Goal: Task Accomplishment & Management: Manage account settings

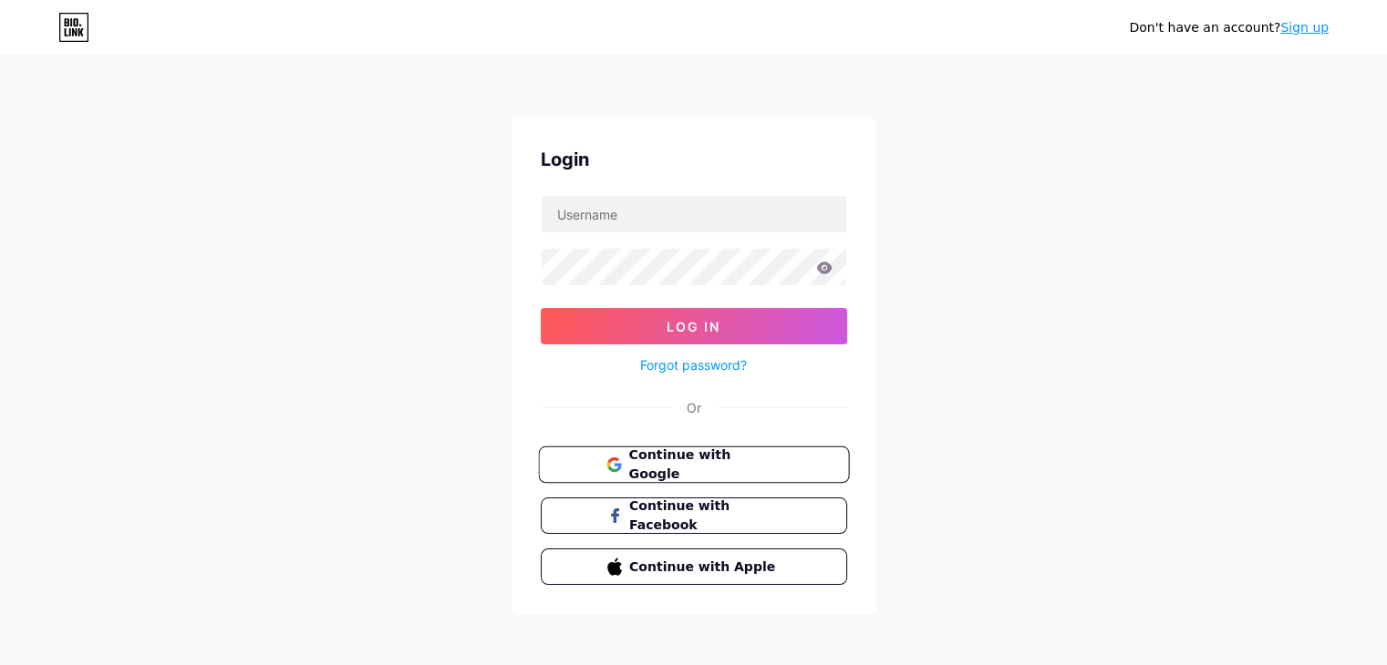
click at [665, 452] on span "Continue with Google" at bounding box center [704, 465] width 152 height 39
click at [660, 477] on button "Continue with Google" at bounding box center [693, 465] width 311 height 37
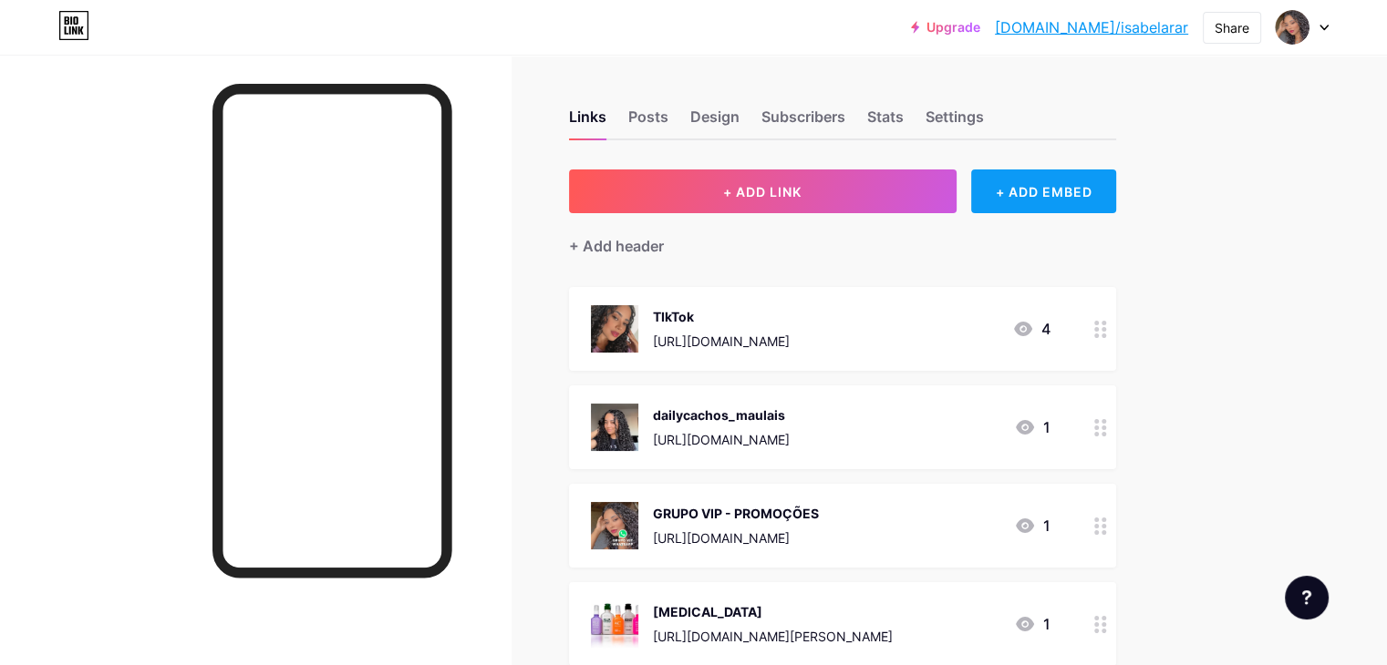
click at [1057, 199] on div "+ ADD EMBED" at bounding box center [1043, 192] width 145 height 44
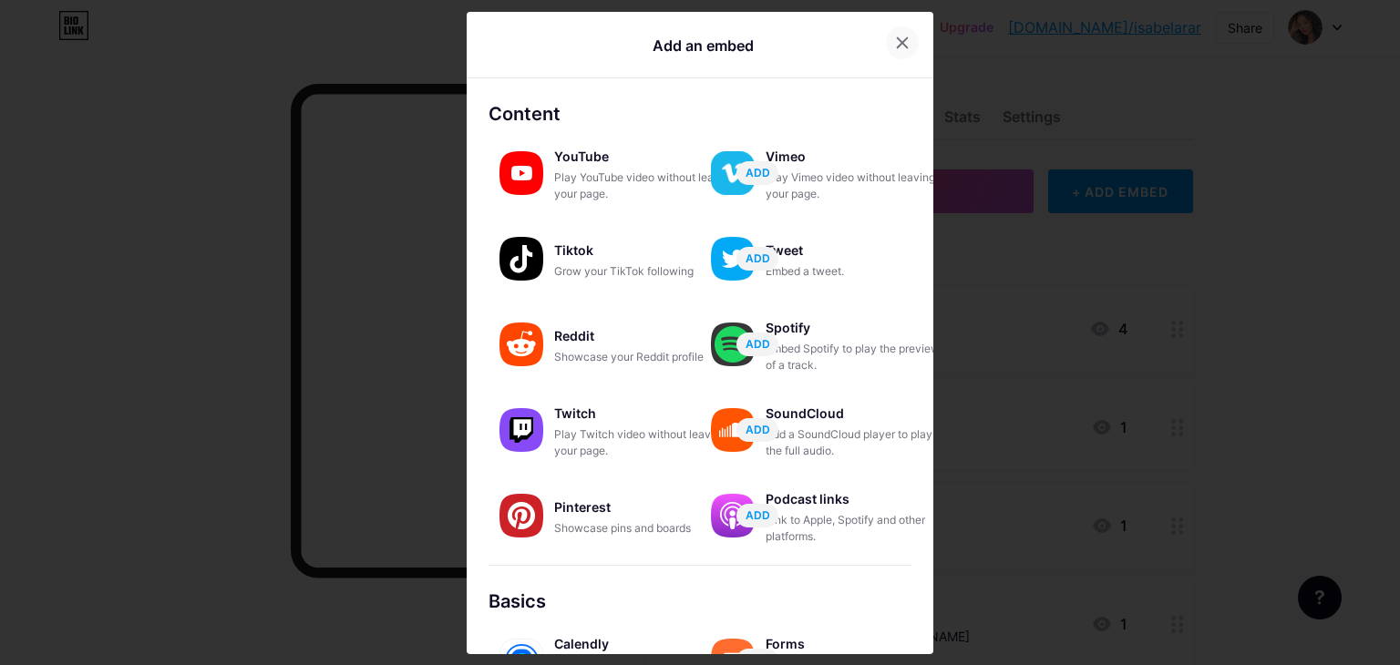
click at [889, 42] on div at bounding box center [902, 42] width 33 height 33
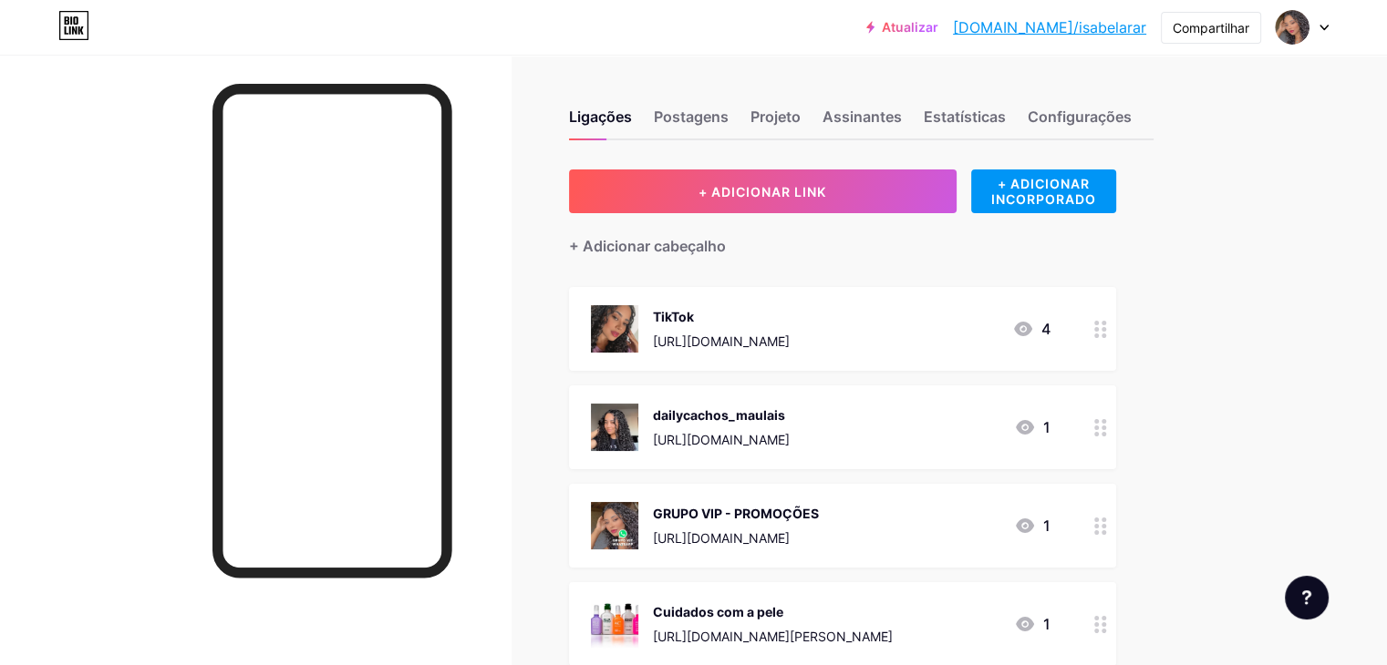
click at [1131, 129] on div "Configurações" at bounding box center [1079, 122] width 104 height 33
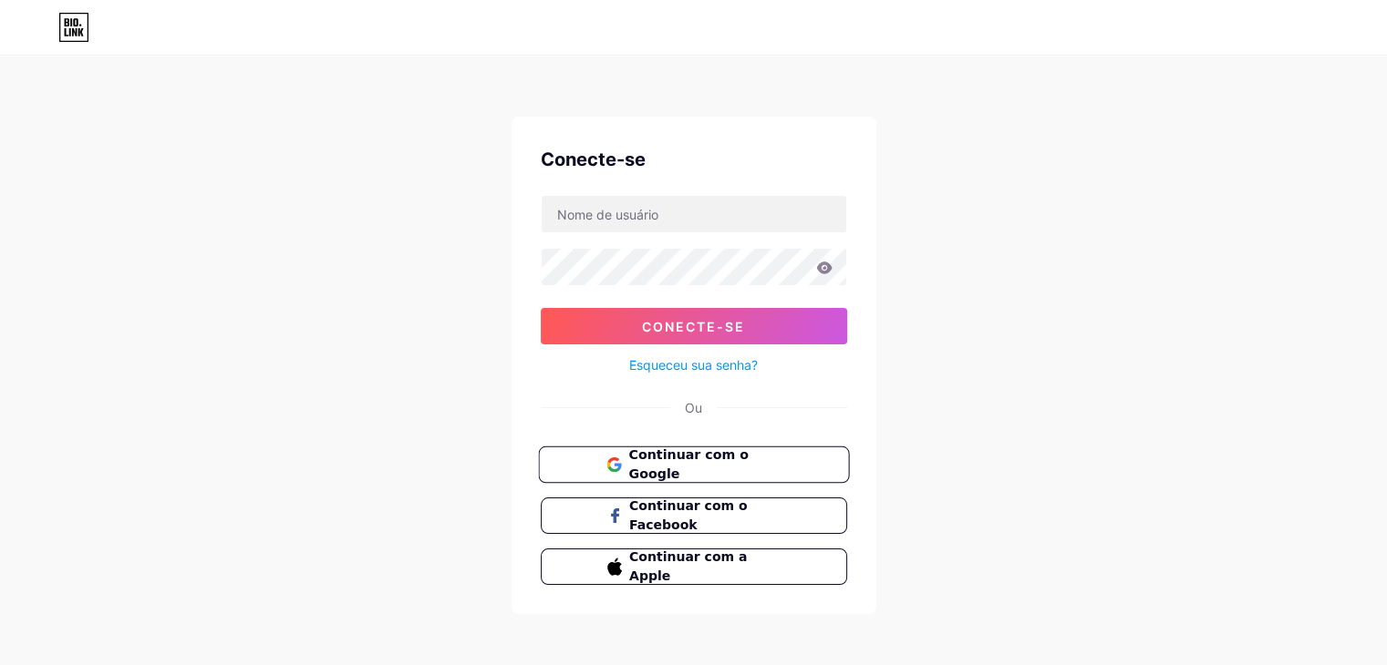
click at [737, 453] on font "Continuar com o Google" at bounding box center [687, 465] width 119 height 35
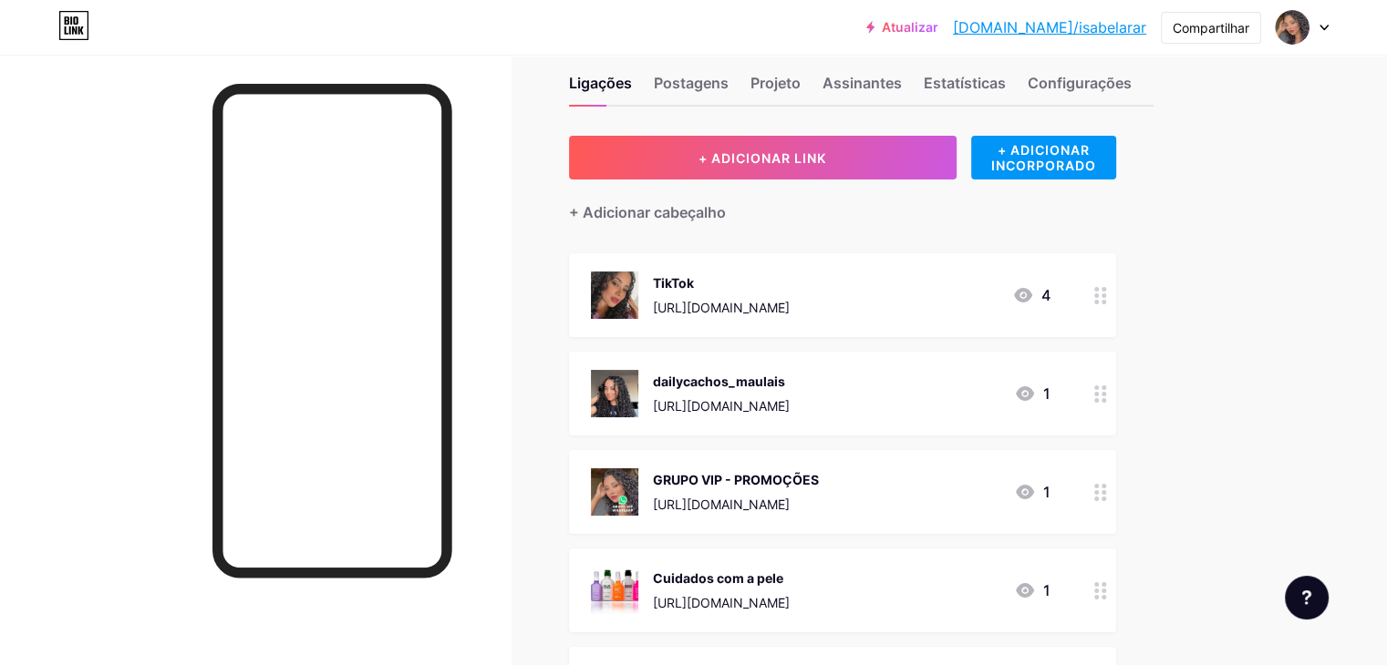
scroll to position [91, 0]
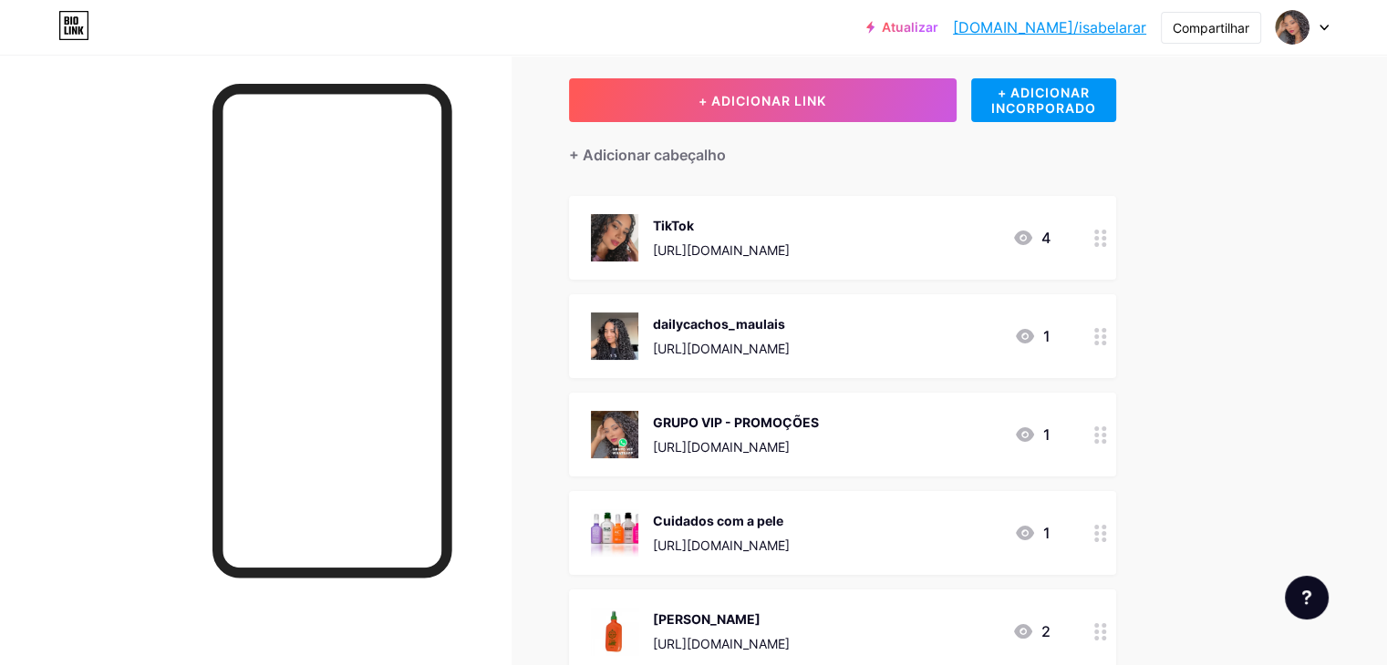
click at [1107, 337] on icon at bounding box center [1100, 336] width 13 height 17
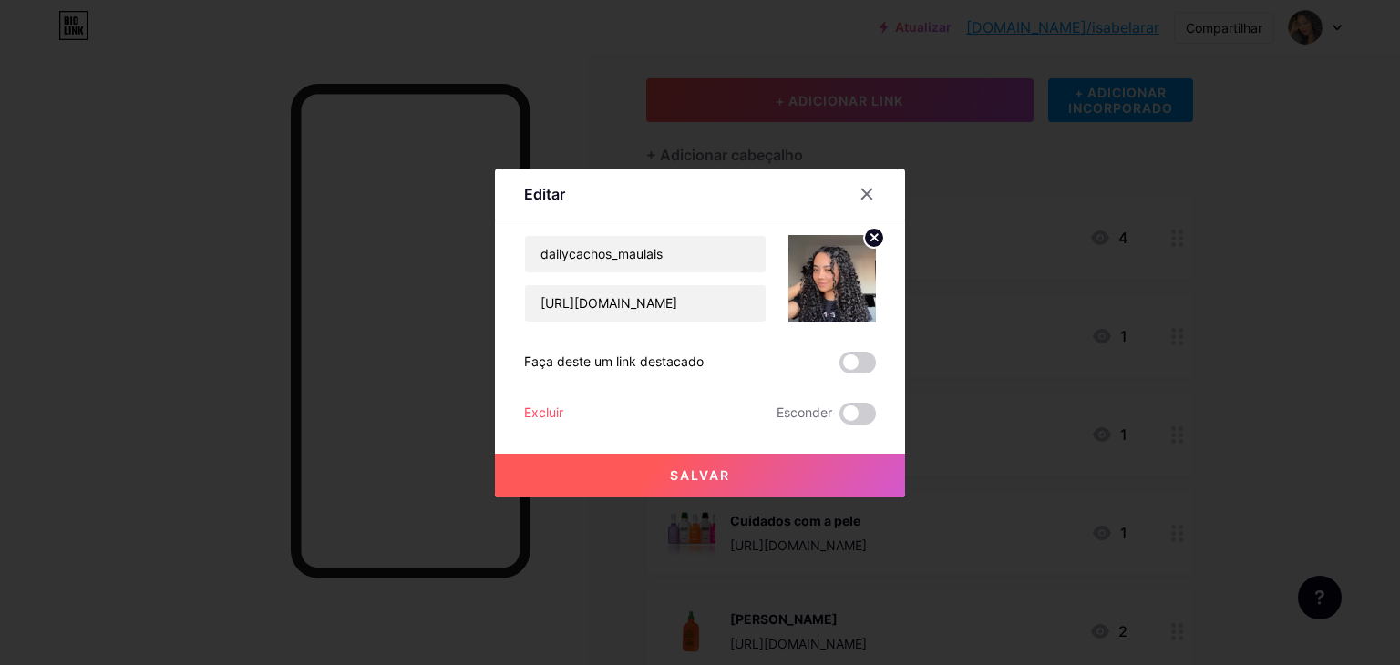
click at [545, 413] on font "Excluir" at bounding box center [543, 412] width 39 height 15
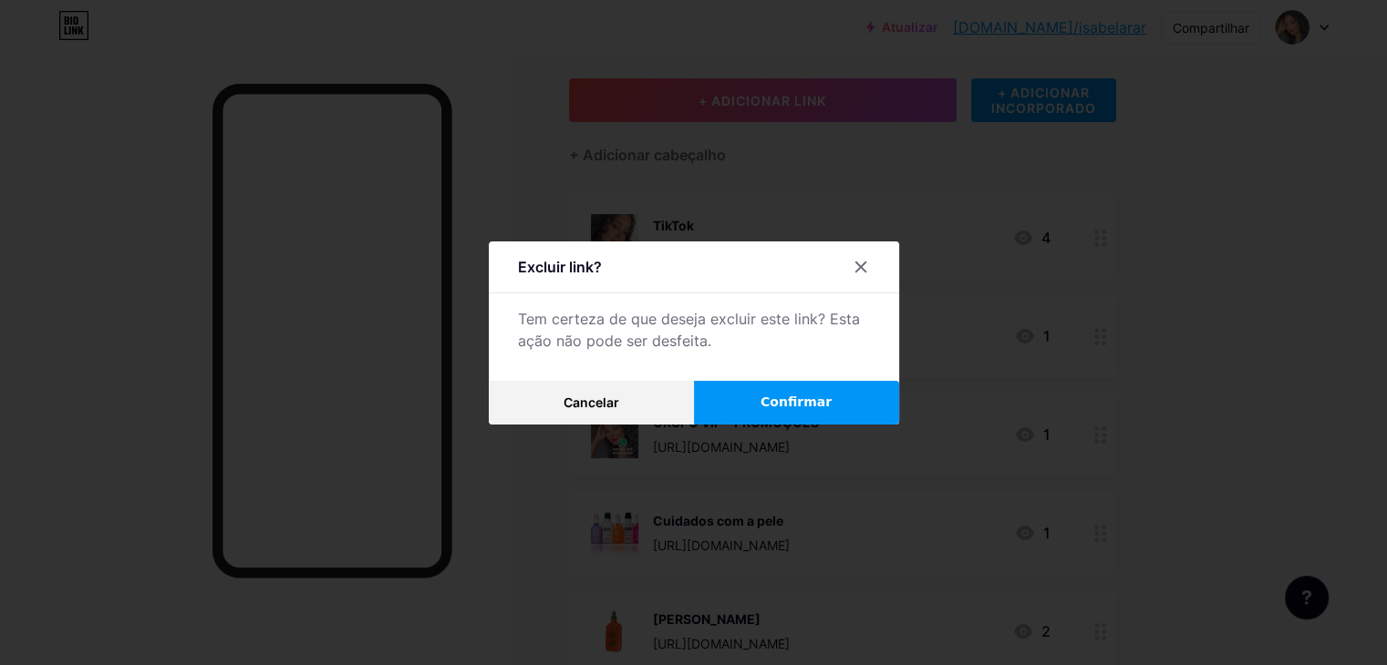
click at [759, 391] on button "Confirmar" at bounding box center [796, 403] width 205 height 44
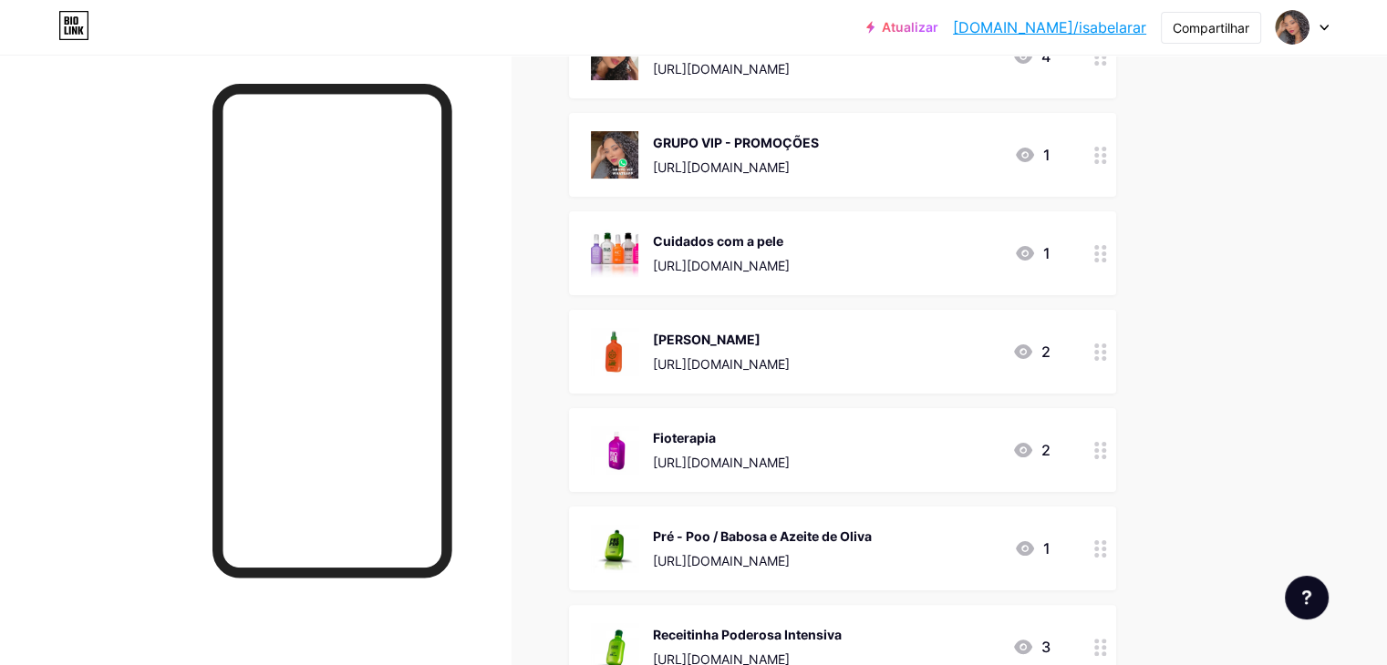
scroll to position [273, 0]
click at [1116, 165] on div at bounding box center [1100, 154] width 31 height 84
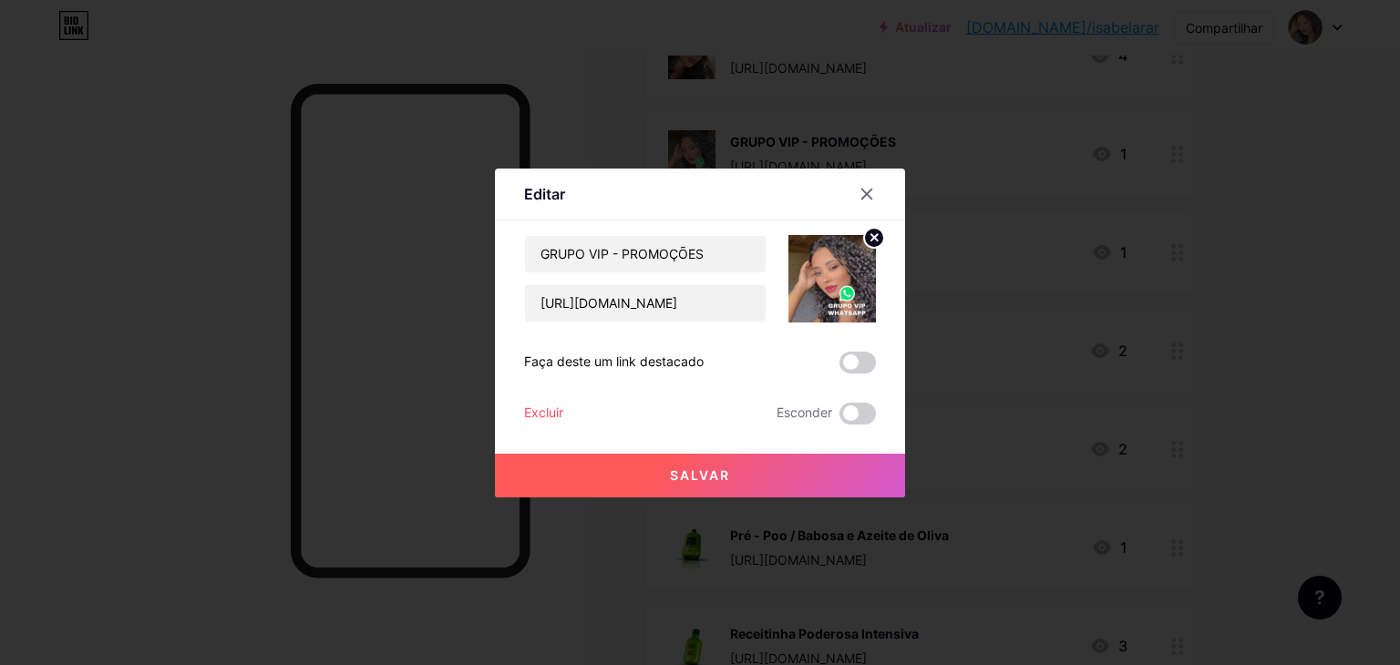
click at [650, 418] on div "Excluir Esconder" at bounding box center [700, 414] width 352 height 22
click at [524, 418] on font "Excluir" at bounding box center [543, 412] width 39 height 15
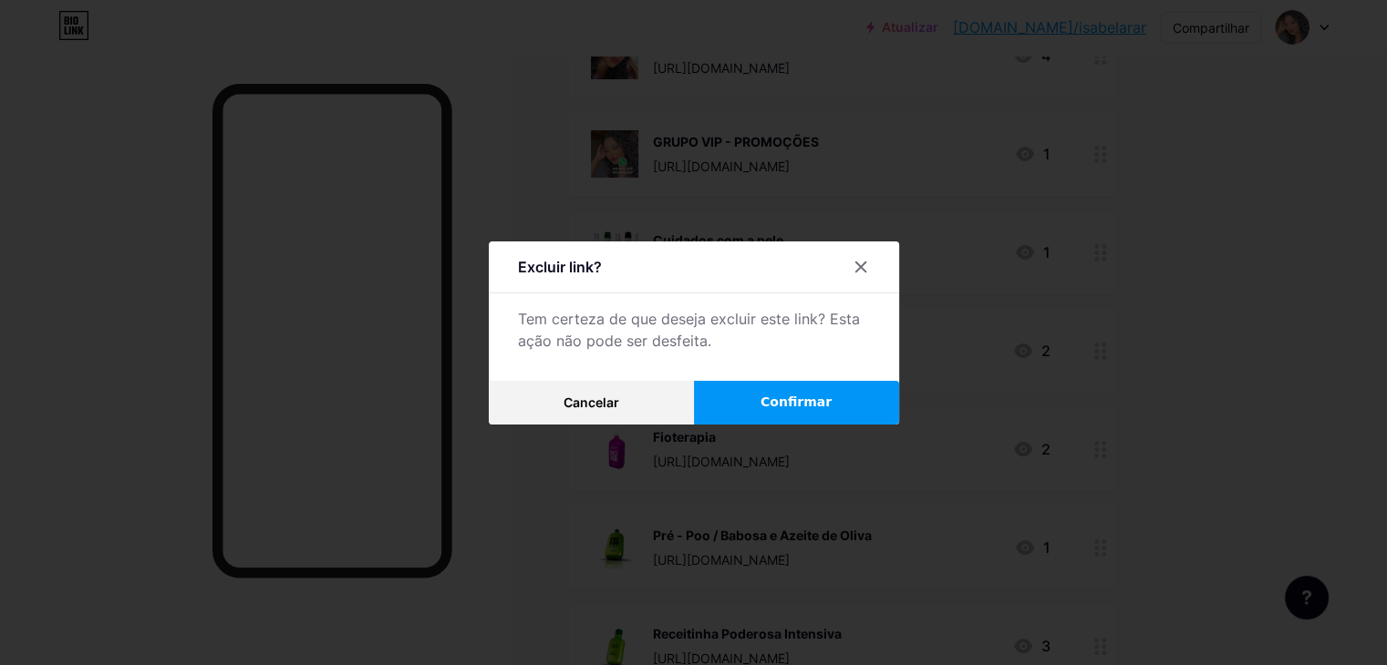
click at [785, 409] on font "Confirmar" at bounding box center [795, 402] width 71 height 15
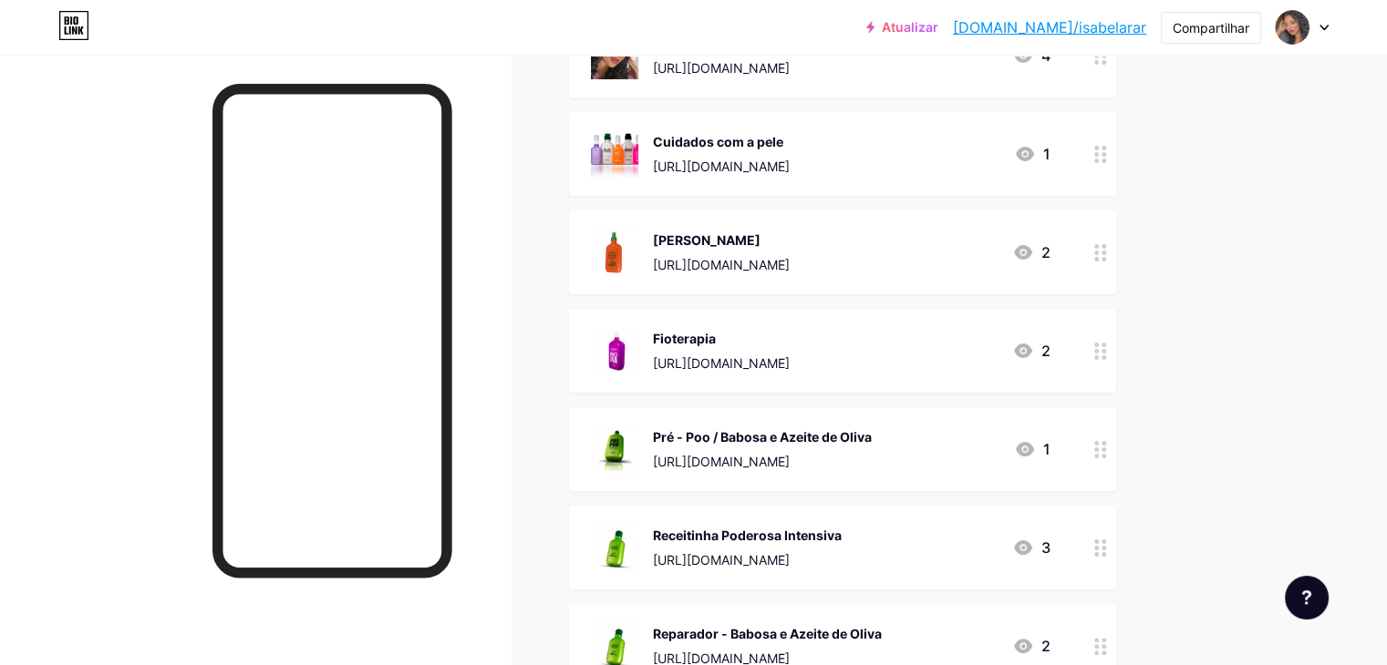
click at [1116, 164] on div at bounding box center [1100, 154] width 31 height 84
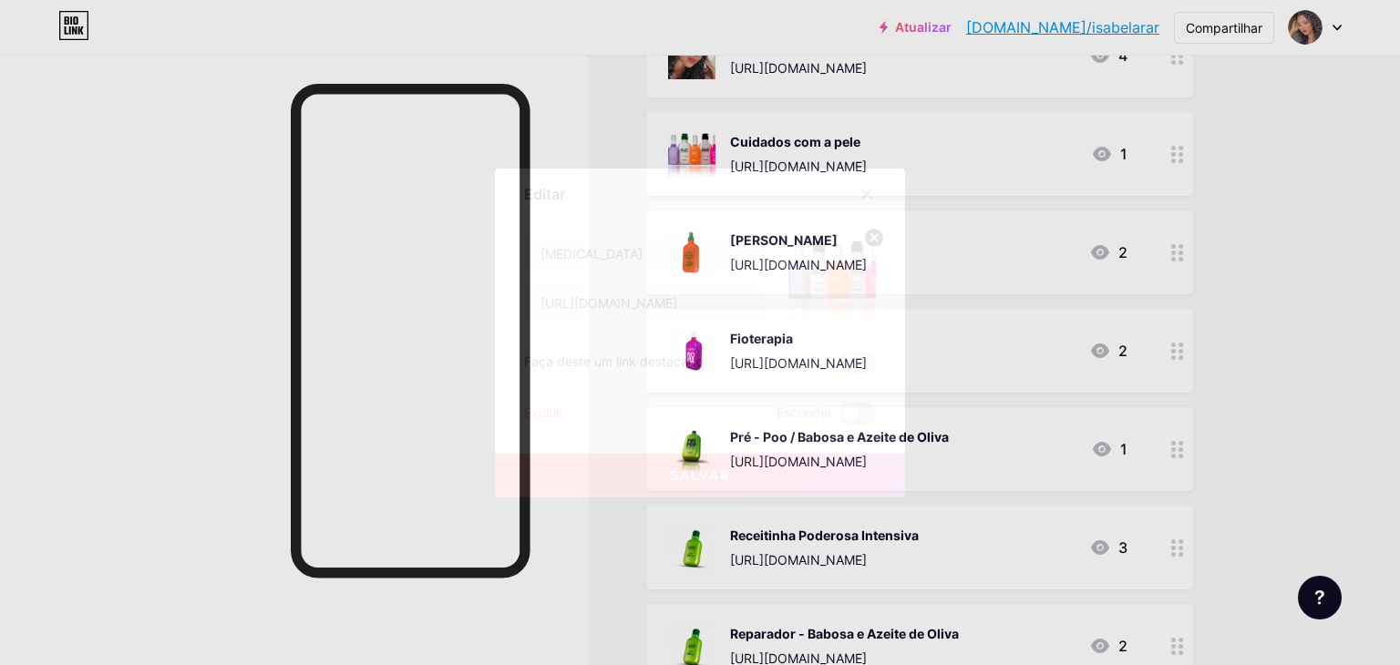
click at [554, 416] on font "Excluir" at bounding box center [543, 412] width 39 height 15
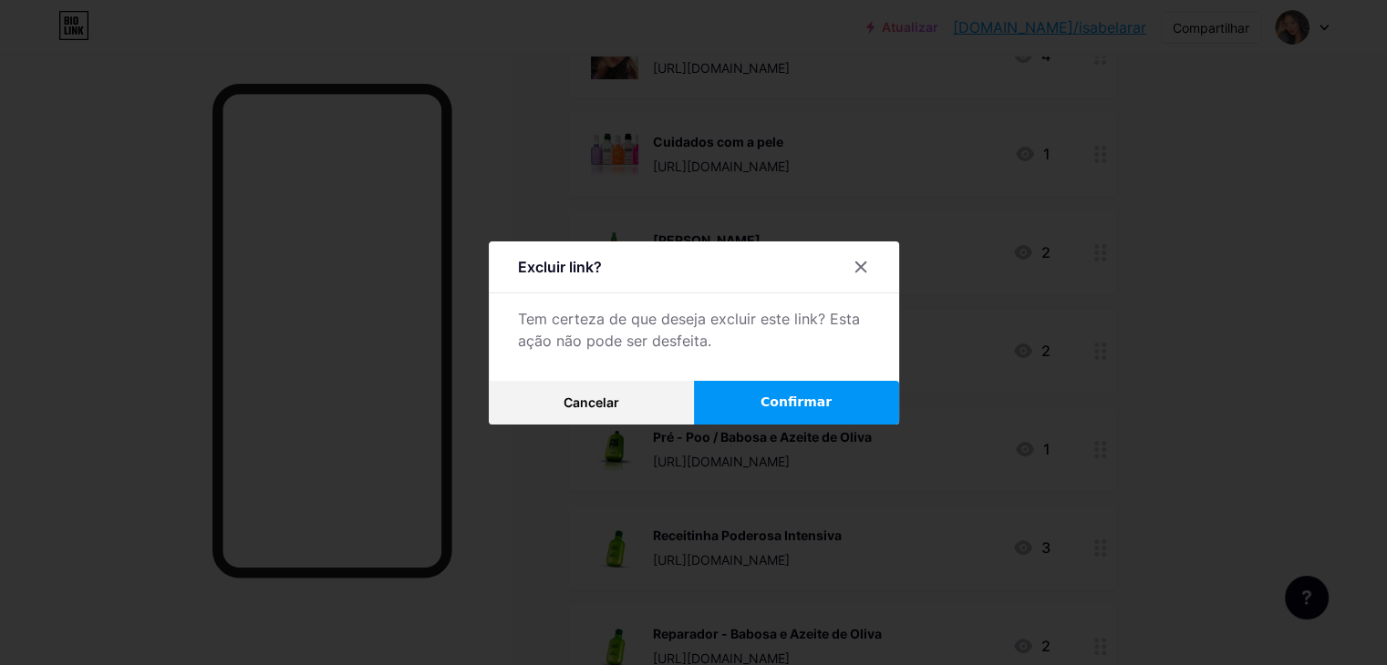
click at [765, 398] on button "Confirmar" at bounding box center [796, 403] width 205 height 44
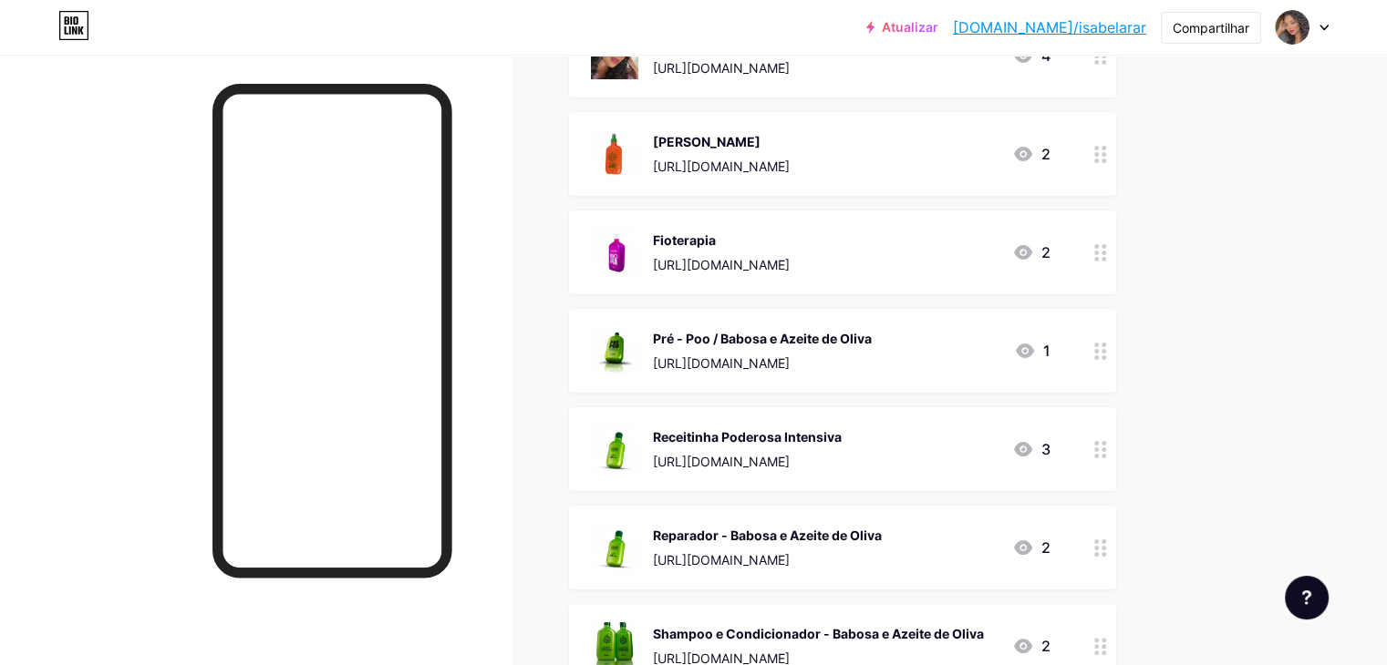
click at [1116, 160] on div at bounding box center [1100, 154] width 31 height 84
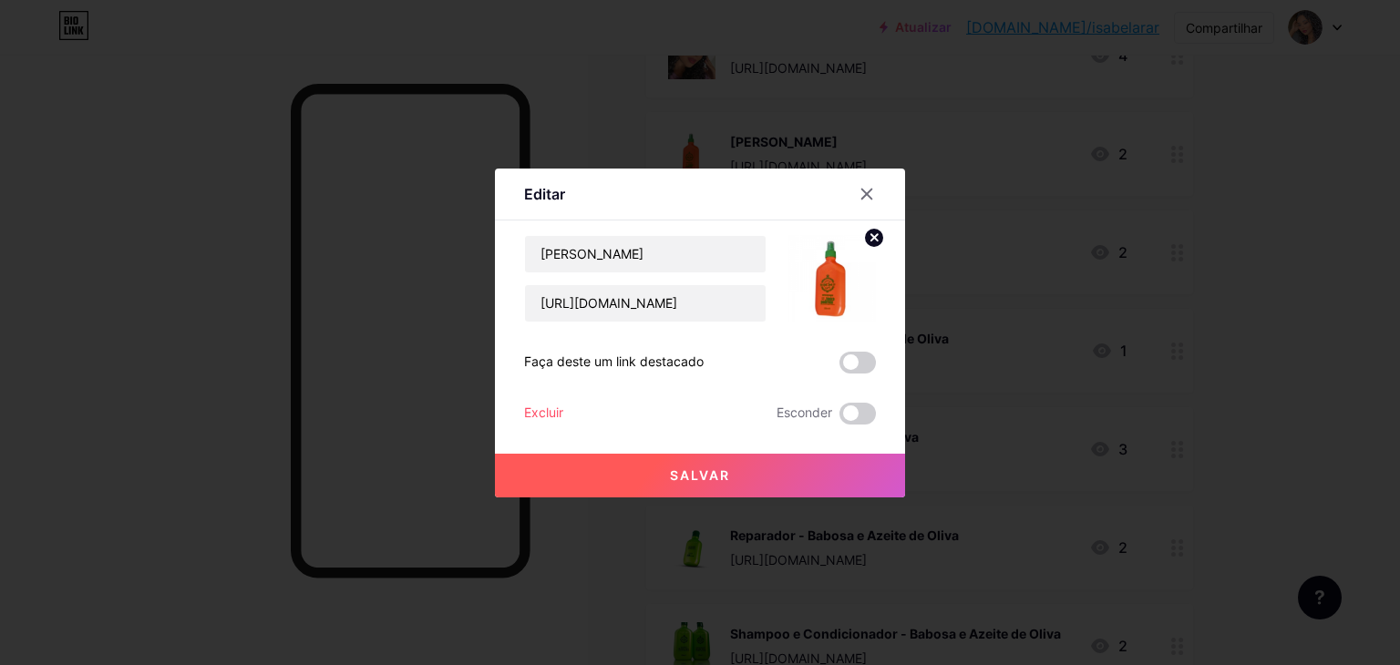
click at [551, 412] on font "Excluir" at bounding box center [543, 412] width 39 height 15
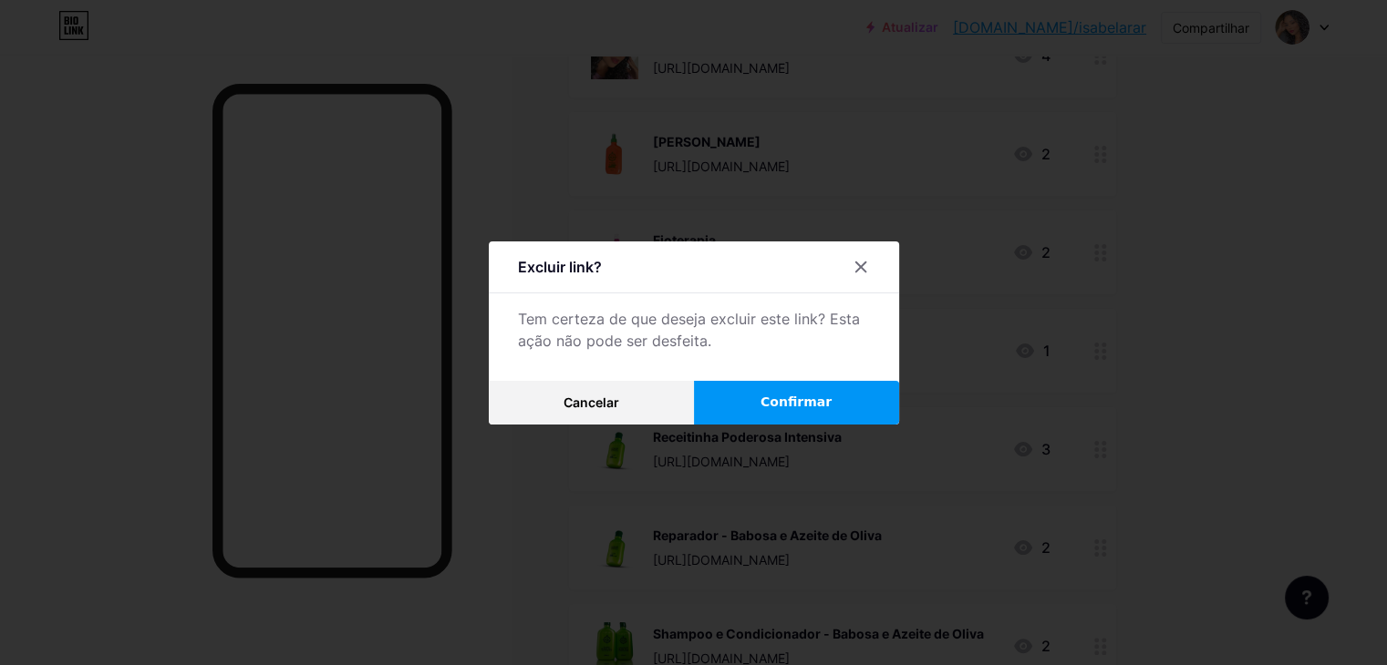
click at [733, 408] on button "Confirmar" at bounding box center [796, 403] width 205 height 44
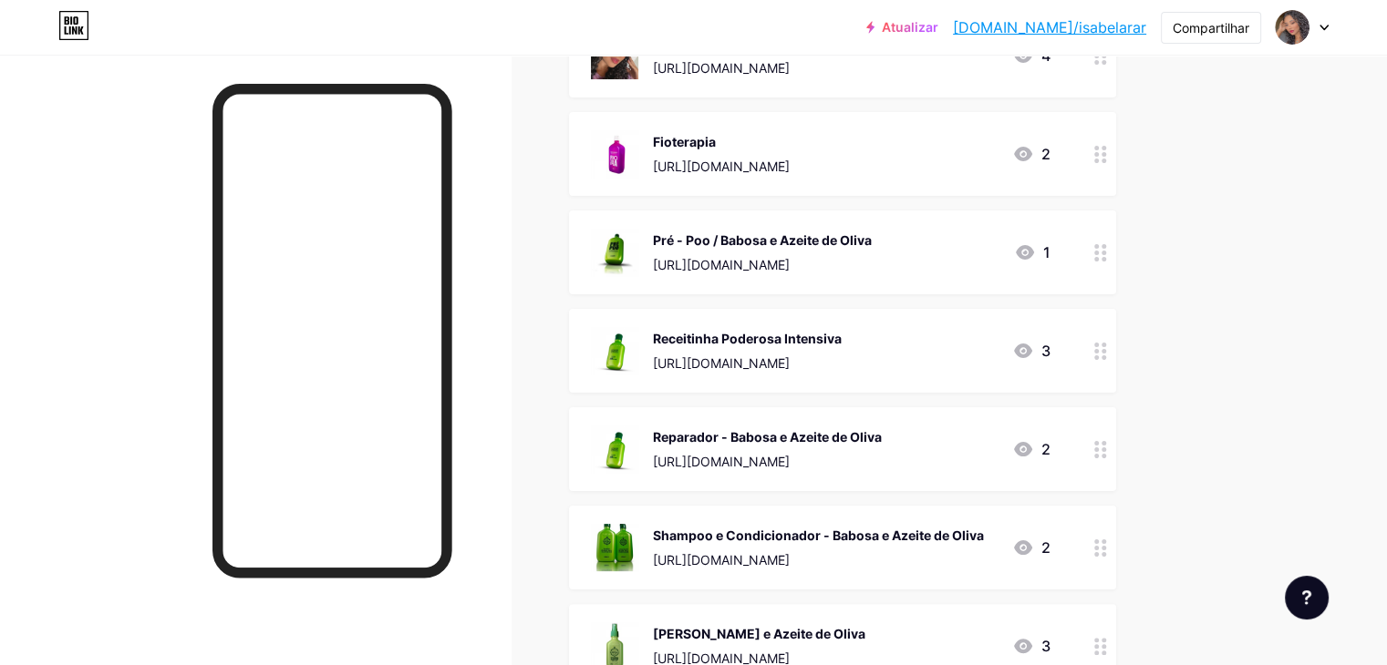
click at [1107, 150] on icon at bounding box center [1100, 154] width 13 height 17
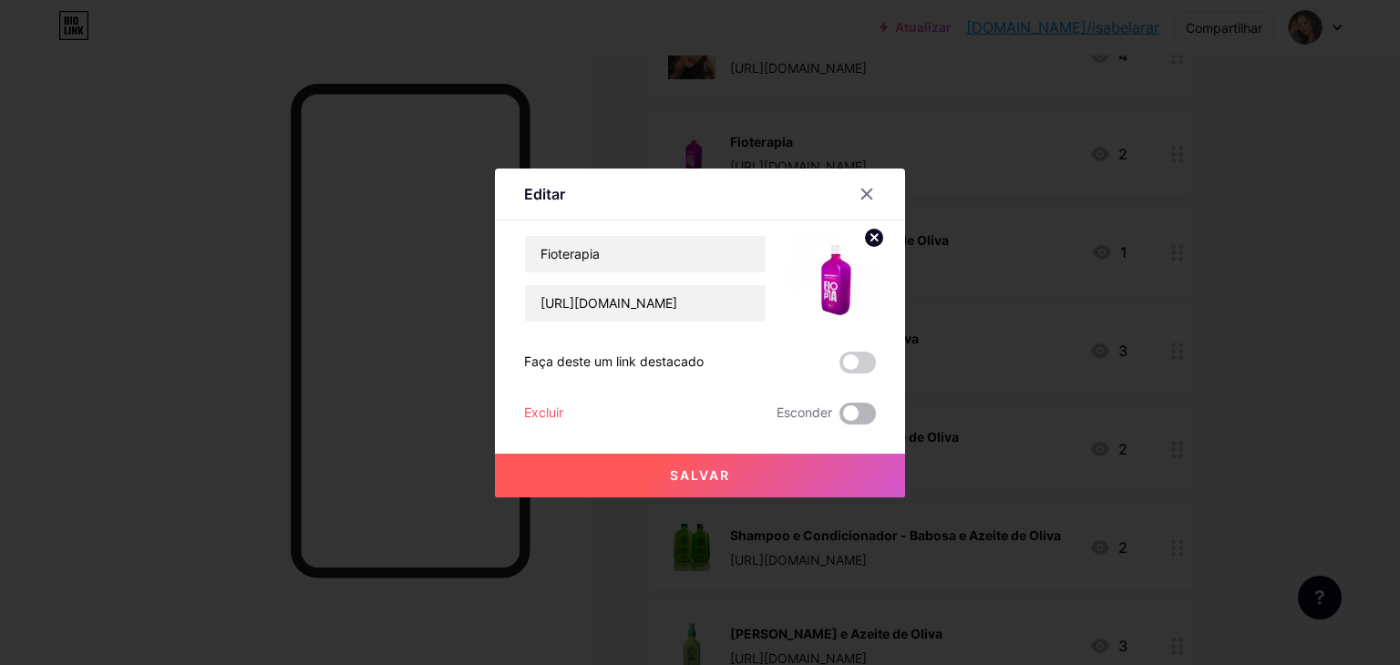
click at [841, 417] on span at bounding box center [858, 414] width 36 height 22
click at [840, 418] on input "checkbox" at bounding box center [840, 418] width 0 height 0
click at [824, 447] on div "Salvar" at bounding box center [700, 461] width 410 height 73
click at [827, 471] on button "Salvar" at bounding box center [700, 476] width 410 height 44
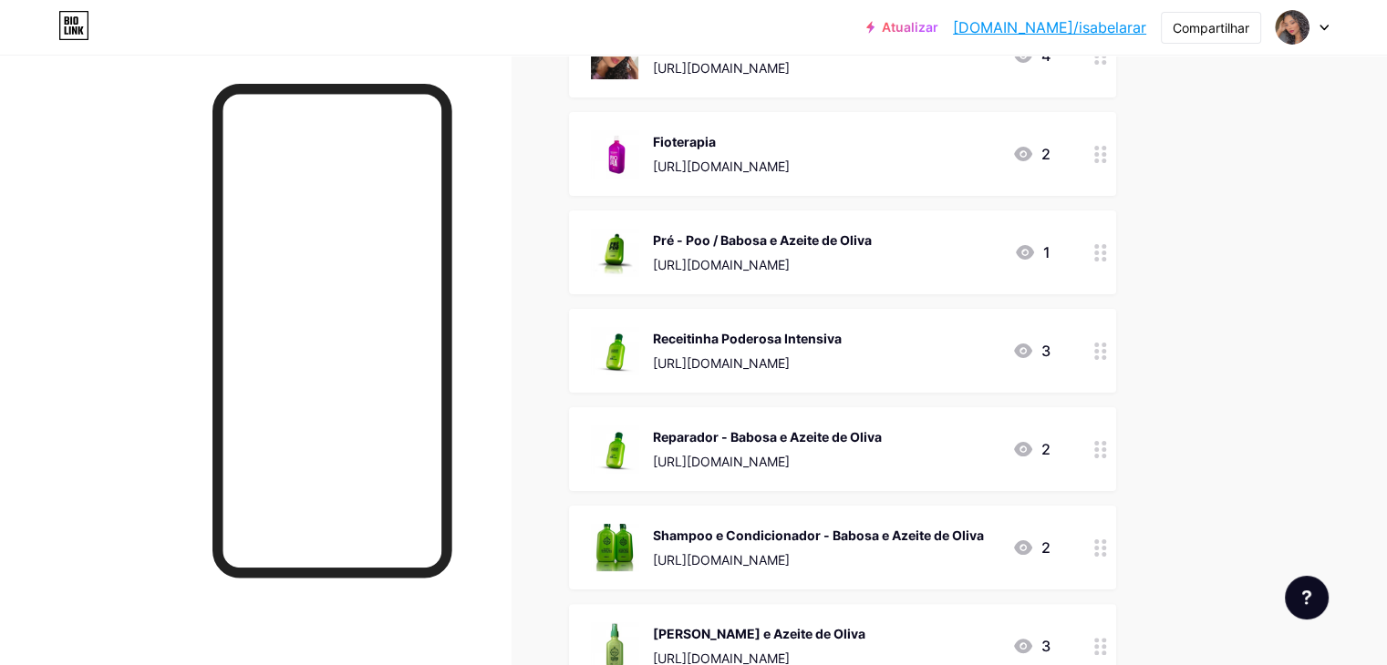
click at [1116, 162] on div at bounding box center [1100, 154] width 31 height 84
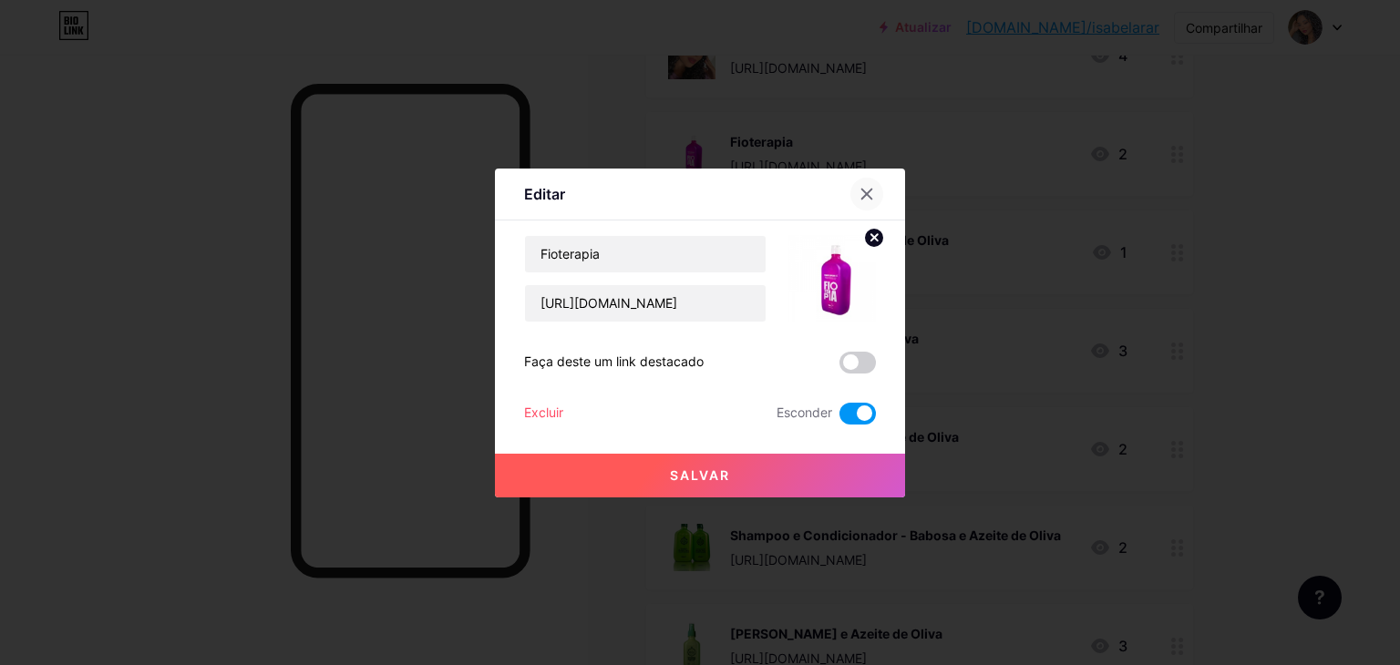
click at [872, 201] on div at bounding box center [867, 194] width 33 height 33
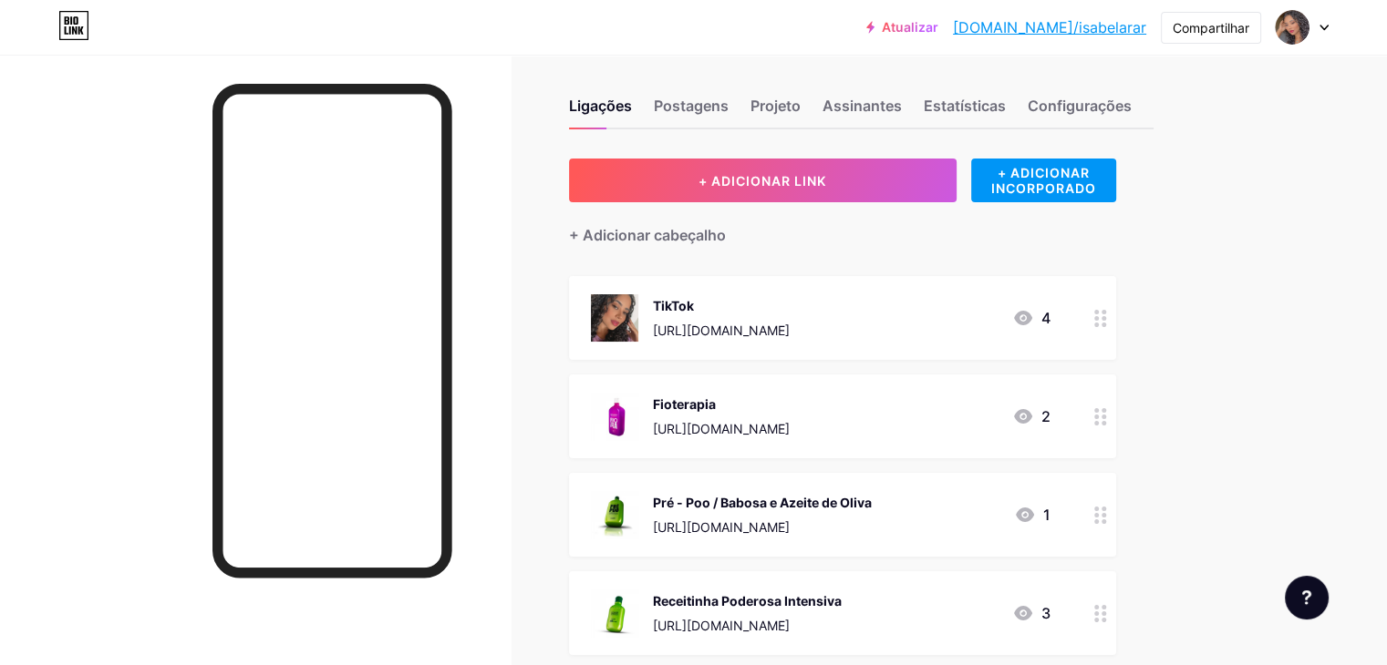
scroll to position [0, 0]
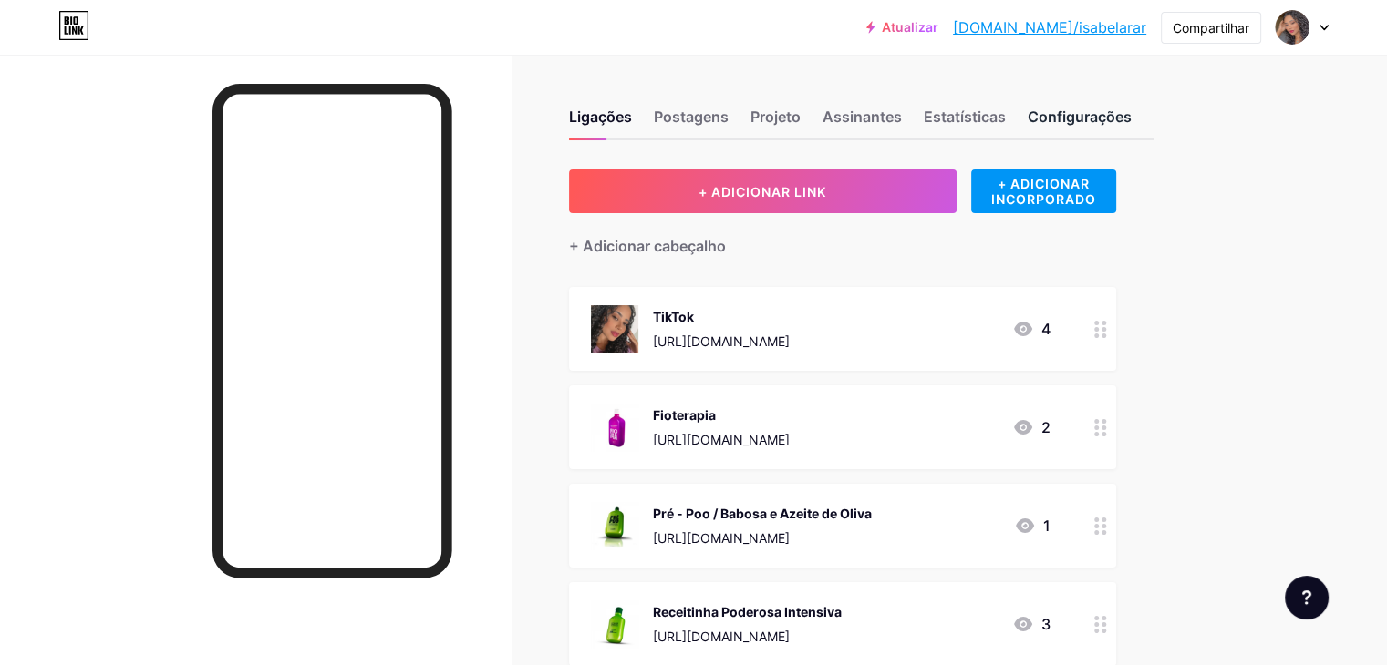
click at [1131, 110] on font "Configurações" at bounding box center [1079, 117] width 104 height 18
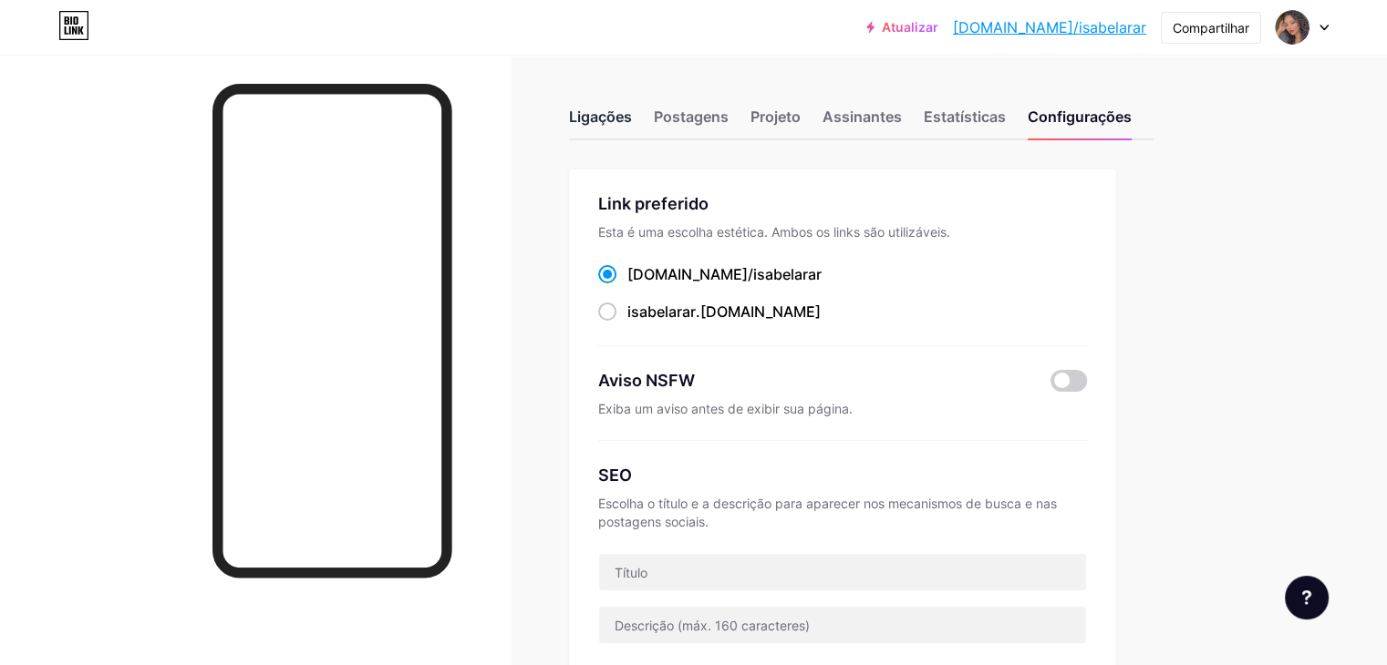
click at [632, 120] on font "Ligações" at bounding box center [600, 117] width 63 height 18
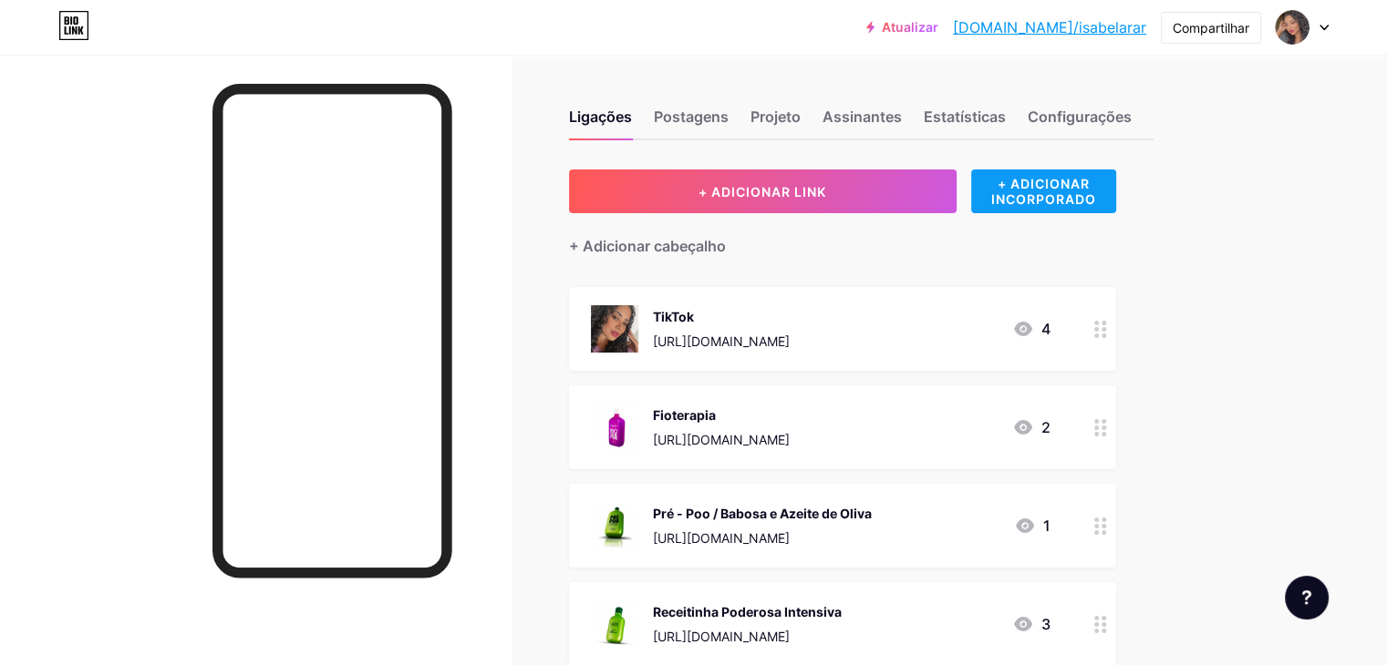
click at [1096, 204] on font "+ ADICIONAR INCORPORADO" at bounding box center [1043, 191] width 105 height 31
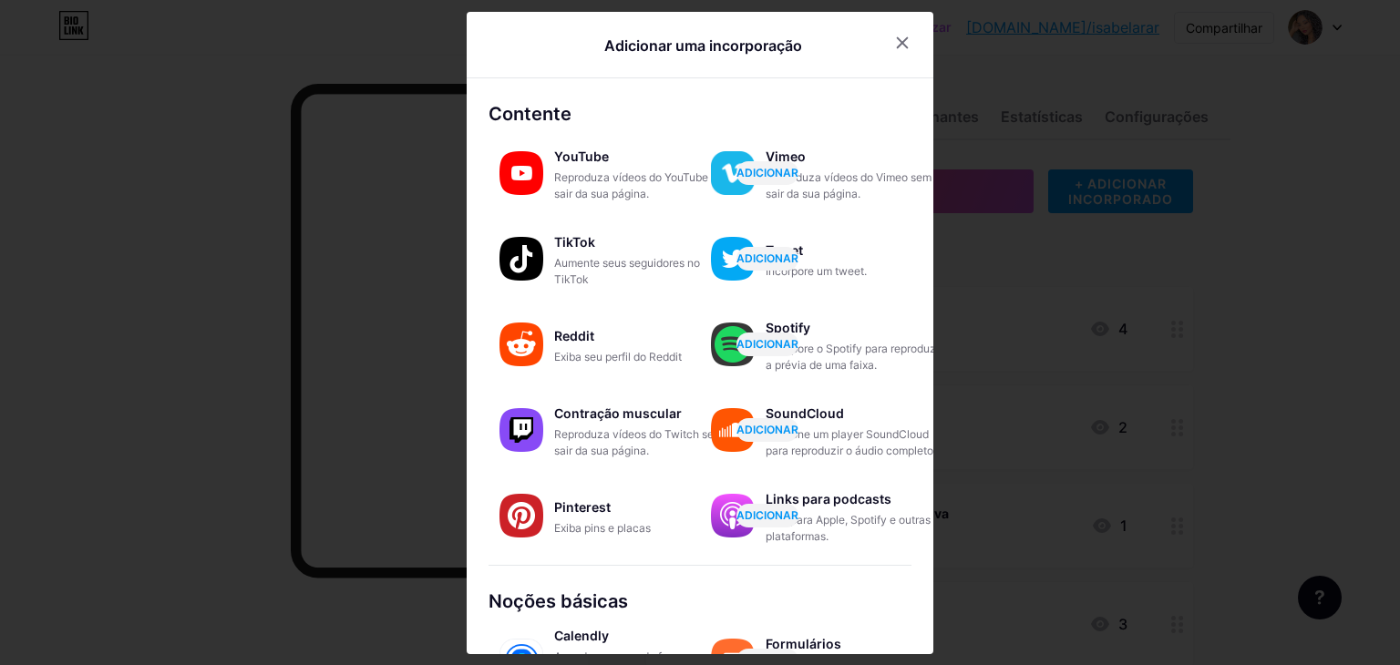
drag, startPoint x: 898, startPoint y: 46, endPoint x: 901, endPoint y: 75, distance: 28.4
click at [898, 48] on icon at bounding box center [902, 43] width 15 height 15
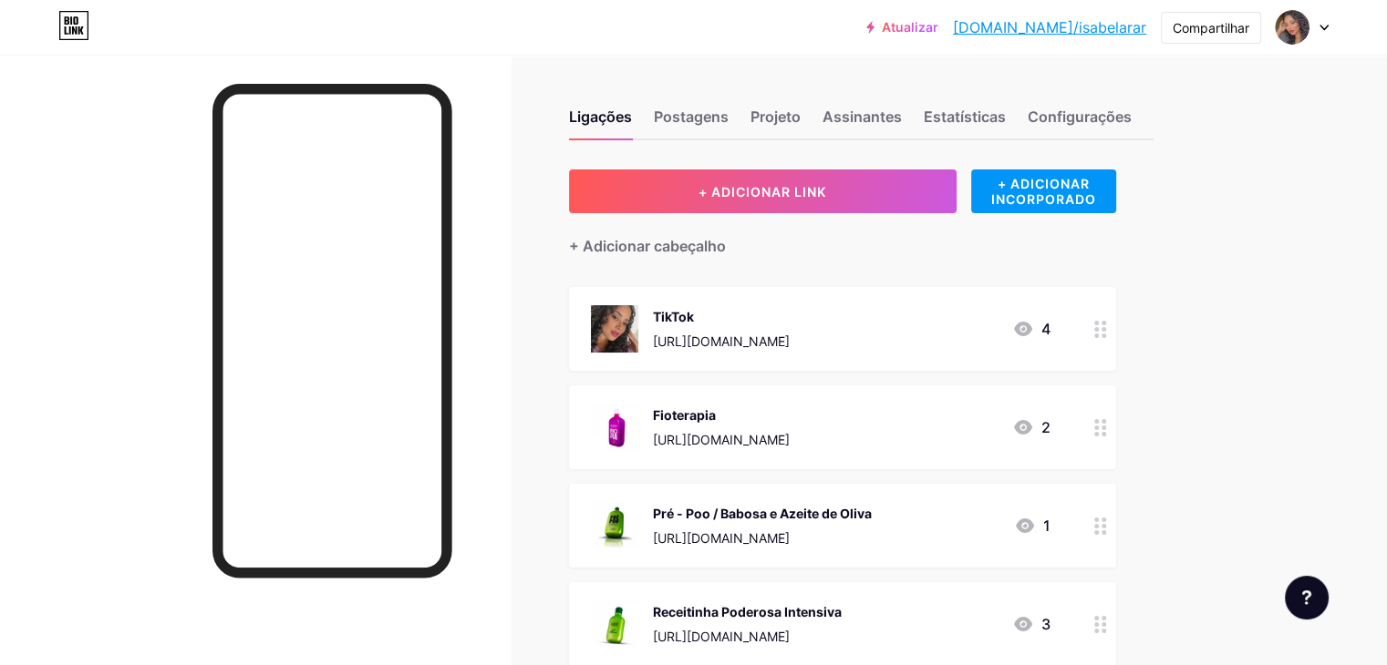
click at [1116, 340] on div at bounding box center [1100, 329] width 31 height 84
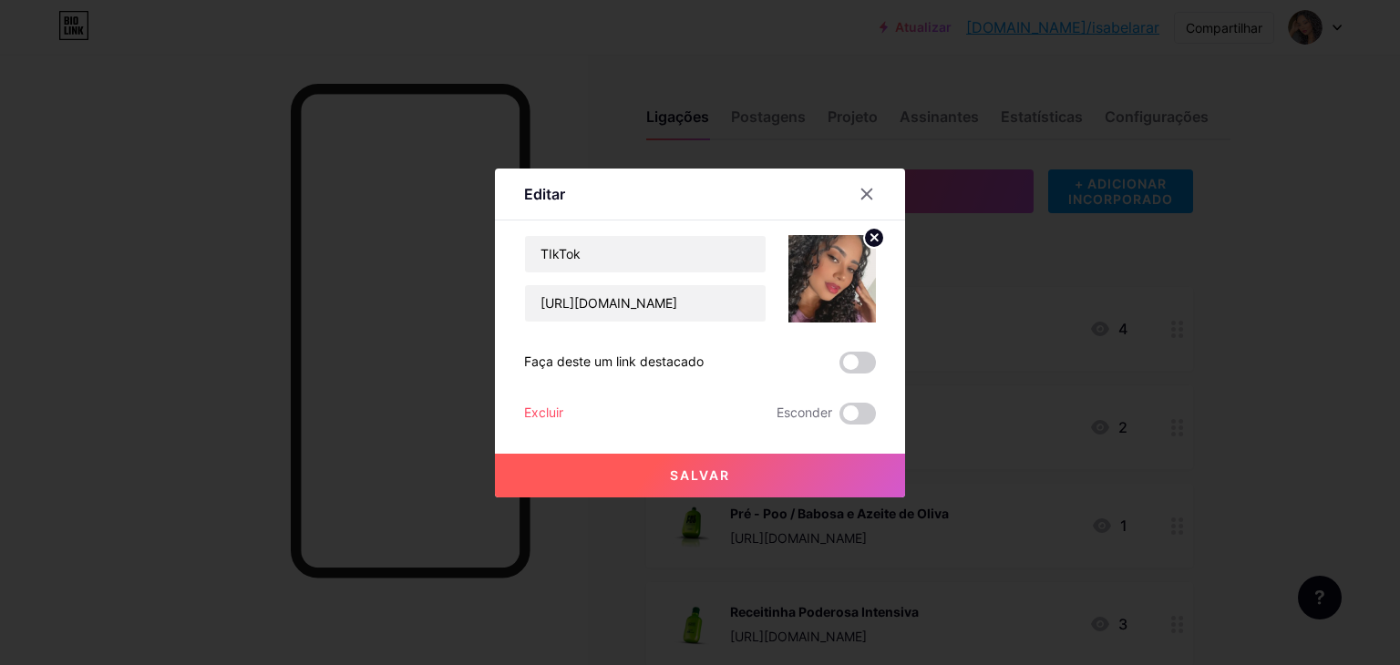
click at [517, 413] on div "Editar Contente YouTube Reproduza vídeos do YouTube sem sair da sua página. ADI…" at bounding box center [700, 333] width 410 height 329
click at [530, 413] on font "Excluir" at bounding box center [543, 412] width 39 height 15
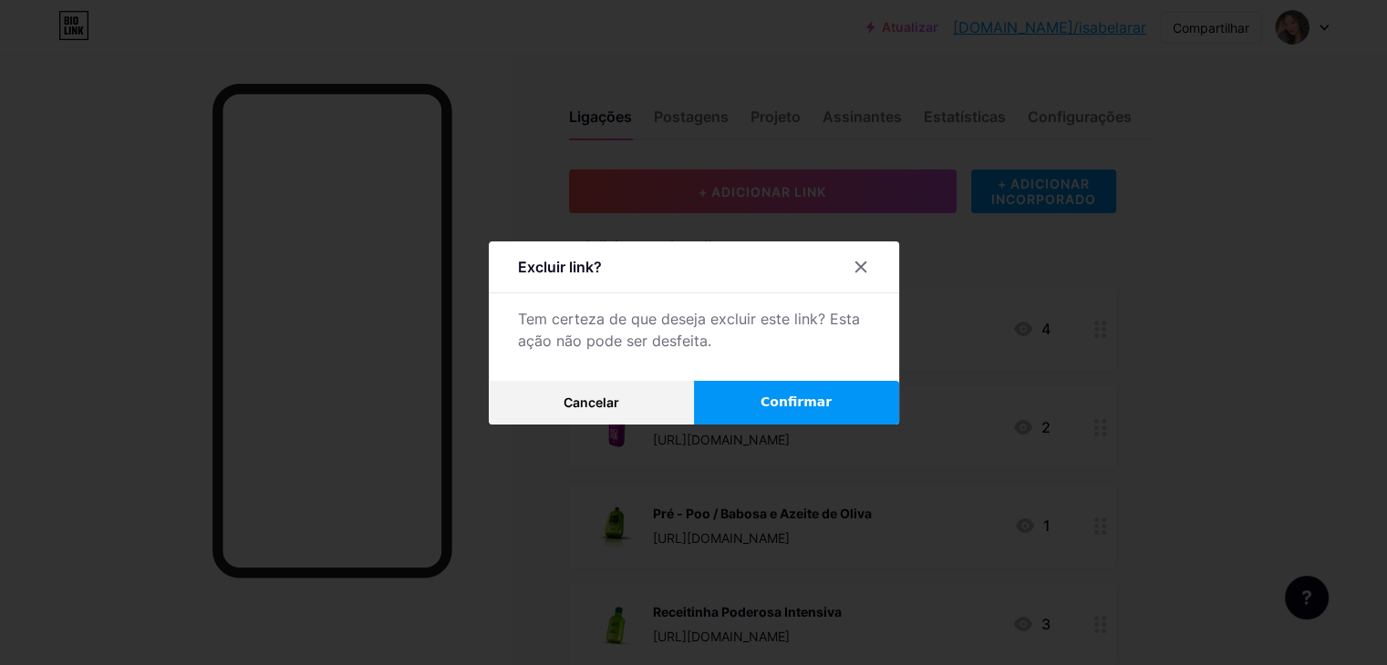
click at [720, 399] on button "Confirmar" at bounding box center [796, 403] width 205 height 44
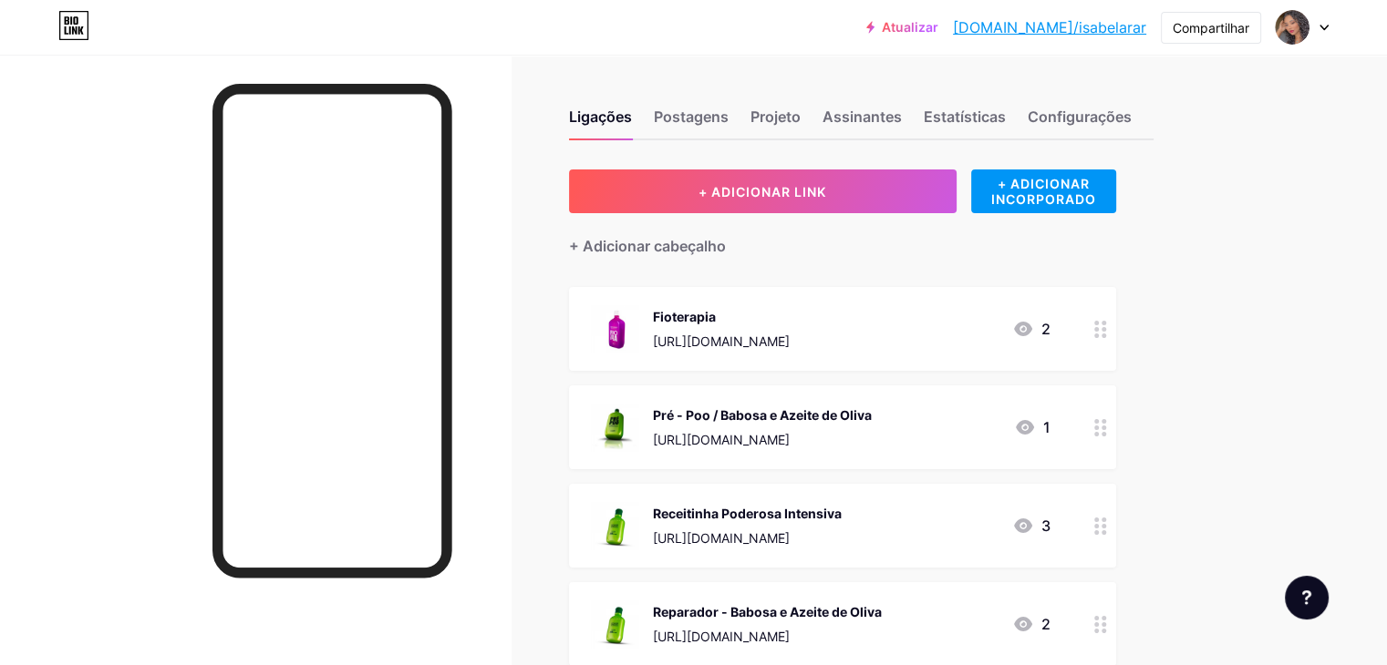
click at [1116, 325] on div "Fioterapia https://consultora.goold.live/aff/A1CDZ2LT/PHI9TD9I 2" at bounding box center [842, 329] width 547 height 84
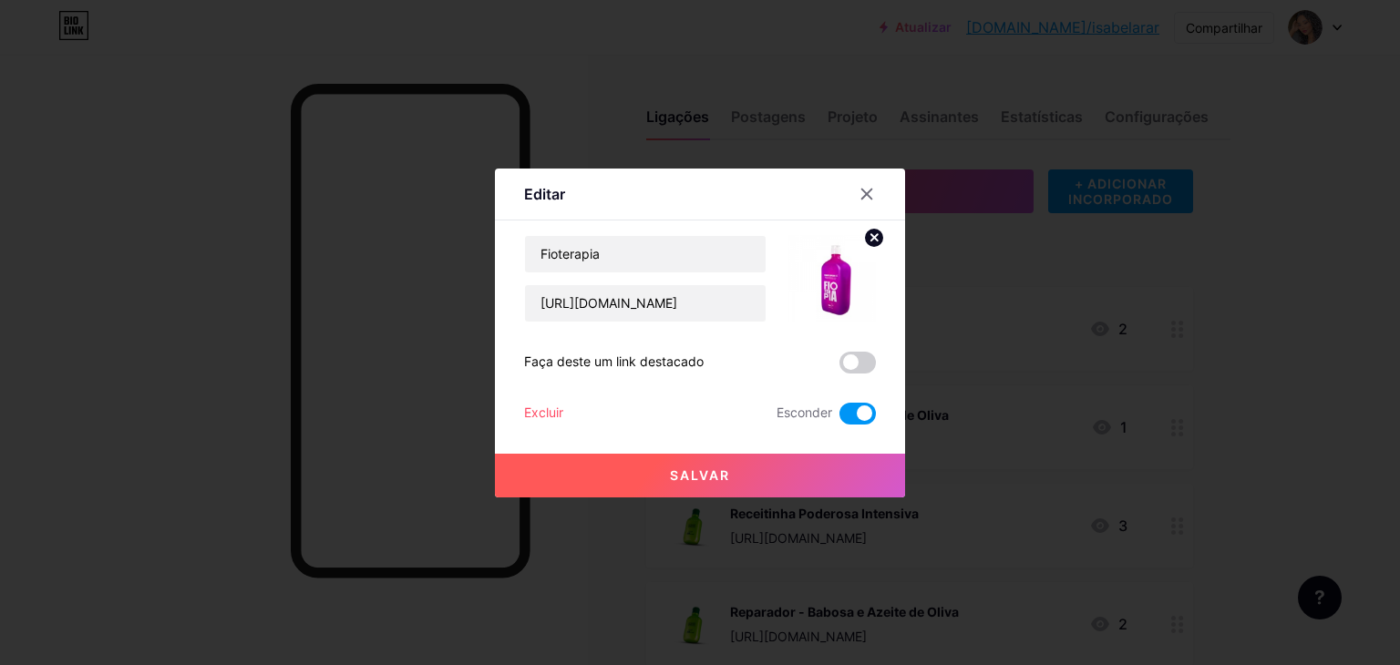
click at [652, 439] on div "Salvar" at bounding box center [700, 461] width 410 height 73
click at [712, 482] on button "Salvar" at bounding box center [700, 476] width 410 height 44
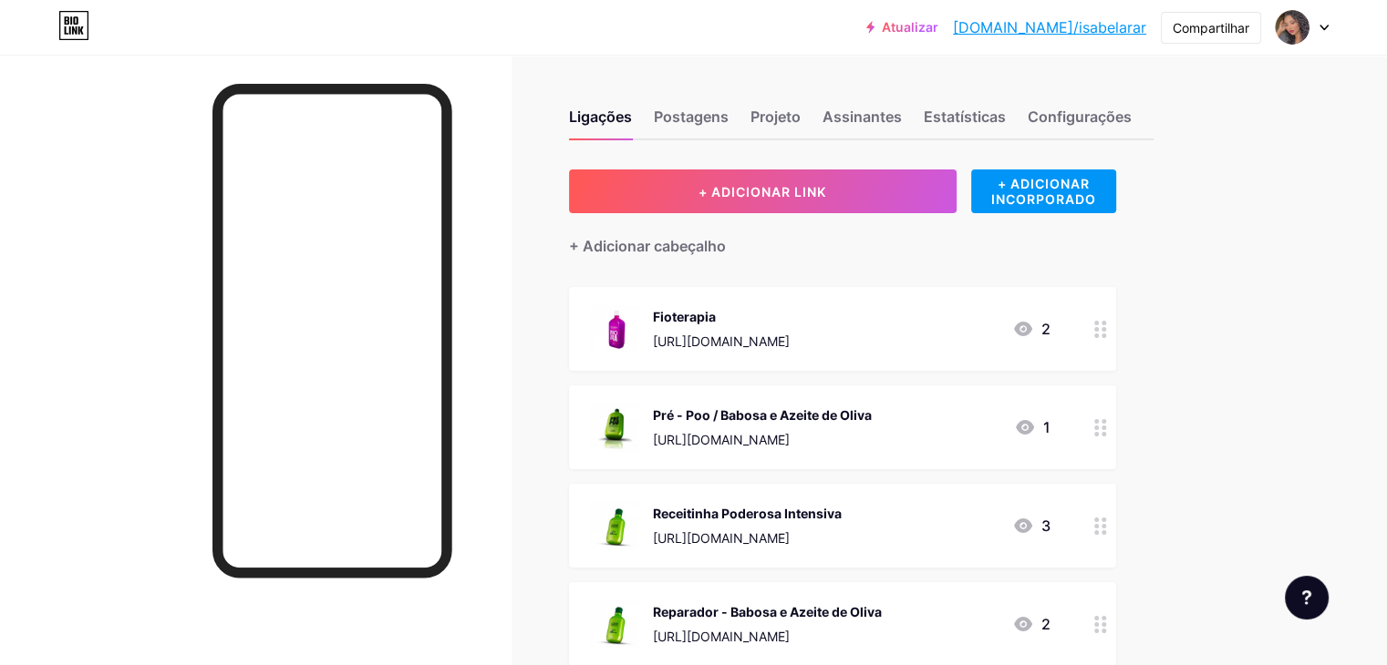
click at [1107, 430] on icon at bounding box center [1100, 427] width 13 height 17
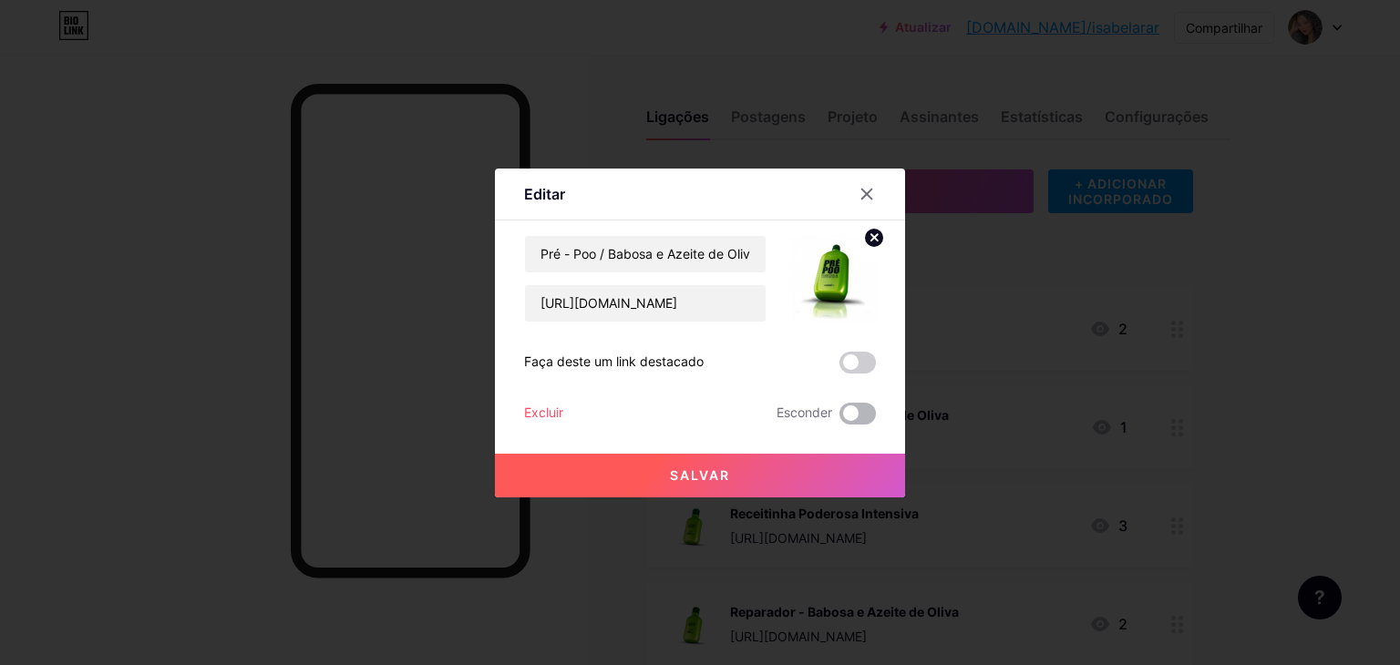
click at [861, 420] on span at bounding box center [858, 414] width 36 height 22
click at [840, 418] on input "checkbox" at bounding box center [840, 418] width 0 height 0
click at [861, 469] on button "Salvar" at bounding box center [700, 476] width 410 height 44
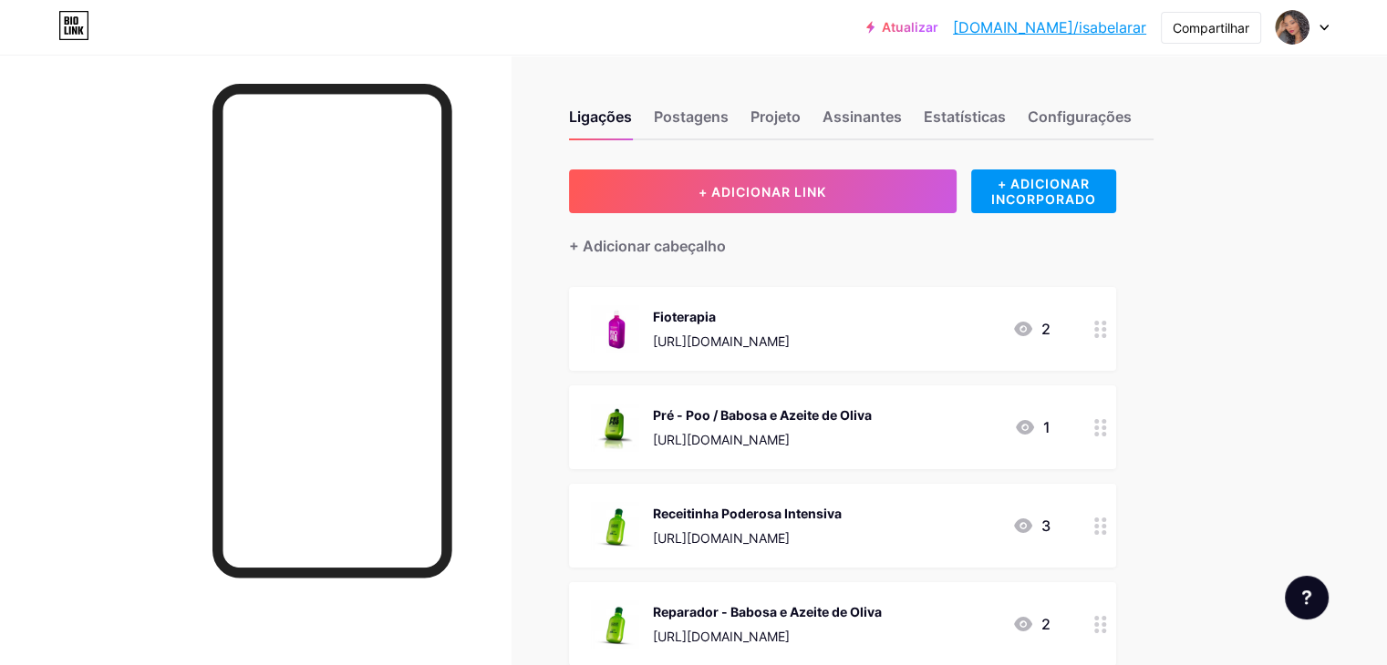
click at [1116, 344] on div at bounding box center [1100, 329] width 31 height 84
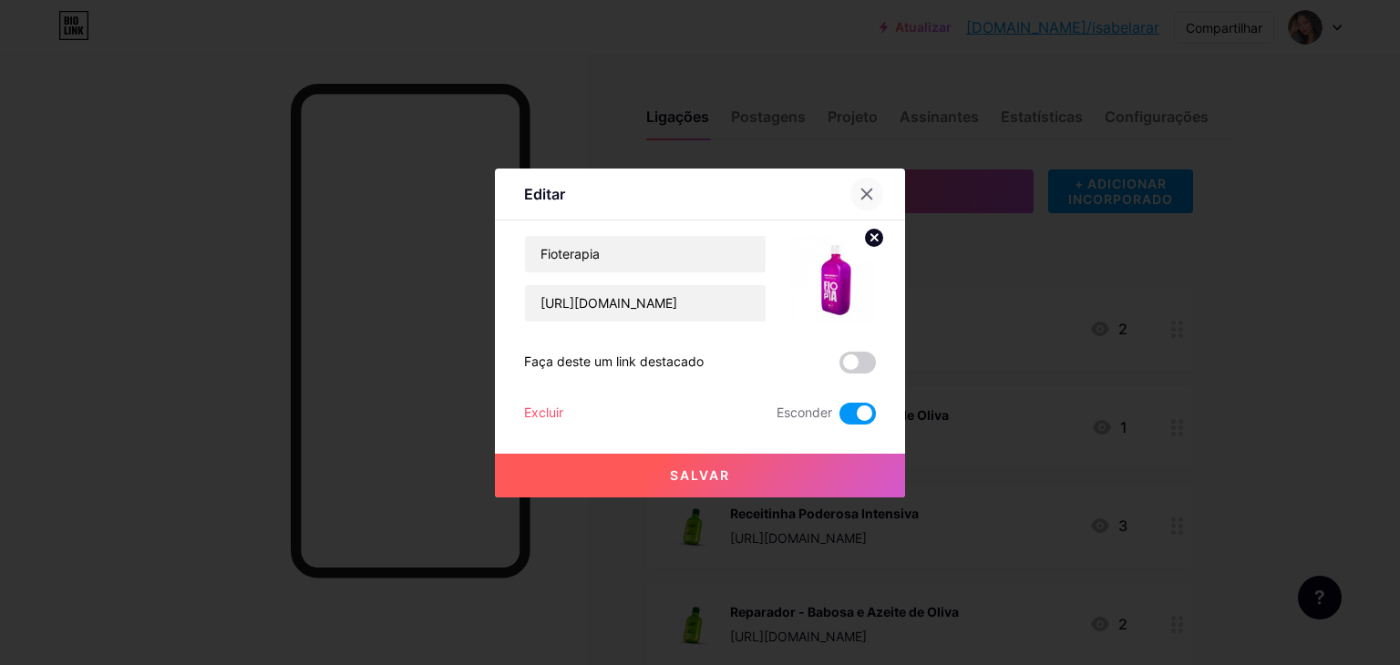
click at [870, 200] on icon at bounding box center [867, 194] width 15 height 15
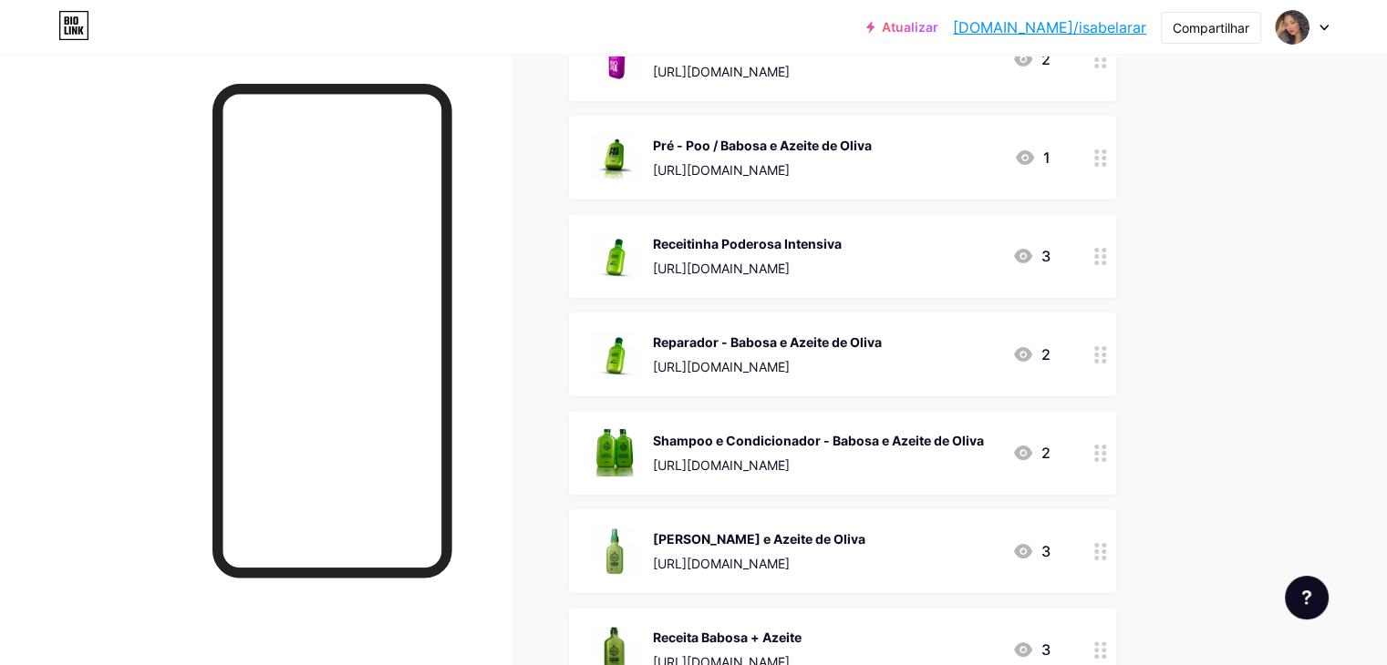
scroll to position [273, 0]
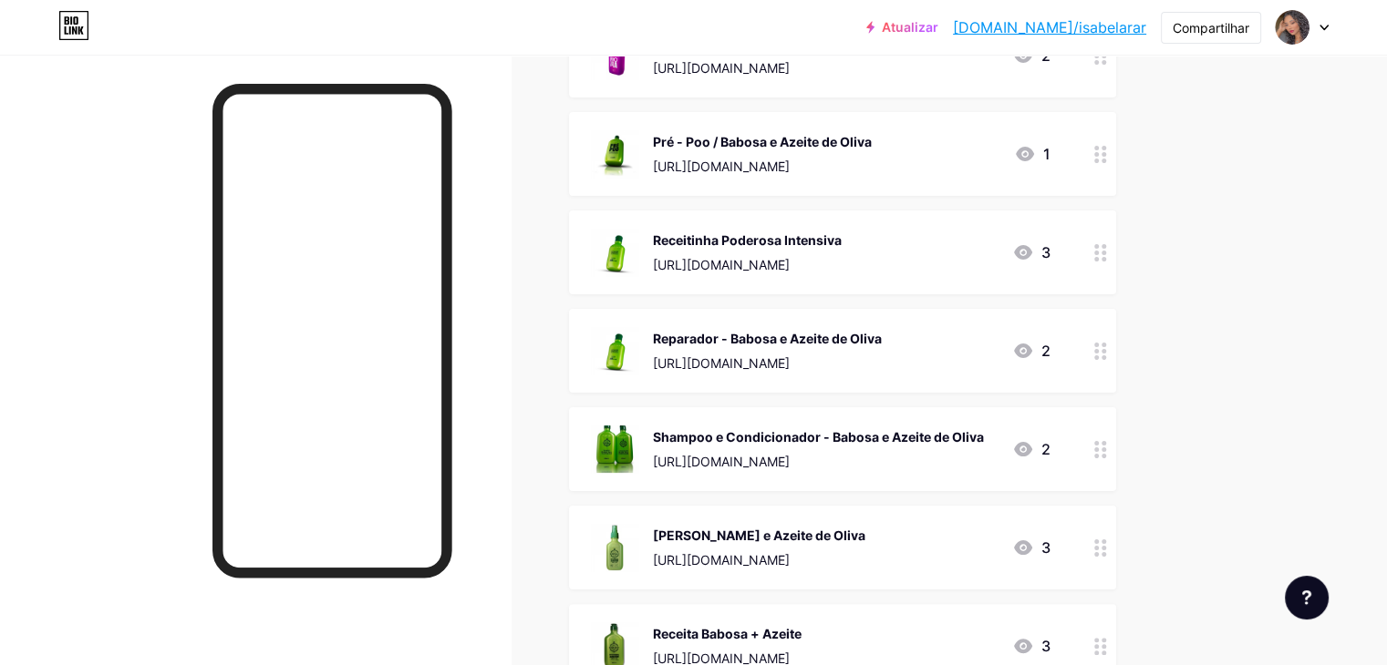
click at [1107, 259] on icon at bounding box center [1100, 252] width 13 height 17
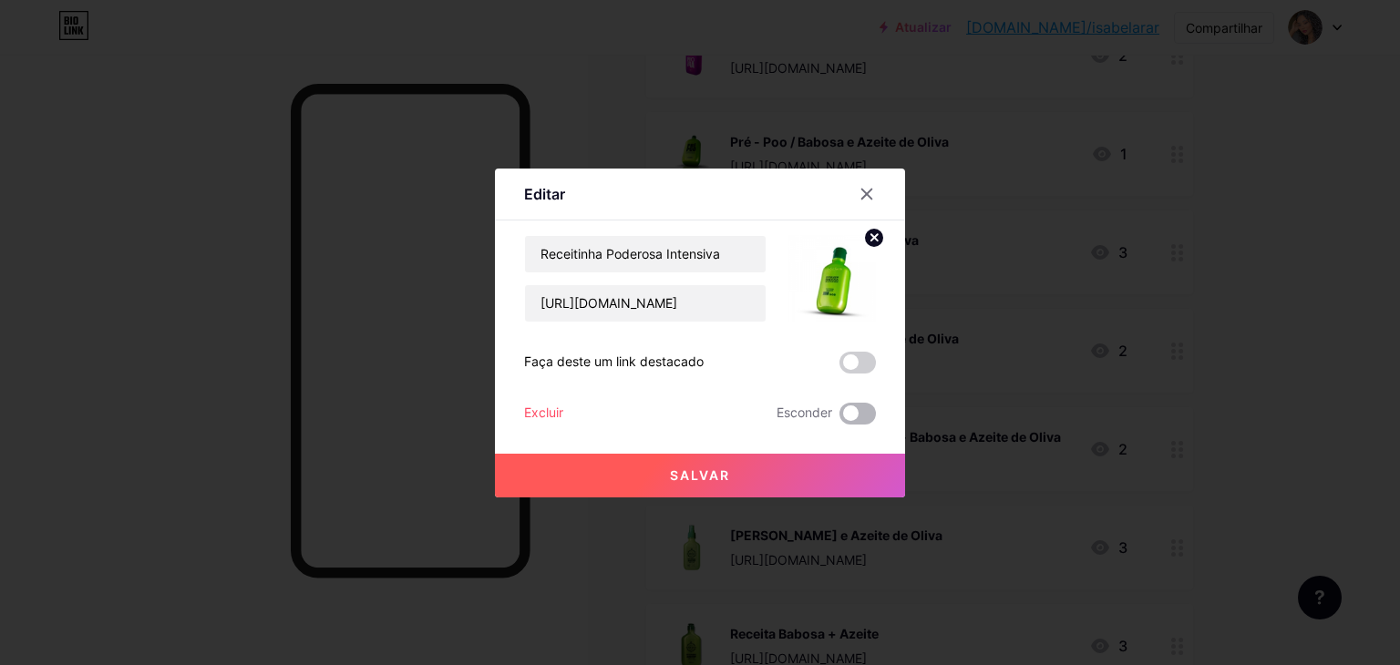
click at [852, 415] on span at bounding box center [858, 414] width 36 height 22
click at [840, 418] on input "checkbox" at bounding box center [840, 418] width 0 height 0
click at [835, 463] on button "Salvar" at bounding box center [700, 476] width 410 height 44
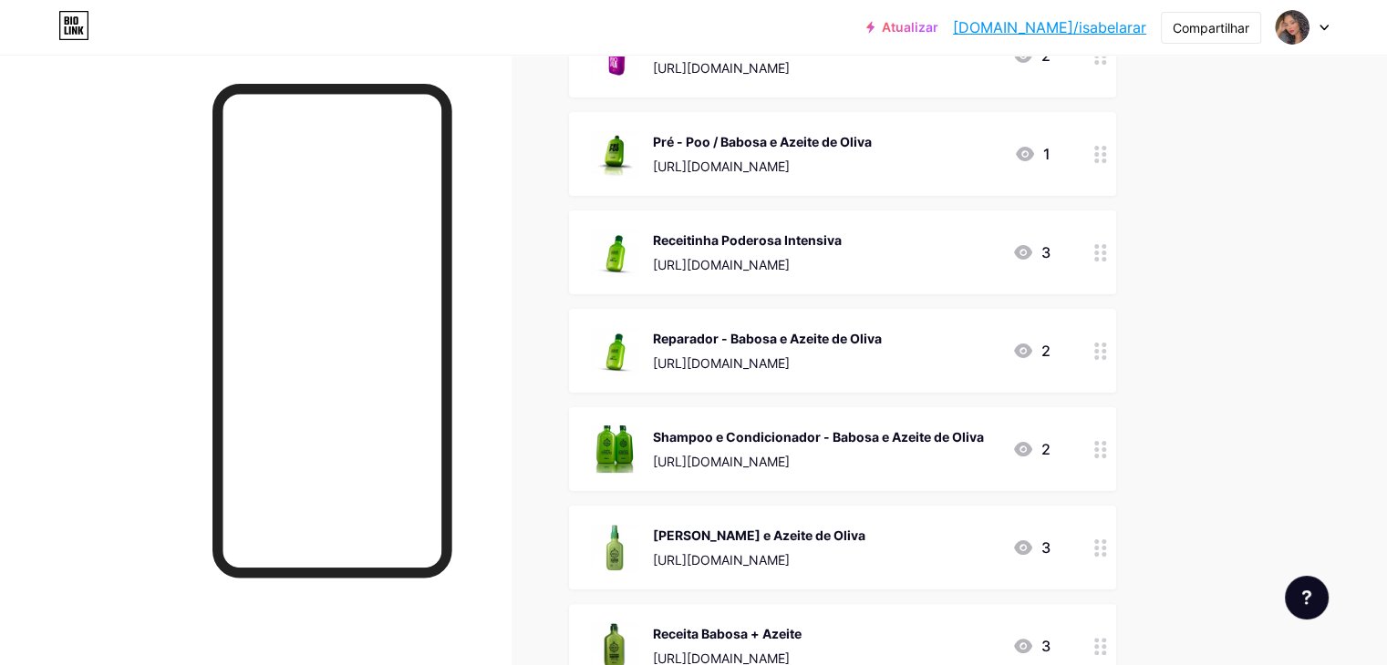
click at [1099, 257] on circle at bounding box center [1096, 259] width 5 height 5
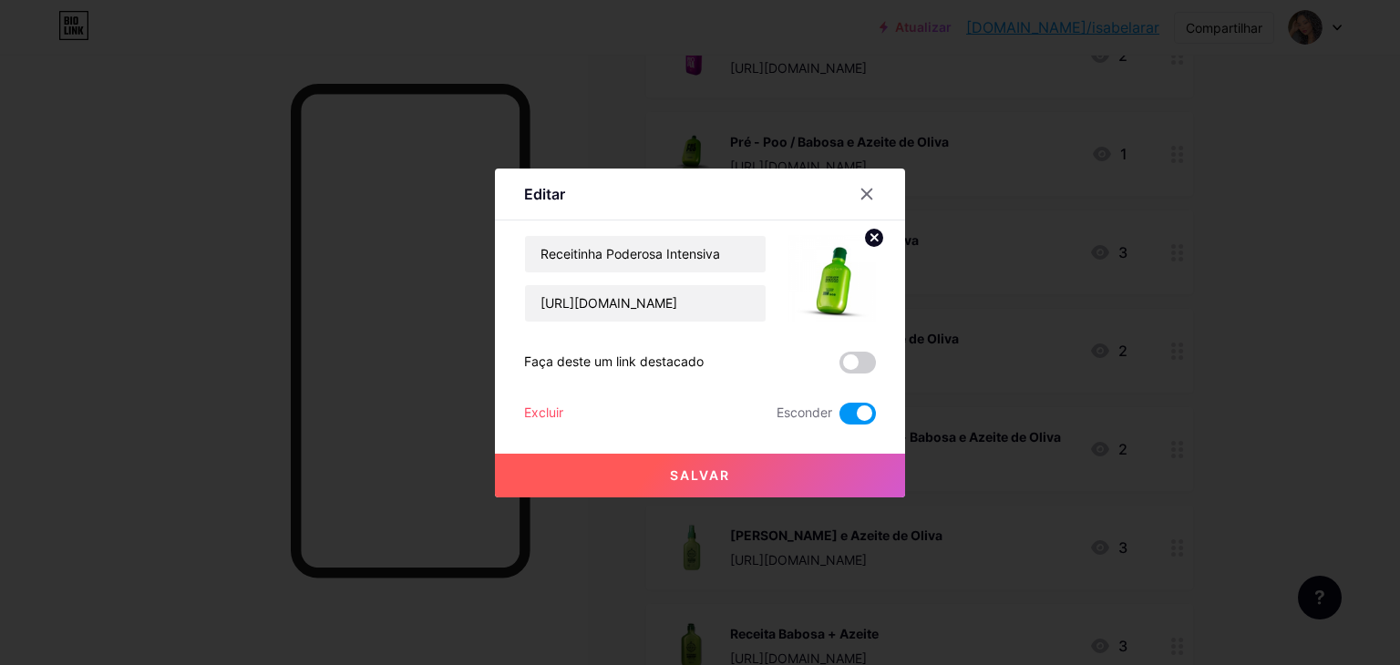
click at [791, 475] on button "Salvar" at bounding box center [700, 476] width 410 height 44
click at [1186, 335] on div at bounding box center [700, 332] width 1400 height 665
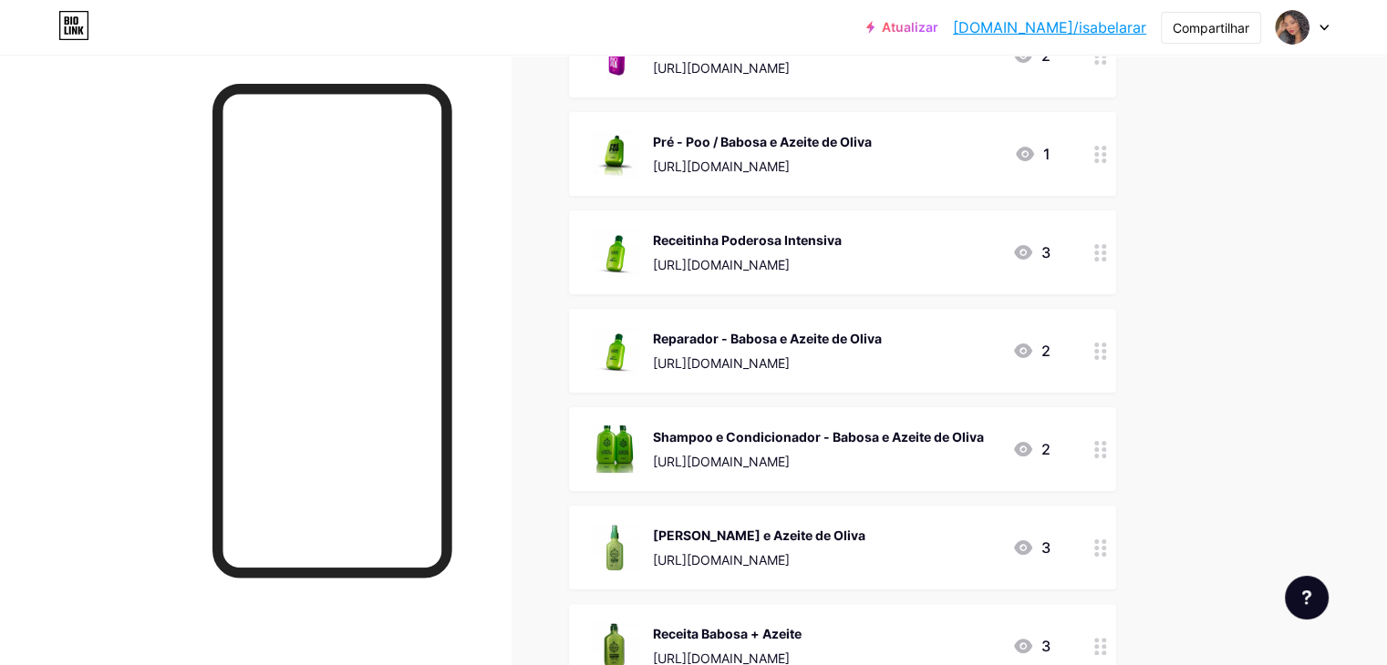
click at [1116, 358] on div at bounding box center [1100, 351] width 31 height 84
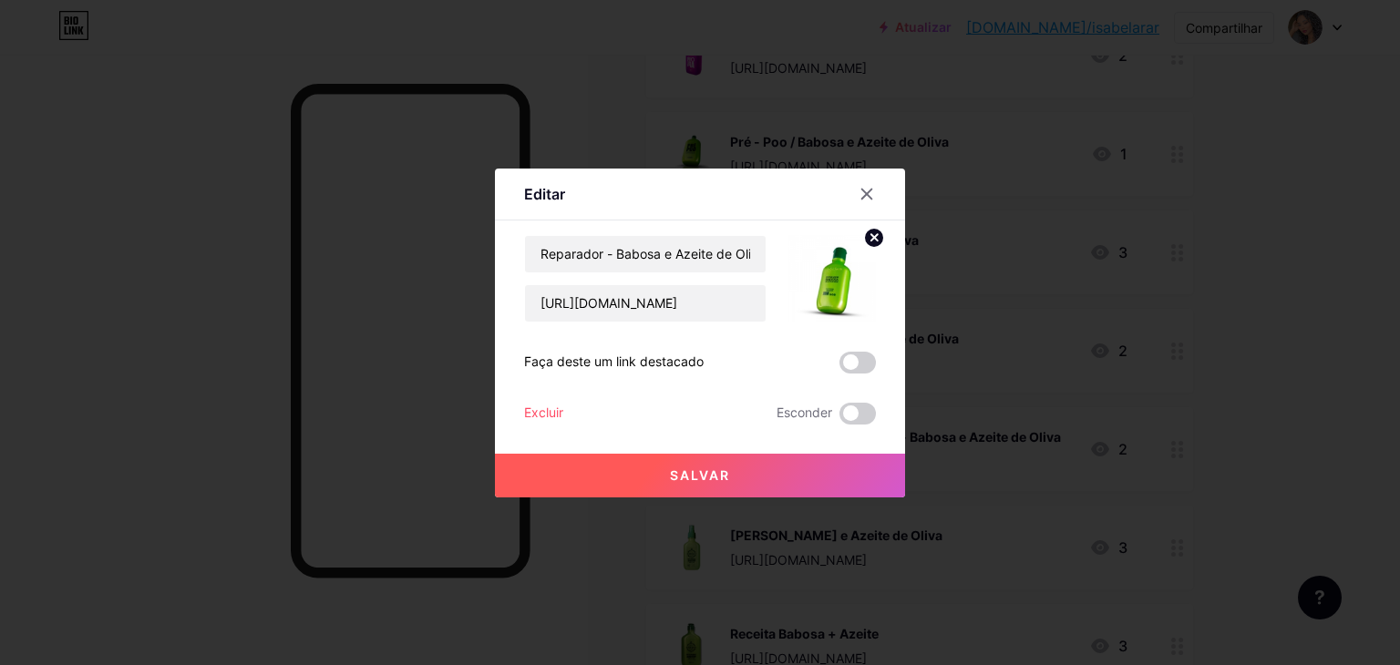
drag, startPoint x: 861, startPoint y: 419, endPoint x: 861, endPoint y: 429, distance: 10.1
click at [861, 420] on span at bounding box center [858, 414] width 36 height 22
click at [840, 418] on input "checkbox" at bounding box center [840, 418] width 0 height 0
drag, startPoint x: 858, startPoint y: 452, endPoint x: 863, endPoint y: 466, distance: 14.7
click at [863, 461] on div "Salvar" at bounding box center [700, 461] width 410 height 73
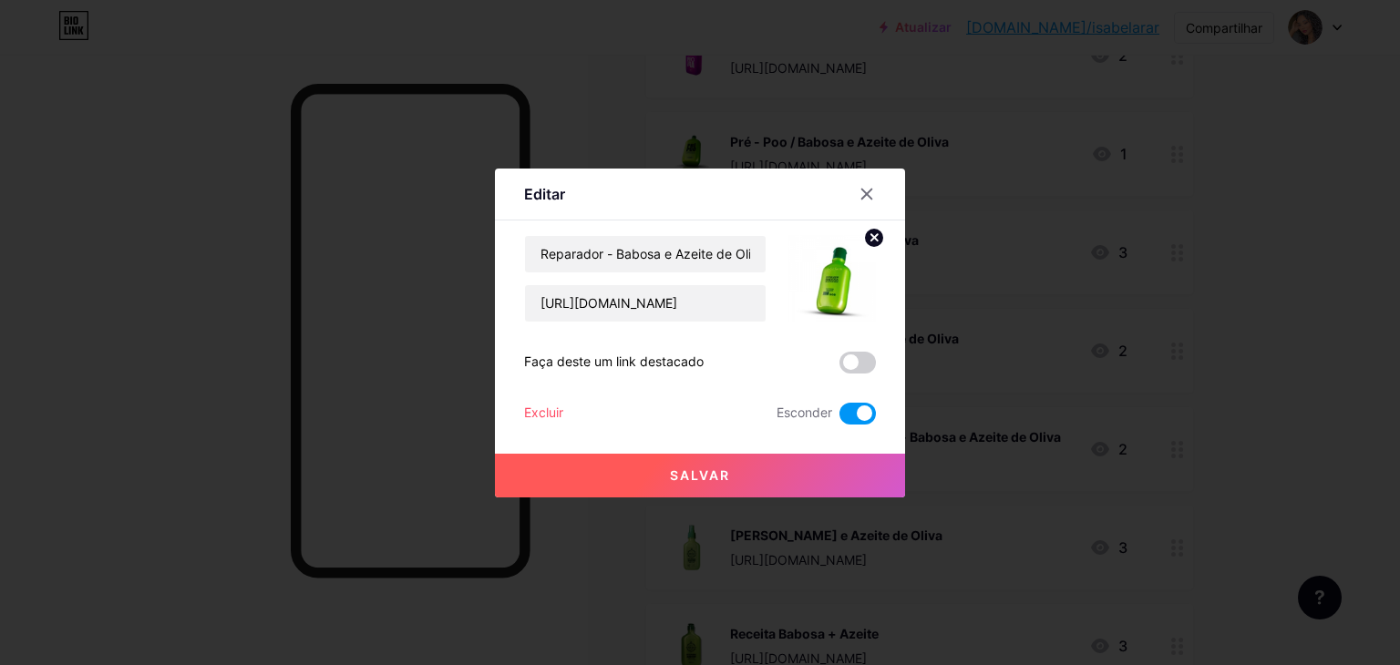
click at [863, 466] on button "Salvar" at bounding box center [700, 476] width 410 height 44
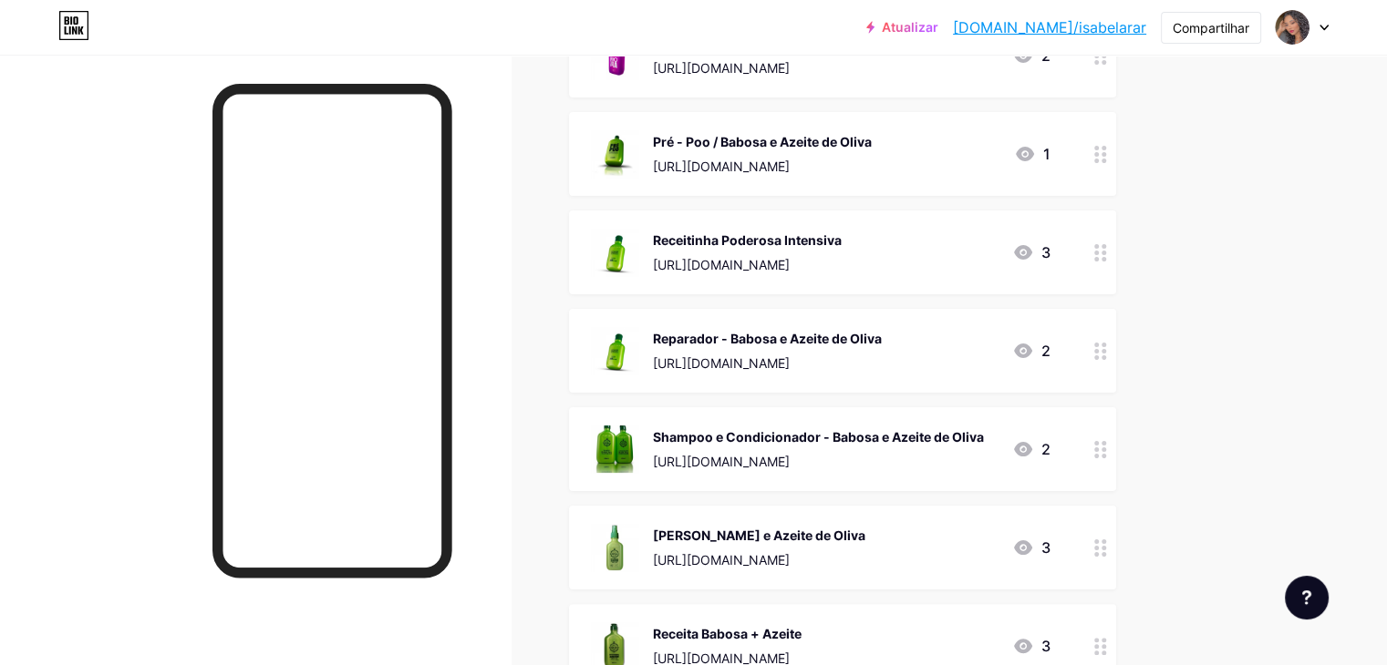
click at [1099, 344] on circle at bounding box center [1096, 345] width 5 height 5
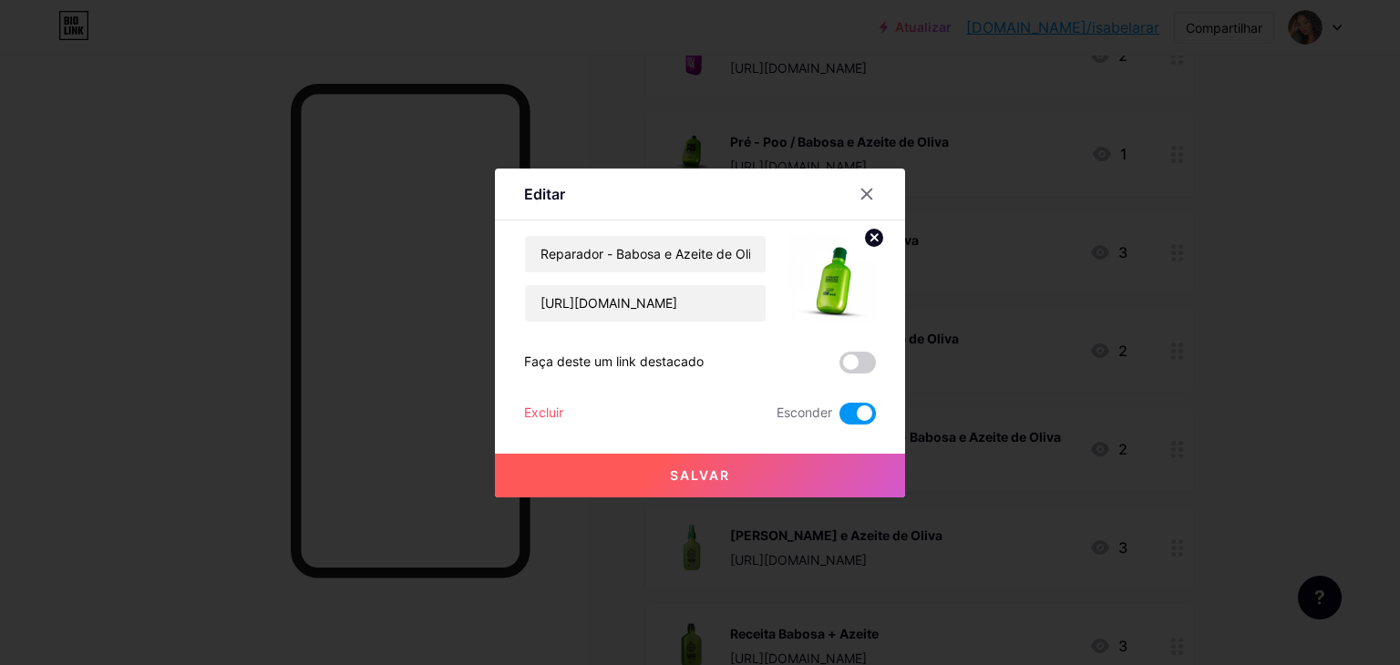
drag, startPoint x: 870, startPoint y: 183, endPoint x: 881, endPoint y: 198, distance: 18.2
click at [870, 184] on div at bounding box center [867, 194] width 33 height 33
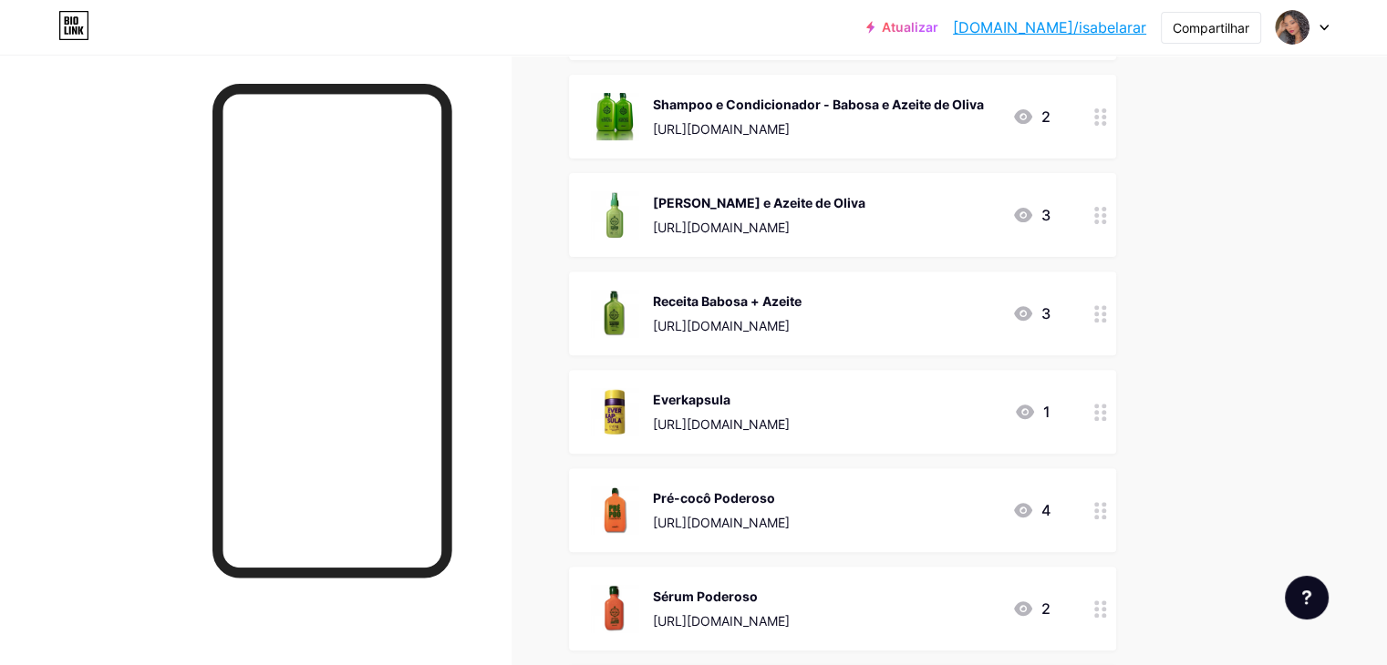
scroll to position [638, 0]
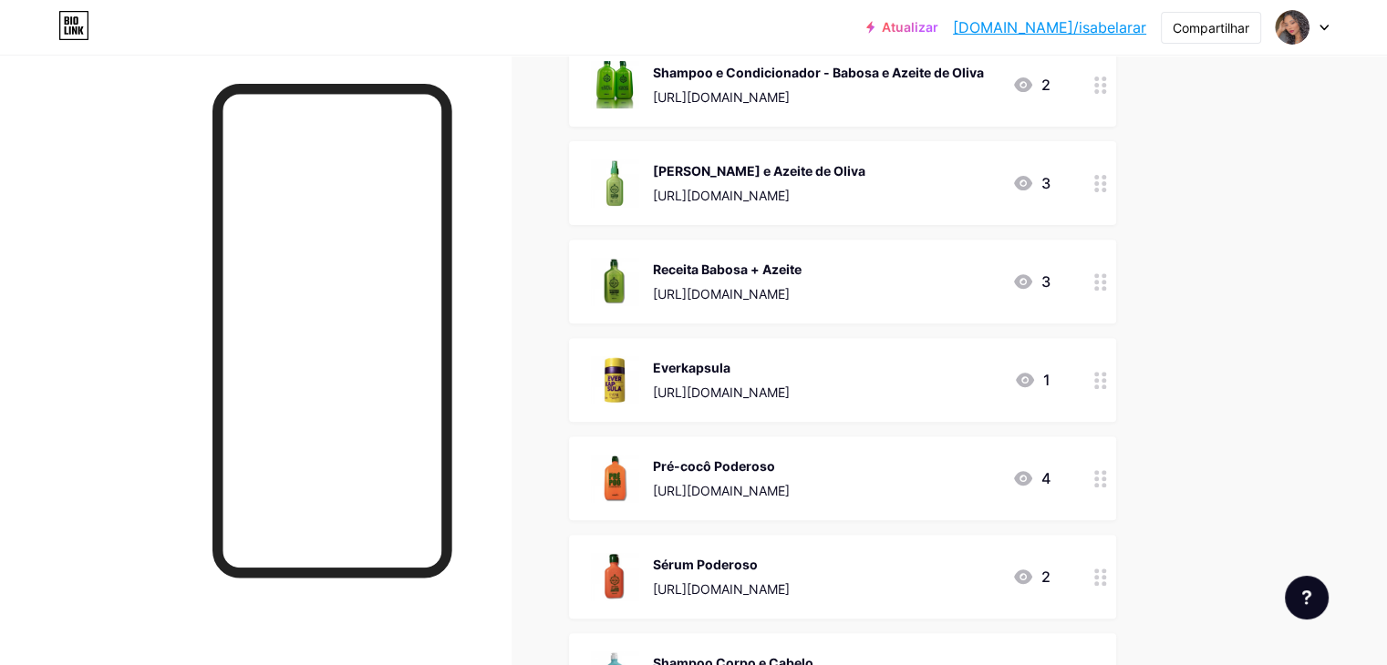
click at [1107, 88] on icon at bounding box center [1100, 85] width 13 height 17
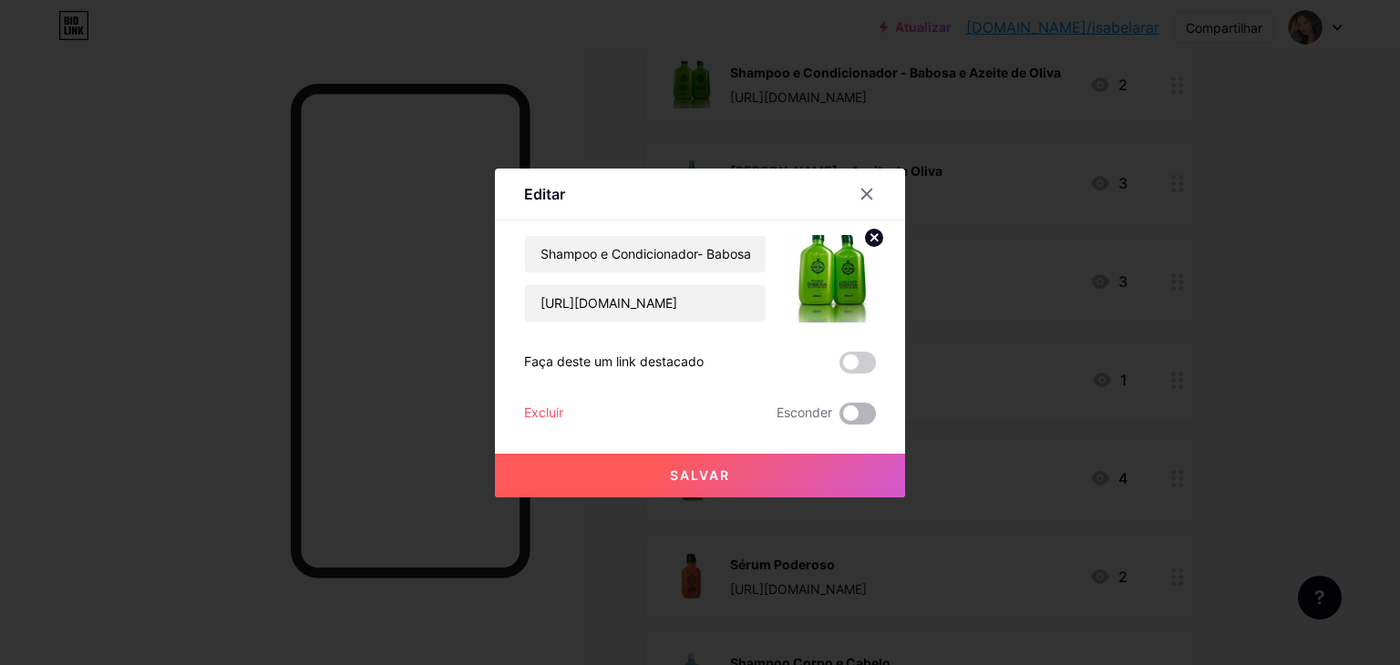
click at [857, 405] on span at bounding box center [858, 414] width 36 height 22
click at [840, 418] on input "checkbox" at bounding box center [840, 418] width 0 height 0
click at [835, 459] on button "Salvar" at bounding box center [700, 476] width 410 height 44
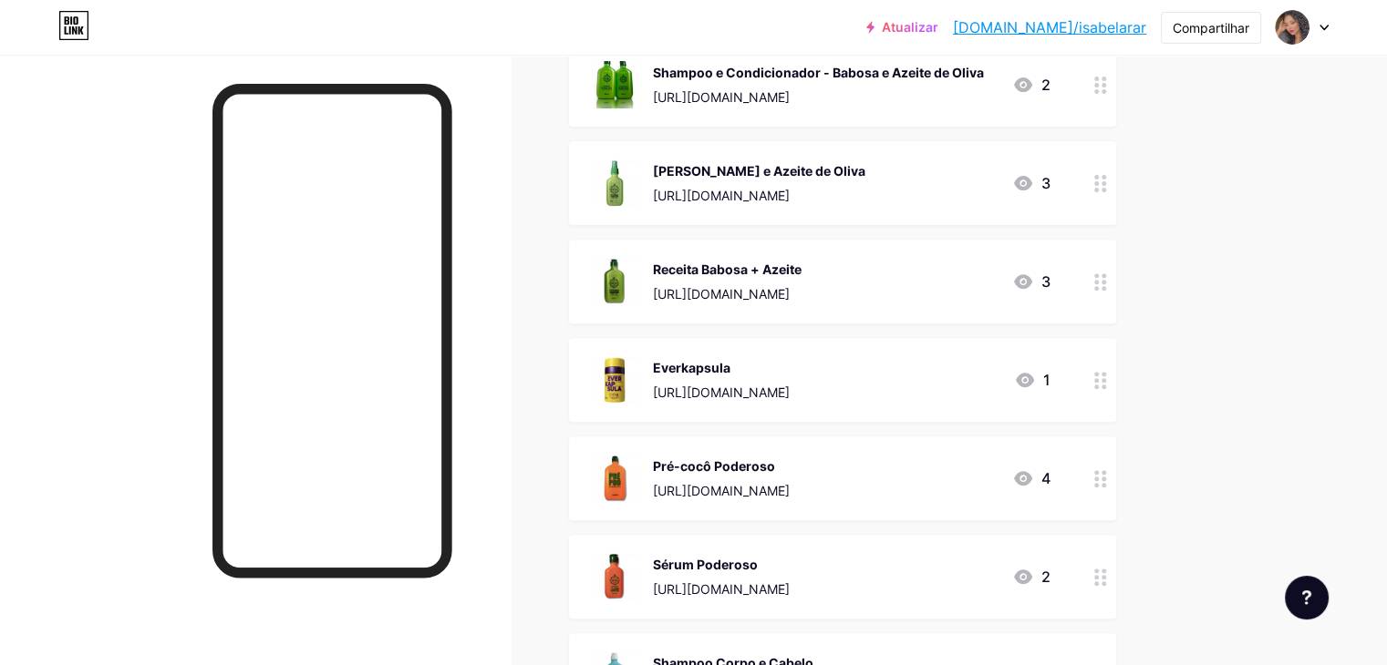
click at [1116, 293] on div at bounding box center [1100, 282] width 31 height 84
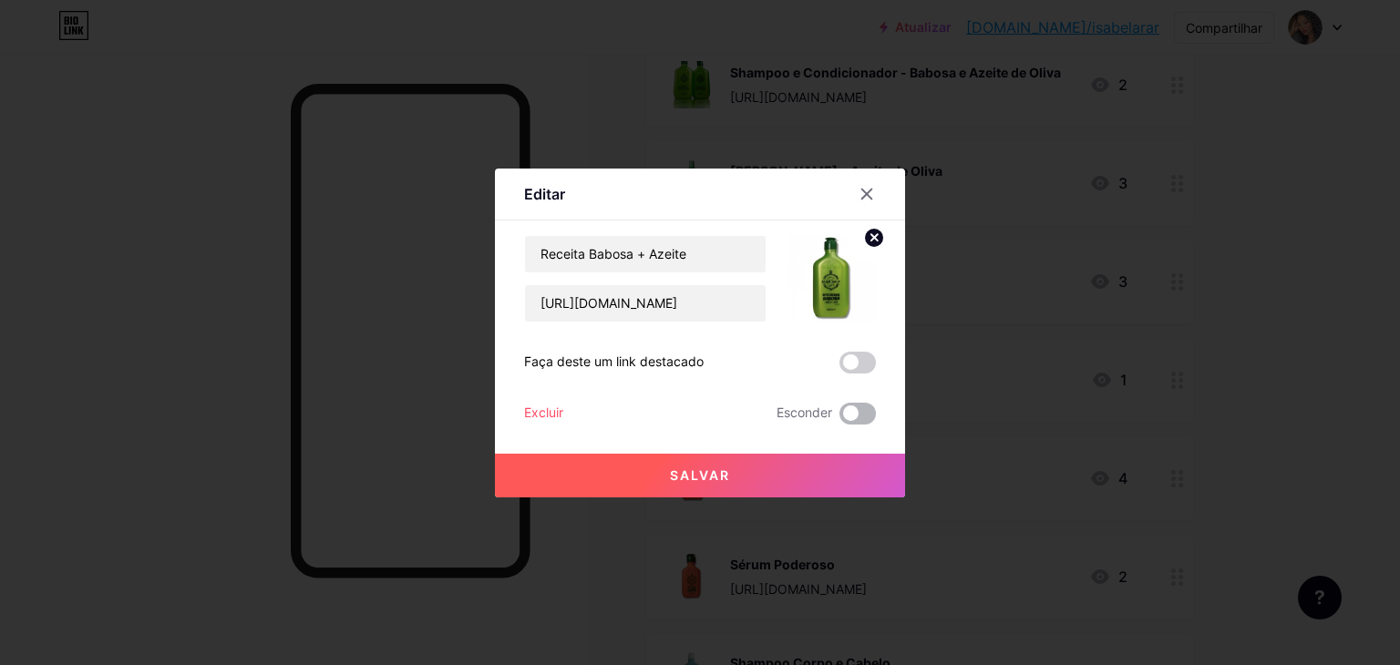
click at [860, 412] on span at bounding box center [858, 414] width 36 height 22
click at [840, 418] on input "checkbox" at bounding box center [840, 418] width 0 height 0
click at [824, 490] on button "Salvar" at bounding box center [700, 476] width 410 height 44
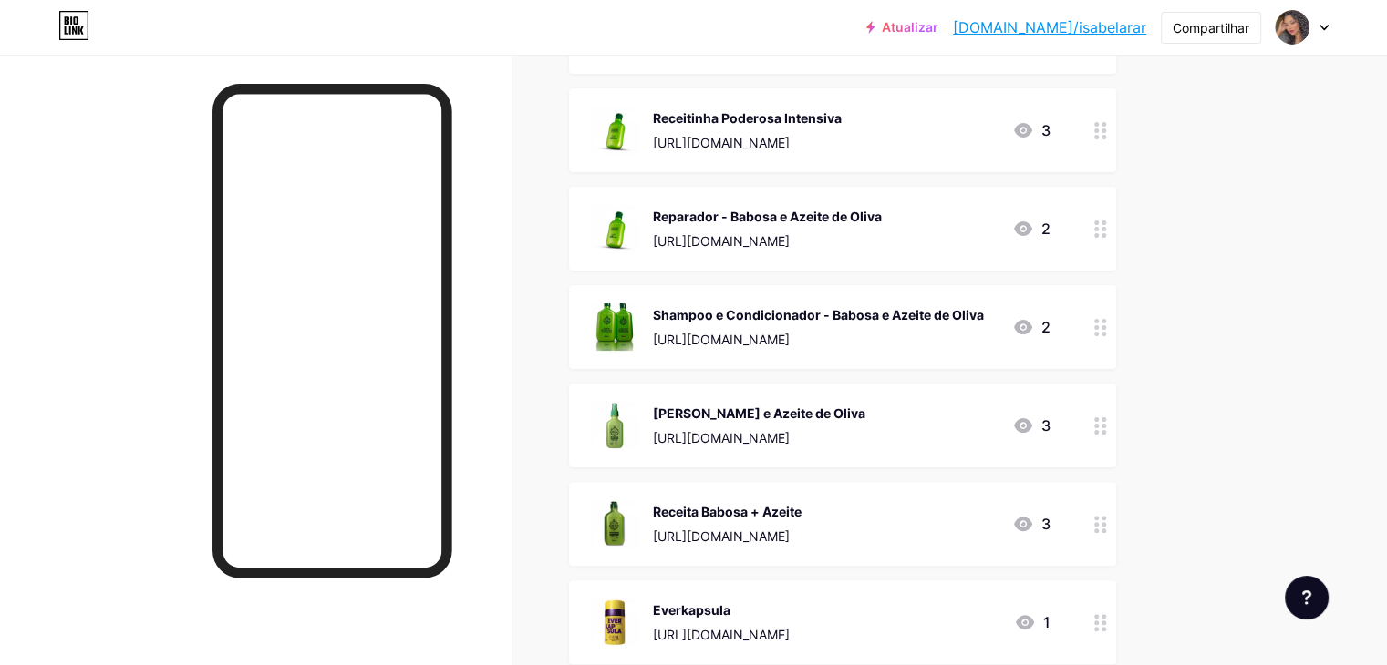
scroll to position [273, 0]
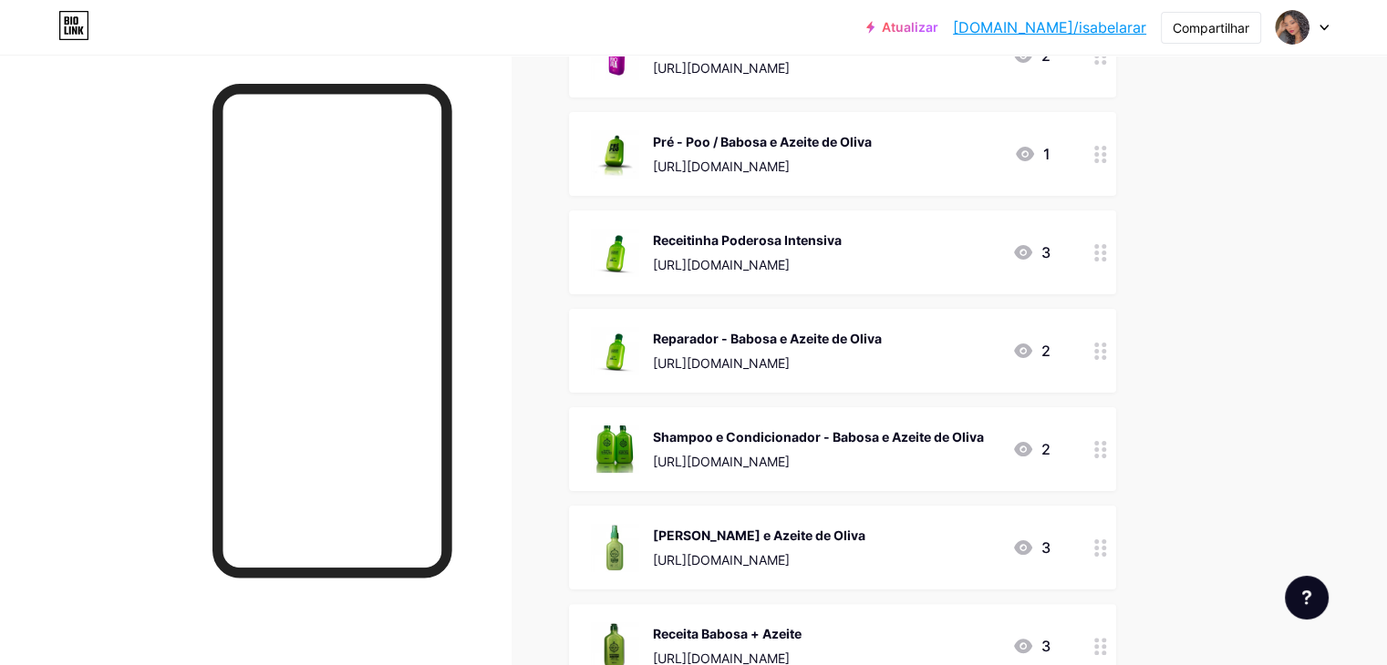
click at [1099, 159] on circle at bounding box center [1096, 161] width 5 height 5
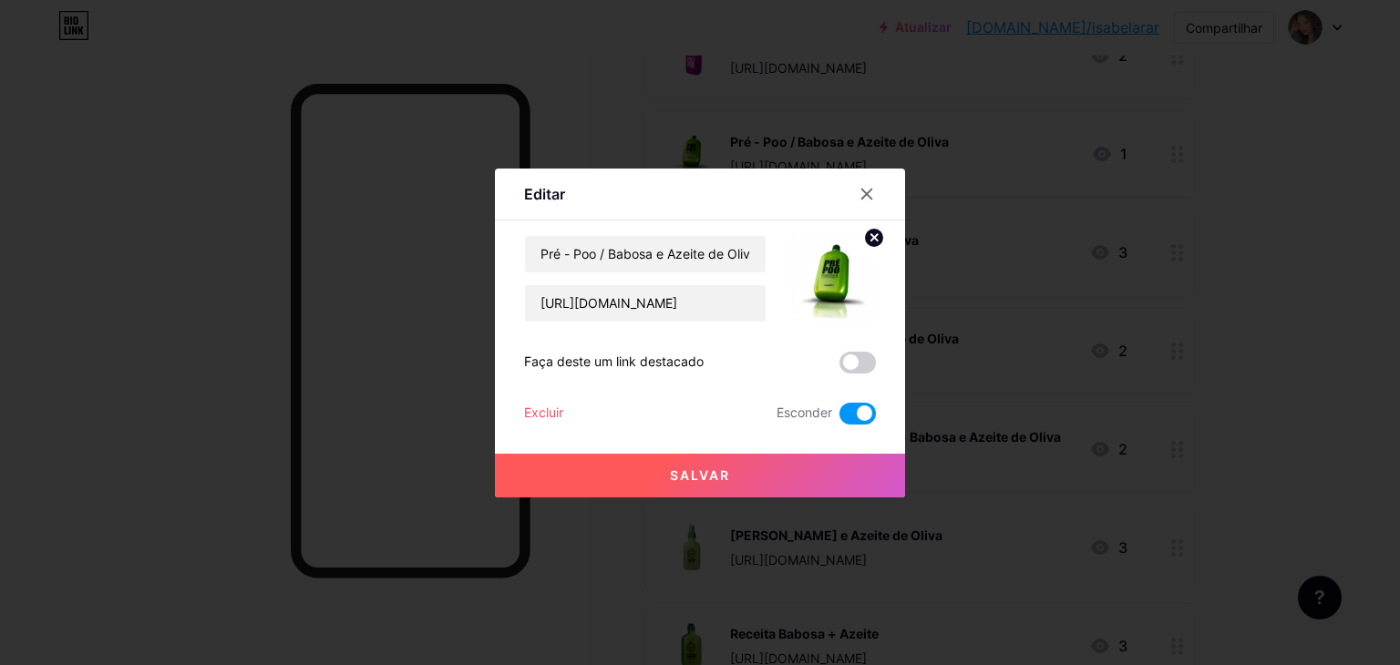
drag, startPoint x: 1189, startPoint y: 340, endPoint x: 1016, endPoint y: 234, distance: 202.2
click at [1189, 340] on div at bounding box center [700, 332] width 1400 height 665
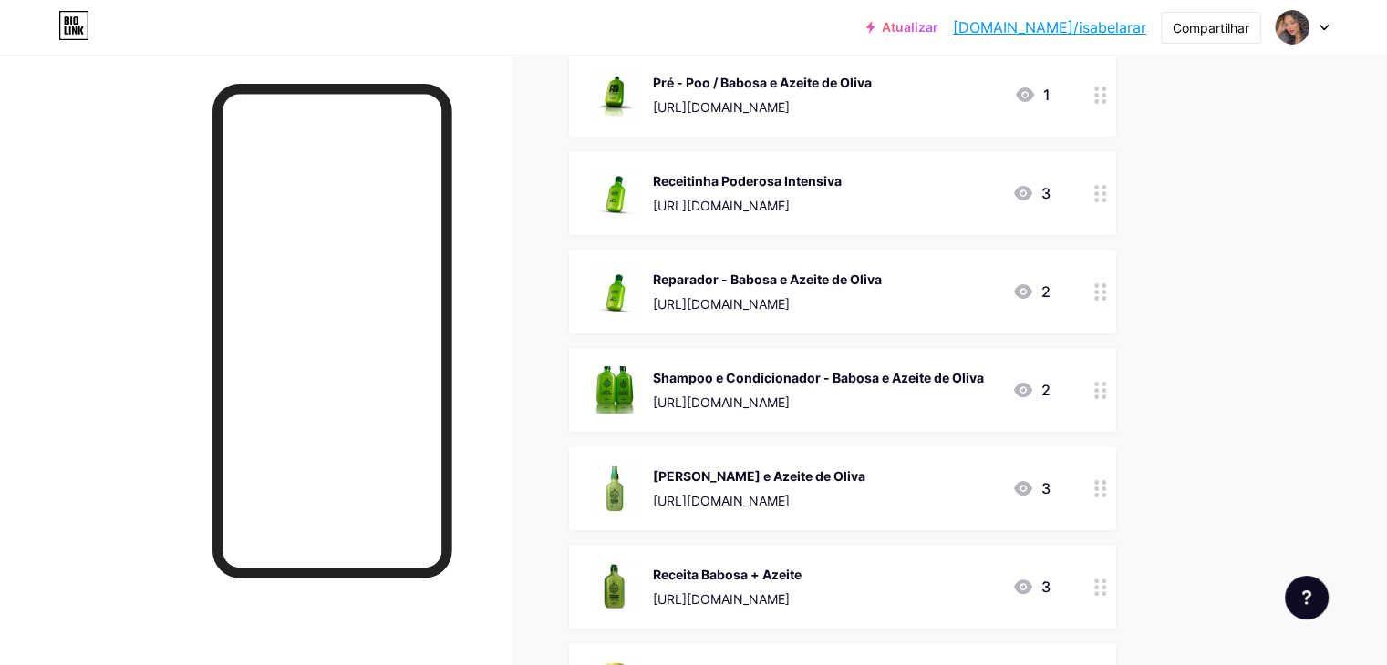
scroll to position [365, 0]
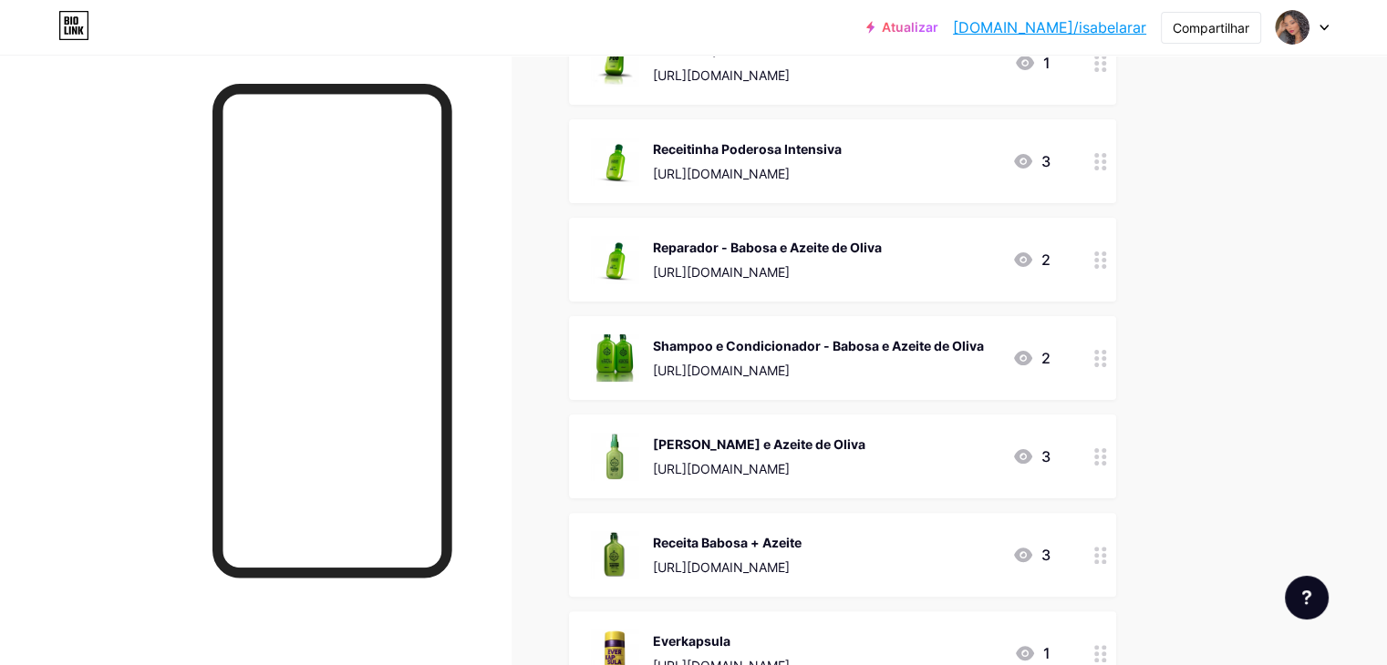
click at [1116, 262] on div at bounding box center [1100, 260] width 31 height 84
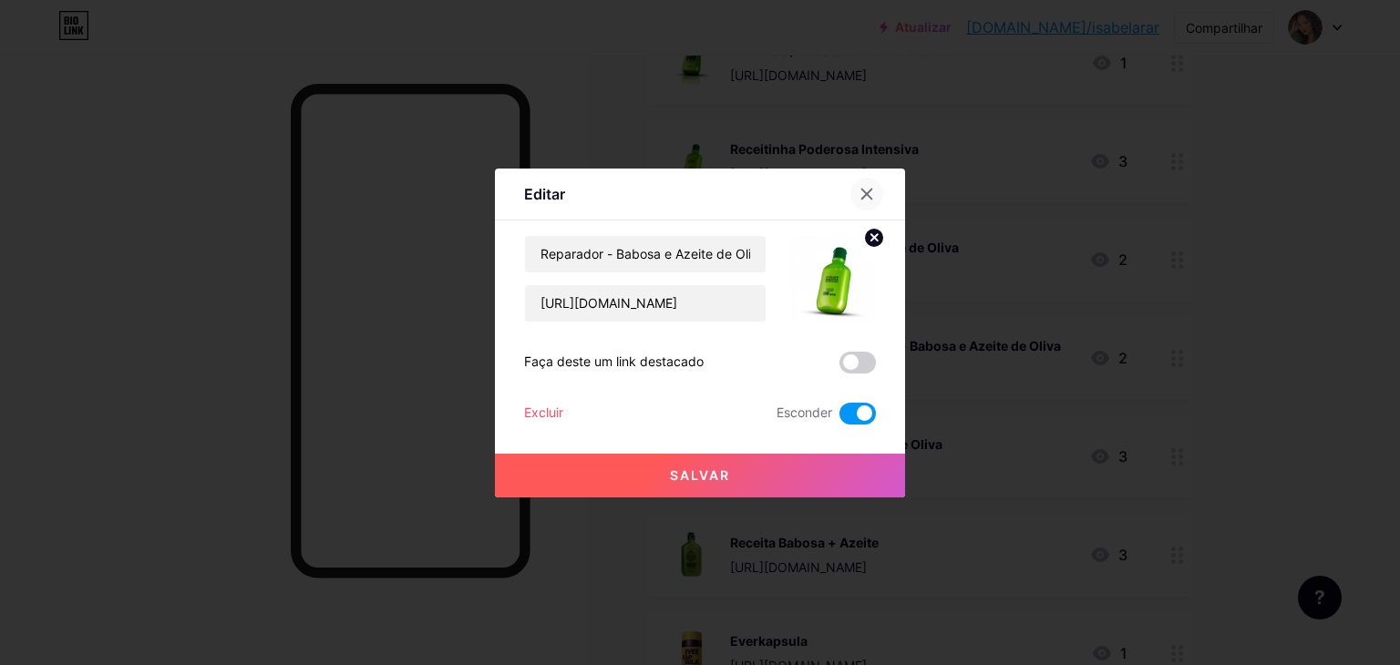
drag, startPoint x: 882, startPoint y: 189, endPoint x: 985, endPoint y: 249, distance: 119.3
click at [881, 189] on div at bounding box center [867, 194] width 33 height 33
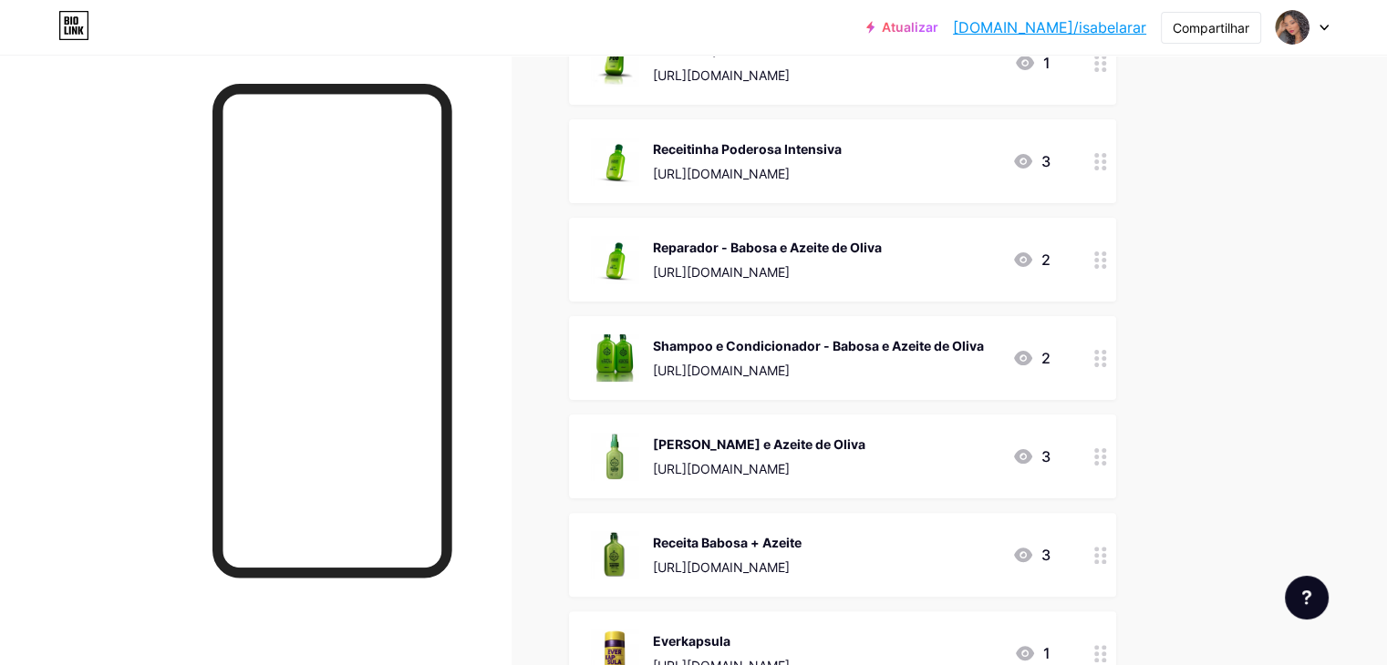
click at [1116, 357] on div at bounding box center [1100, 358] width 31 height 84
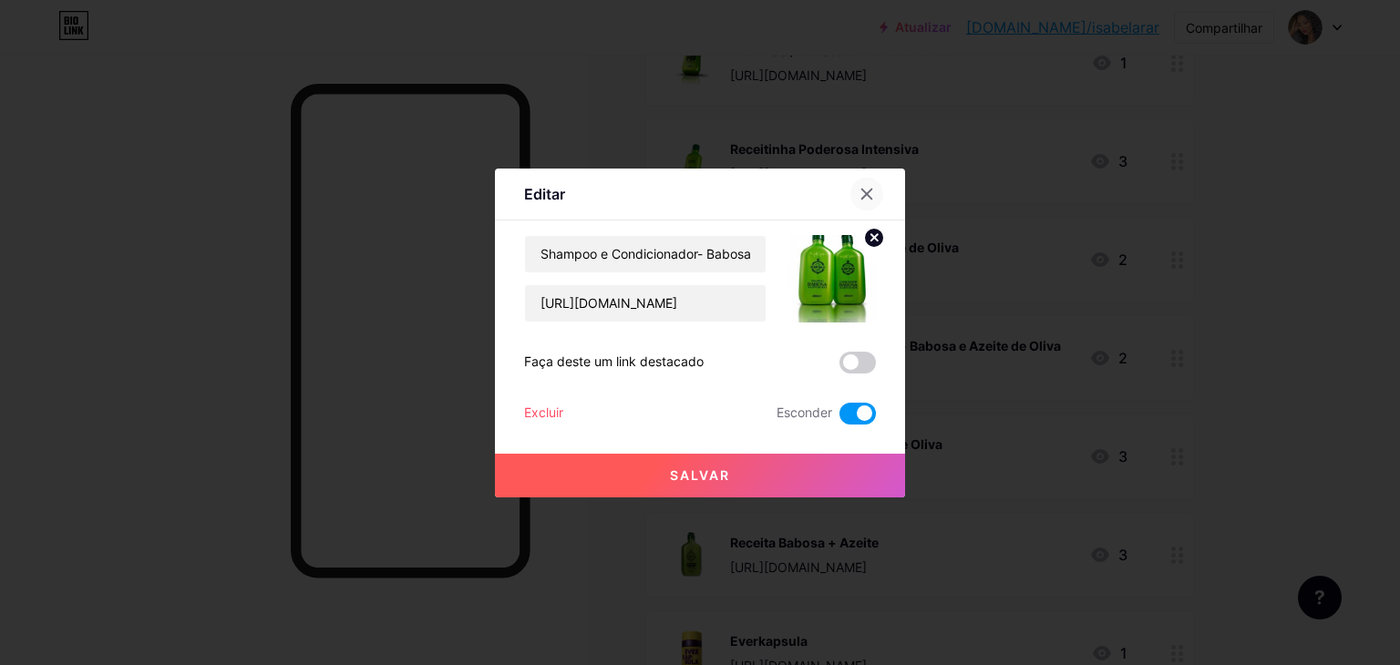
click at [857, 188] on div at bounding box center [867, 194] width 33 height 33
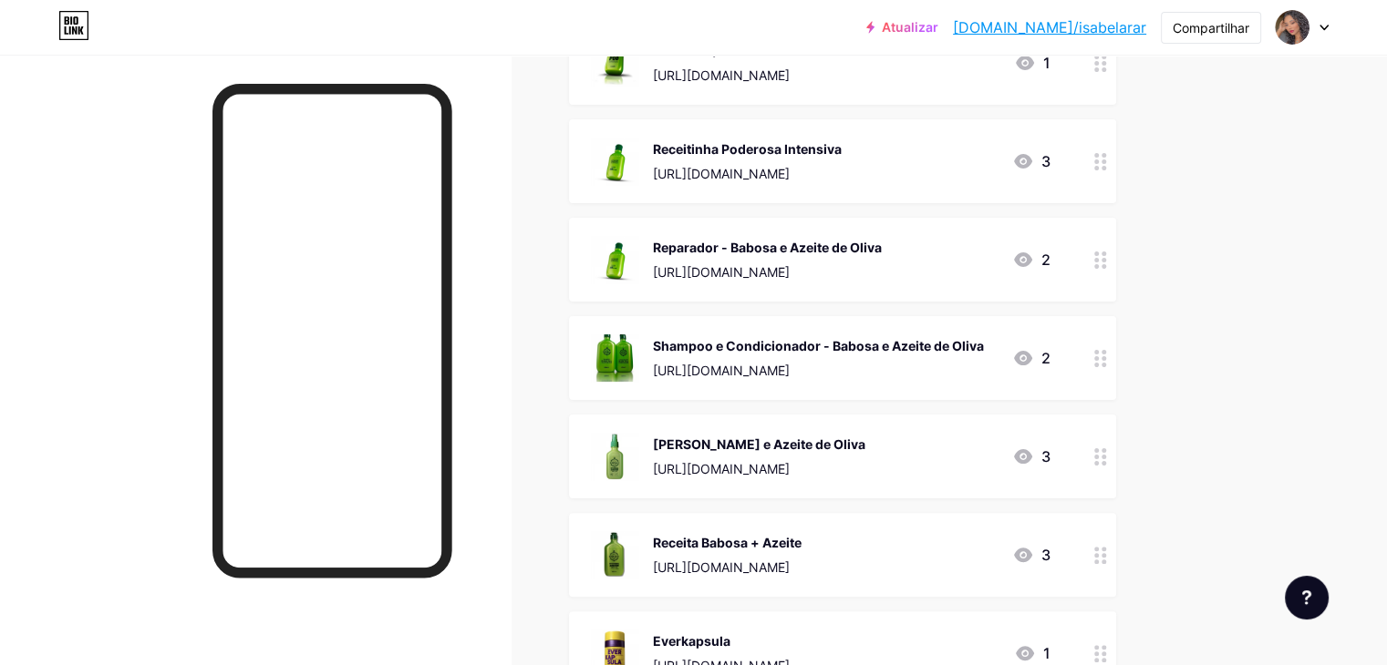
click at [1107, 451] on icon at bounding box center [1100, 457] width 13 height 17
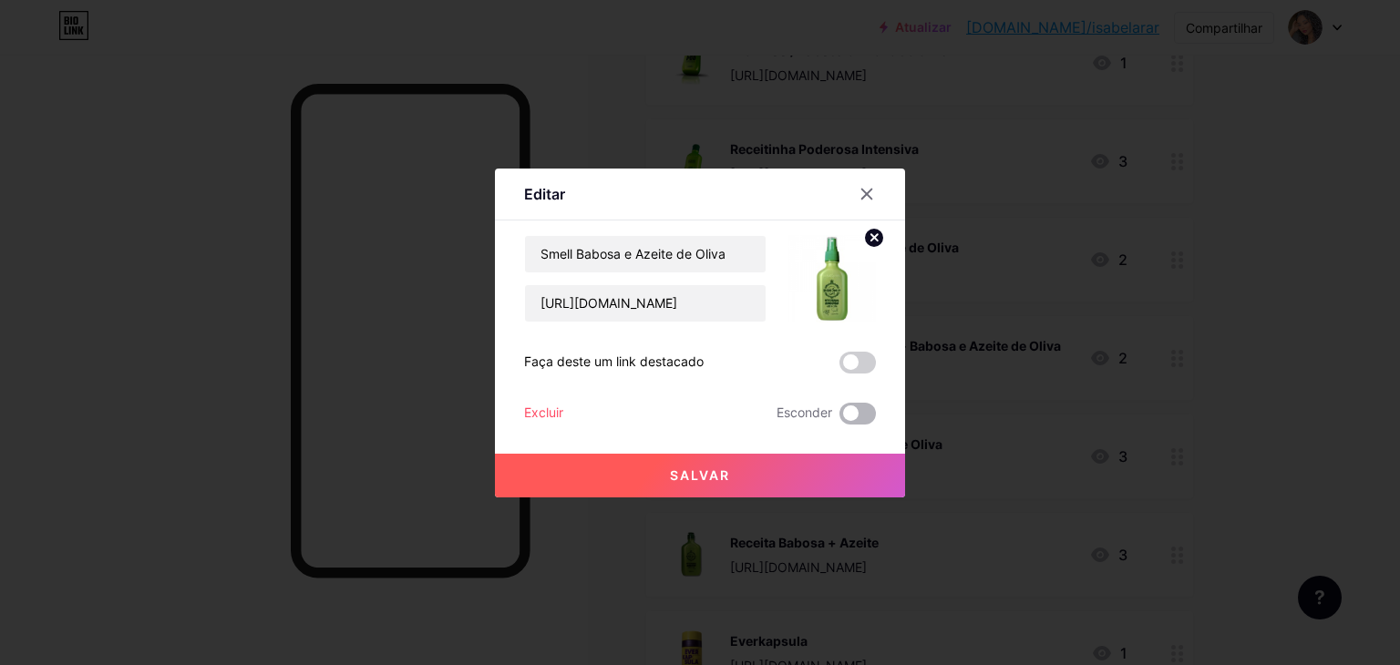
click at [855, 408] on span at bounding box center [858, 414] width 36 height 22
click at [840, 418] on input "checkbox" at bounding box center [840, 418] width 0 height 0
click at [859, 463] on button "Salvar" at bounding box center [700, 476] width 410 height 44
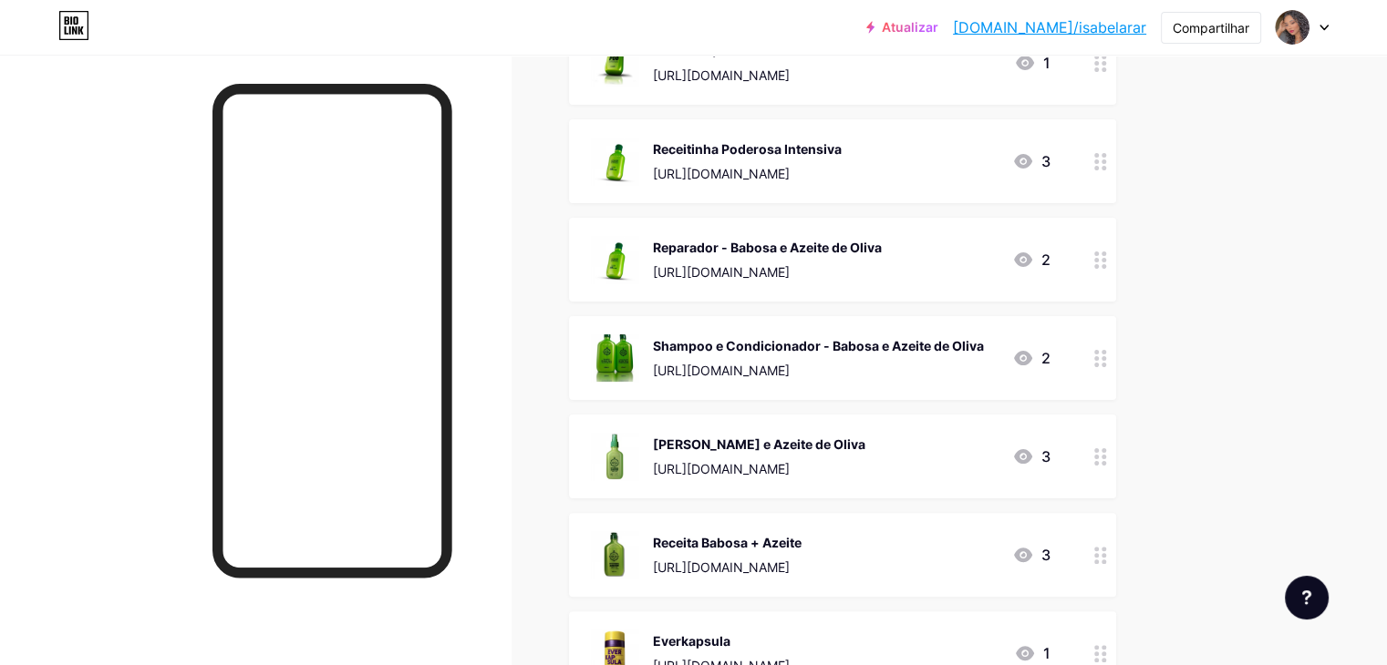
click at [1116, 552] on div at bounding box center [1100, 555] width 31 height 84
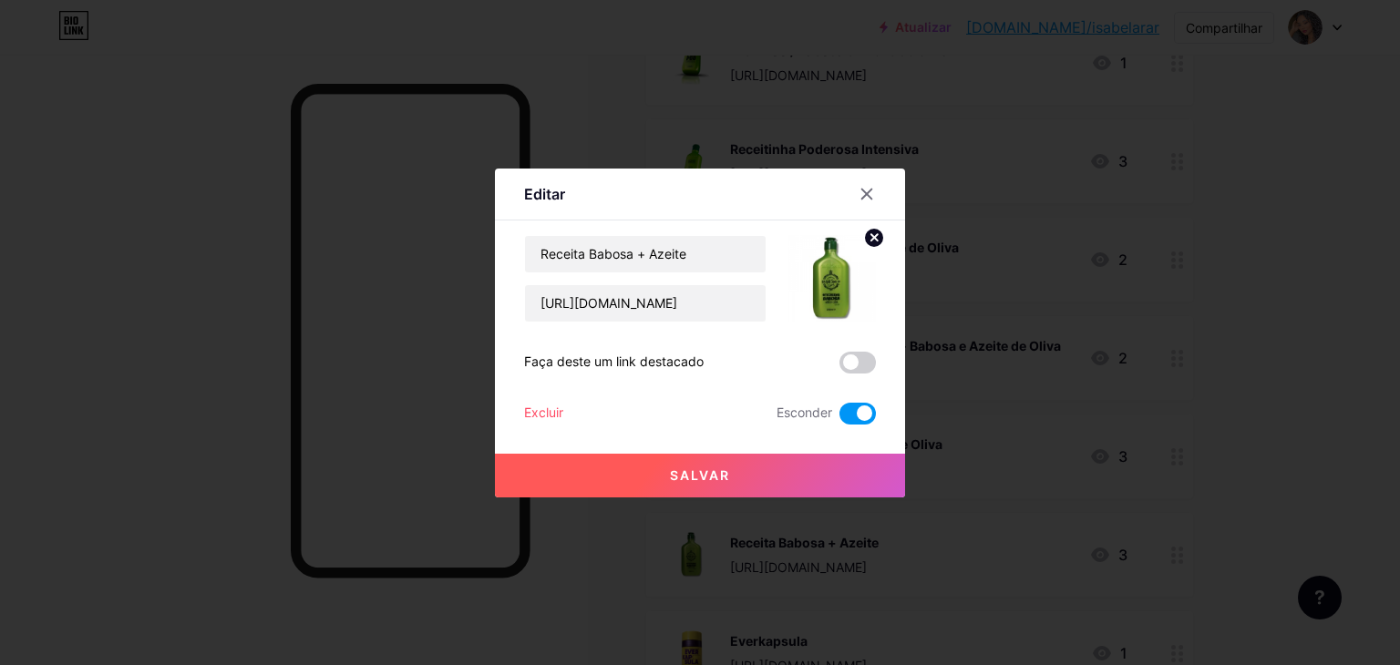
click at [850, 479] on button "Salvar" at bounding box center [700, 476] width 410 height 44
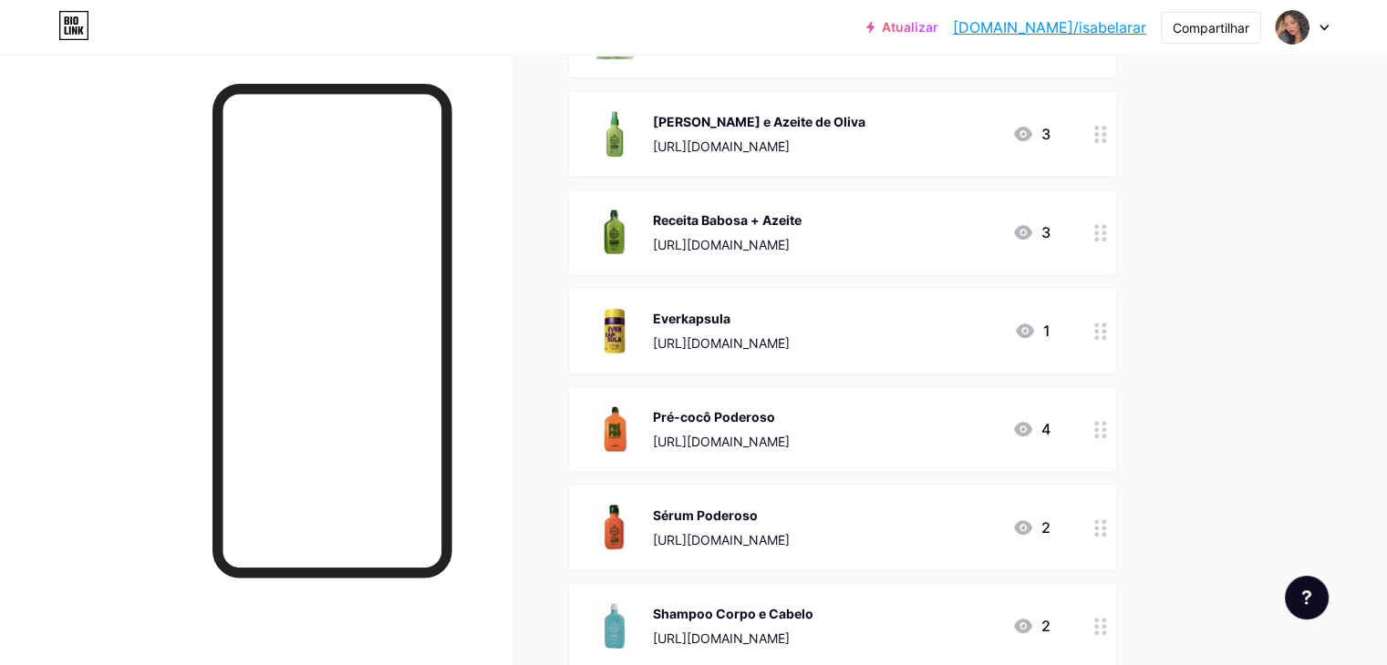
scroll to position [729, 0]
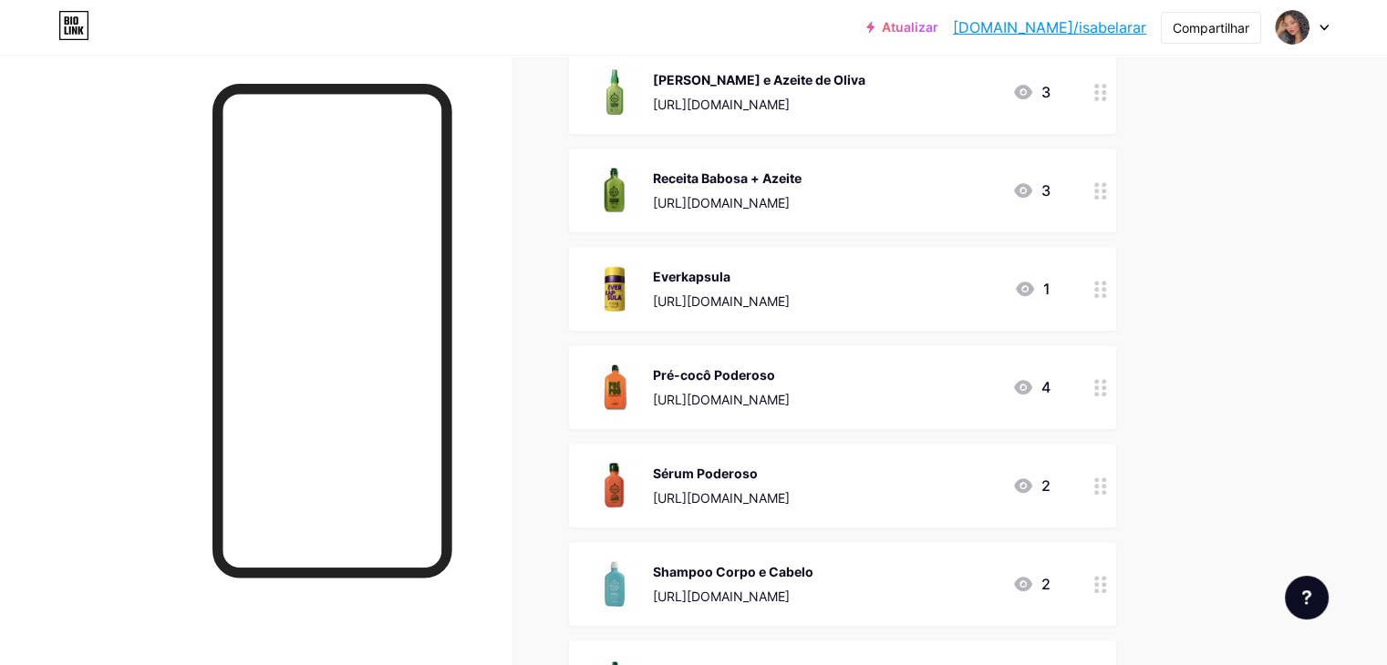
click at [1106, 294] on circle at bounding box center [1103, 296] width 5 height 5
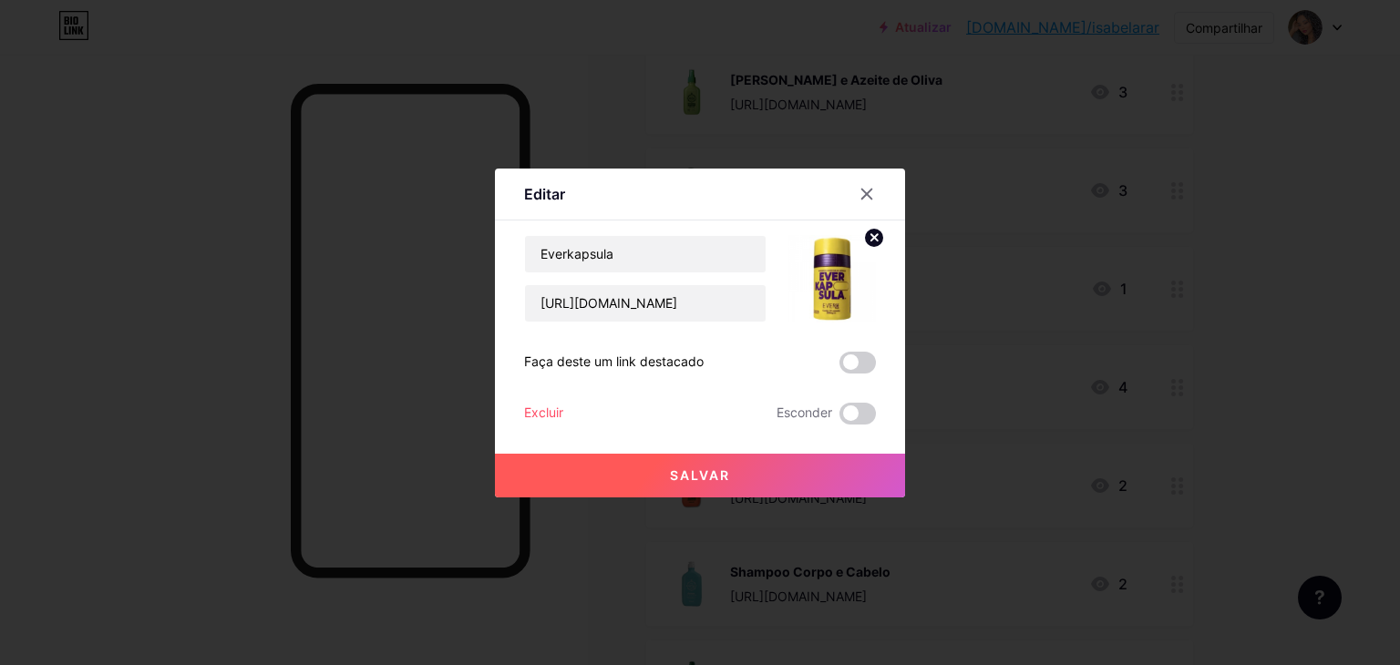
click at [871, 425] on div "Salvar" at bounding box center [700, 461] width 410 height 73
click at [868, 417] on span at bounding box center [858, 414] width 36 height 22
click at [840, 418] on input "checkbox" at bounding box center [840, 418] width 0 height 0
click at [886, 486] on button "Salvar" at bounding box center [700, 476] width 410 height 44
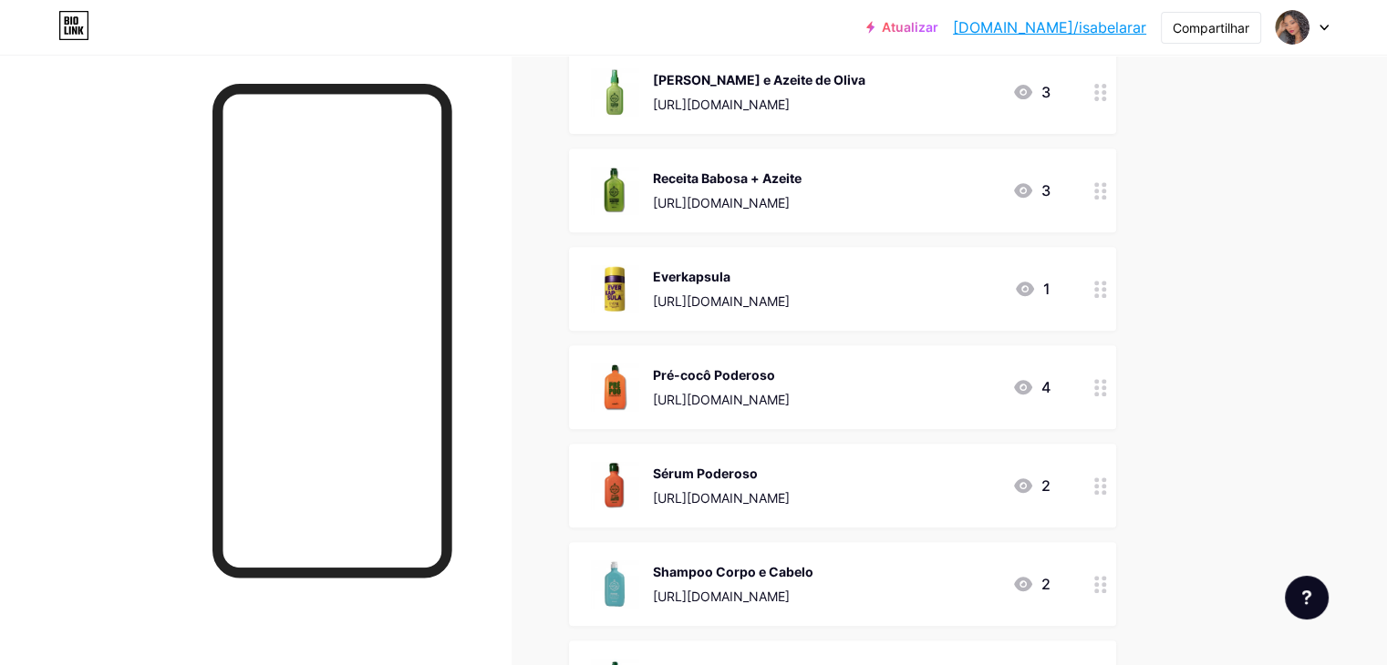
click at [1116, 398] on div at bounding box center [1100, 388] width 31 height 84
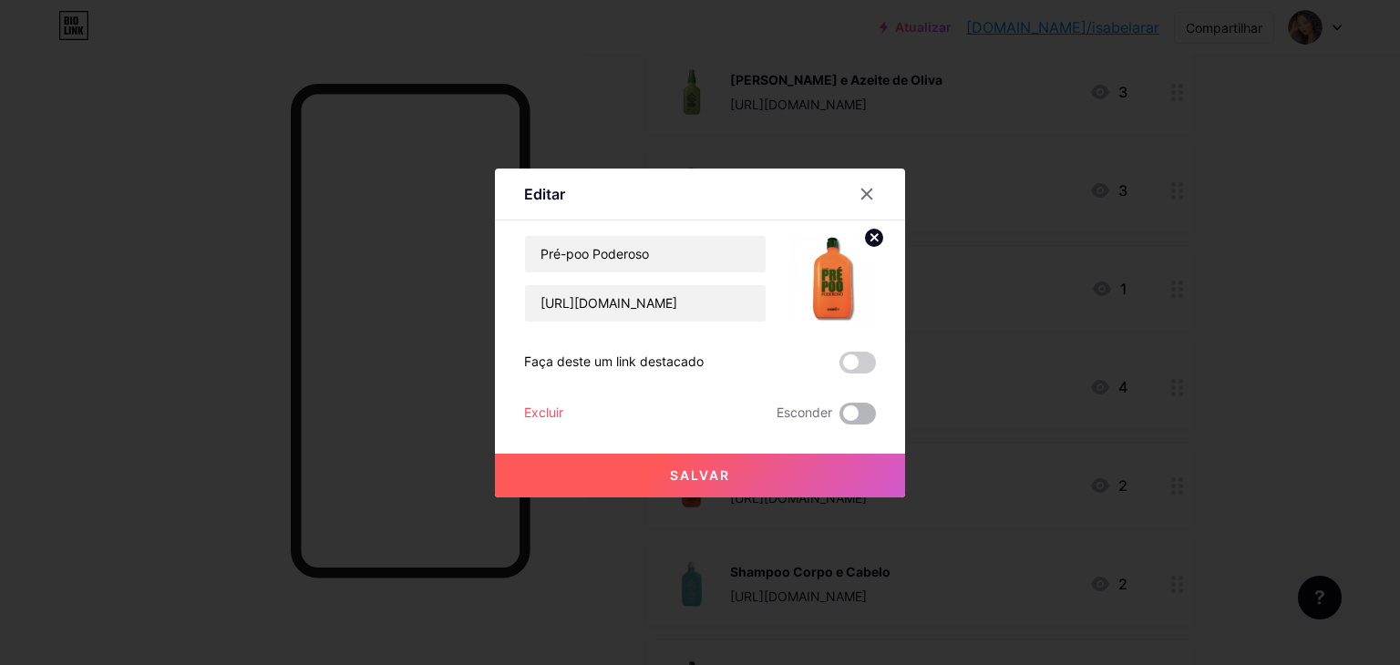
click at [863, 416] on span at bounding box center [858, 414] width 36 height 22
click at [840, 418] on input "checkbox" at bounding box center [840, 418] width 0 height 0
click at [869, 463] on button "Salvar" at bounding box center [700, 476] width 410 height 44
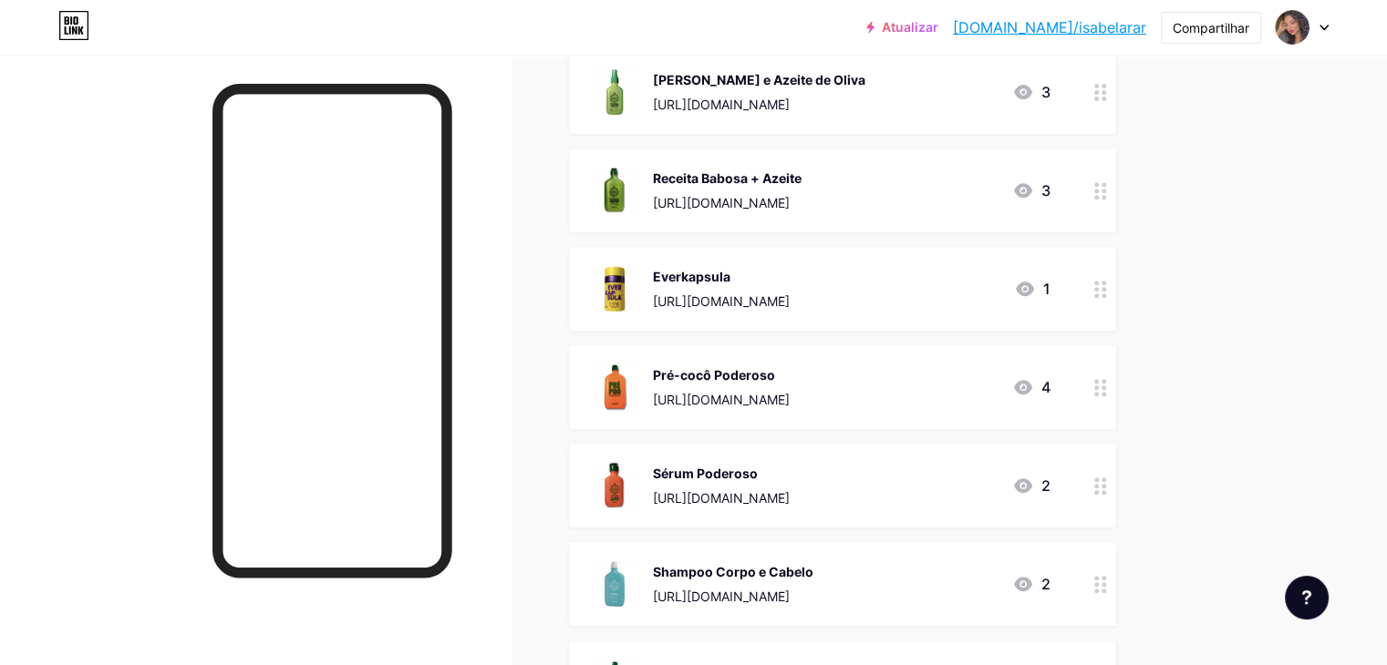
click at [1116, 397] on div at bounding box center [1100, 388] width 31 height 84
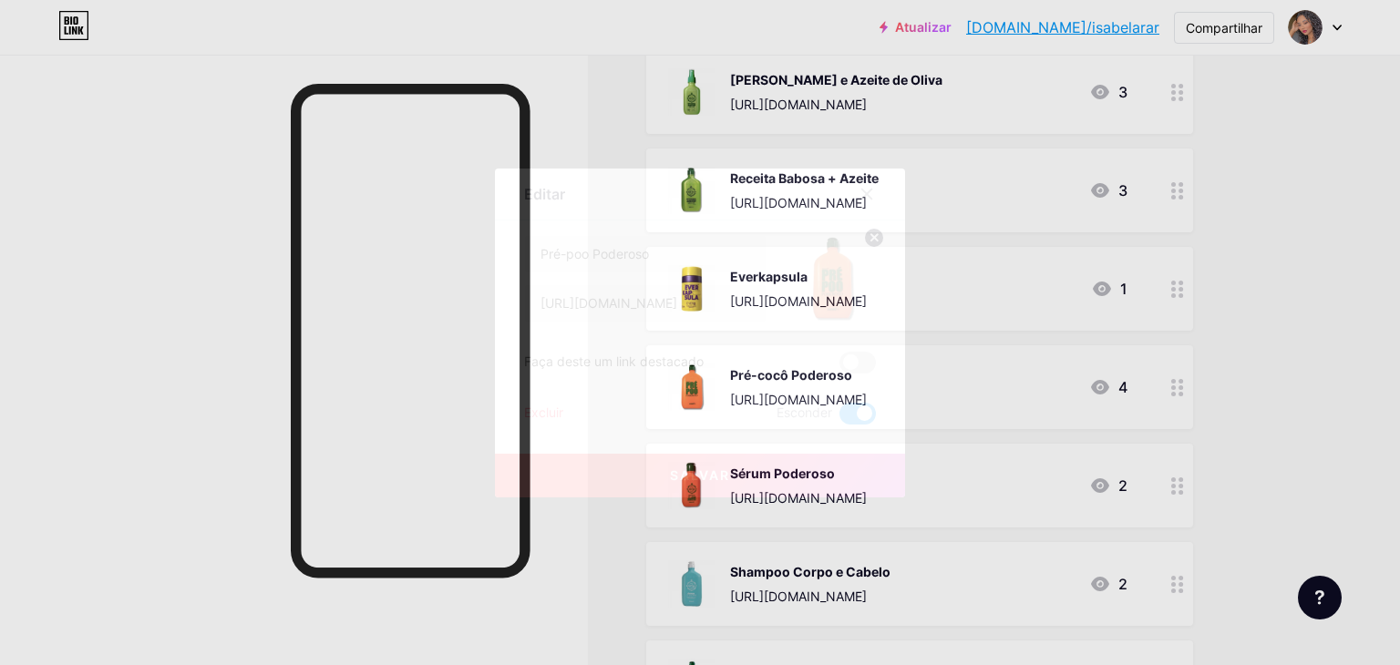
click at [817, 464] on button "Salvar" at bounding box center [700, 476] width 410 height 44
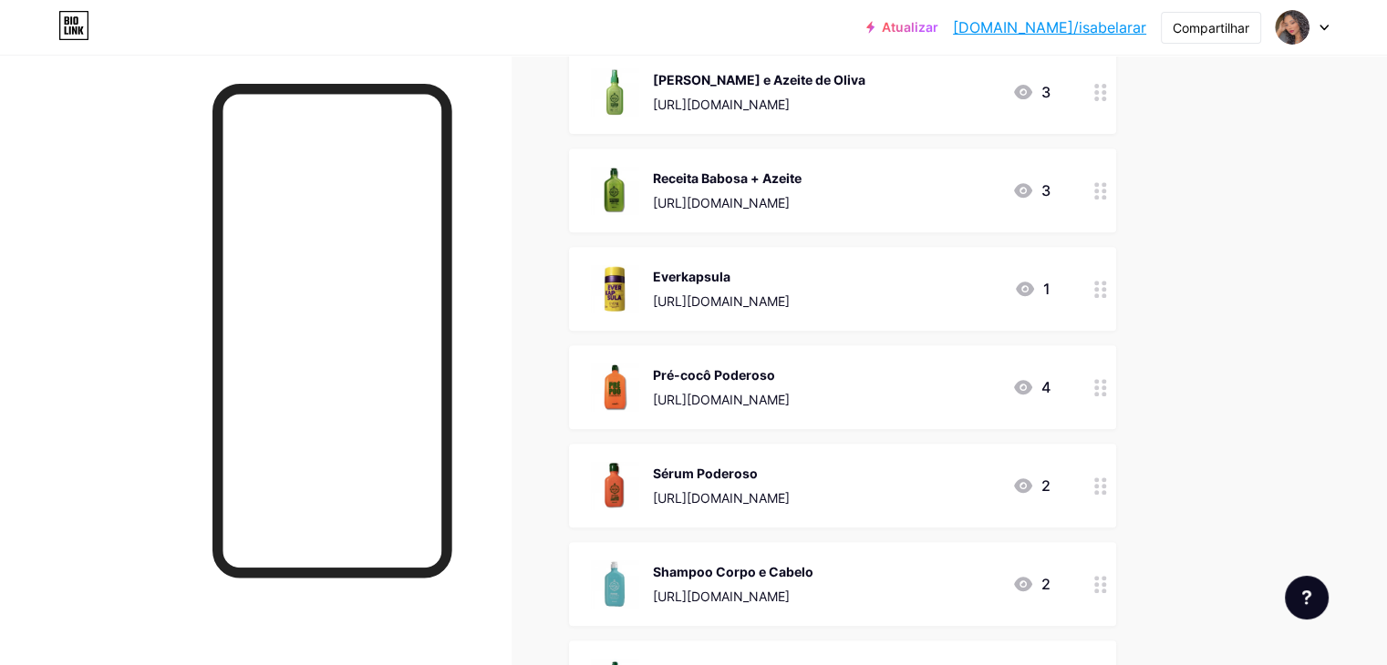
click at [1107, 482] on icon at bounding box center [1100, 486] width 13 height 17
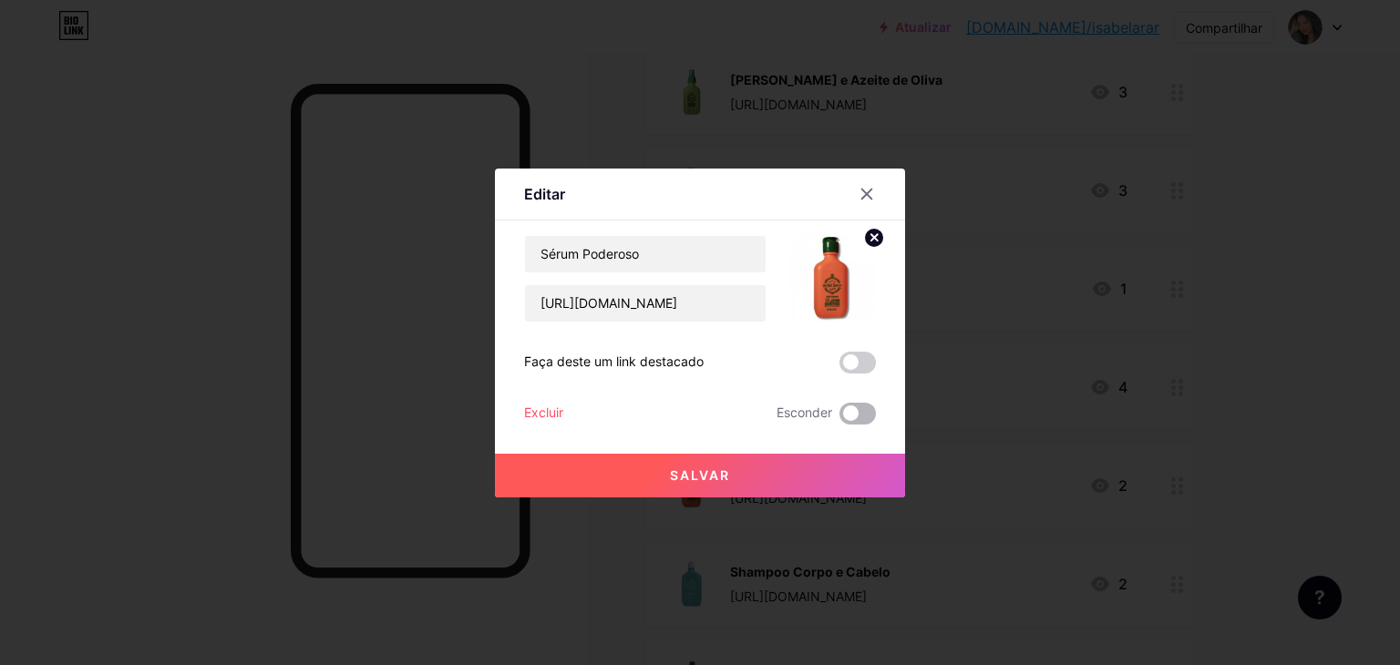
click at [857, 411] on span at bounding box center [858, 414] width 36 height 22
click at [840, 418] on input "checkbox" at bounding box center [840, 418] width 0 height 0
click at [864, 479] on button "Salvar" at bounding box center [700, 476] width 410 height 44
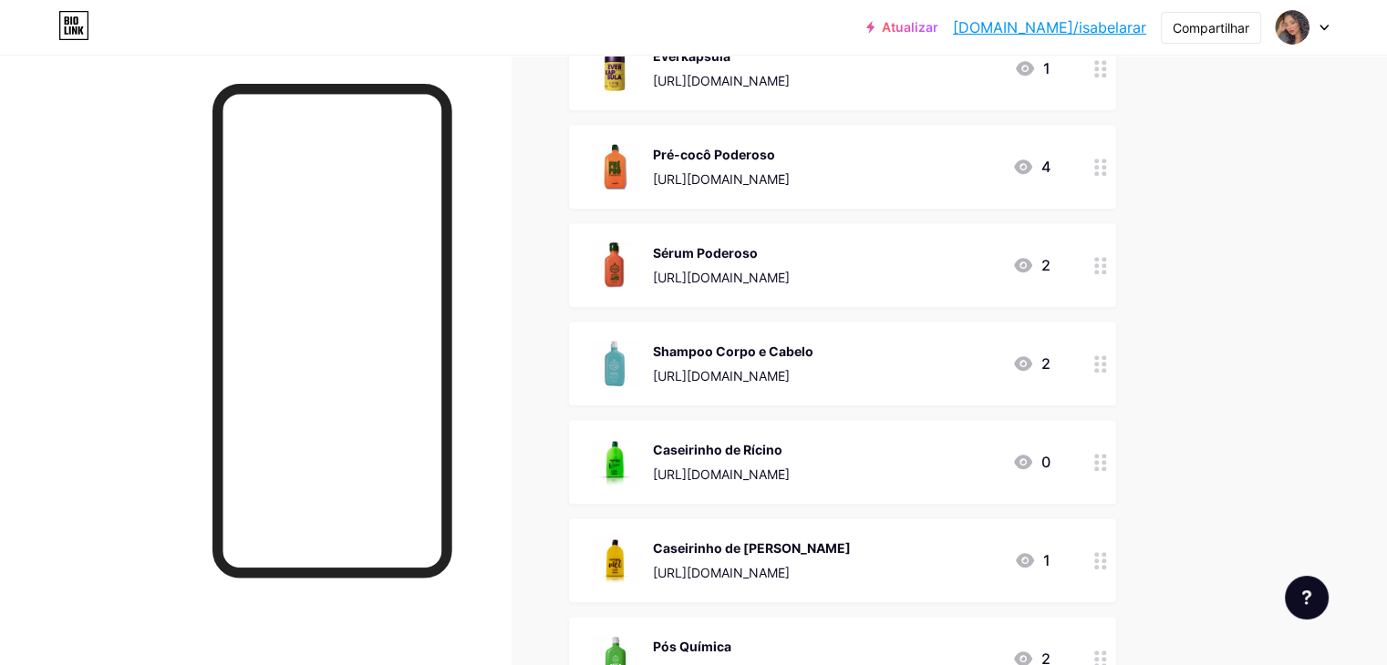
scroll to position [1003, 0]
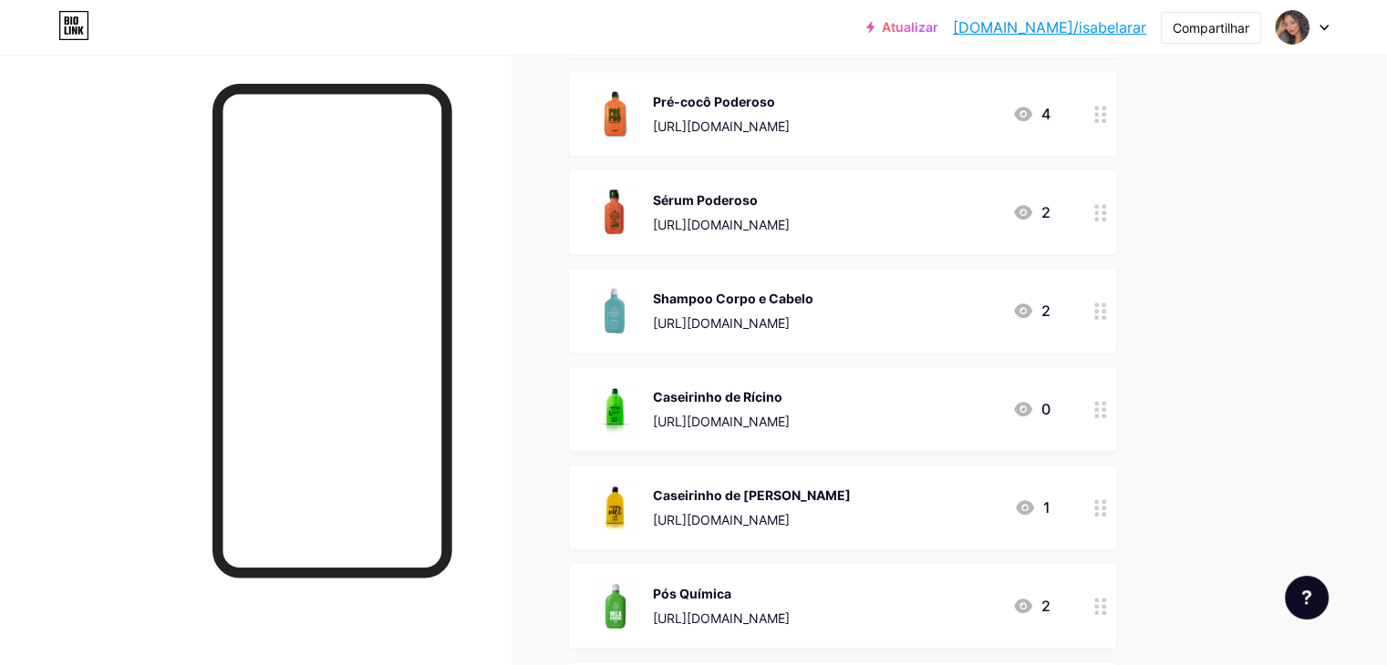
click at [1107, 305] on icon at bounding box center [1100, 311] width 13 height 17
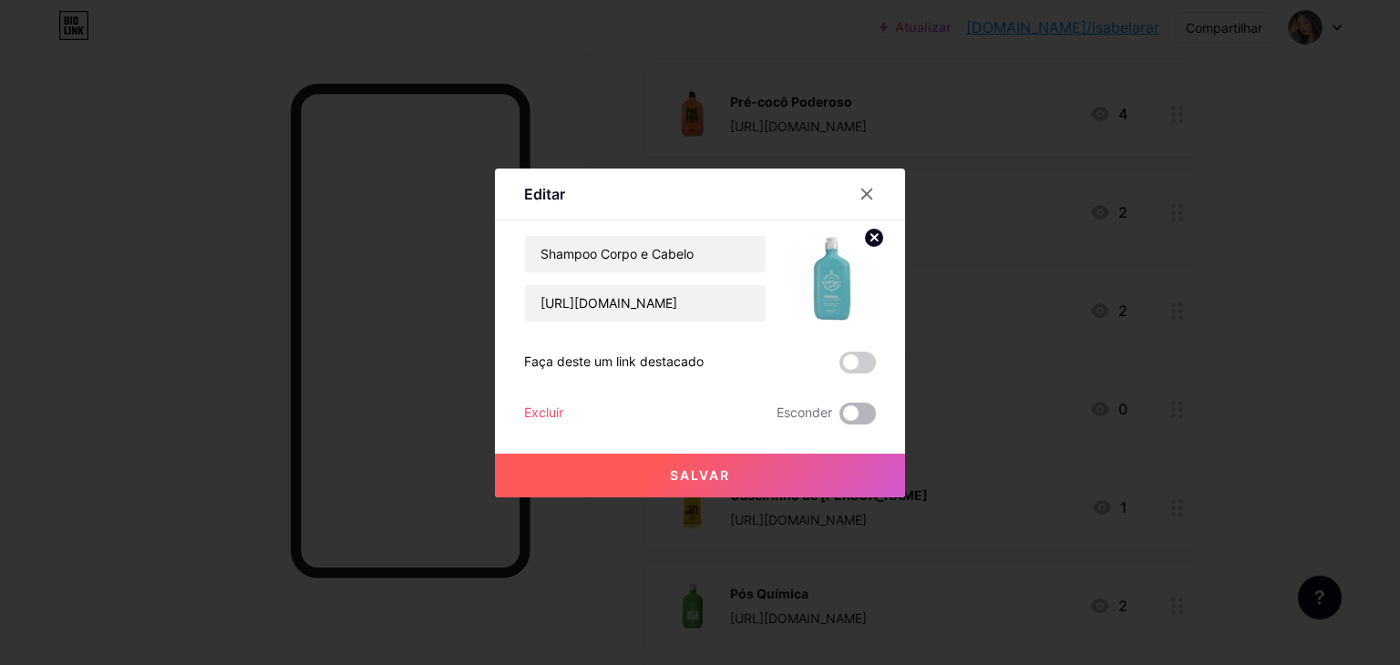
click at [864, 410] on span at bounding box center [858, 414] width 36 height 22
click at [840, 418] on input "checkbox" at bounding box center [840, 418] width 0 height 0
click at [864, 452] on div "Salvar" at bounding box center [700, 461] width 410 height 73
click at [879, 475] on button "Salvar" at bounding box center [700, 476] width 410 height 44
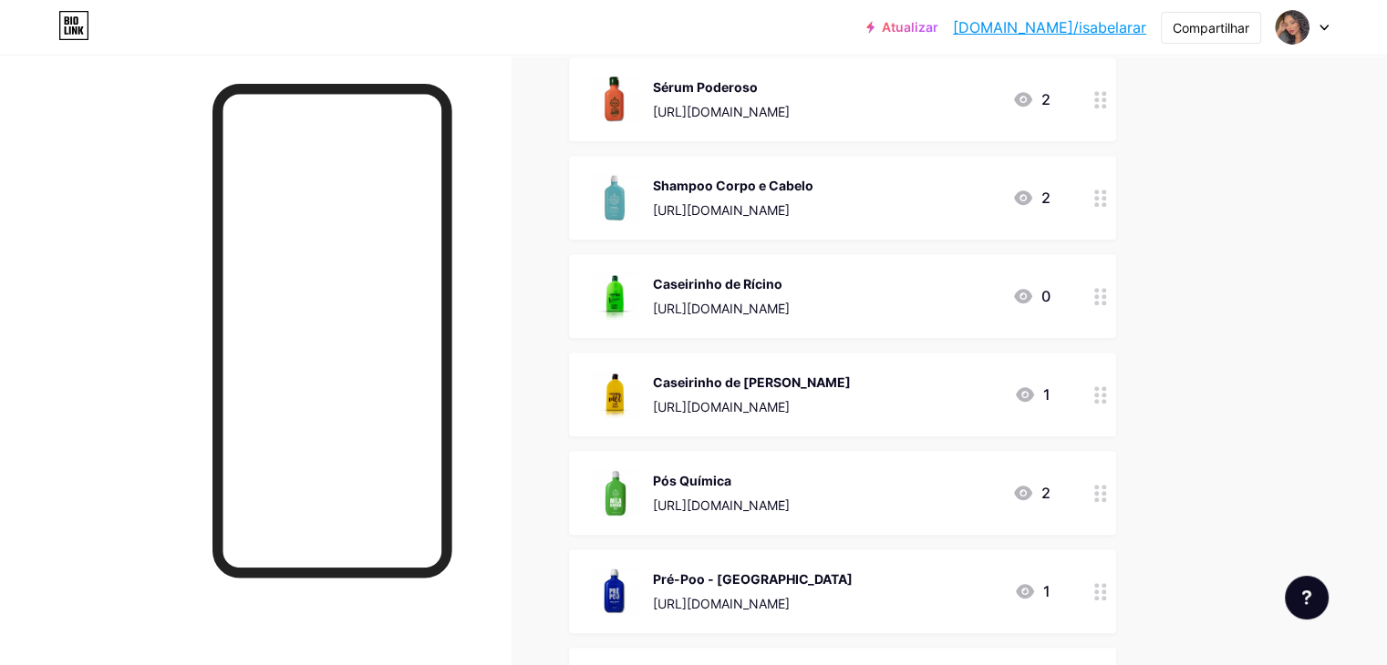
scroll to position [1185, 0]
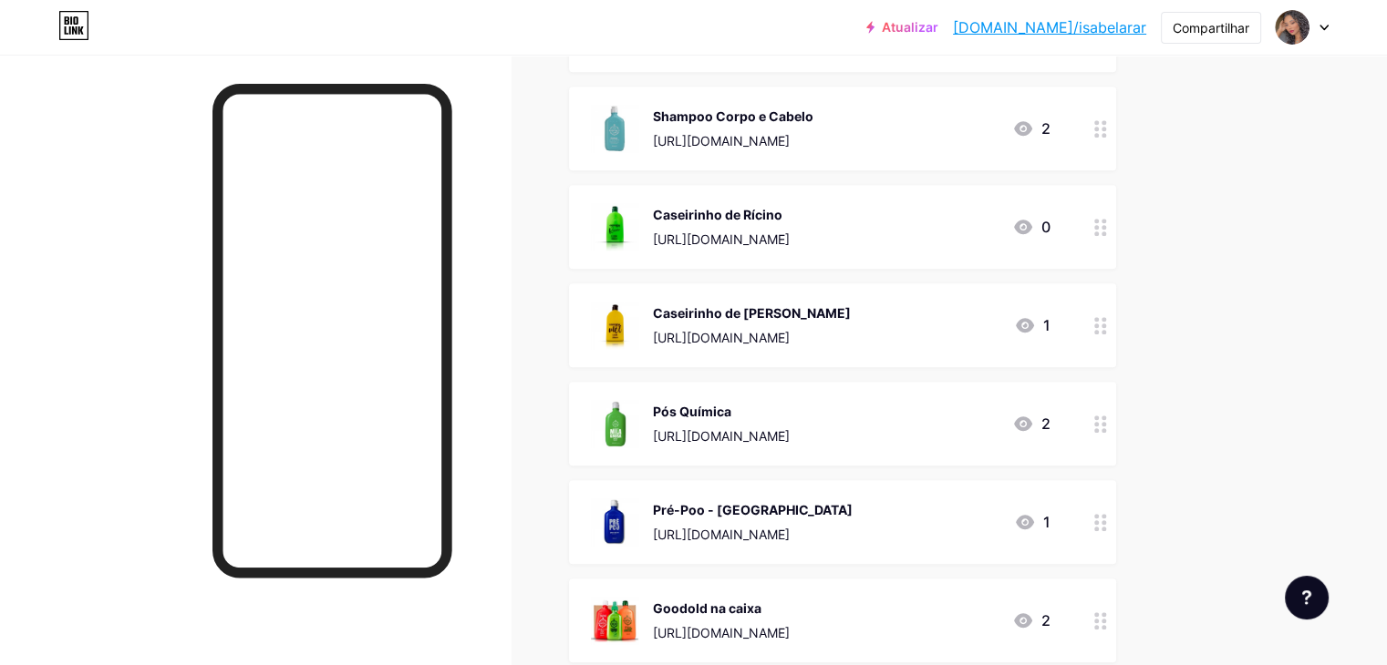
click at [1106, 219] on circle at bounding box center [1103, 221] width 5 height 5
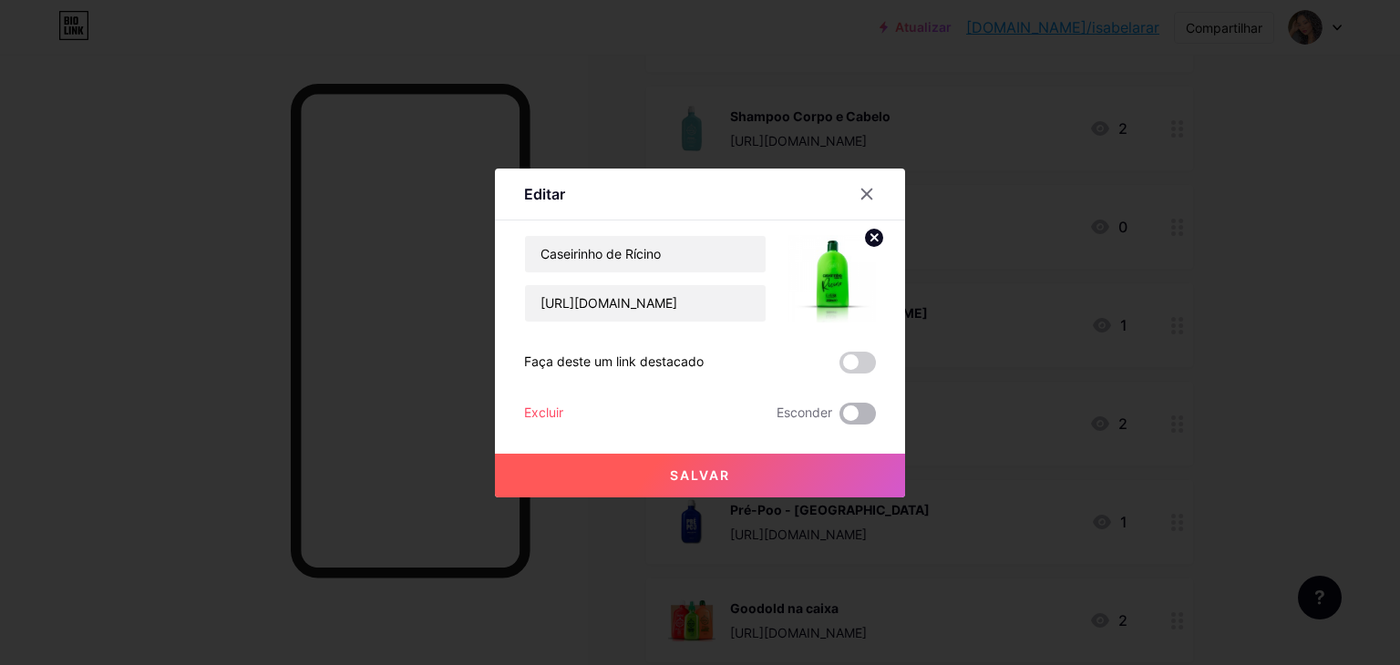
click at [840, 417] on span at bounding box center [858, 414] width 36 height 22
click at [840, 418] on input "checkbox" at bounding box center [840, 418] width 0 height 0
click at [829, 468] on button "Salvar" at bounding box center [700, 476] width 410 height 44
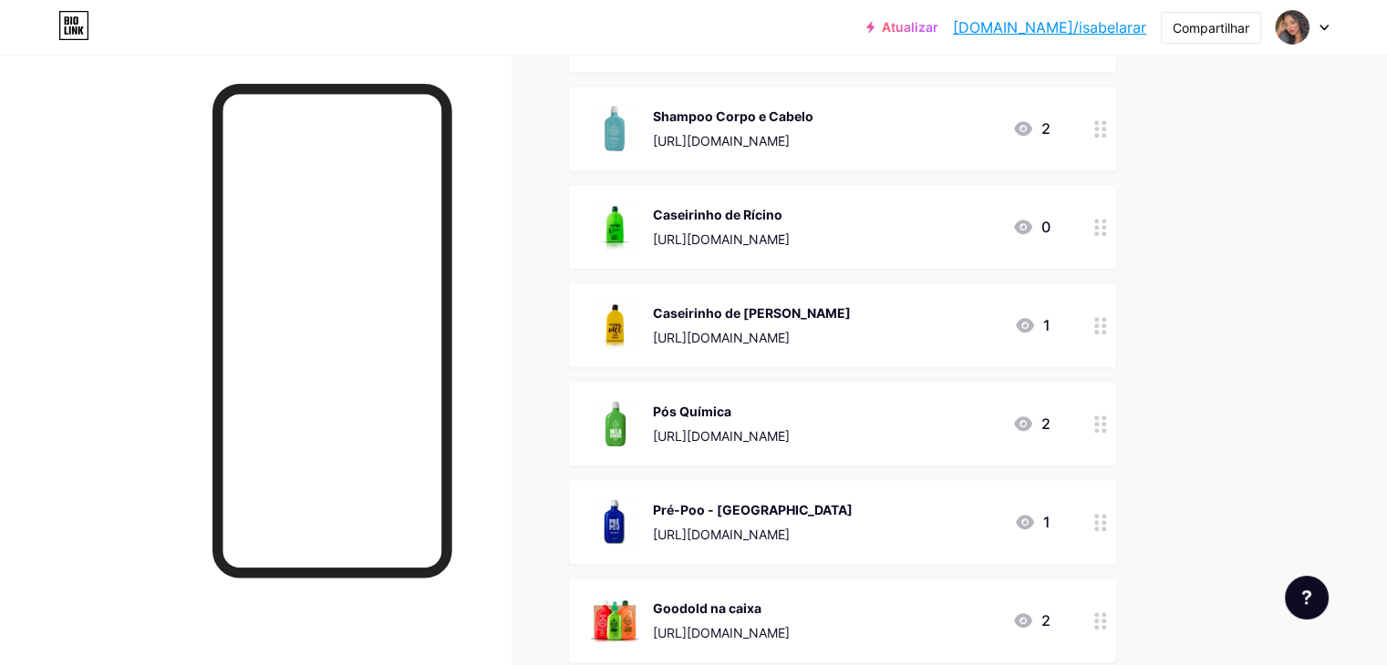
click at [1106, 428] on circle at bounding box center [1103, 430] width 5 height 5
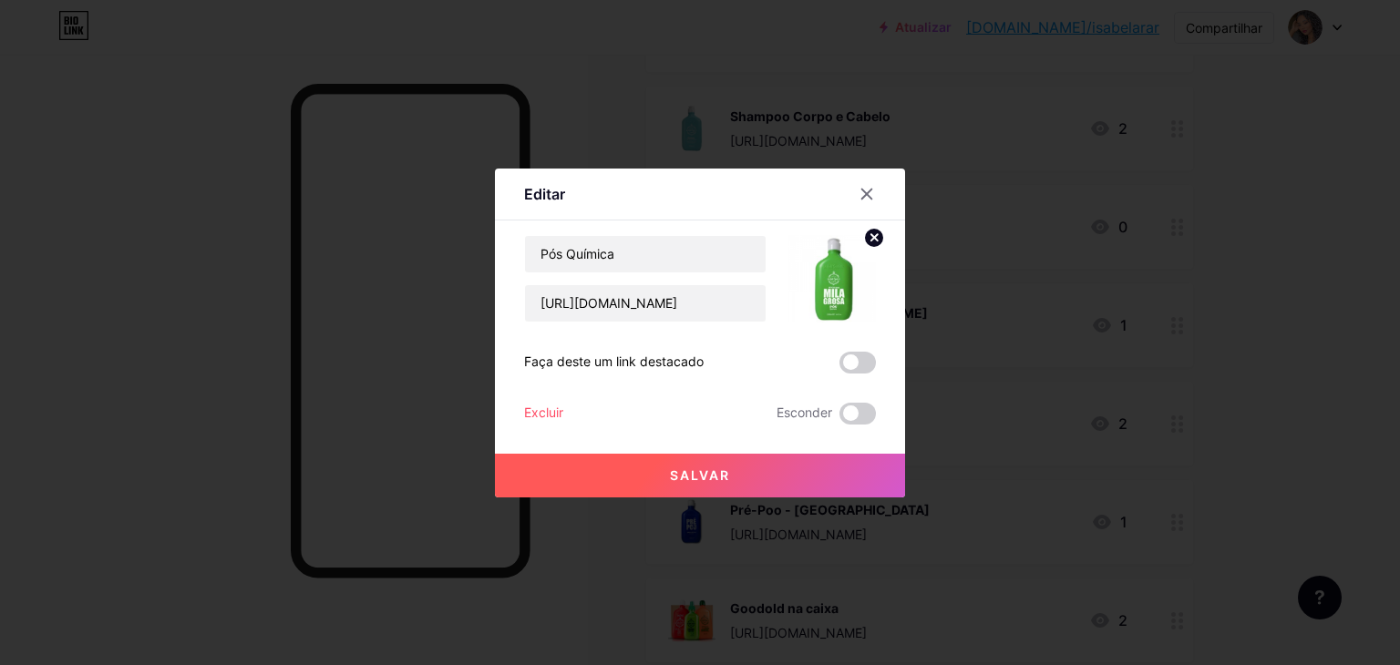
click at [865, 425] on div "Salvar" at bounding box center [700, 461] width 410 height 73
click at [854, 409] on span at bounding box center [858, 414] width 36 height 22
click at [840, 418] on input "checkbox" at bounding box center [840, 418] width 0 height 0
click at [861, 479] on button "Salvar" at bounding box center [700, 476] width 410 height 44
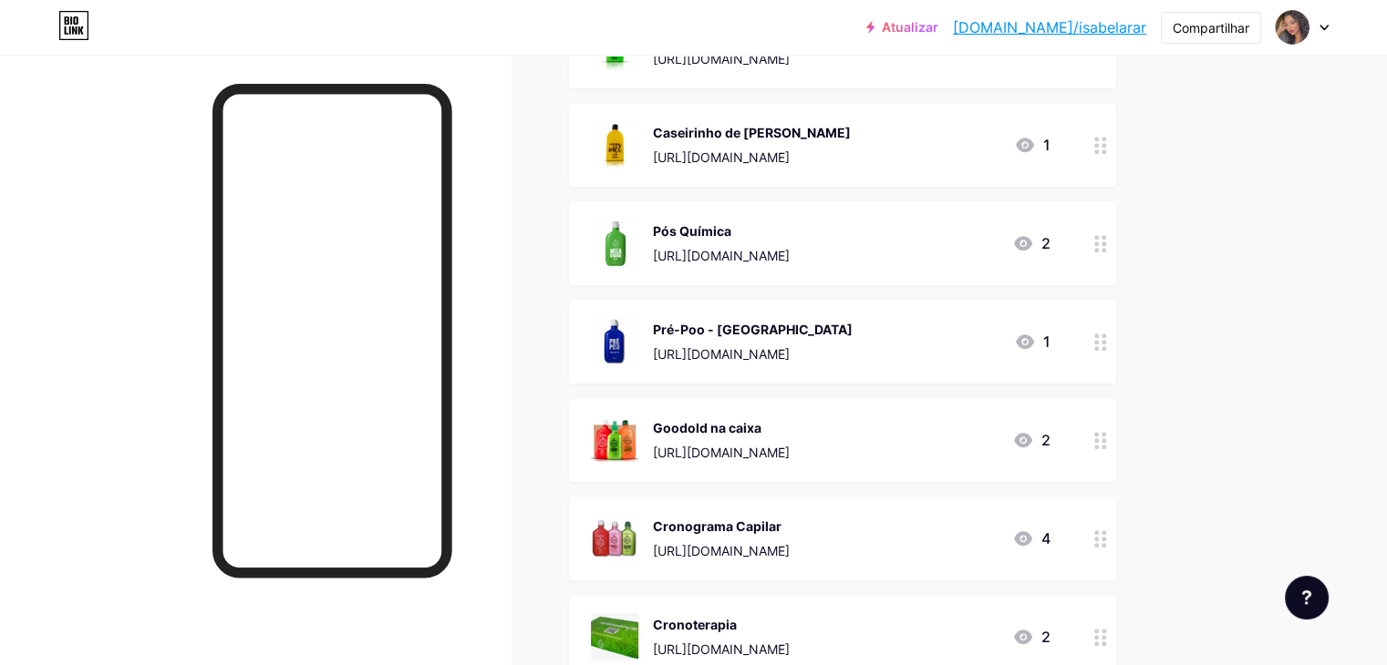
scroll to position [1367, 0]
click at [1116, 149] on div at bounding box center [1100, 143] width 31 height 84
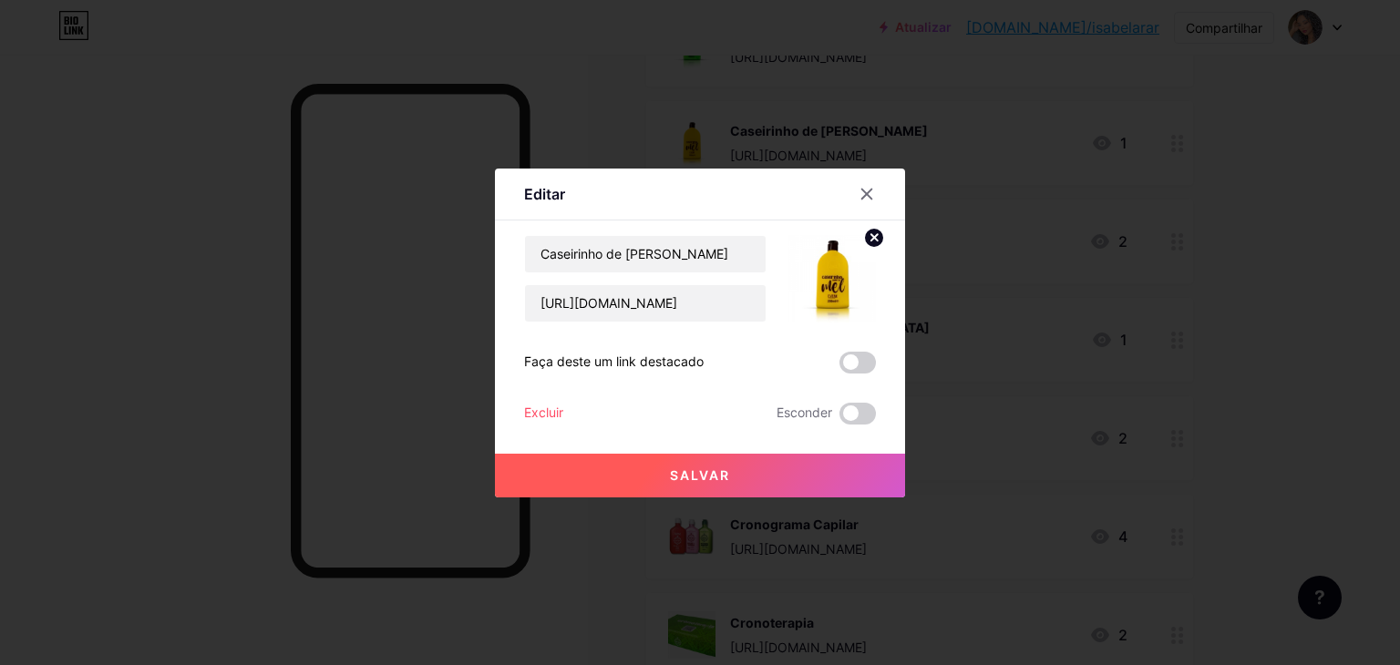
click at [872, 428] on div "Salvar" at bounding box center [700, 461] width 410 height 73
drag, startPoint x: 872, startPoint y: 413, endPoint x: 870, endPoint y: 449, distance: 36.6
click at [872, 413] on span at bounding box center [858, 414] width 36 height 22
click at [840, 418] on input "checkbox" at bounding box center [840, 418] width 0 height 0
click at [865, 484] on button "Salvar" at bounding box center [700, 476] width 410 height 44
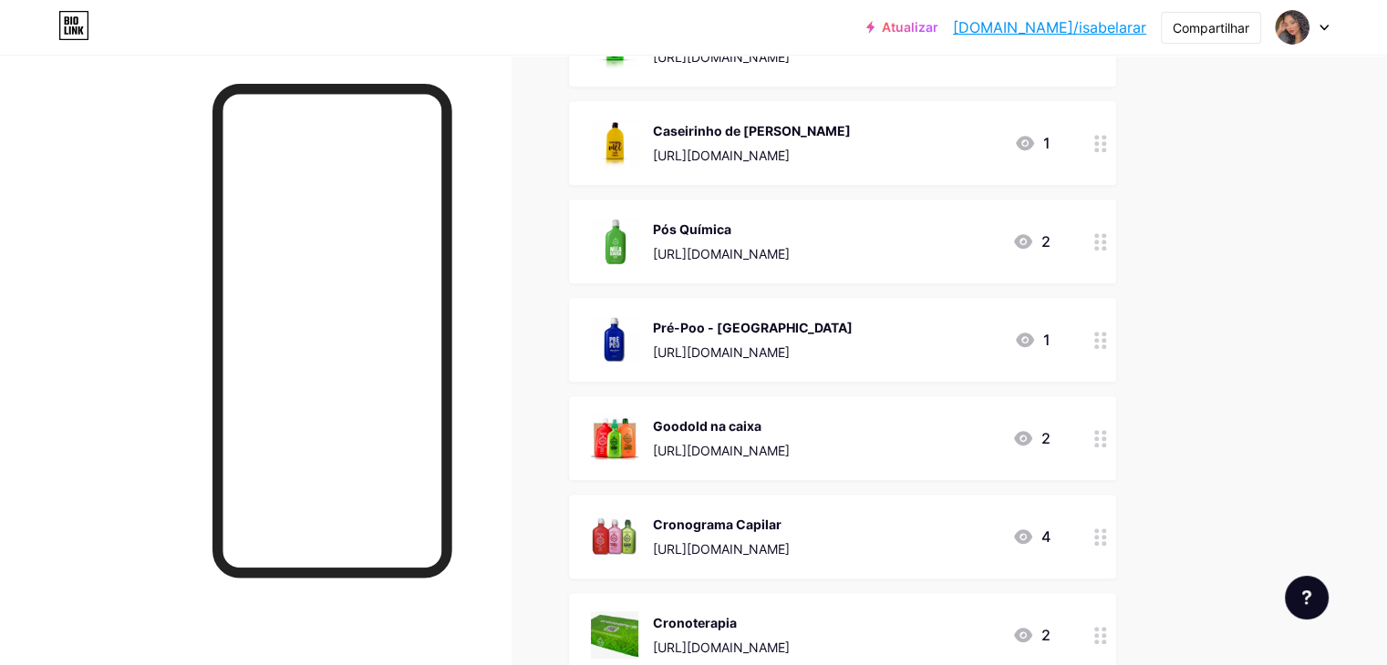
click at [1107, 341] on icon at bounding box center [1100, 340] width 13 height 17
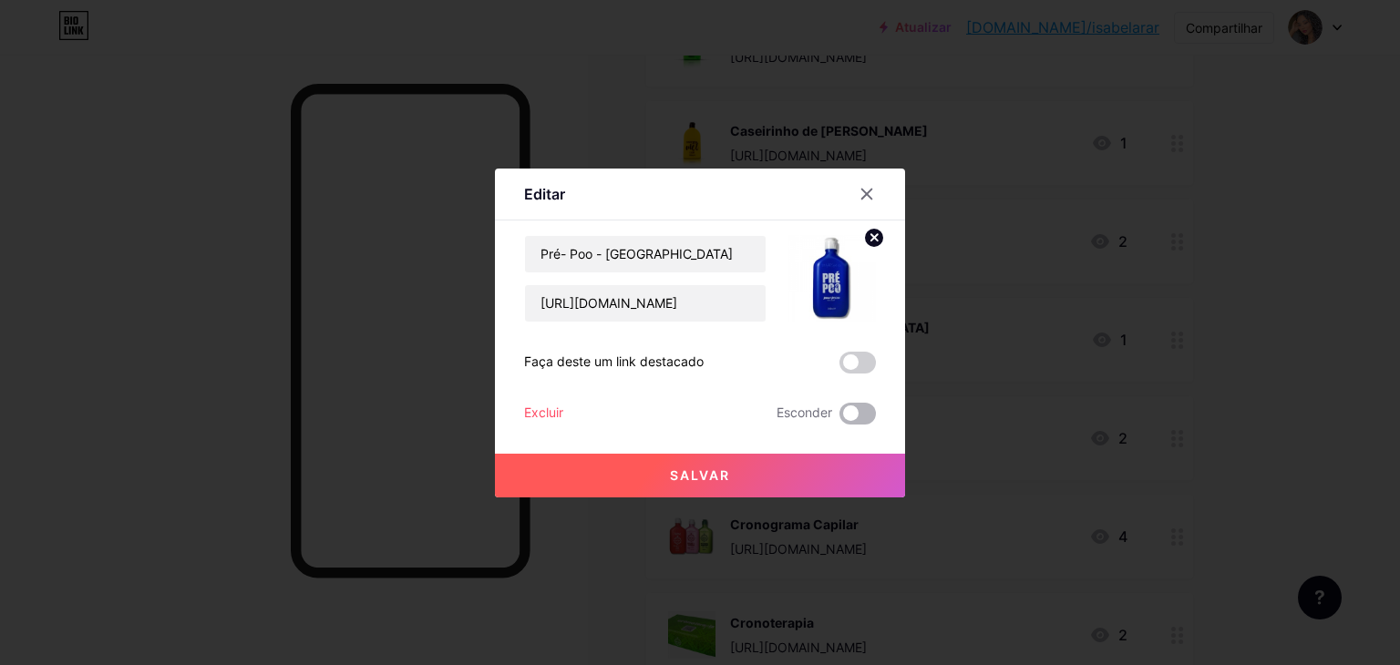
click at [842, 420] on span at bounding box center [858, 414] width 36 height 22
click at [840, 418] on input "checkbox" at bounding box center [840, 418] width 0 height 0
click at [851, 478] on button "Salvar" at bounding box center [700, 476] width 410 height 44
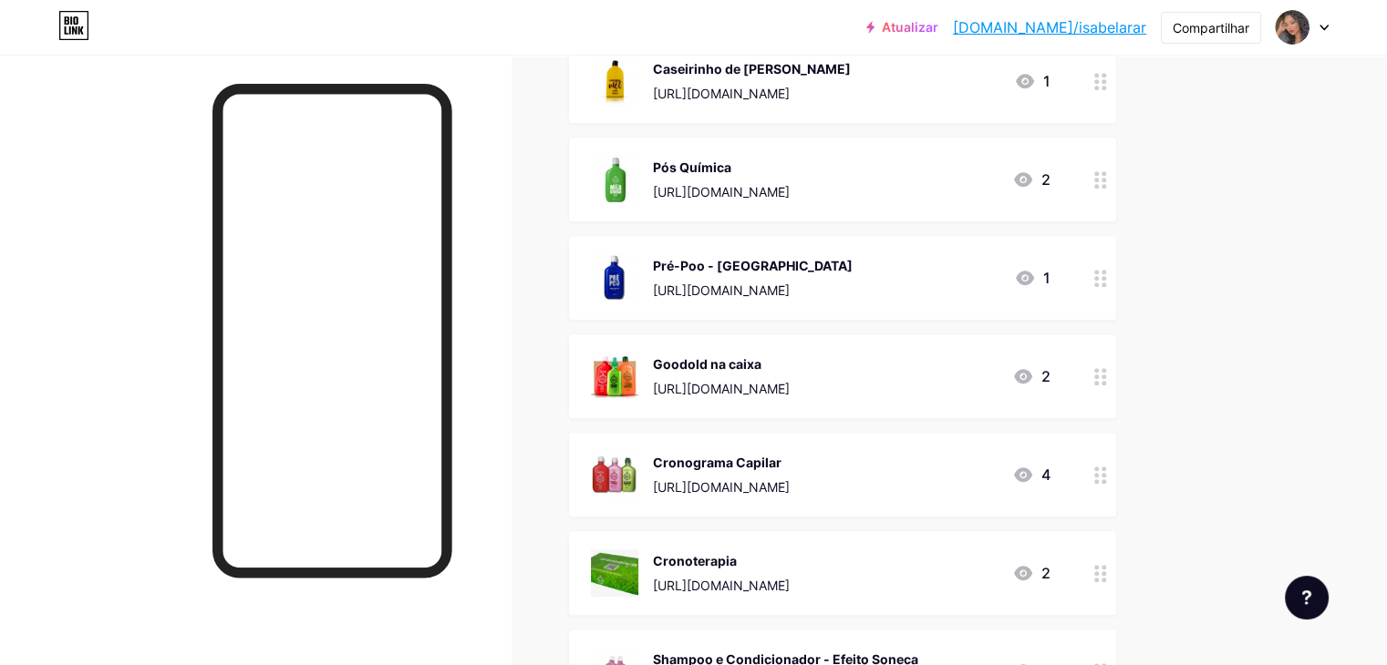
scroll to position [1550, 0]
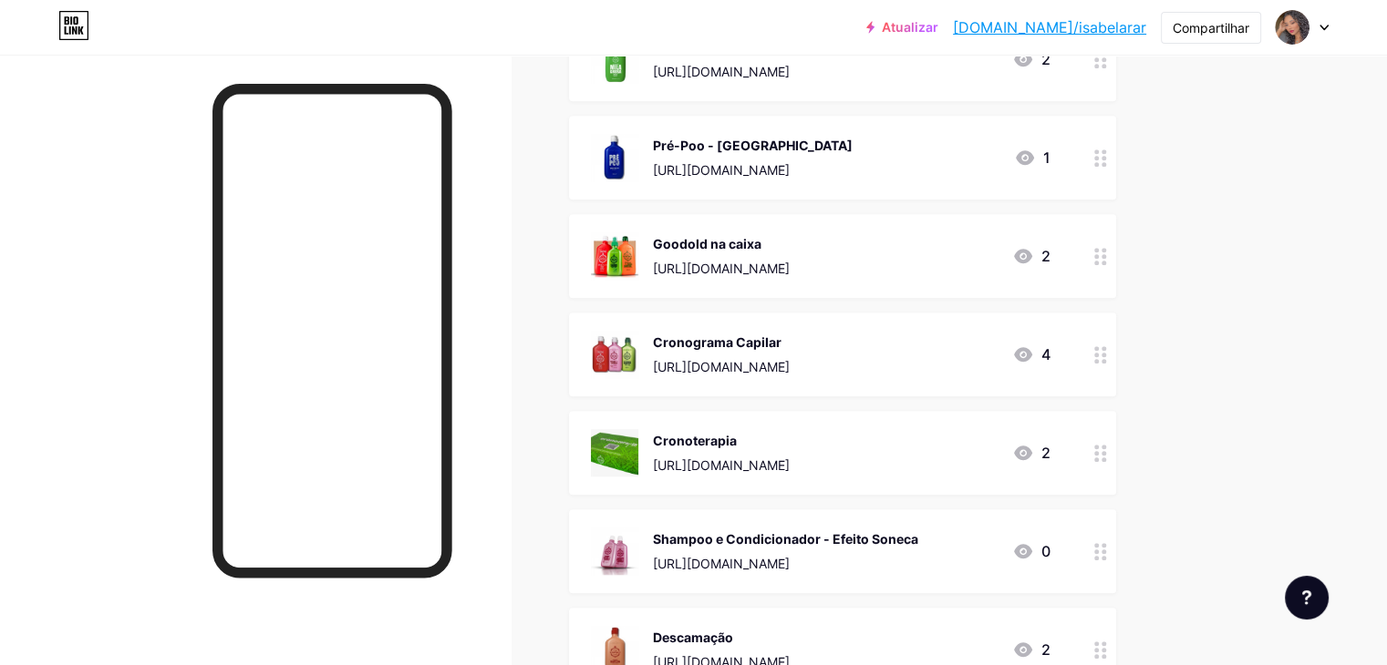
click at [1107, 257] on icon at bounding box center [1100, 256] width 13 height 17
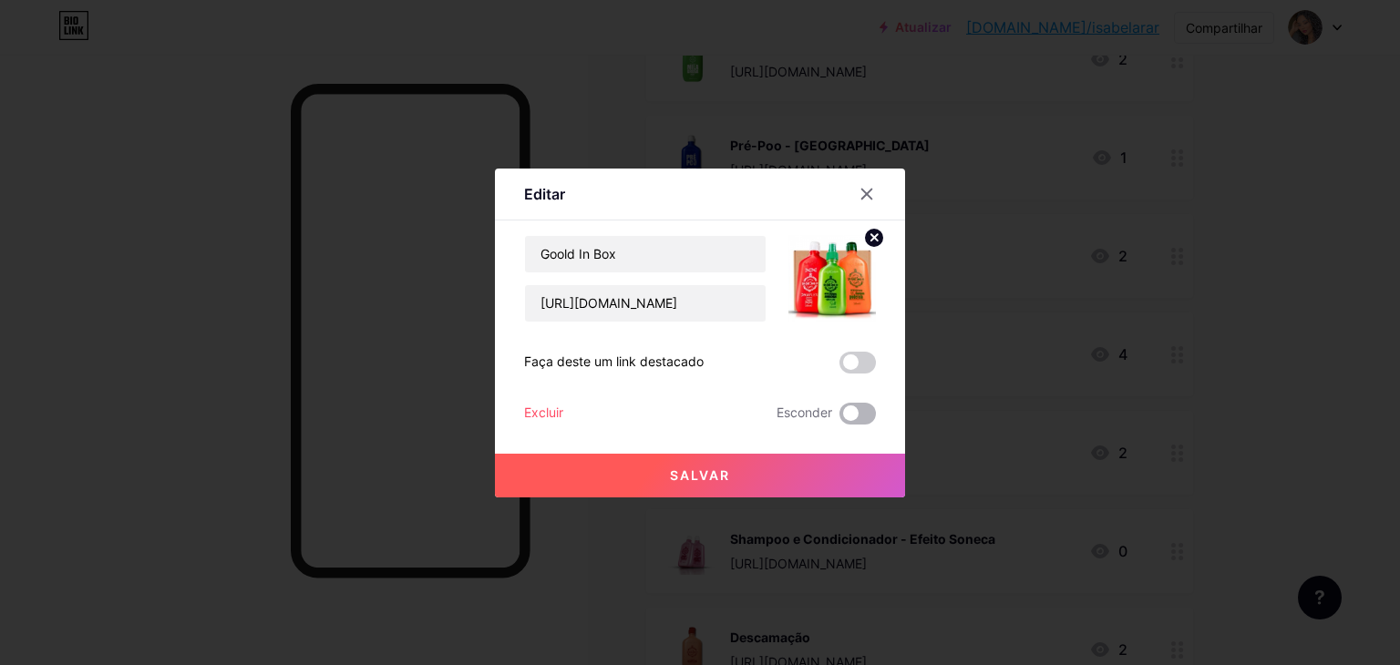
click at [857, 418] on span at bounding box center [858, 414] width 36 height 22
click at [840, 418] on input "checkbox" at bounding box center [840, 418] width 0 height 0
click at [860, 463] on button "Salvar" at bounding box center [700, 476] width 410 height 44
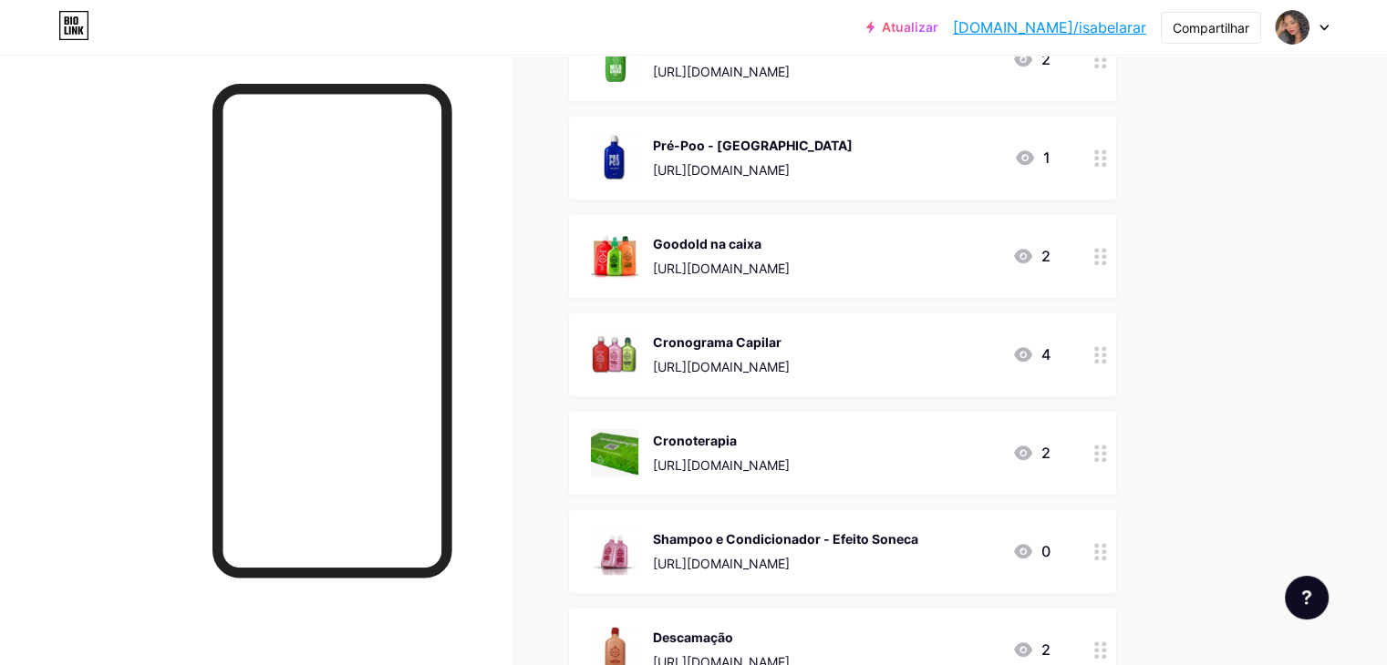
click at [1107, 452] on icon at bounding box center [1100, 453] width 13 height 17
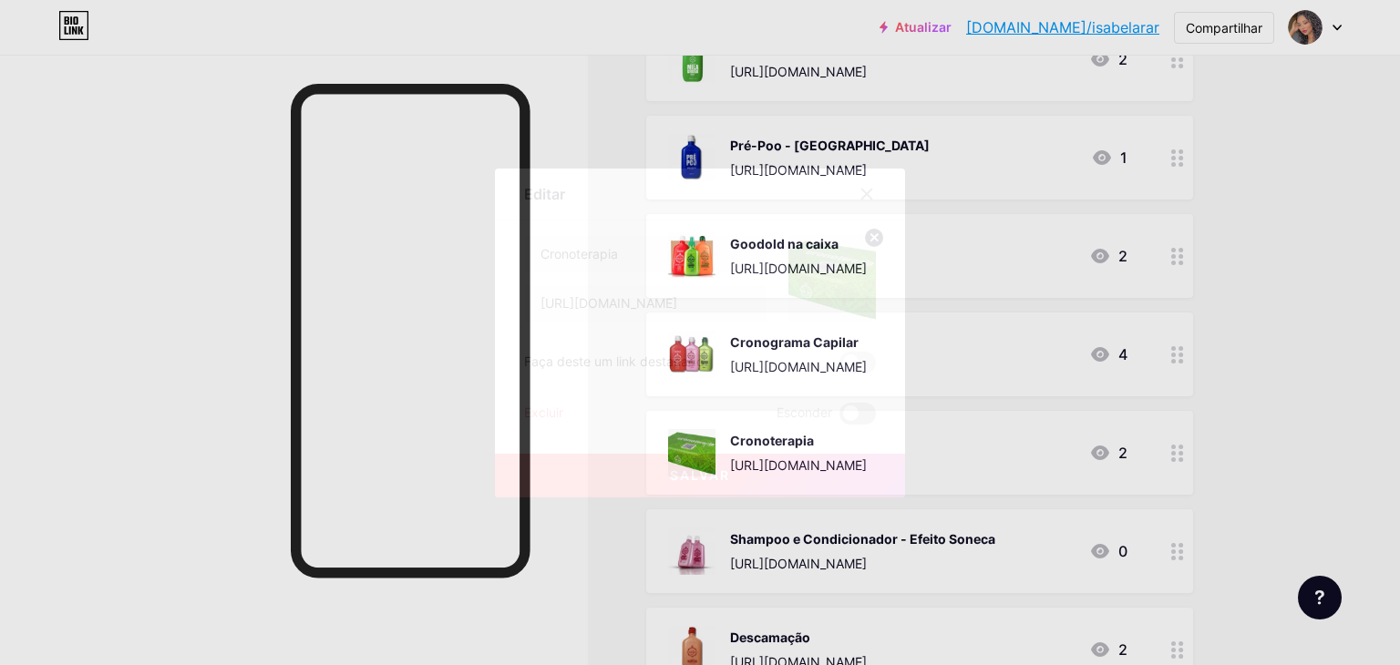
click at [861, 419] on span at bounding box center [858, 414] width 36 height 22
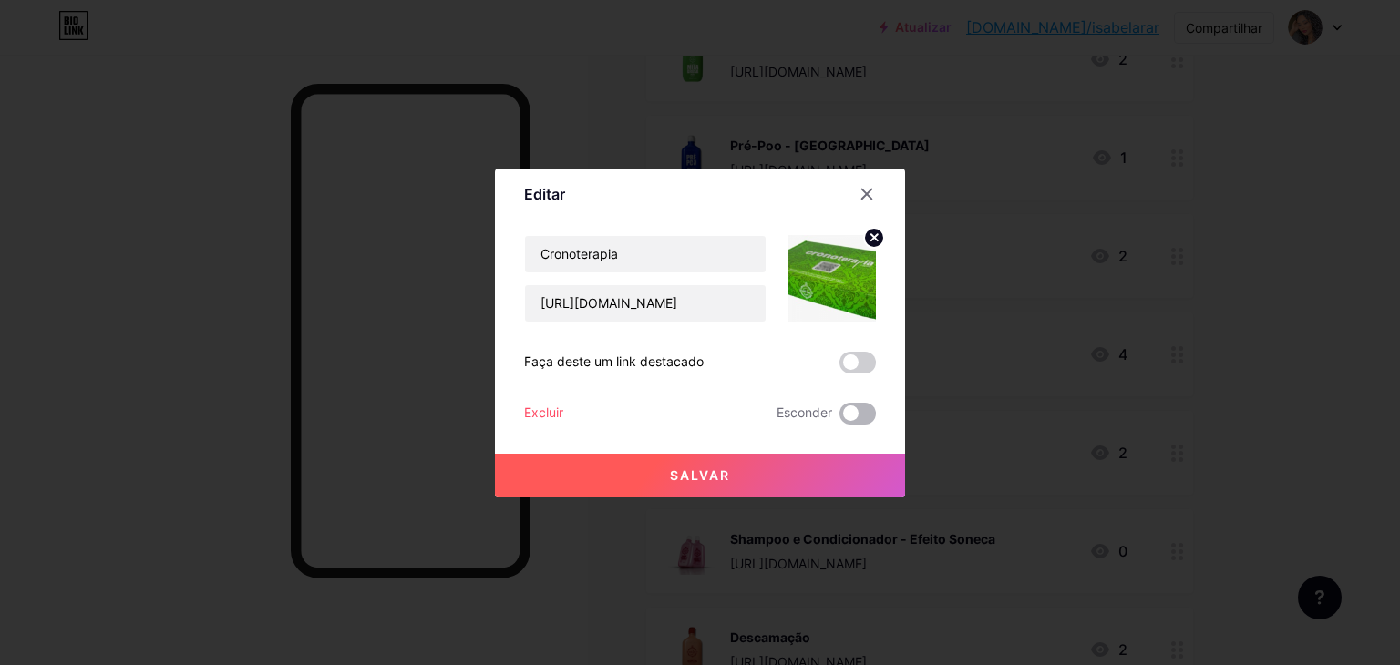
click at [840, 418] on input "checkbox" at bounding box center [840, 418] width 0 height 0
click at [853, 485] on button "Salvar" at bounding box center [700, 476] width 410 height 44
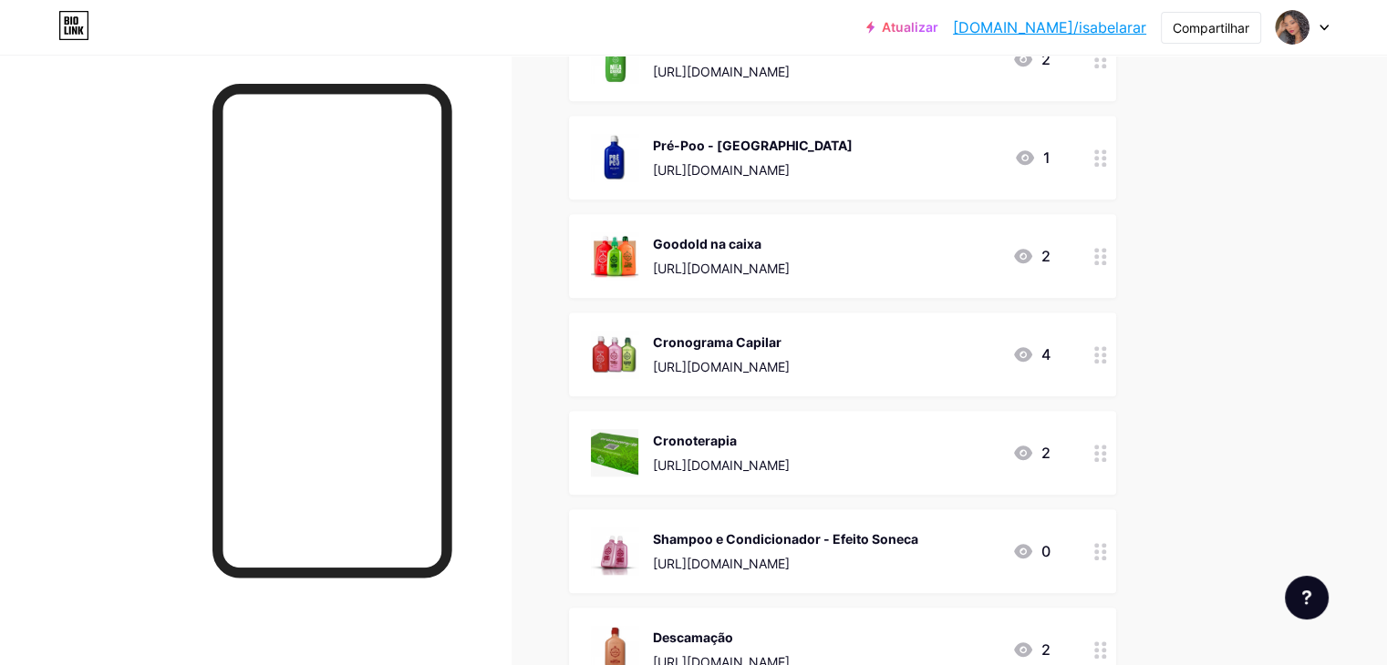
click at [1107, 351] on icon at bounding box center [1100, 354] width 13 height 17
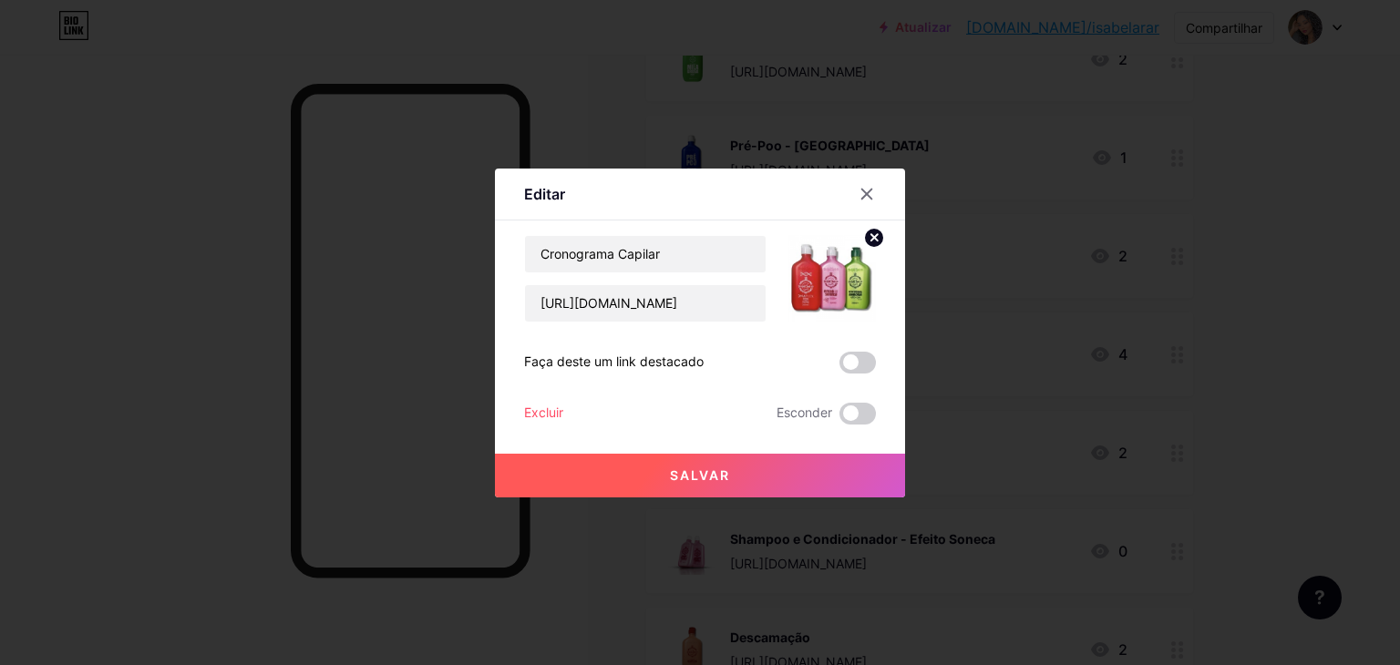
click at [877, 419] on div "Editar Contente YouTube Reproduza vídeos do YouTube sem sair da sua página. ADI…" at bounding box center [700, 333] width 410 height 329
click at [864, 419] on span at bounding box center [858, 414] width 36 height 22
click at [840, 418] on input "checkbox" at bounding box center [840, 418] width 0 height 0
click at [881, 465] on button "Salvar" at bounding box center [700, 476] width 410 height 44
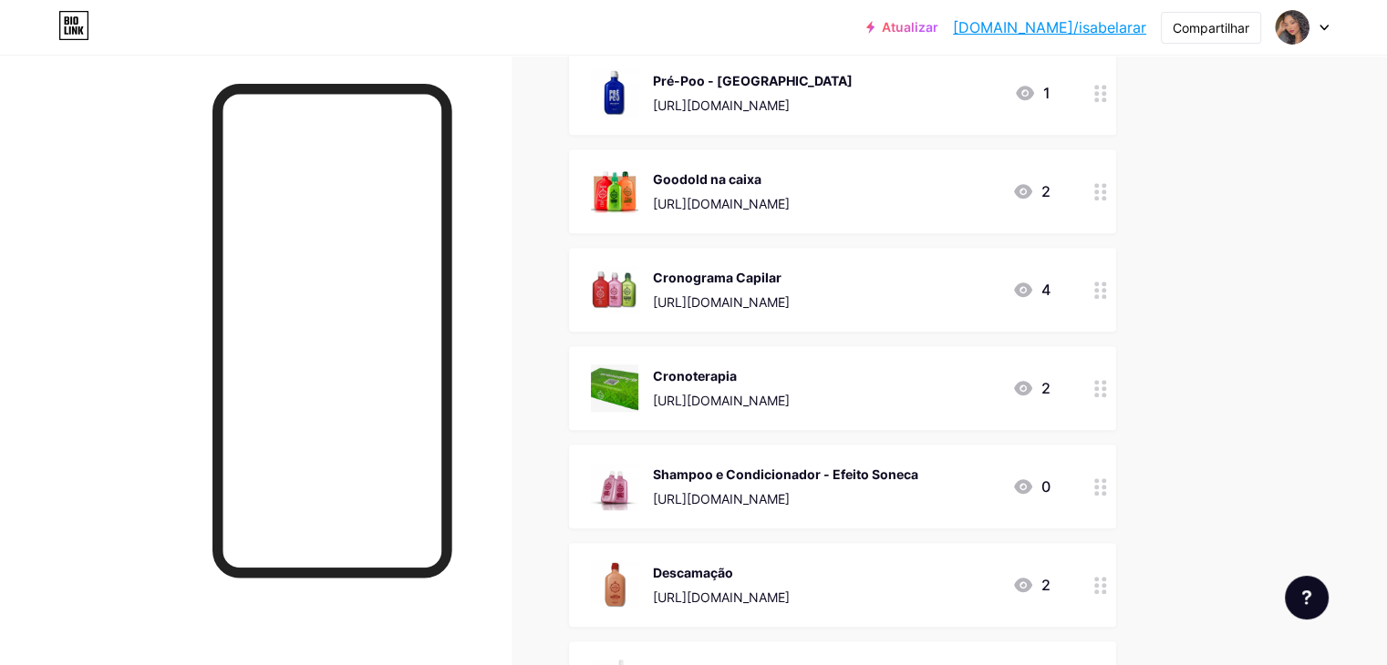
scroll to position [1823, 0]
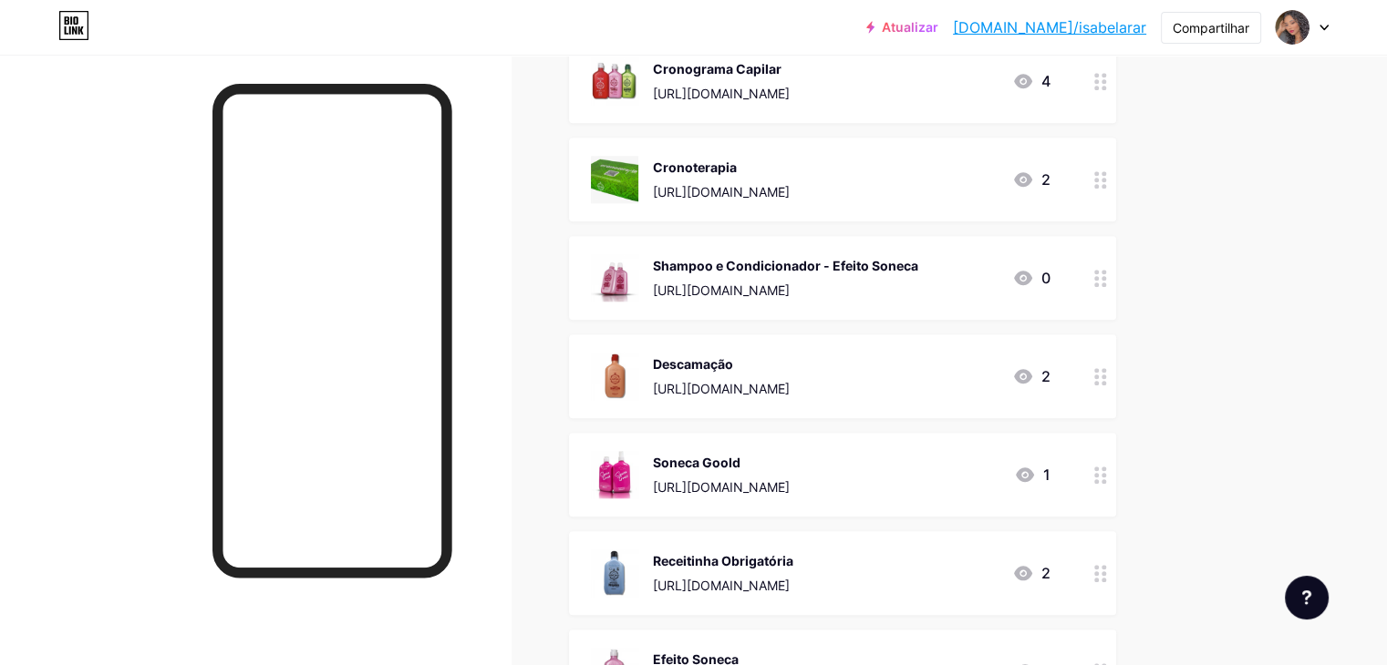
click at [1106, 284] on circle at bounding box center [1103, 285] width 5 height 5
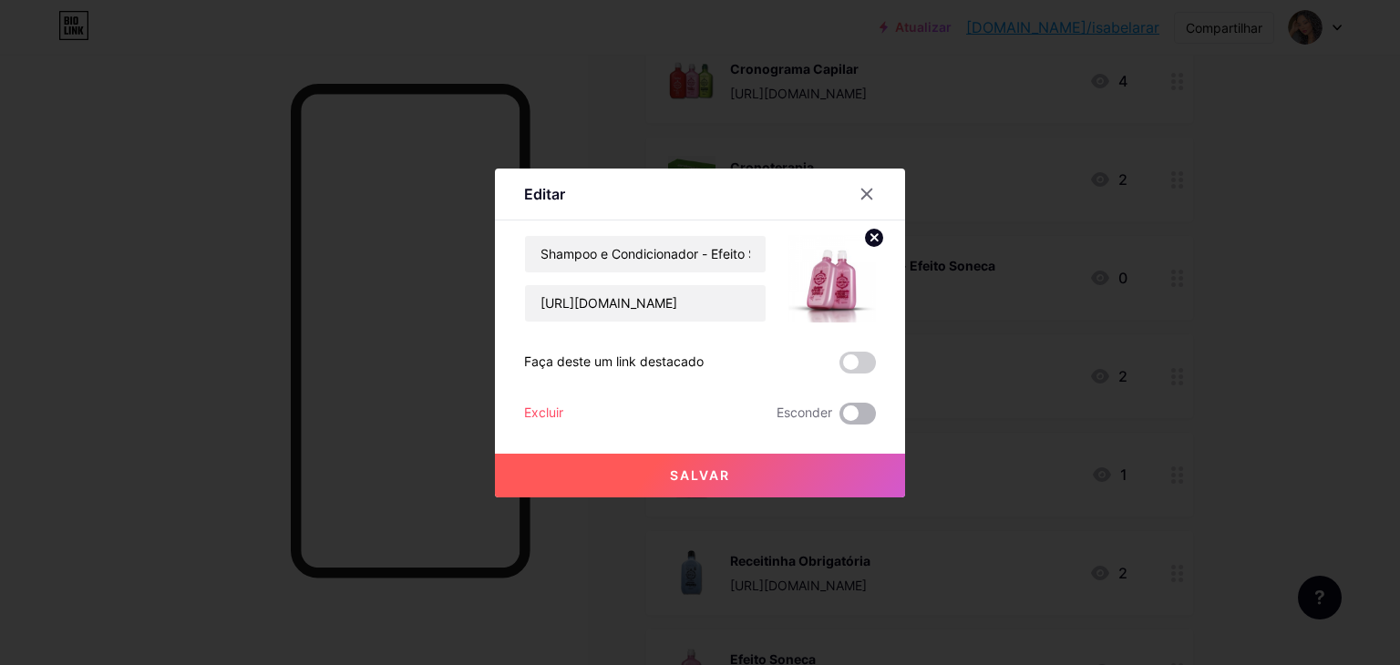
click at [842, 412] on span at bounding box center [858, 414] width 36 height 22
click at [840, 418] on input "checkbox" at bounding box center [840, 418] width 0 height 0
click at [839, 464] on button "Salvar" at bounding box center [700, 476] width 410 height 44
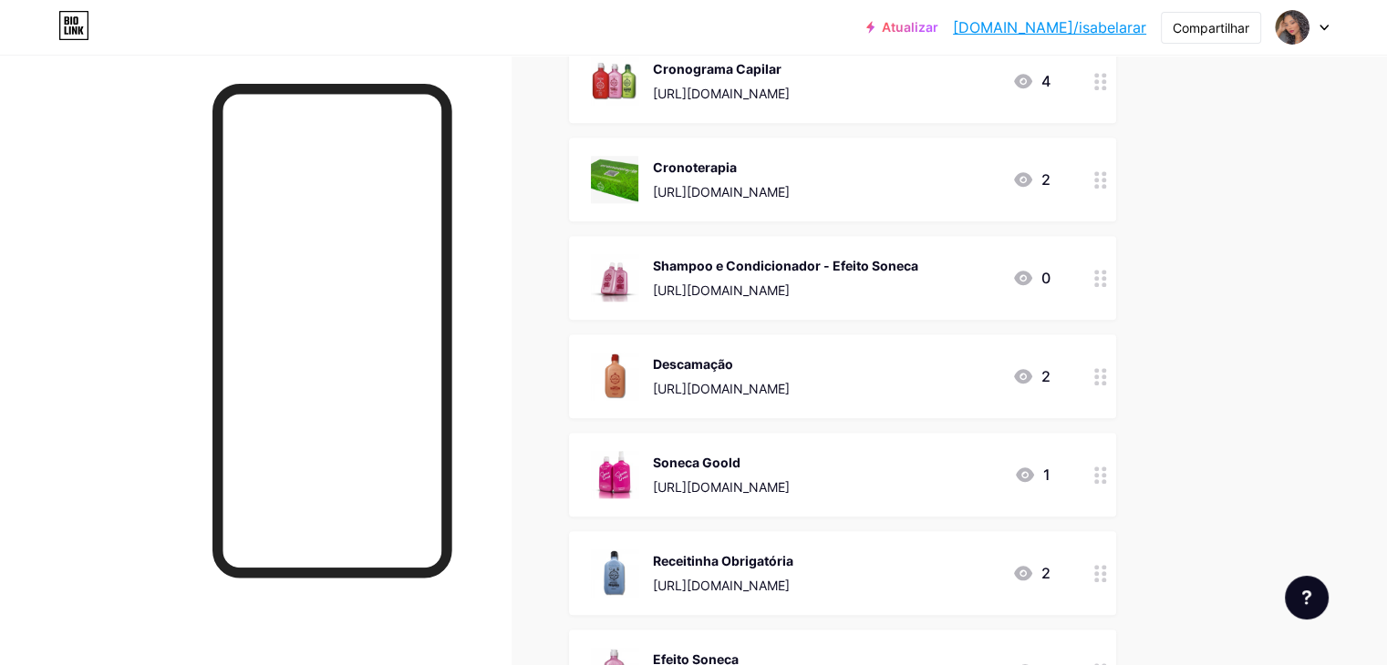
click at [1116, 383] on div at bounding box center [1100, 377] width 31 height 84
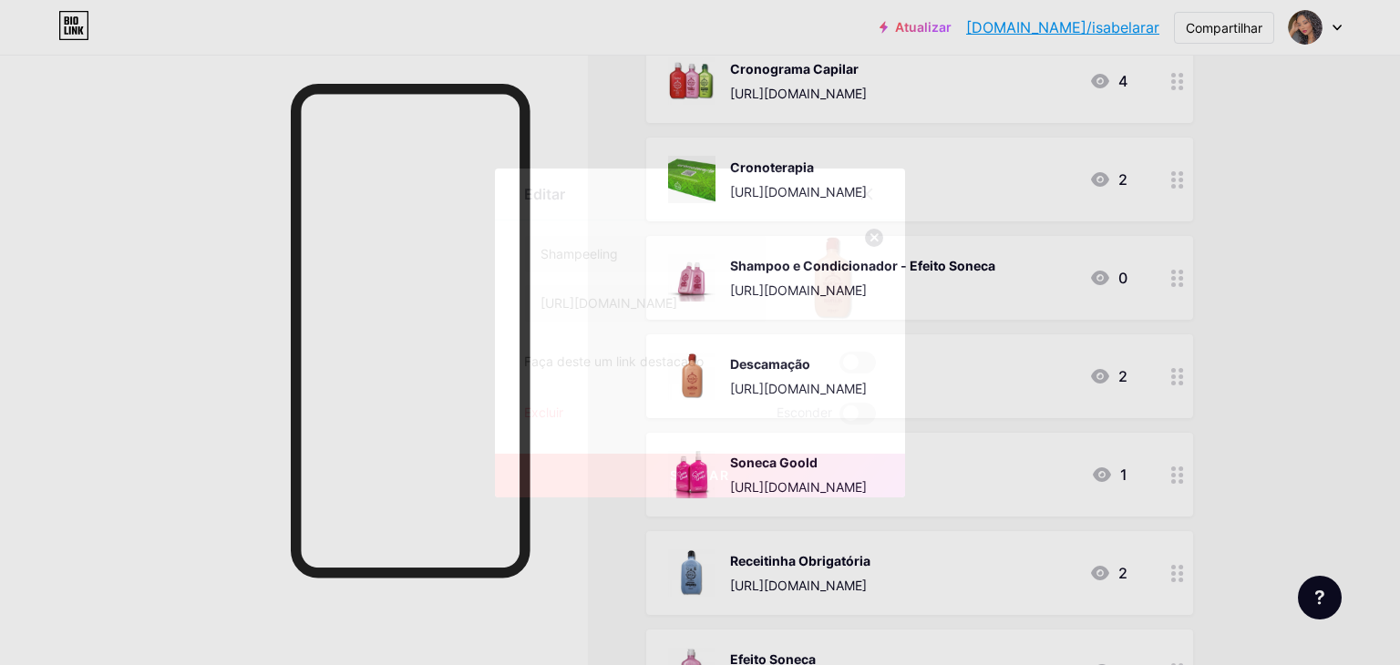
click at [832, 471] on button "Salvar" at bounding box center [700, 476] width 410 height 44
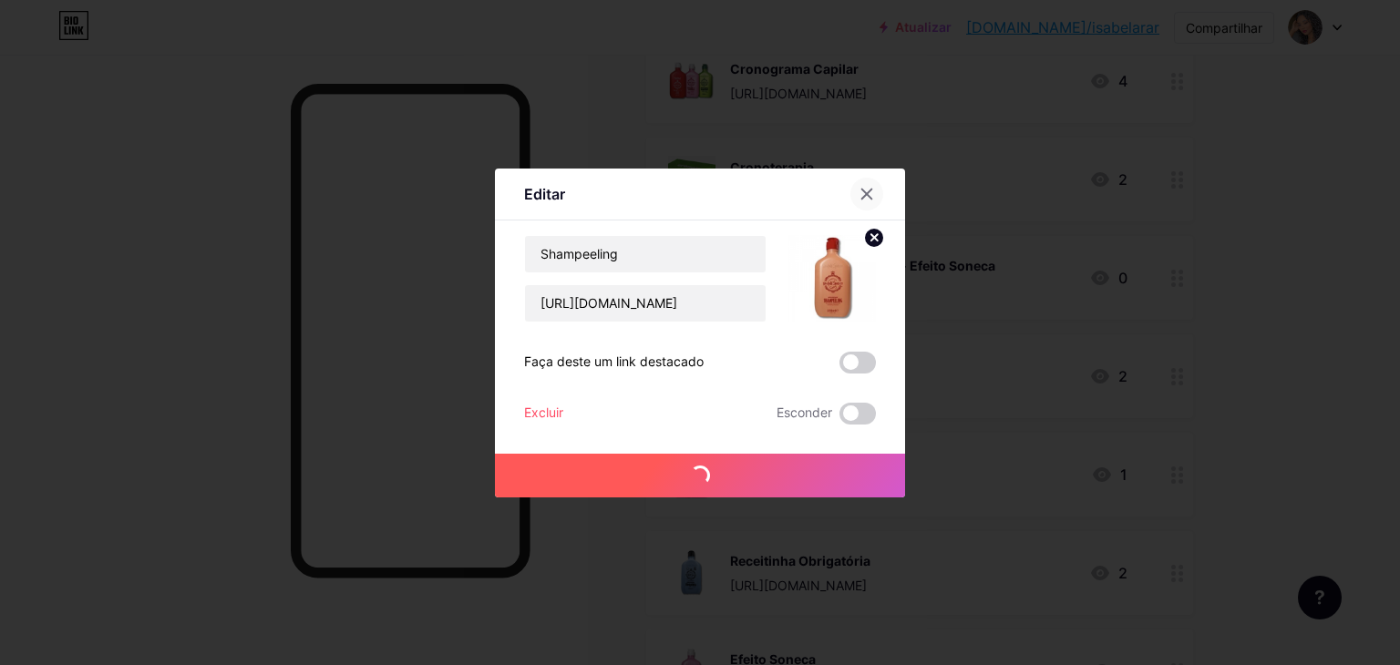
click at [869, 196] on icon at bounding box center [867, 194] width 10 height 10
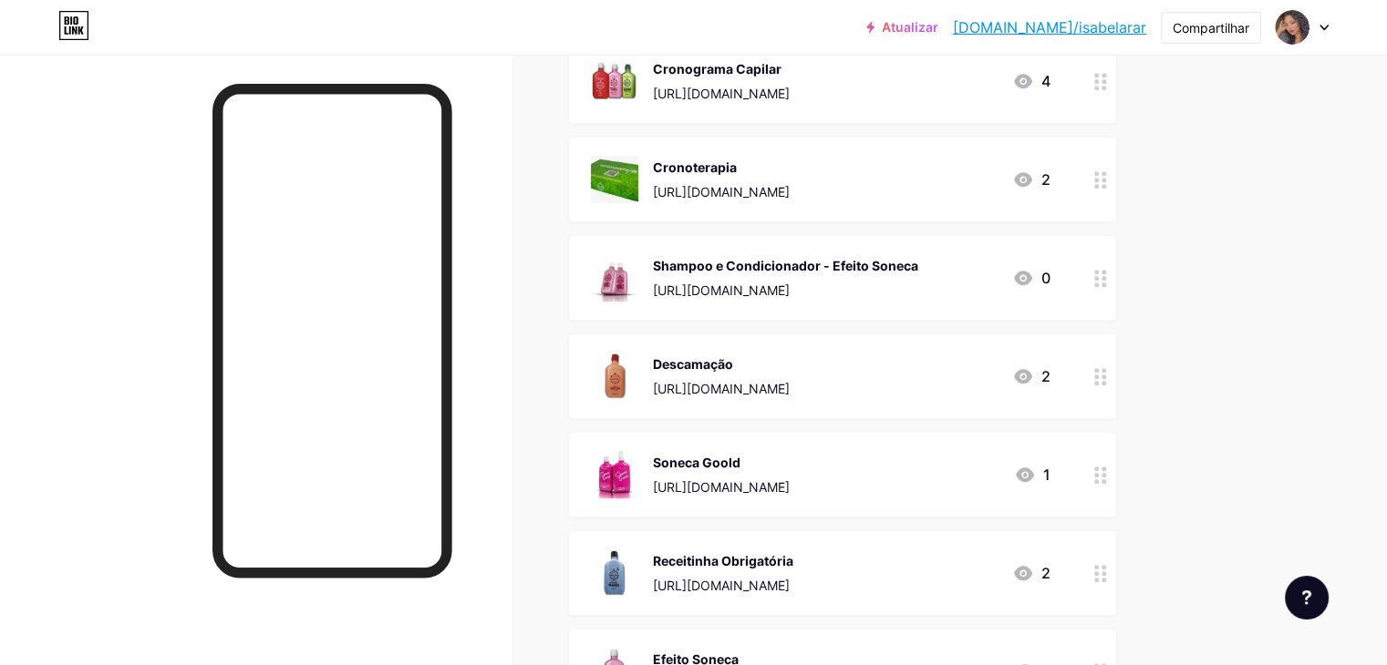
click at [1106, 381] on circle at bounding box center [1103, 383] width 5 height 5
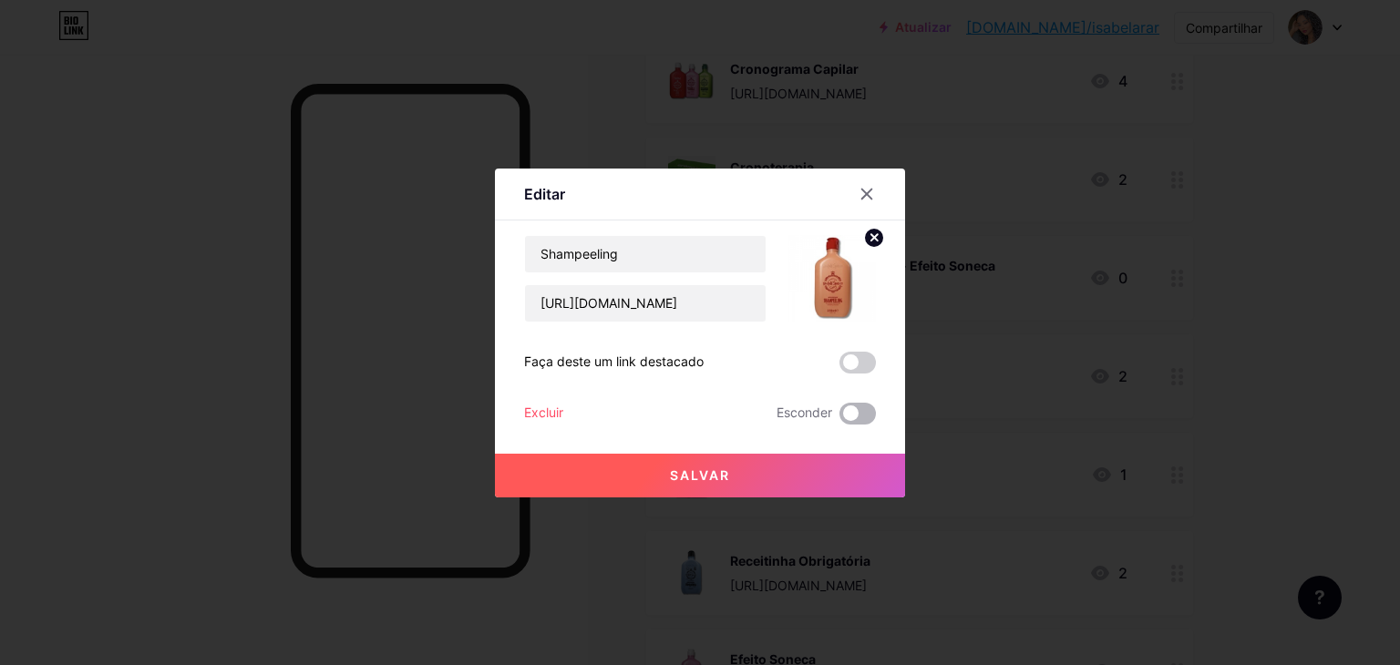
click at [861, 404] on span at bounding box center [858, 414] width 36 height 22
click at [840, 418] on input "checkbox" at bounding box center [840, 418] width 0 height 0
click at [866, 481] on button "Salvar" at bounding box center [700, 476] width 410 height 44
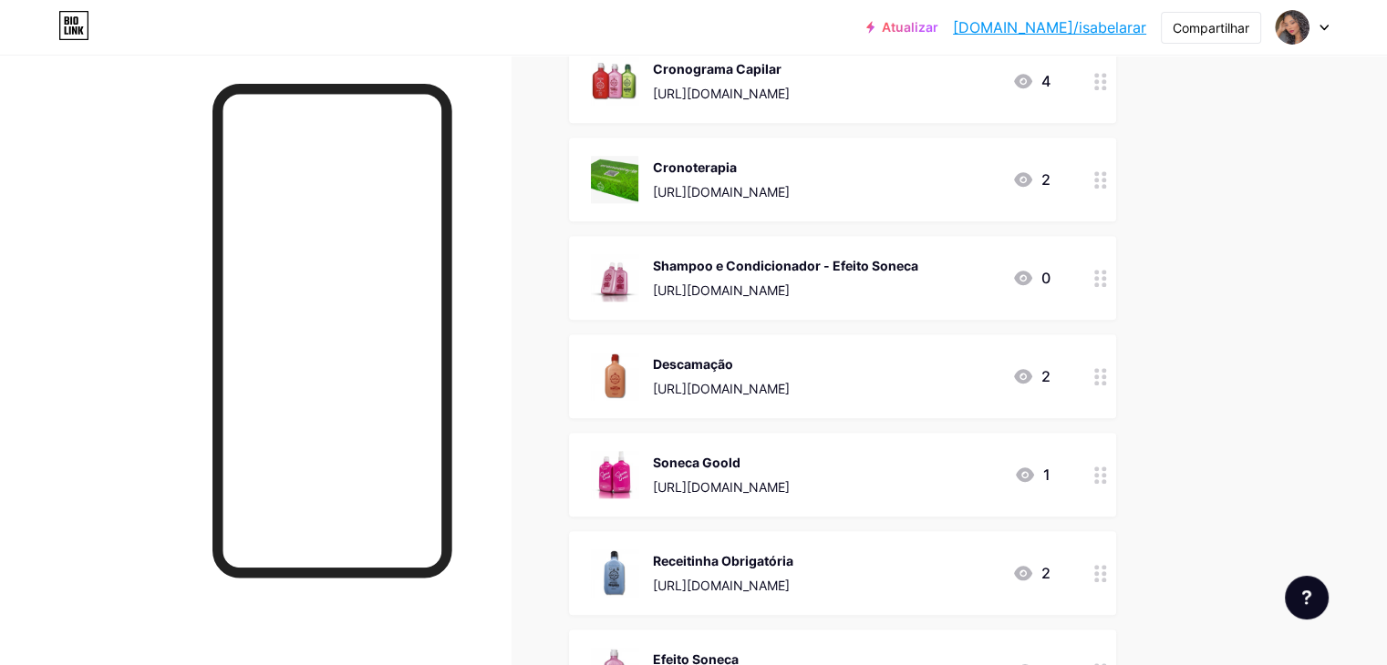
click at [1107, 474] on icon at bounding box center [1100, 475] width 13 height 17
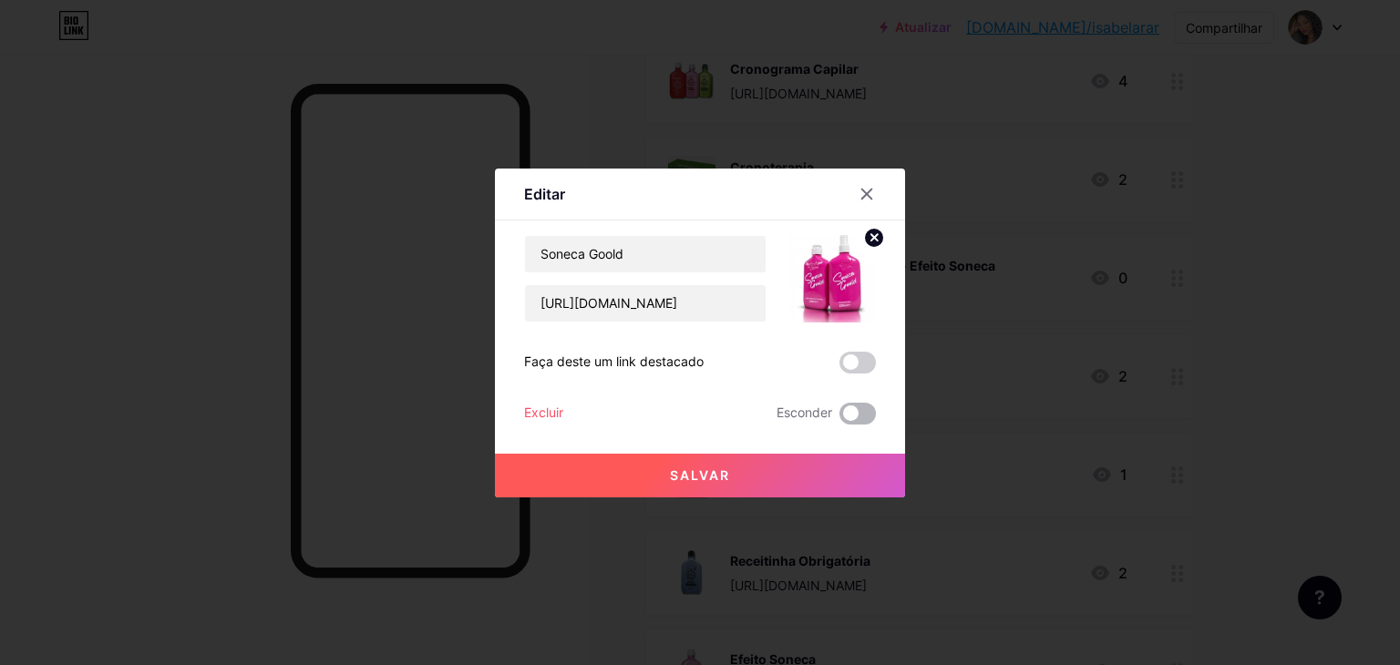
click at [855, 413] on span at bounding box center [858, 414] width 36 height 22
click at [840, 418] on input "checkbox" at bounding box center [840, 418] width 0 height 0
click at [850, 473] on button "Salvar" at bounding box center [700, 476] width 410 height 44
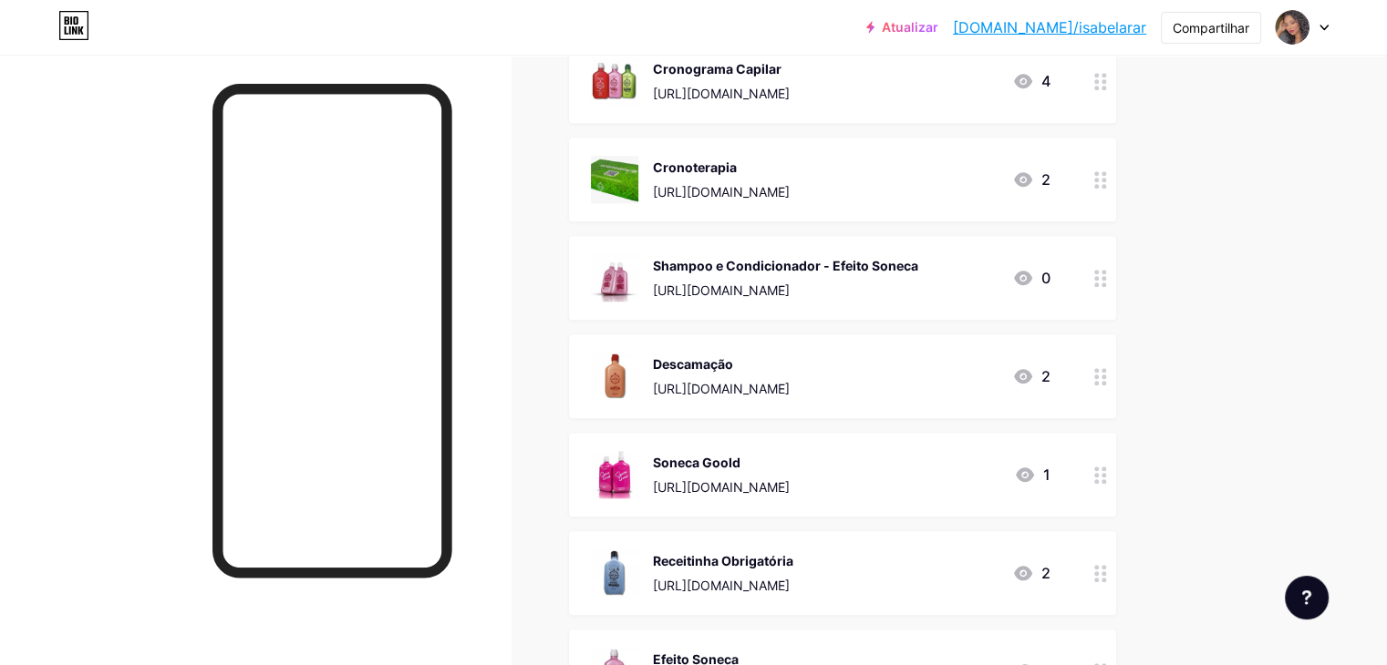
click at [1107, 568] on icon at bounding box center [1100, 573] width 13 height 17
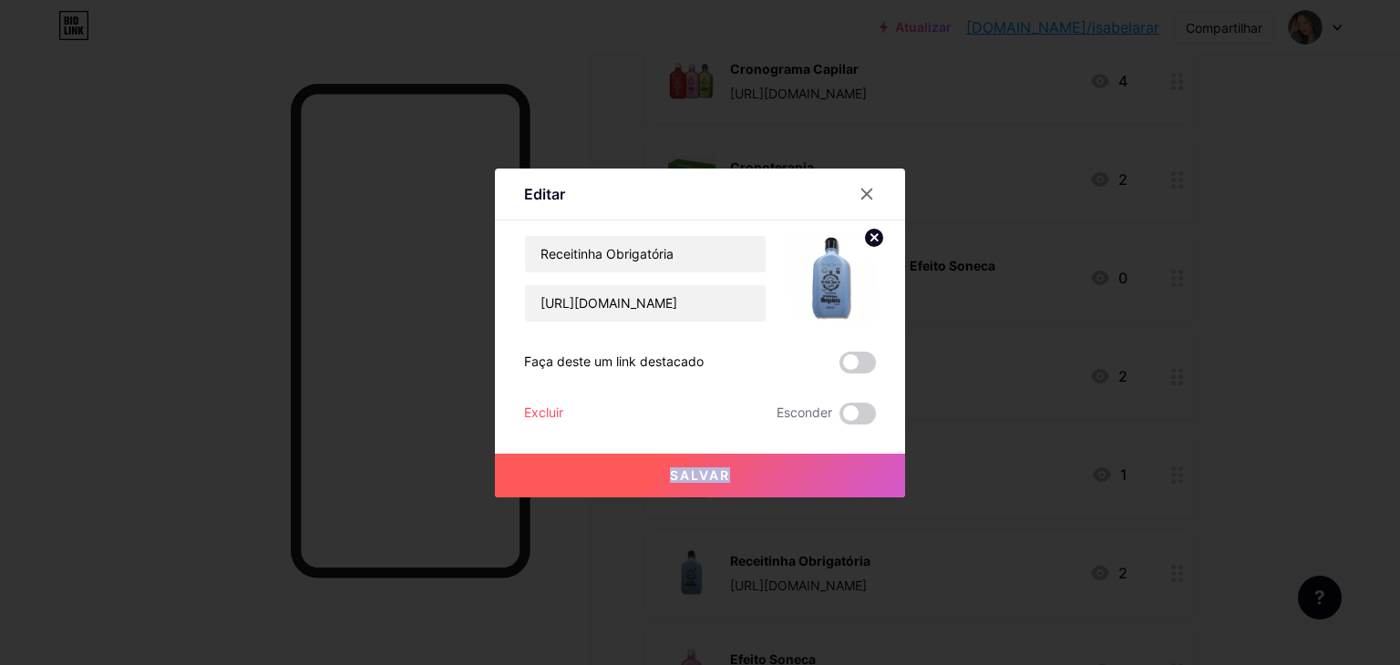
click at [856, 424] on div "Receitinha Obrigatória https://consultora.goold.live/aff/SHTUNAZE/PW6TQITJ Faça…" at bounding box center [700, 330] width 352 height 190
click at [856, 425] on div "Salvar" at bounding box center [700, 461] width 410 height 73
click at [858, 410] on span at bounding box center [858, 414] width 36 height 22
click at [840, 418] on input "checkbox" at bounding box center [840, 418] width 0 height 0
click at [839, 479] on button "Salvar" at bounding box center [700, 476] width 410 height 44
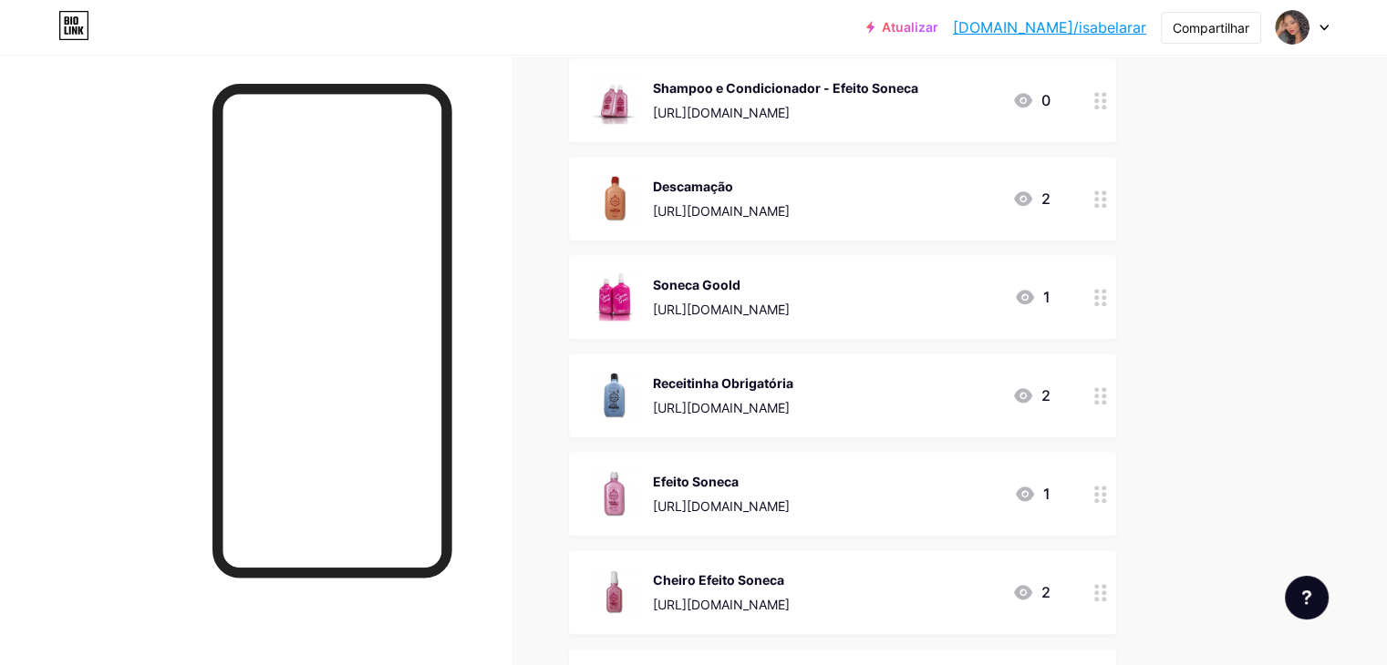
scroll to position [2006, 0]
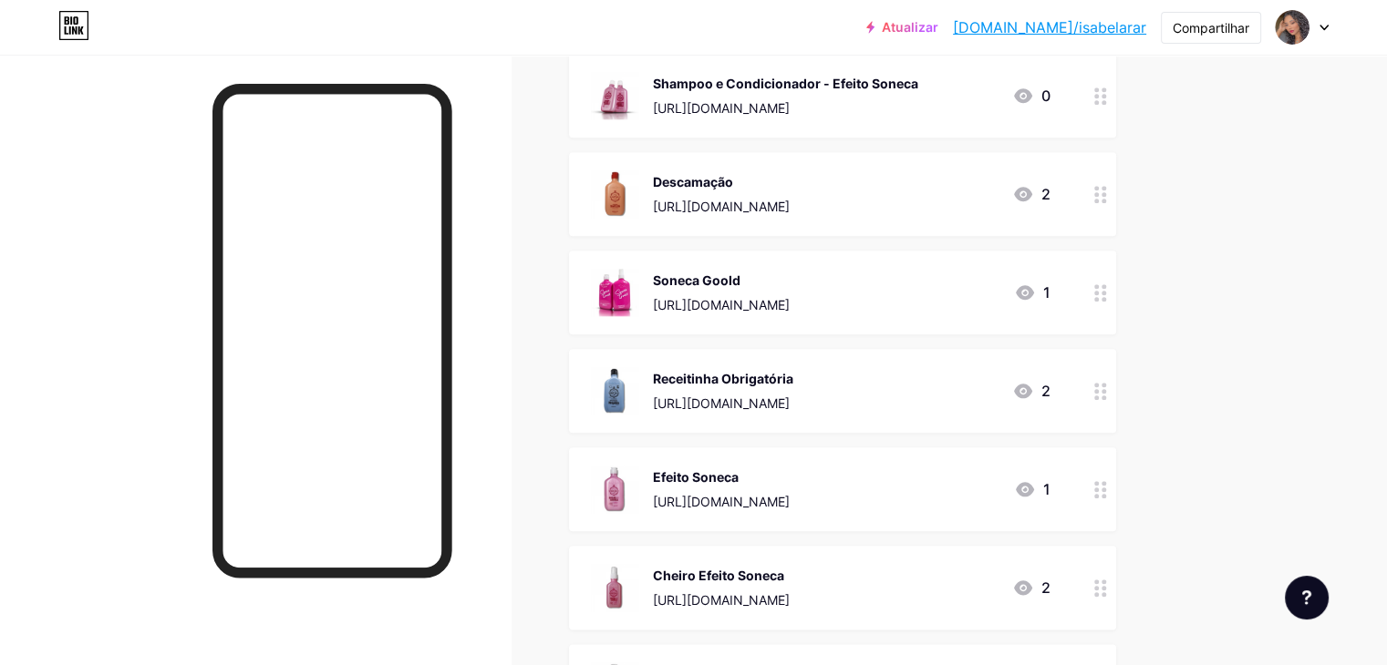
click at [1116, 497] on div at bounding box center [1100, 490] width 31 height 84
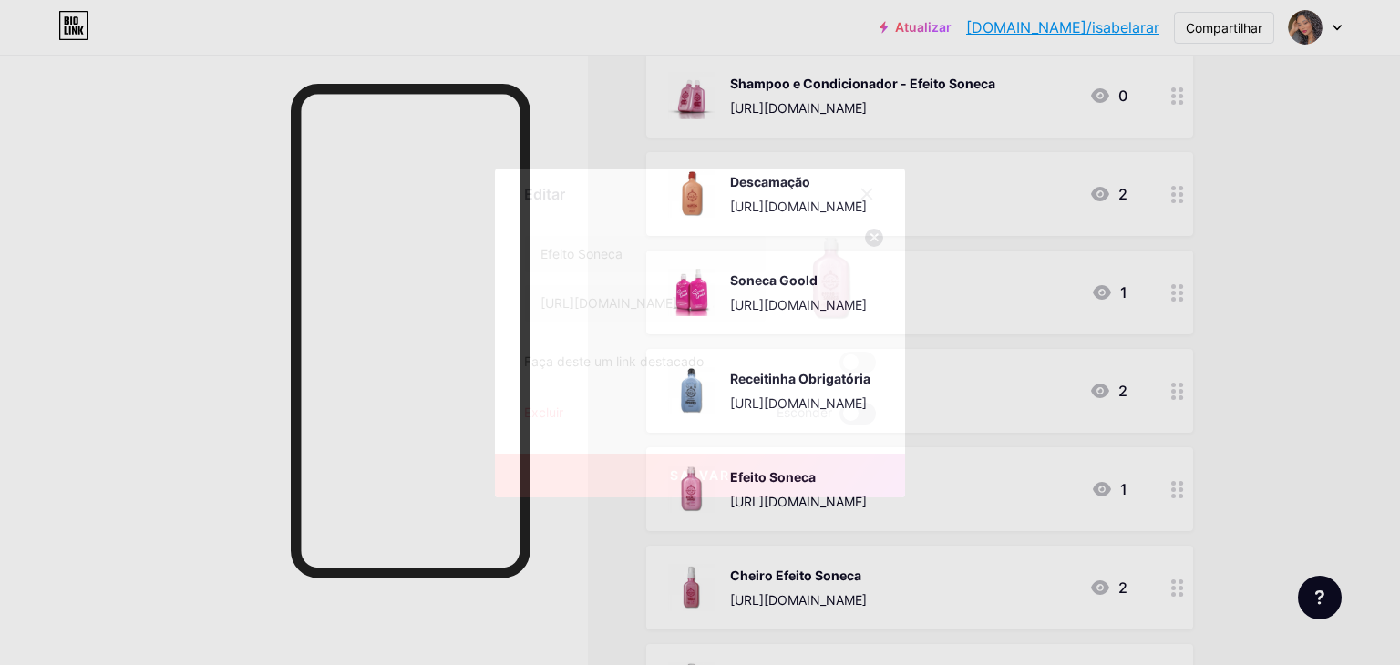
click at [848, 416] on span at bounding box center [858, 414] width 36 height 22
click at [840, 418] on input "checkbox" at bounding box center [840, 418] width 0 height 0
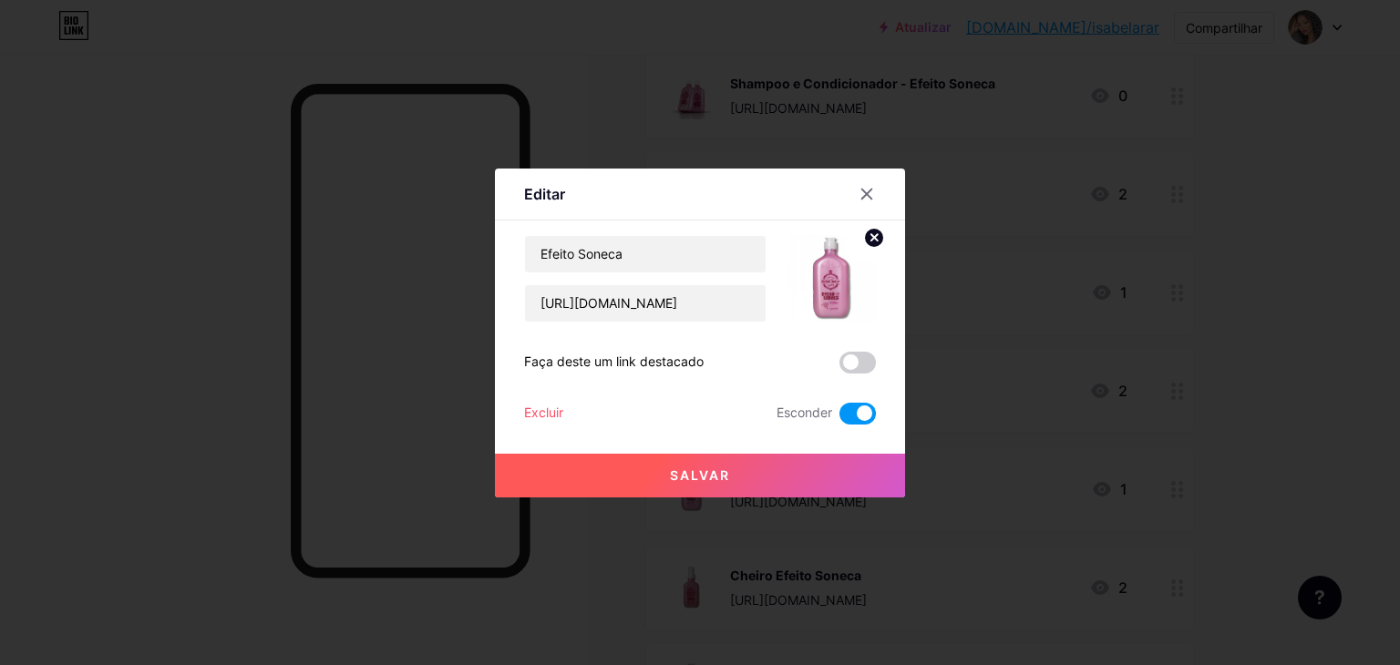
click at [849, 467] on button "Salvar" at bounding box center [700, 476] width 410 height 44
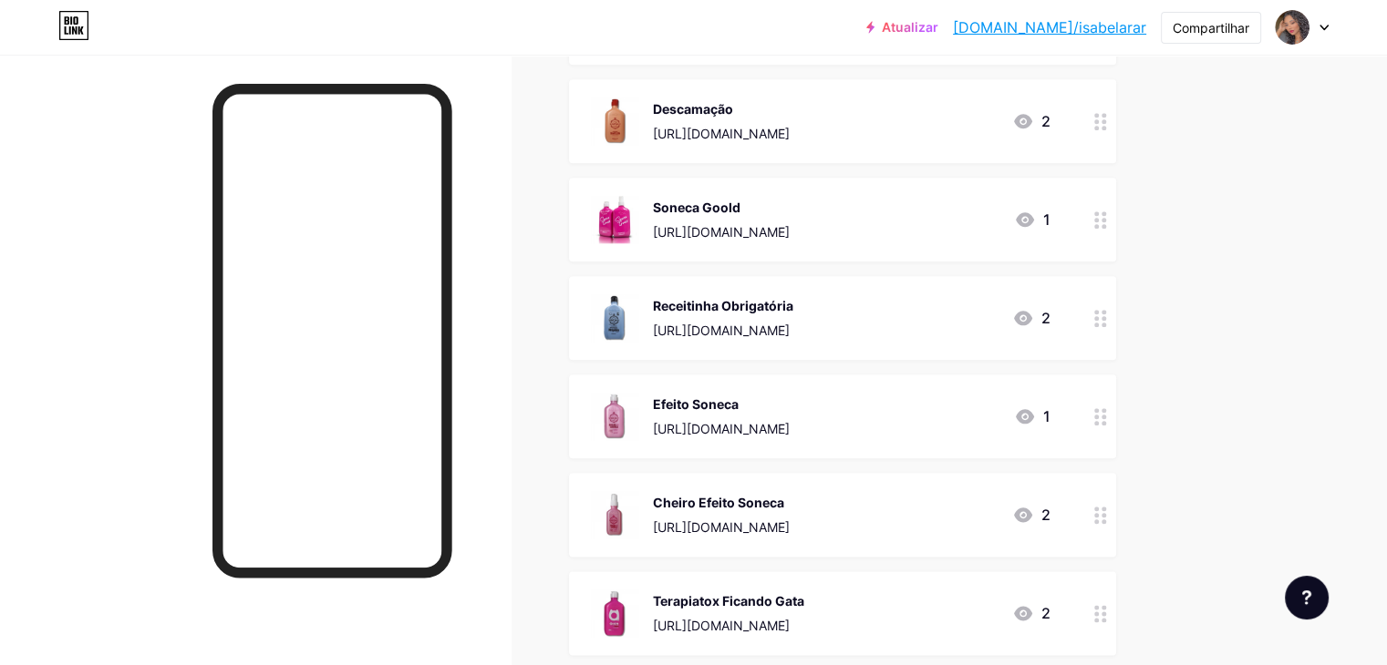
scroll to position [2188, 0]
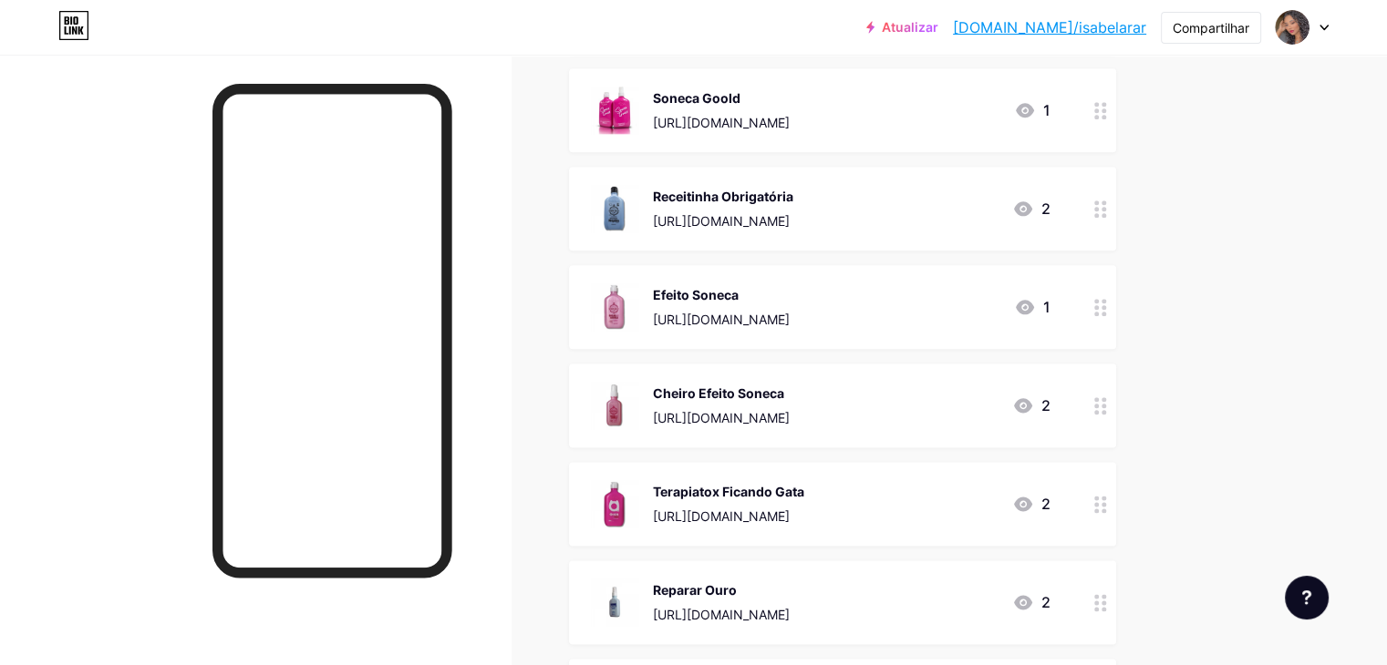
click at [1116, 419] on div at bounding box center [1100, 406] width 31 height 84
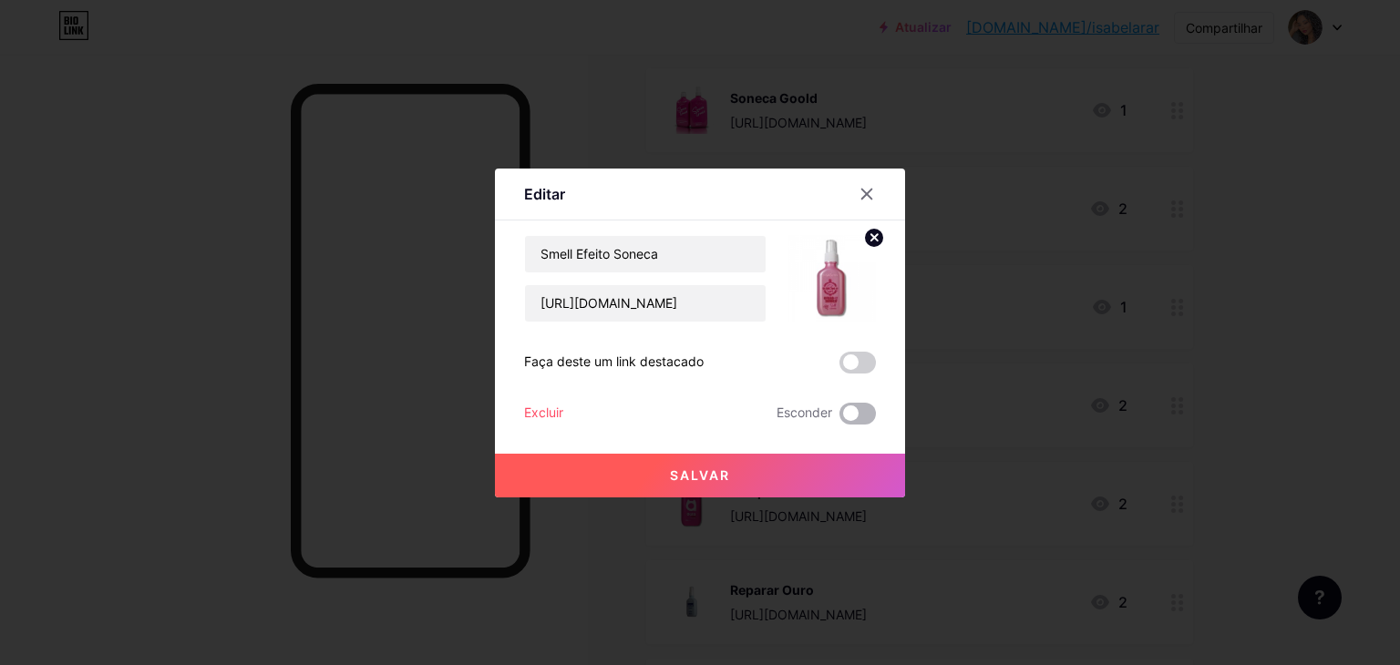
click at [857, 423] on span at bounding box center [858, 414] width 36 height 22
click at [840, 418] on input "checkbox" at bounding box center [840, 418] width 0 height 0
click at [854, 459] on div "Salvar" at bounding box center [700, 461] width 410 height 73
click at [855, 469] on button "Salvar" at bounding box center [700, 476] width 410 height 44
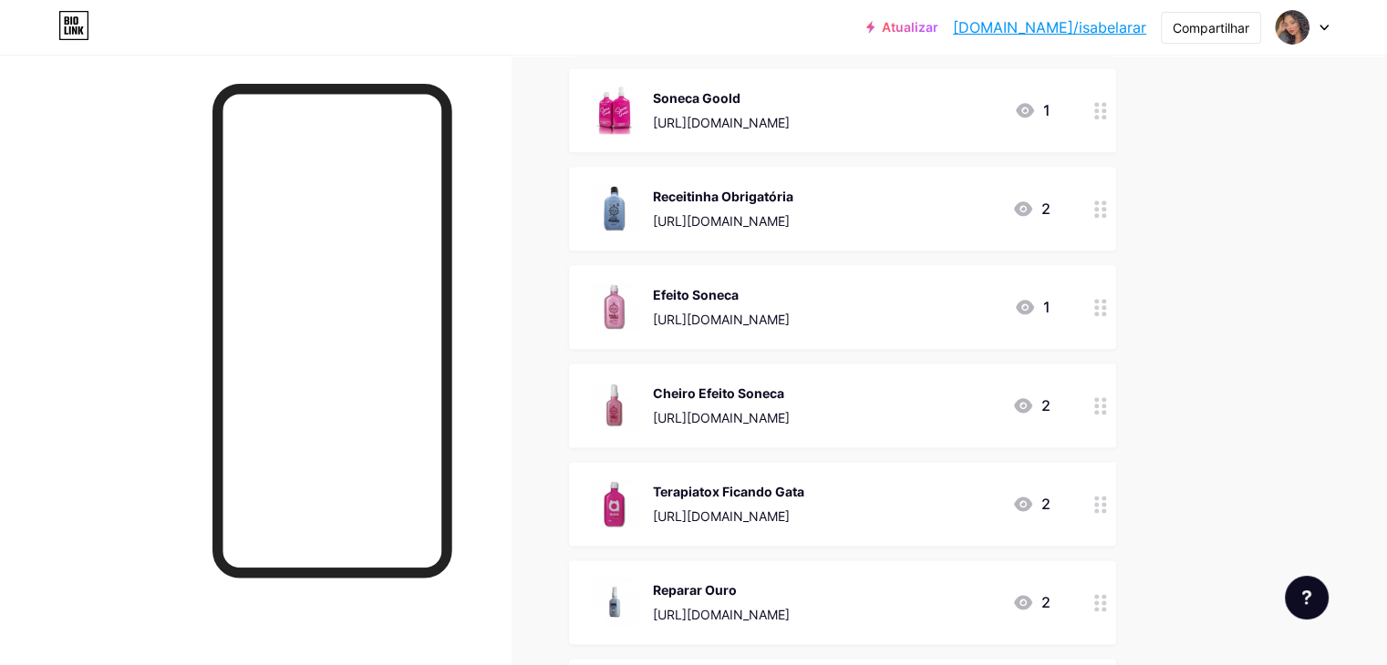
click at [1107, 412] on icon at bounding box center [1100, 405] width 13 height 17
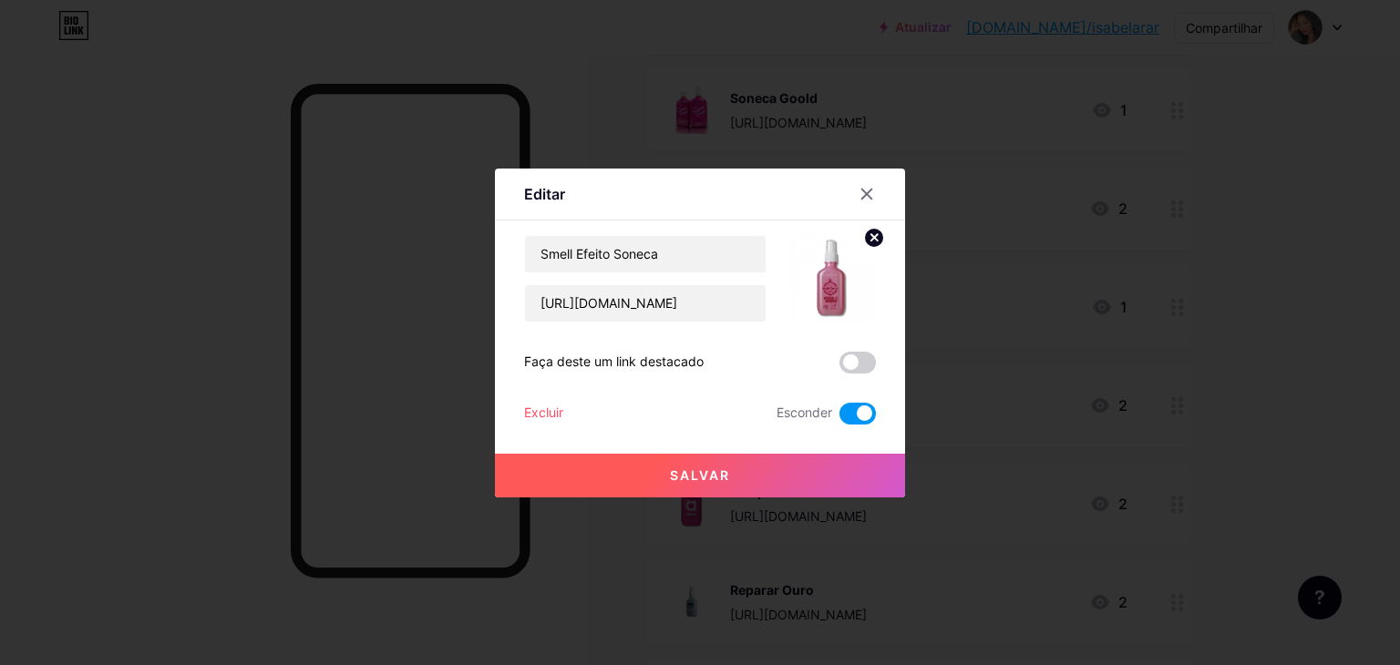
click at [872, 484] on button "Salvar" at bounding box center [700, 476] width 410 height 44
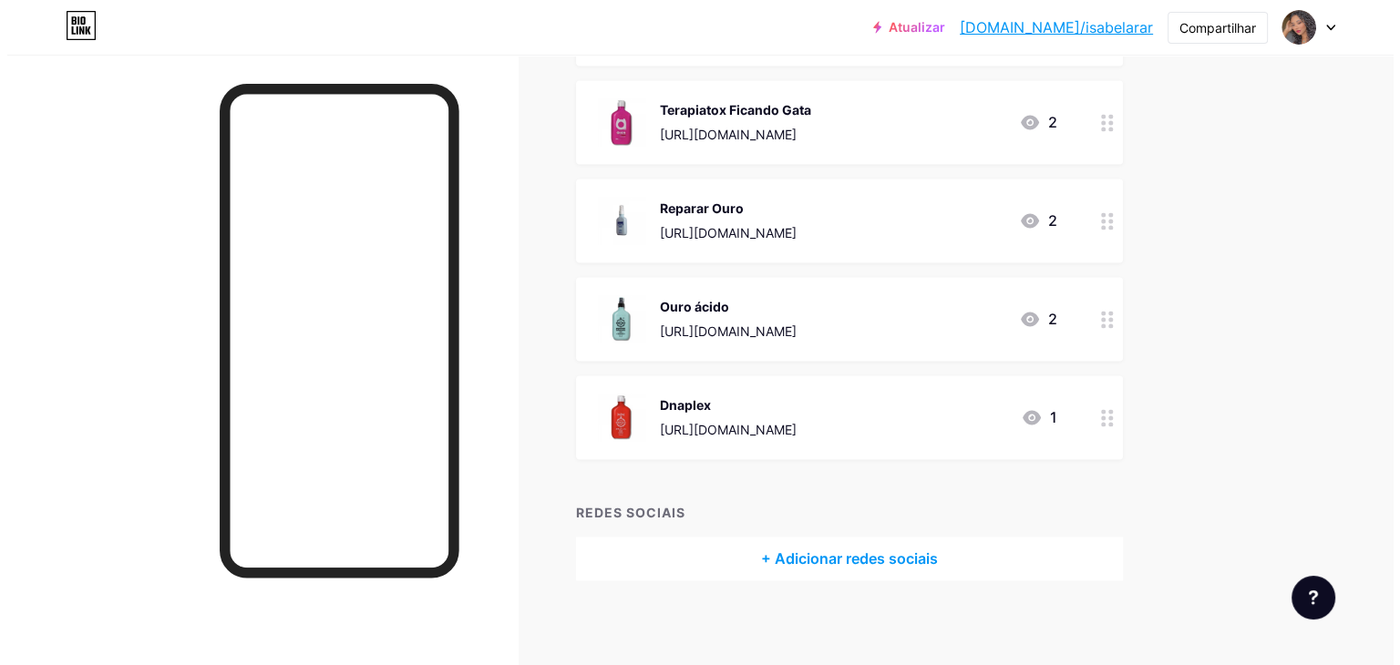
scroll to position [2574, 0]
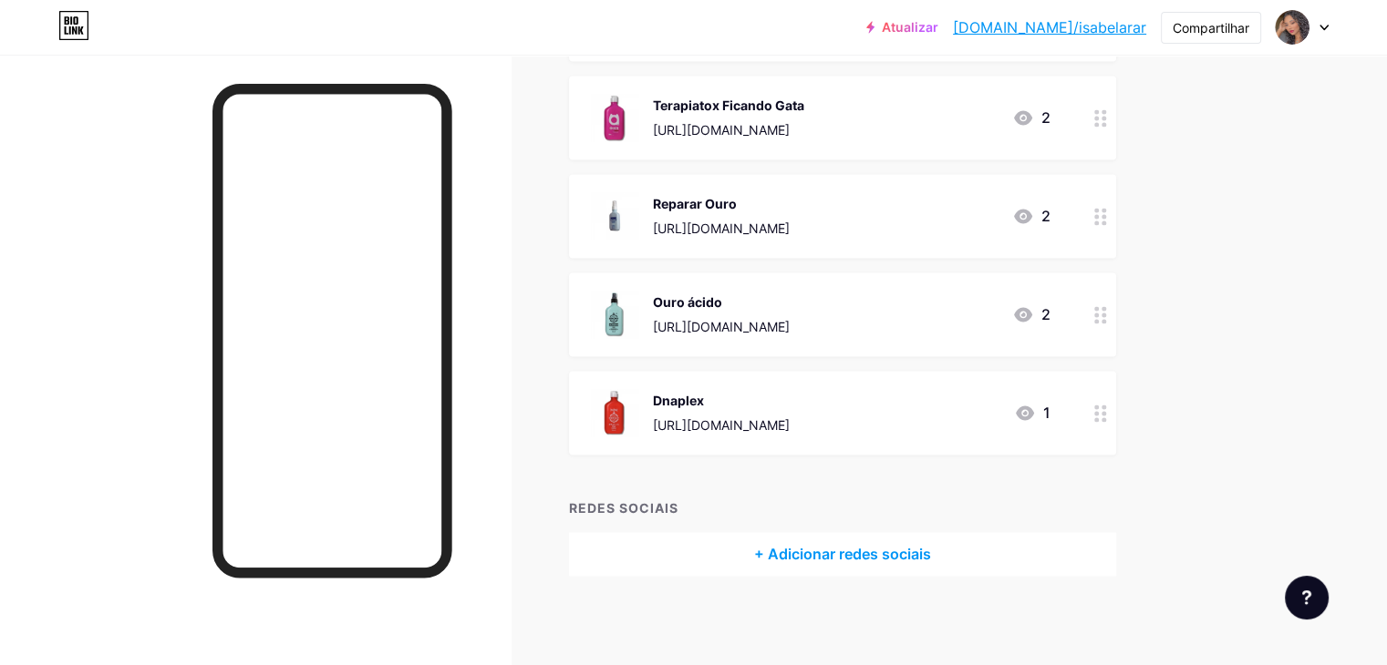
click at [1116, 141] on div at bounding box center [1100, 118] width 31 height 84
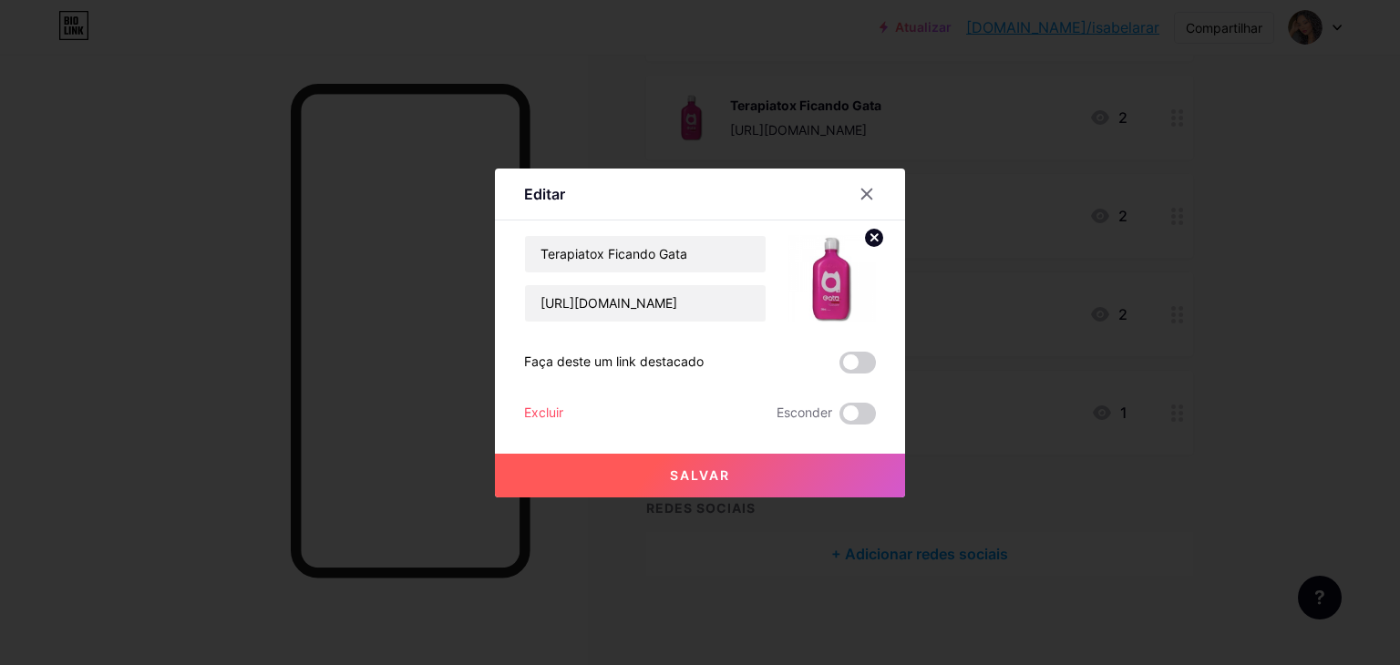
click at [855, 425] on div "Salvar" at bounding box center [700, 461] width 410 height 73
click at [863, 413] on span at bounding box center [858, 414] width 36 height 22
click at [840, 418] on input "checkbox" at bounding box center [840, 418] width 0 height 0
click at [861, 460] on button "Salvar" at bounding box center [700, 476] width 410 height 44
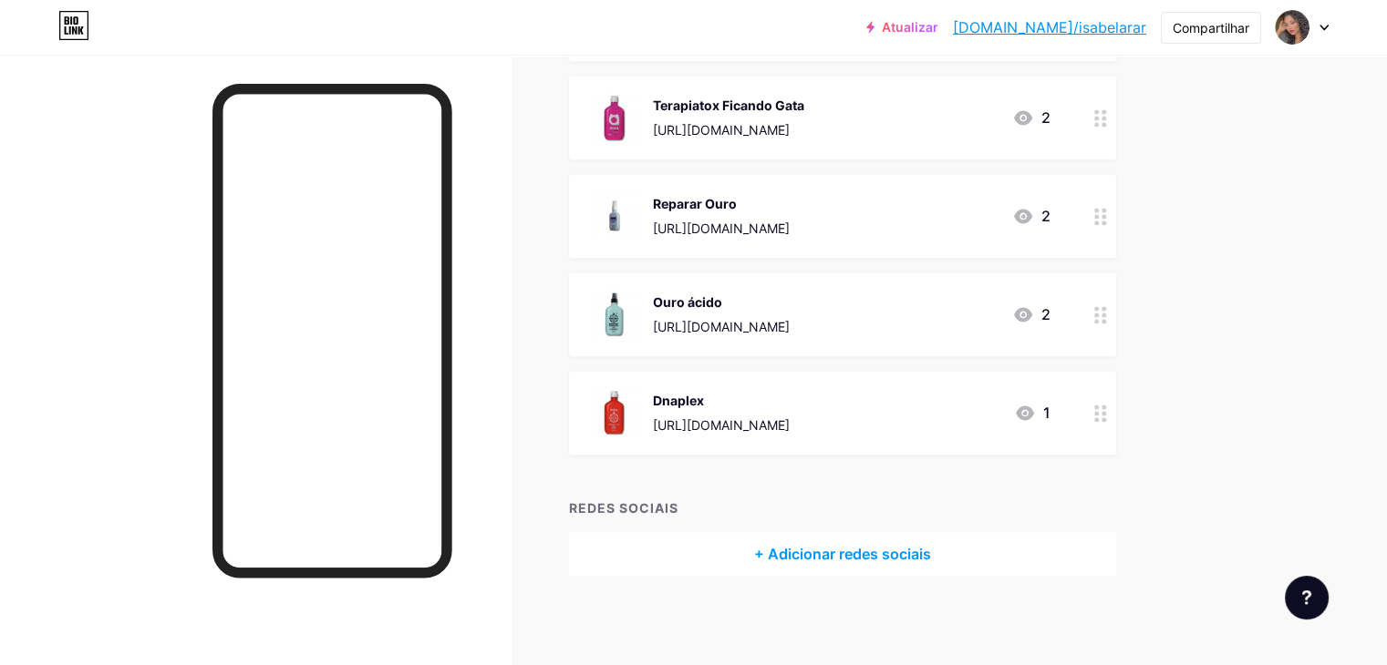
click at [1116, 226] on div at bounding box center [1100, 216] width 31 height 84
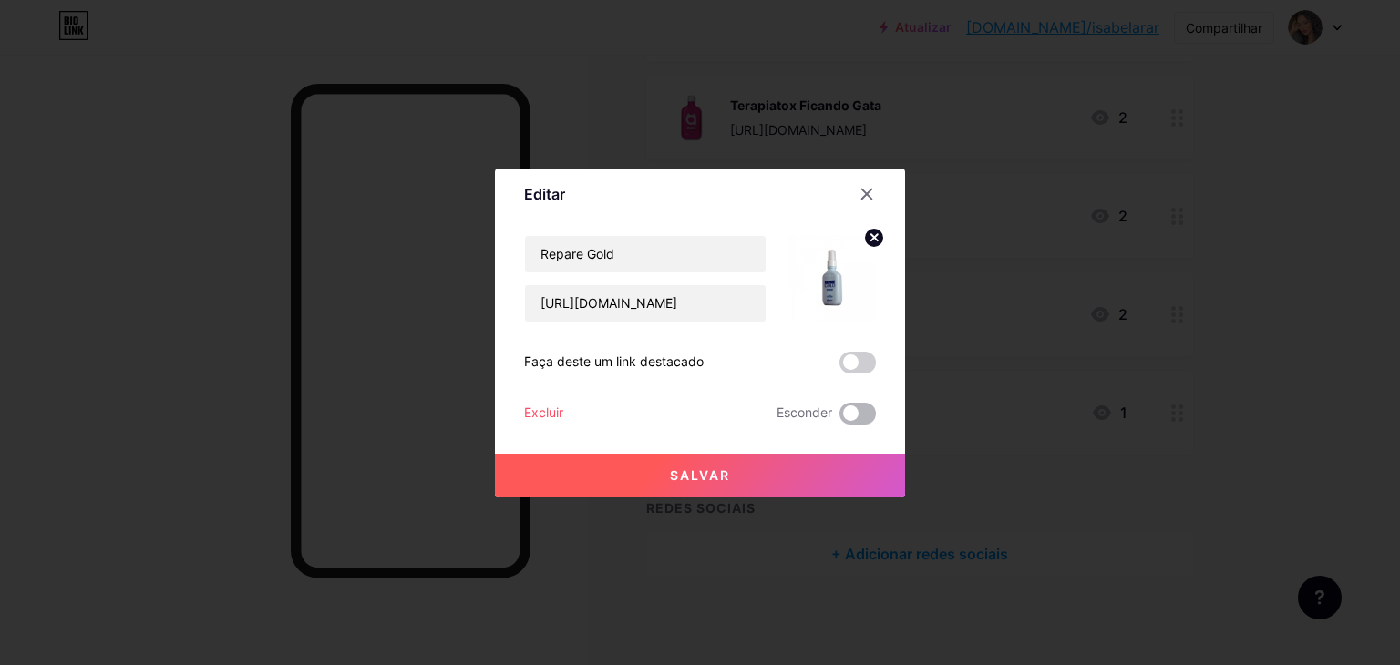
click at [861, 419] on span at bounding box center [858, 414] width 36 height 22
click at [840, 418] on input "checkbox" at bounding box center [840, 418] width 0 height 0
click at [882, 469] on button "Salvar" at bounding box center [700, 476] width 410 height 44
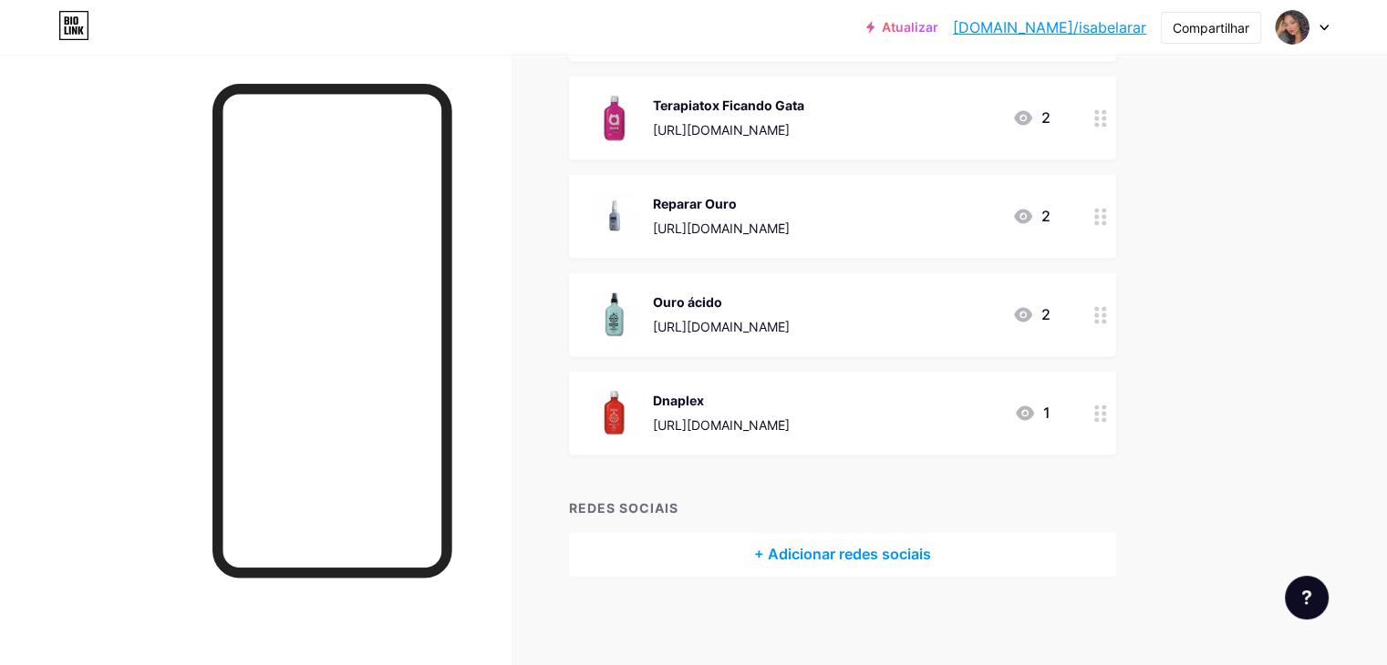
click at [1107, 315] on icon at bounding box center [1100, 314] width 13 height 17
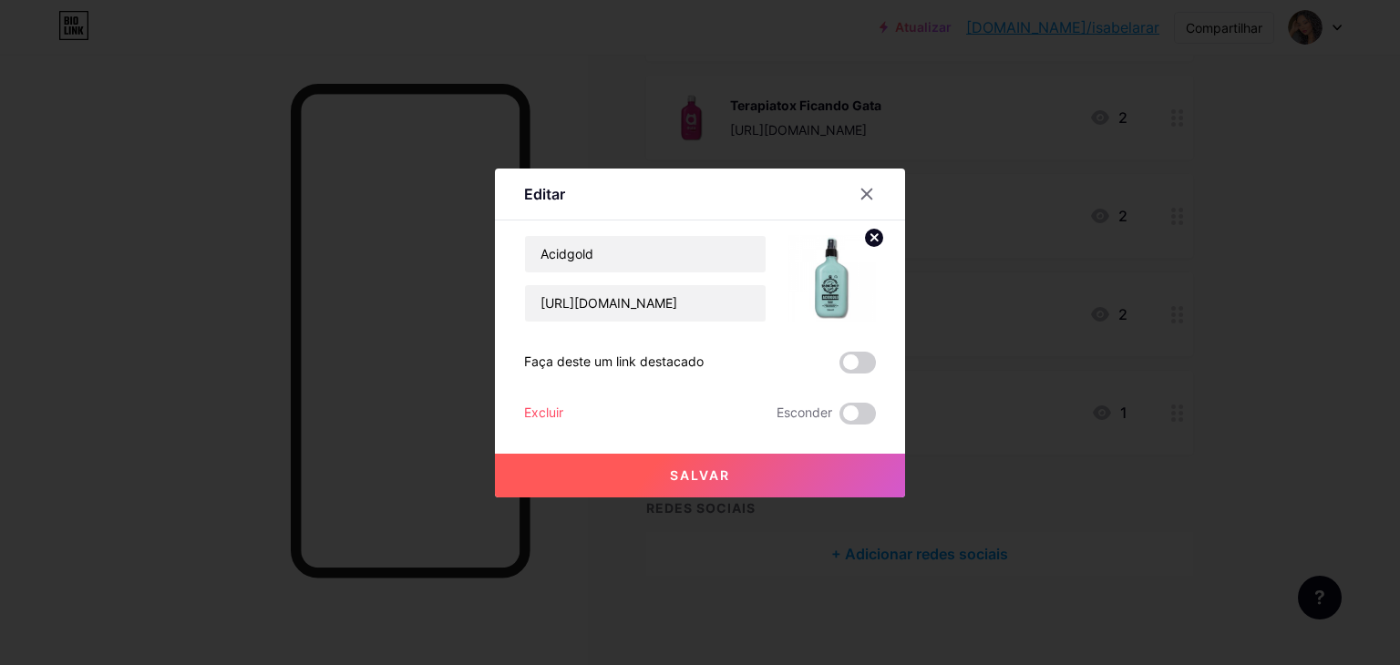
click at [847, 398] on div "Acidgold https://consultora.goold.live/aff/GEVWHCEY/IWS43ZYJ Faça deste um link…" at bounding box center [700, 330] width 352 height 190
click at [861, 416] on span at bounding box center [858, 414] width 36 height 22
click at [840, 418] on input "checkbox" at bounding box center [840, 418] width 0 height 0
click at [855, 485] on button "Salvar" at bounding box center [700, 476] width 410 height 44
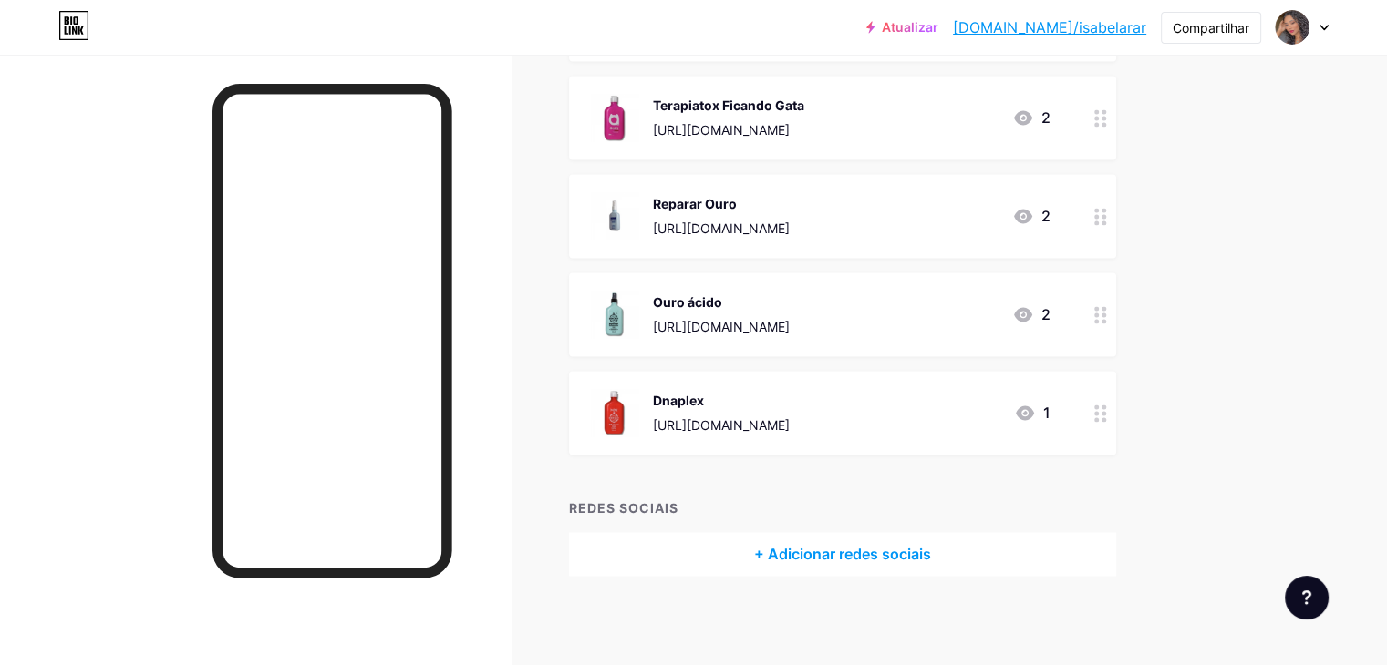
click at [1107, 414] on icon at bounding box center [1100, 413] width 13 height 17
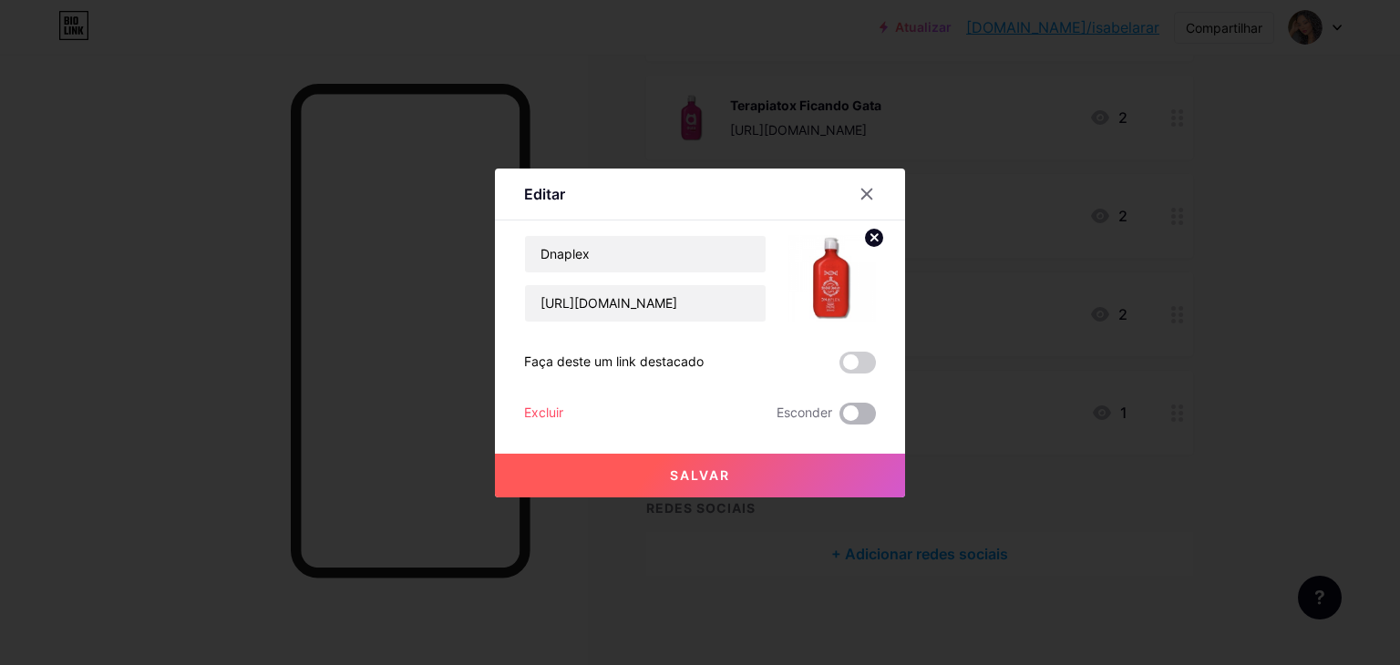
click at [857, 408] on span at bounding box center [858, 414] width 36 height 22
click at [840, 418] on input "checkbox" at bounding box center [840, 418] width 0 height 0
drag, startPoint x: 854, startPoint y: 479, endPoint x: 856, endPoint y: 498, distance: 19.2
click at [854, 490] on button "Salvar" at bounding box center [700, 476] width 410 height 44
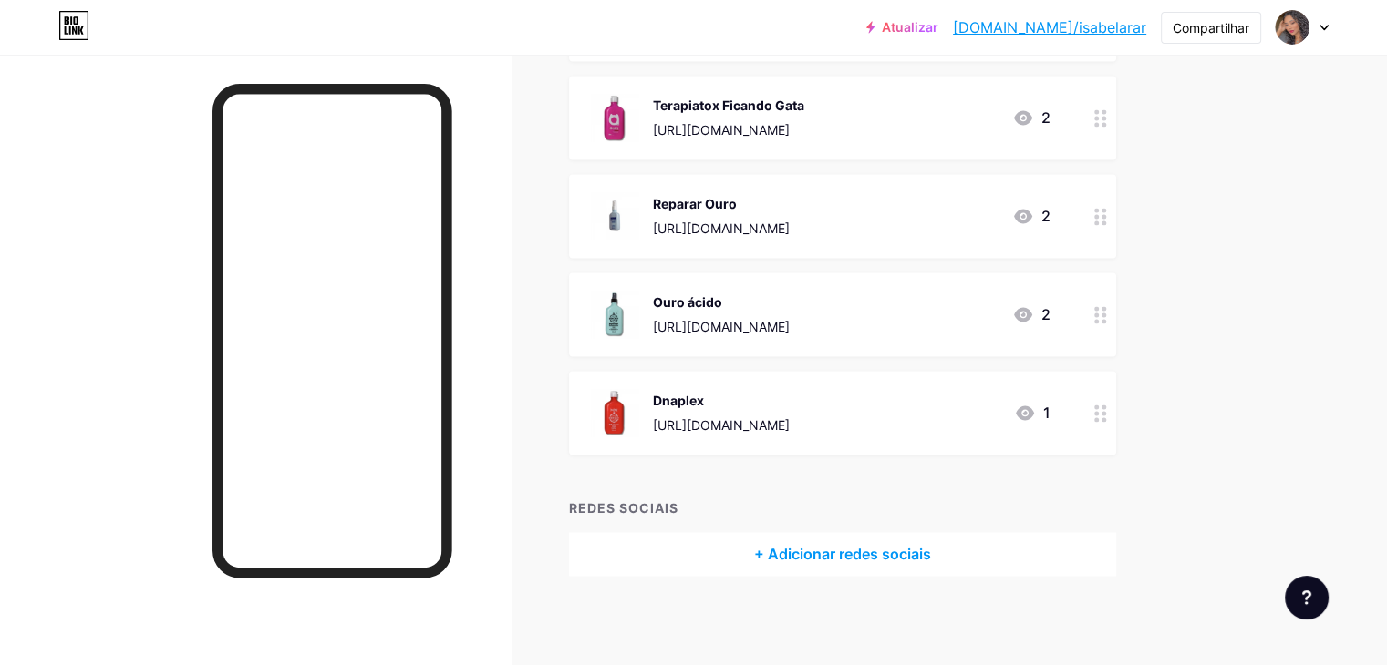
click at [931, 557] on font "+ Adicionar redes sociais" at bounding box center [842, 554] width 177 height 18
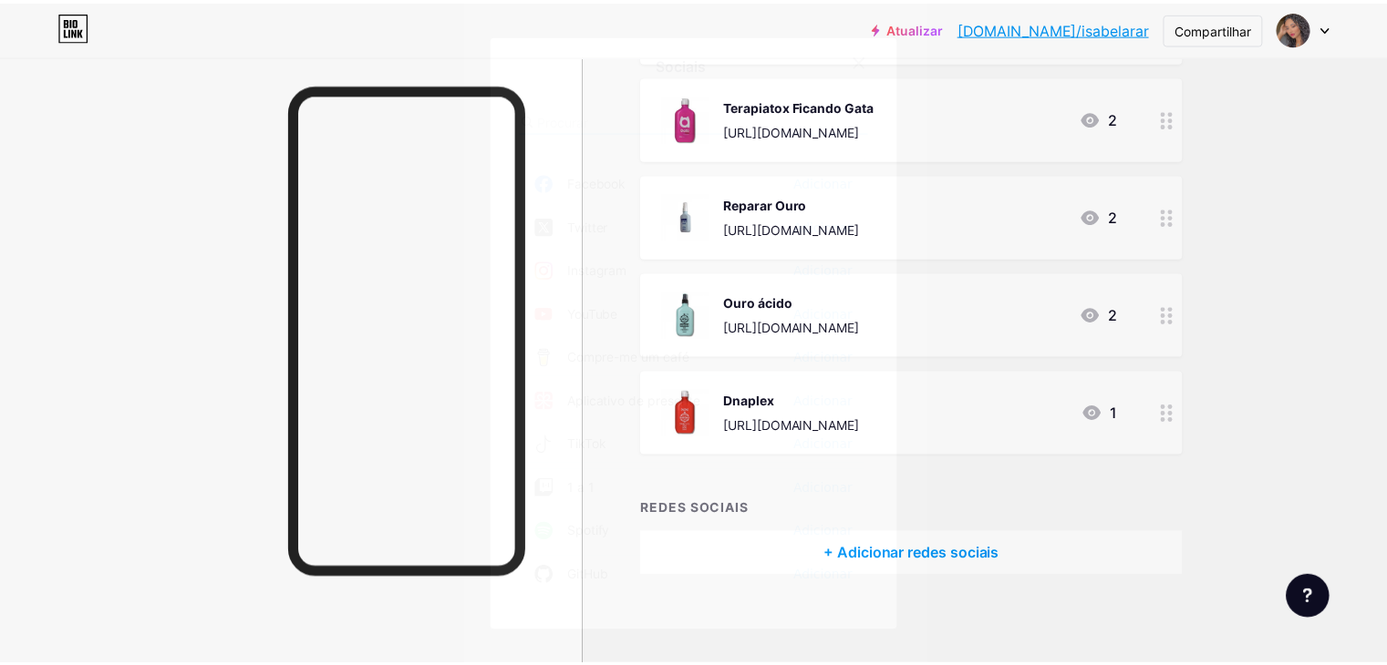
scroll to position [0, 0]
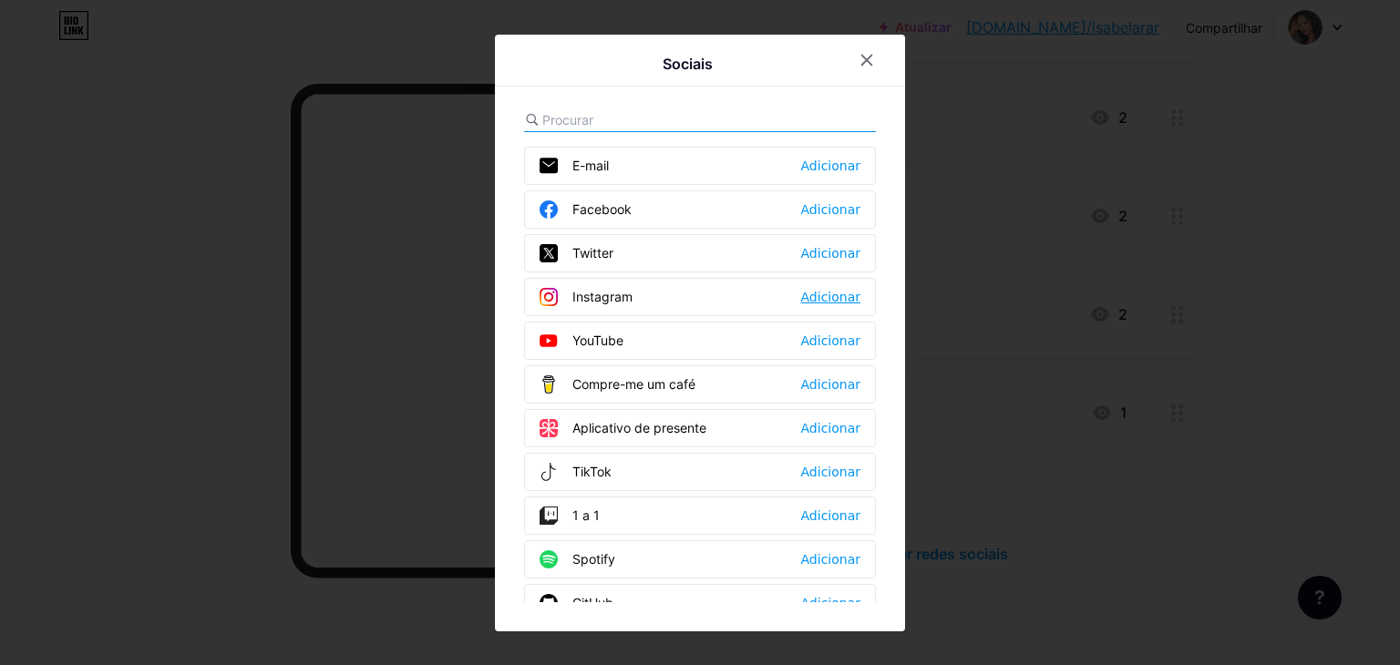
click at [842, 293] on font "Adicionar" at bounding box center [830, 297] width 59 height 15
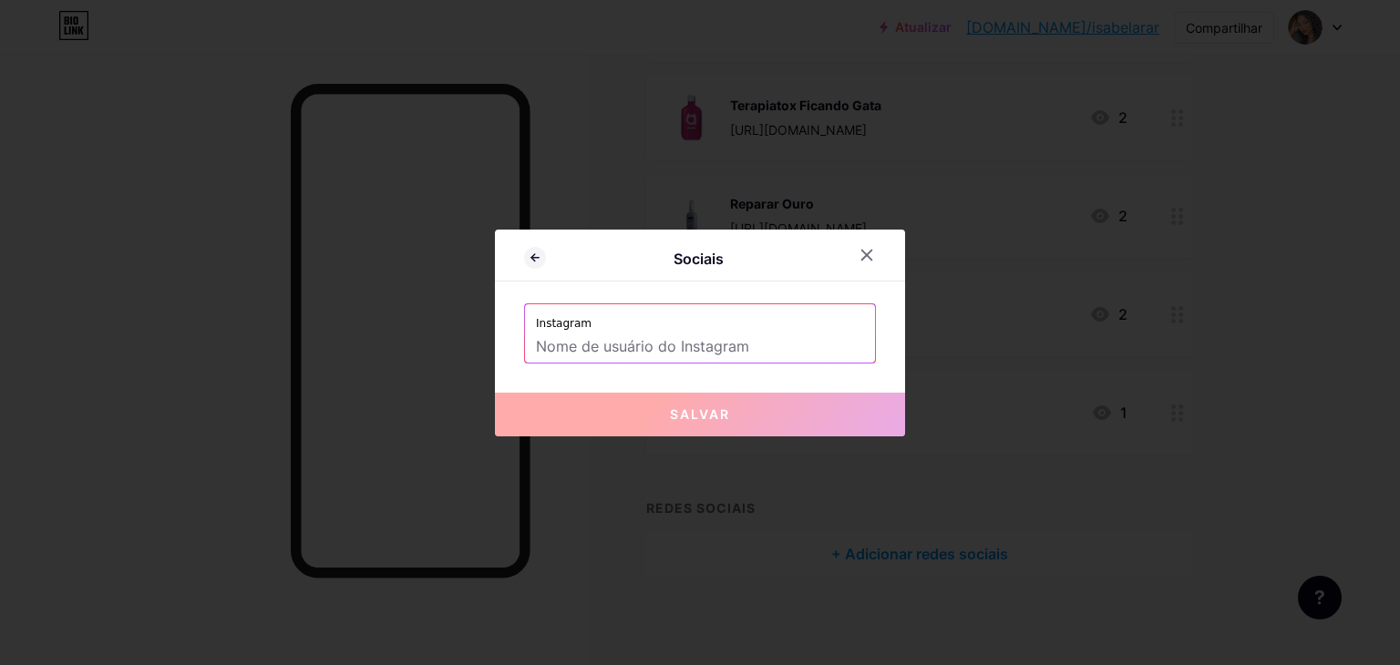
click at [651, 354] on input "text" at bounding box center [700, 347] width 328 height 31
paste input "encate.personalizados"
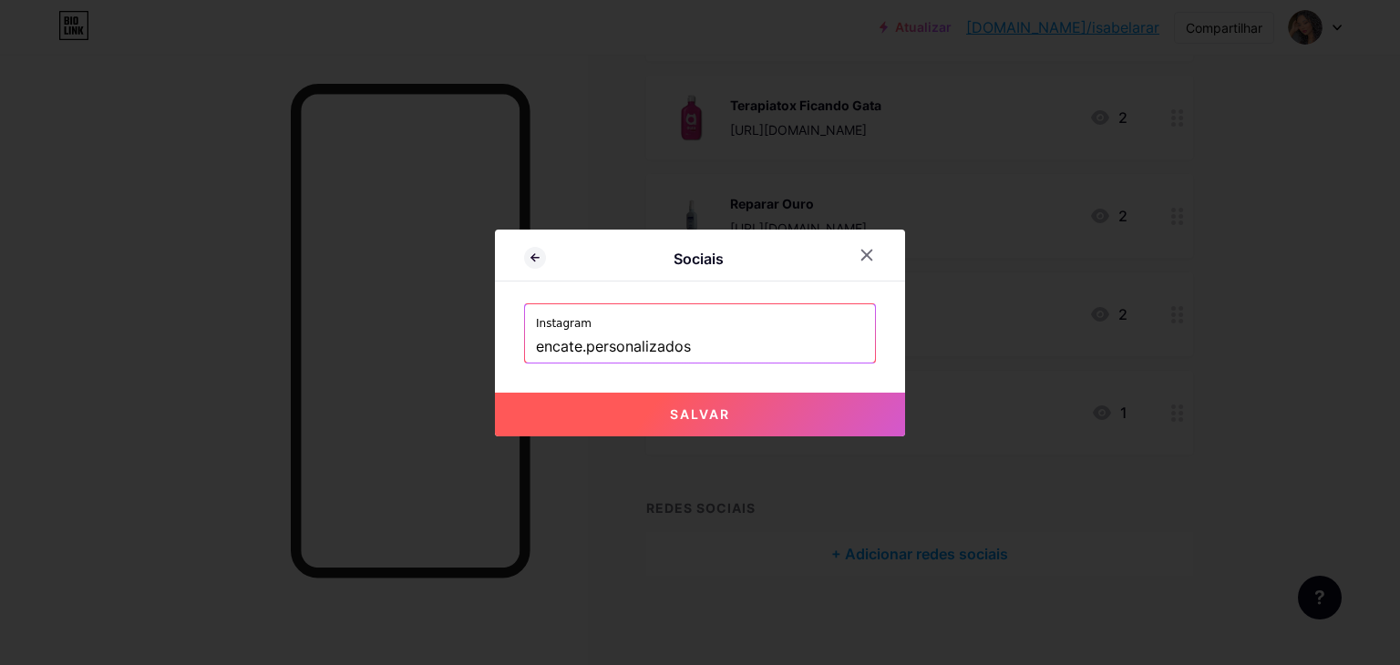
click at [630, 421] on button "Salvar" at bounding box center [700, 415] width 410 height 44
type input "https://instagram.com/encate.personalizados"
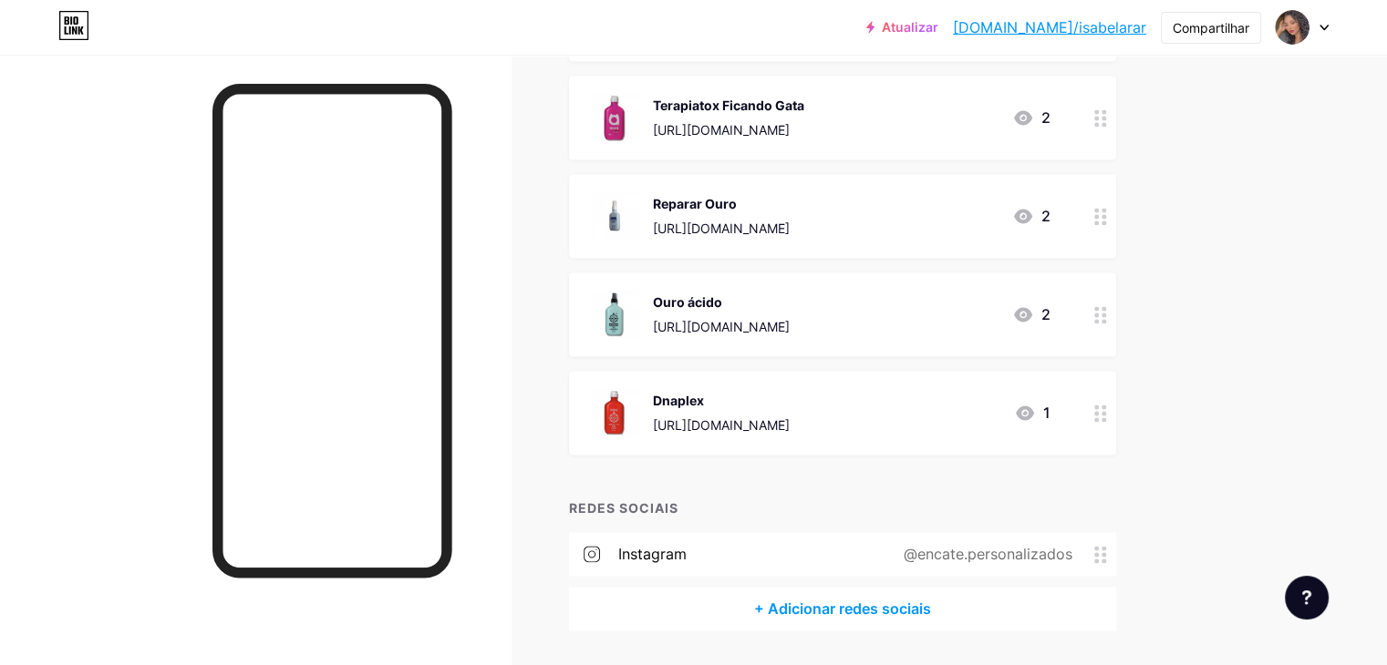
drag, startPoint x: 1027, startPoint y: 329, endPoint x: 981, endPoint y: 372, distance: 63.2
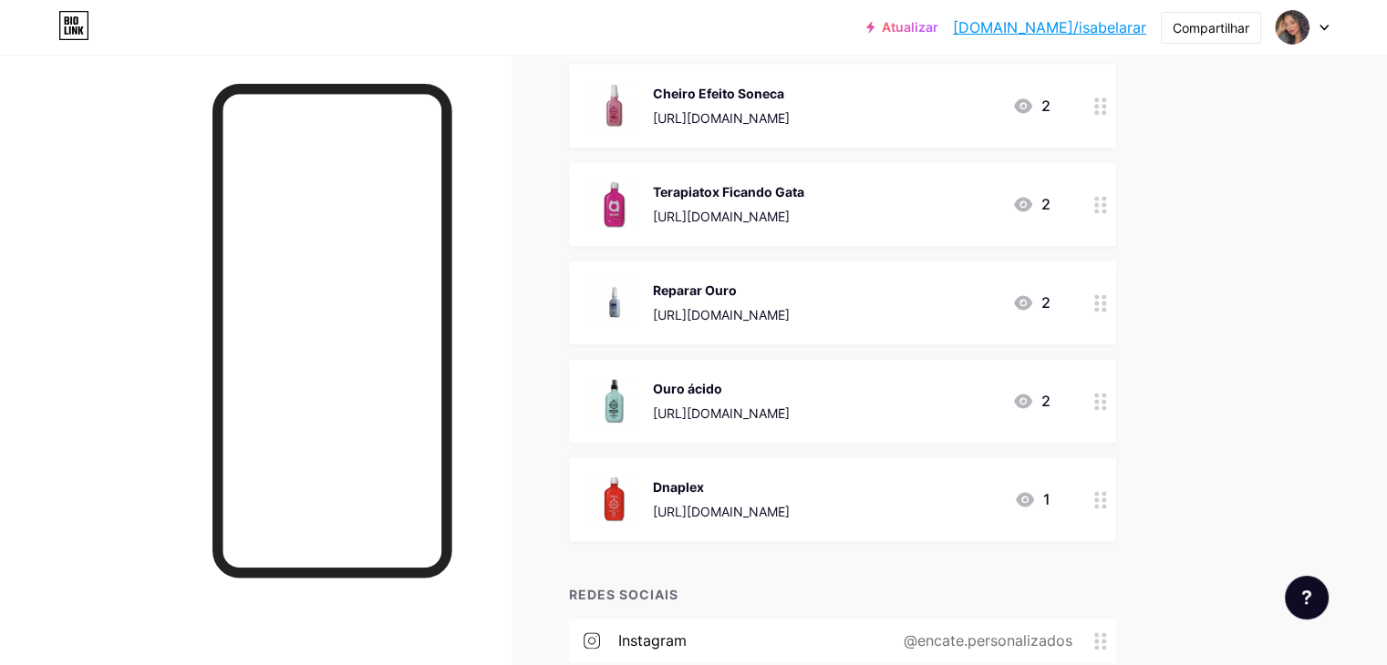
scroll to position [2301, 0]
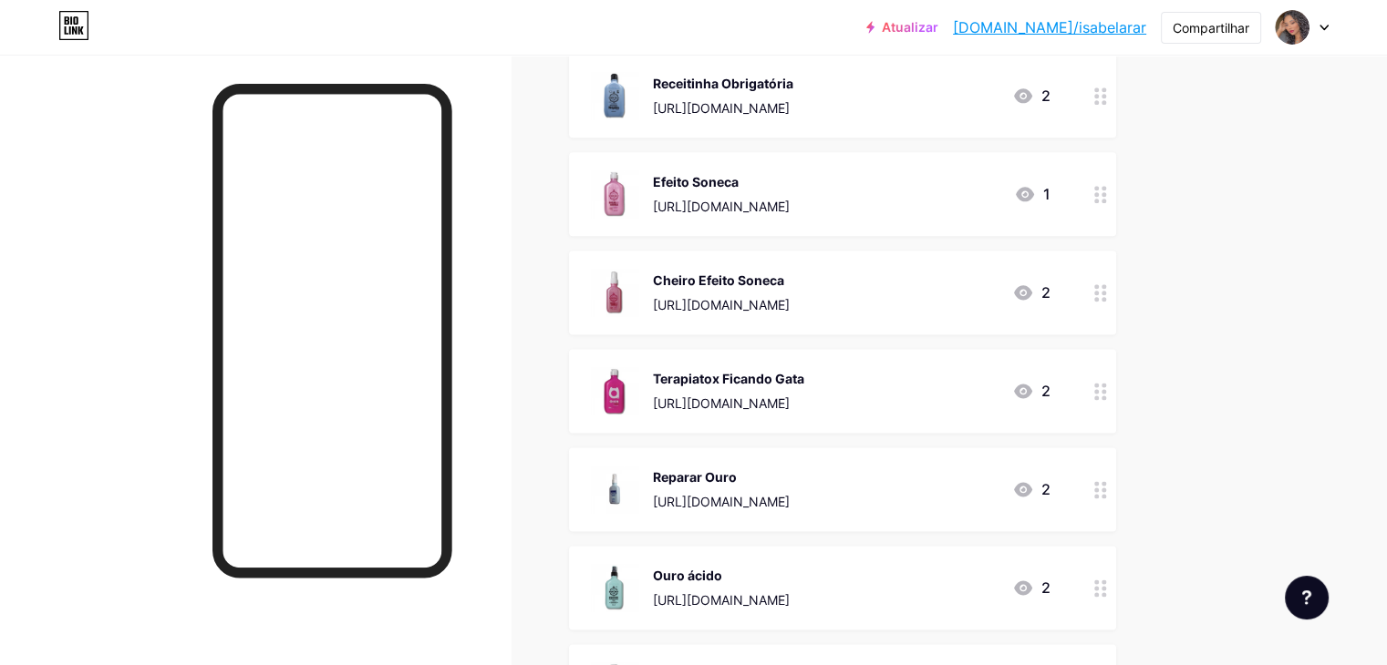
drag, startPoint x: 999, startPoint y: 364, endPoint x: 1104, endPoint y: 314, distance: 116.2
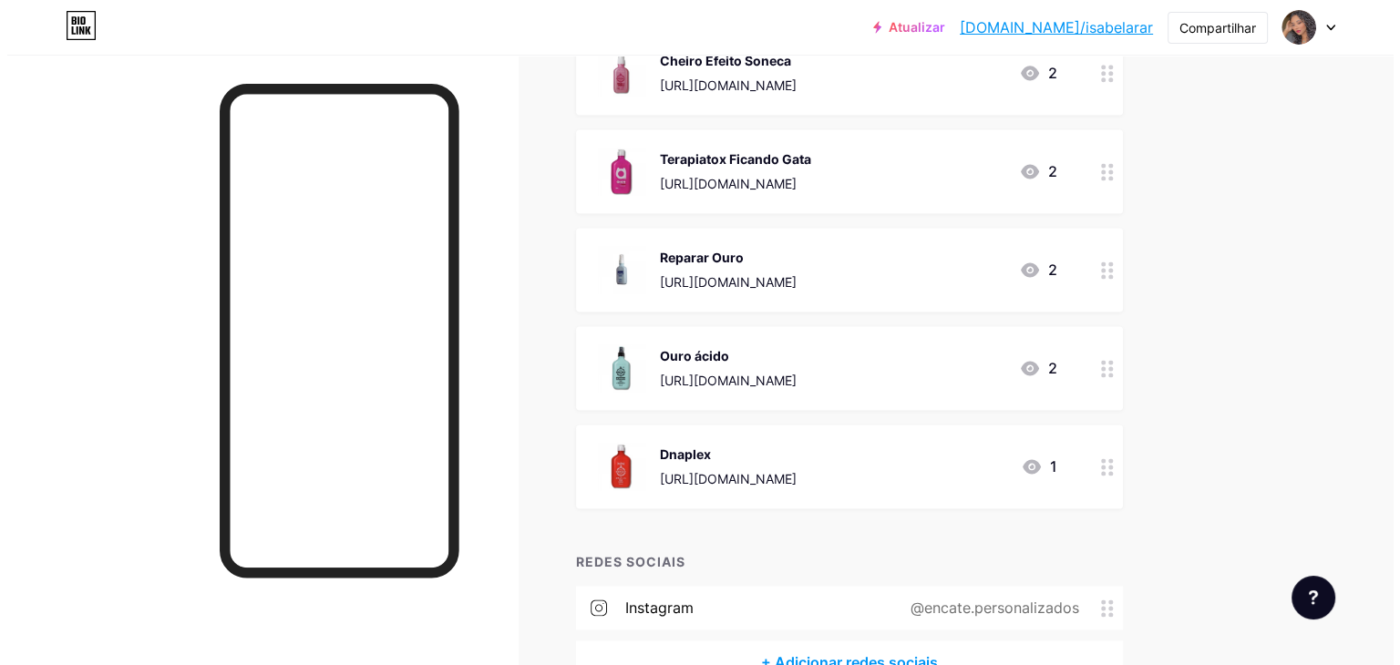
scroll to position [2629, 0]
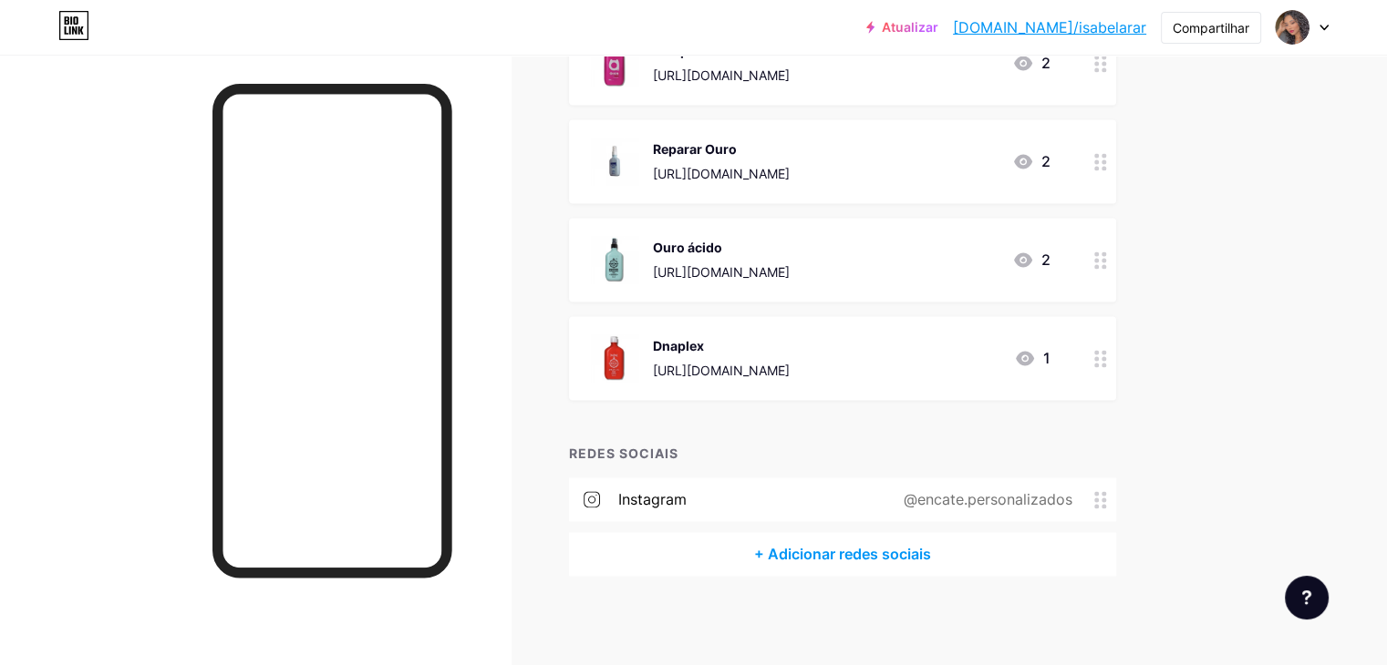
click at [931, 557] on font "+ Adicionar redes sociais" at bounding box center [842, 554] width 177 height 18
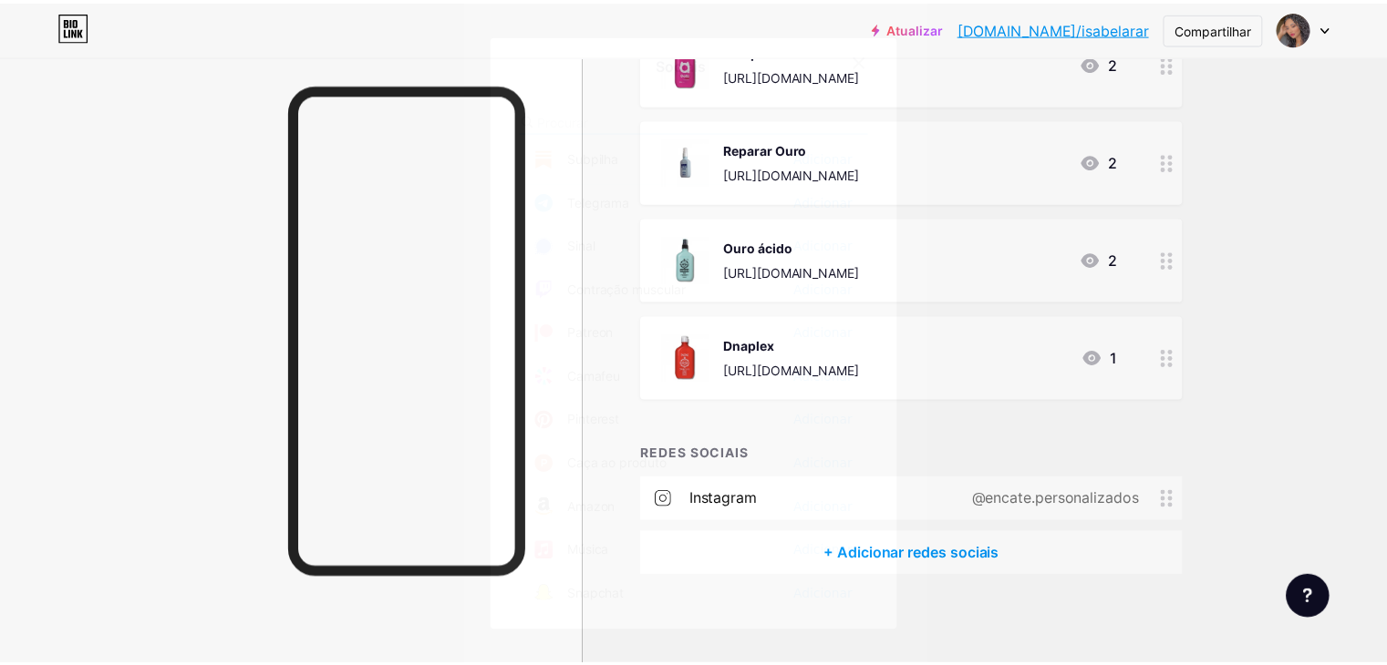
scroll to position [912, 0]
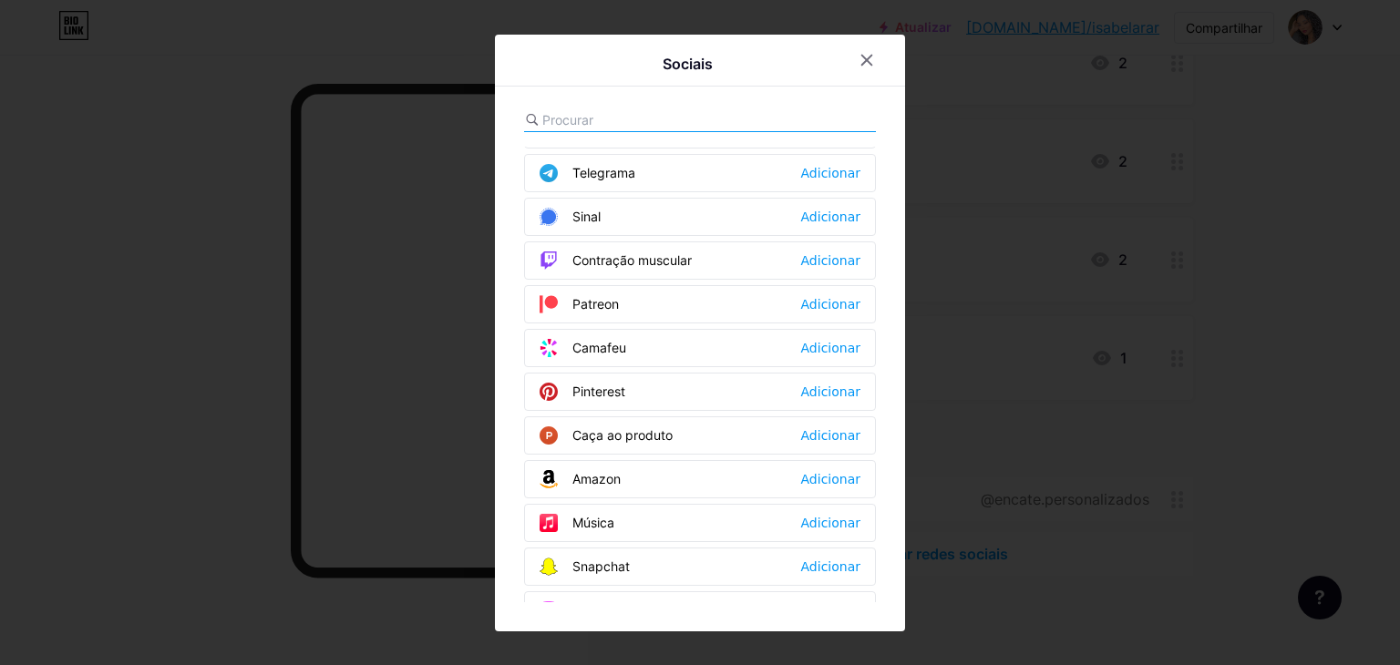
click at [322, 328] on div at bounding box center [700, 332] width 1400 height 665
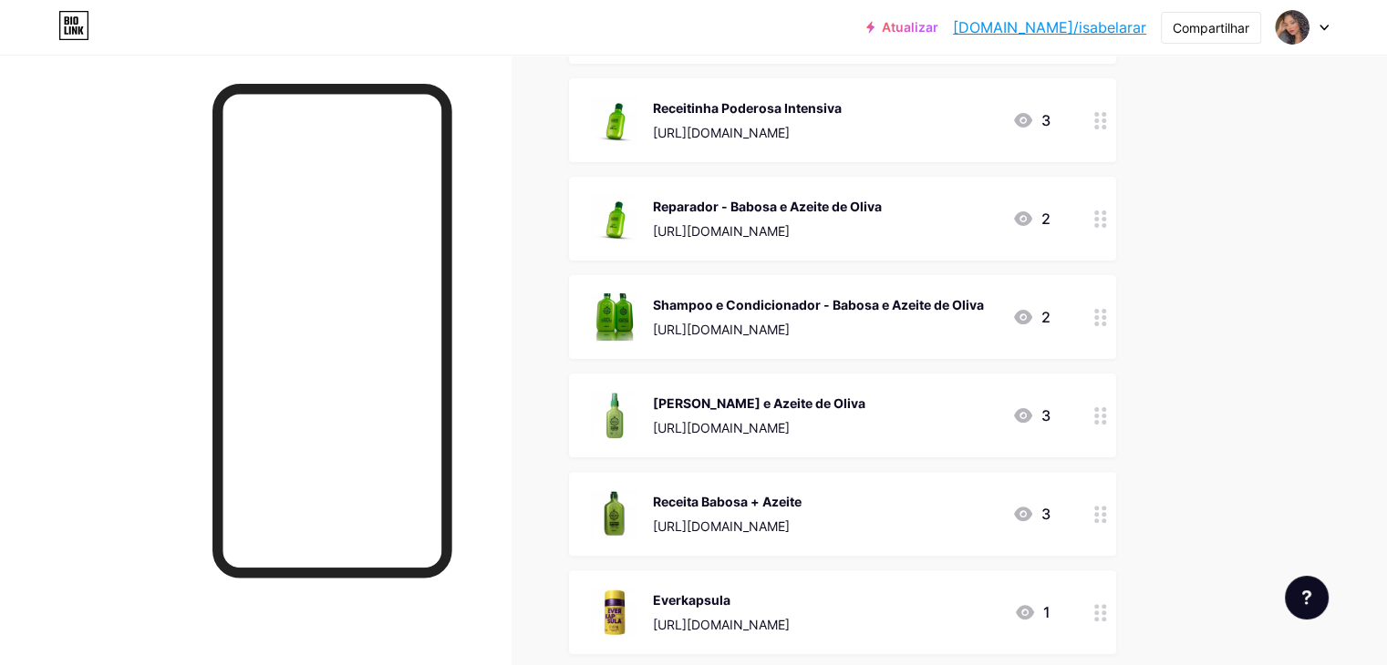
scroll to position [0, 0]
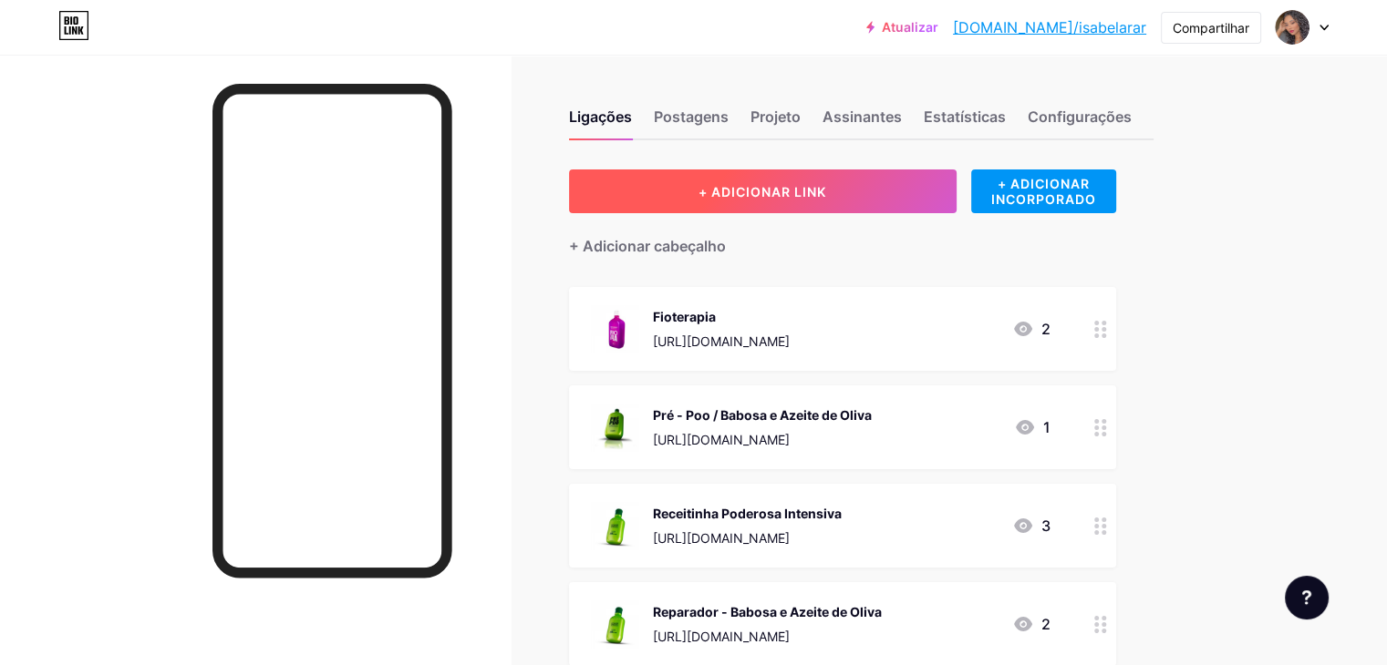
click at [877, 170] on button "+ ADICIONAR LINK" at bounding box center [762, 192] width 387 height 44
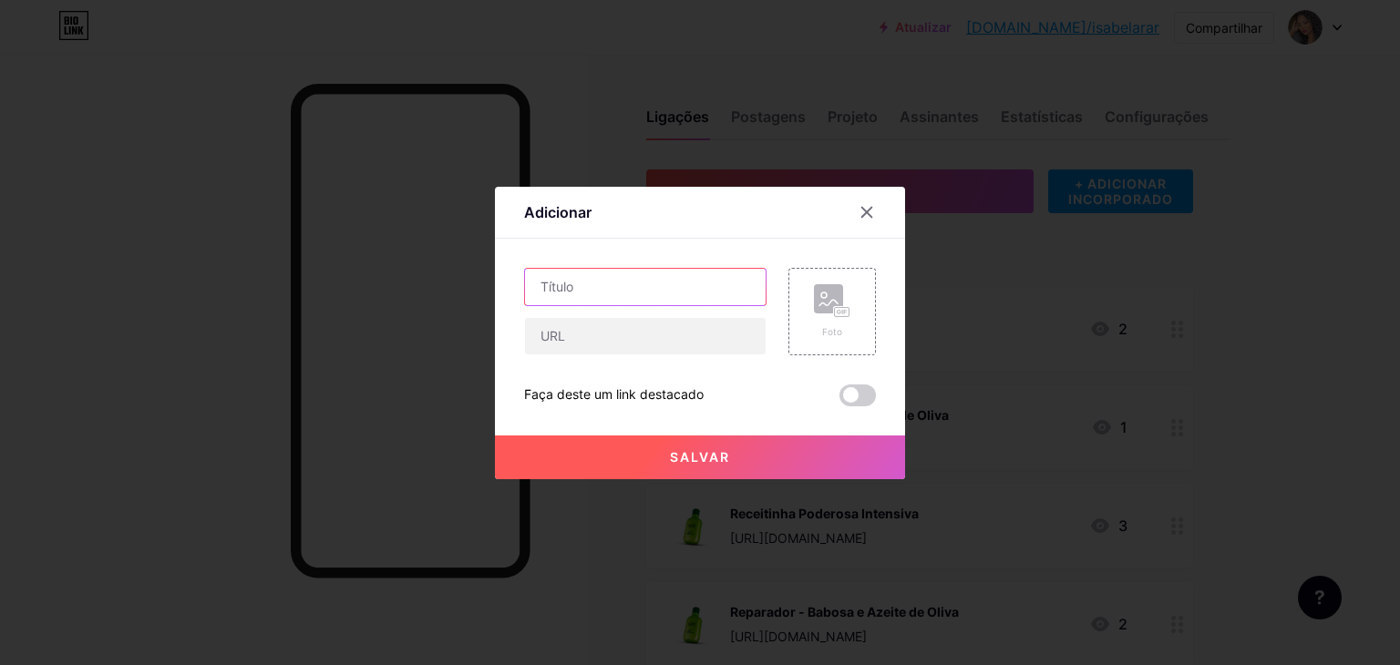
click at [696, 299] on input "text" at bounding box center [645, 287] width 241 height 36
type input "a"
type input "SHOPPE"
click at [820, 310] on rect at bounding box center [828, 298] width 29 height 29
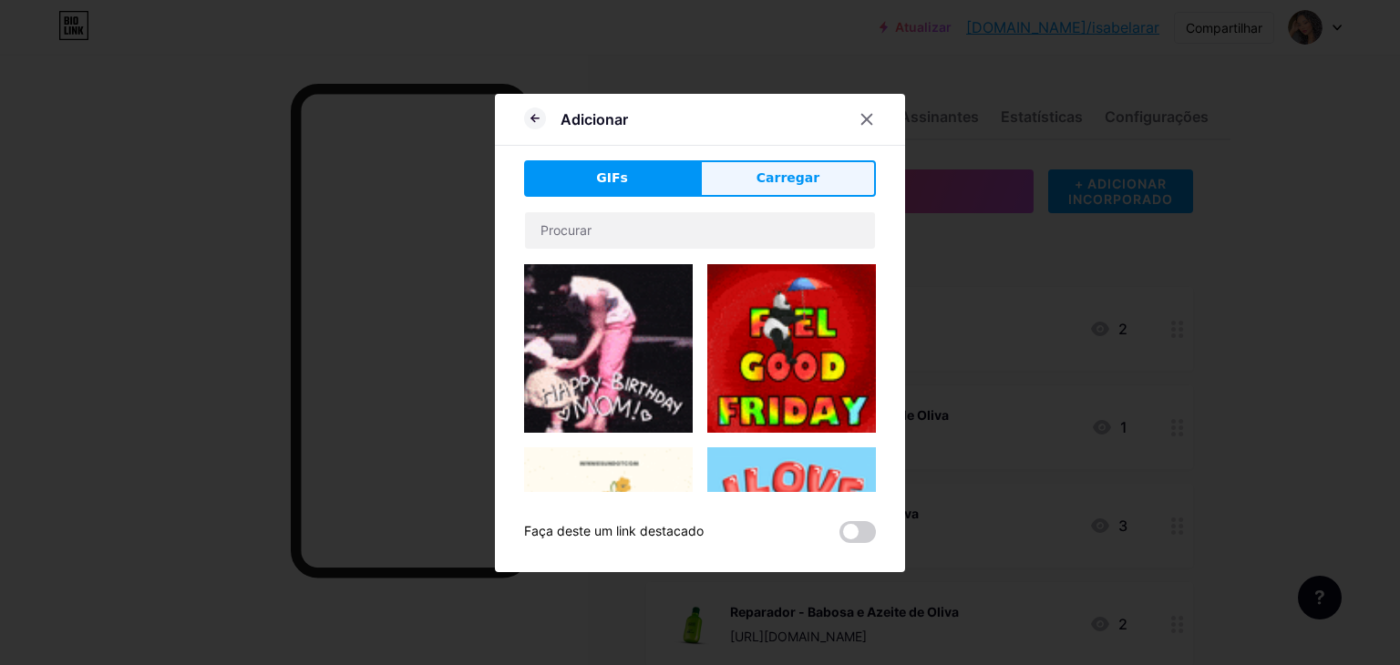
click at [796, 185] on font "Carregar" at bounding box center [788, 177] width 63 height 15
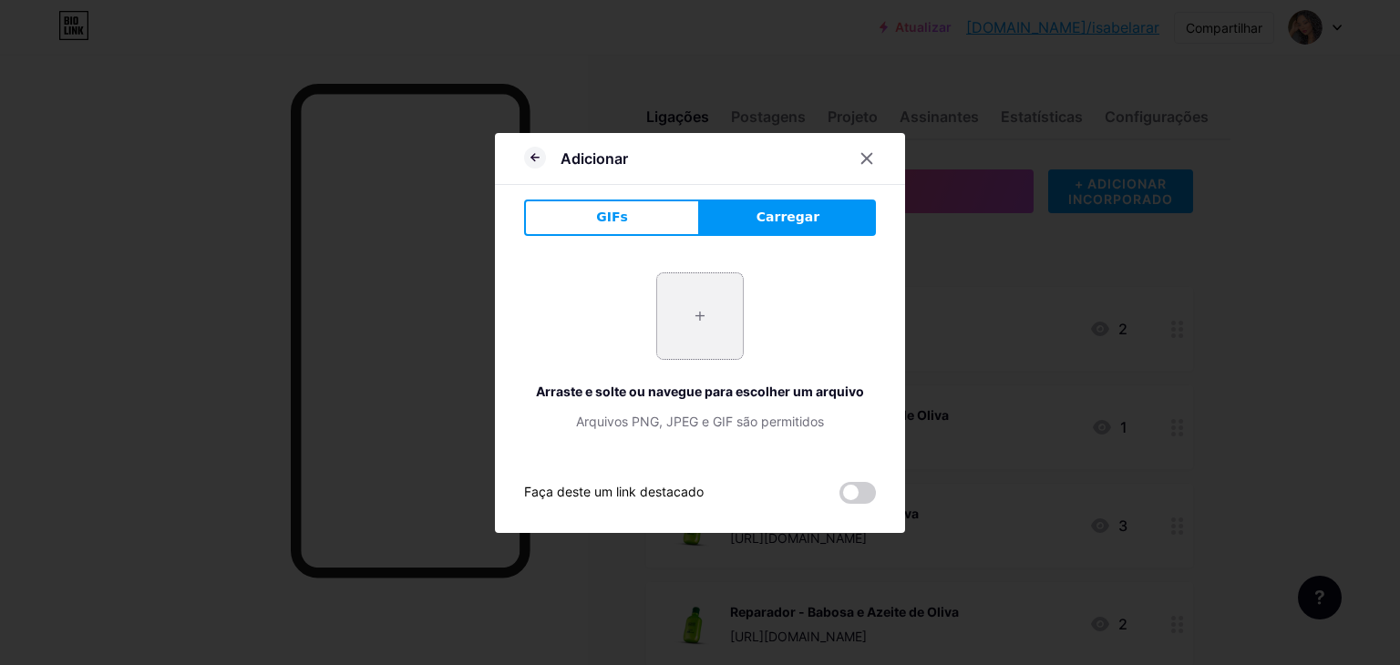
click at [699, 349] on input "file" at bounding box center [700, 316] width 86 height 86
type input "C:\fakepath\542558362_17842381677573973_251283293443495568_n.jpg"
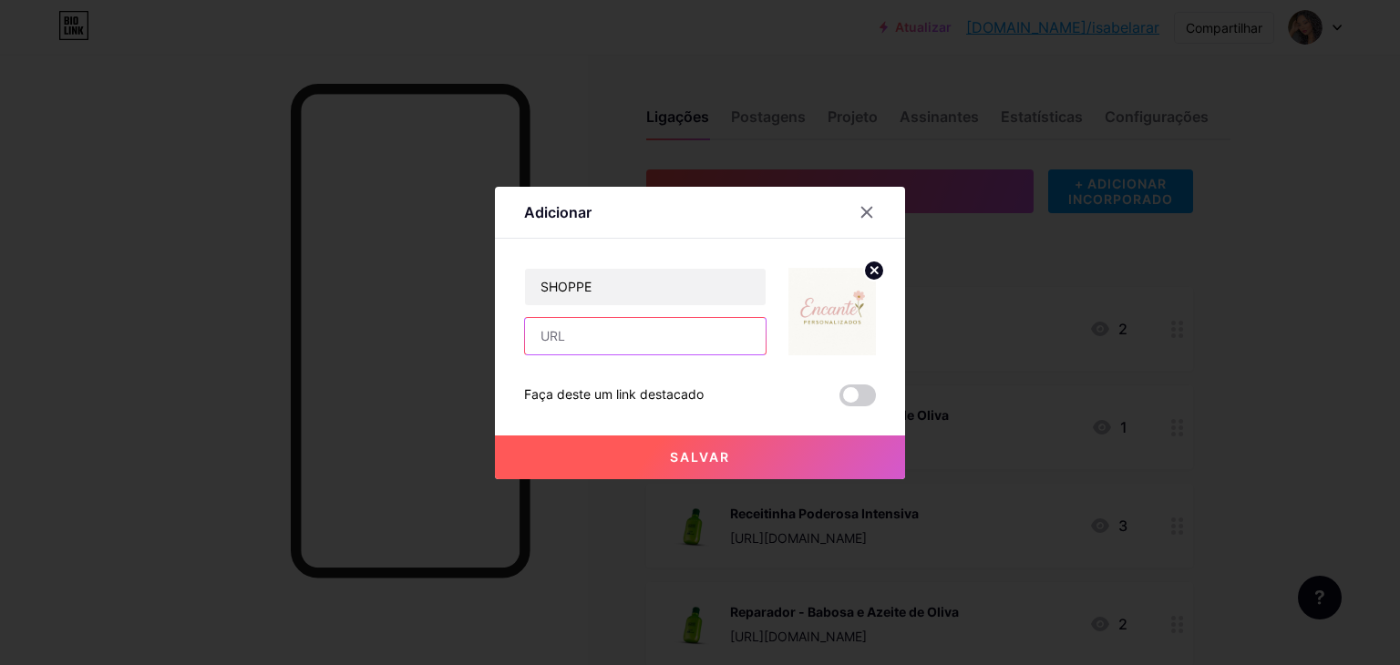
click at [682, 333] on input "text" at bounding box center [645, 336] width 241 height 36
paste input "encate.personalizados"
type input "encate.personalizados"
click at [872, 401] on span at bounding box center [858, 396] width 36 height 22
click at [840, 400] on input "checkbox" at bounding box center [840, 400] width 0 height 0
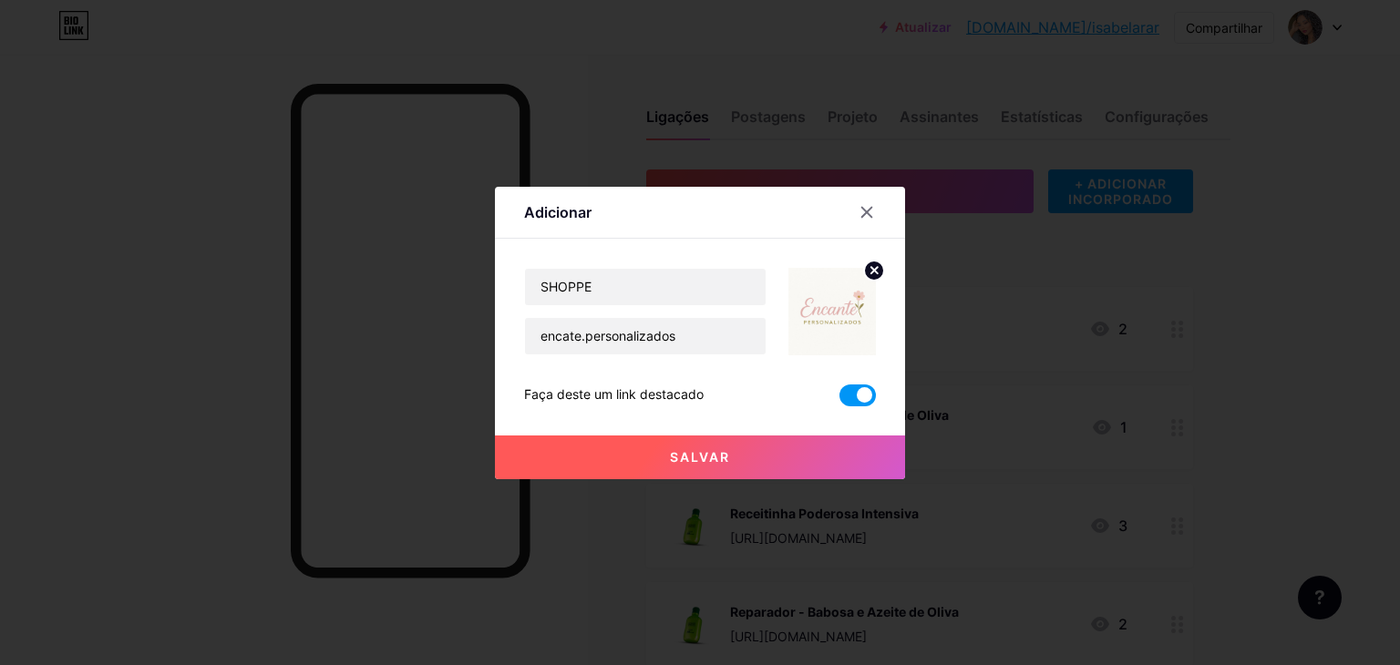
click at [858, 396] on span at bounding box center [858, 396] width 36 height 22
click at [840, 400] on input "checkbox" at bounding box center [840, 400] width 0 height 0
click at [859, 396] on span at bounding box center [858, 396] width 36 height 22
click at [840, 400] on input "checkbox" at bounding box center [840, 400] width 0 height 0
click at [864, 398] on span at bounding box center [858, 396] width 36 height 22
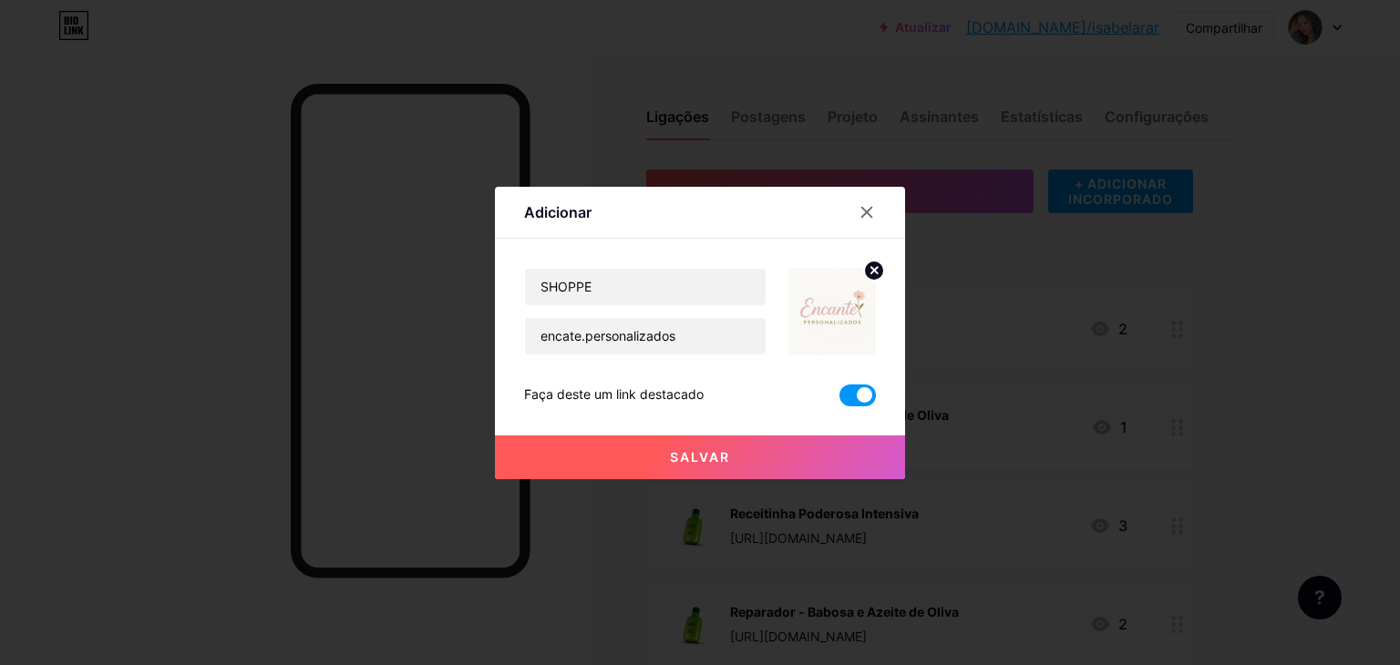
click at [840, 400] on input "checkbox" at bounding box center [840, 400] width 0 height 0
click at [864, 398] on span at bounding box center [858, 396] width 36 height 22
click at [840, 400] on input "checkbox" at bounding box center [840, 400] width 0 height 0
click at [850, 449] on button "Salvar" at bounding box center [700, 458] width 410 height 44
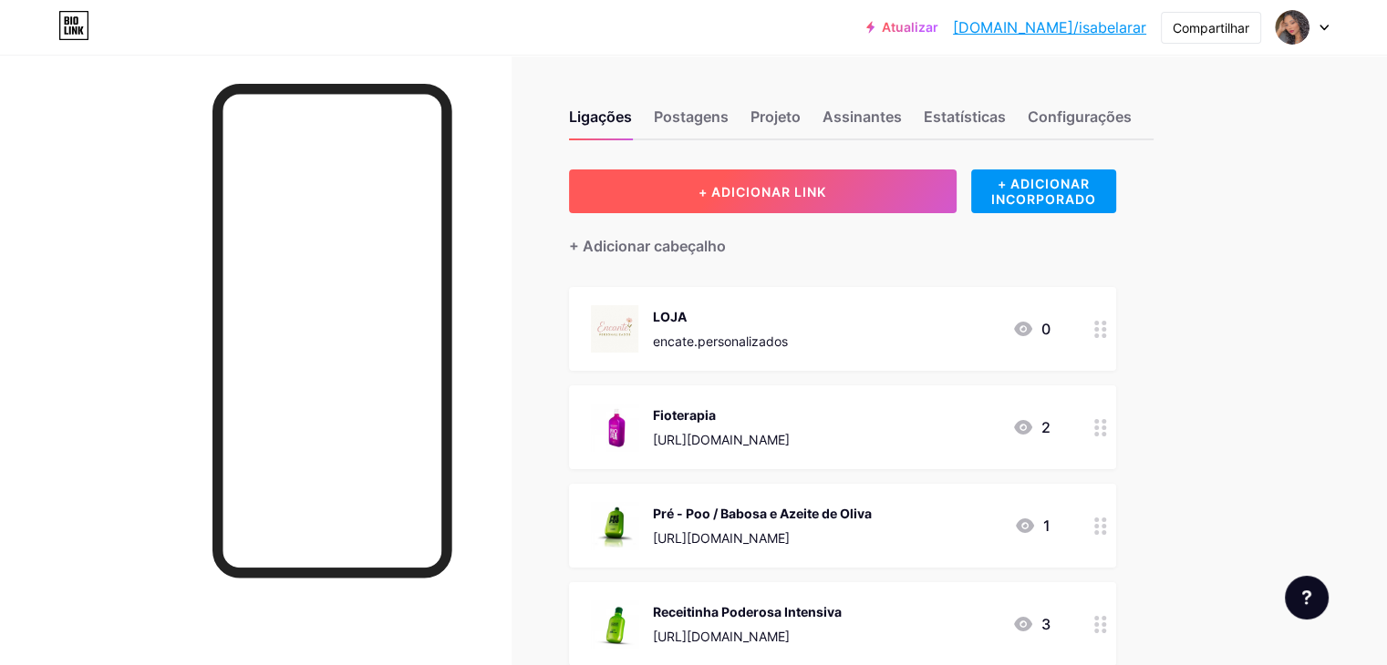
click at [956, 189] on button "+ ADICIONAR LINK" at bounding box center [762, 192] width 387 height 44
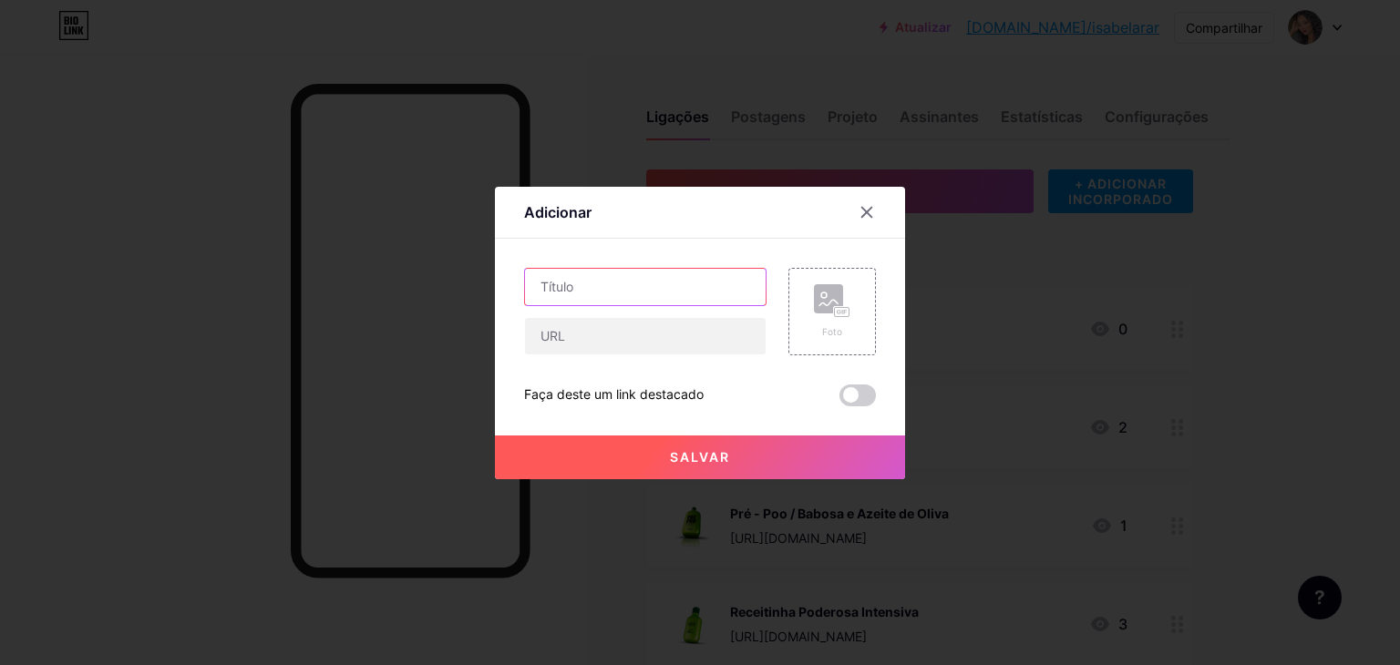
click at [664, 282] on input "text" at bounding box center [645, 287] width 241 height 36
paste input "10 manual dos padrinhos"
type input "10 manual dos padrinhos"
click at [873, 315] on div "Foto" at bounding box center [833, 312] width 88 height 88
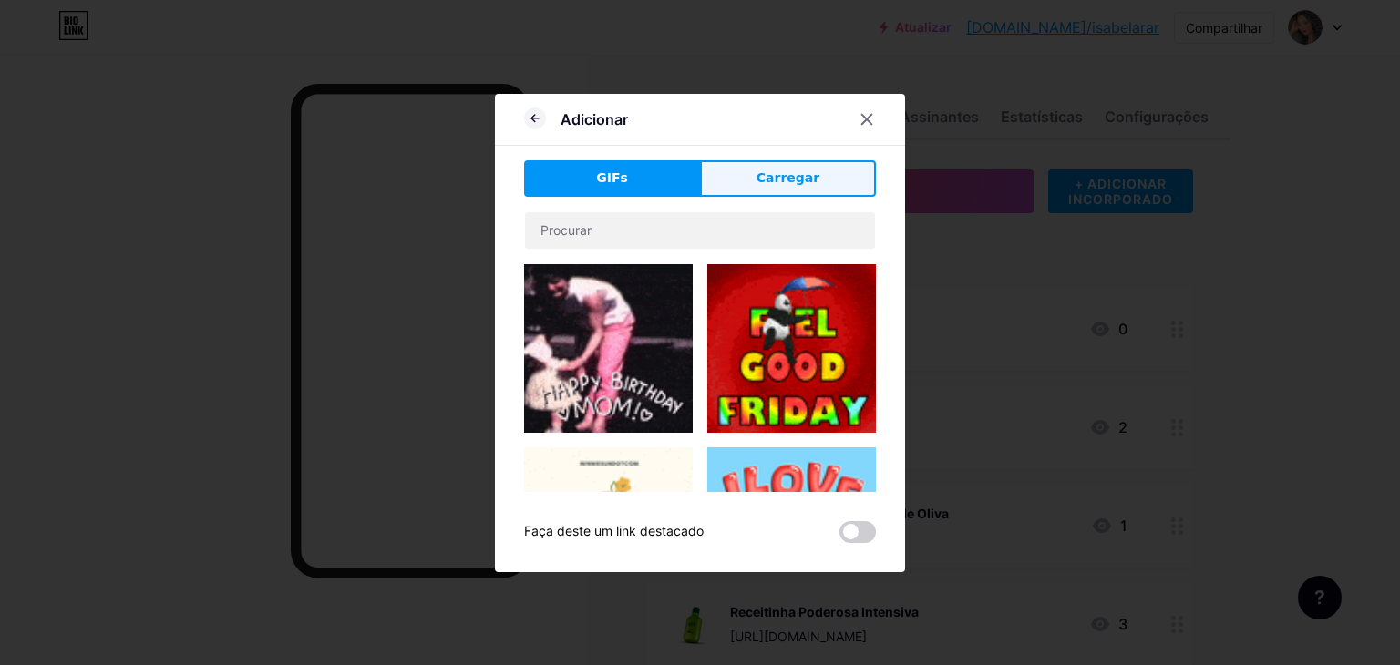
click at [783, 164] on button "Carregar" at bounding box center [788, 178] width 176 height 36
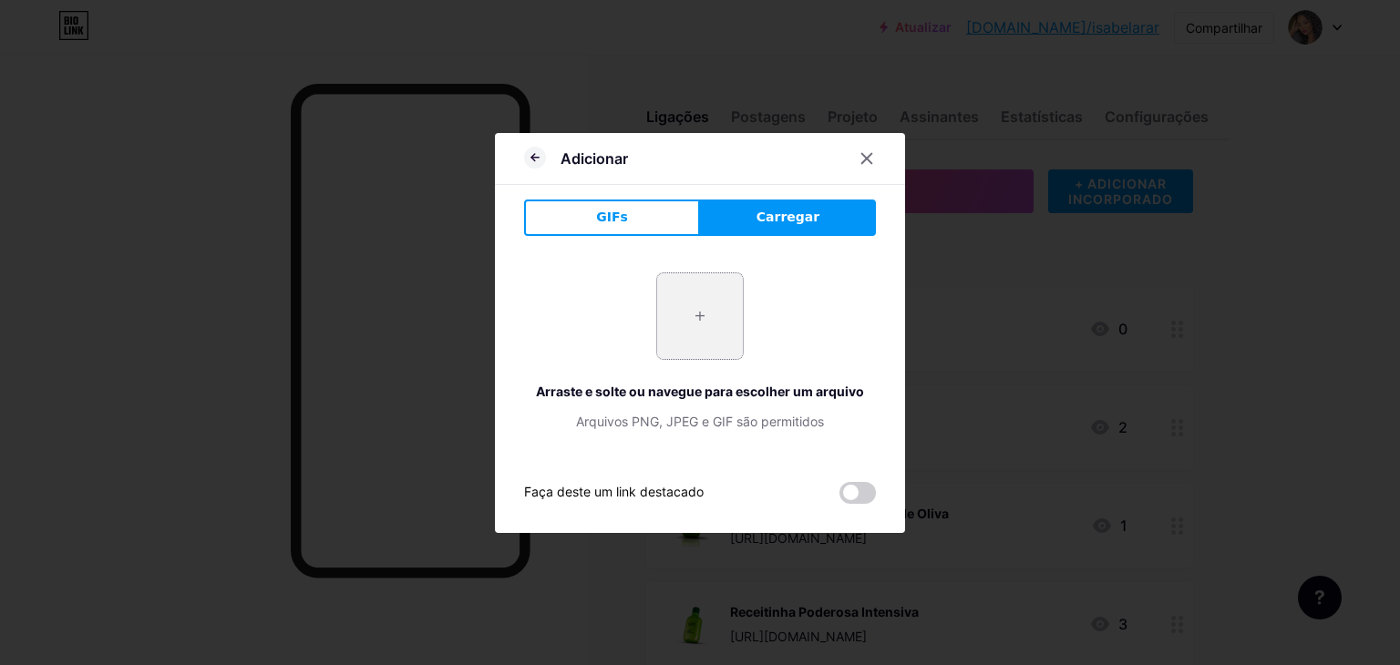
click at [714, 298] on input "file" at bounding box center [700, 316] width 86 height 86
drag, startPoint x: 627, startPoint y: 264, endPoint x: 645, endPoint y: 309, distance: 48.2
click at [613, 282] on div "+ Arraste e solte ou navegue para escolher um arquivo Arquivos PNG, JPEG e GIF …" at bounding box center [700, 352] width 352 height 202
click at [690, 318] on input "file" at bounding box center [700, 316] width 86 height 86
type input "C:\fakepath\Captura de tela 2025-09-19 120305.png"
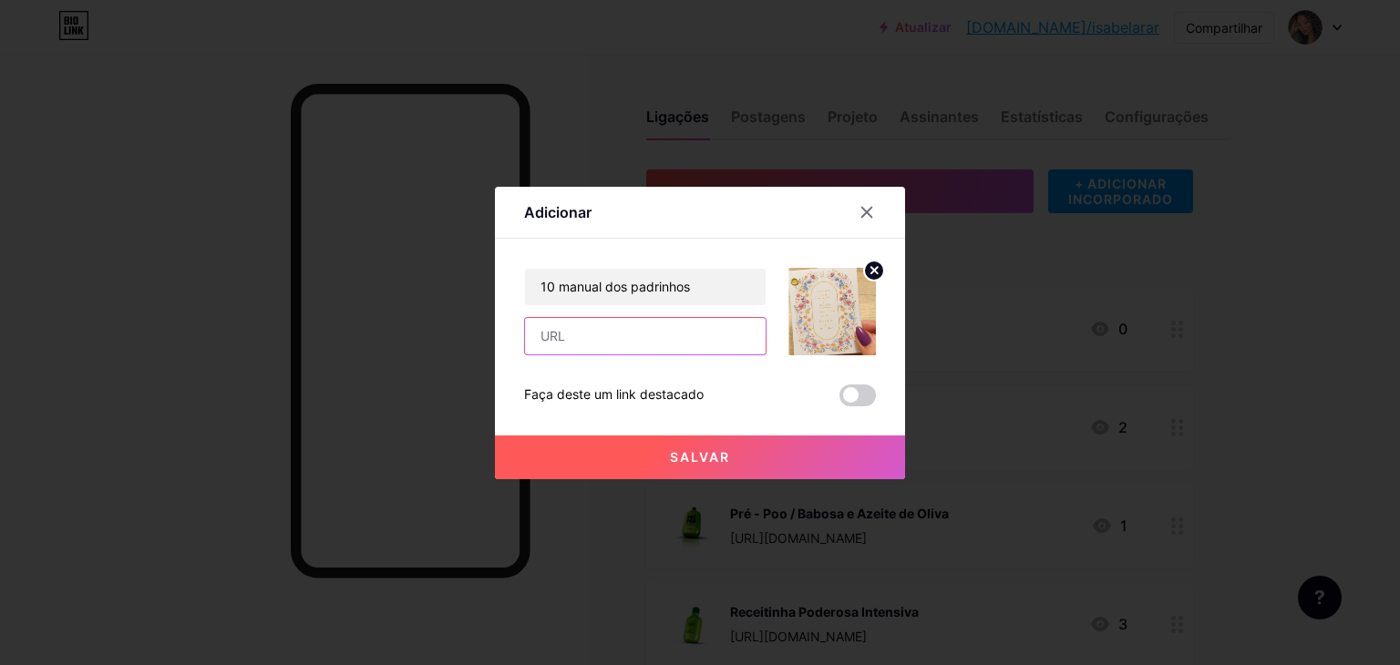
click at [678, 349] on input "text" at bounding box center [645, 336] width 241 height 36
click at [614, 352] on input "text" at bounding box center [645, 336] width 241 height 36
drag, startPoint x: 610, startPoint y: 351, endPoint x: 605, endPoint y: 339, distance: 12.7
click at [611, 346] on input "text" at bounding box center [645, 336] width 241 height 36
click at [605, 340] on input "text" at bounding box center [645, 336] width 241 height 36
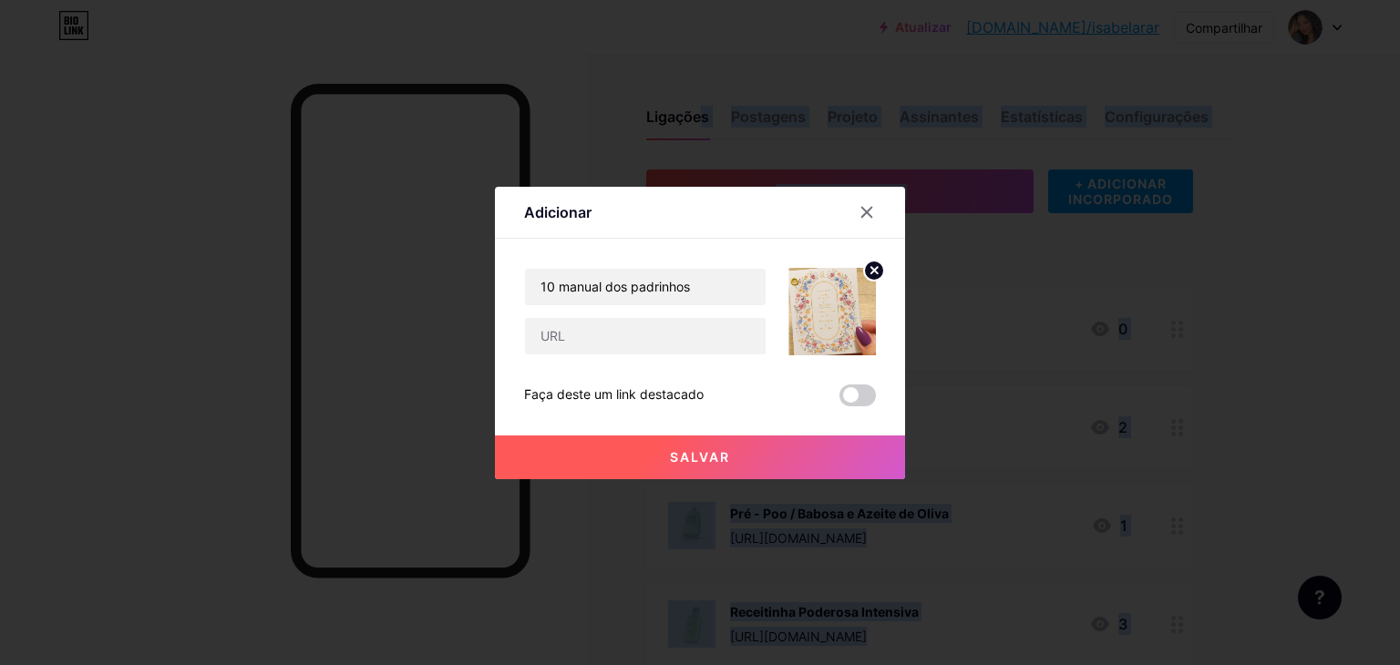
drag, startPoint x: 620, startPoint y: -41, endPoint x: 543, endPoint y: -79, distance: 85.6
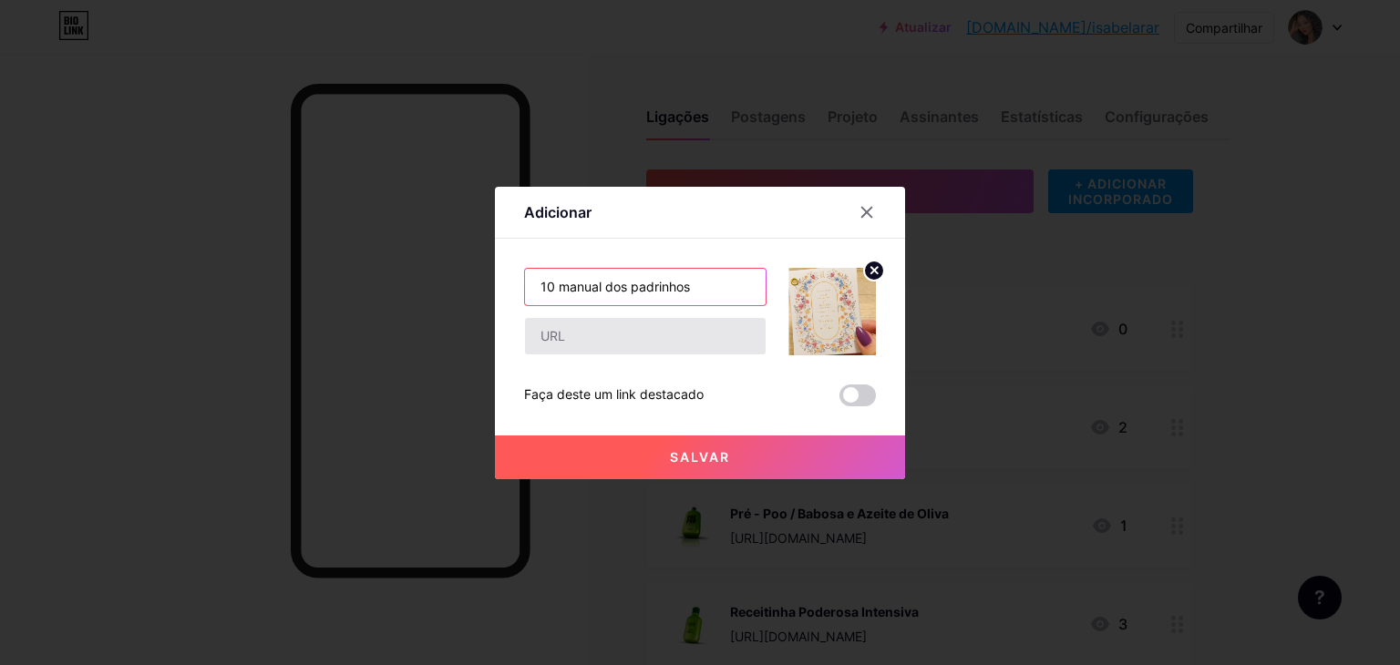
drag, startPoint x: 566, startPoint y: 300, endPoint x: 566, endPoint y: 317, distance: 17.3
click at [566, 317] on div "10 manual dos padrinhos" at bounding box center [645, 312] width 242 height 88
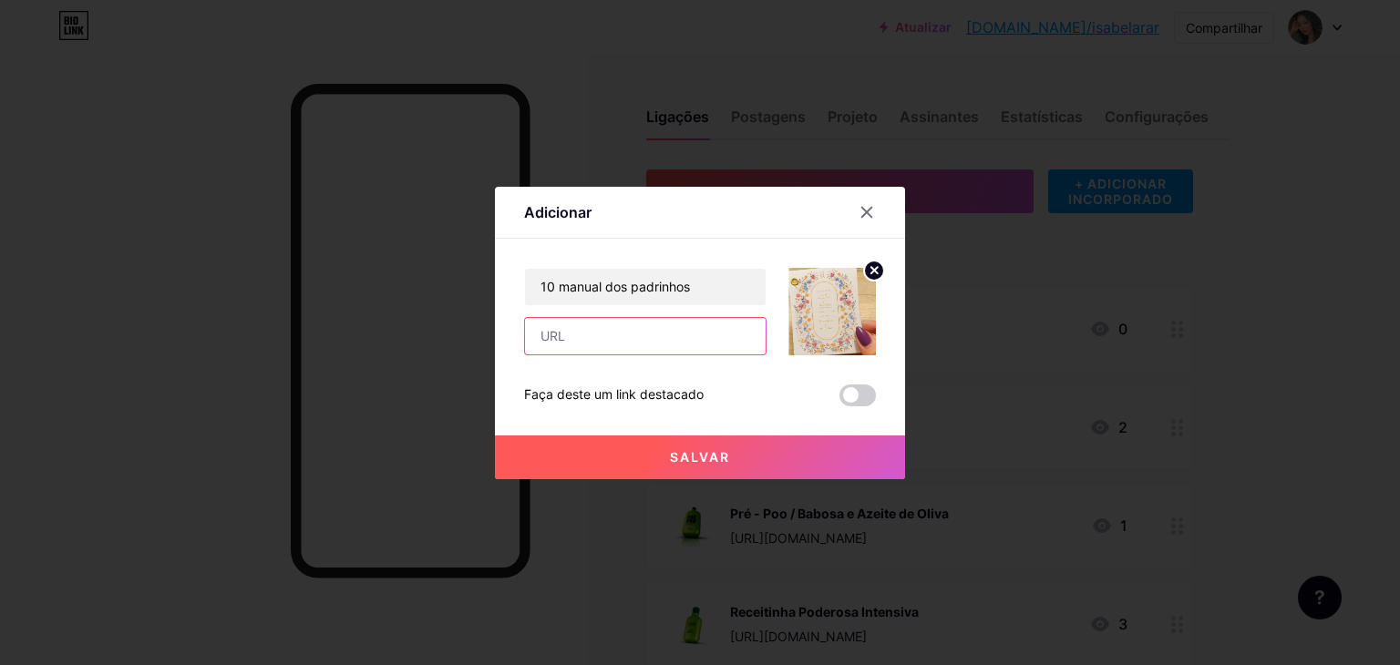
click at [568, 333] on input "text" at bounding box center [645, 336] width 241 height 36
paste input "https://shopee.com.br/10-manual-dos-padrinhos-i.875820570.23694381952"
type input "https://shopee.com.br/10-manual-dos-padrinhos-i.875820570.23694381952"
click at [813, 459] on button "Salvar" at bounding box center [700, 458] width 410 height 44
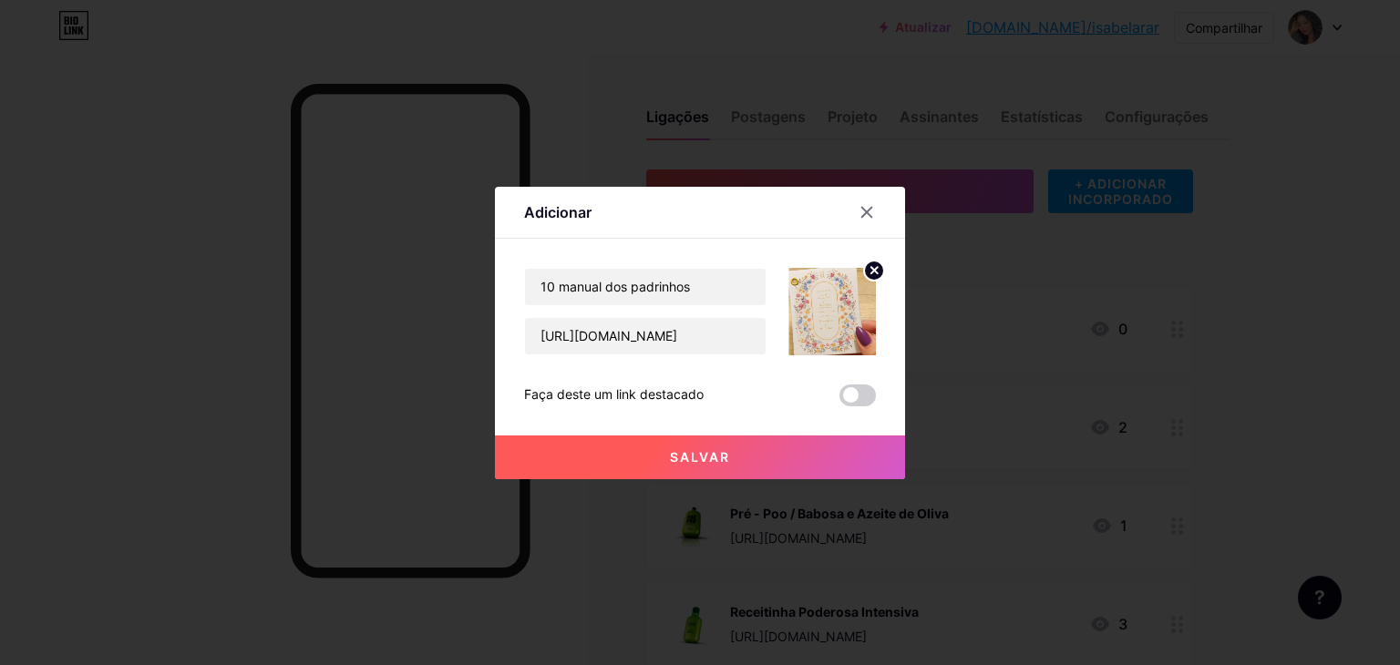
scroll to position [0, 0]
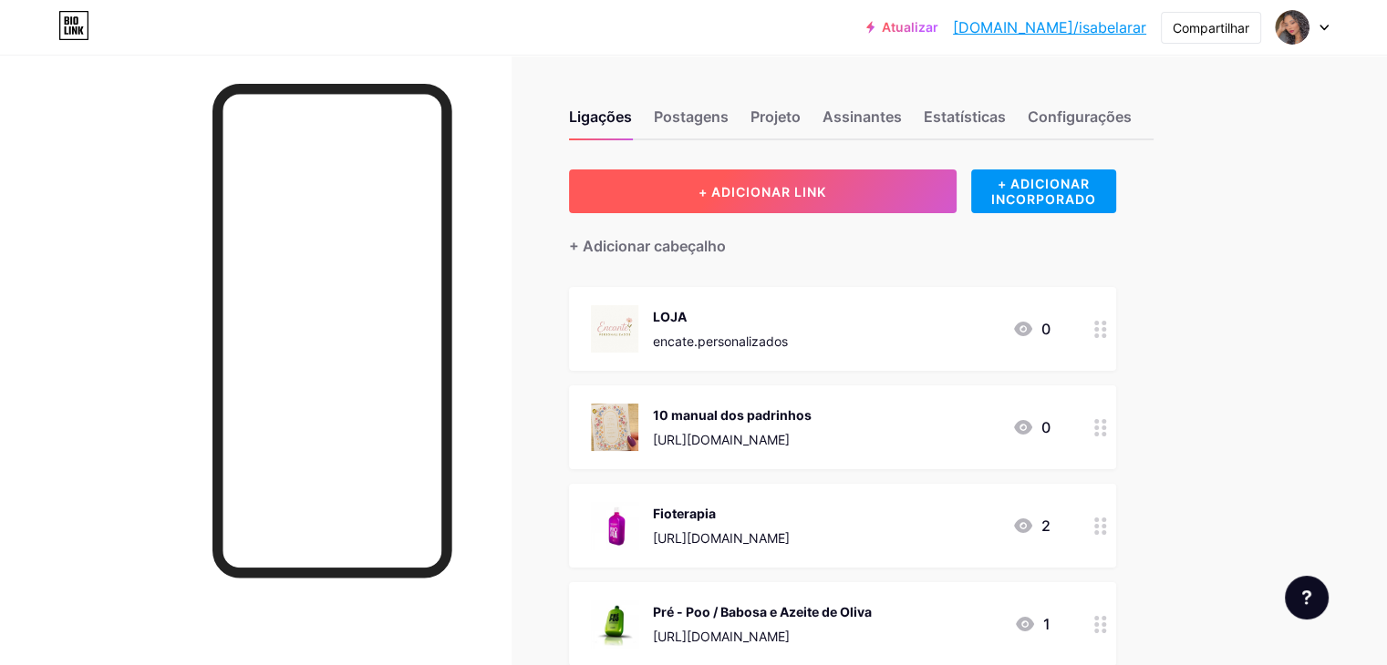
click at [826, 187] on font "+ ADICIONAR LINK" at bounding box center [762, 191] width 128 height 15
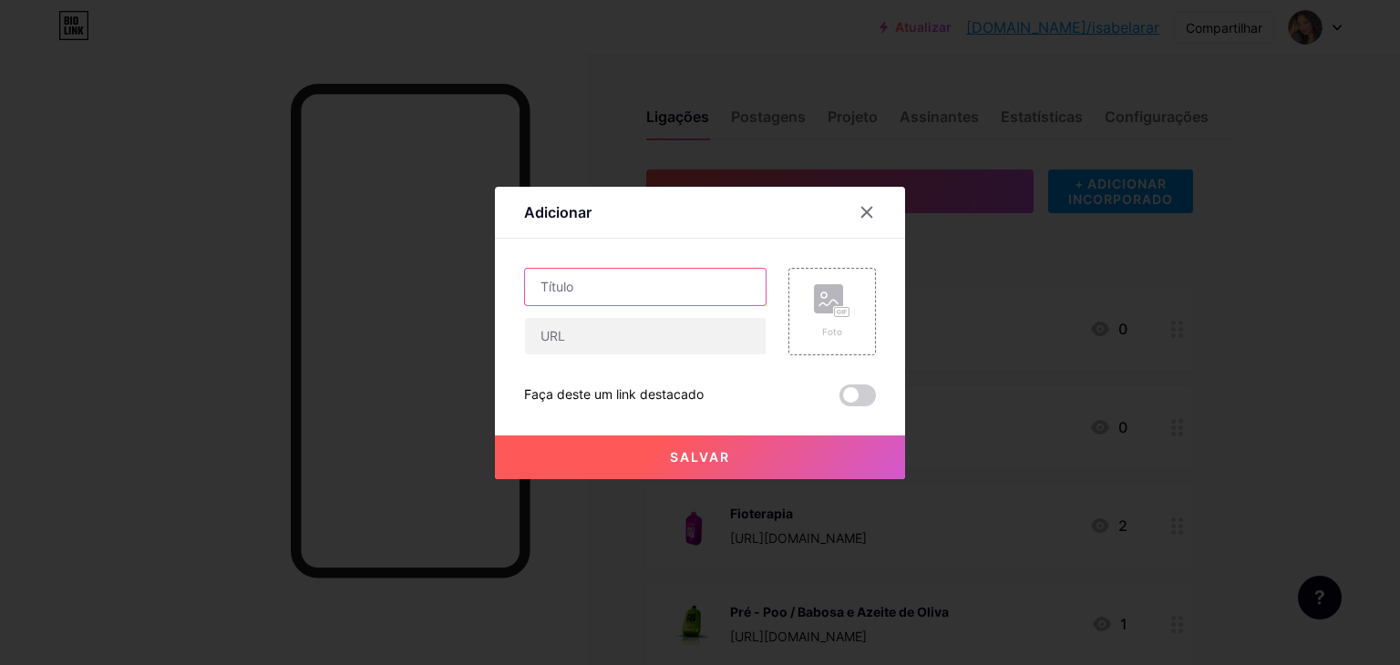
click at [628, 282] on input "text" at bounding box center [645, 287] width 241 height 36
paste input "adesivos tag para caixa convite padrinhos"
click at [591, 285] on input "adesivos tag para caixa convite padrinhos" at bounding box center [645, 287] width 241 height 36
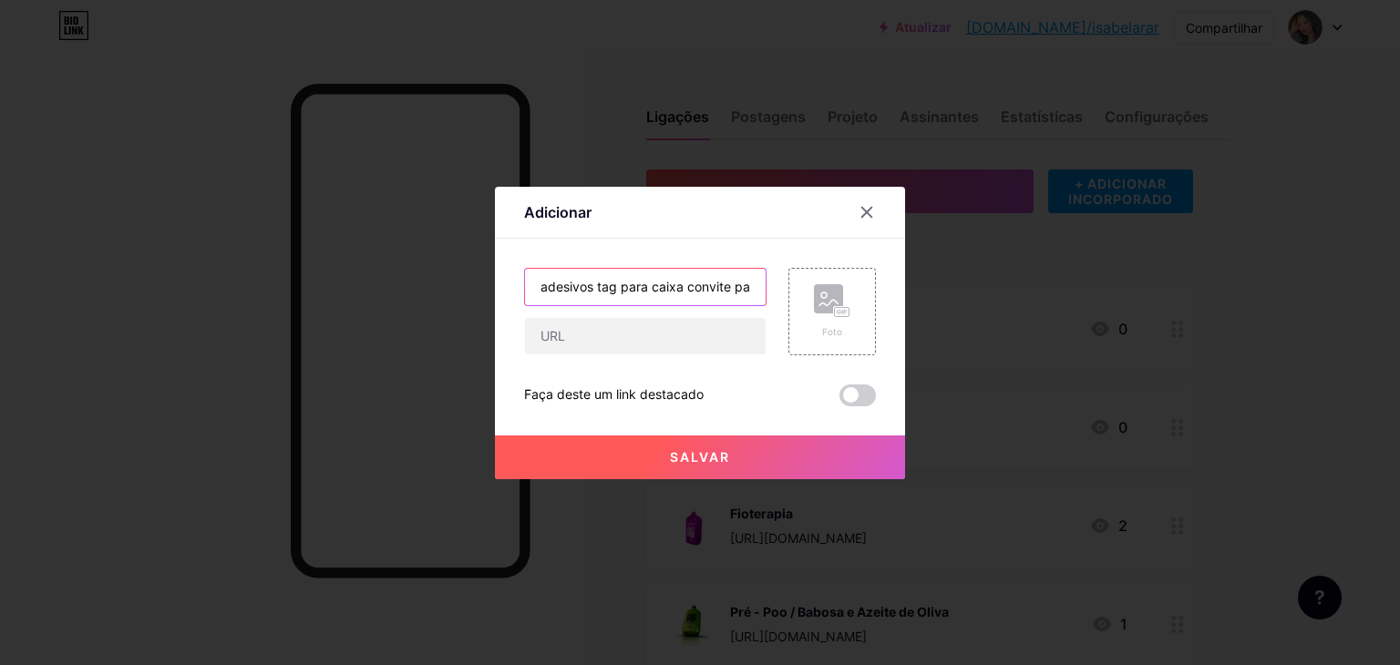
type input "adesivos tag para caixa convite padrinhos"
click at [802, 294] on div "Foto" at bounding box center [833, 312] width 88 height 88
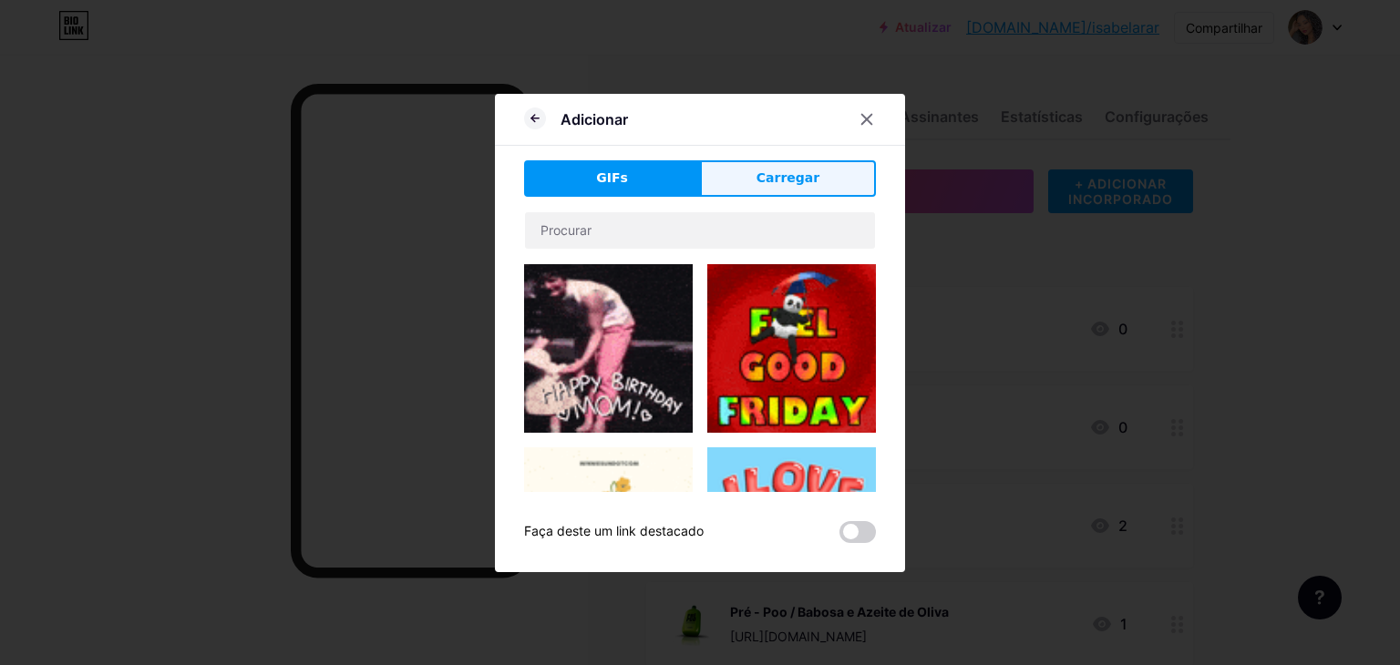
click at [831, 177] on button "Carregar" at bounding box center [788, 178] width 176 height 36
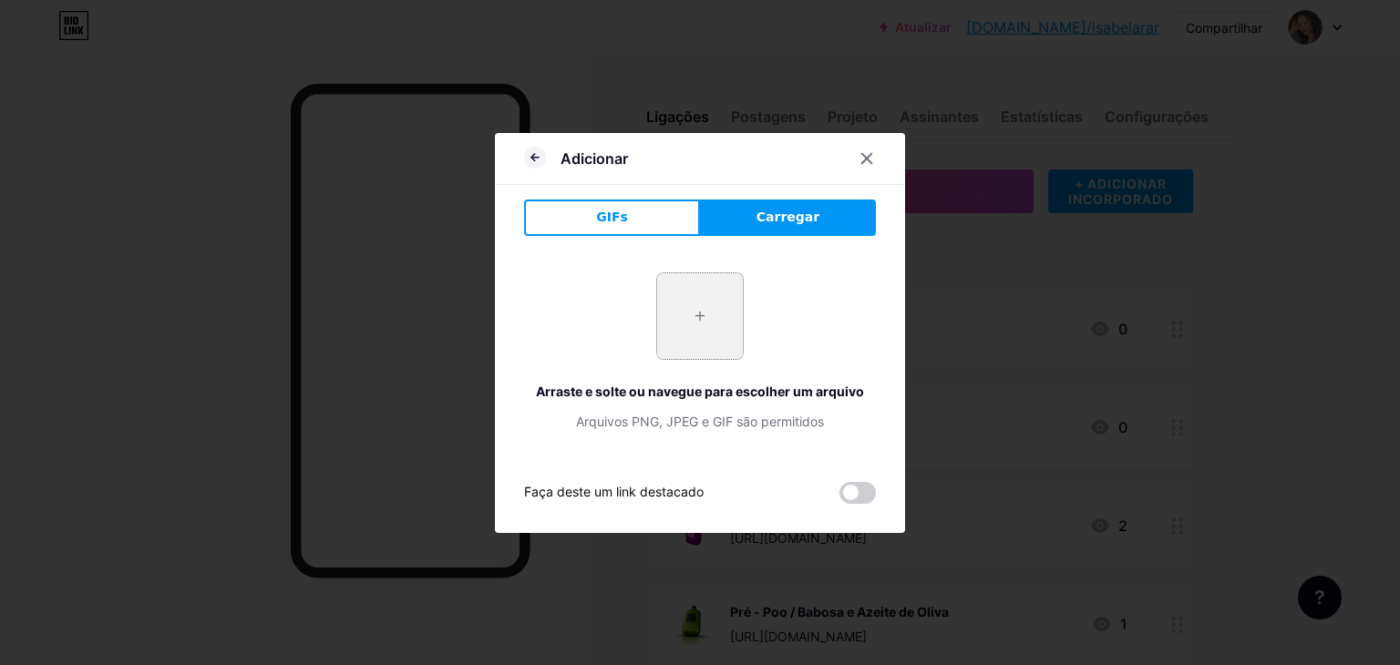
click at [686, 280] on input "file" at bounding box center [700, 316] width 86 height 86
type input "C:\fakepath\Captura de tela 2025-09-19 120436.png"
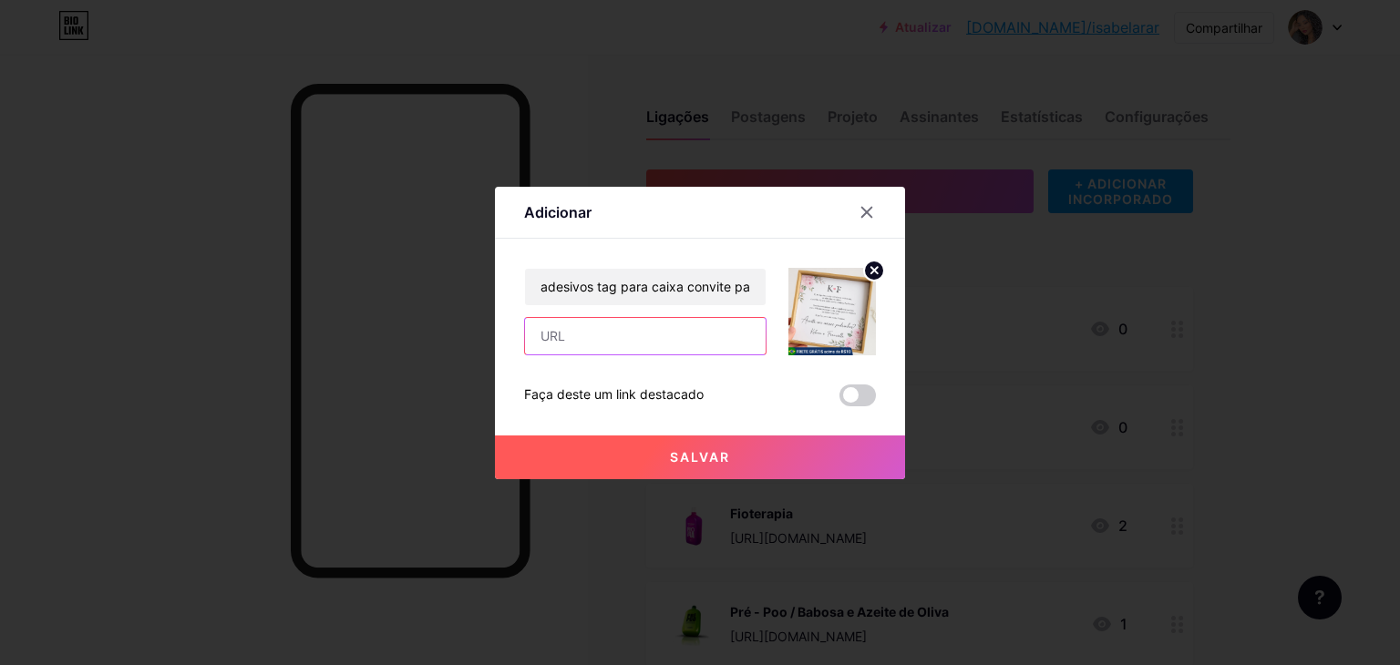
click at [624, 343] on input "text" at bounding box center [645, 336] width 241 height 36
click at [614, 346] on input "text" at bounding box center [645, 336] width 241 height 36
paste input "https://shopee.com.br/adesivos-tag-para-caixa-convite-padrinhos-i.875820570.220…"
type input "https://shopee.com.br/adesivos-tag-para-caixa-convite-padrinhos-i.875820570.220…"
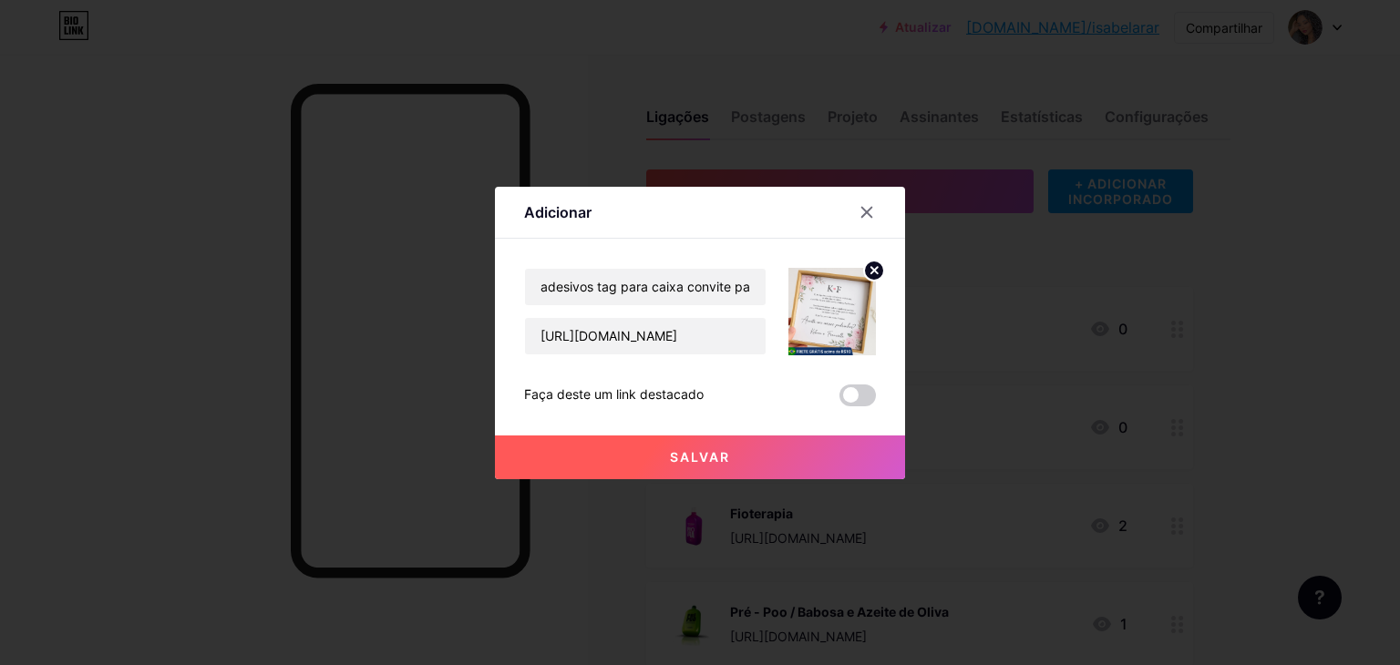
click at [714, 452] on font "Salvar" at bounding box center [700, 456] width 60 height 15
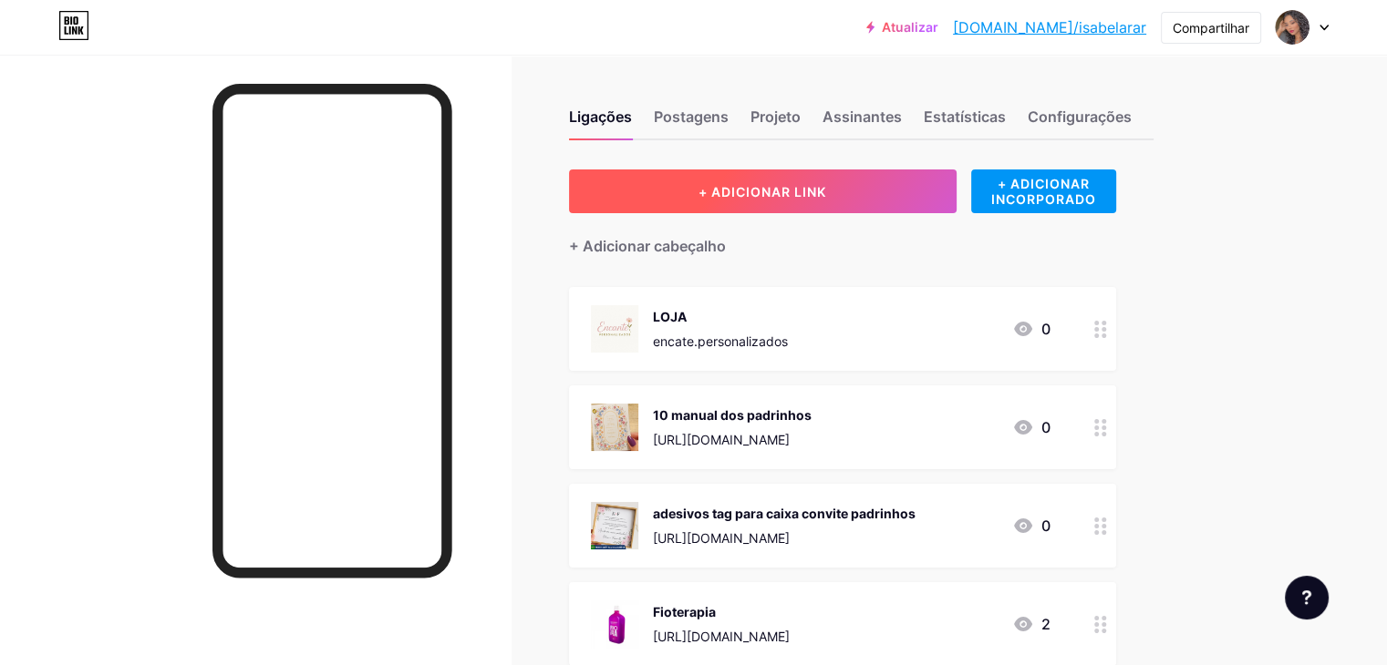
click at [870, 181] on button "+ ADICIONAR LINK" at bounding box center [762, 192] width 387 height 44
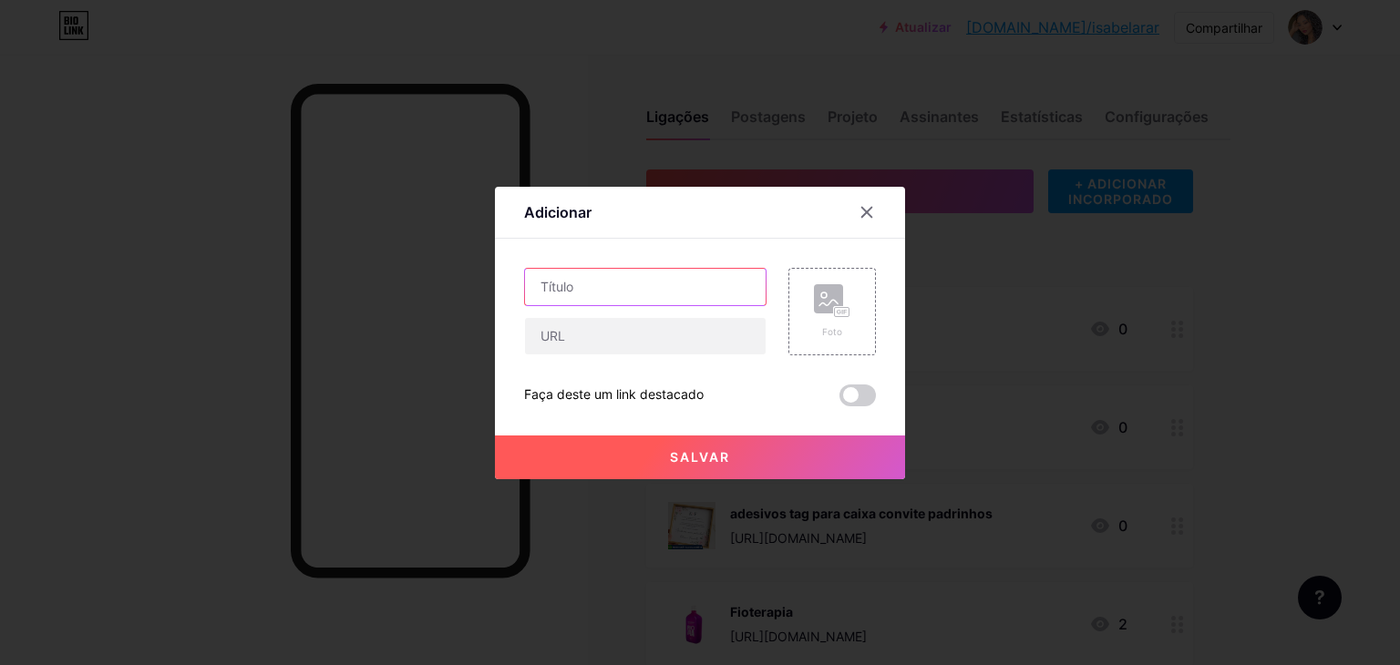
click at [666, 279] on input "text" at bounding box center [645, 287] width 241 height 36
paste input "Escalda Pés Personalizado para relaxar / lembrancinhas / Mimos"
type input "Escalda Pés Personalizado para relaxar / lembrancinhas / Mimos"
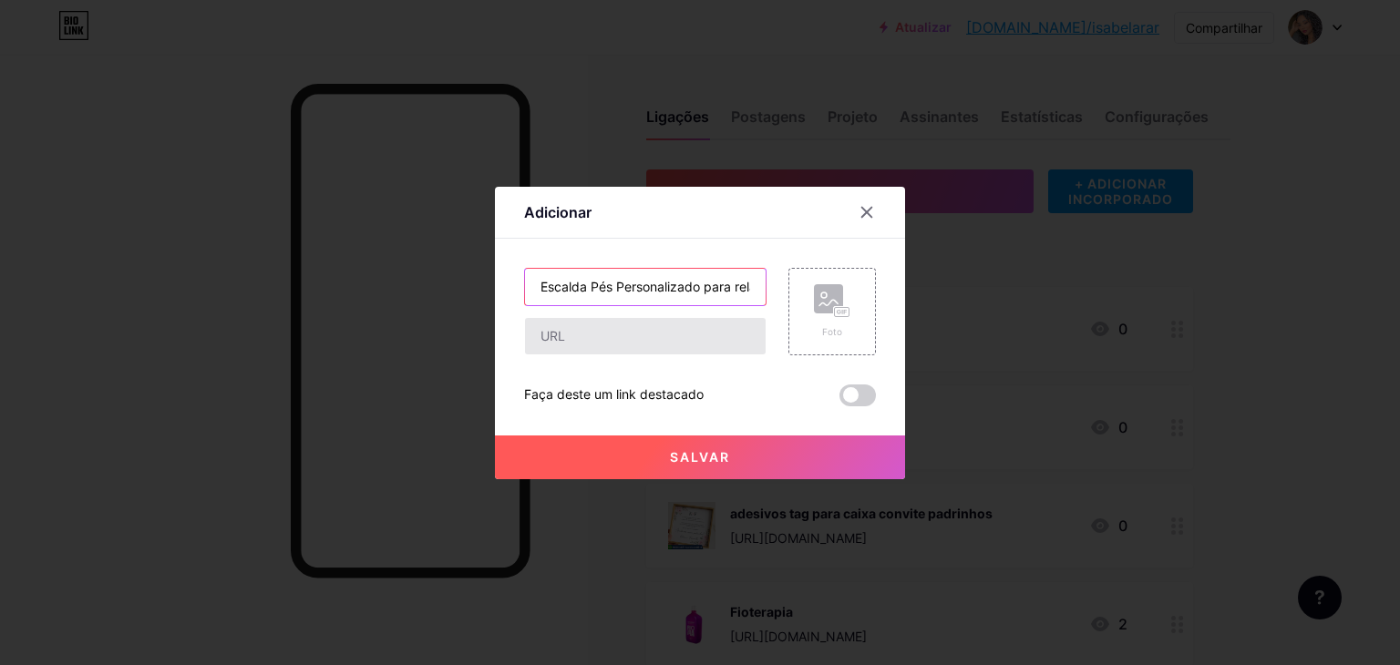
click at [746, 326] on div "Escalda Pés Personalizado para relaxar / lembrancinhas / Mimos" at bounding box center [645, 312] width 242 height 88
click at [824, 326] on font "Foto" at bounding box center [832, 331] width 20 height 11
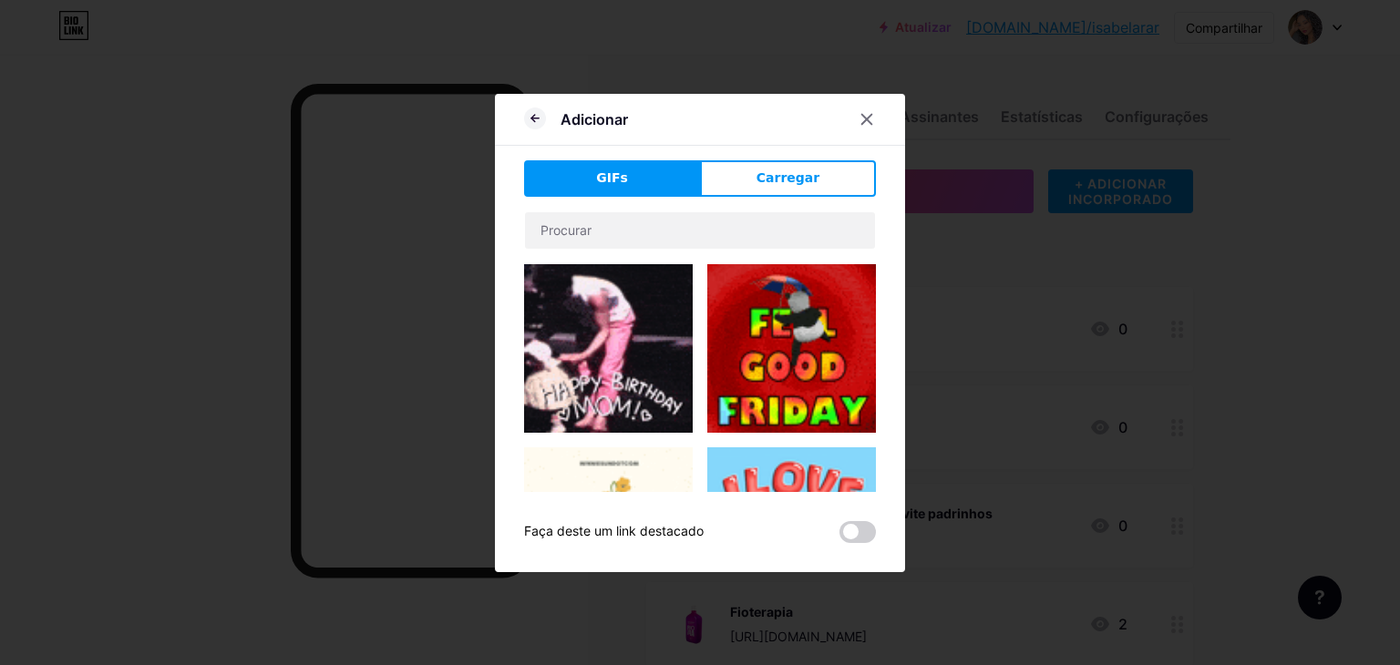
click at [23, 67] on div at bounding box center [700, 332] width 1400 height 665
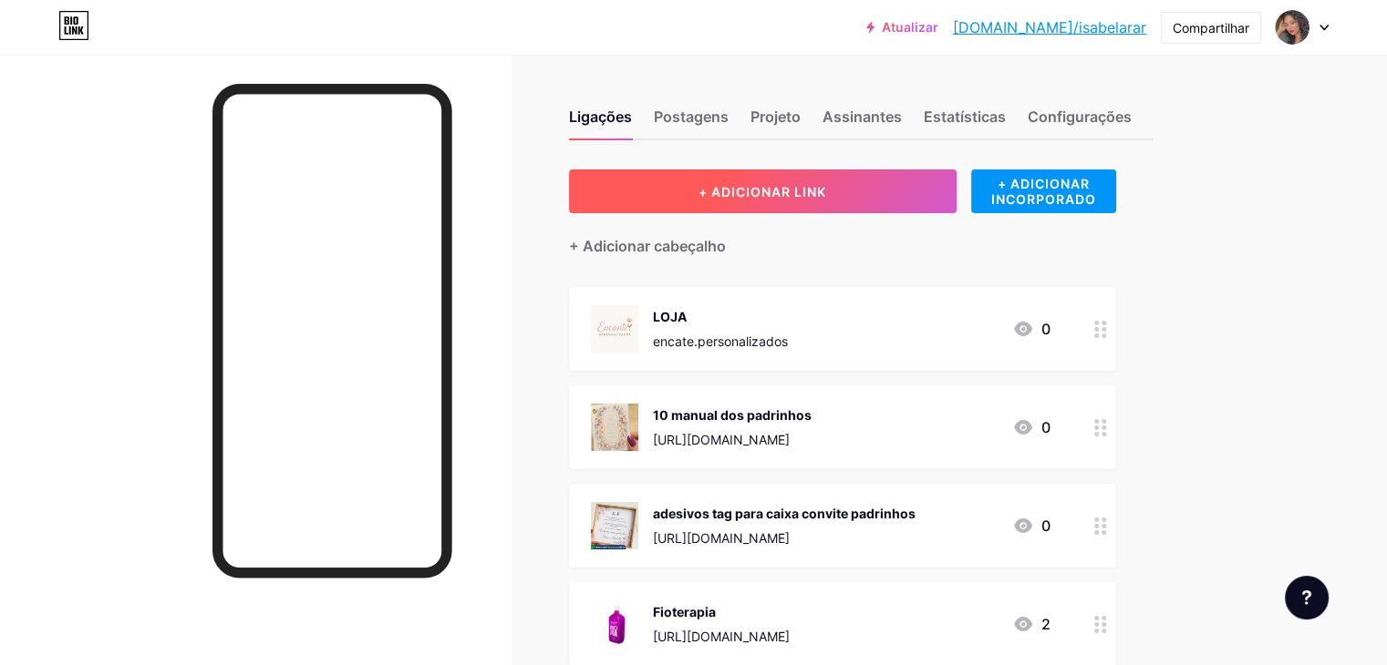
click at [948, 191] on button "+ ADICIONAR LINK" at bounding box center [762, 192] width 387 height 44
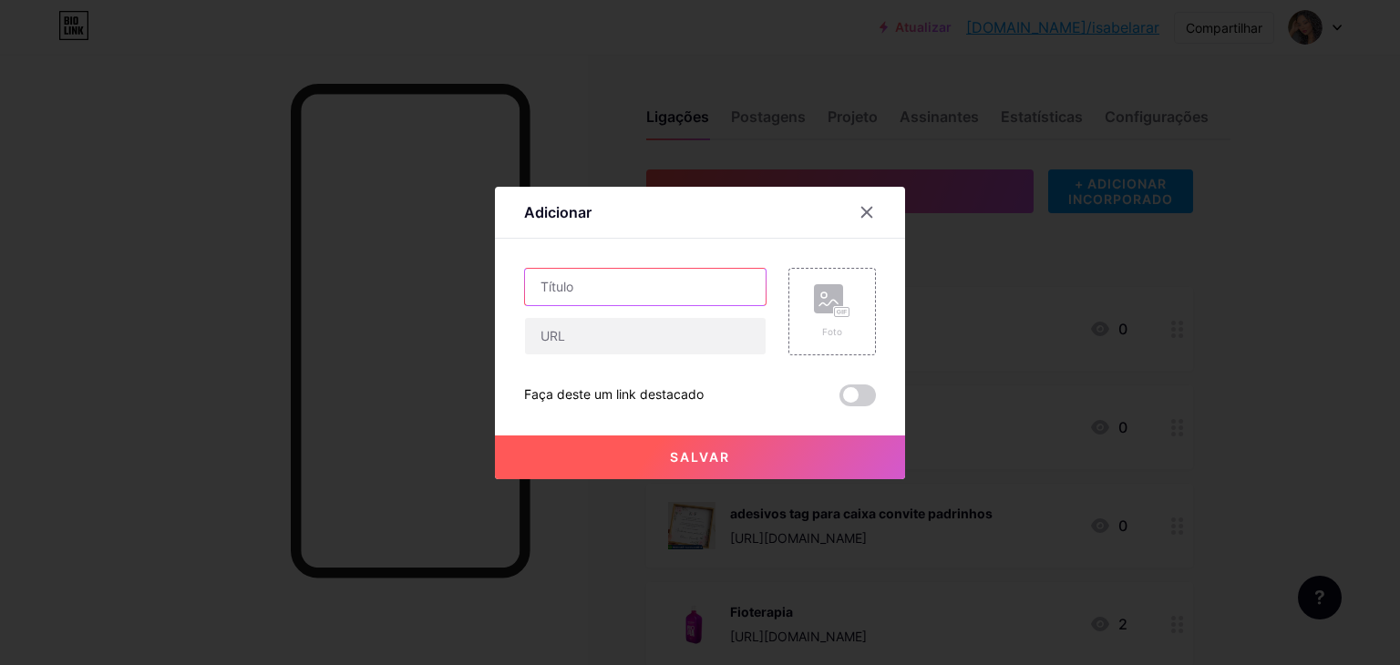
click at [634, 290] on input "text" at bounding box center [645, 287] width 241 height 36
click at [632, 282] on input "text" at bounding box center [645, 287] width 241 height 36
drag, startPoint x: 723, startPoint y: 263, endPoint x: 711, endPoint y: 265, distance: 12.0
click at [711, 265] on div "Contente YouTube Reproduza vídeos do YouTube sem sair da sua página. ADICIONAR …" at bounding box center [700, 323] width 352 height 168
click at [675, 293] on input "text" at bounding box center [645, 287] width 241 height 36
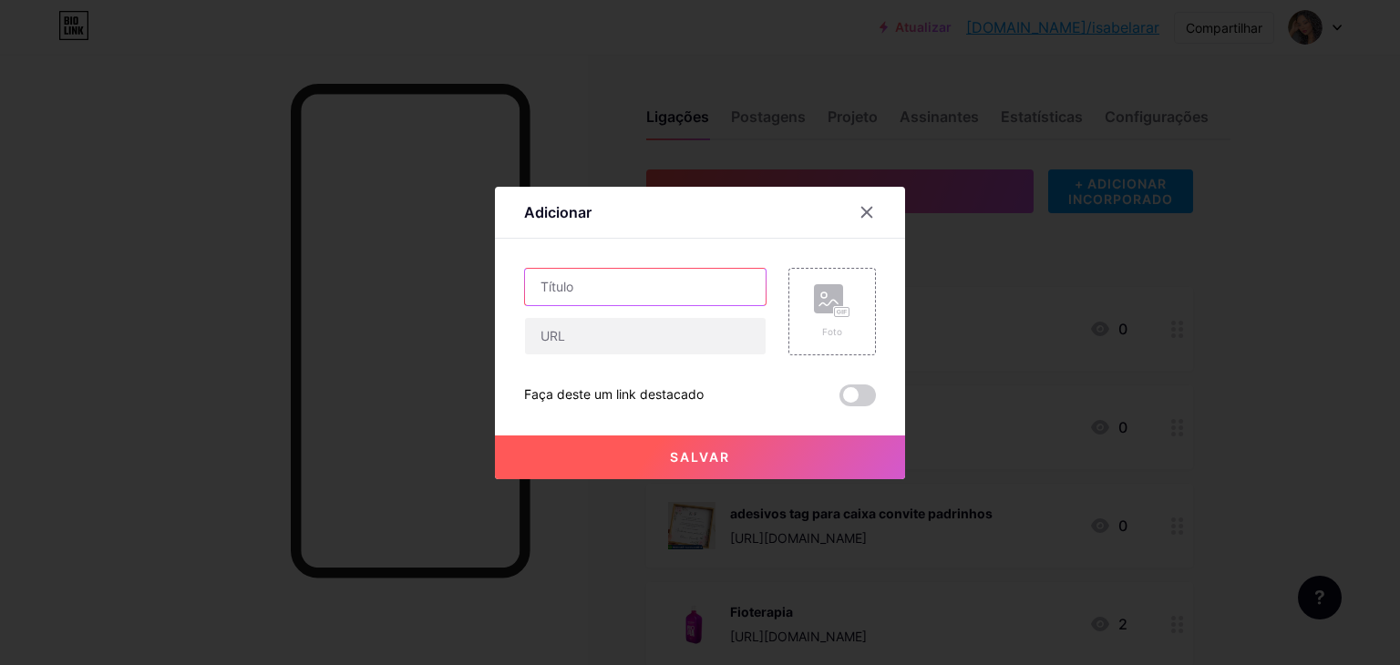
paste input "Escalda Pés Personalizado para relaxar / lembrancinhas / Mimos"
type input "Escalda Pés Personalizado para relaxar / lembrancinhas / Mimos"
click at [814, 315] on icon at bounding box center [832, 301] width 36 height 34
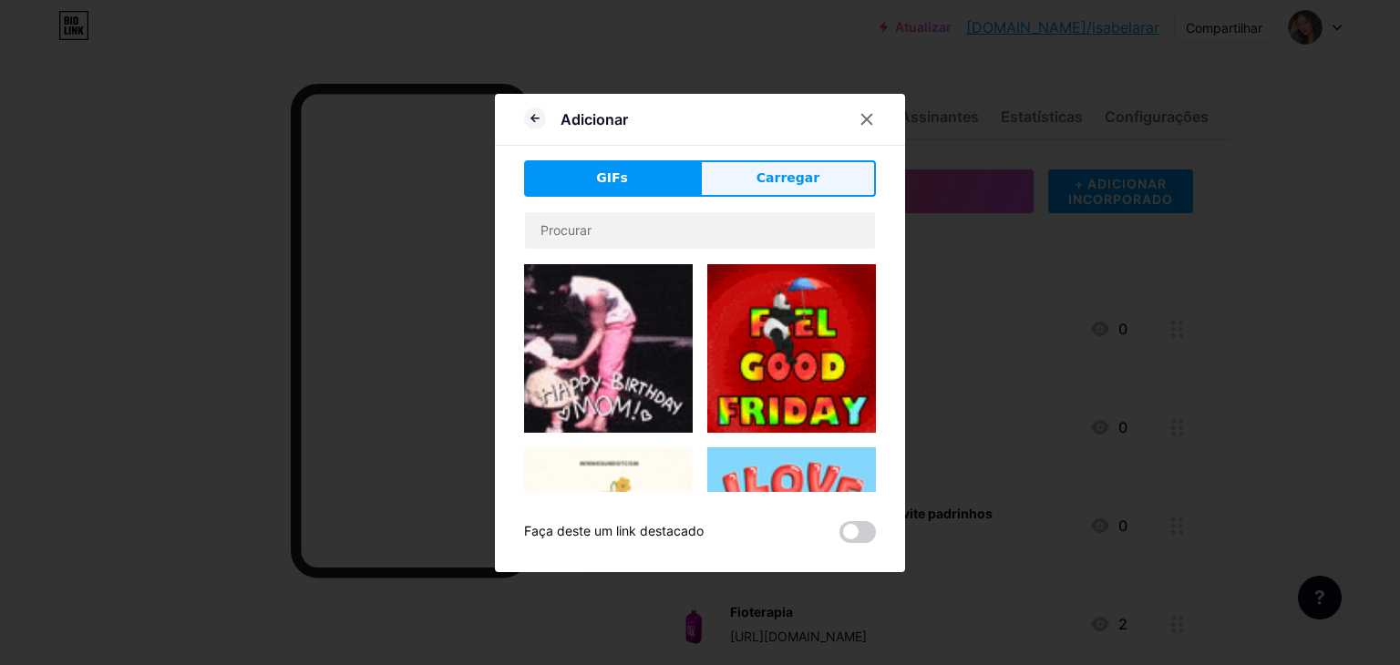
click at [806, 160] on button "Carregar" at bounding box center [788, 178] width 176 height 36
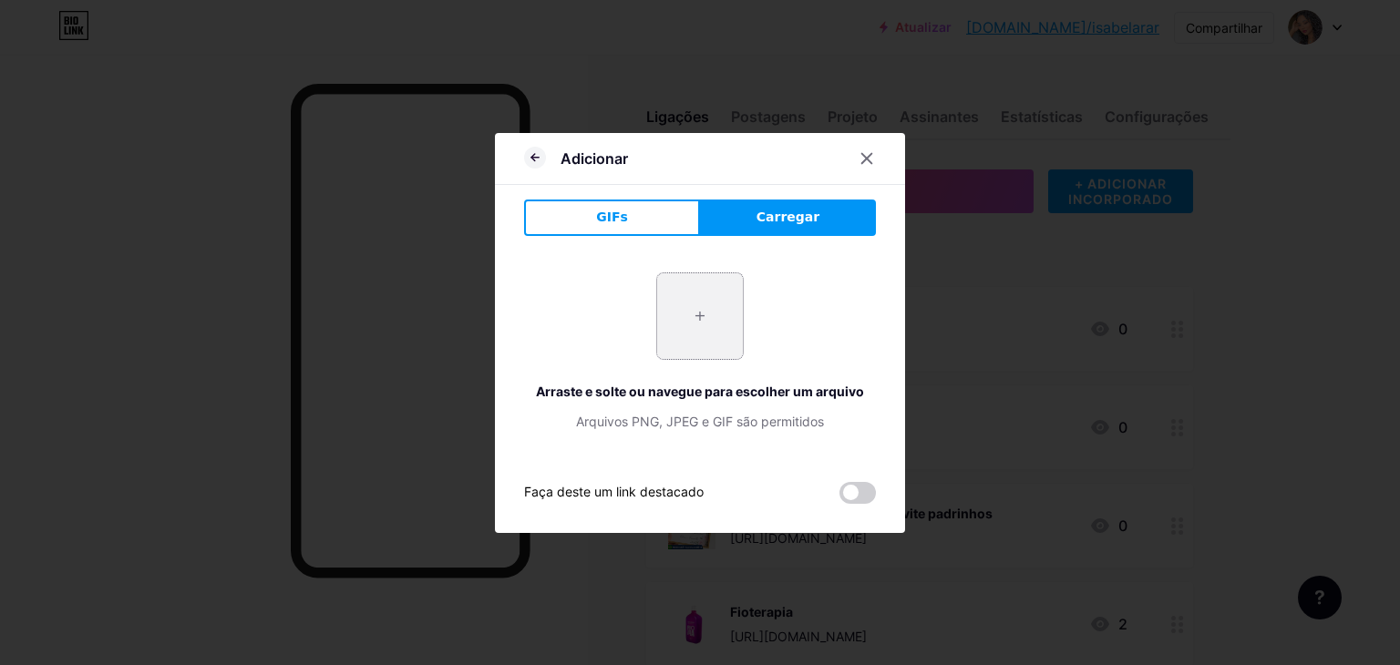
click at [707, 308] on input "file" at bounding box center [700, 316] width 86 height 86
type input "C:\fakepath\Captura de tela 2025-09-19 120712.png"
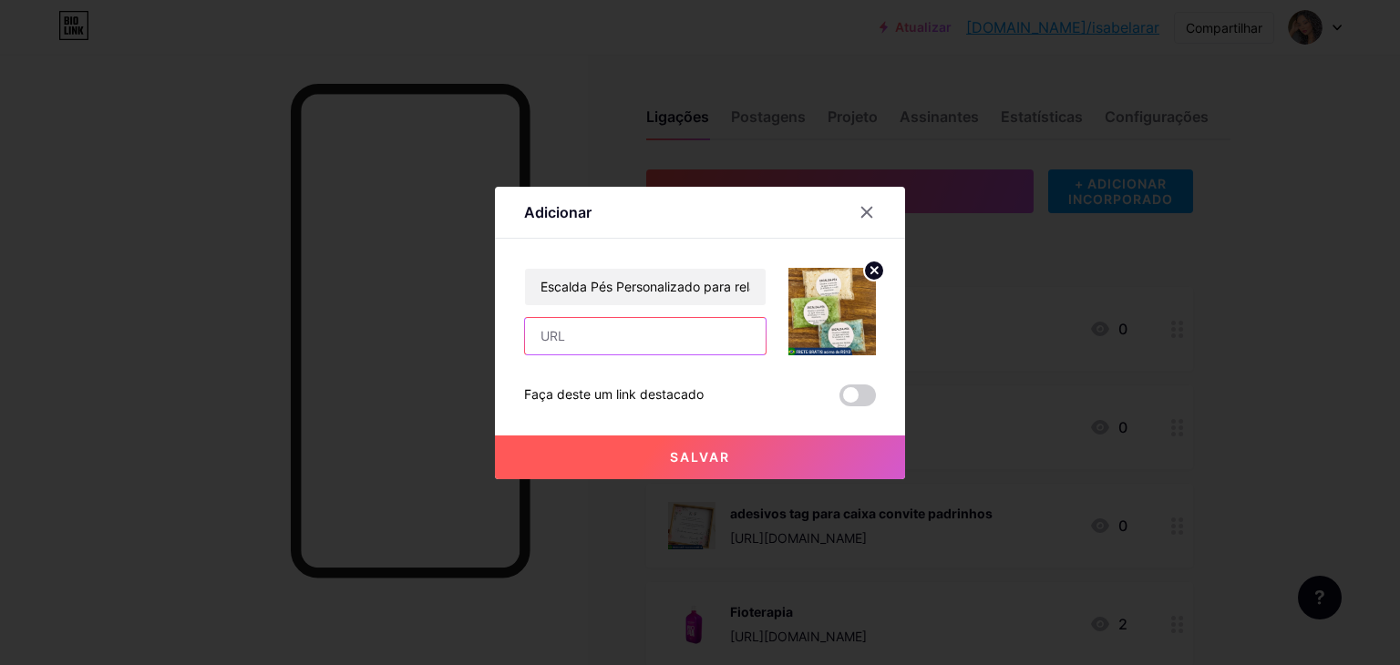
click at [711, 346] on input "text" at bounding box center [645, 336] width 241 height 36
paste input "https://shopee.com.br/Escalda-P%C3%A9s-Personalizado-para-relaxar-lembrancinhas…"
type input "https://shopee.com.br/Escalda-P%C3%A9s-Personalizado-para-relaxar-lembrancinhas…"
click at [671, 471] on button "Salvar" at bounding box center [700, 458] width 410 height 44
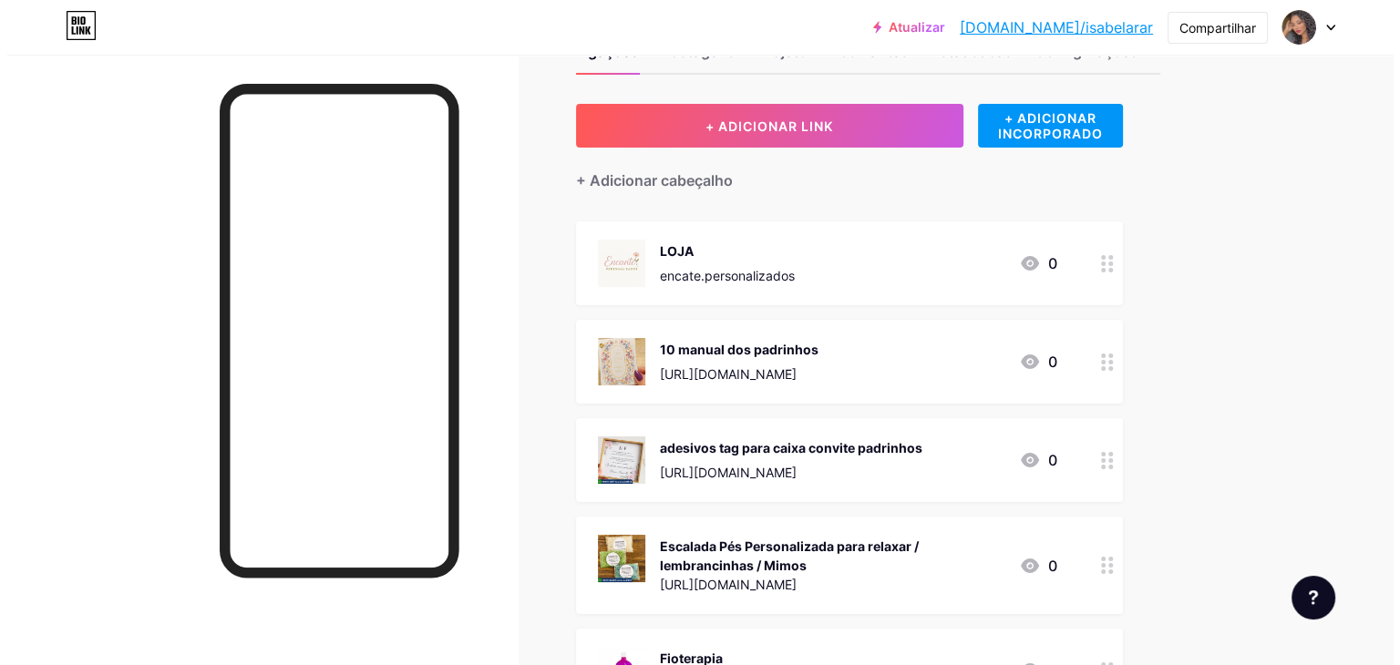
scroll to position [0, 0]
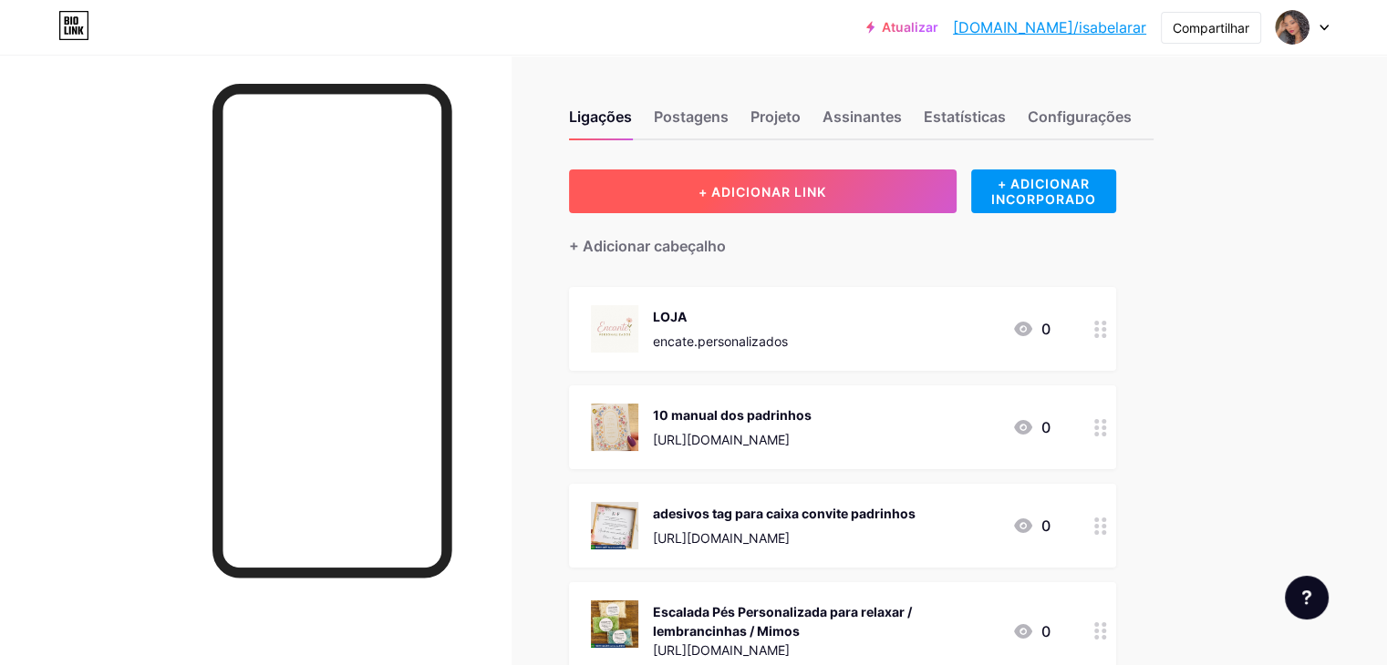
click at [805, 190] on font "+ ADICIONAR LINK" at bounding box center [762, 191] width 128 height 15
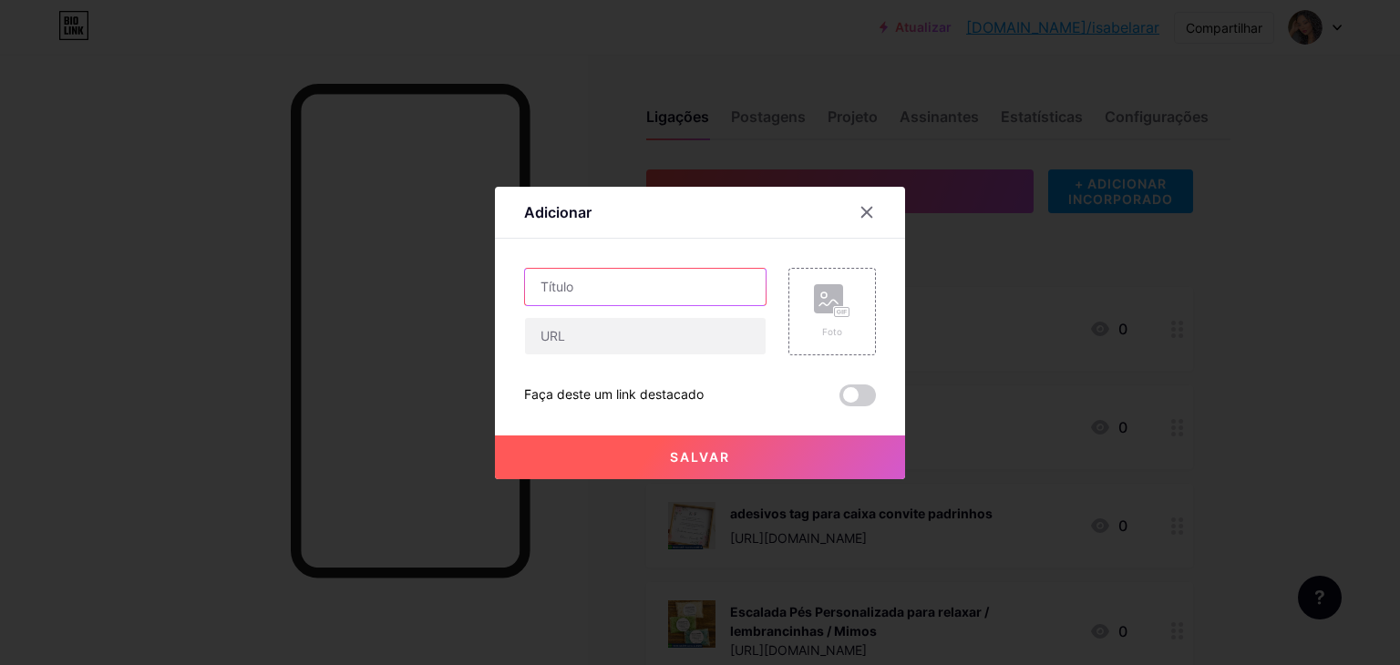
click at [668, 291] on input "text" at bounding box center [645, 287] width 241 height 36
paste input "100 tags bem casados"
type input "100 tags bem casados"
click at [678, 334] on input "text" at bounding box center [645, 336] width 241 height 36
click at [826, 329] on font "Foto" at bounding box center [832, 331] width 20 height 11
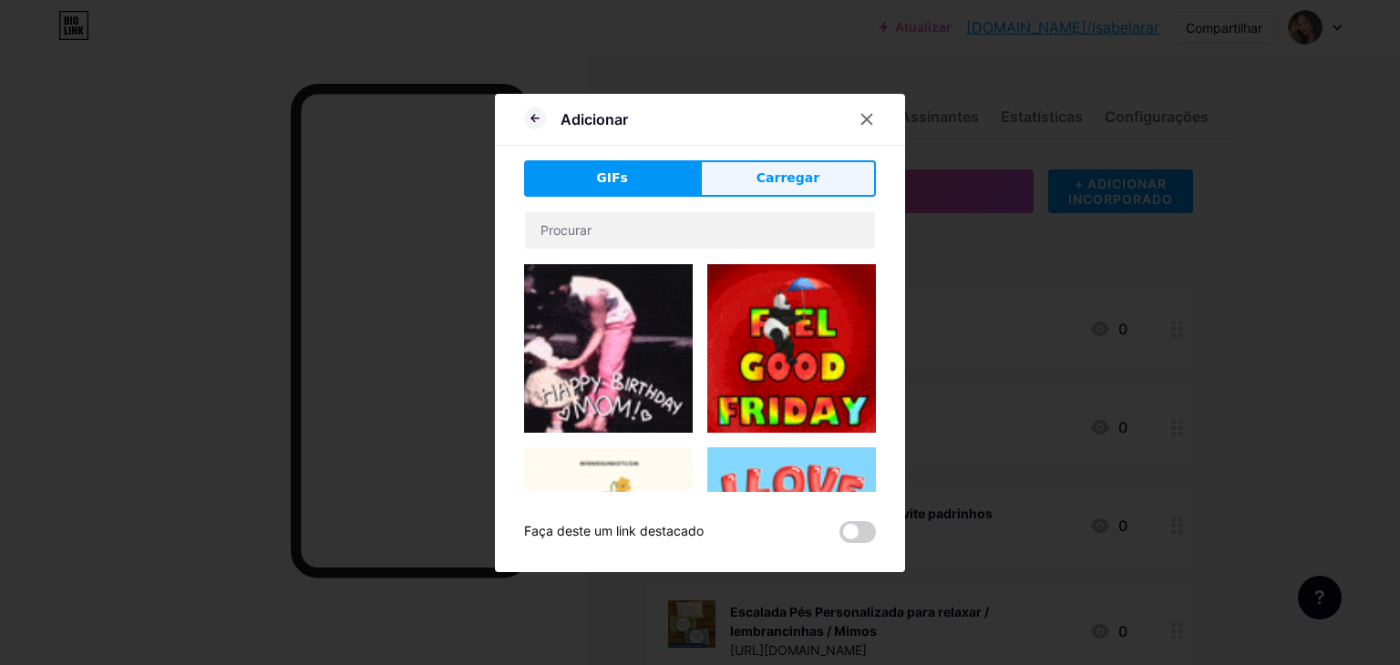
click at [739, 180] on button "Carregar" at bounding box center [788, 178] width 176 height 36
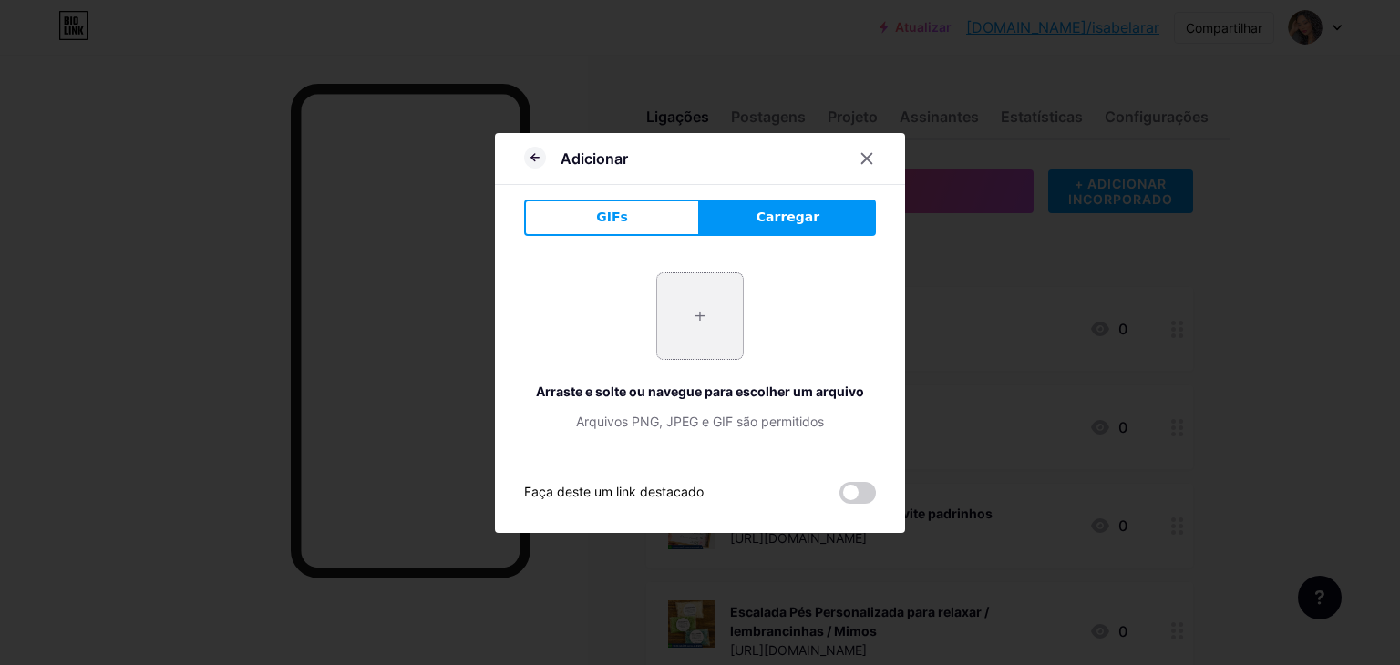
click at [704, 296] on input "file" at bounding box center [700, 316] width 86 height 86
type input "C:\fakepath\Captura de tela 2025-09-19 120838.png"
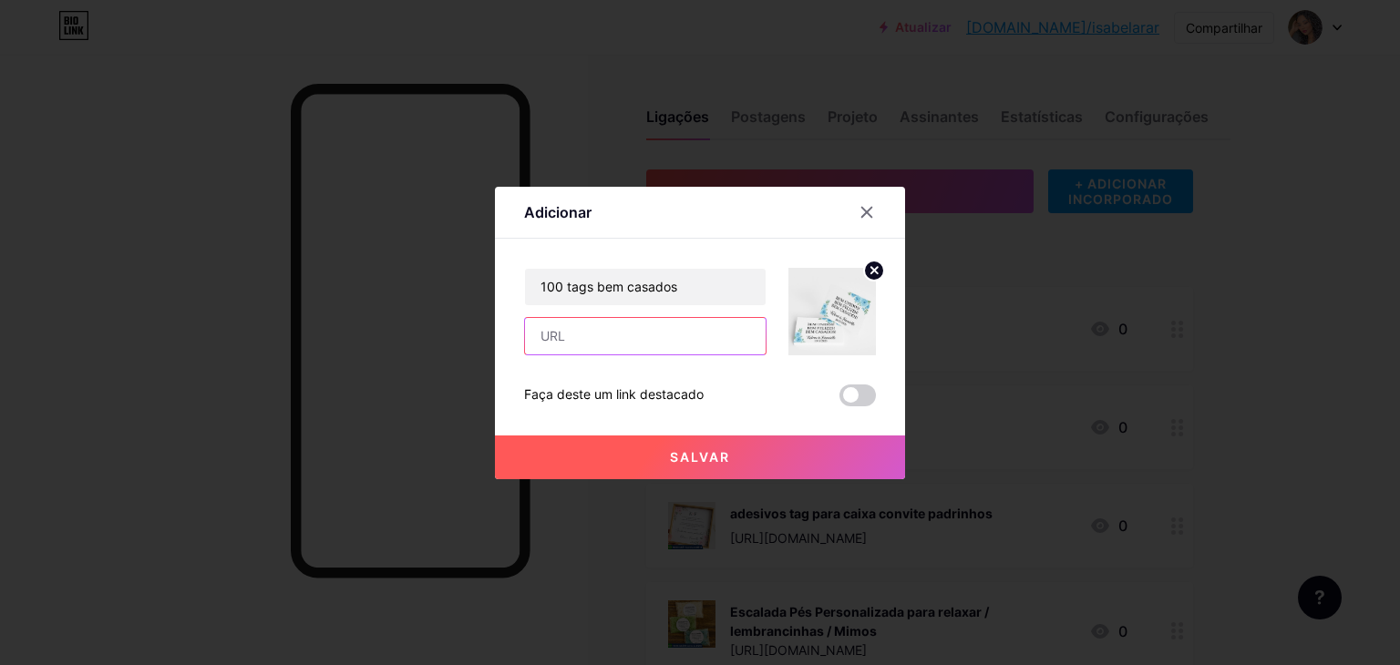
click at [633, 335] on input "text" at bounding box center [645, 336] width 241 height 36
paste input "https://shopee.com.br/100-tags-bem-casados-i.875820570.23998868777"
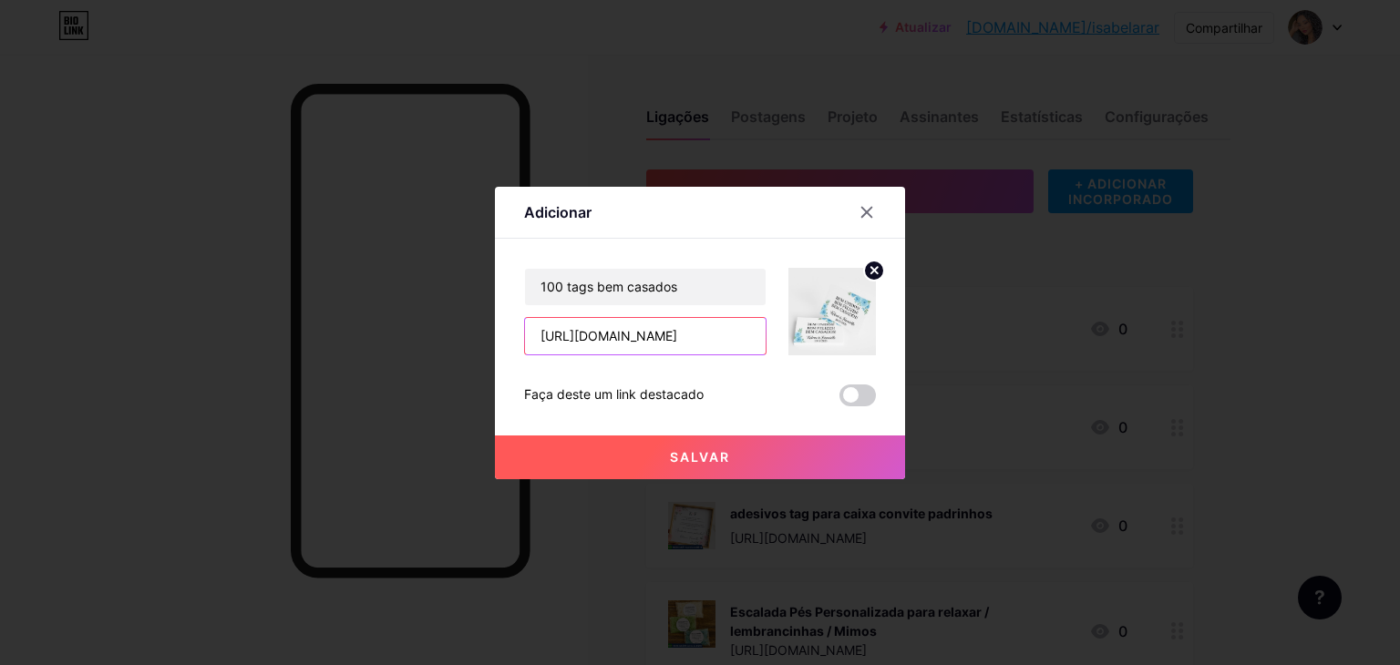
type input "https://shopee.com.br/100-tags-bem-casados-i.875820570.23998868777"
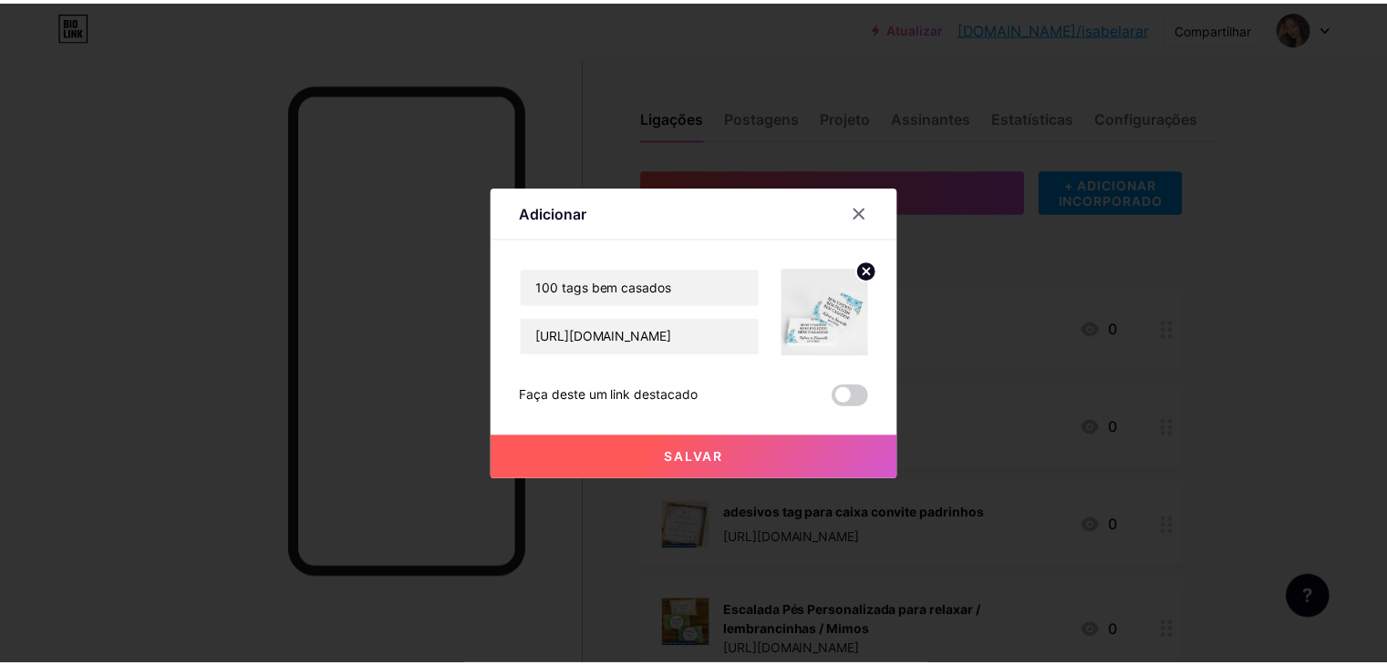
scroll to position [0, 0]
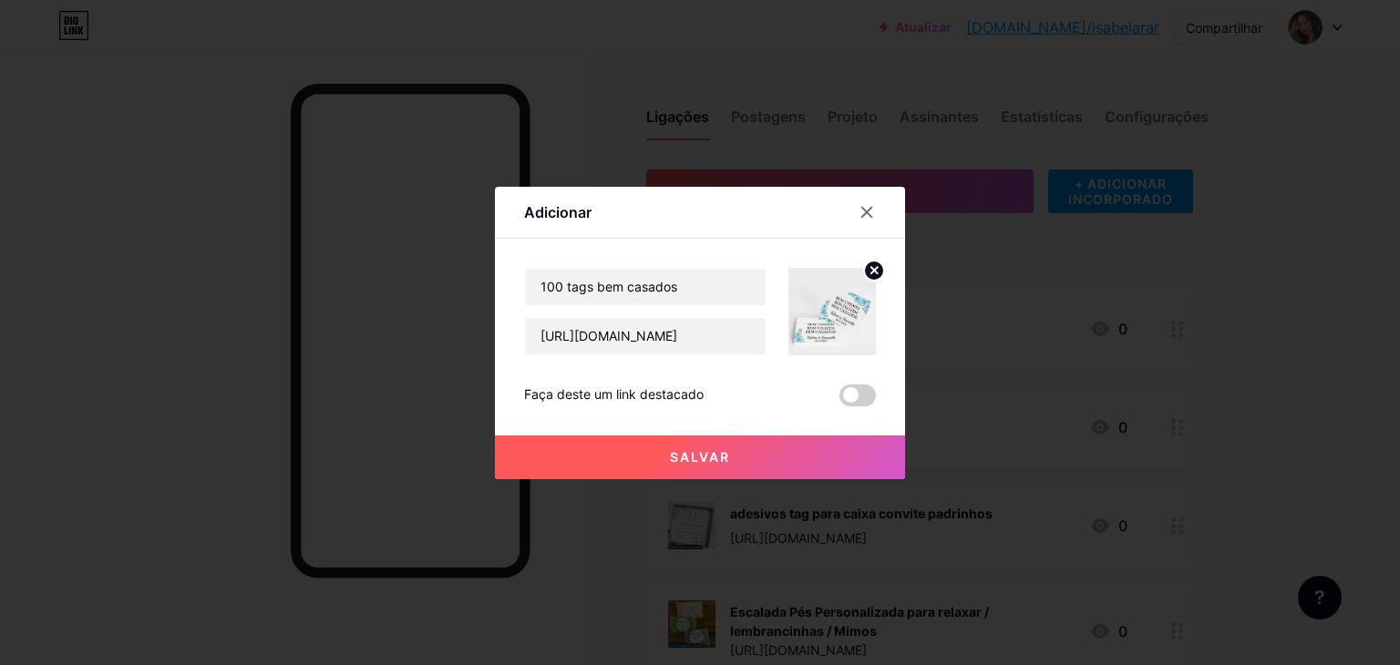
click at [740, 465] on button "Salvar" at bounding box center [700, 458] width 410 height 44
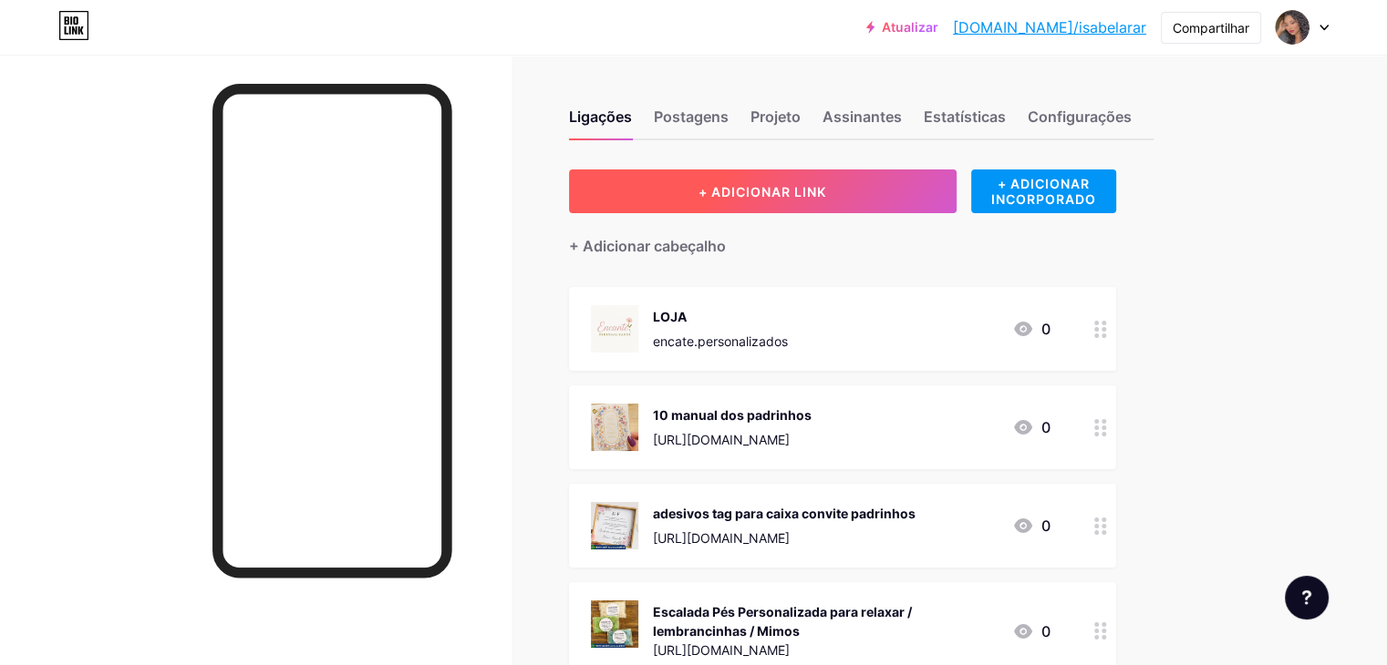
click at [920, 201] on button "+ ADICIONAR LINK" at bounding box center [762, 192] width 387 height 44
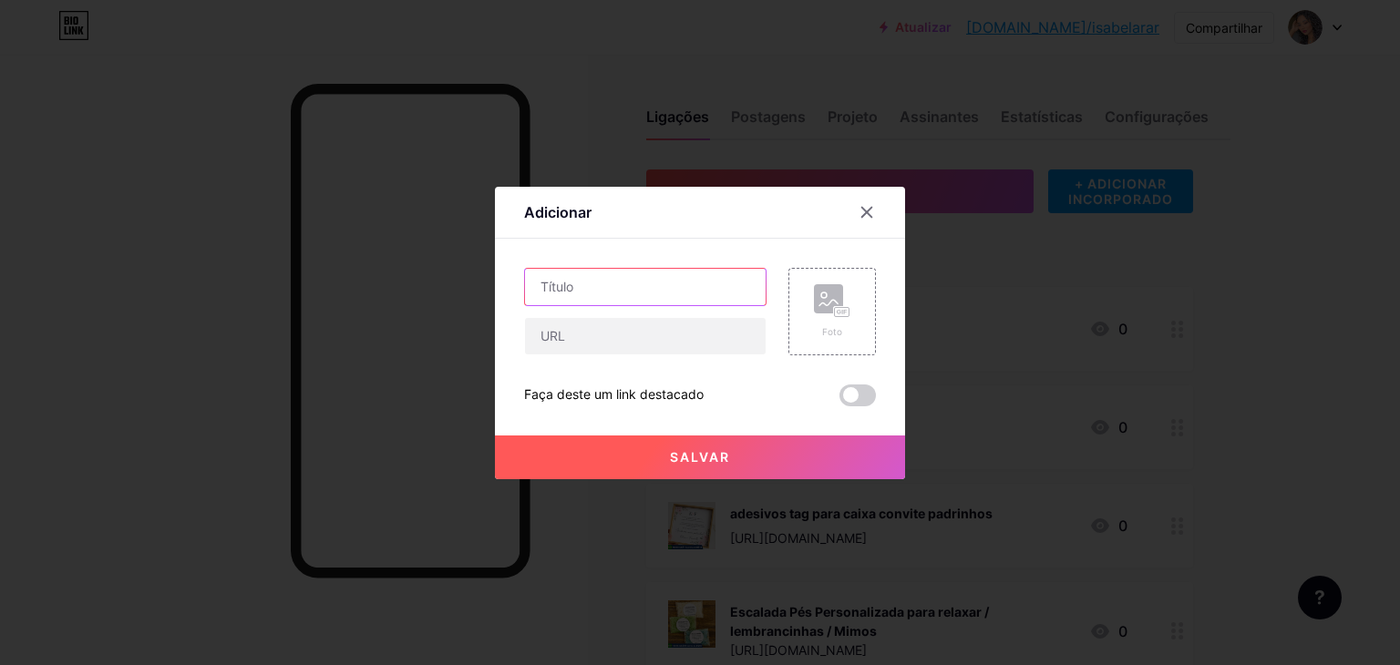
click at [704, 288] on input "text" at bounding box center [645, 287] width 241 height 36
paste input "Topo de Bolo Personalizado"
type input "Topo de Bolo Personalizado"
click at [831, 351] on div "Foto" at bounding box center [833, 312] width 88 height 88
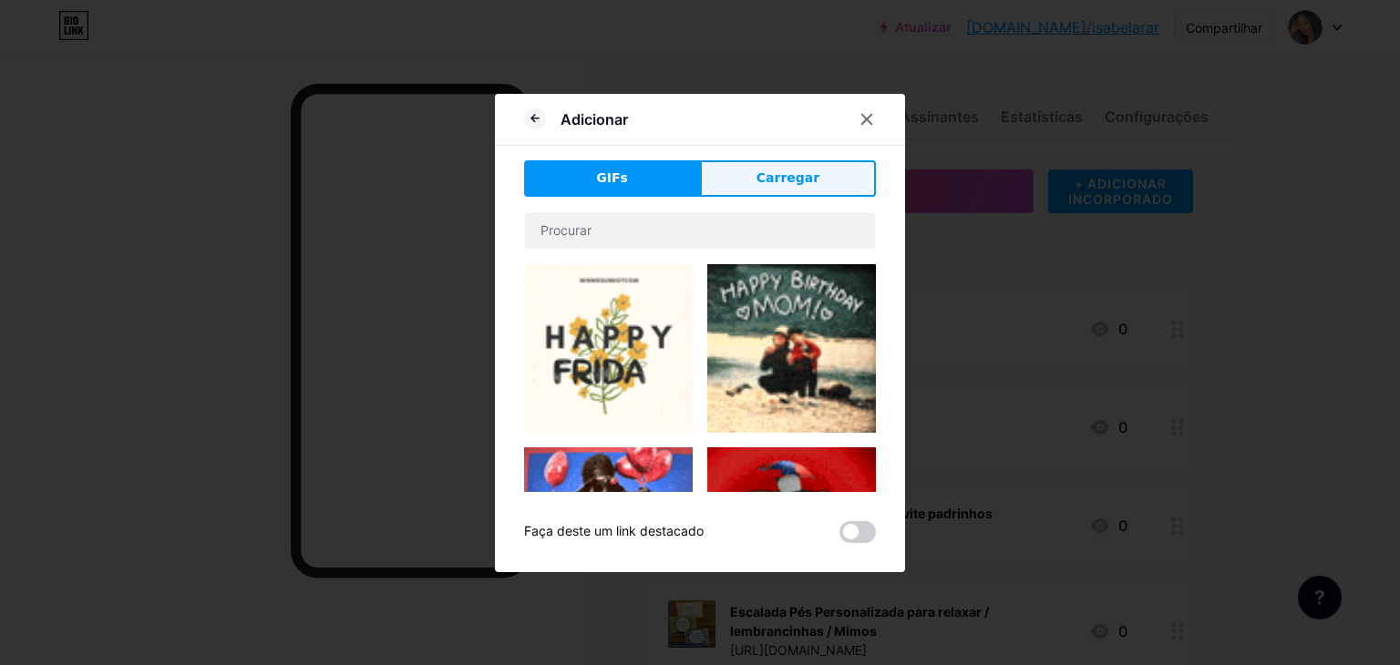
click at [788, 193] on button "Carregar" at bounding box center [788, 178] width 176 height 36
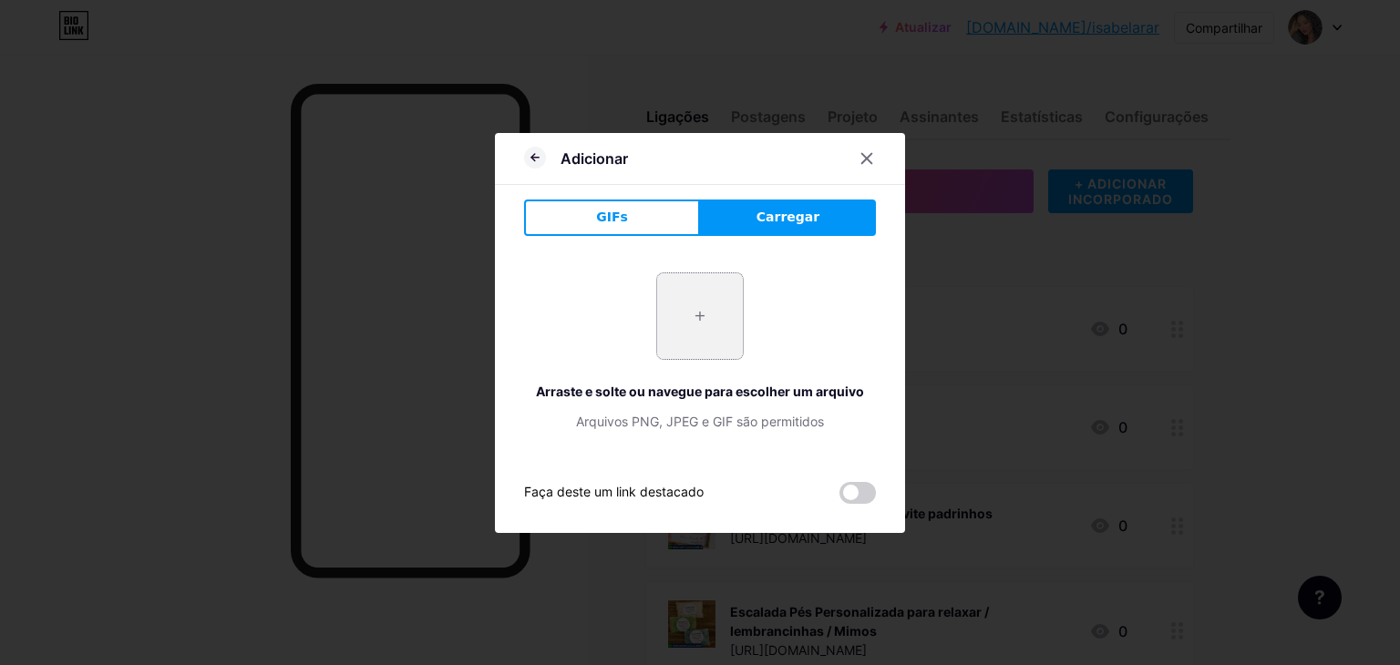
click at [674, 321] on input "file" at bounding box center [700, 316] width 86 height 86
type input "C:\fakepath\Captura de tela 2025-09-19 120939.png"
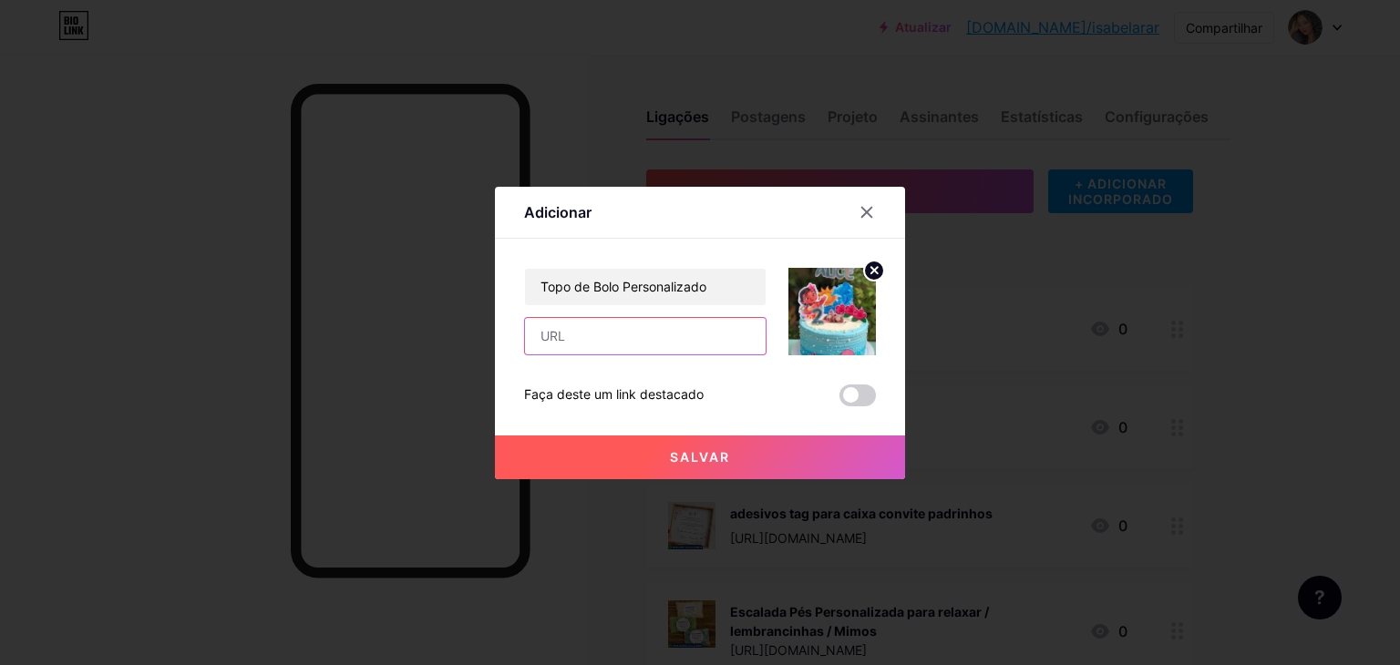
click at [707, 346] on input "text" at bounding box center [645, 336] width 241 height 36
paste input "https://shopee.com.br/Topo-de-Bolo-Personalizado-i.875820570.23794385064"
type input "https://shopee.com.br/Topo-de-Bolo-Personalizado-i.875820570.23794385064"
click at [665, 471] on button "Salvar" at bounding box center [700, 458] width 410 height 44
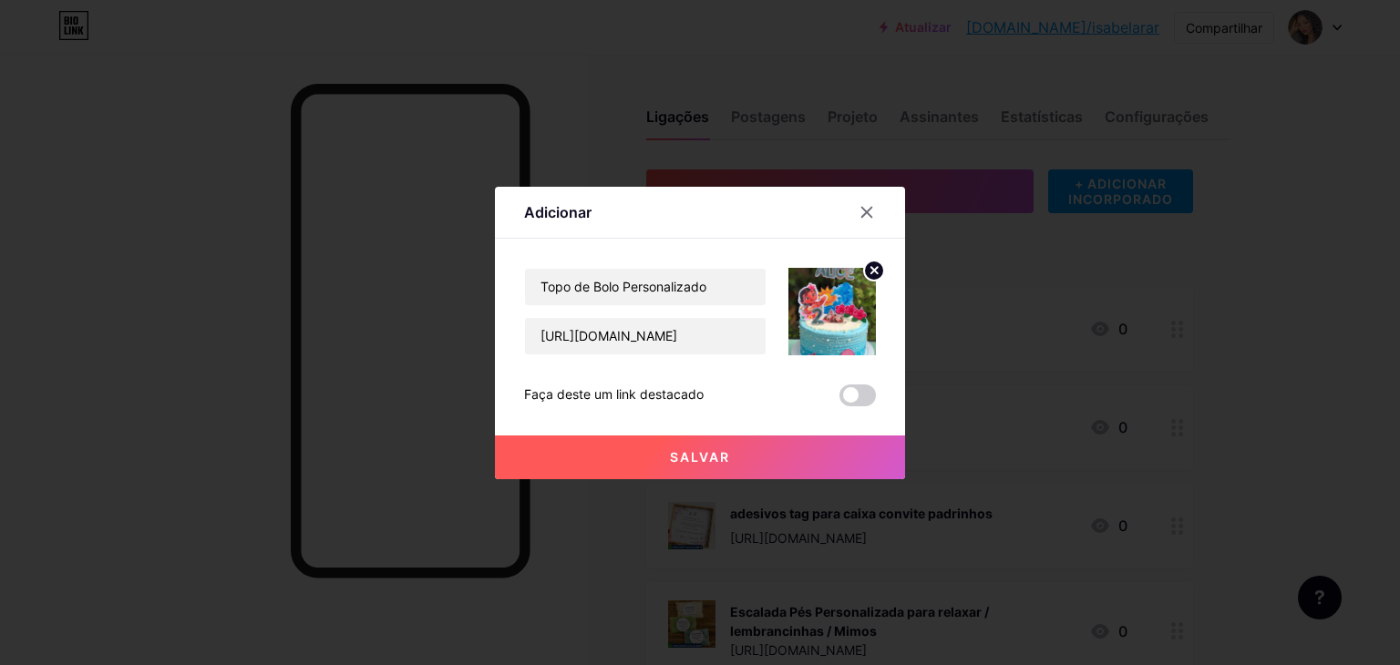
scroll to position [0, 0]
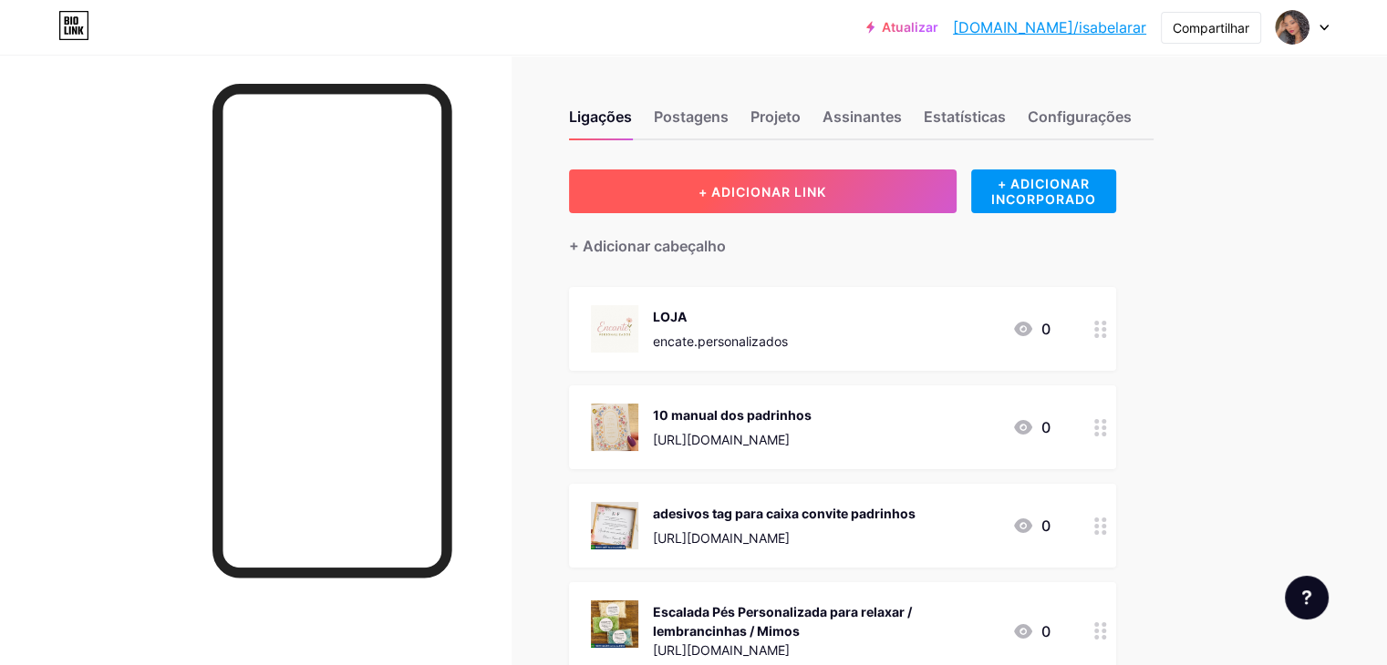
click at [847, 206] on button "+ ADICIONAR LINK" at bounding box center [762, 192] width 387 height 44
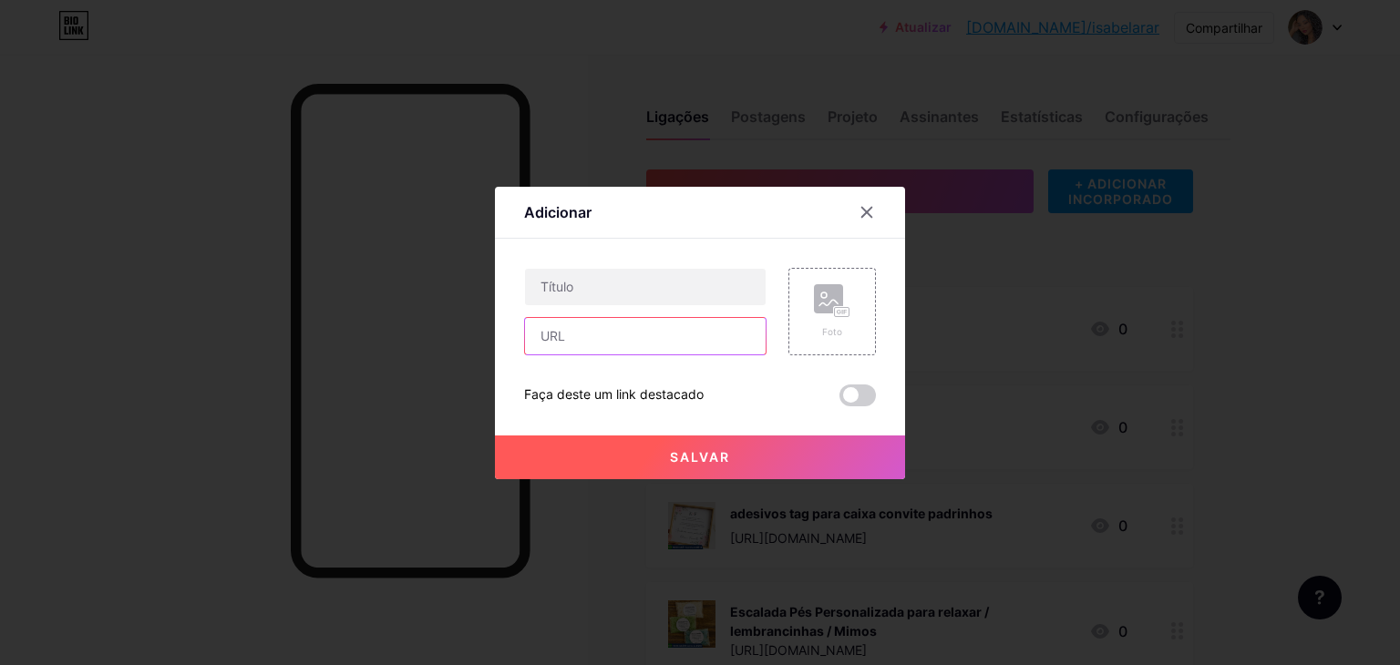
click at [591, 335] on input "text" at bounding box center [645, 336] width 241 height 36
paste input "https://shopee.com.br/Lembrancinha-para-batizado-primeira-comunh%C3%A3o-i.87582…"
type input "https://shopee.com.br/Lembrancinha-para-batizado-primeira-comunh%C3%A3o-i.87582…"
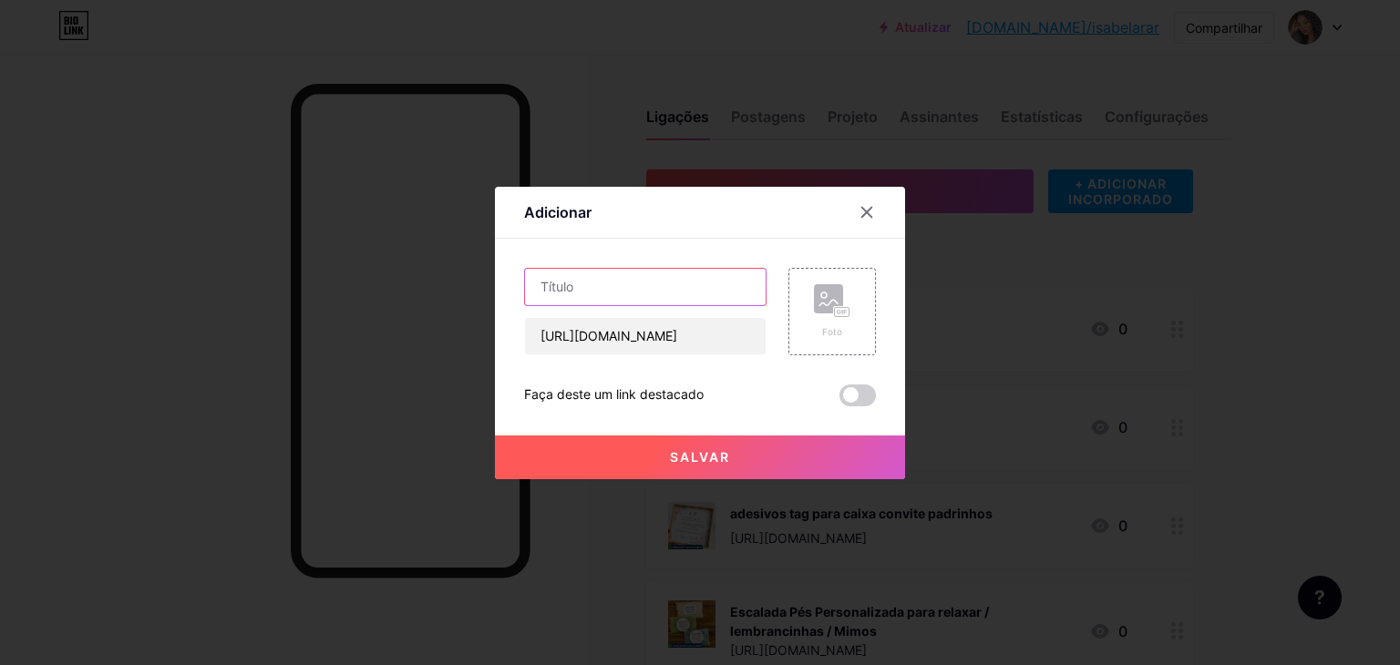
click at [603, 283] on input "text" at bounding box center [645, 287] width 241 height 36
paste input "Lembrancinha para batizado, primeira comunhão"
type input "Lembrancinha para batizado, primeira comunhão"
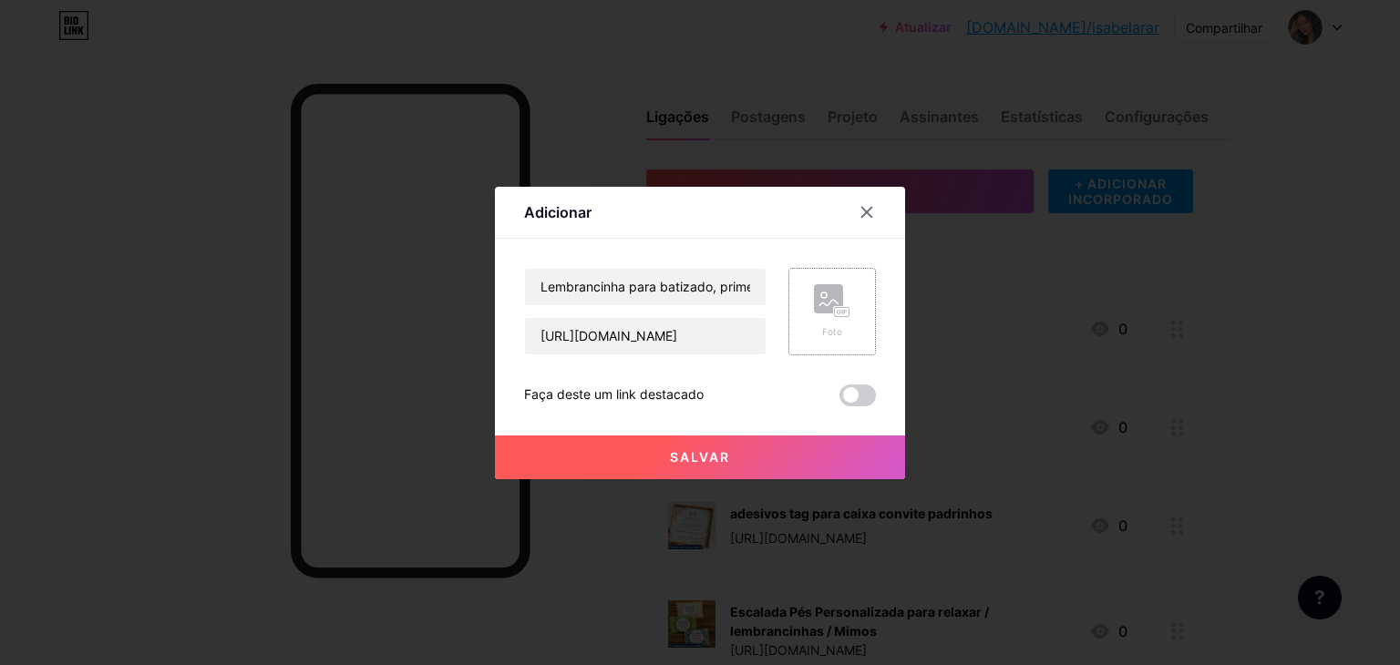
click at [853, 311] on div "Foto" at bounding box center [833, 312] width 88 height 88
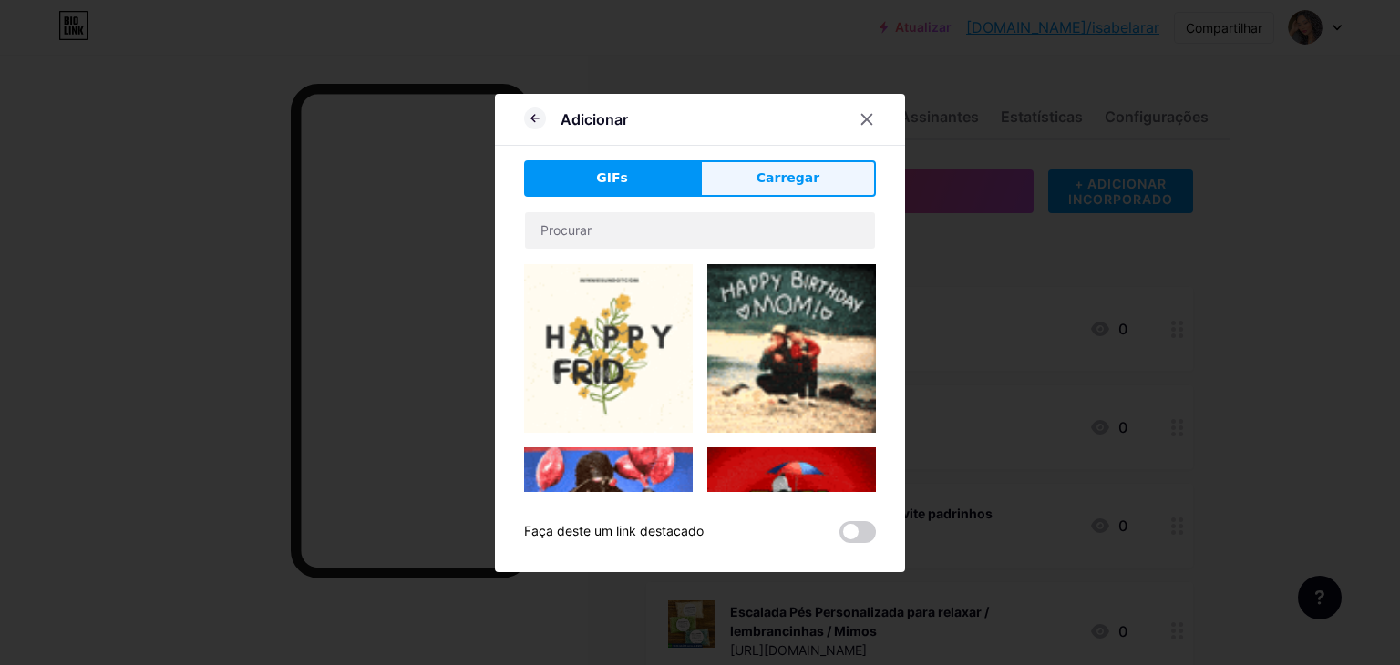
click at [774, 170] on font "Carregar" at bounding box center [788, 177] width 63 height 15
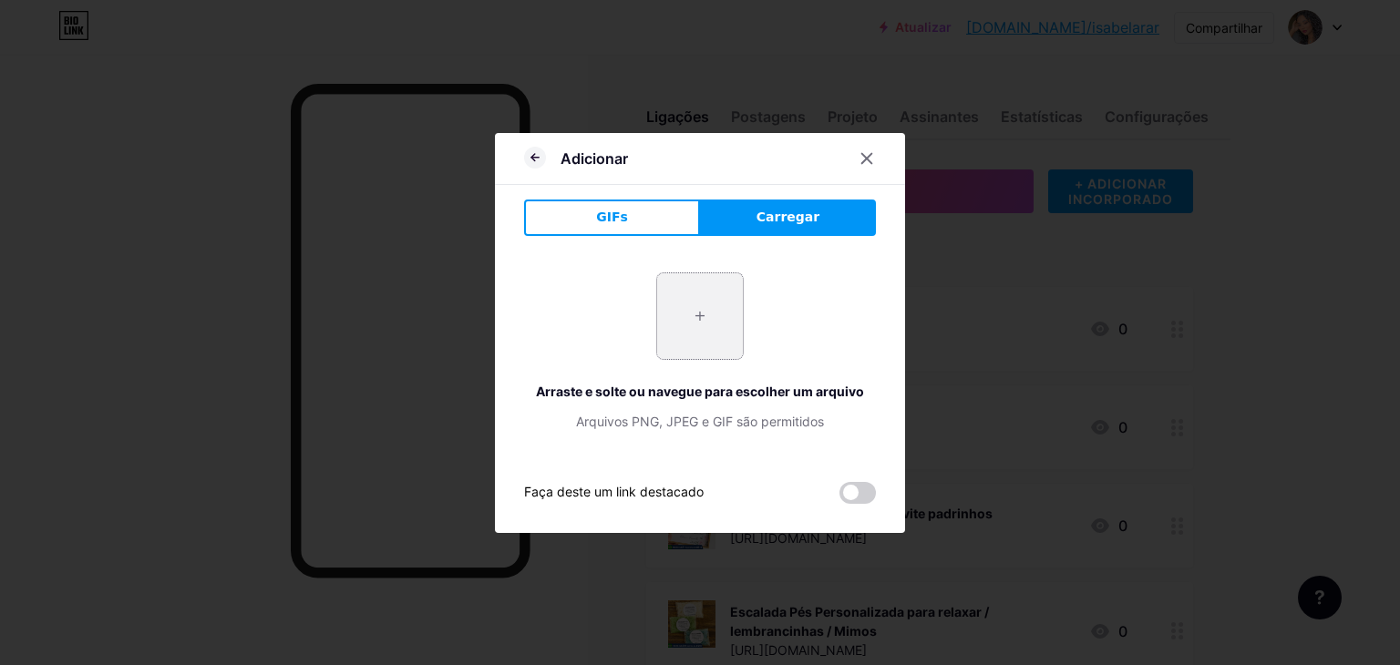
click at [707, 322] on input "file" at bounding box center [700, 316] width 86 height 86
type input "C:\fakepath\Captura de tela 2025-09-19 121031.png"
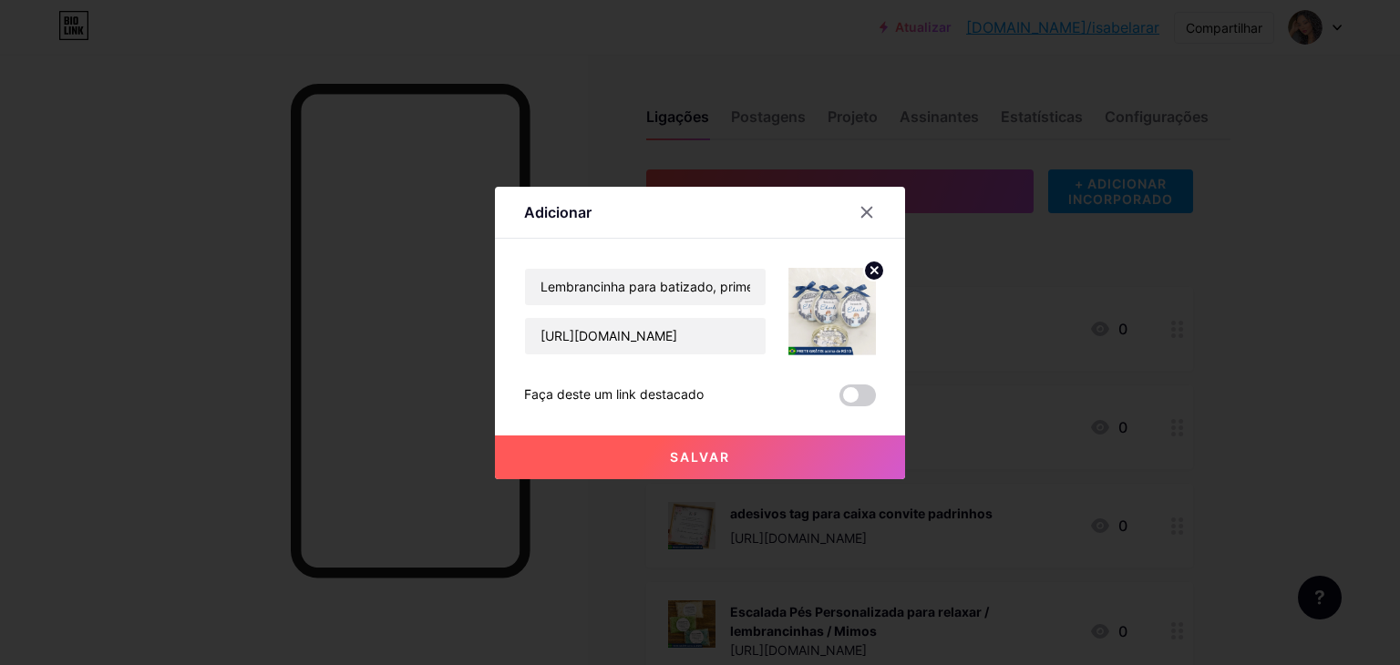
click at [711, 467] on button "Salvar" at bounding box center [700, 458] width 410 height 44
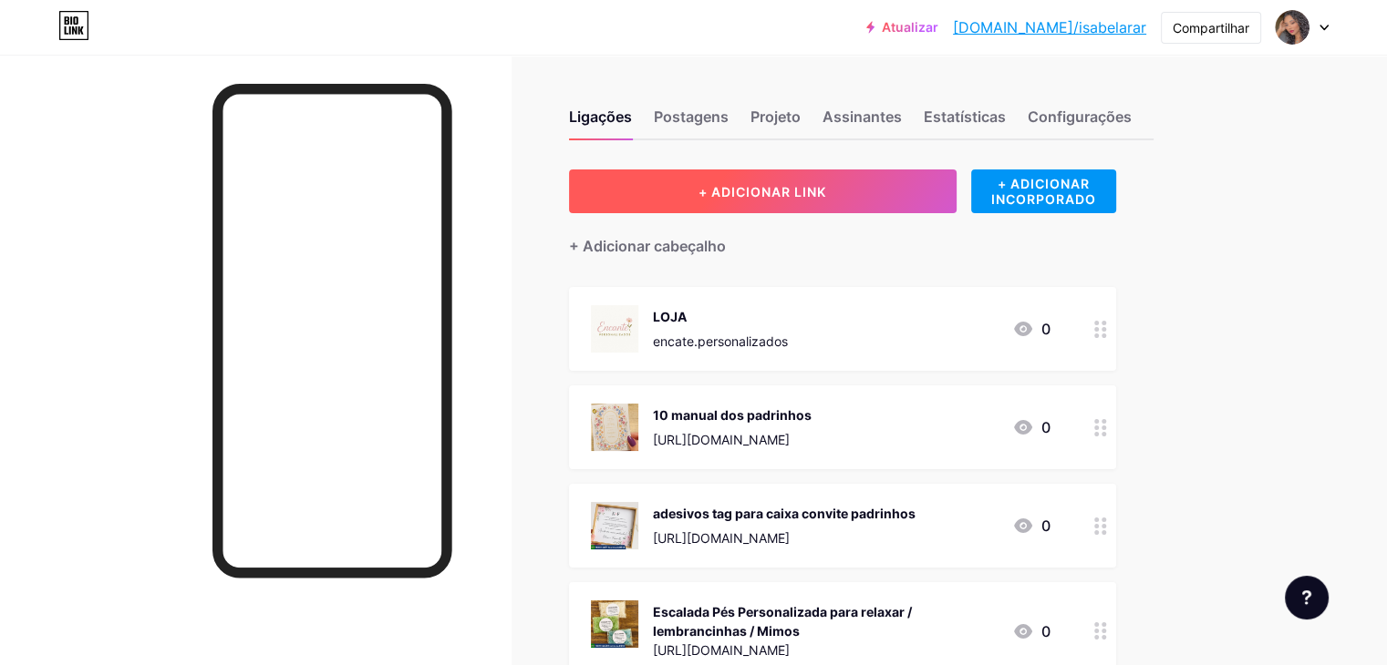
click at [816, 190] on font "+ ADICIONAR LINK" at bounding box center [762, 191] width 128 height 15
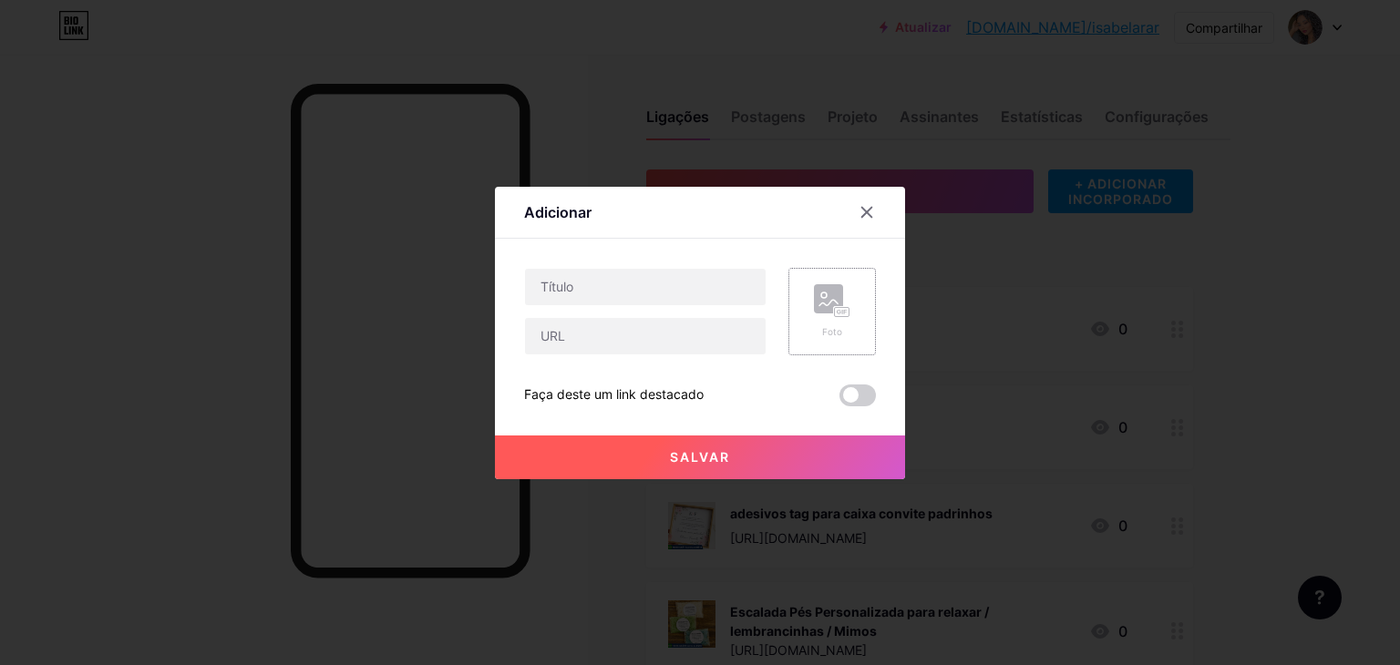
click at [828, 326] on font "Foto" at bounding box center [832, 331] width 20 height 11
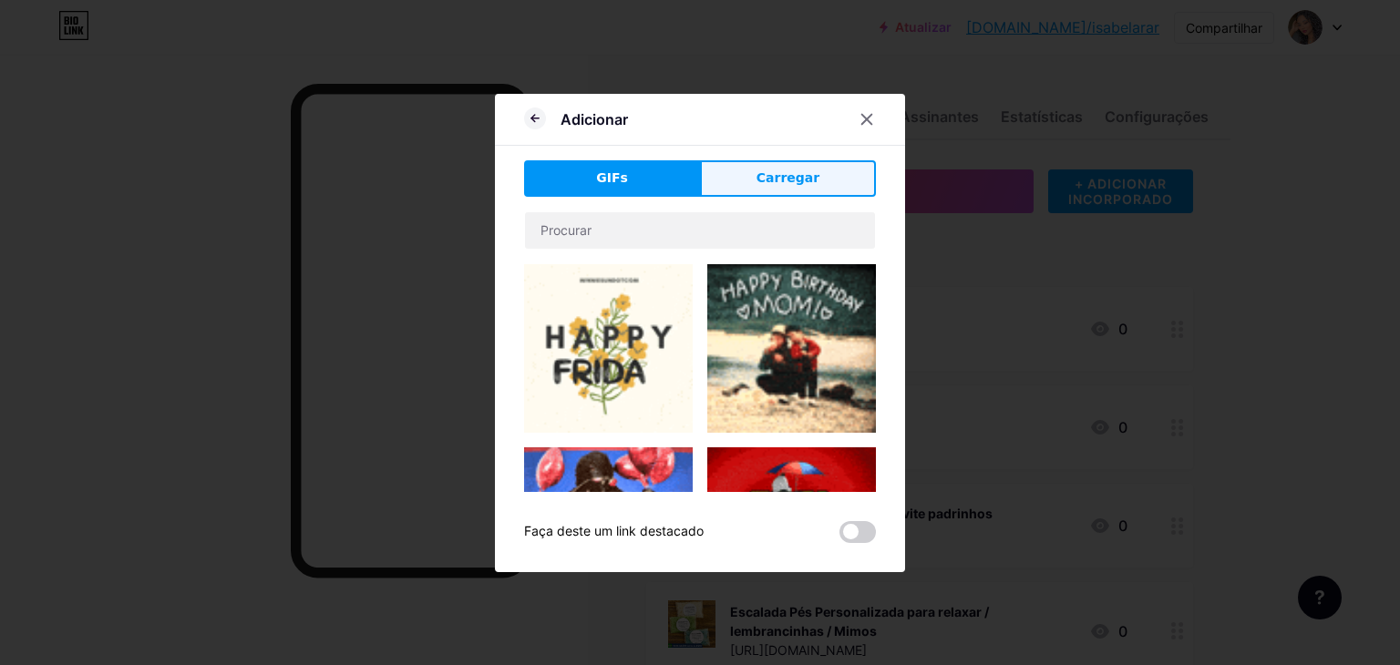
click at [773, 172] on font "Carregar" at bounding box center [788, 177] width 63 height 15
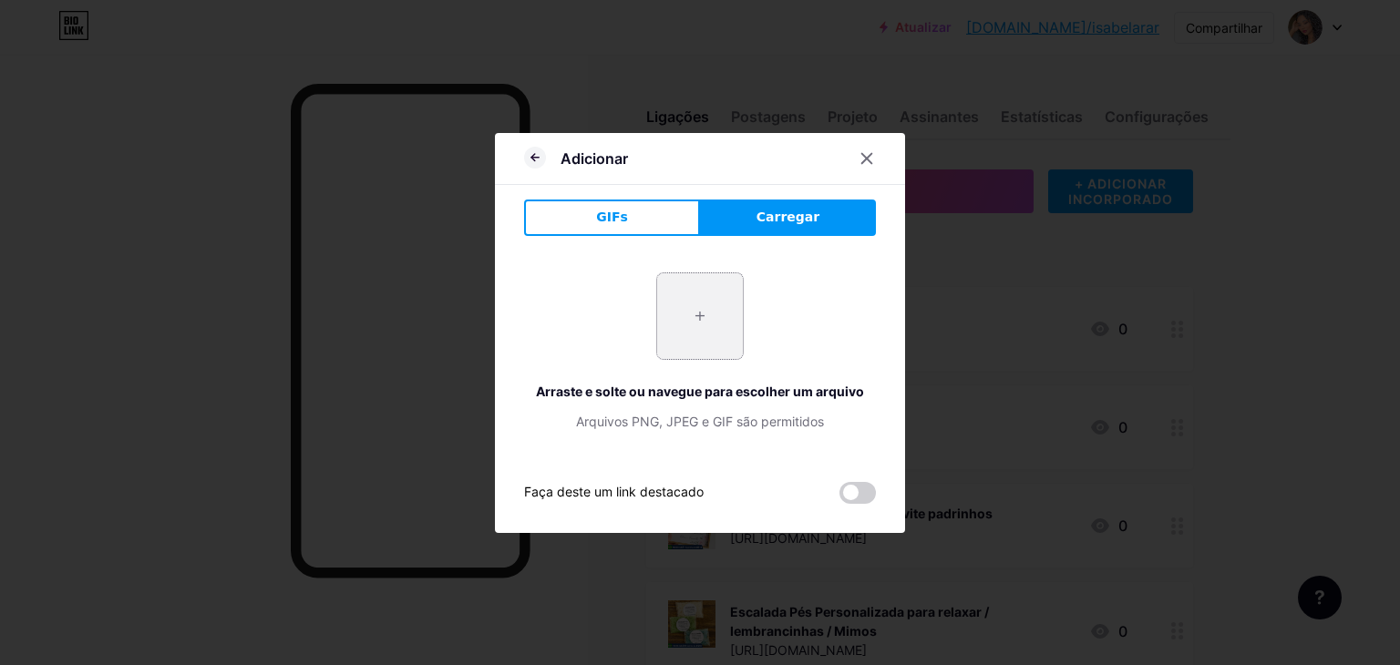
click at [680, 329] on input "file" at bounding box center [700, 316] width 86 height 86
type input "C:\fakepath\Captura de tela 2025-09-19 121116.png"
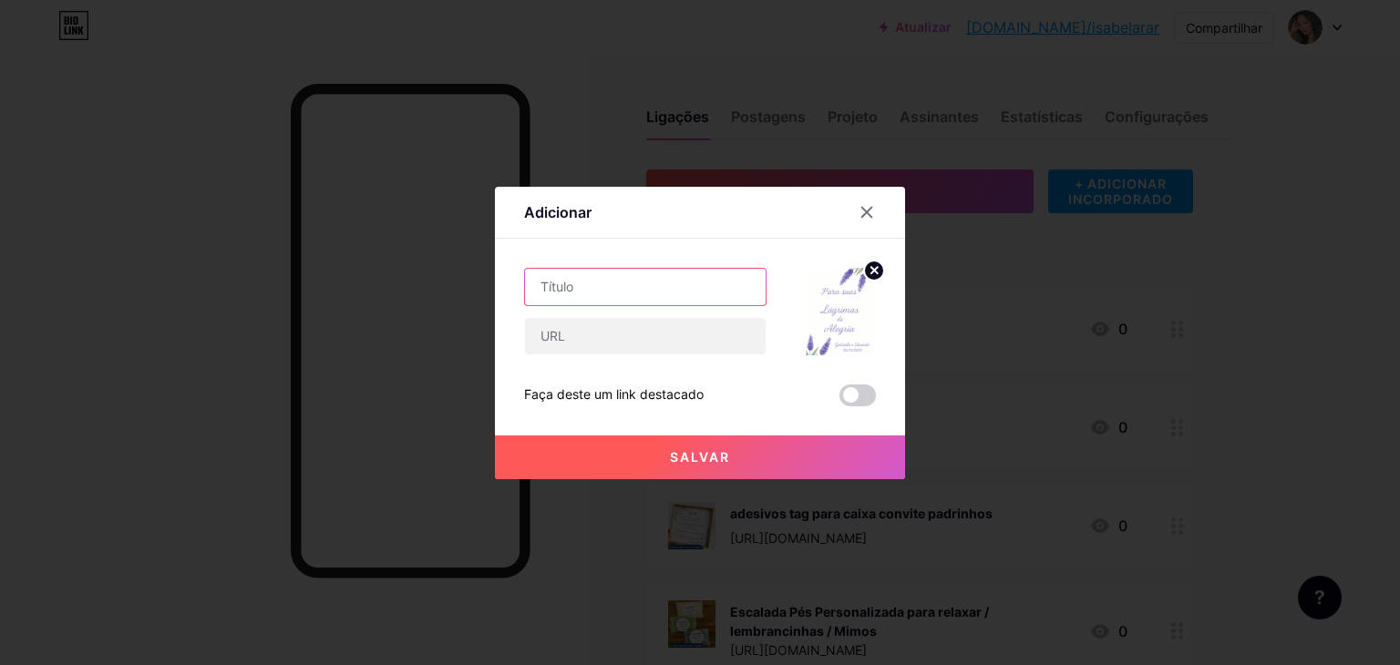
click at [602, 290] on input "text" at bounding box center [645, 287] width 241 height 36
click at [594, 294] on input "text" at bounding box center [645, 287] width 241 height 36
paste input "Lenço lágrimas de Alegria kit completo"
type input "Lenço lágrimas de Alegria kit completo"
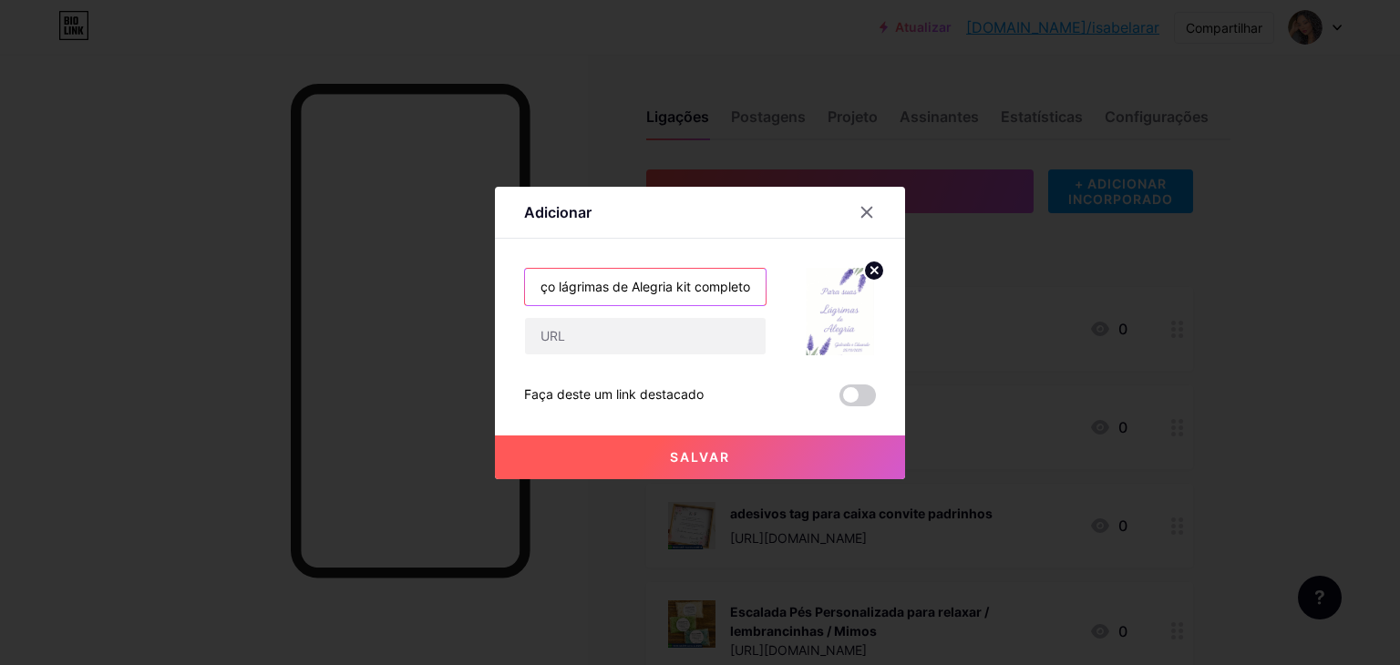
scroll to position [0, 0]
click at [583, 340] on input "text" at bounding box center [645, 336] width 241 height 36
paste input "https://shopee.com.br/Len%C3%A7o-l%C3%A1grimas-de-Alegria-kit-completo-i.875820…"
type input "https://shopee.com.br/Len%C3%A7o-l%C3%A1grimas-de-Alegria-kit-completo-i.875820…"
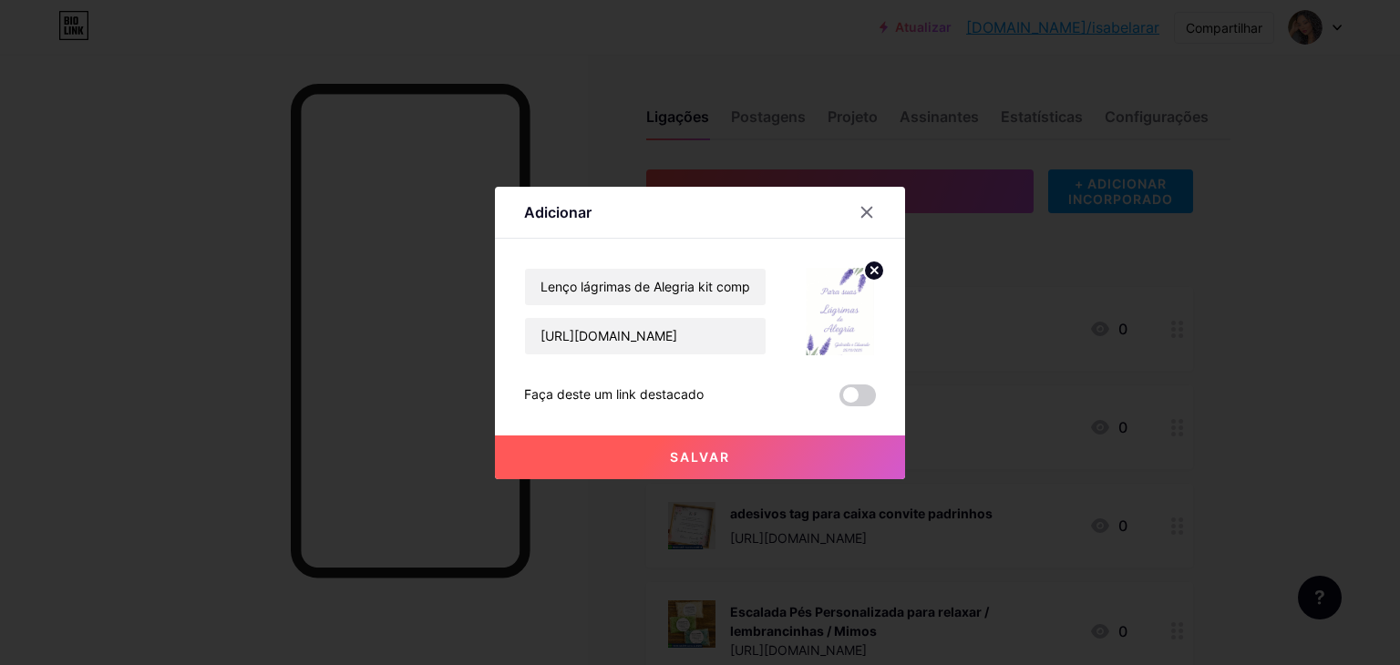
click at [748, 478] on button "Salvar" at bounding box center [700, 458] width 410 height 44
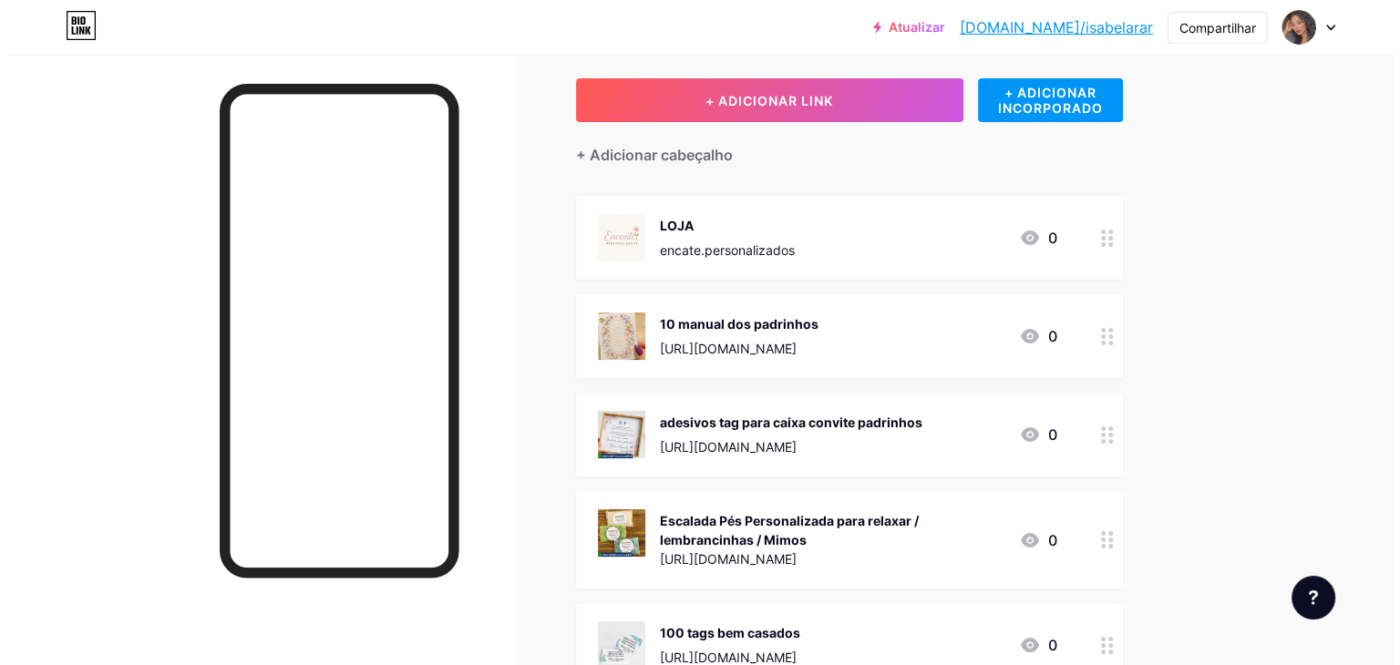
scroll to position [0, 0]
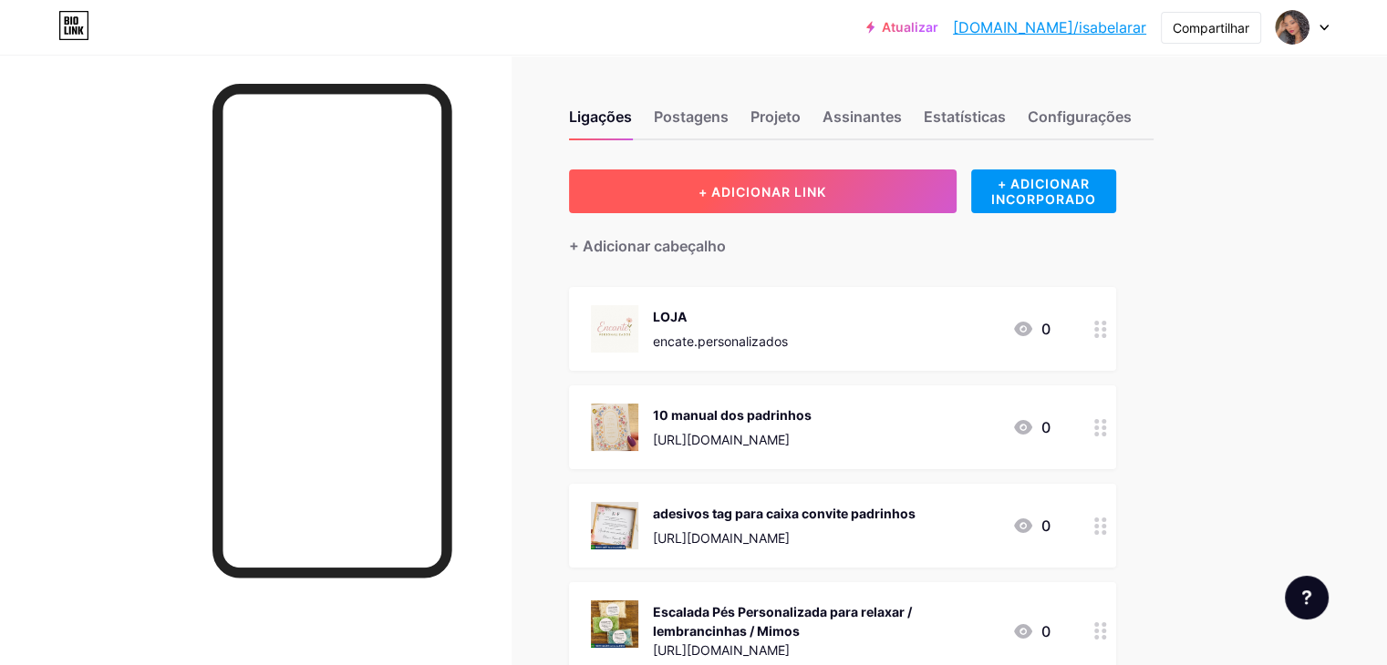
click at [826, 191] on font "+ ADICIONAR LINK" at bounding box center [762, 191] width 128 height 15
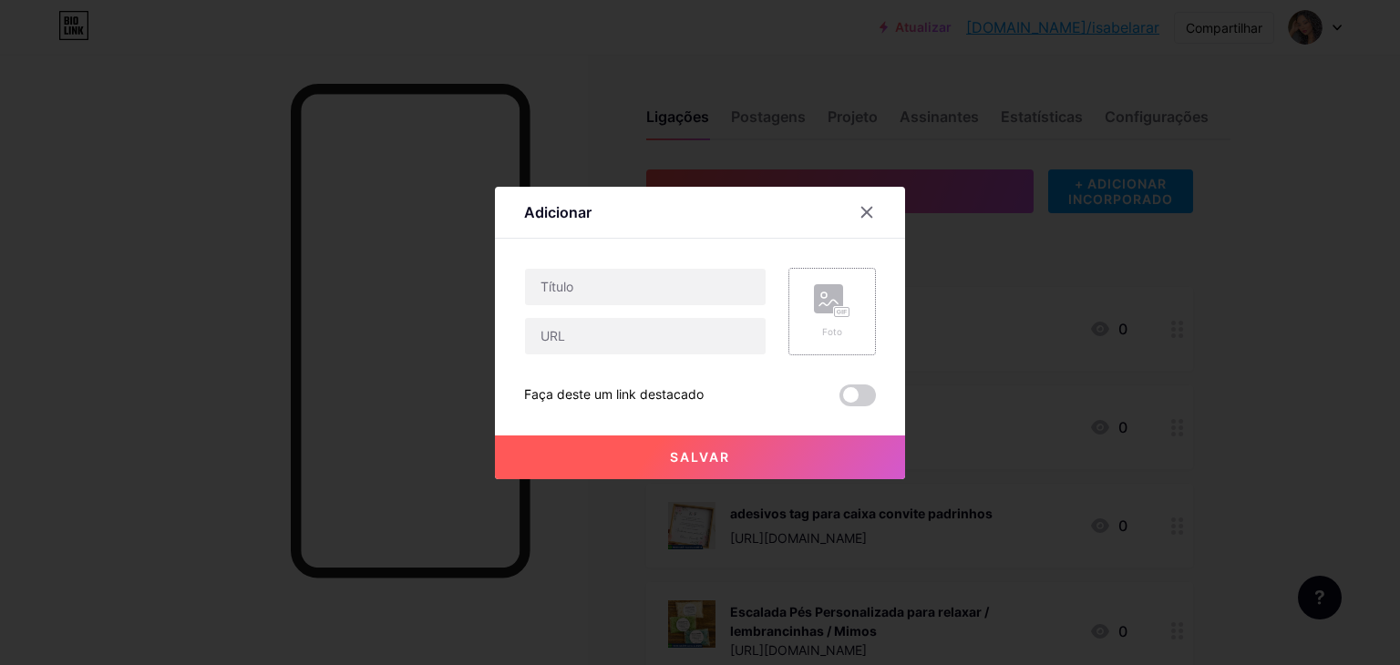
click at [861, 325] on div "Foto" at bounding box center [833, 312] width 88 height 88
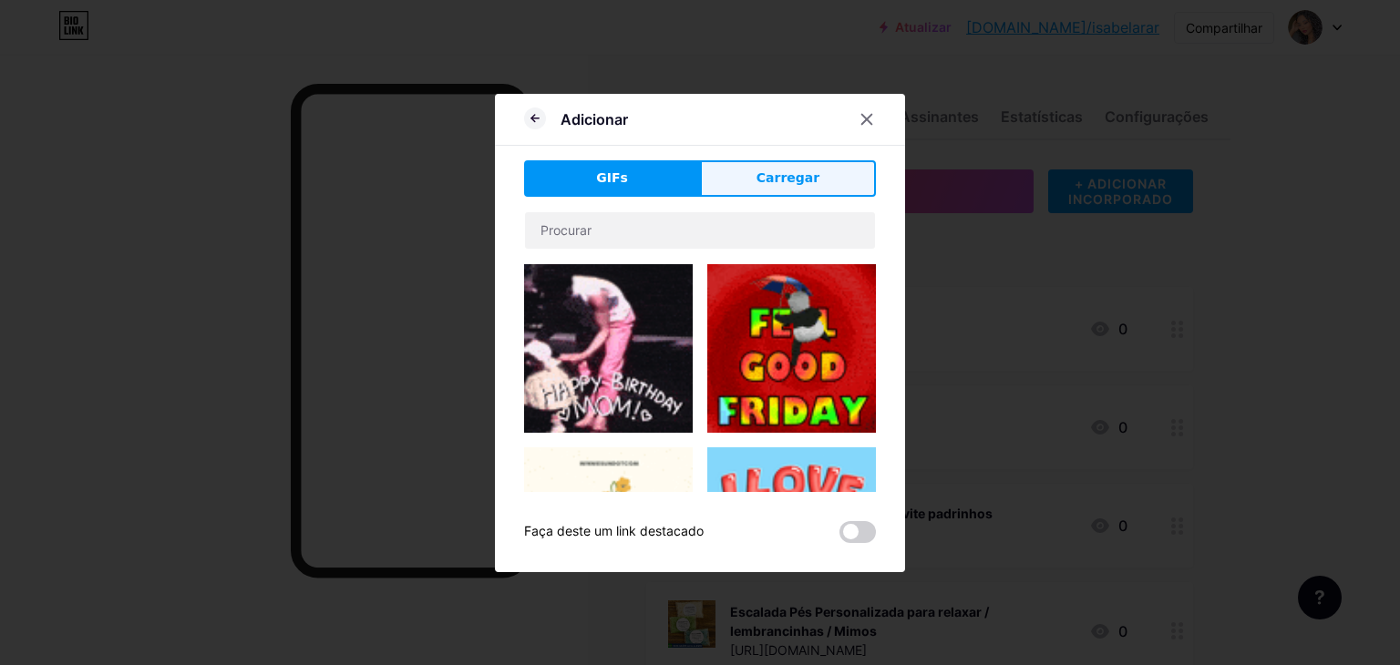
click at [790, 193] on button "Carregar" at bounding box center [788, 178] width 176 height 36
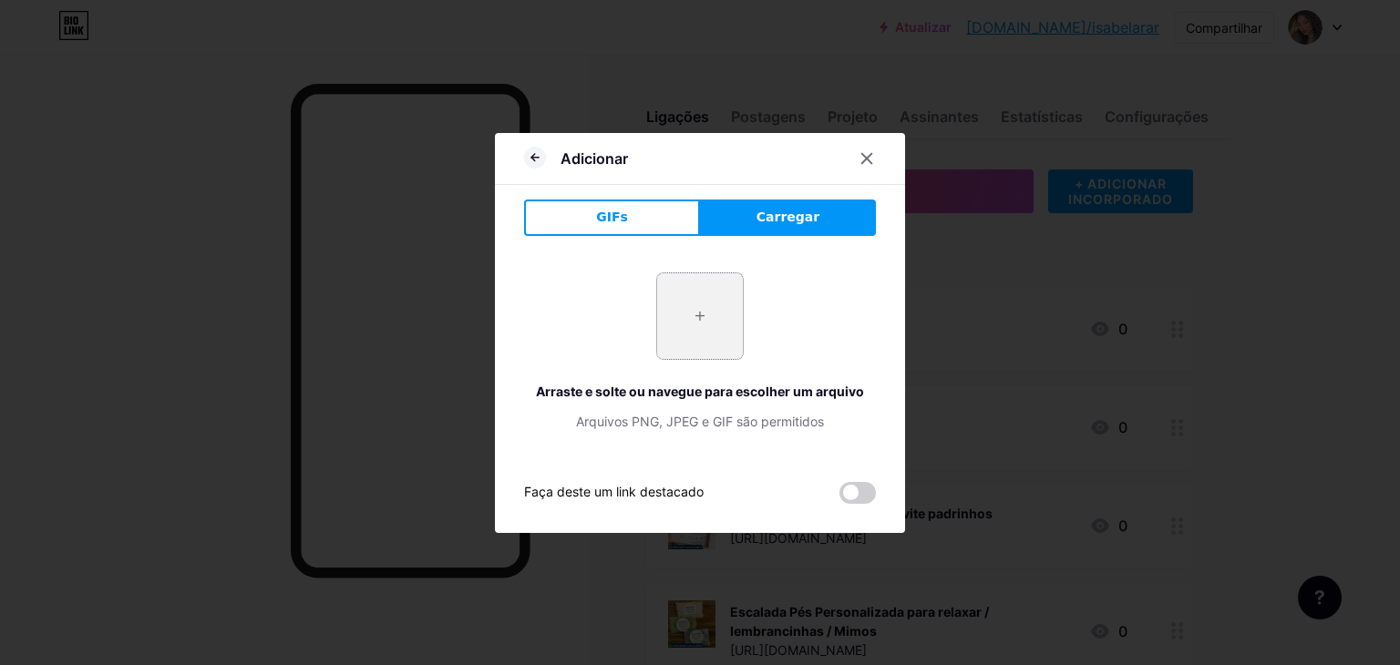
click at [716, 345] on input "file" at bounding box center [700, 316] width 86 height 86
click at [874, 164] on div at bounding box center [867, 158] width 33 height 33
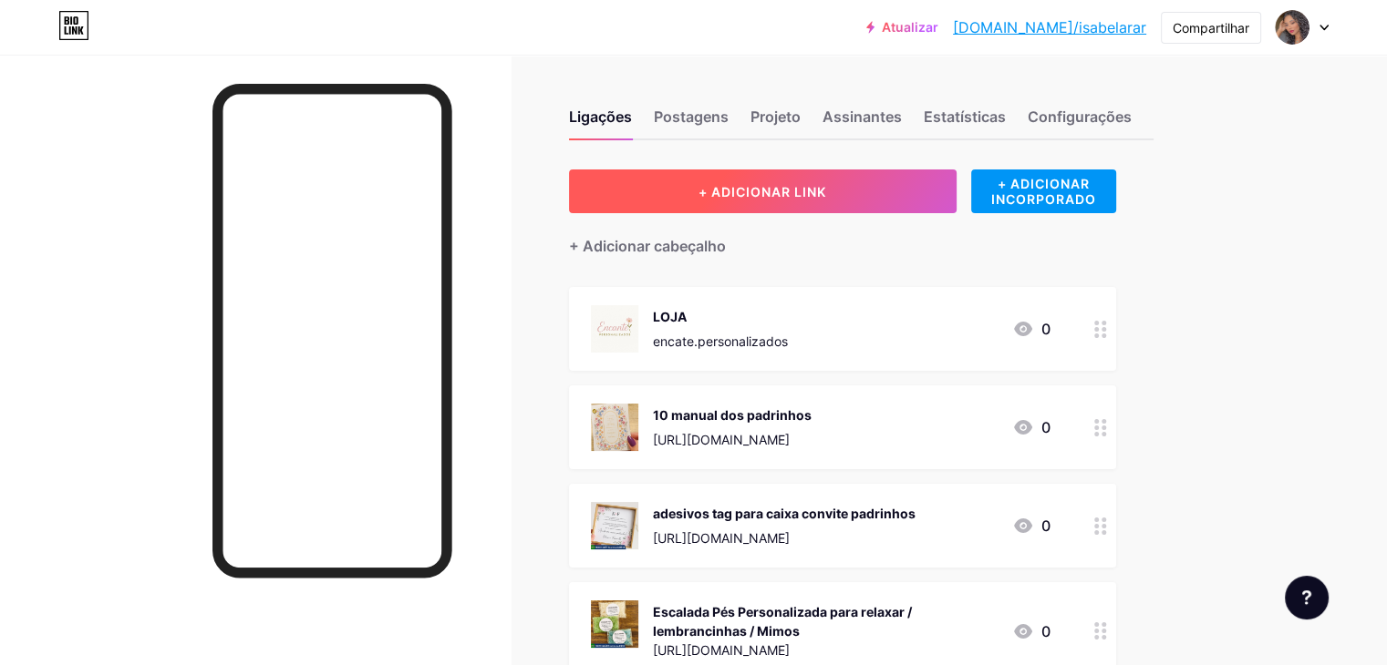
click at [941, 200] on button "+ ADICIONAR LINK" at bounding box center [762, 192] width 387 height 44
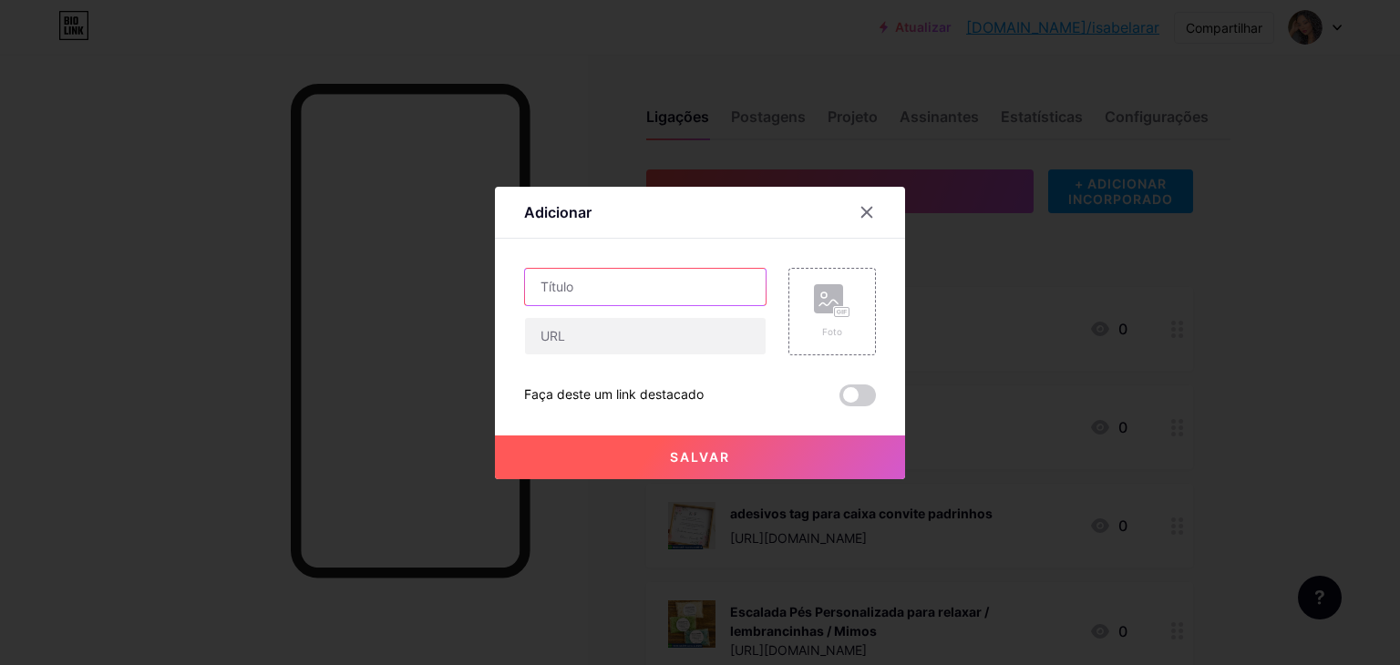
click at [605, 285] on input "text" at bounding box center [645, 287] width 241 height 36
paste input "Caixa para padrinhos casamento"
drag, startPoint x: 605, startPoint y: 285, endPoint x: 669, endPoint y: 341, distance: 84.6
click at [669, 341] on div "Caixa para padrinhos casamento" at bounding box center [645, 312] width 242 height 88
type input "Caixa para padrinhos casamento"
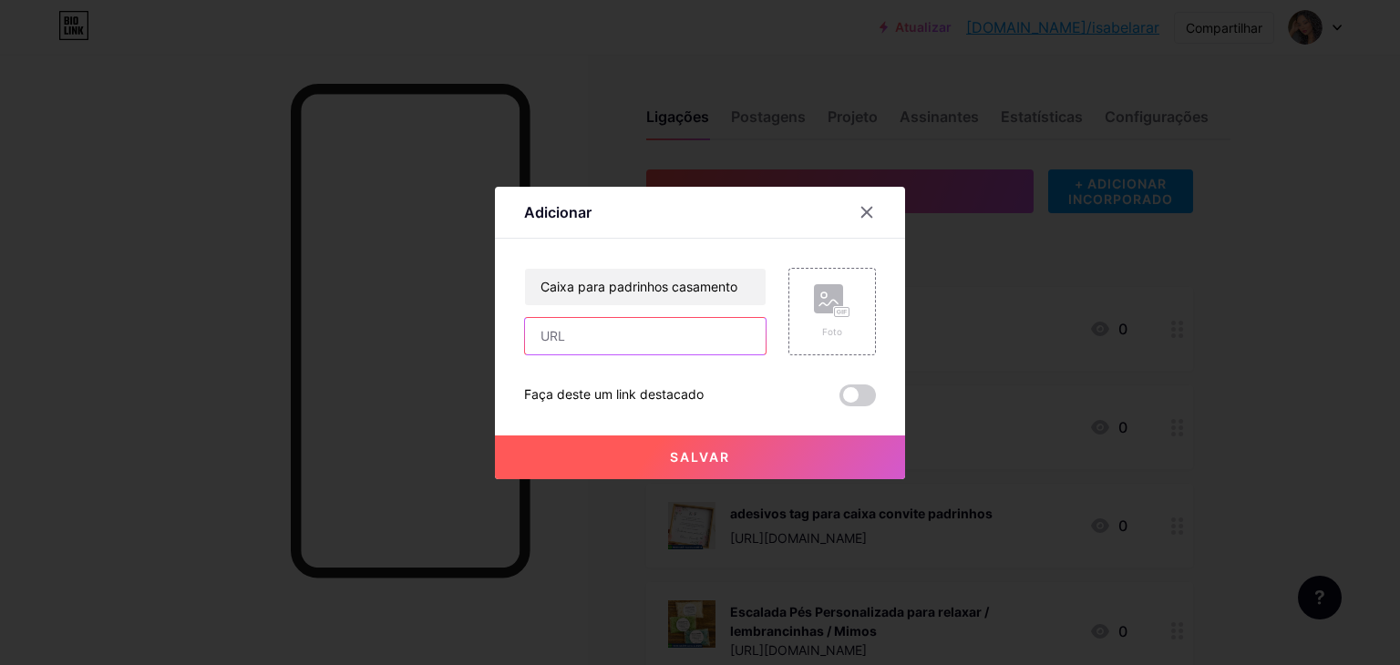
click at [686, 344] on input "text" at bounding box center [645, 336] width 241 height 36
paste input "https://shopee.com.br/Caixa-para-padrinhos-casamento-i.875820570.23398878465"
click at [704, 352] on input "https://shopee.com.br/Caixa-para-padrinhos-casamento-i.875820570.23398878465" at bounding box center [645, 336] width 241 height 36
type input "https://shopee.com.br/Caixa-para-padrinhos-casamento-i.875820570.23398878465"
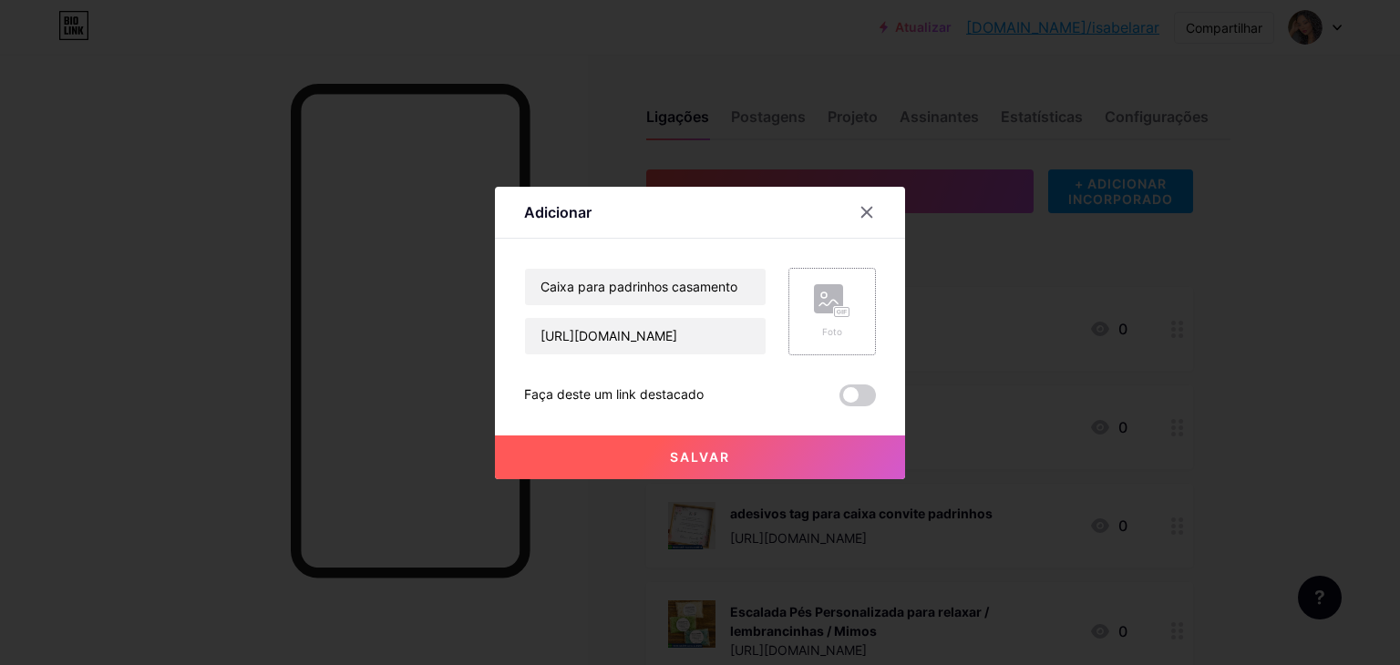
click at [852, 326] on div "Foto" at bounding box center [833, 312] width 88 height 88
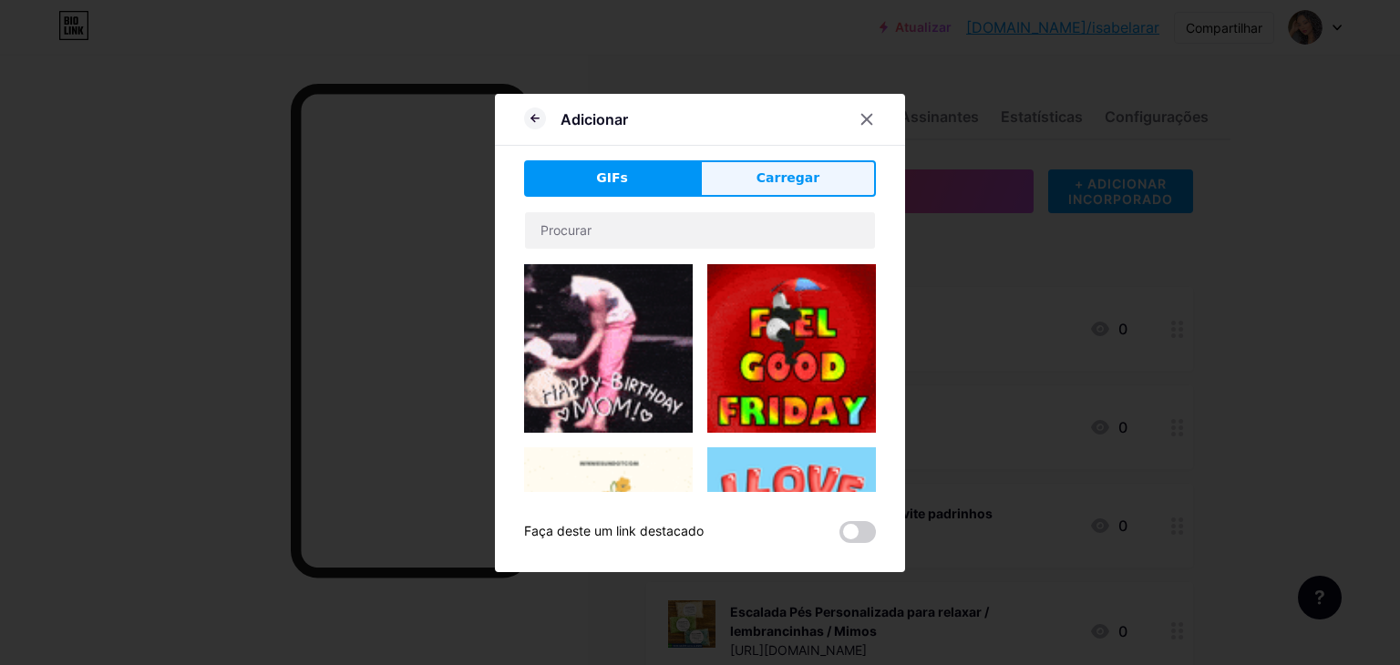
click at [770, 169] on span "Carregar" at bounding box center [788, 178] width 63 height 19
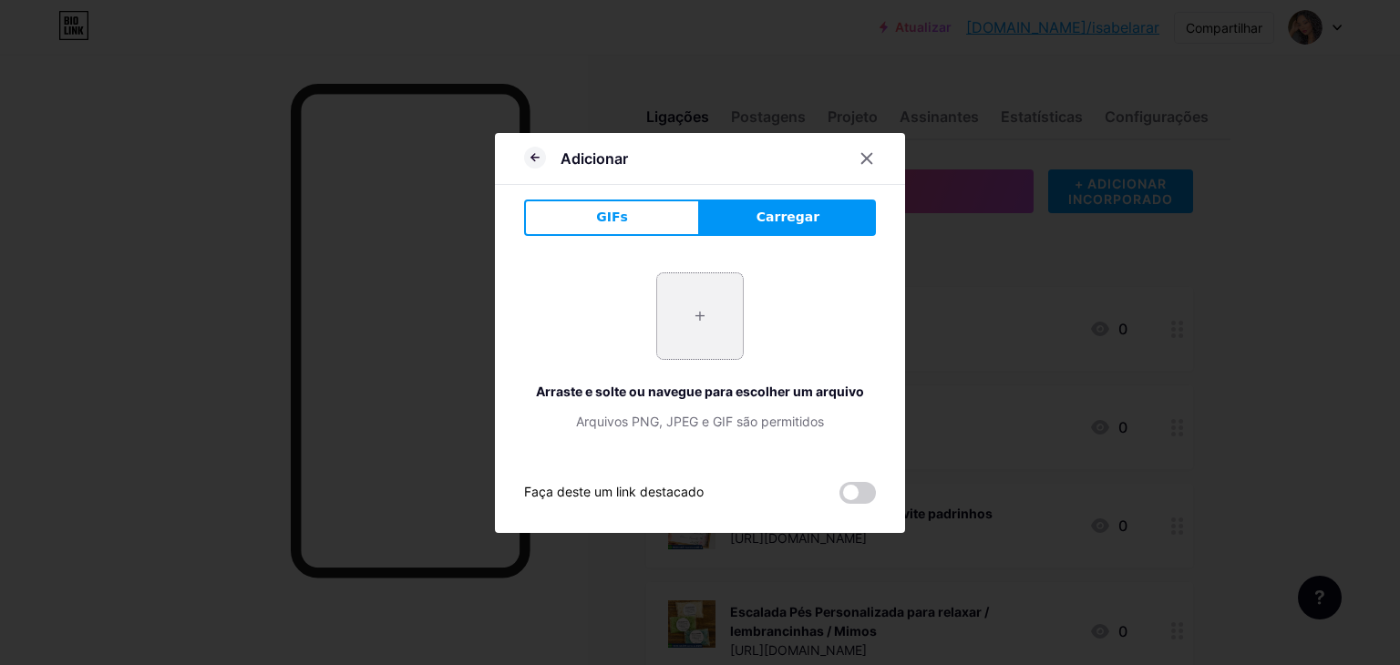
click at [730, 296] on input "file" at bounding box center [700, 316] width 86 height 86
type input "C:\fakepath\Captura de tela 2025-09-19 121308.png"
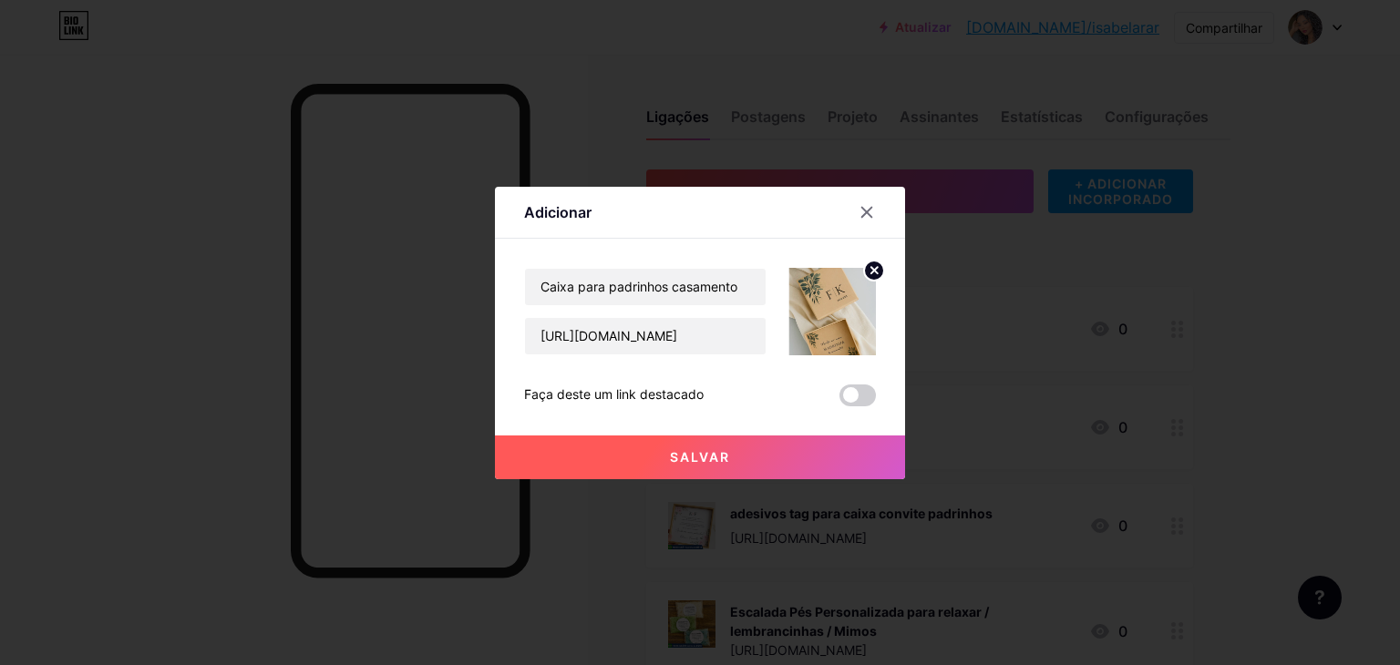
click at [722, 465] on button "Salvar" at bounding box center [700, 458] width 410 height 44
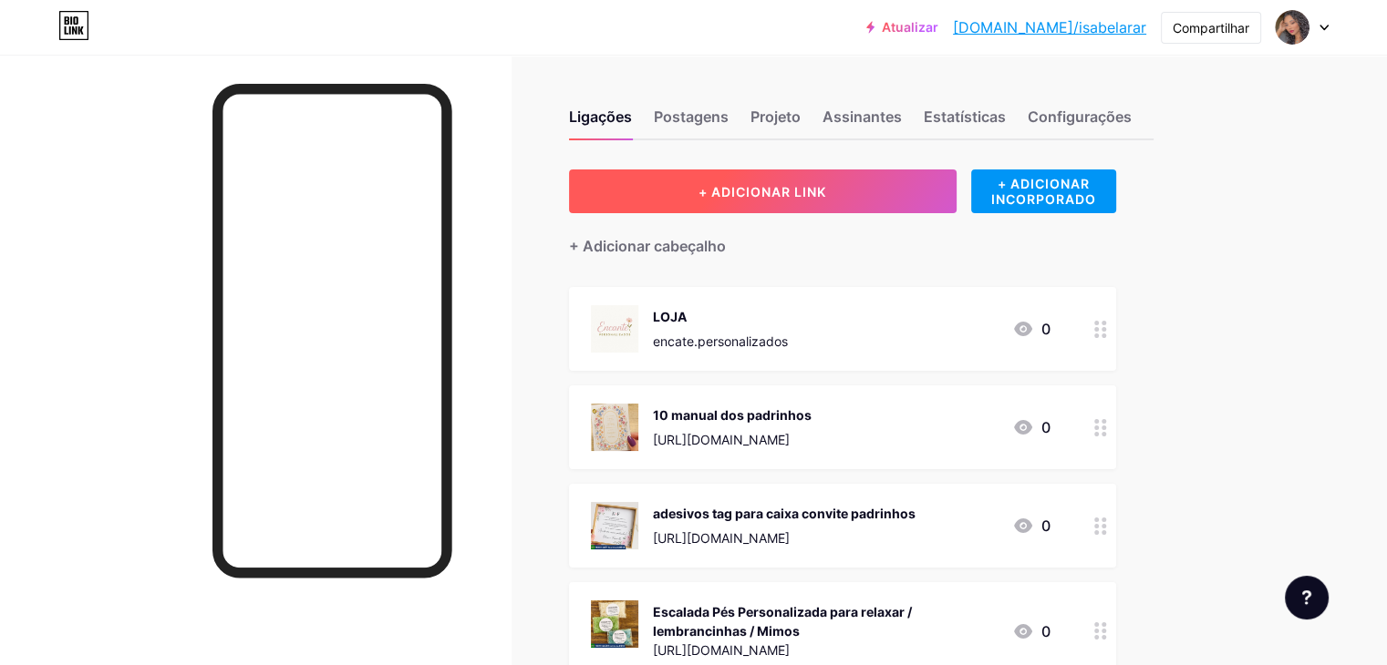
click at [726, 188] on button "+ ADICIONAR LINK" at bounding box center [762, 192] width 387 height 44
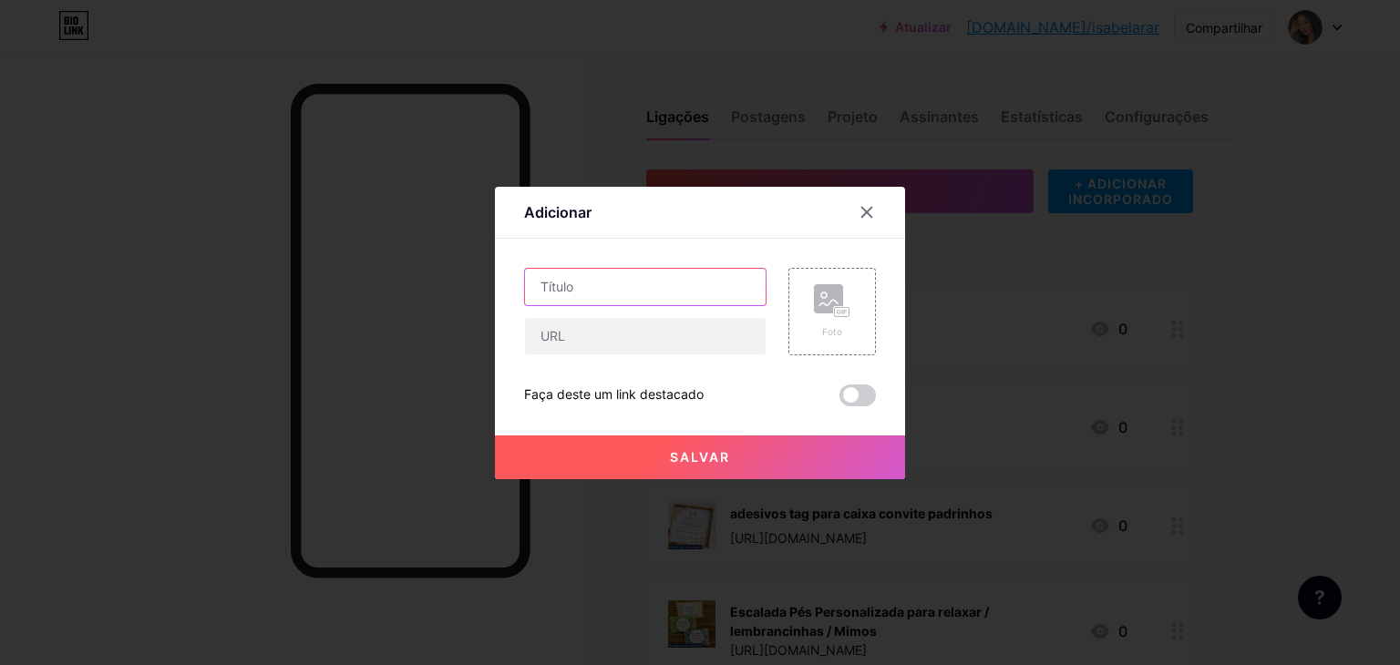
click at [665, 285] on input "text" at bounding box center [645, 287] width 241 height 36
paste input "plaquinha numeros mesa"
type input "plaquinha numeros mesa"
click at [547, 336] on input "text" at bounding box center [645, 336] width 241 height 36
paste input "plaquinha"
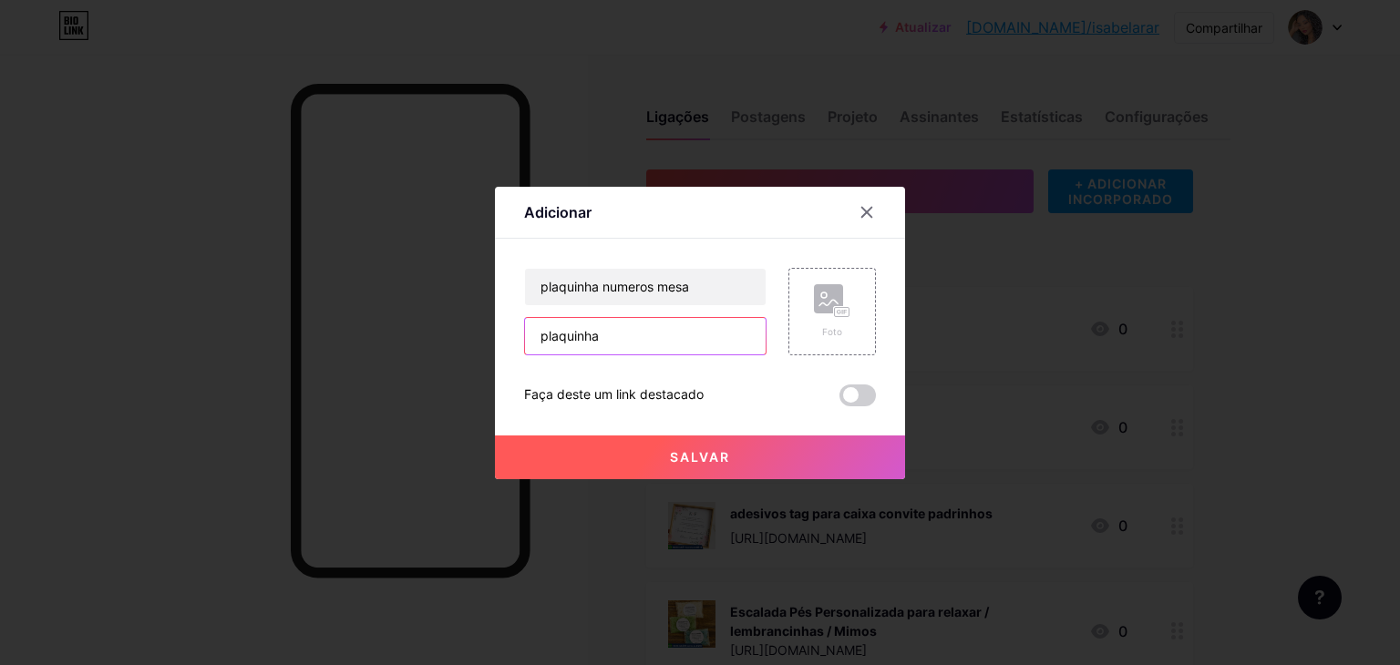
click at [573, 332] on input "plaquinha" at bounding box center [645, 336] width 241 height 36
paste input "https://shopee.com.br/plaquinha-numeros-mesa-i.875820570.23394376116"
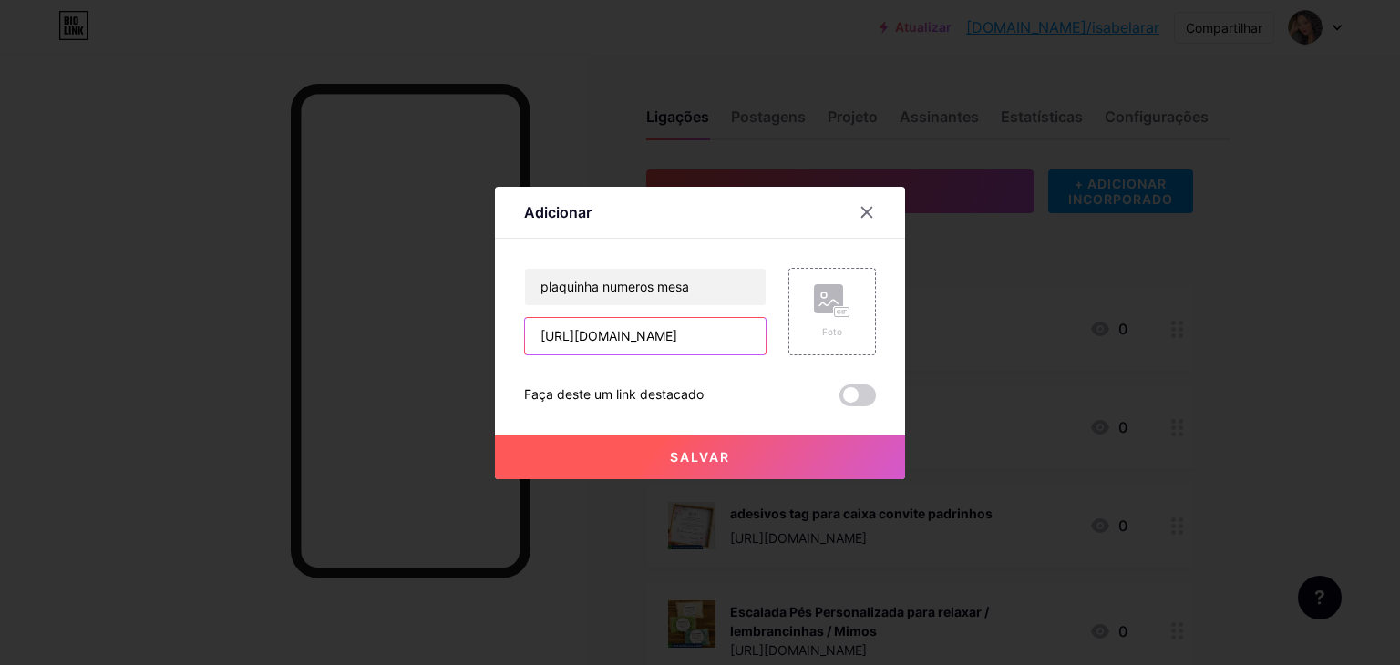
click at [573, 329] on input "https://shopee.com.br/plaquinha-numeros-mesa-i.875820570.23394376116" at bounding box center [645, 336] width 241 height 36
type input "https://shopee.com.br/plaquinha-numeros-mesa-i.875820570.23394376116"
click at [810, 335] on div "Foto" at bounding box center [833, 312] width 88 height 88
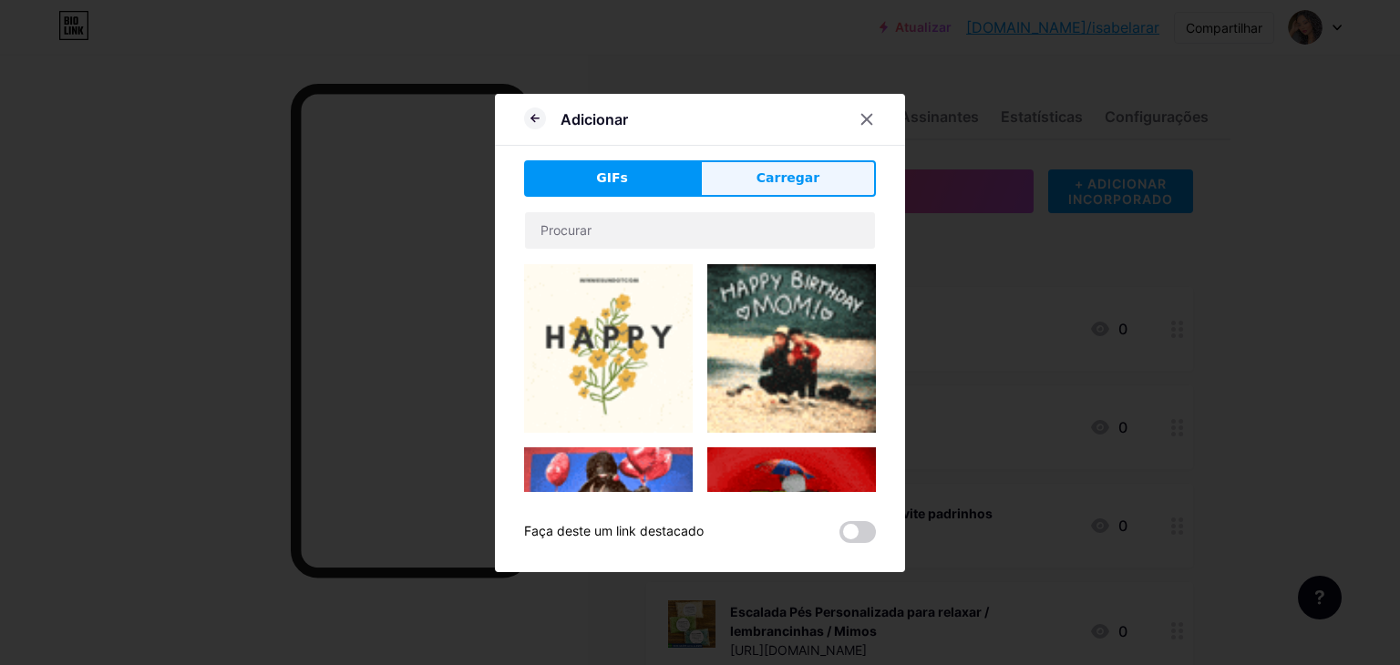
click at [756, 188] on button "Carregar" at bounding box center [788, 178] width 176 height 36
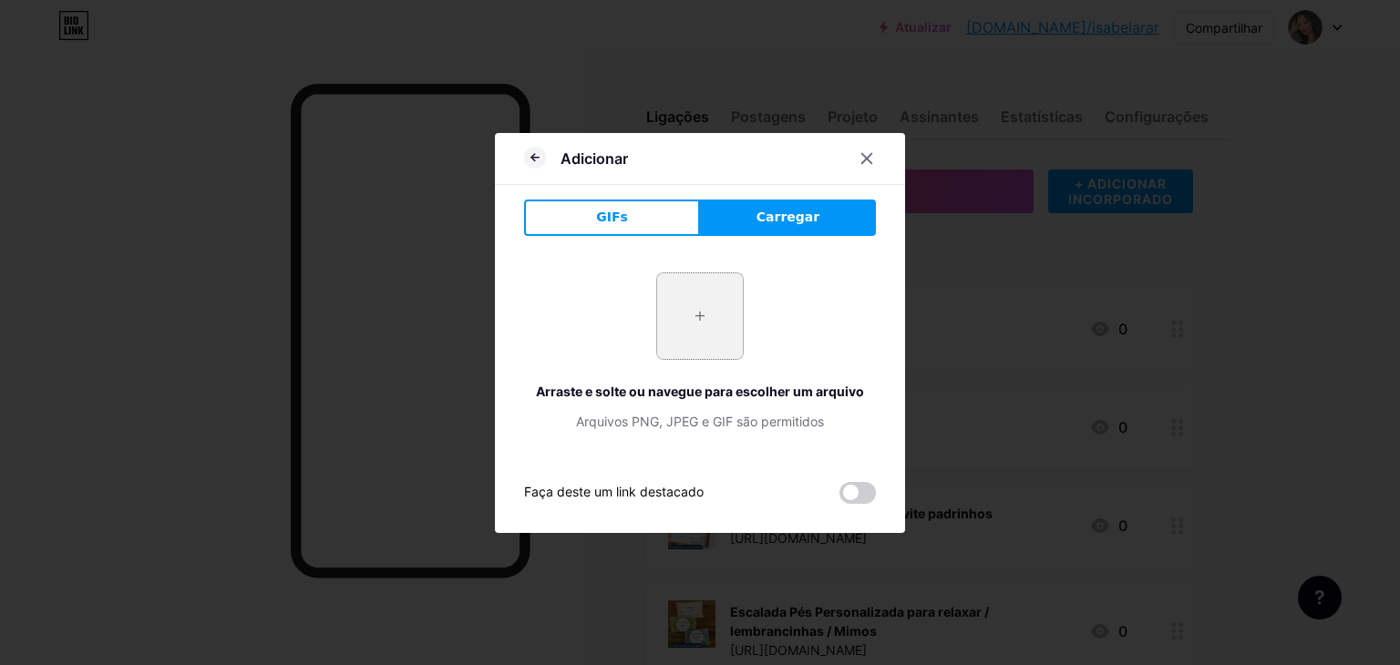
click at [707, 297] on input "file" at bounding box center [700, 316] width 86 height 86
type input "C:\fakepath\Captura de tela 2025-09-19 121354.png"
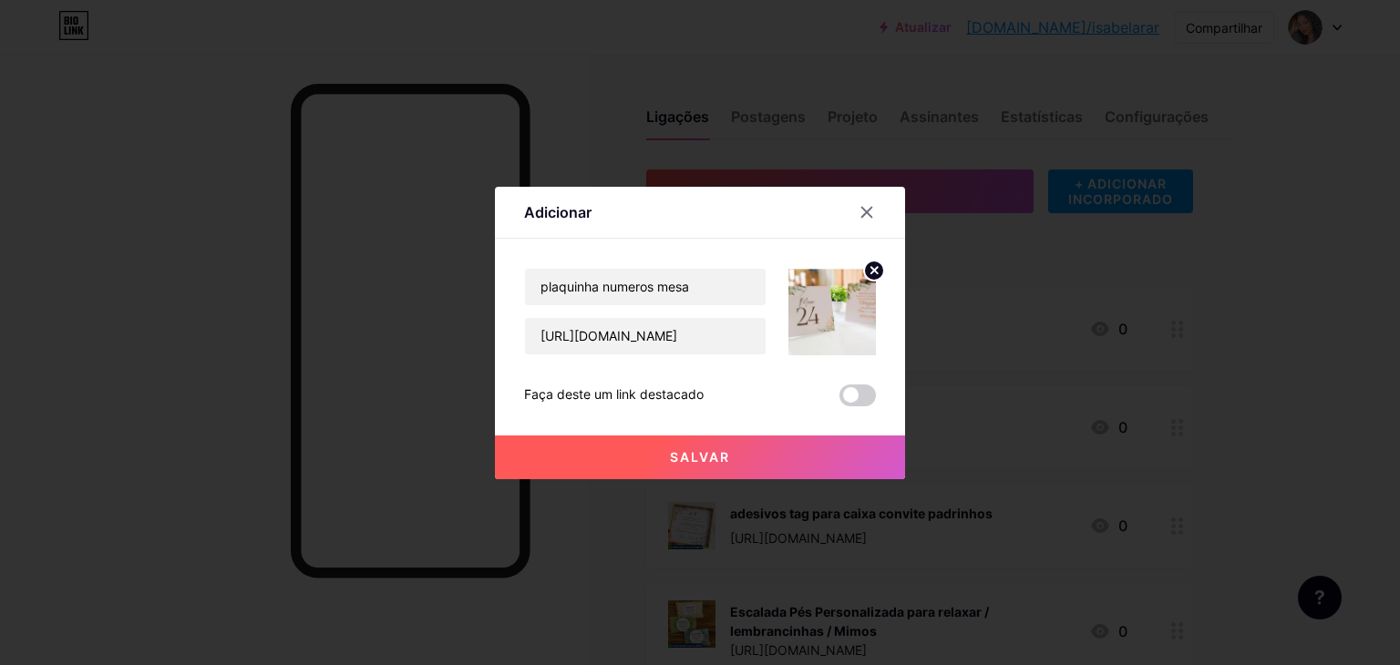
click at [746, 457] on button "Salvar" at bounding box center [700, 458] width 410 height 44
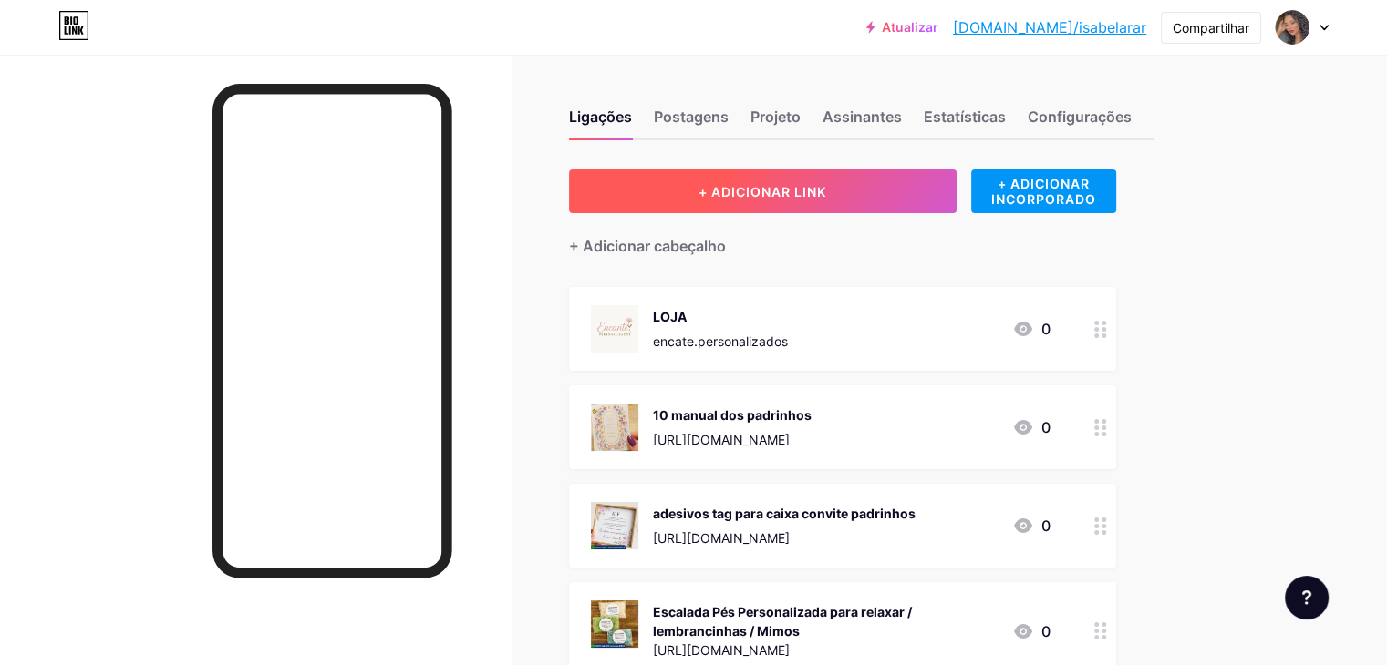
click at [779, 206] on button "+ ADICIONAR LINK" at bounding box center [762, 192] width 387 height 44
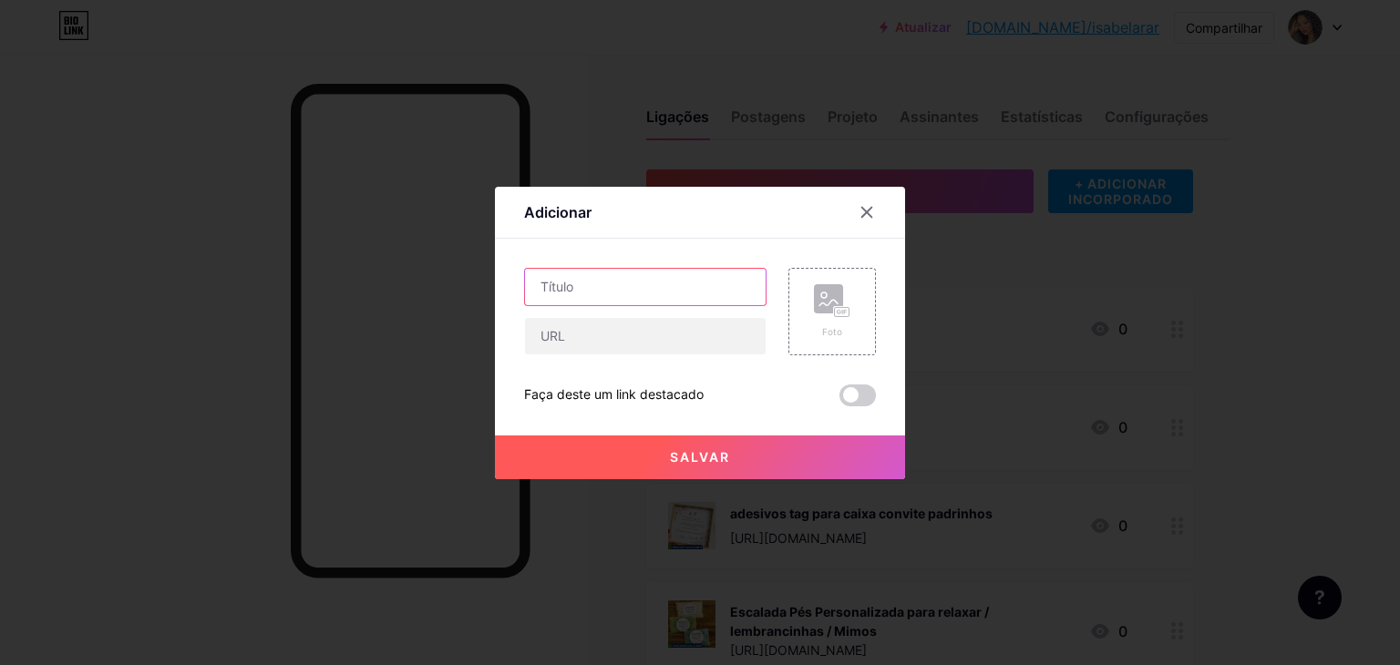
click at [655, 274] on input "text" at bounding box center [645, 287] width 241 height 36
paste input "plaquinha reservado casamento"
type input "plaquinha reservado casamento"
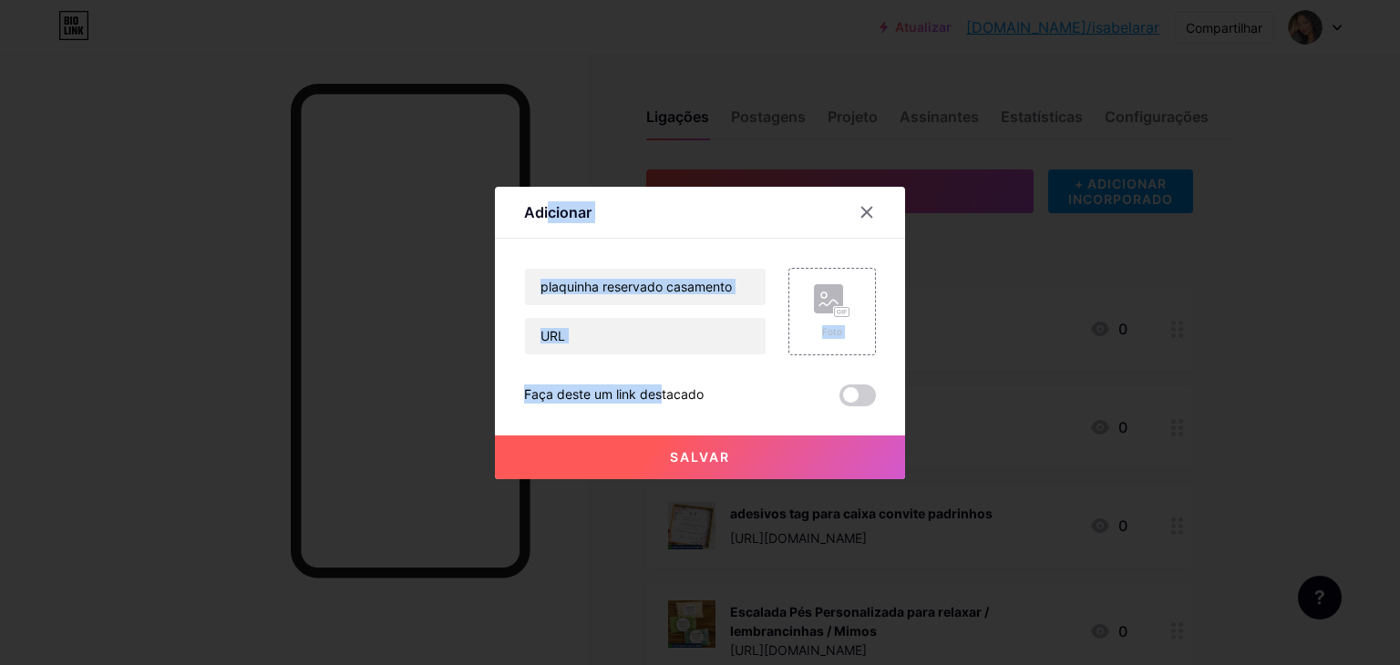
drag, startPoint x: 551, startPoint y: 199, endPoint x: 618, endPoint y: 358, distance: 173.2
click at [618, 358] on div "Adicionar Contente YouTube Reproduza vídeos do YouTube sem sair da sua página. …" at bounding box center [700, 333] width 410 height 293
click at [618, 336] on input "text" at bounding box center [645, 336] width 241 height 36
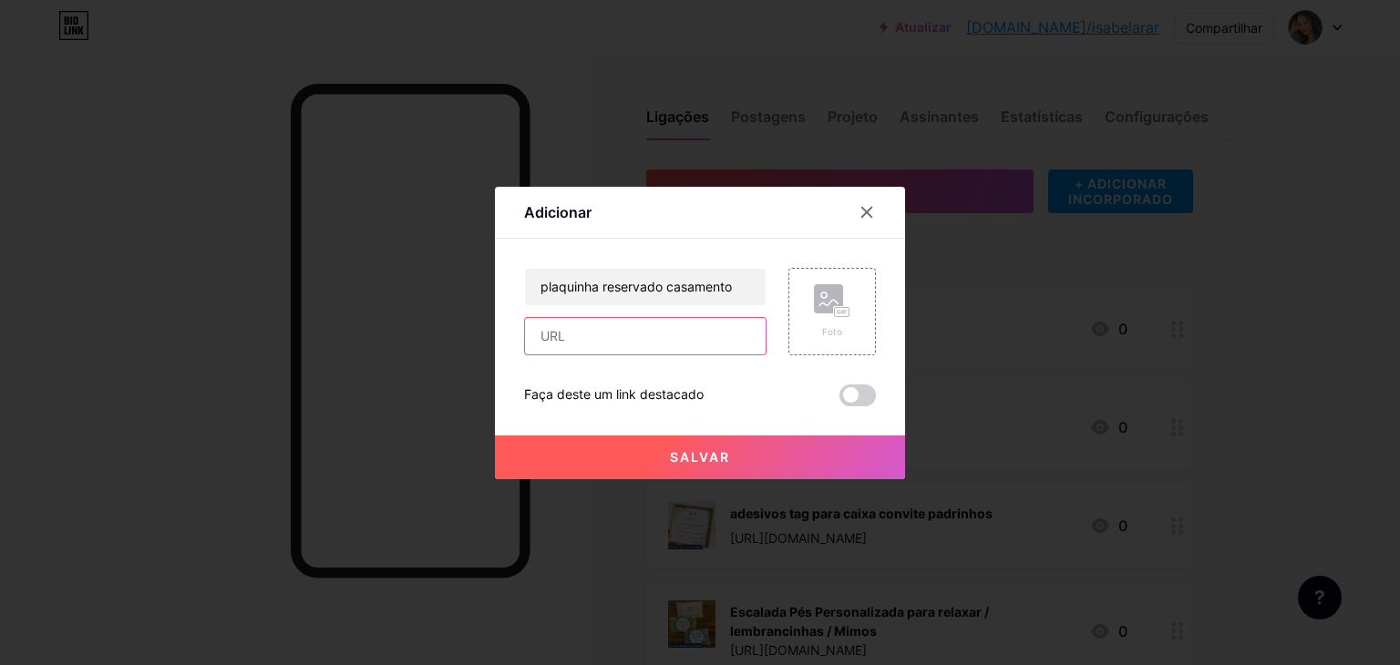
click at [618, 336] on input "text" at bounding box center [645, 336] width 241 height 36
paste input "https://shopee.com.br/plaquinha-reservado-casamento-i.875820570.23298872751"
type input "https://shopee.com.br/plaquinha-reservado-casamento-i.875820570.23298872751"
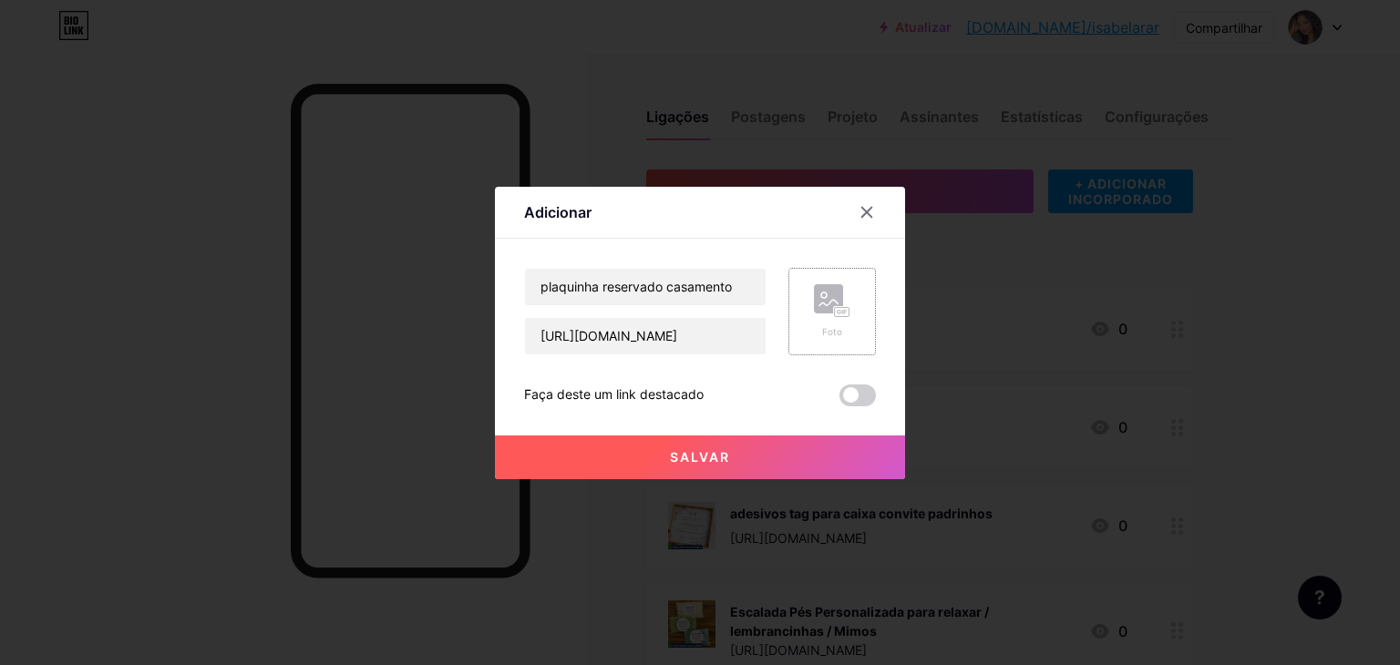
click at [825, 294] on rect at bounding box center [828, 298] width 29 height 29
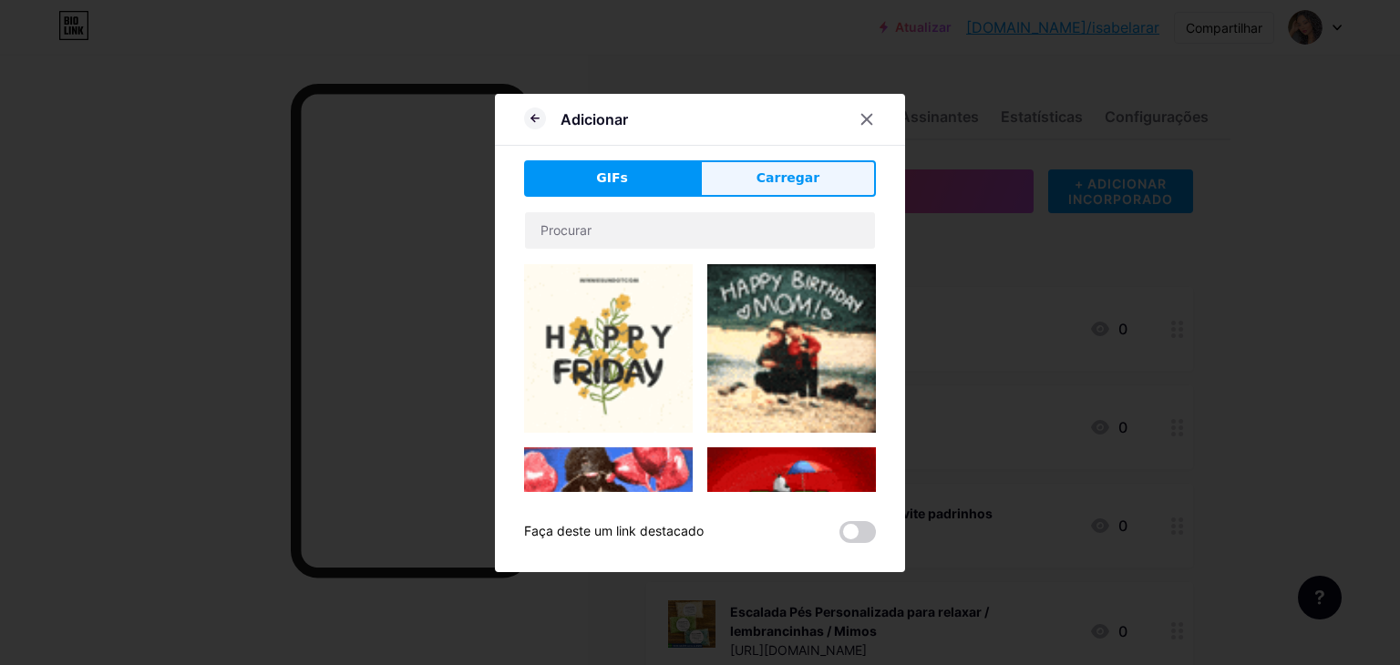
click at [736, 183] on button "Carregar" at bounding box center [788, 178] width 176 height 36
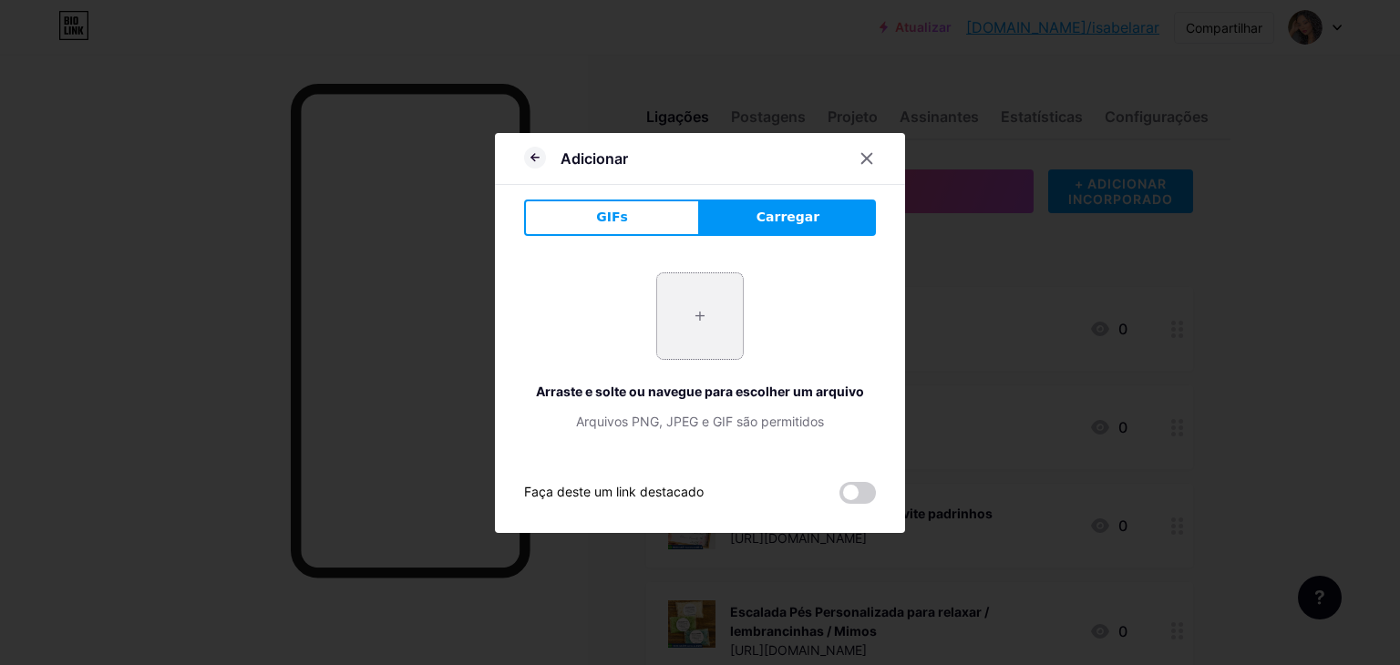
click at [711, 331] on input "file" at bounding box center [700, 316] width 86 height 86
type input "C:\fakepath\Captura de tela 2025-09-19 121458.png"
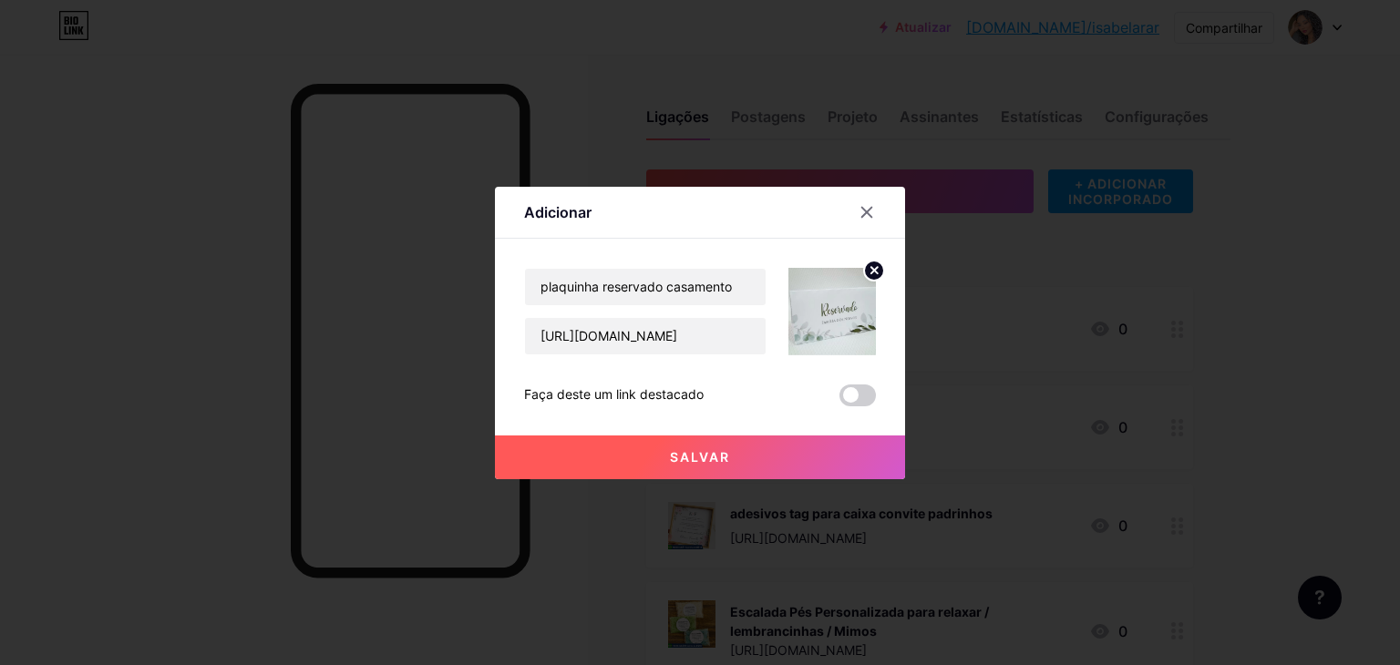
click at [784, 460] on button "Salvar" at bounding box center [700, 458] width 410 height 44
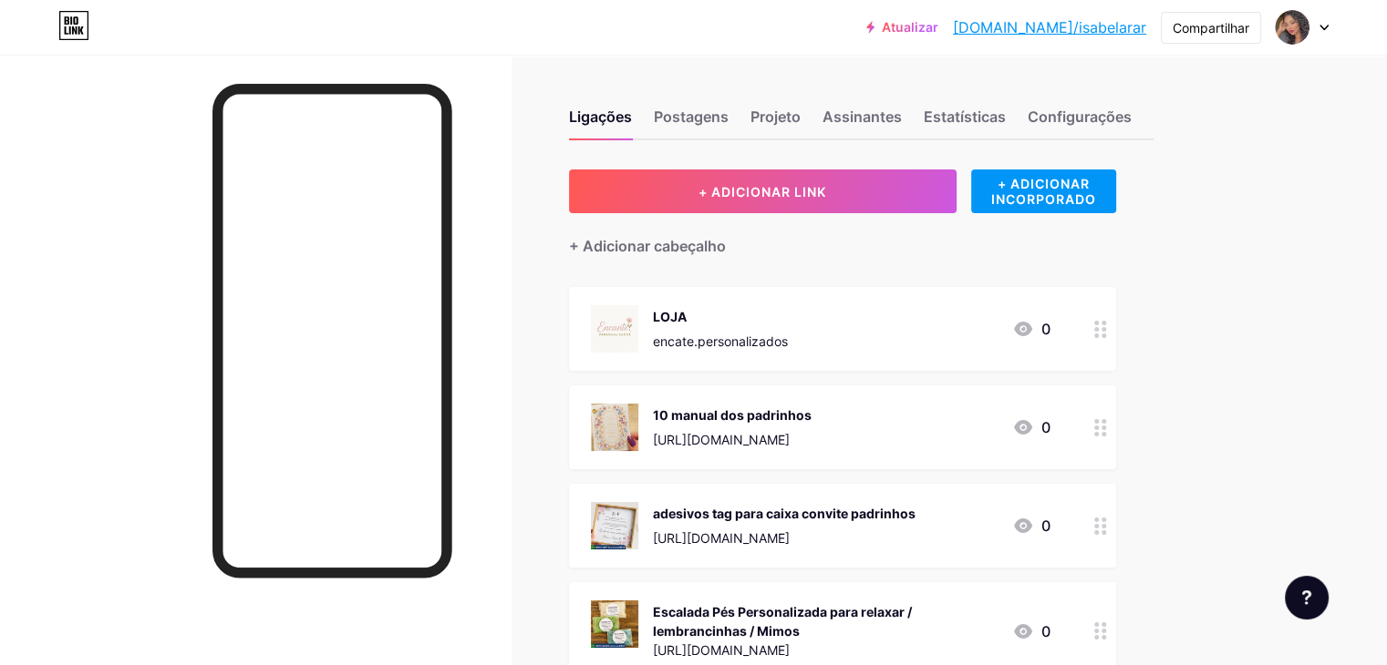
click at [794, 212] on button "+ ADICIONAR LINK" at bounding box center [762, 192] width 387 height 44
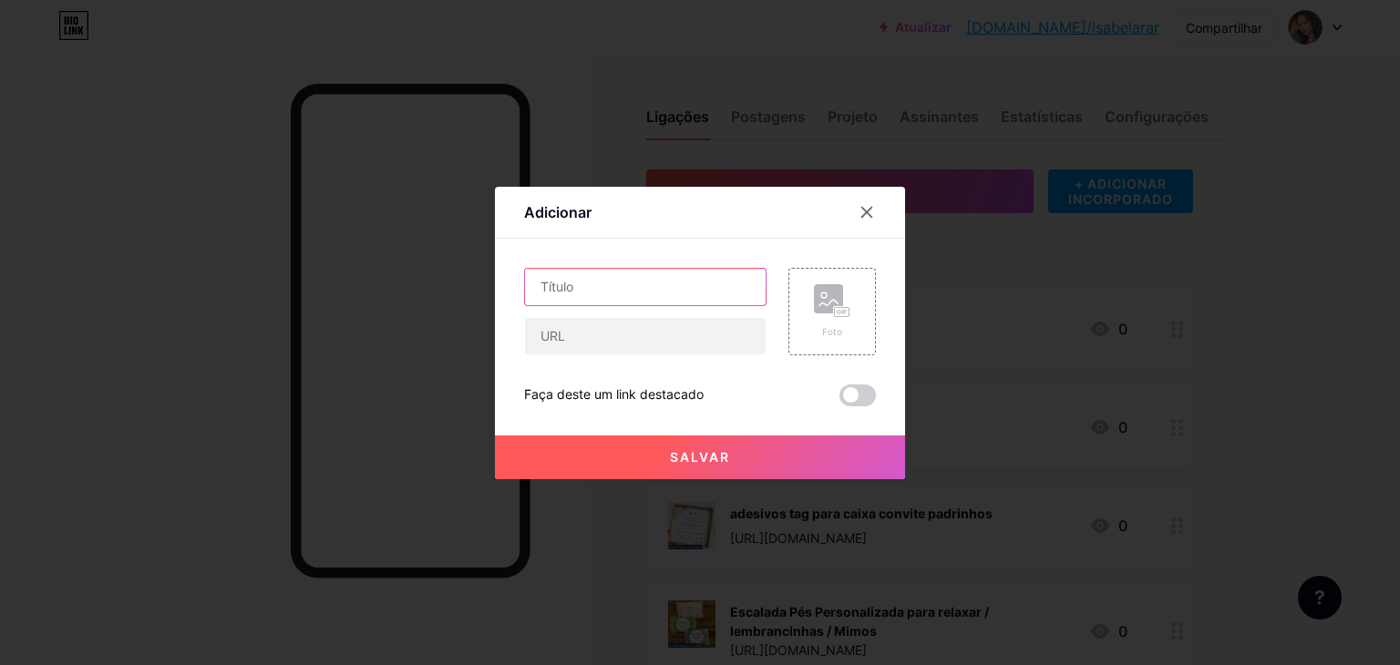
click at [720, 296] on input "text" at bounding box center [645, 287] width 241 height 36
paste input "10 manual padrinhos"
type input "10 manual padrinhos"
drag, startPoint x: 589, startPoint y: 268, endPoint x: 602, endPoint y: 315, distance: 48.2
click at [602, 315] on div "10 manual padrinhos" at bounding box center [645, 312] width 242 height 88
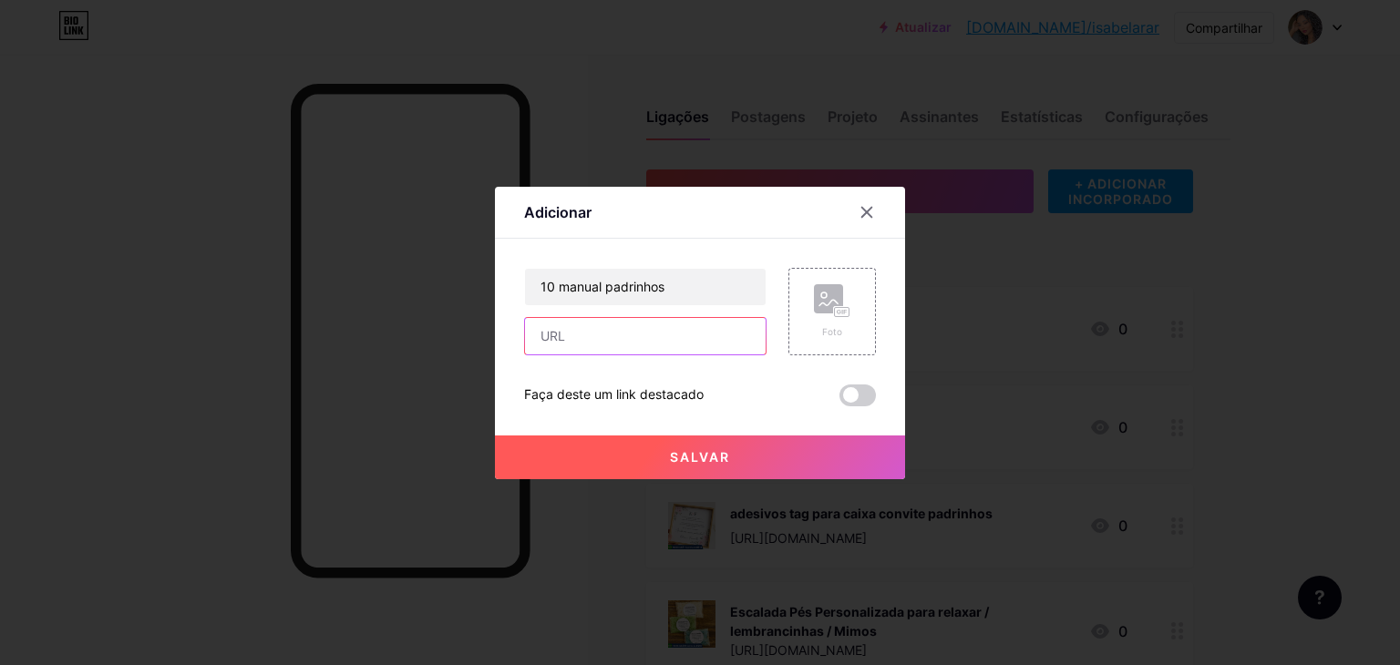
click at [602, 344] on input "text" at bounding box center [645, 336] width 241 height 36
paste input "https://shopee.com.br/10-manual-padrinhos-i.875820570.23294376175"
drag, startPoint x: 604, startPoint y: 339, endPoint x: 892, endPoint y: 307, distance: 290.7
click at [604, 339] on input "https://shopee.com.br/10-manual-padrinhos-i.875820570.23294376175" at bounding box center [645, 336] width 241 height 36
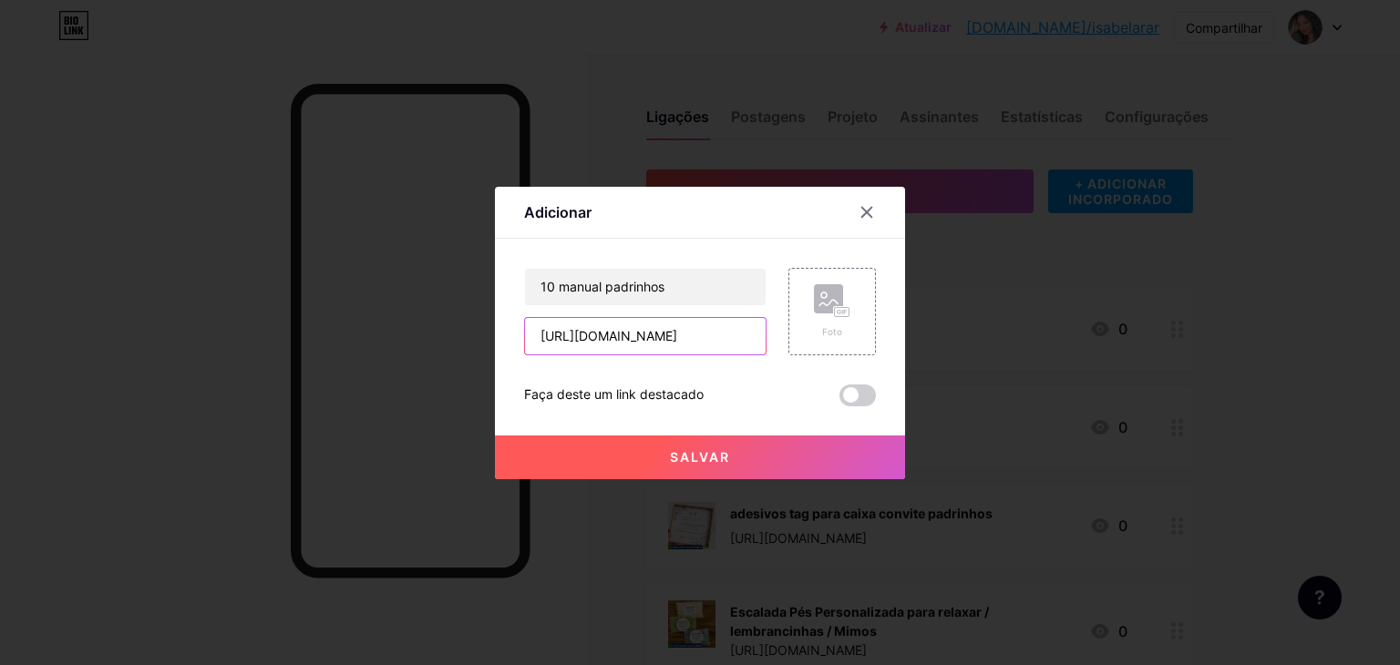
type input "https://shopee.com.br/10-manual-padrinhos-i.875820570.23294376175"
click at [798, 322] on div "Foto" at bounding box center [833, 312] width 88 height 88
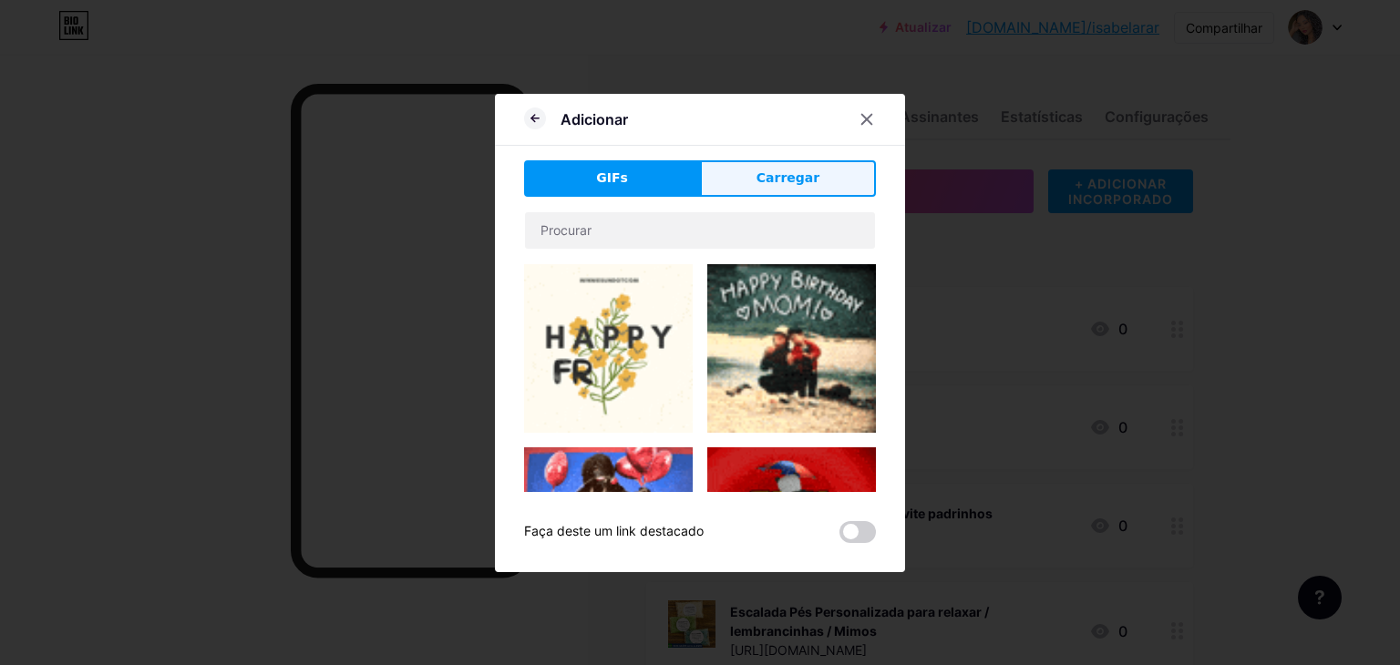
click at [754, 171] on button "Carregar" at bounding box center [788, 178] width 176 height 36
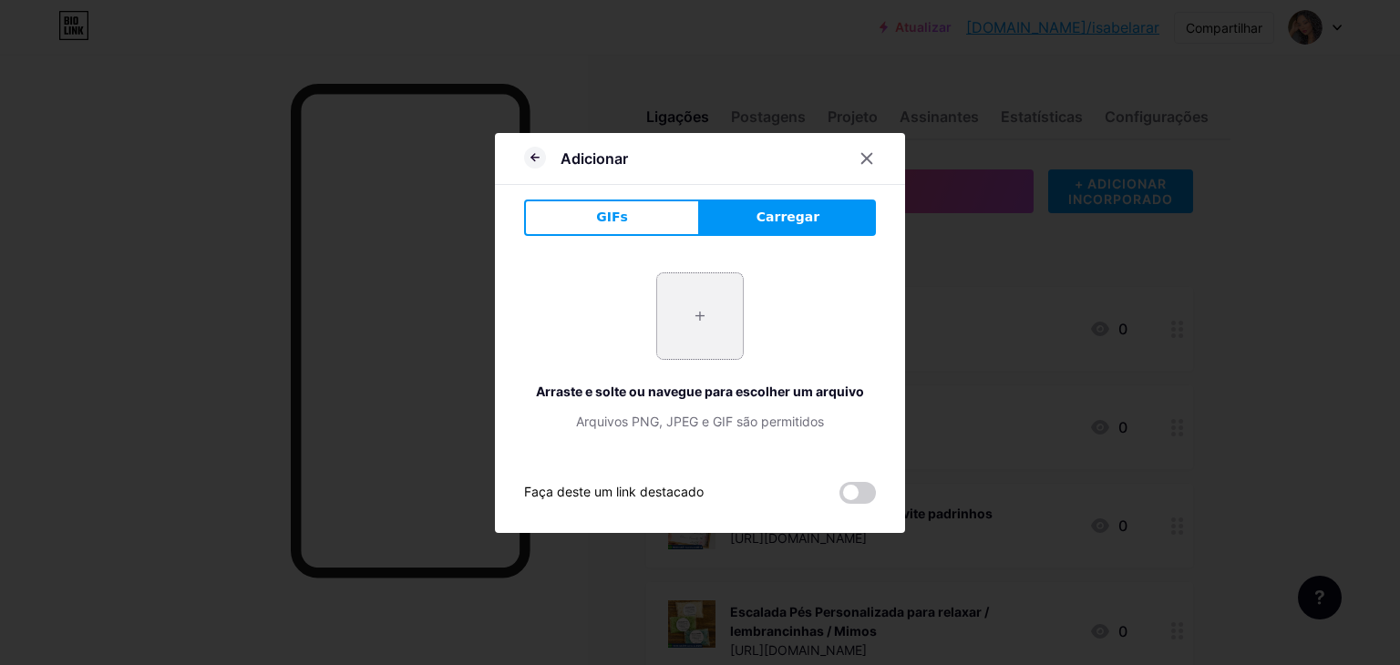
click at [696, 338] on input "file" at bounding box center [700, 316] width 86 height 86
type input "C:\fakepath\Captura de tela 2025-09-19 121550.png"
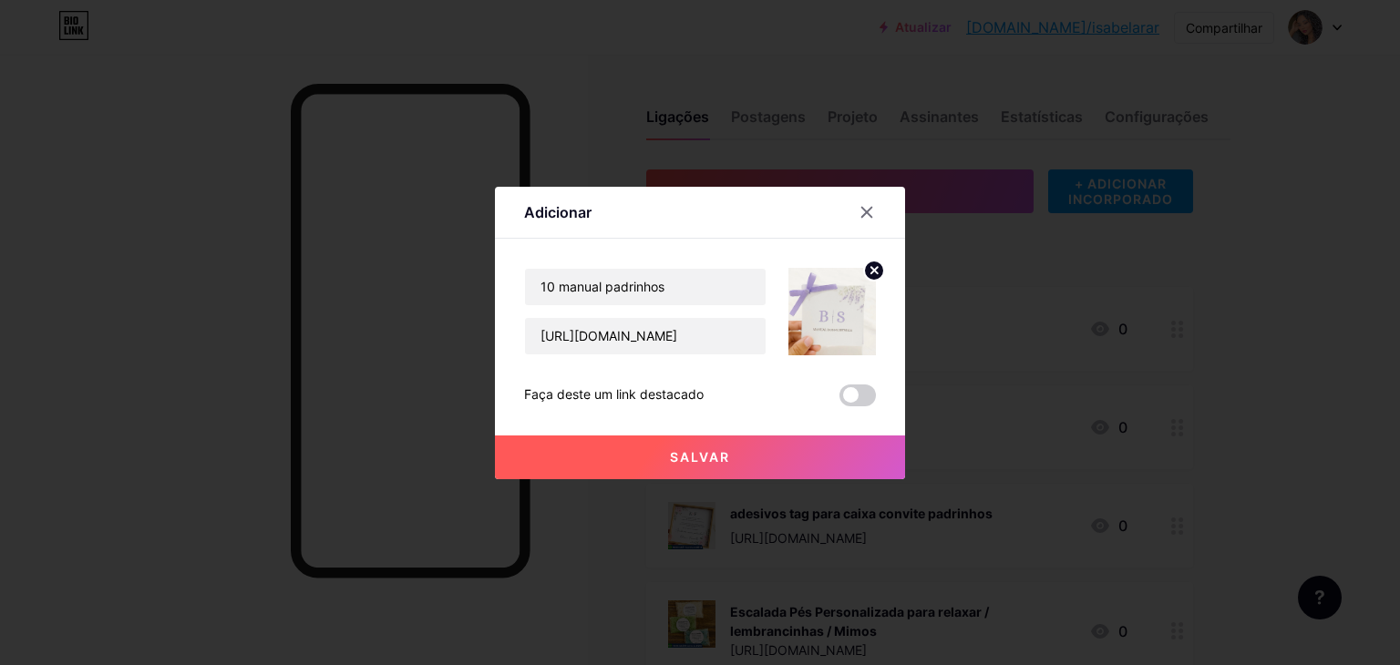
click at [820, 453] on button "Salvar" at bounding box center [700, 458] width 410 height 44
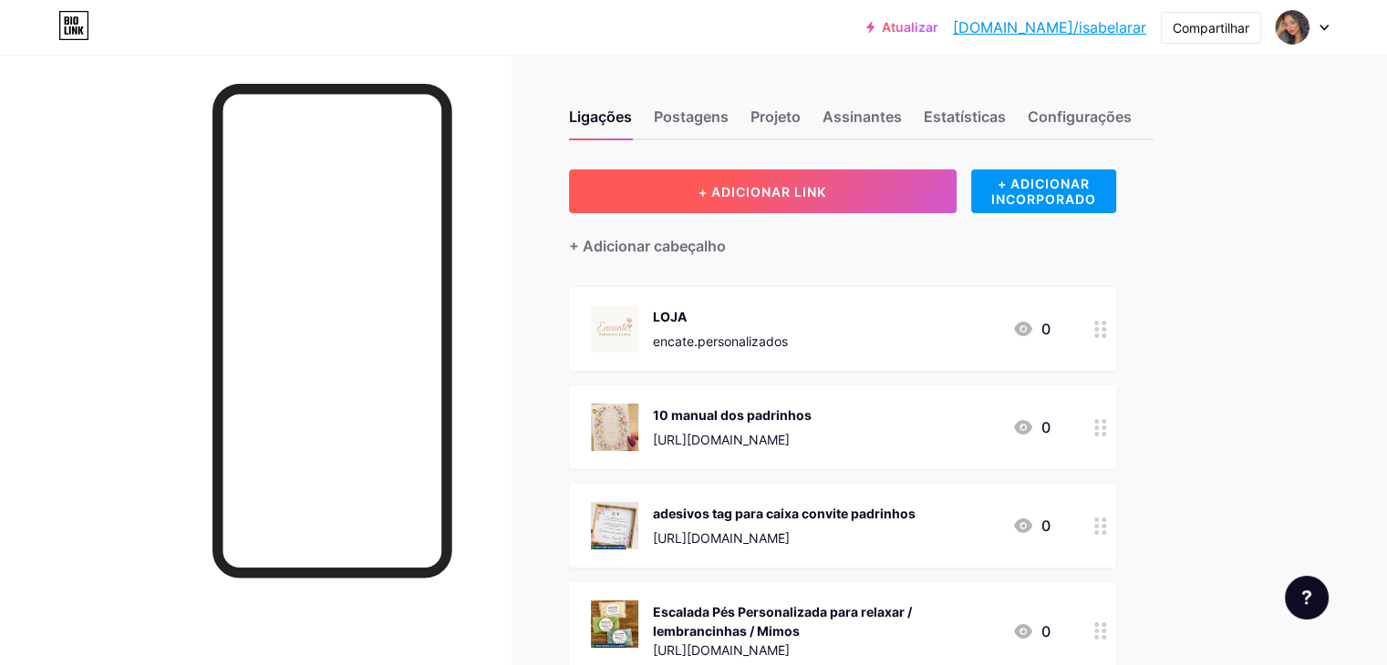
click at [831, 201] on button "+ ADICIONAR LINK" at bounding box center [762, 192] width 387 height 44
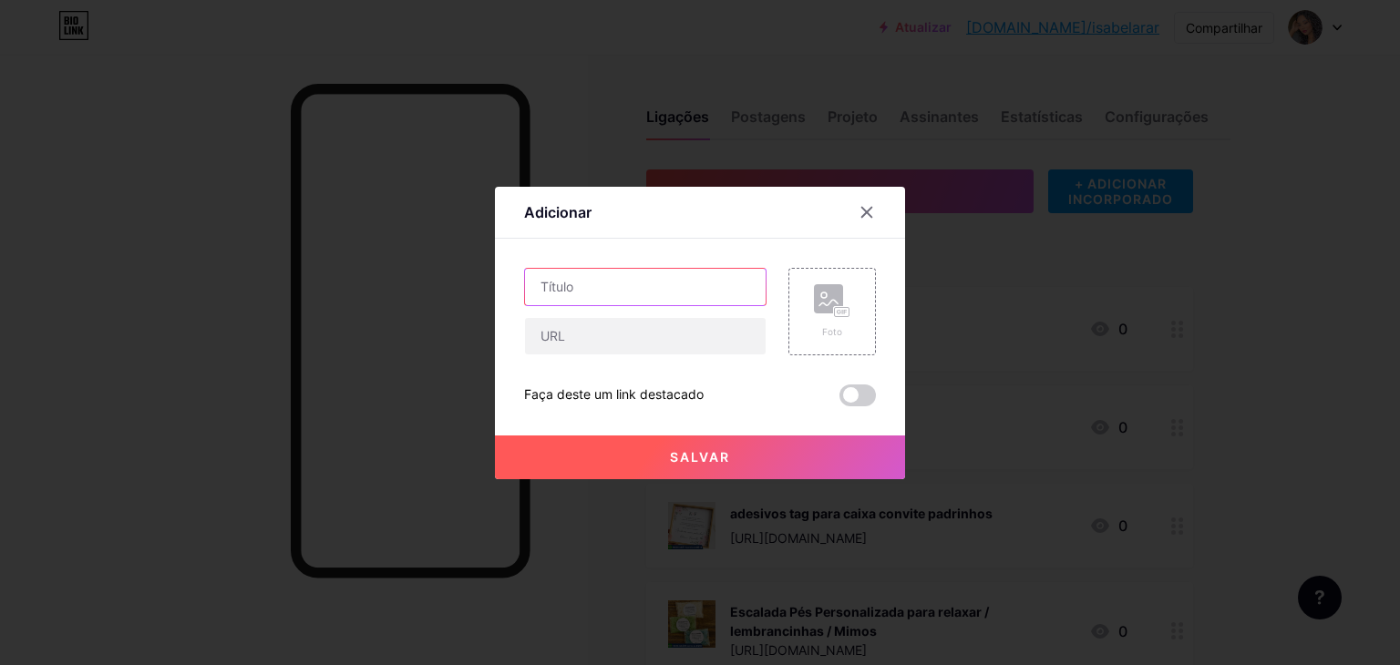
click at [717, 297] on input "text" at bounding box center [645, 287] width 241 height 36
paste input "Tags rotulos para saquinho de organza"
type input "Tags rotulos para saquinho de organza"
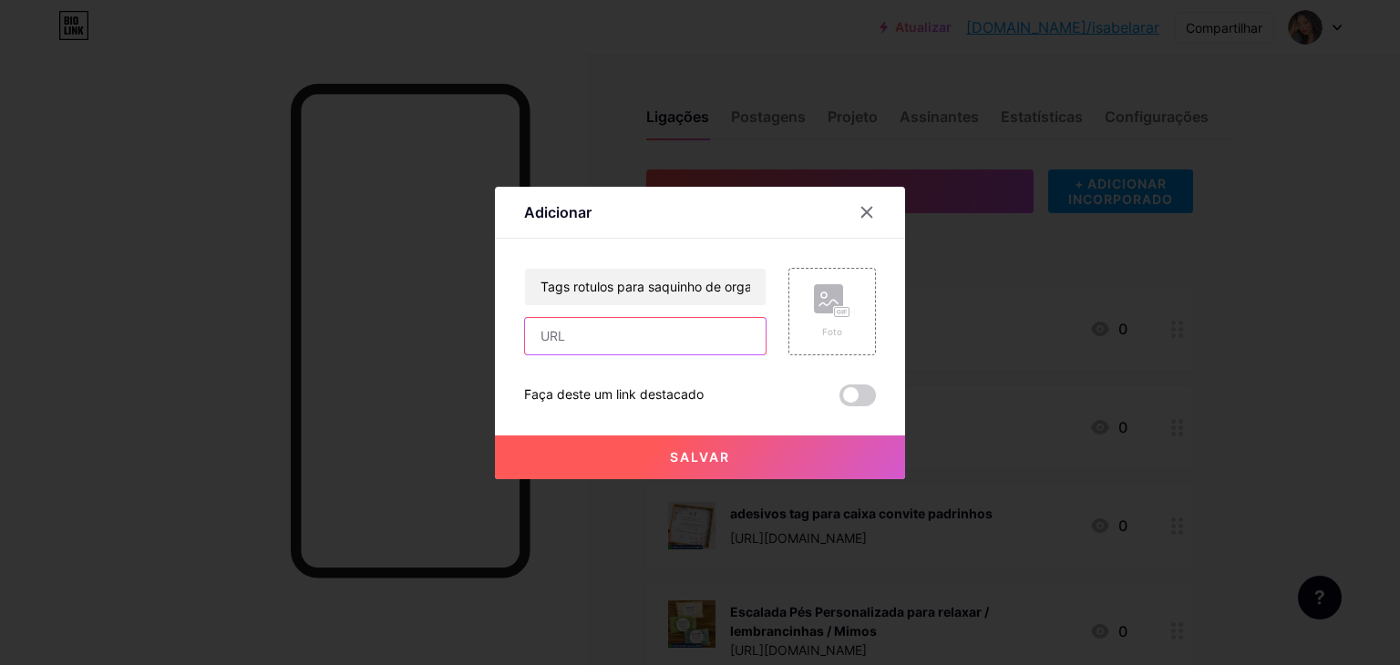
click at [624, 325] on input "text" at bounding box center [645, 336] width 241 height 36
paste input "https://shopee.com.br/Tags-rotulos-para-saquinho-de-organza-i.875820570.2319439…"
type input "https://shopee.com.br/Tags-rotulos-para-saquinho-de-organza-i.875820570.2319439…"
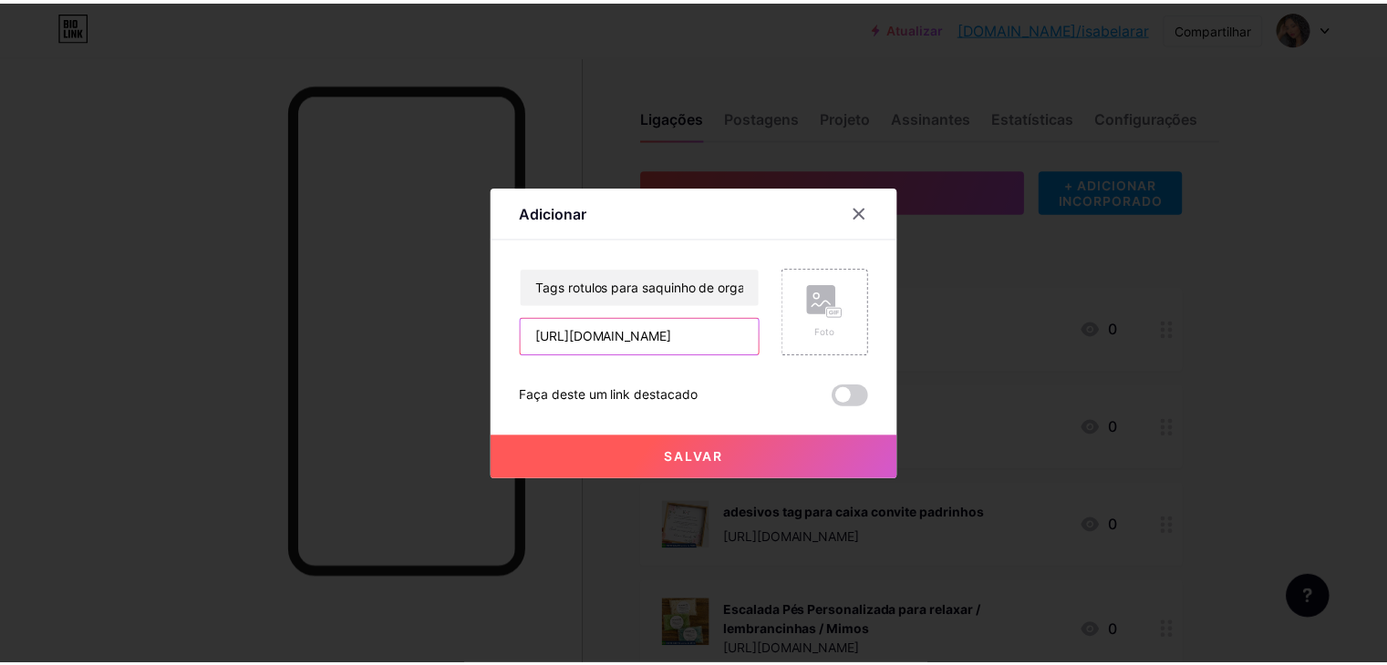
scroll to position [0, 0]
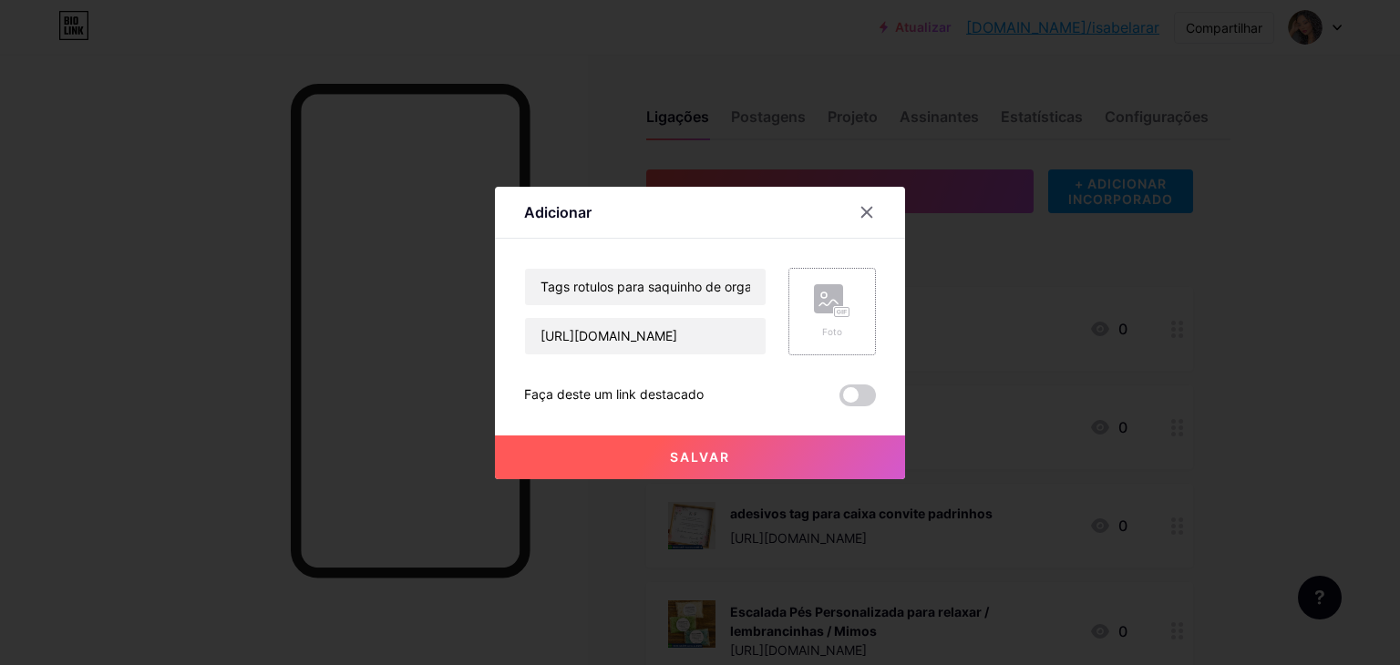
click at [847, 307] on rect at bounding box center [842, 311] width 15 height 9
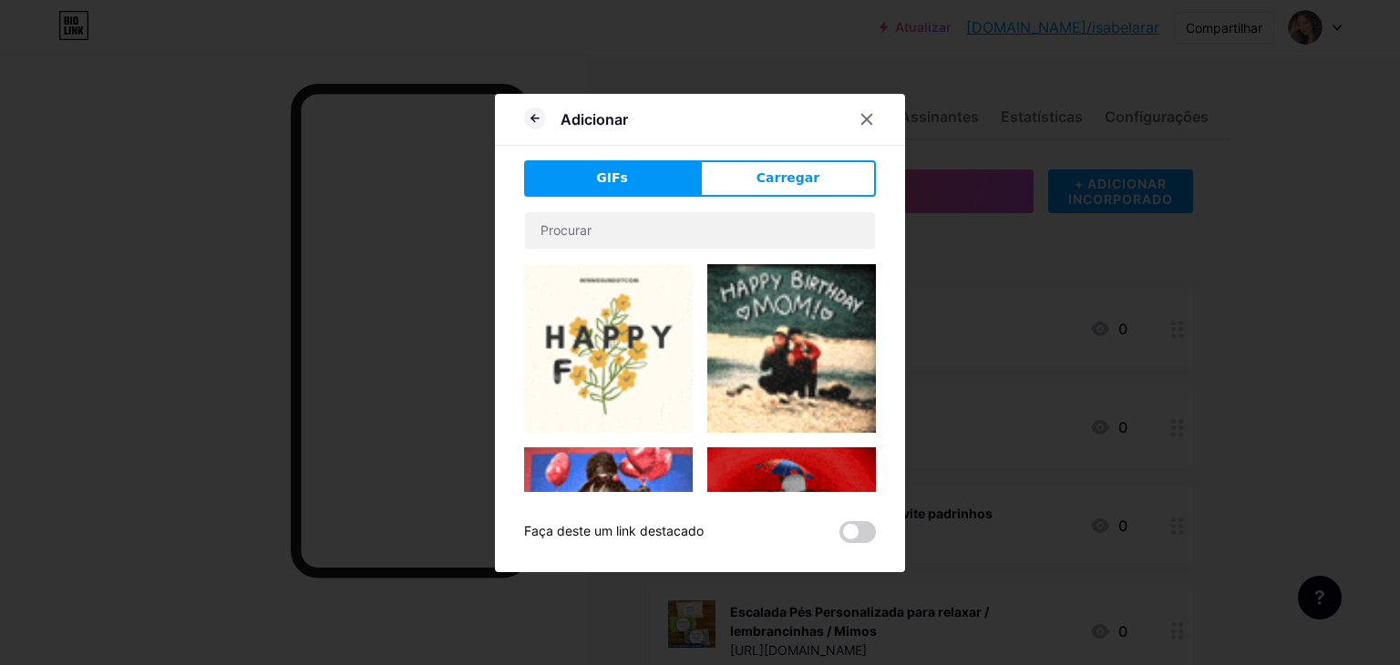
click at [762, 181] on font "Carregar" at bounding box center [788, 177] width 63 height 15
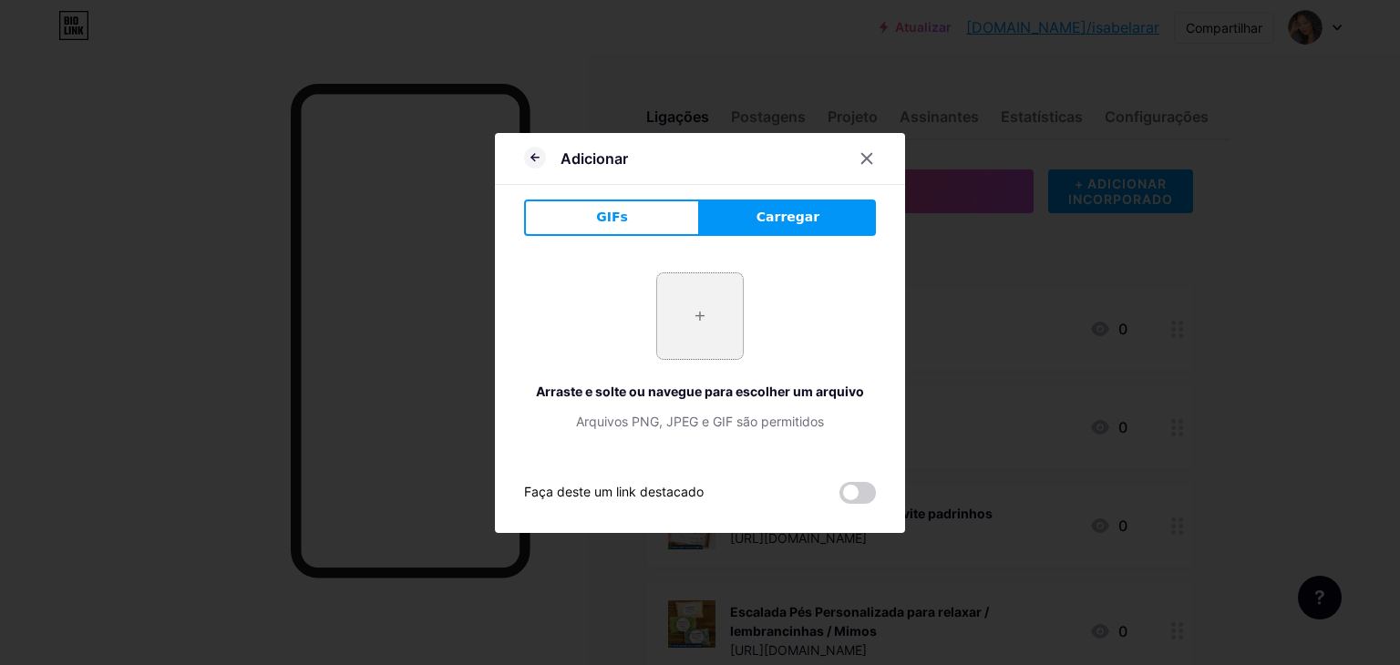
click at [677, 285] on input "file" at bounding box center [700, 316] width 86 height 86
type input "C:\fakepath\Captura de tela 2025-09-19 121635.png"
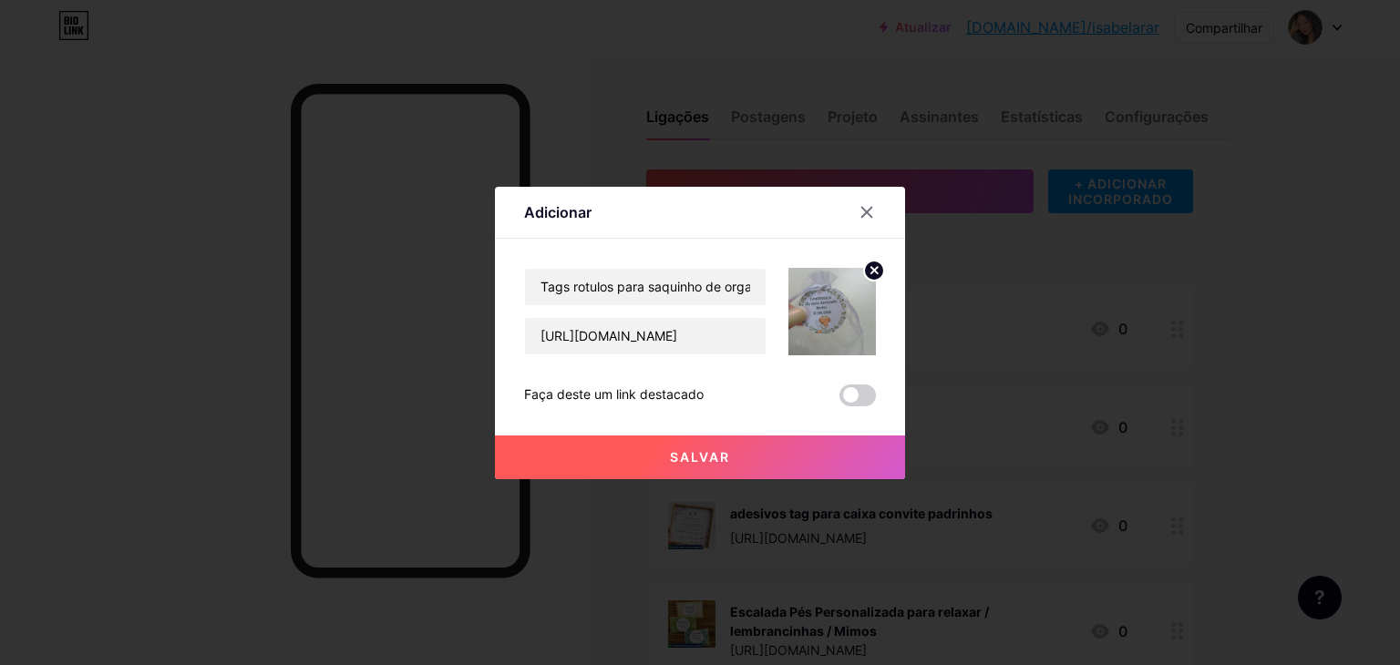
click at [752, 455] on button "Salvar" at bounding box center [700, 458] width 410 height 44
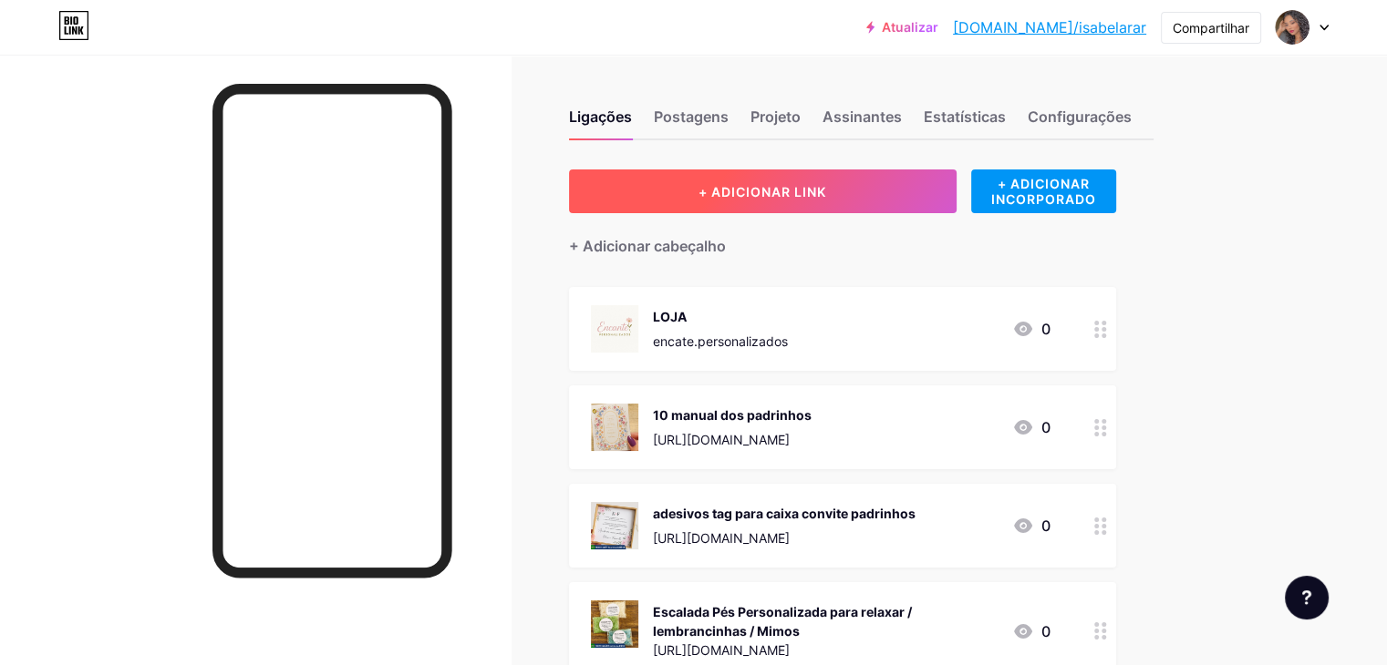
click at [711, 191] on button "+ ADICIONAR LINK" at bounding box center [762, 192] width 387 height 44
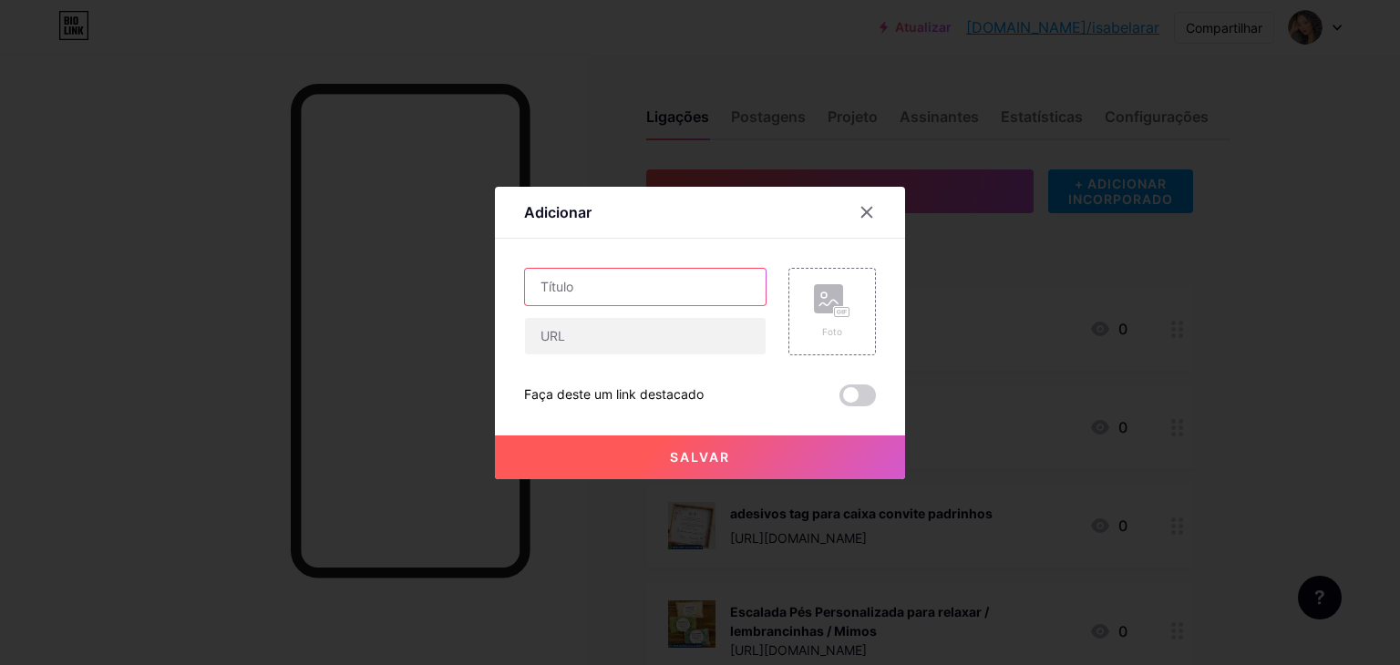
click at [699, 285] on input "text" at bounding box center [645, 287] width 241 height 36
paste input "Rótulo Personalizado Nutella 140g | Papel Fotográfico Adesivo"
type input "Rótulo Personalizado Nutella 140g | Papel Fotográfico Adesivo"
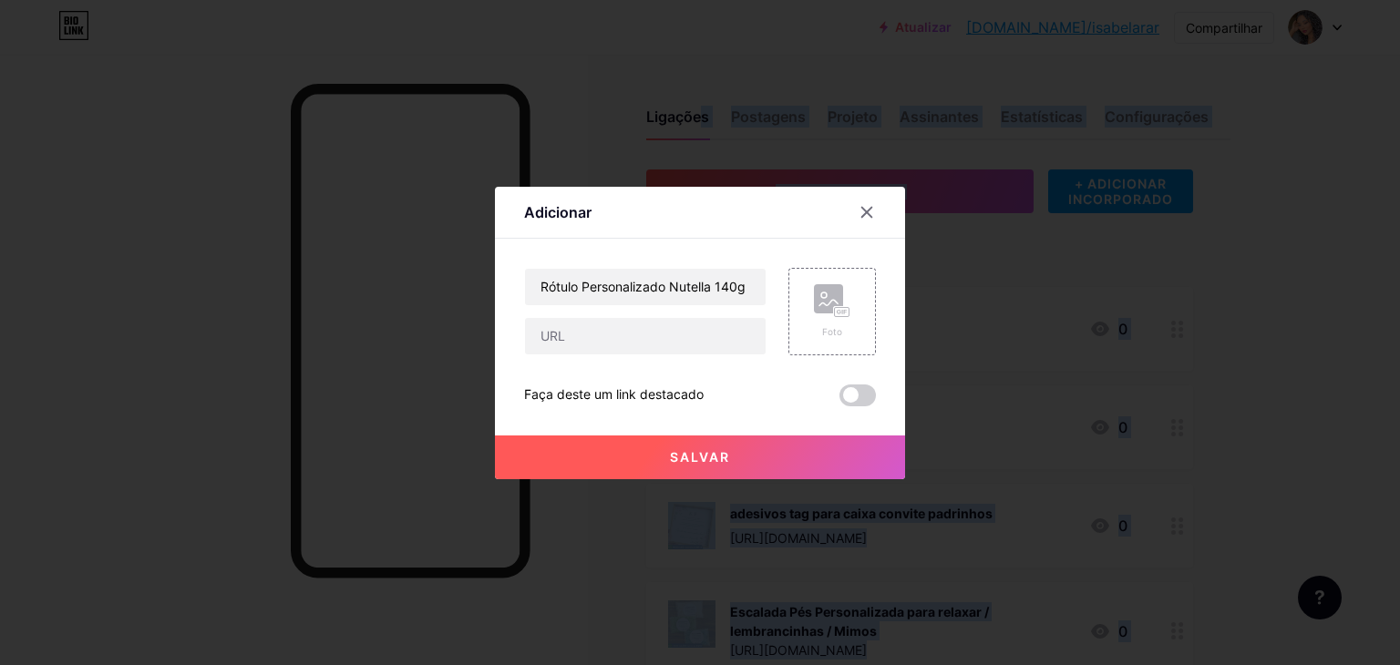
drag, startPoint x: 625, startPoint y: 119, endPoint x: 438, endPoint y: -50, distance: 252.3
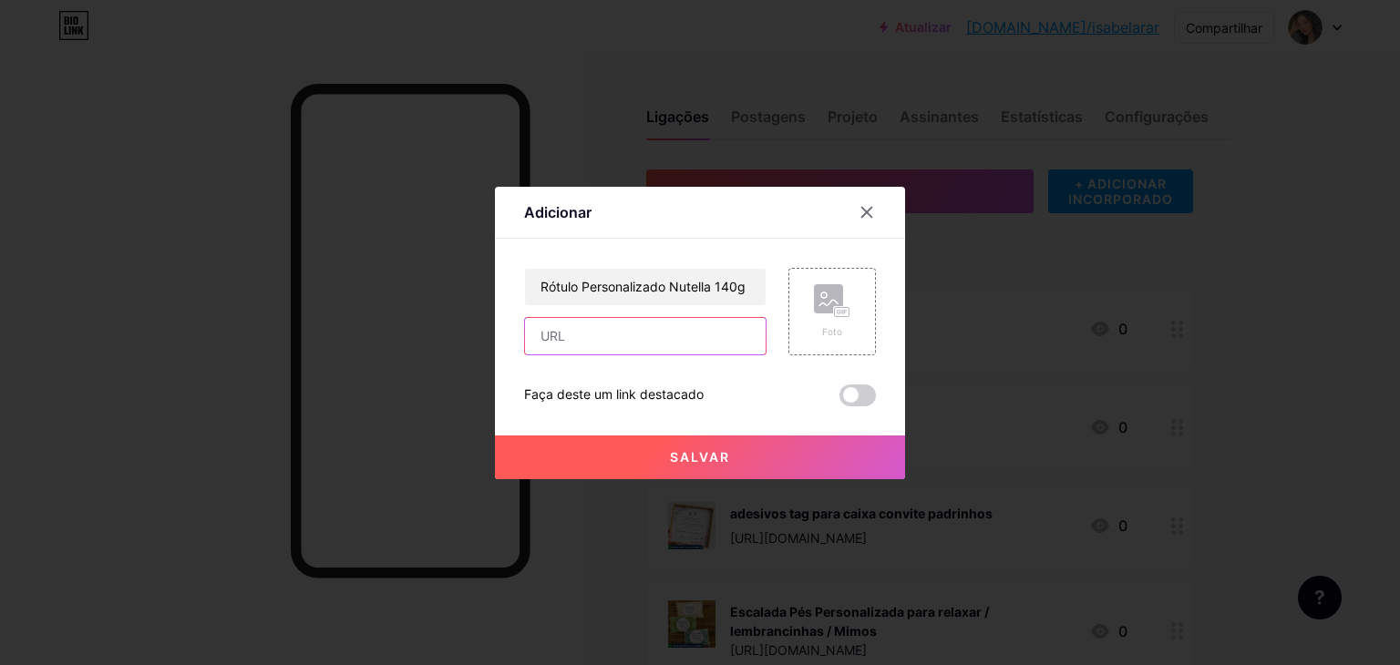
click at [676, 334] on input "text" at bounding box center [645, 336] width 241 height 36
paste input "https://shopee.com.br/R%C3%B3tulo-Personalizado-Nutella-140g-Papel-Fotogr%C3%A1…"
type input "https://shopee.com.br/R%C3%B3tulo-Personalizado-Nutella-140g-Papel-Fotogr%C3%A1…"
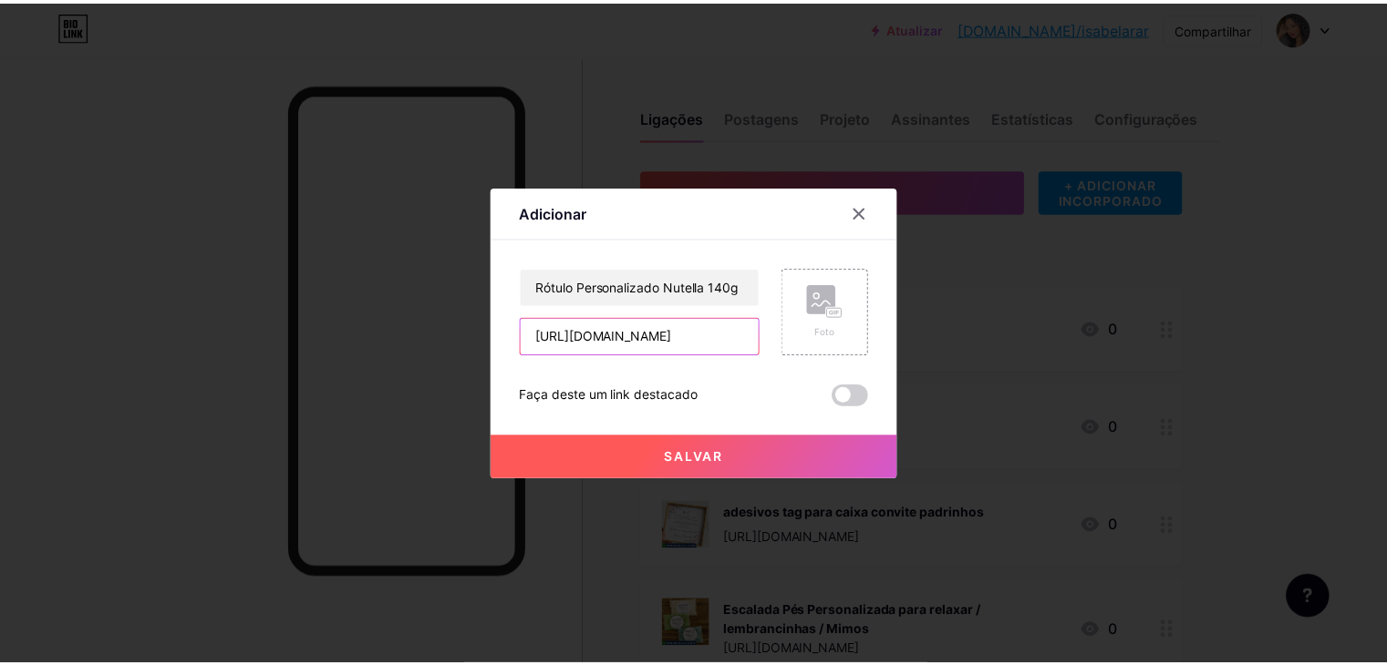
scroll to position [0, 0]
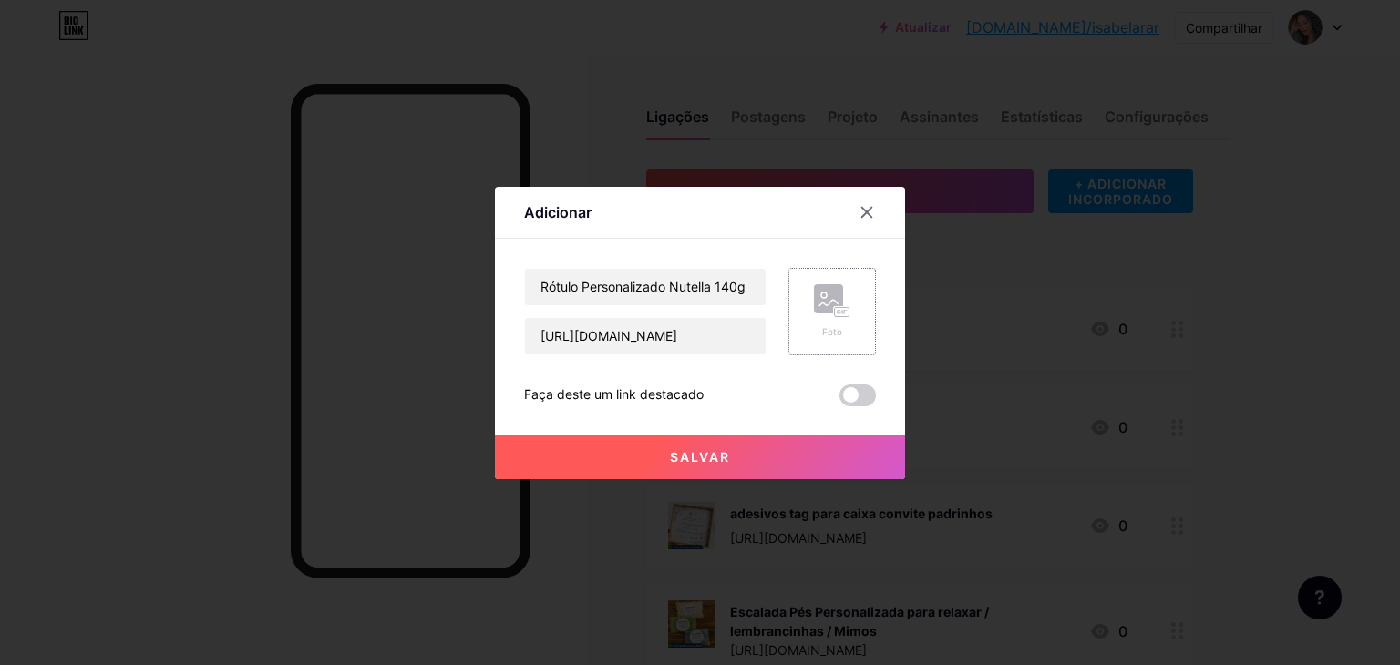
click at [811, 312] on div "Foto" at bounding box center [833, 312] width 88 height 88
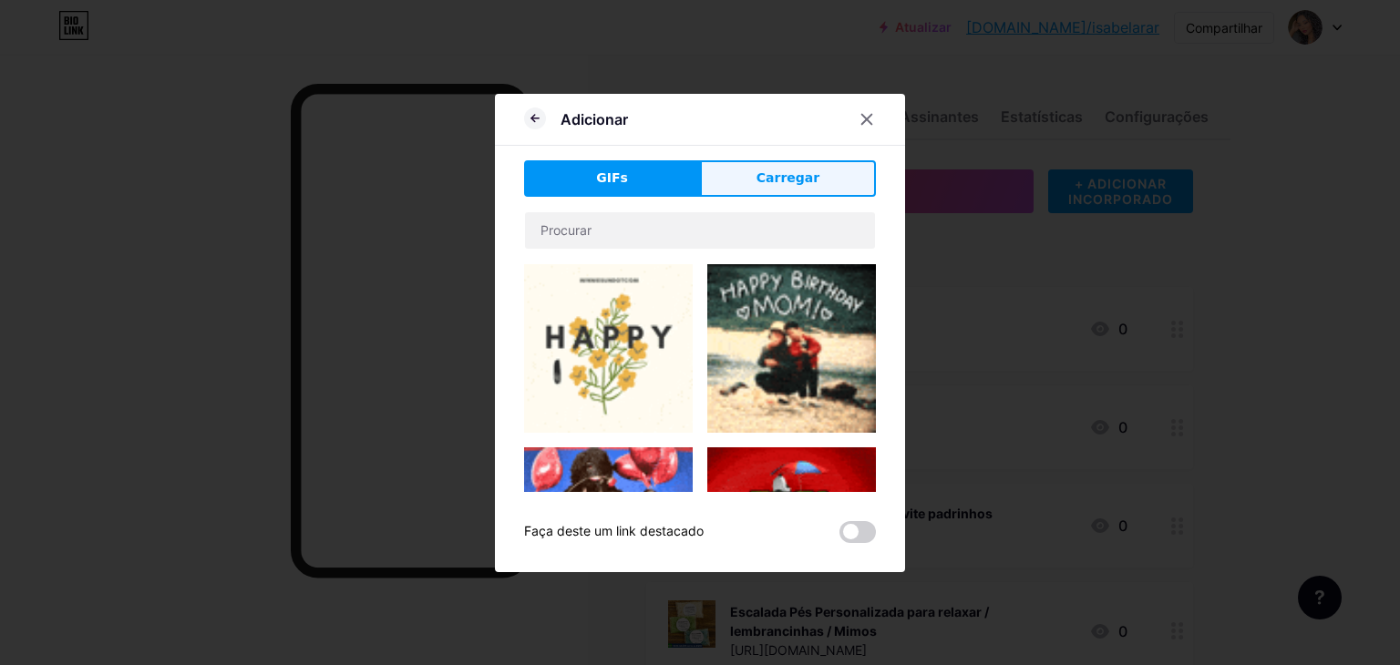
click at [734, 179] on button "Carregar" at bounding box center [788, 178] width 176 height 36
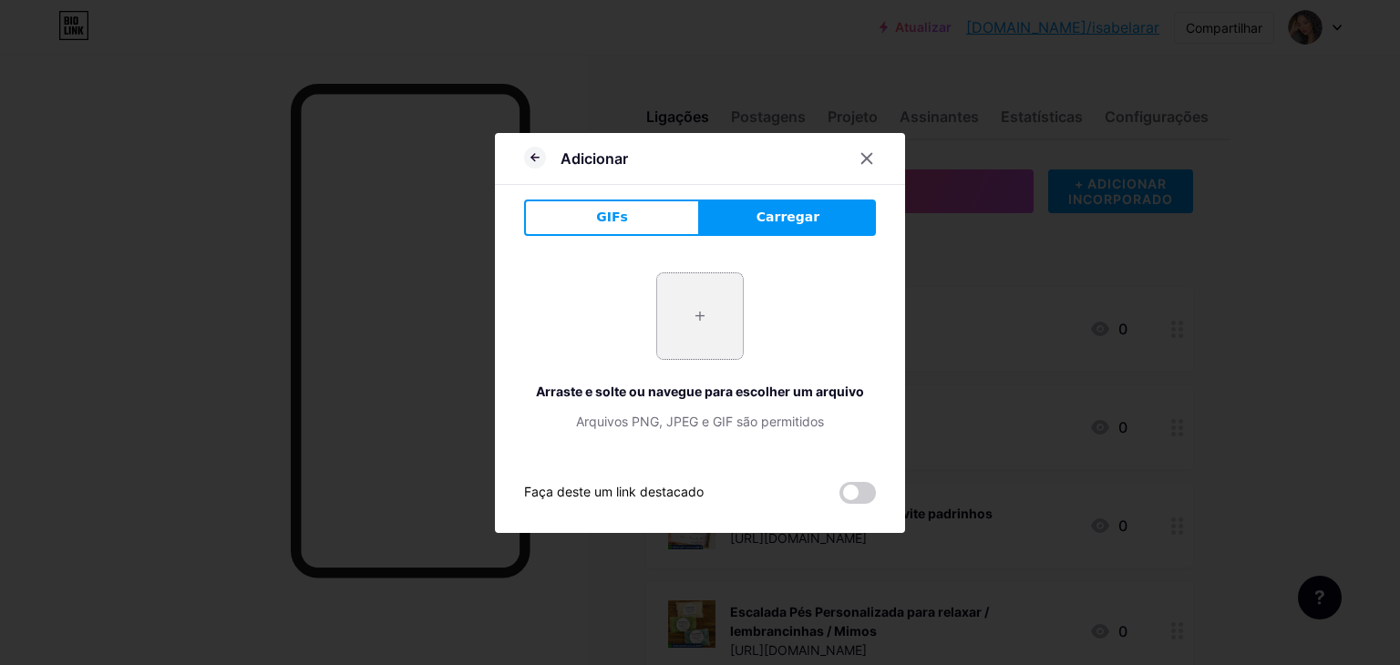
click at [675, 339] on input "file" at bounding box center [700, 316] width 86 height 86
type input "C:\fakepath\Captura de tela 2025-09-19 121900.png"
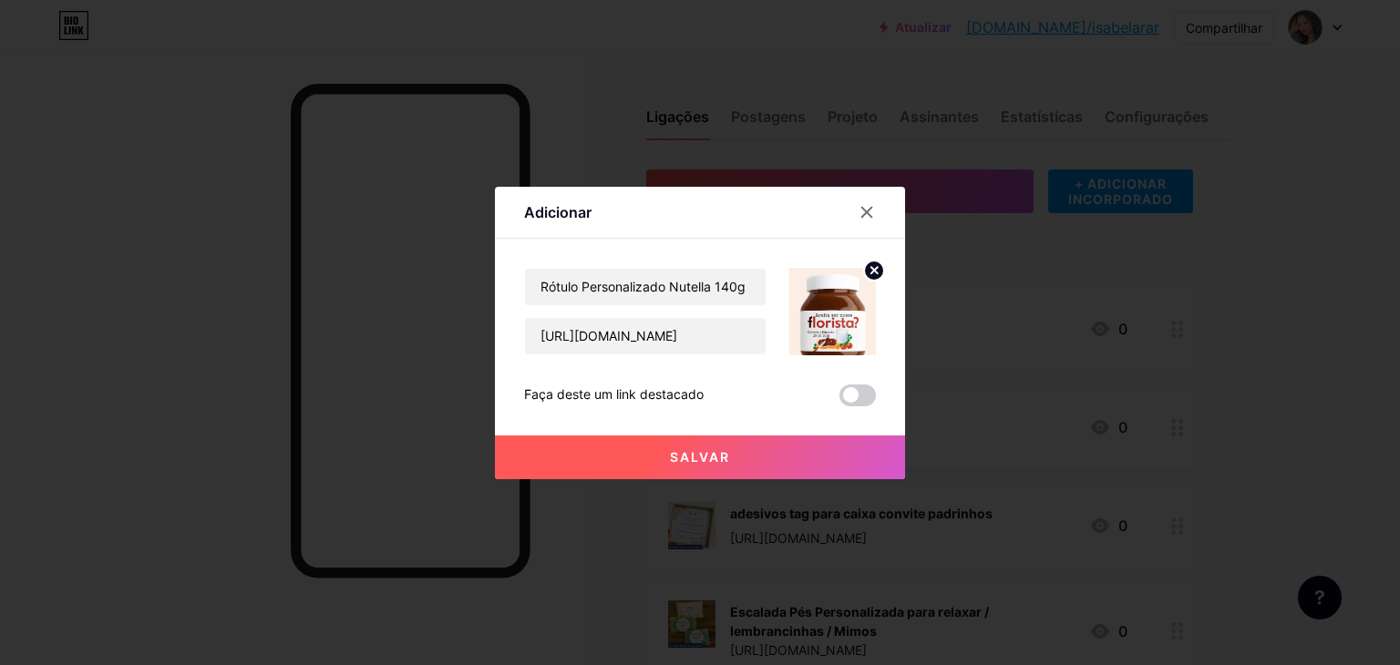
click at [709, 460] on font "Salvar" at bounding box center [700, 456] width 60 height 15
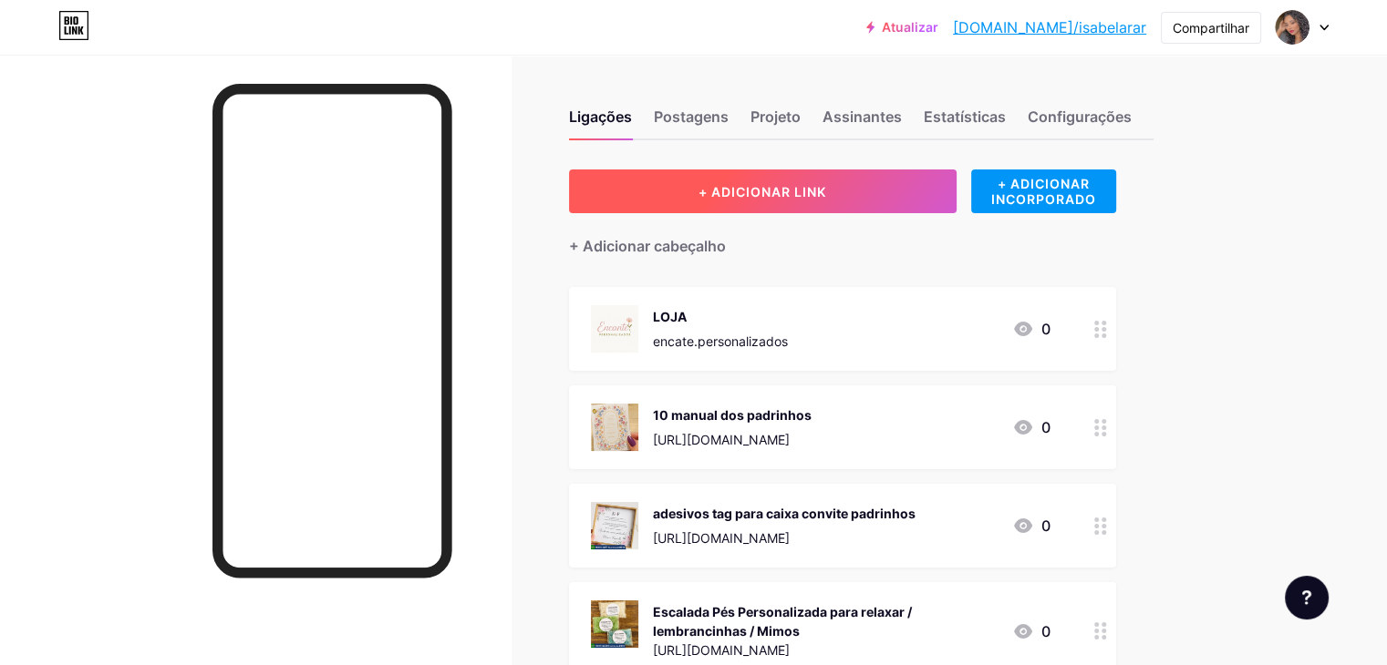
click at [937, 191] on button "+ ADICIONAR LINK" at bounding box center [762, 192] width 387 height 44
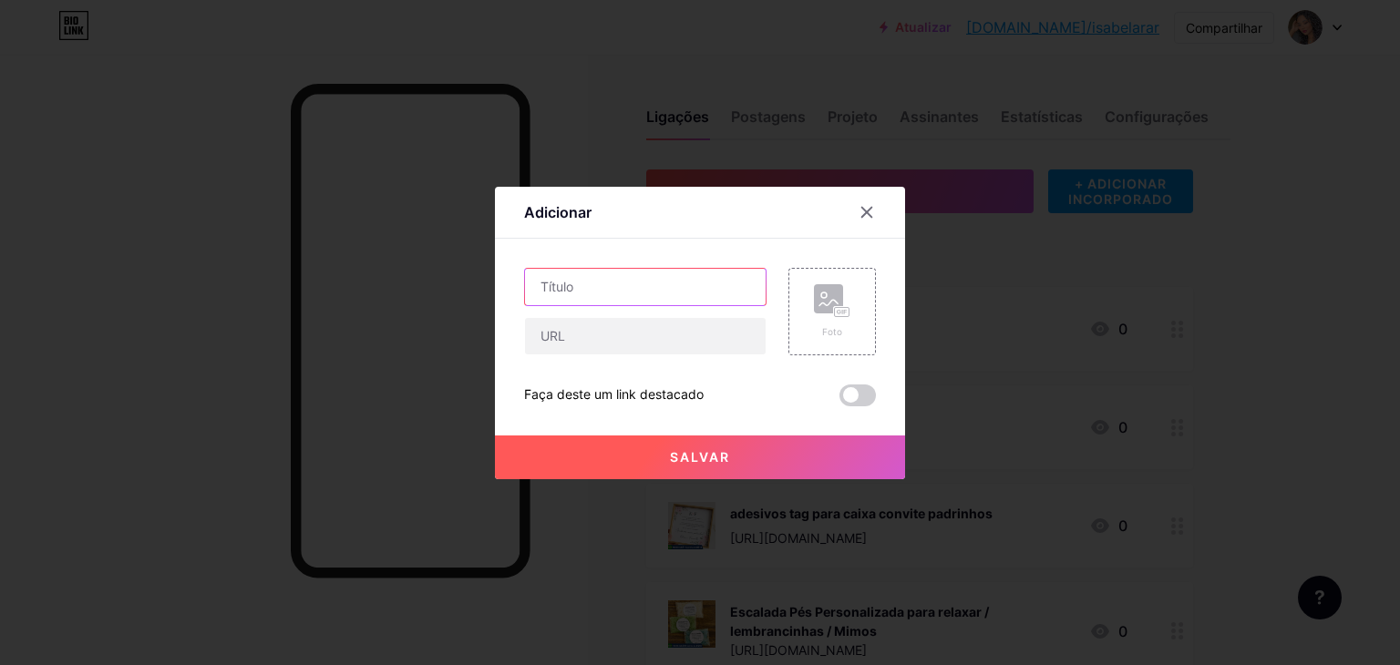
click at [662, 291] on input "text" at bounding box center [645, 287] width 241 height 36
paste input "tag adesiva para caixa padrinhos batizado ou consagração apresentação"
type input "tag adesiva para caixa padrinhos batizado ou consagração apresentação"
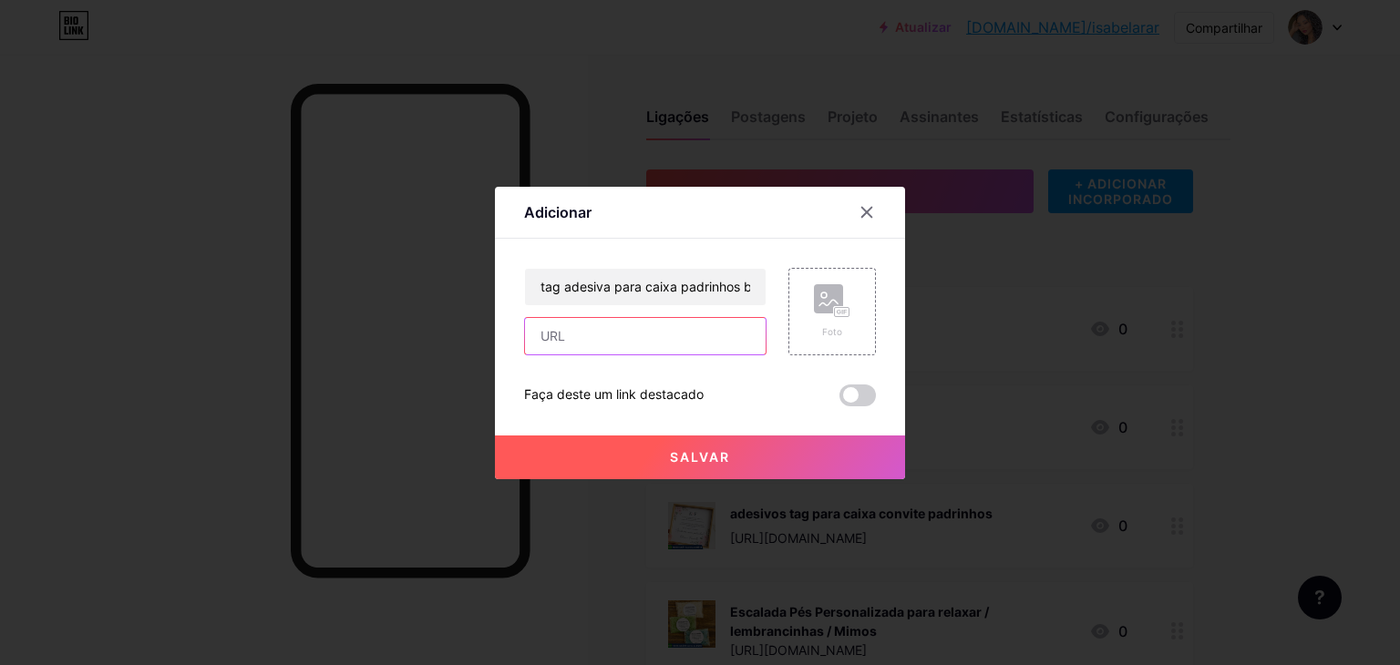
click at [601, 327] on input "text" at bounding box center [645, 336] width 241 height 36
paste input "https://shopee.com.br/tag-adesiva-para-caixa-padrinhos-batizado-ou-consagra%C3%…"
click at [604, 327] on input "https://shopee.com.br/tag-adesiva-para-caixa-padrinhos-batizado-ou-consagra%C3%…" at bounding box center [645, 336] width 241 height 36
type input "https://shopee.com.br/tag-adesiva-para-caixa-padrinhos-batizado-ou-consagra%C3%…"
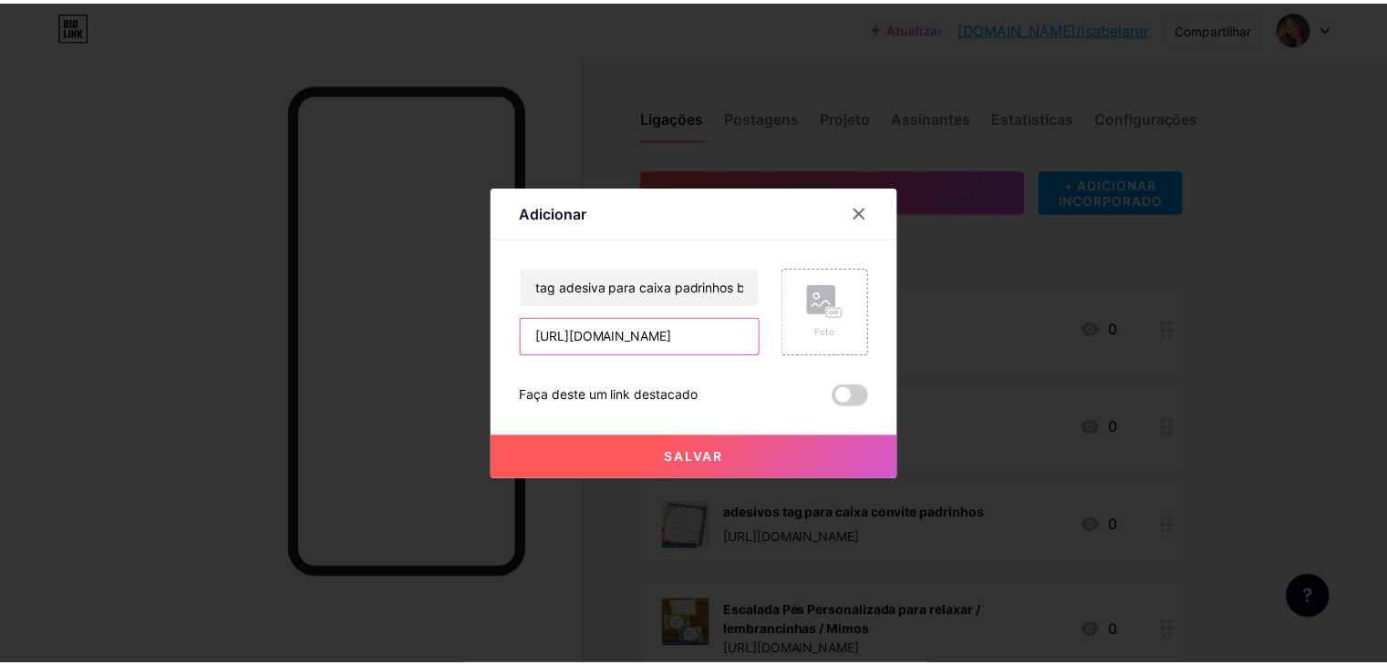
scroll to position [0, 0]
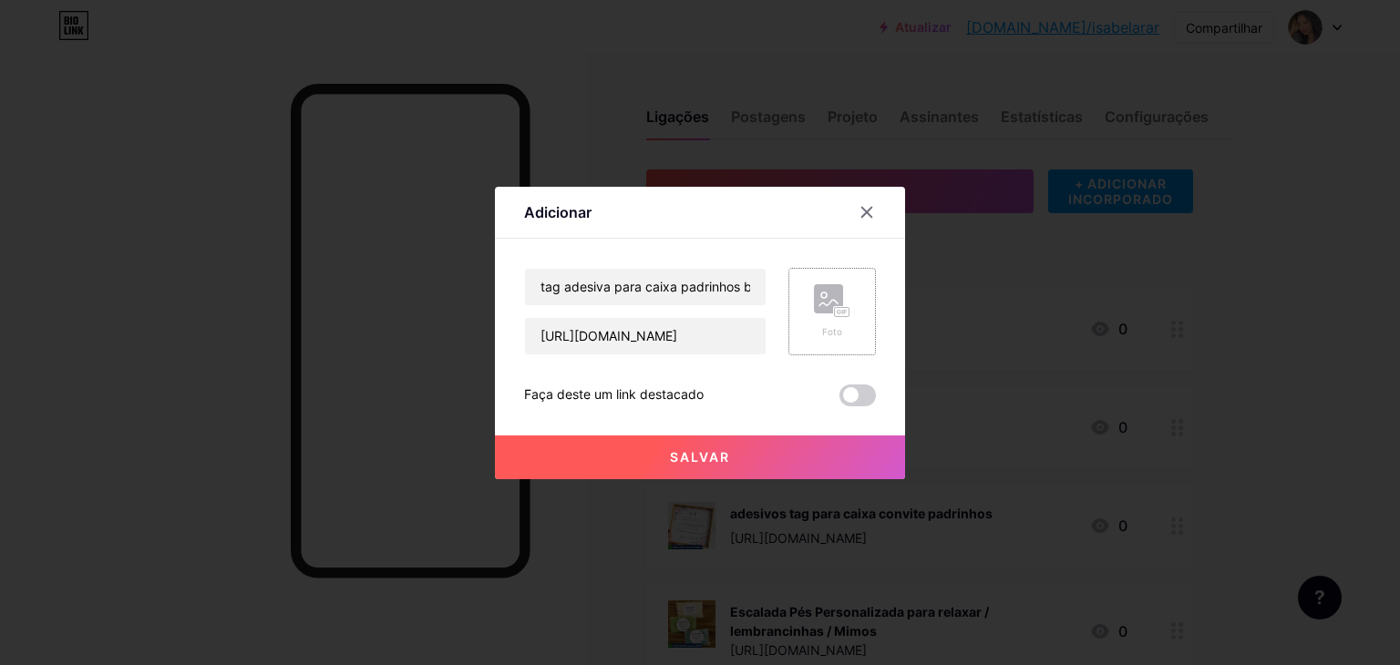
click at [826, 298] on rect at bounding box center [828, 298] width 29 height 29
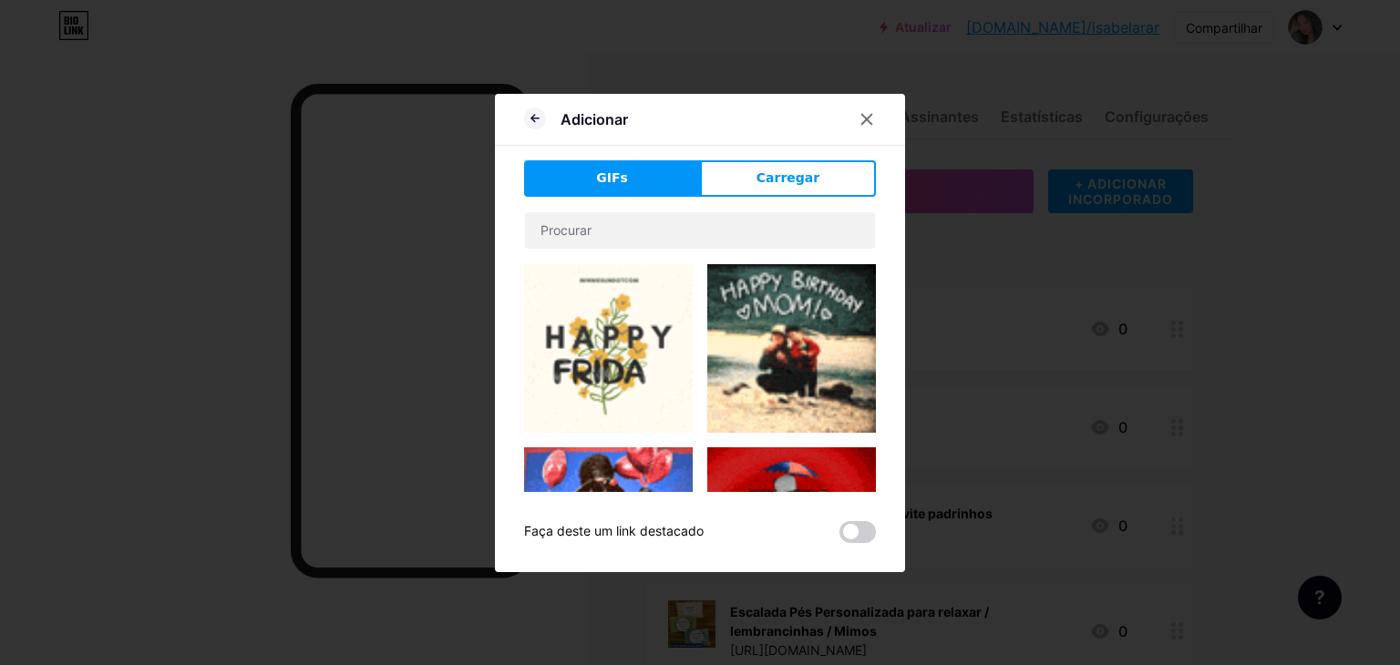
drag, startPoint x: 767, startPoint y: 168, endPoint x: 753, endPoint y: 194, distance: 29.8
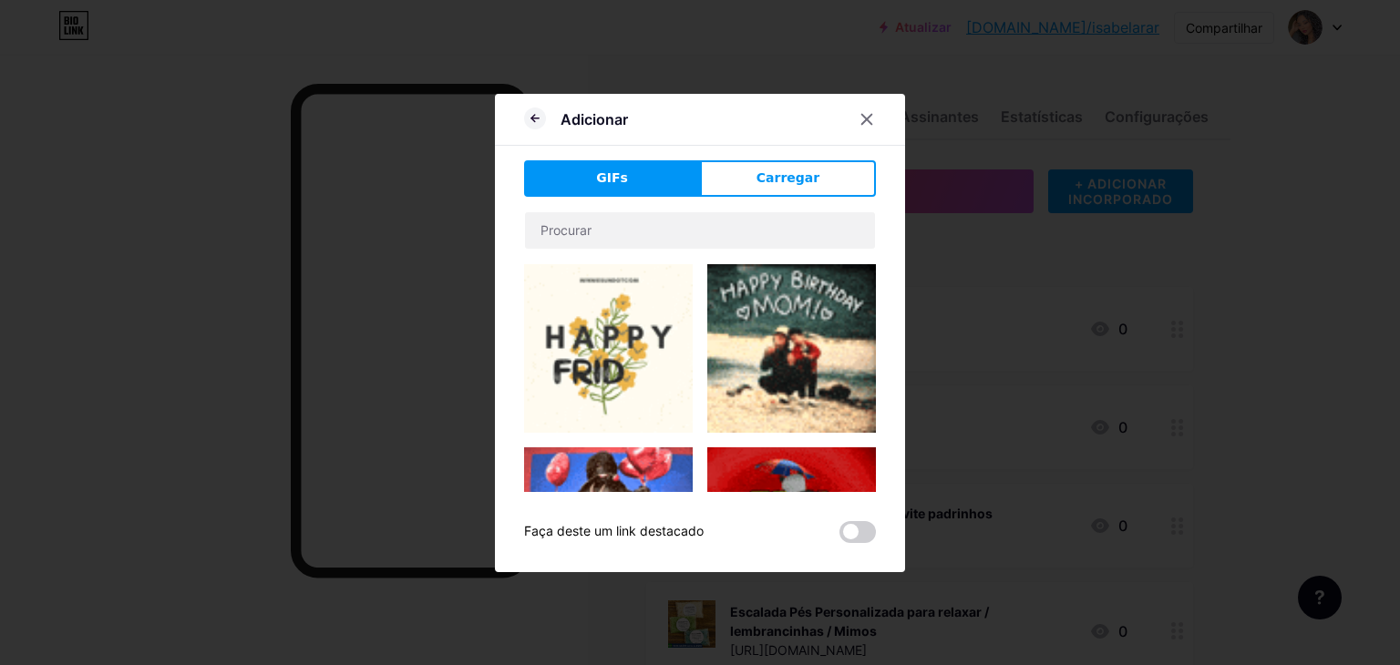
click at [767, 170] on span "Carregar" at bounding box center [788, 178] width 63 height 19
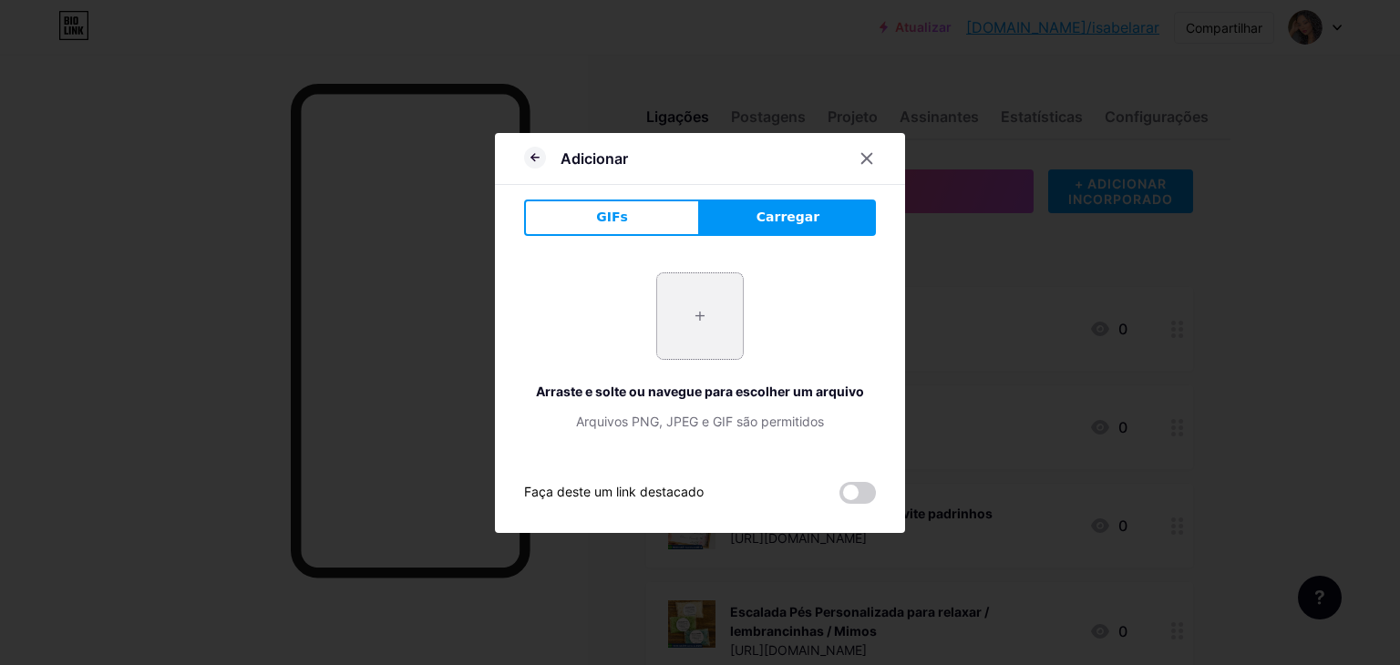
click at [688, 350] on input "file" at bounding box center [700, 316] width 86 height 86
type input "C:\fakepath\Captura de tela 2025-09-19 122002.png"
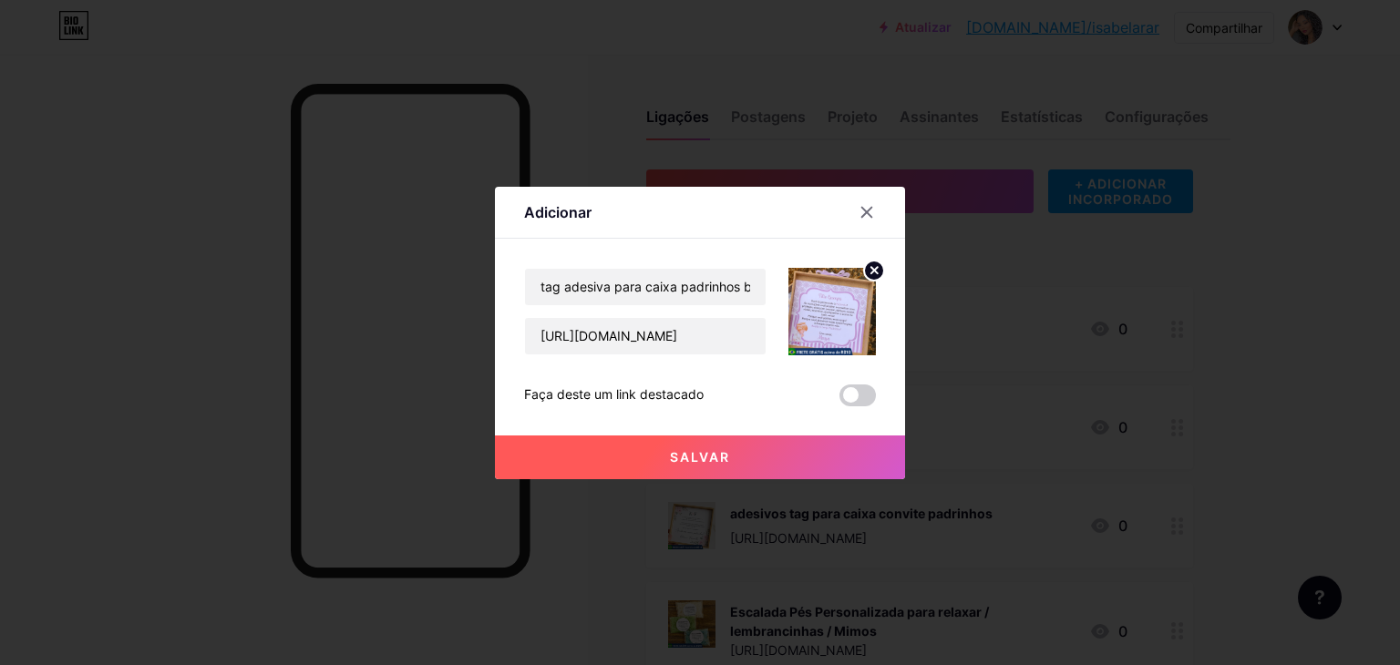
click at [754, 471] on button "Salvar" at bounding box center [700, 458] width 410 height 44
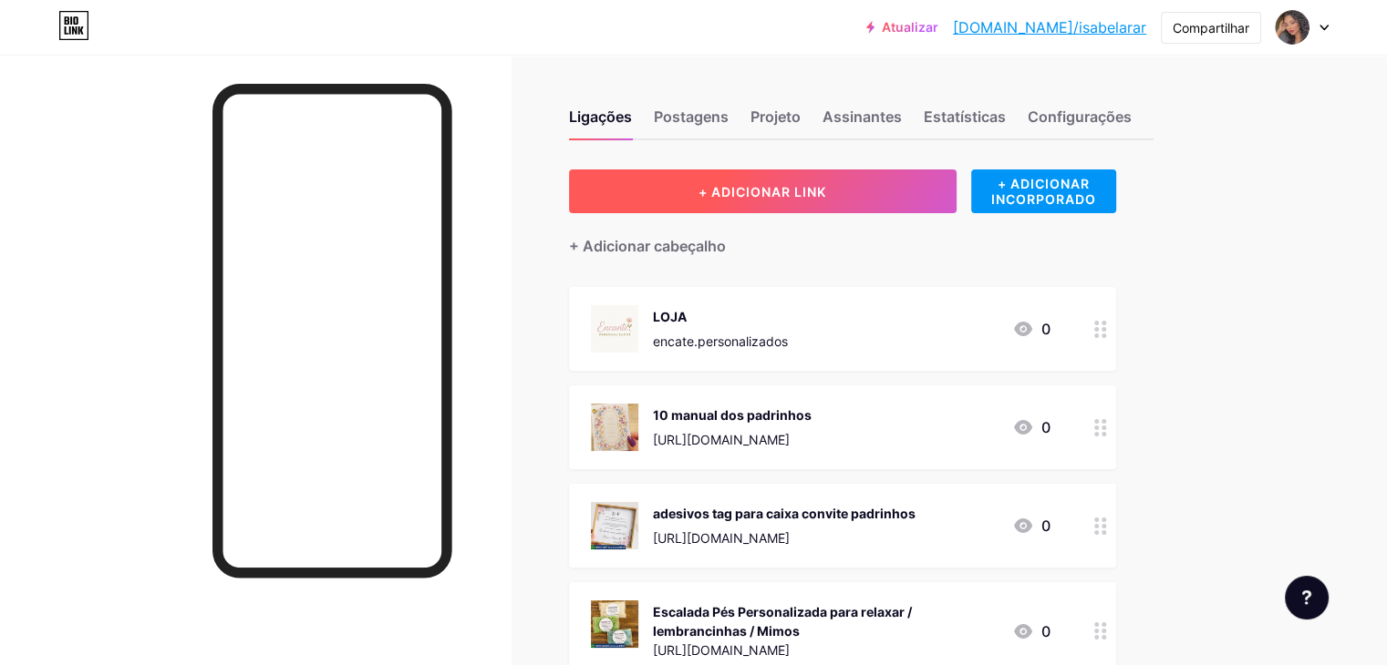
click at [952, 188] on button "+ ADICIONAR LINK" at bounding box center [762, 192] width 387 height 44
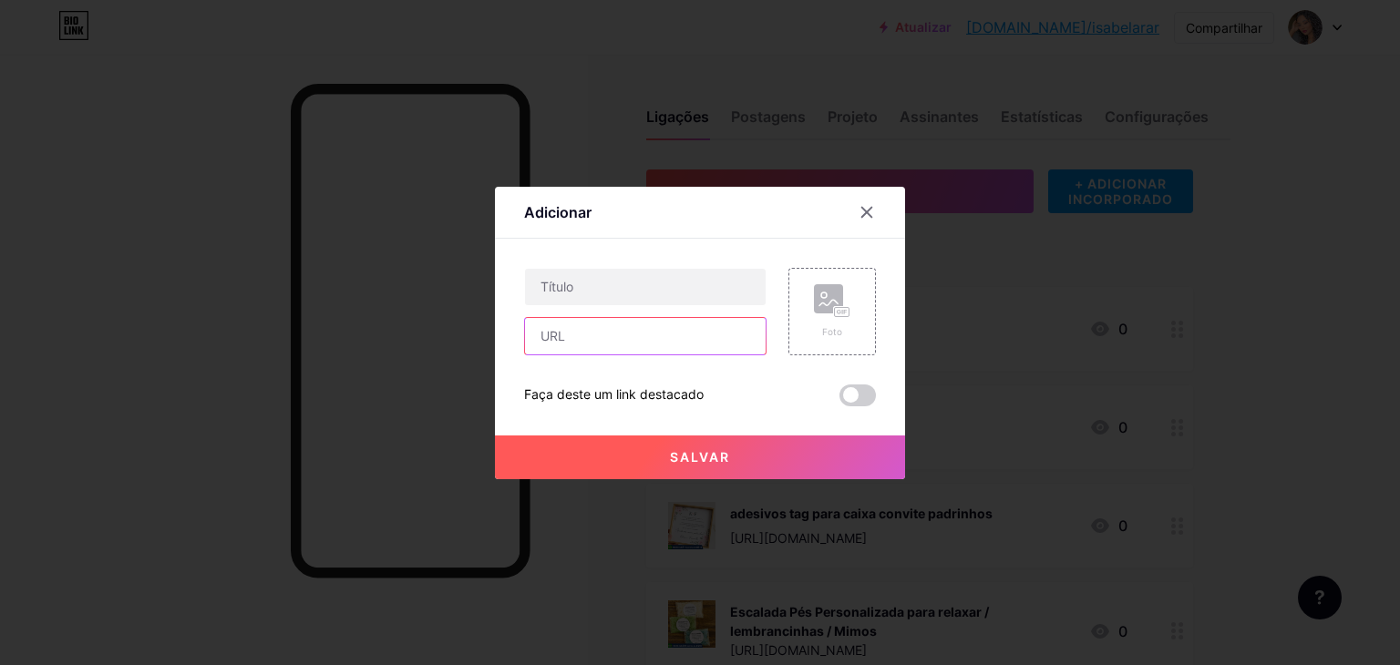
click at [650, 344] on input "text" at bounding box center [645, 336] width 241 height 36
paste input "https://shopee.com.br/tag-para-pulseira-das-madrinhas-i.875820570.22894381513"
type input "https://shopee.com.br/tag-para-pulseira-das-madrinhas-i.875820570.22894381513"
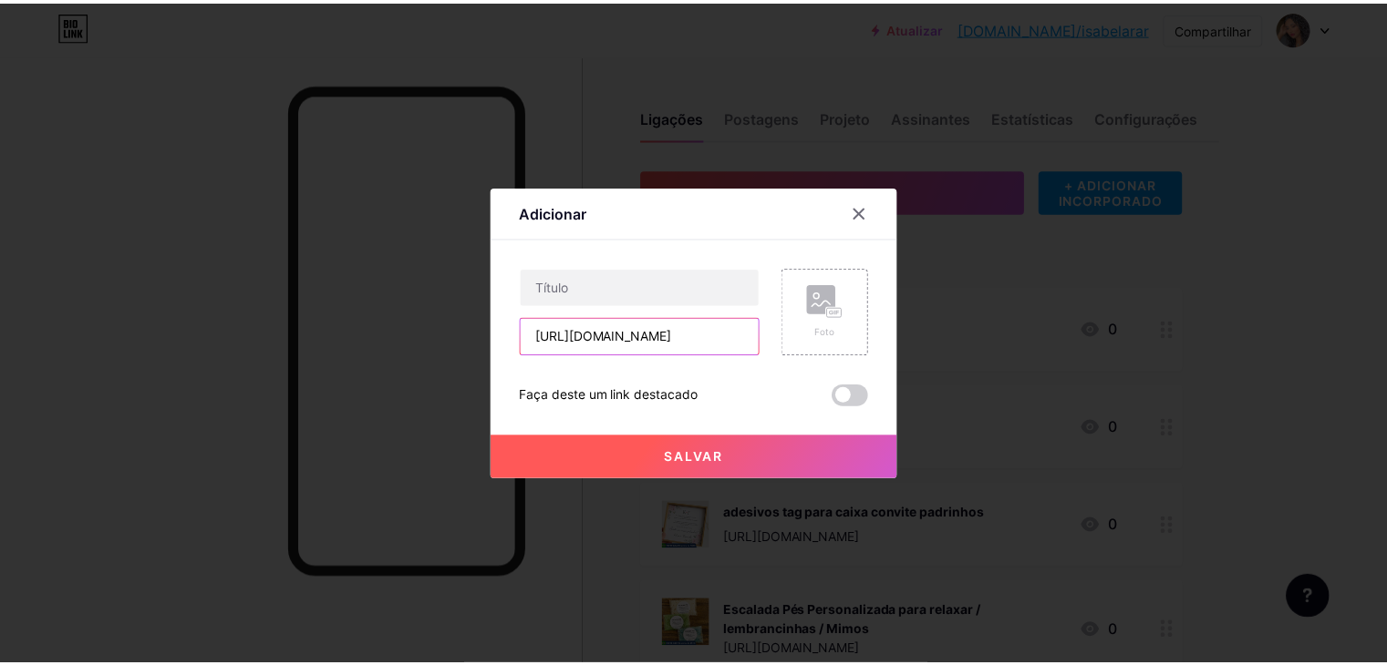
scroll to position [0, 0]
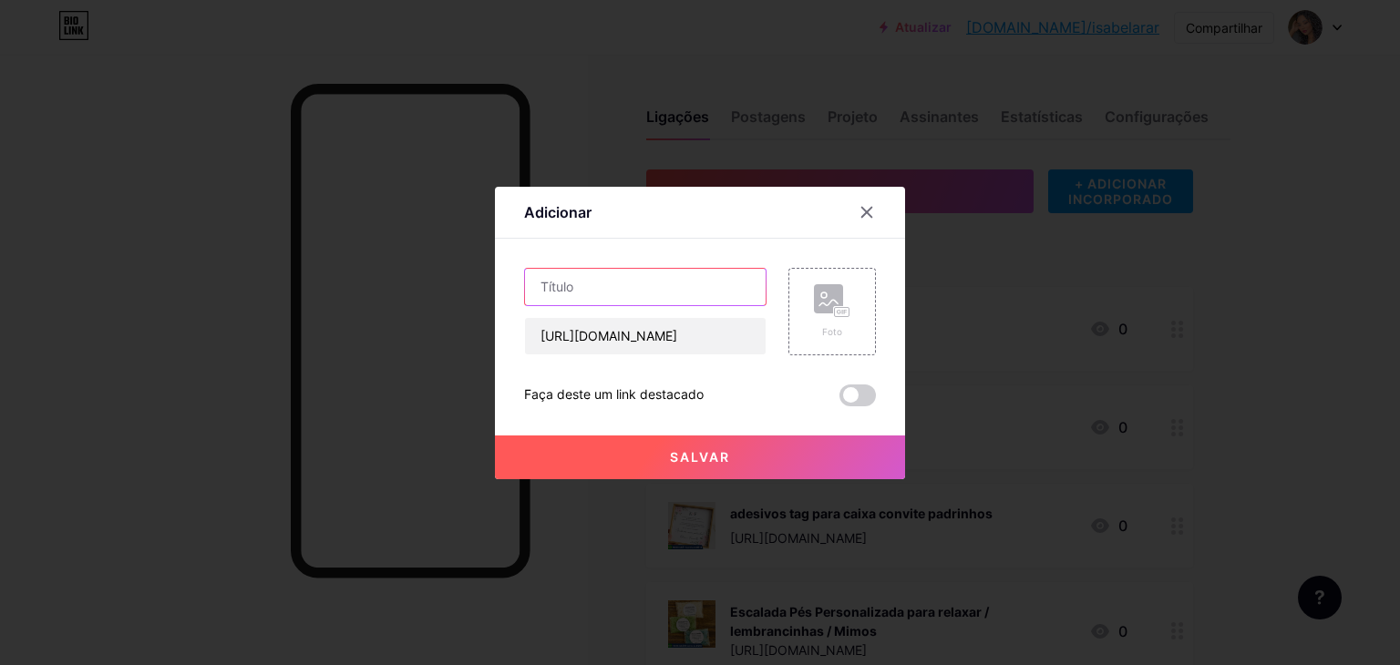
click at [655, 294] on input "text" at bounding box center [645, 287] width 241 height 36
paste input "tag para pulseira das madrinhas"
type input "tag para pulseira das madrinhas"
click at [831, 311] on rect at bounding box center [828, 298] width 29 height 29
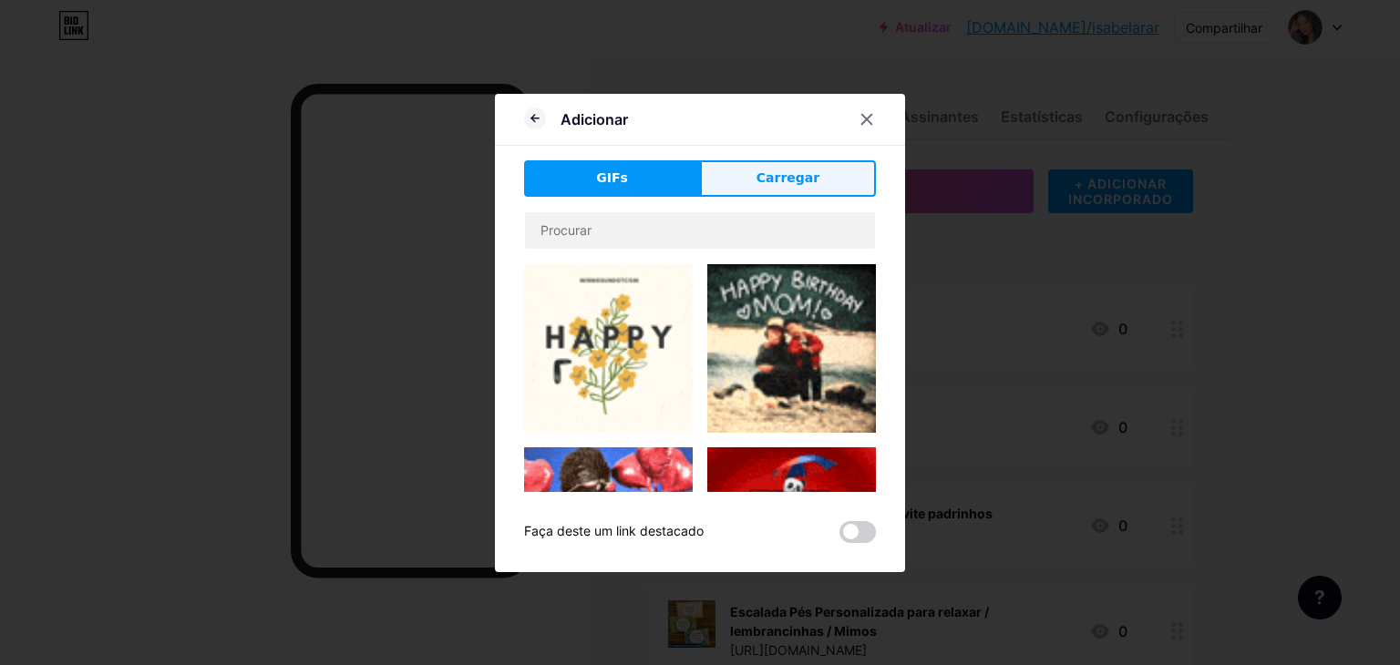
click at [789, 194] on button "Carregar" at bounding box center [788, 178] width 176 height 36
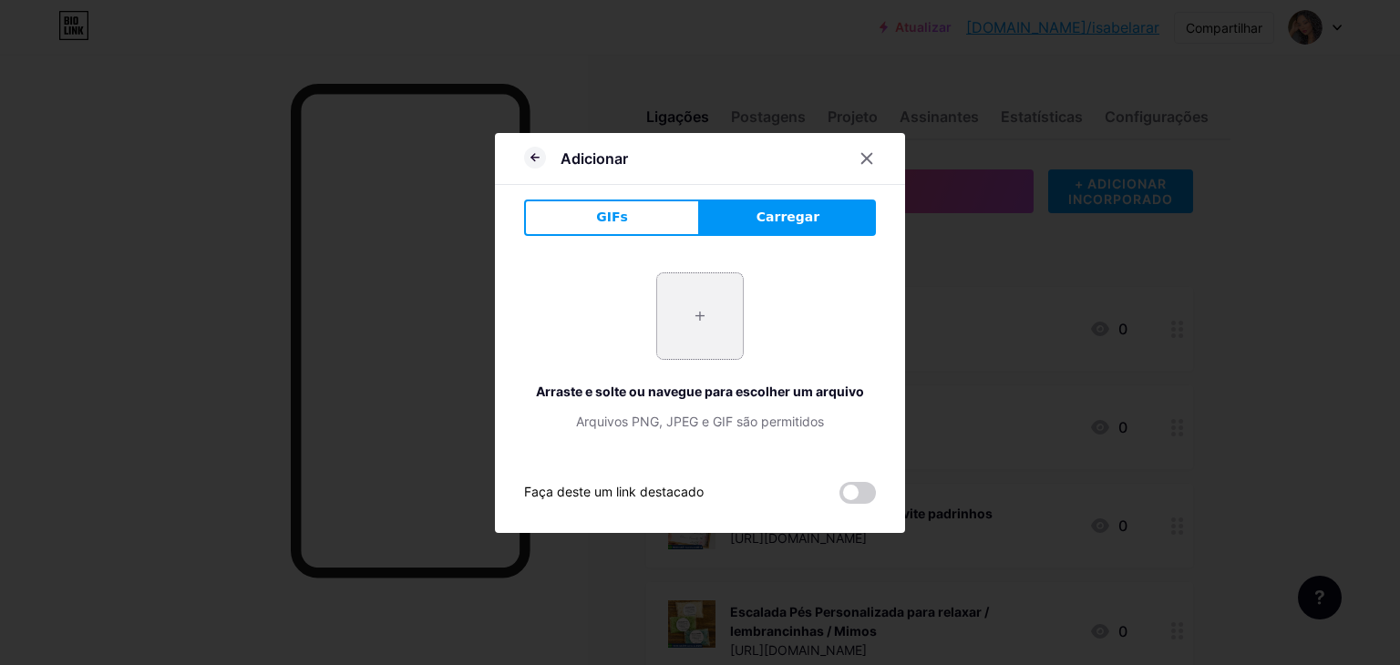
click at [696, 322] on input "file" at bounding box center [700, 316] width 86 height 86
type input "C:\fakepath\Captura de tela 2025-09-19 123757.png"
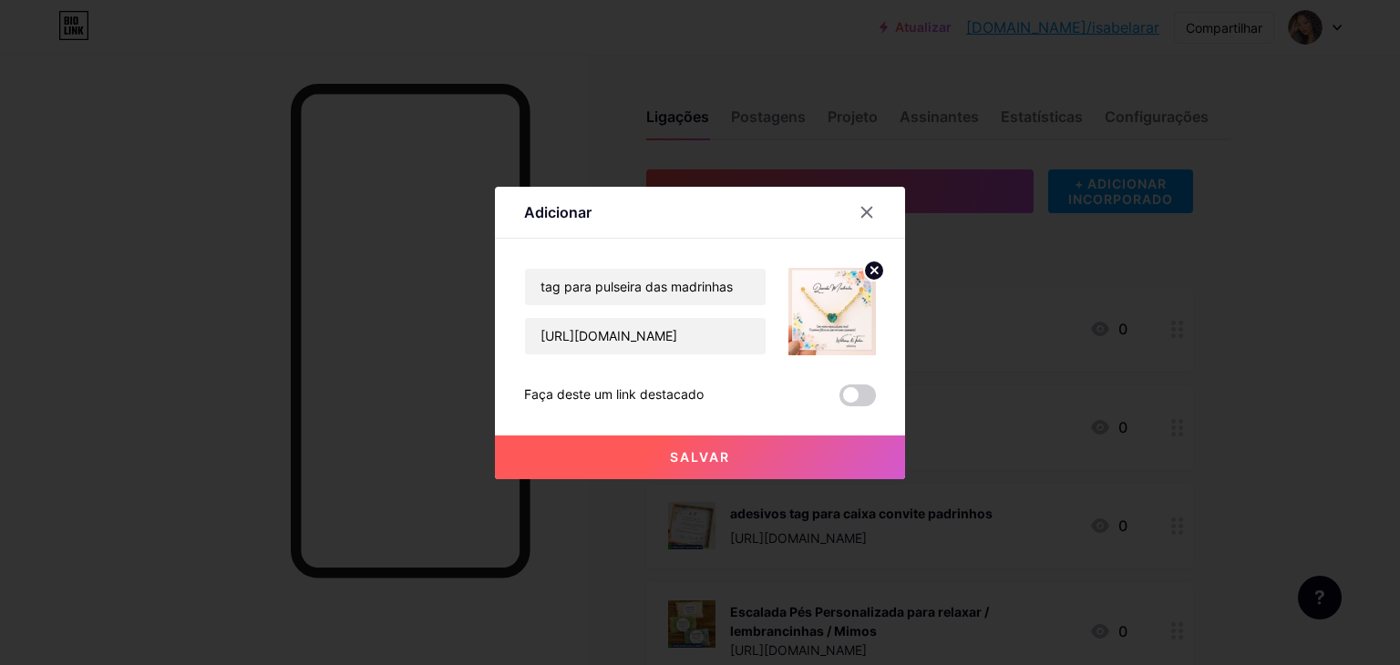
click at [814, 473] on button "Salvar" at bounding box center [700, 458] width 410 height 44
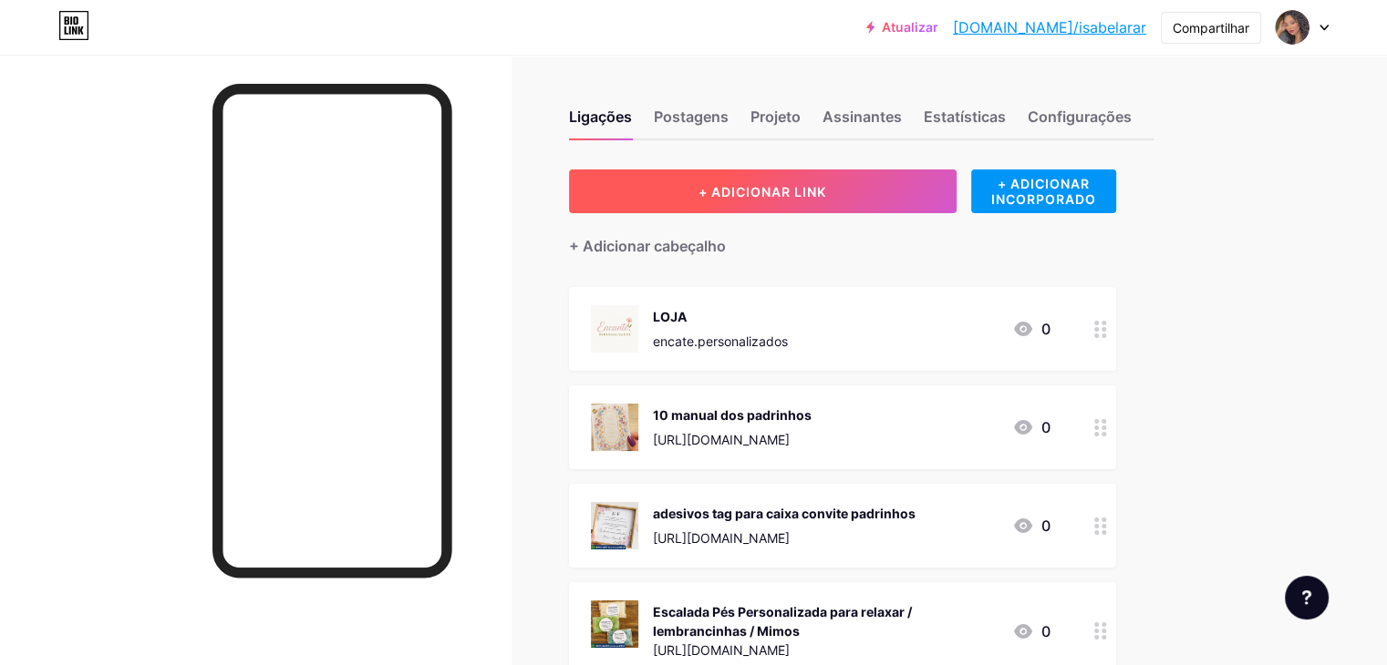
click at [864, 182] on button "+ ADICIONAR LINK" at bounding box center [762, 192] width 387 height 44
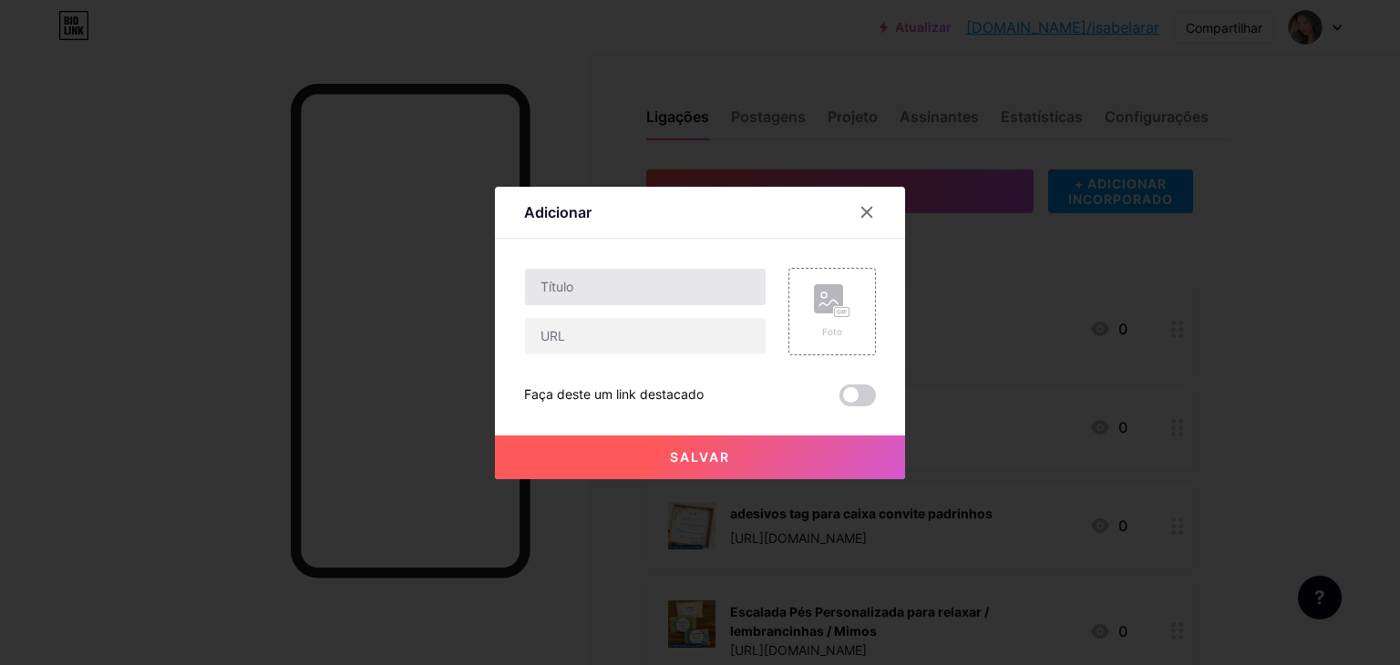
drag, startPoint x: 695, startPoint y: 302, endPoint x: 679, endPoint y: 300, distance: 15.6
click at [679, 302] on div "Contente YouTube Reproduza vídeos do YouTube sem sair da sua página. ADICIONAR …" at bounding box center [700, 323] width 352 height 168
click at [679, 300] on input "text" at bounding box center [645, 287] width 241 height 36
paste input "4 manuais pajem, daminha, florista, segurança alianças"
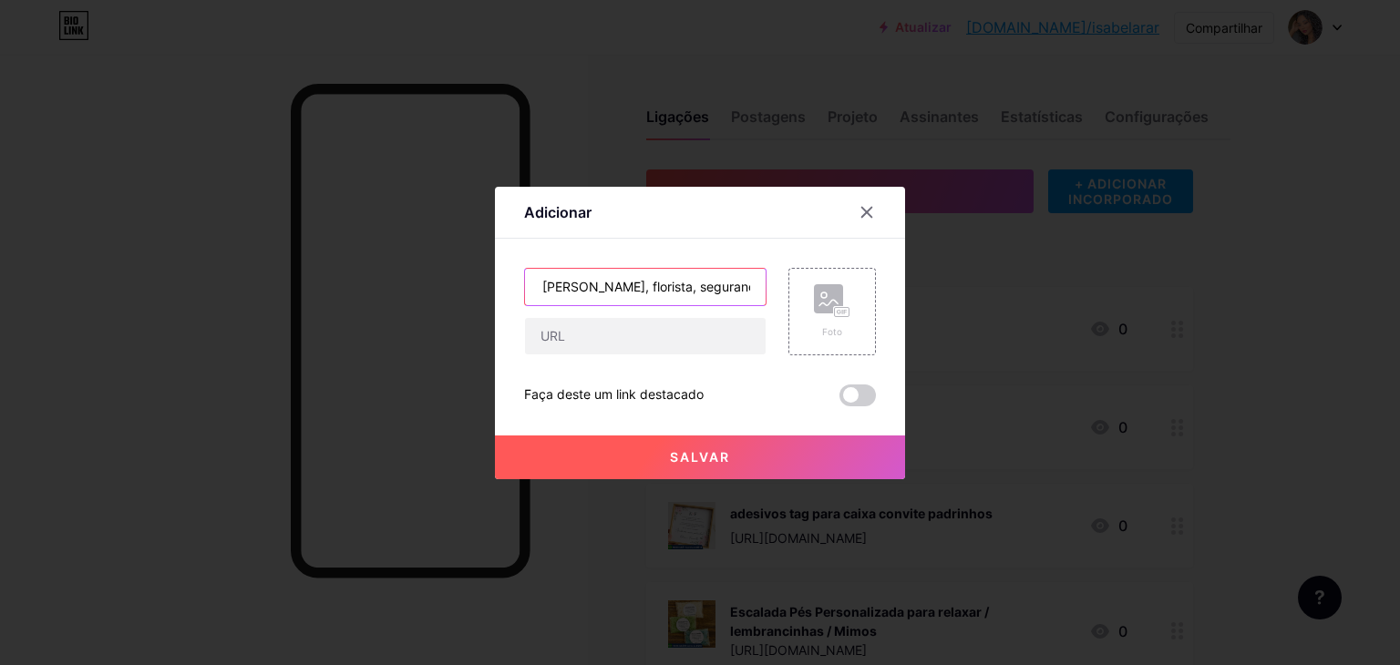
type input "4 manuais pajem, daminha, florista, segurança alianças"
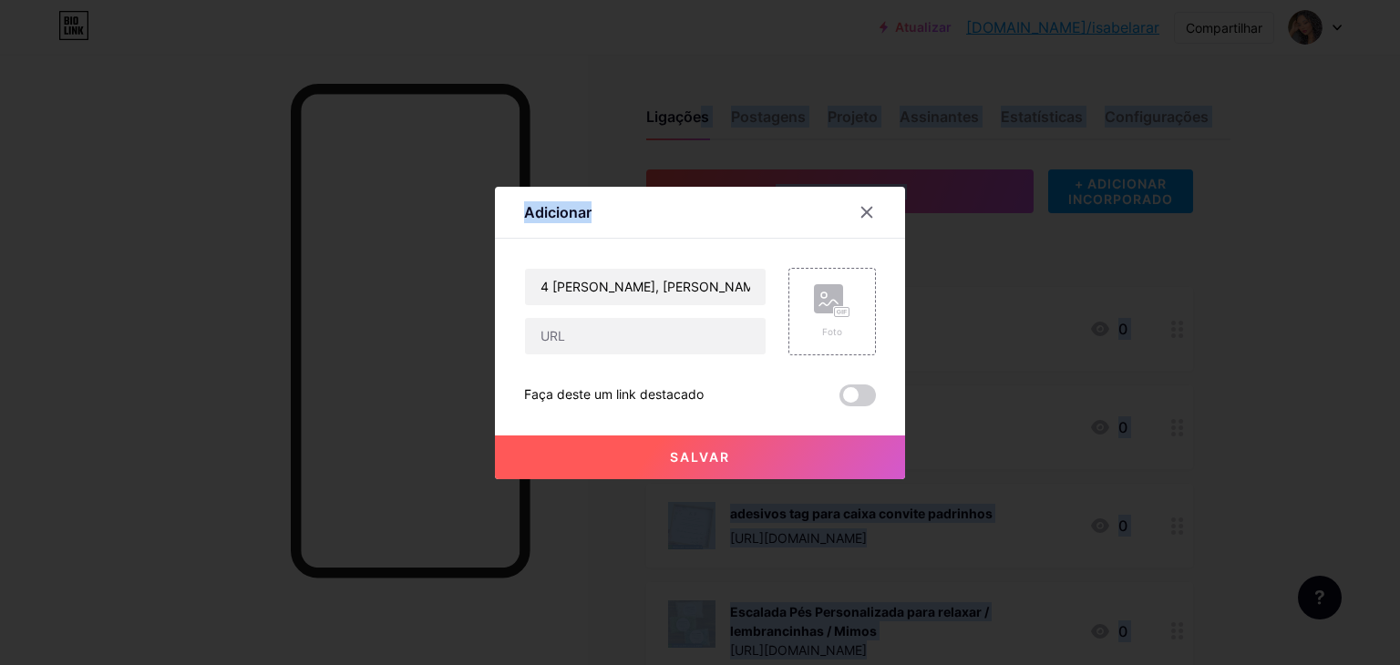
drag, startPoint x: 282, startPoint y: -76, endPoint x: 208, endPoint y: -79, distance: 73.9
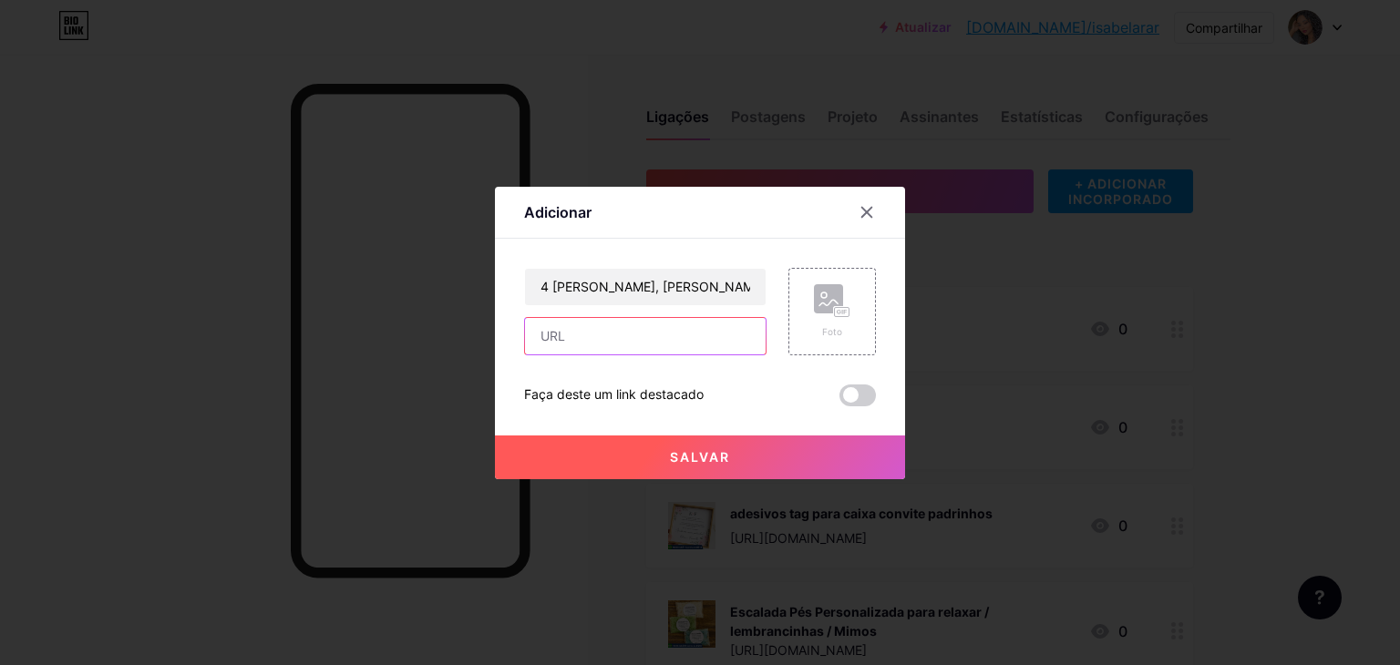
click at [561, 322] on input "text" at bounding box center [645, 336] width 241 height 36
paste input "https://shopee.com.br/4-manuais-pajem-daminha-florista-seguran%C3%A7a-alian%C3%…"
type input "https://shopee.com.br/4-manuais-pajem-daminha-florista-seguran%C3%A7a-alian%C3%…"
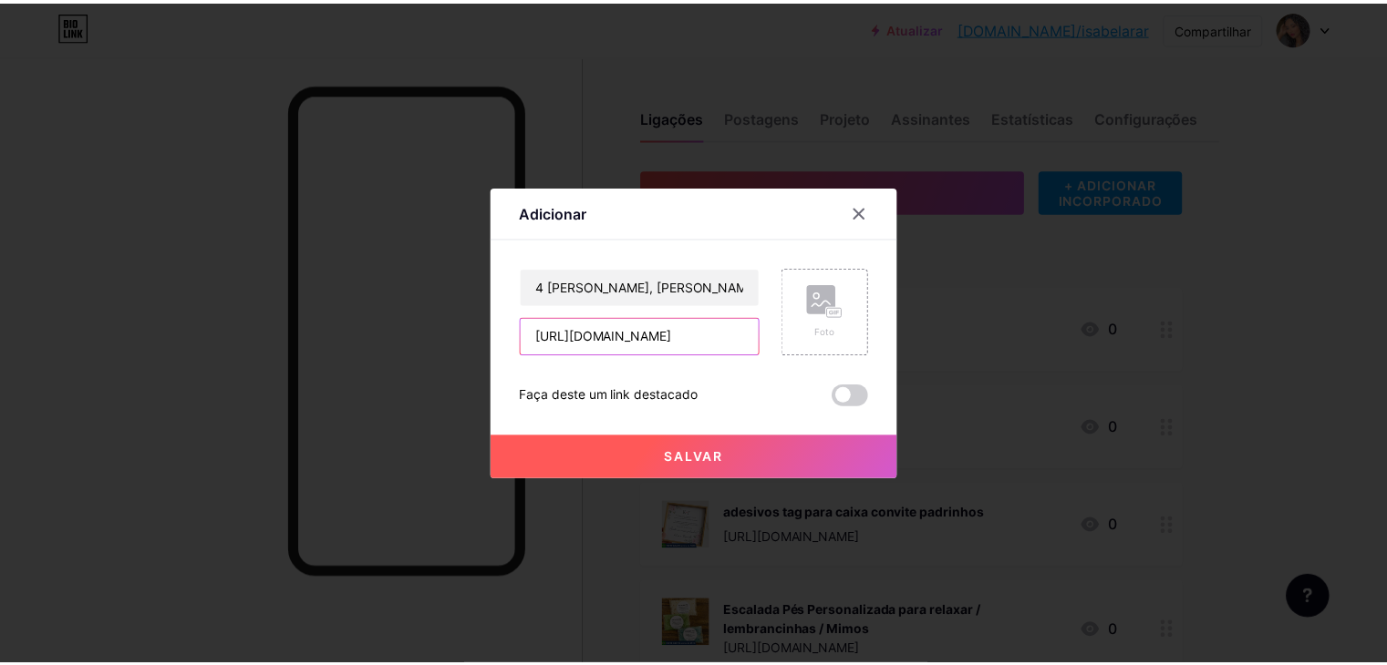
scroll to position [0, 0]
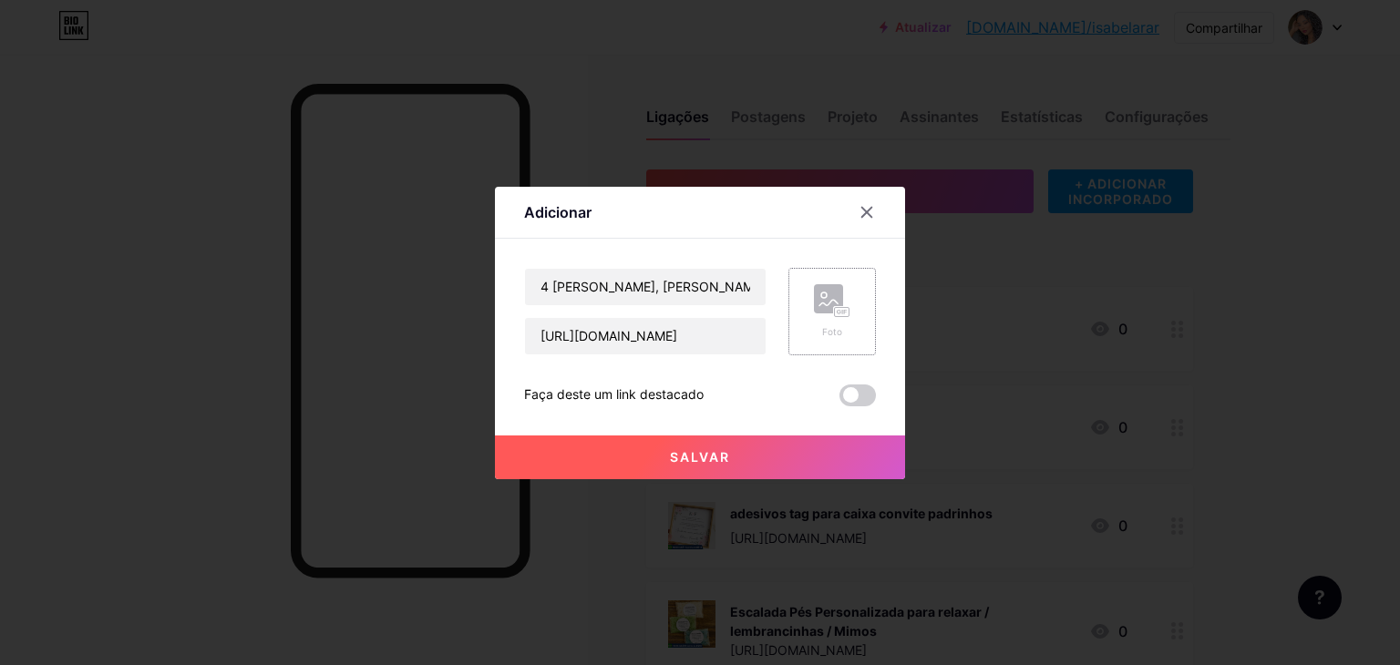
click at [806, 331] on div "Foto" at bounding box center [833, 312] width 88 height 88
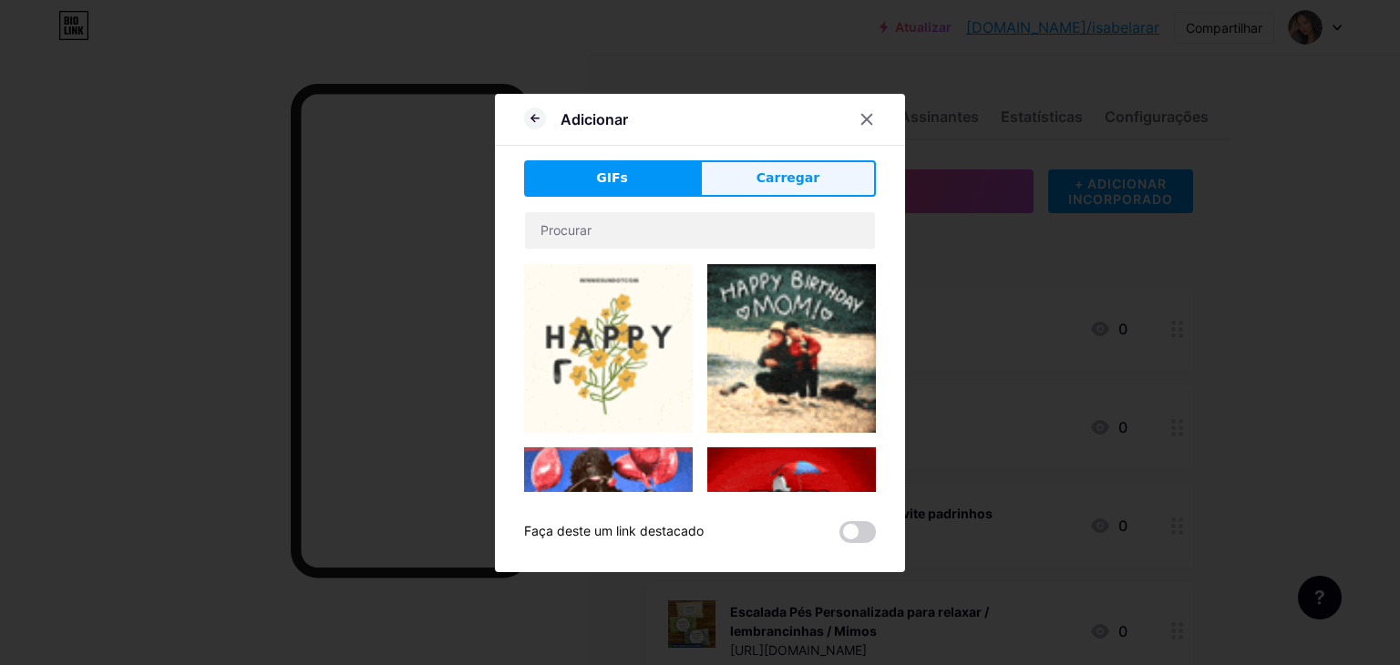
click at [813, 194] on button "Carregar" at bounding box center [788, 178] width 176 height 36
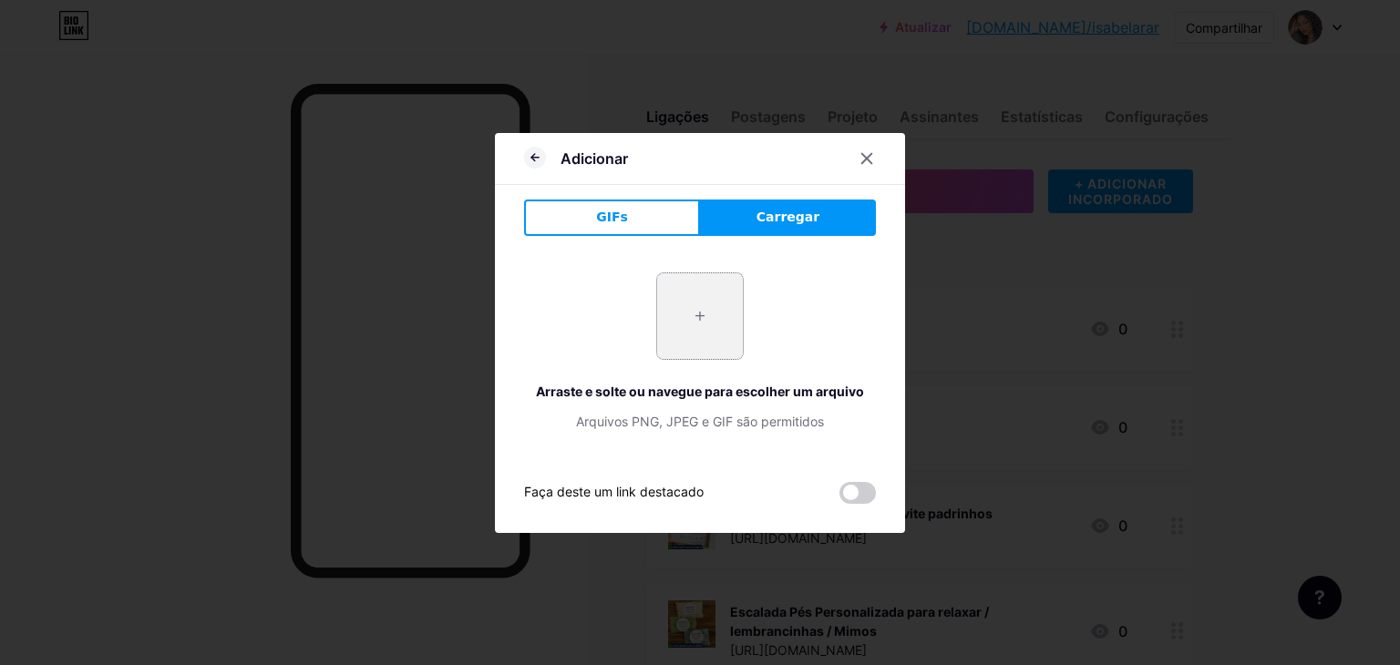
click at [699, 326] on input "file" at bounding box center [700, 316] width 86 height 86
type input "C:\fakepath\Captura de tela 2025-09-19 124516.png"
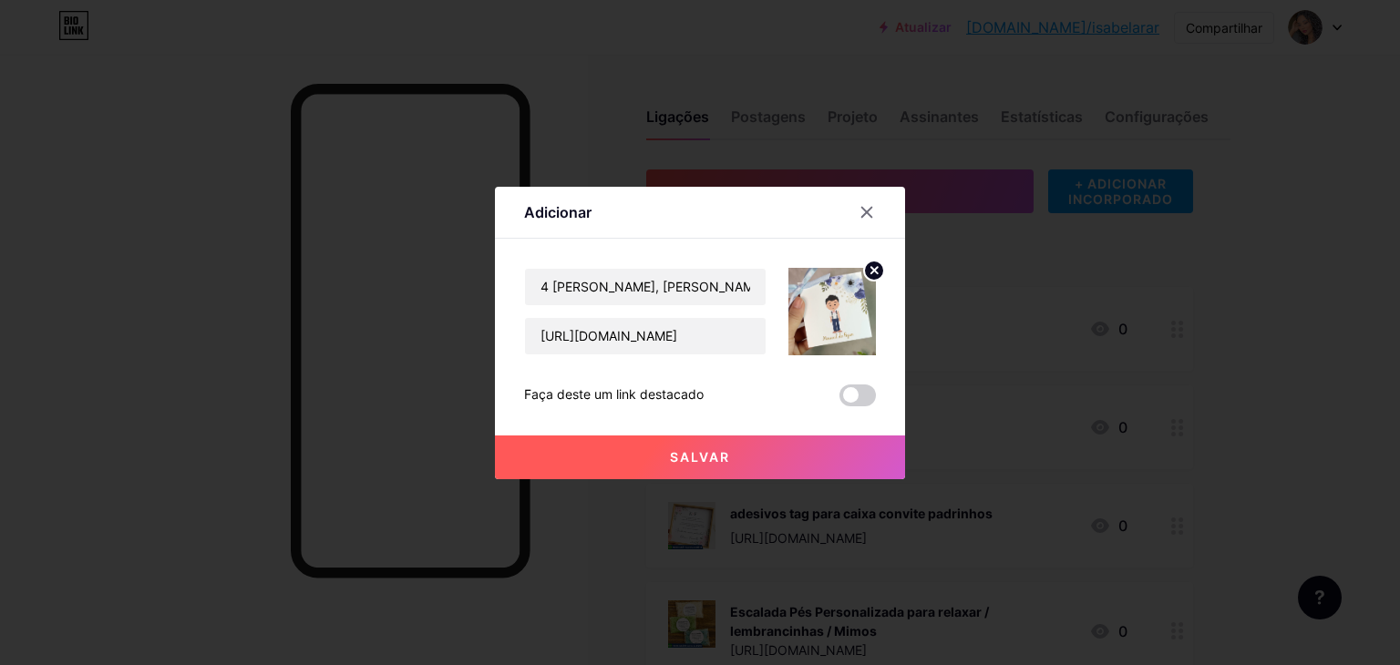
click at [747, 409] on div "Salvar" at bounding box center [700, 443] width 410 height 73
click at [734, 453] on button "Salvar" at bounding box center [700, 458] width 410 height 44
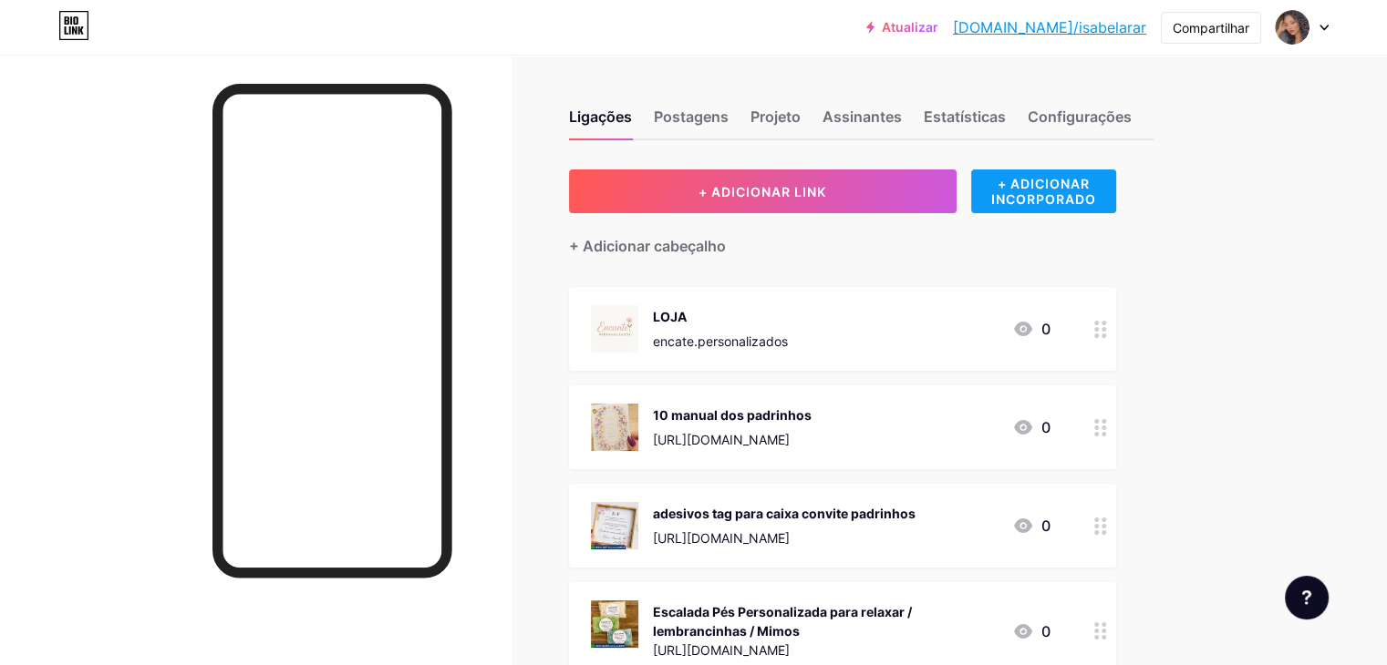
click at [1086, 198] on font "+ ADICIONAR INCORPORADO" at bounding box center [1043, 191] width 105 height 31
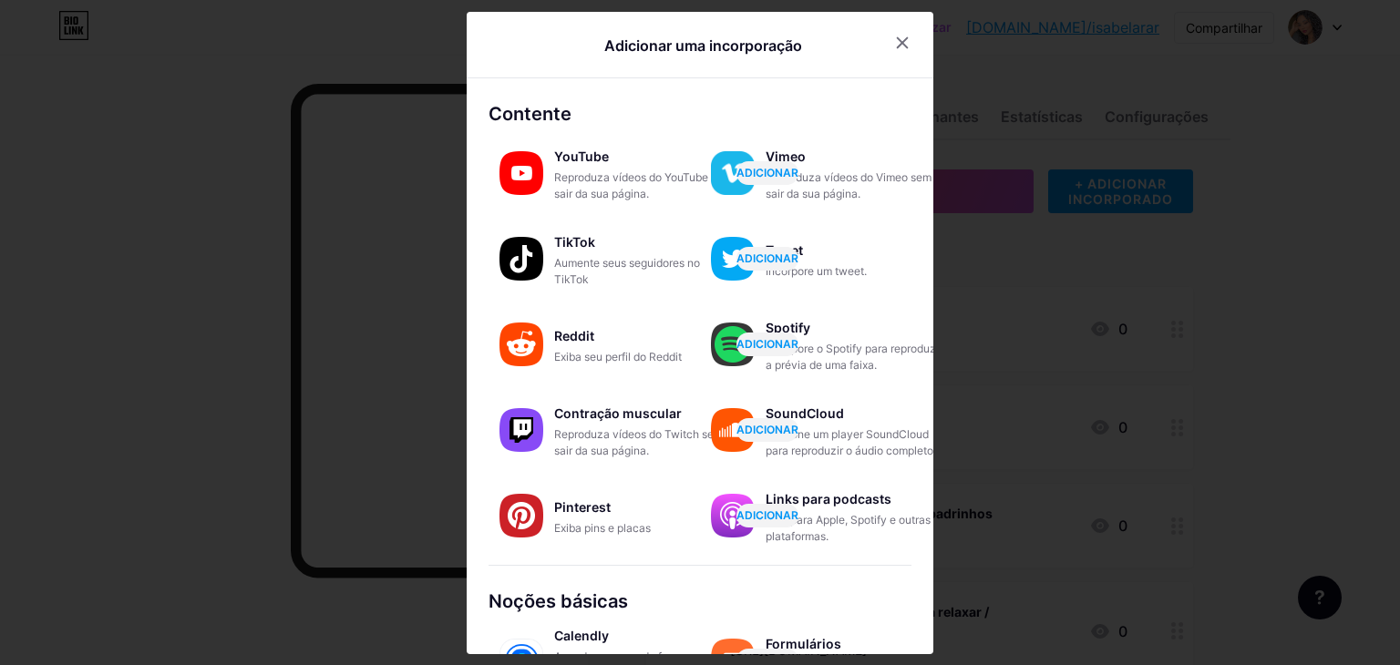
drag, startPoint x: 898, startPoint y: 36, endPoint x: 899, endPoint y: 125, distance: 88.4
click at [898, 45] on icon at bounding box center [902, 43] width 15 height 15
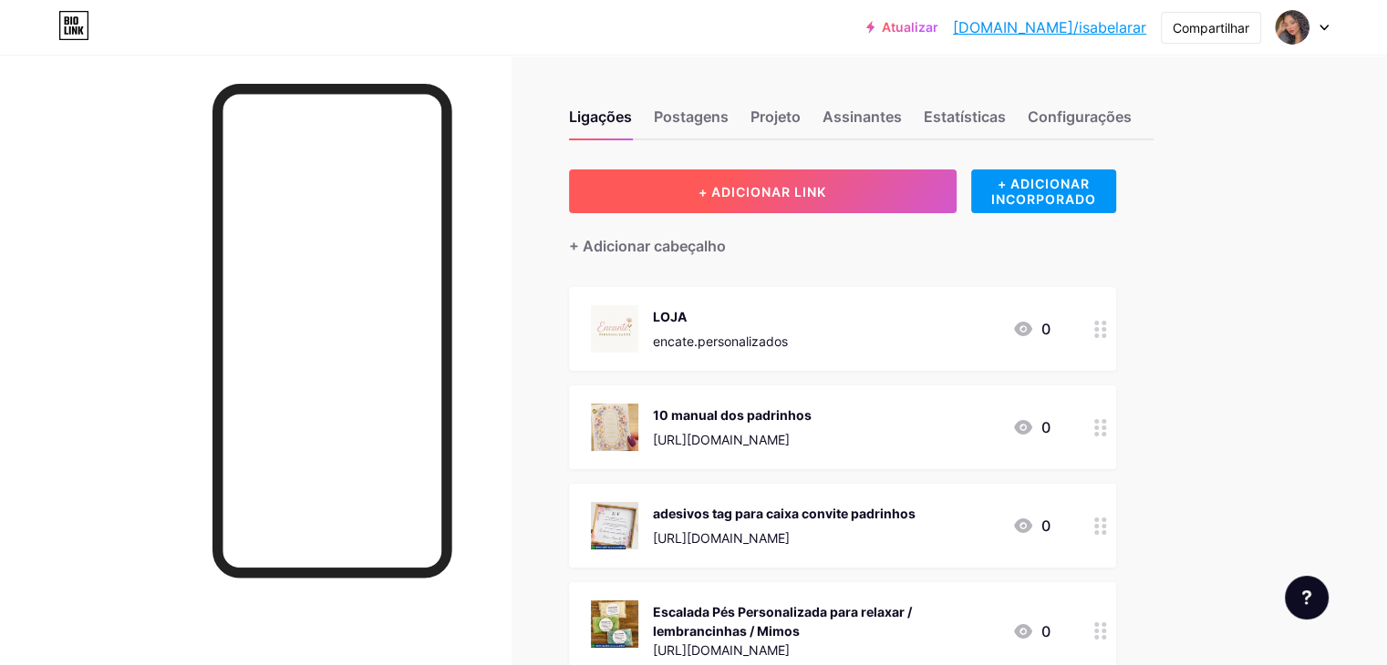
click at [913, 190] on button "+ ADICIONAR LINK" at bounding box center [762, 192] width 387 height 44
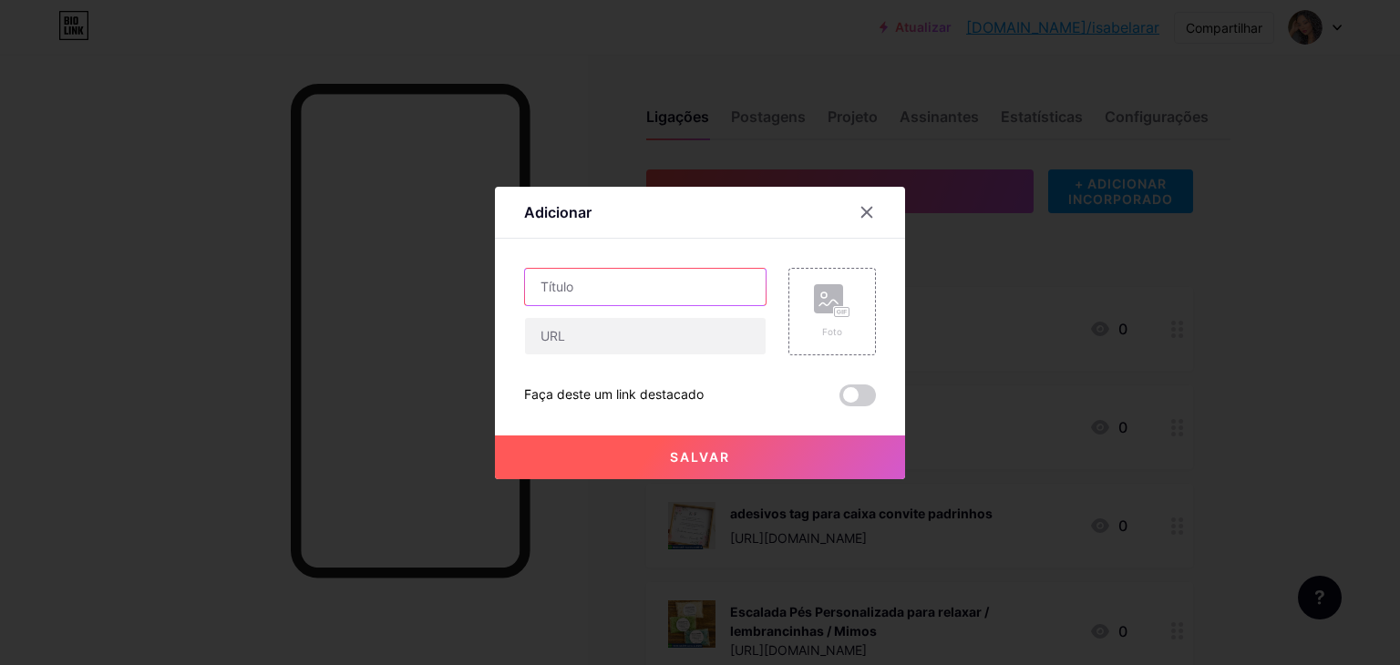
click at [667, 274] on input "text" at bounding box center [645, 287] width 241 height 36
paste input "15 tag adesiva para caixa dos padrinhos casamento grande"
type input "15 tag adesiva para caixa dos padrinhos casamento grande"
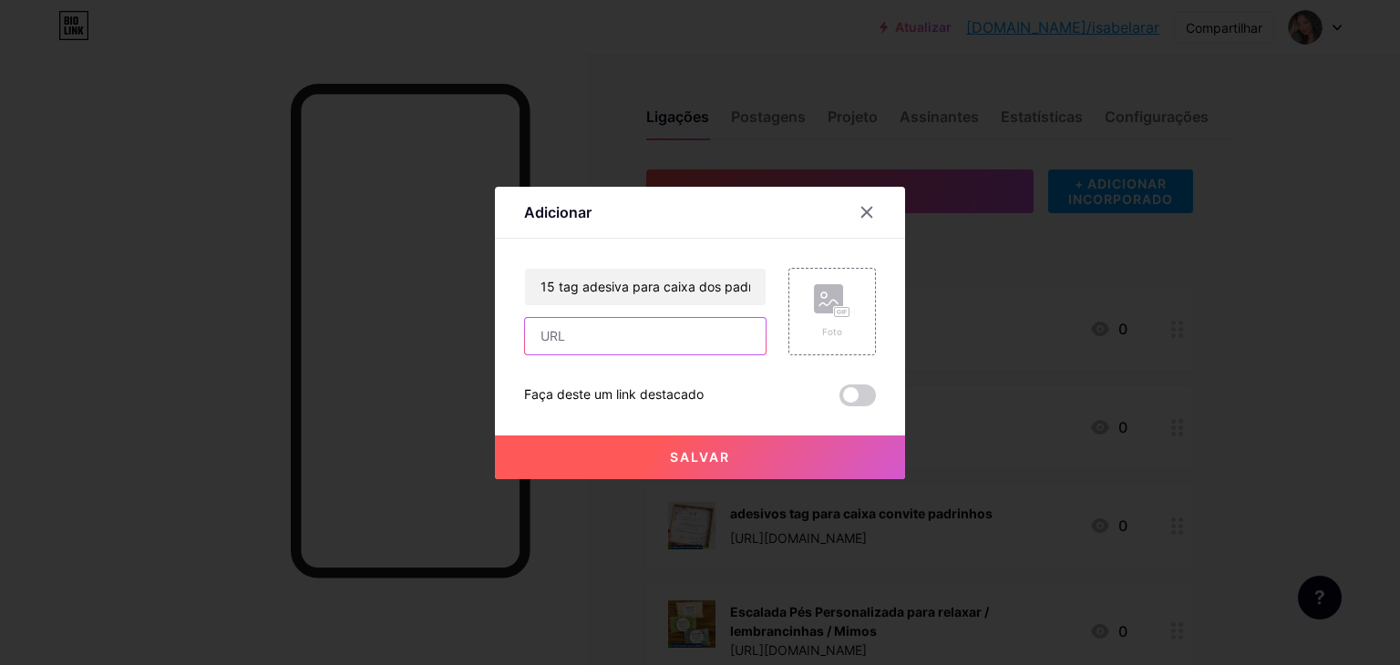
click at [645, 323] on input "text" at bounding box center [645, 336] width 241 height 36
paste input "https://shopee.com.br/15-tag-adesiva-para-caixa-dos-padrinhos-casamento-grande-…"
type input "https://shopee.com.br/15-tag-adesiva-para-caixa-dos-padrinhos-casamento-grande-…"
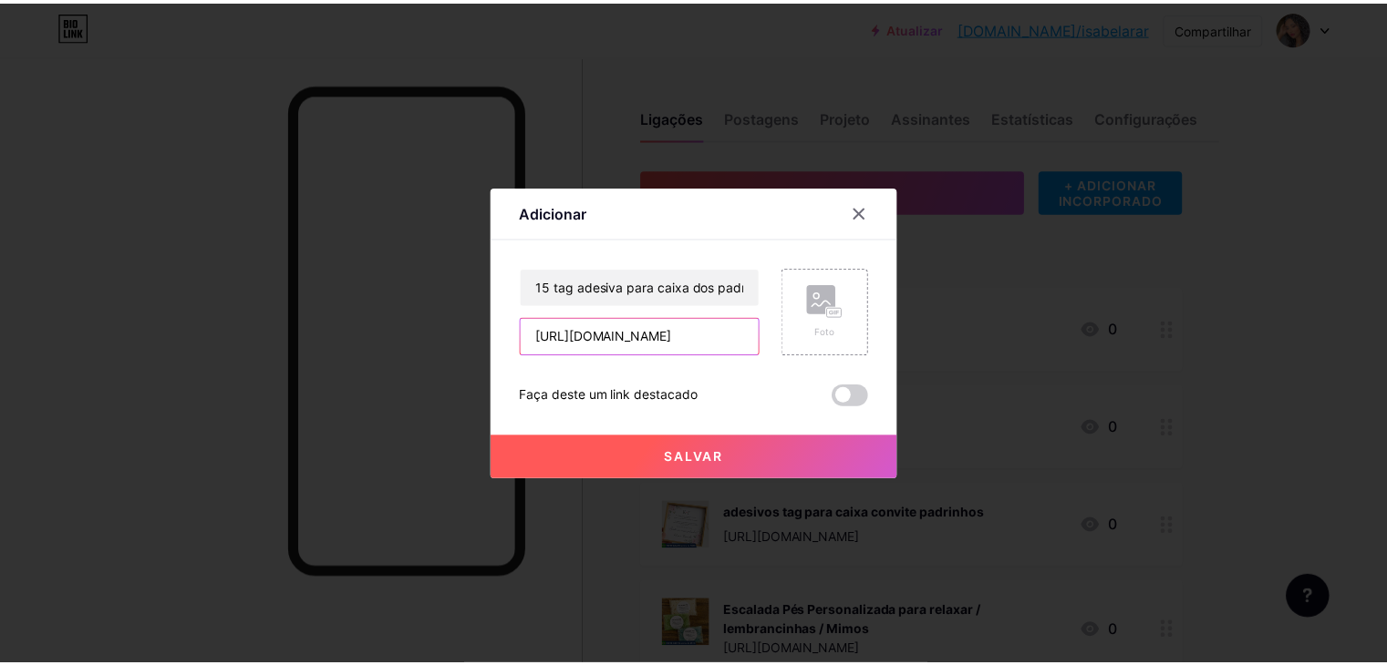
scroll to position [0, 0]
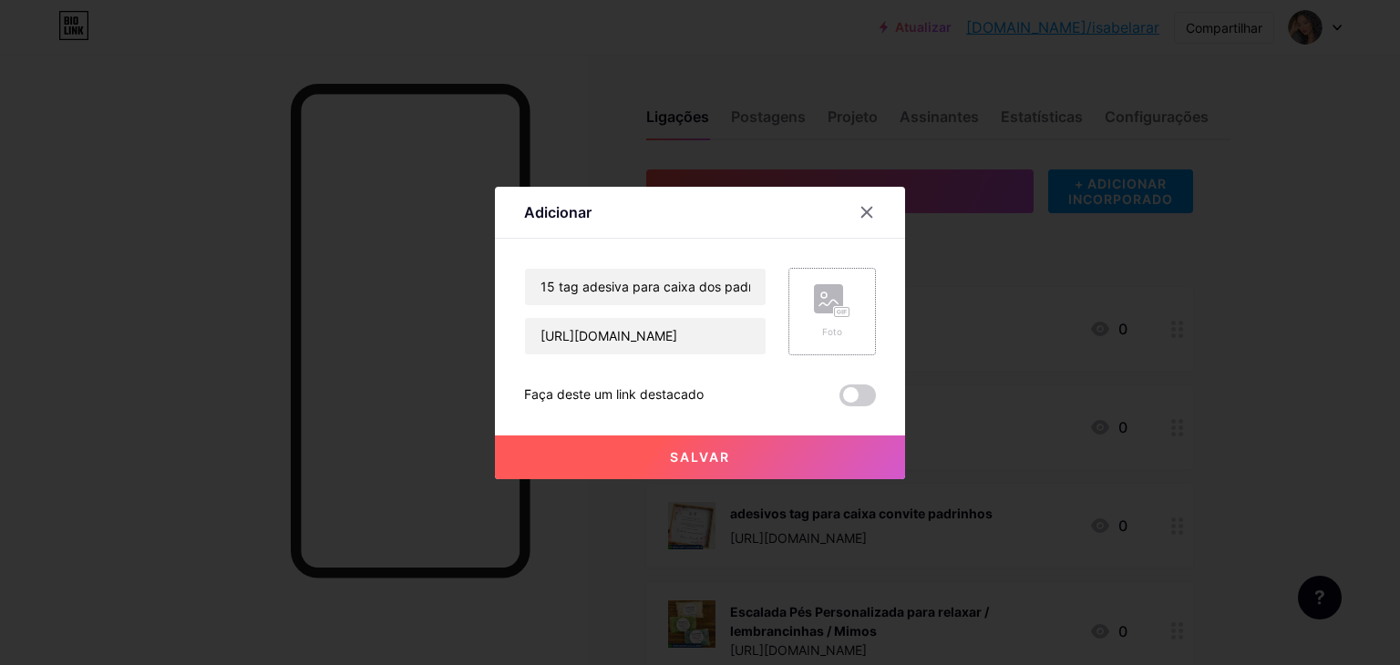
click at [823, 316] on icon at bounding box center [832, 301] width 36 height 34
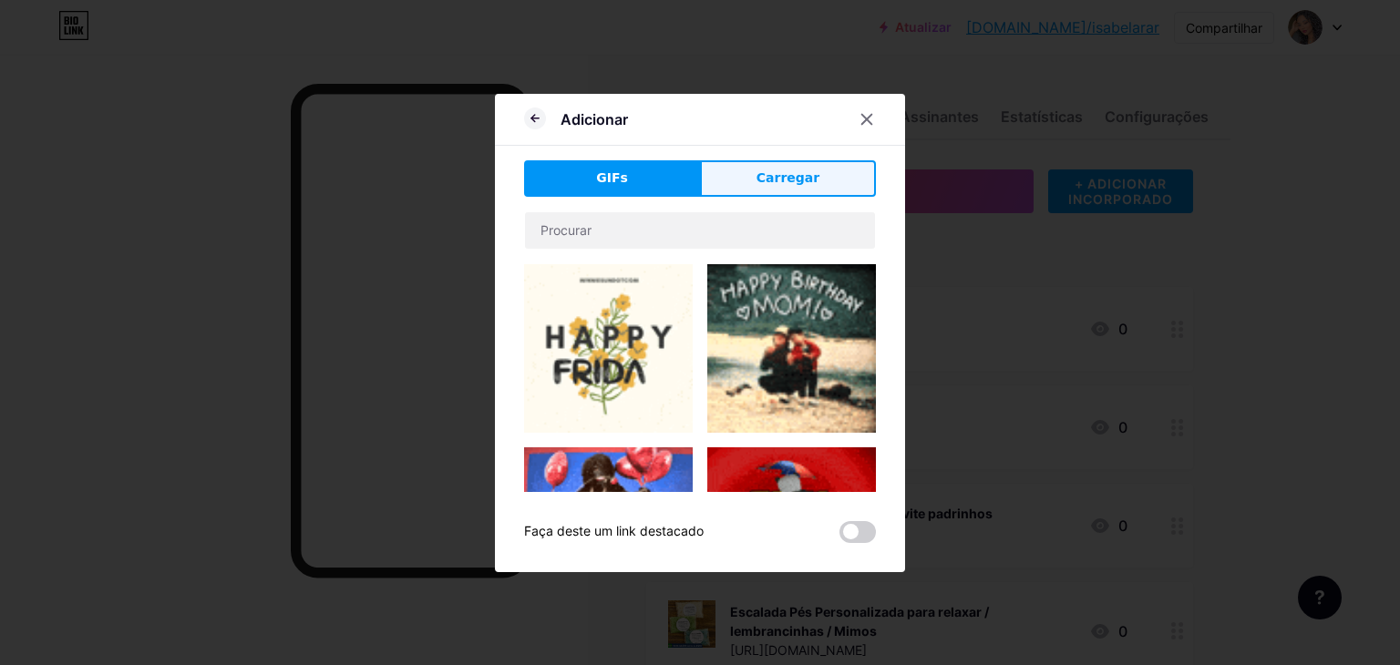
click at [792, 177] on font "Carregar" at bounding box center [788, 177] width 63 height 15
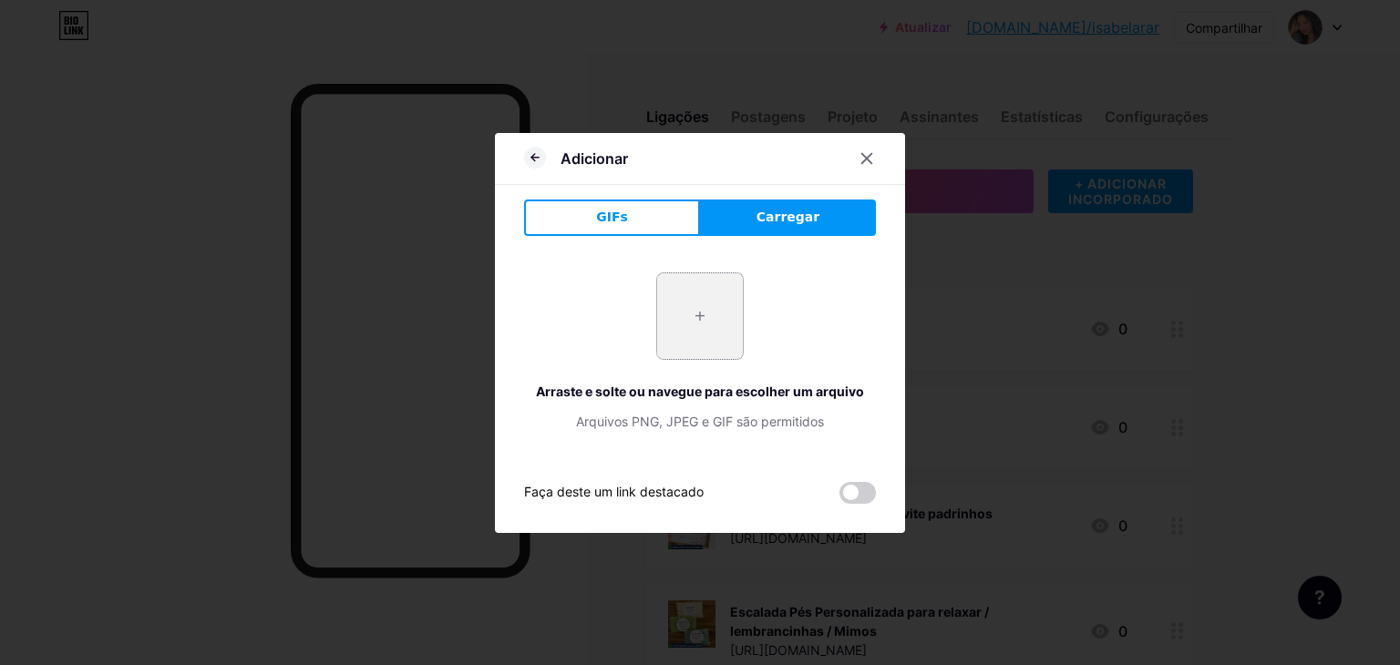
click at [708, 291] on input "file" at bounding box center [700, 316] width 86 height 86
type input "C:\fakepath\Captura de tela 2025-09-19 125040.png"
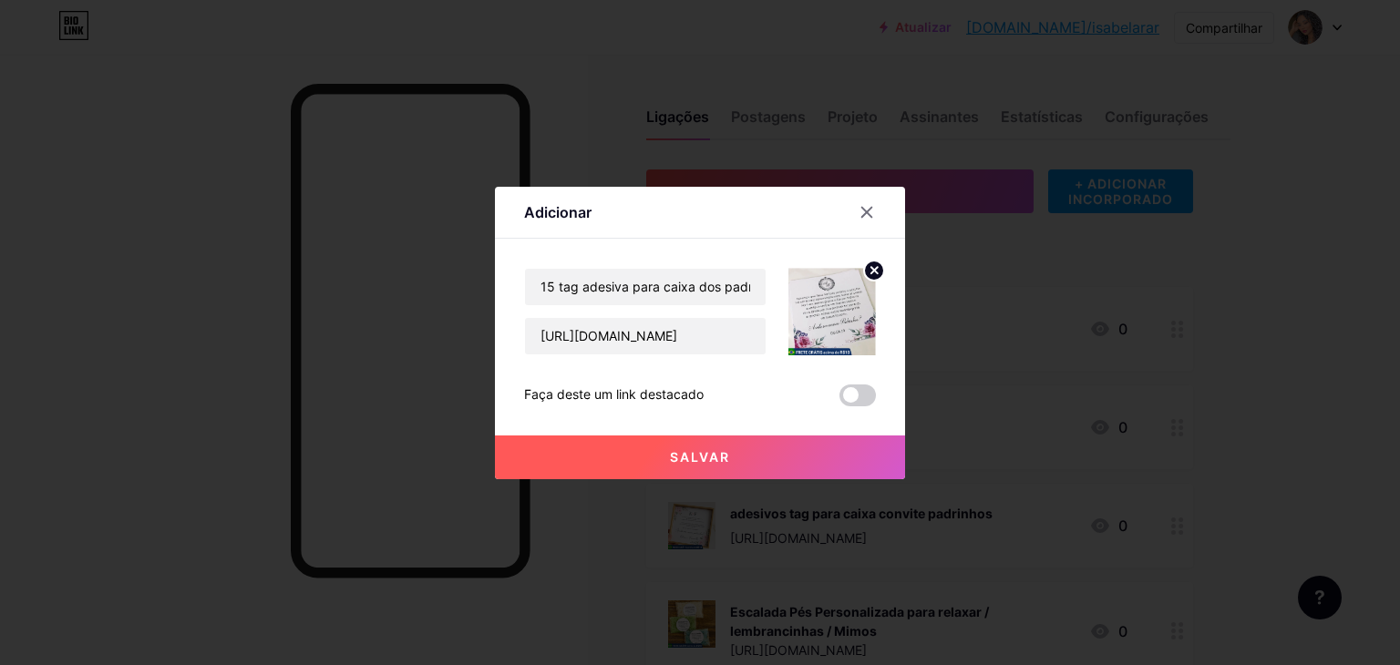
click at [810, 453] on button "Salvar" at bounding box center [700, 458] width 410 height 44
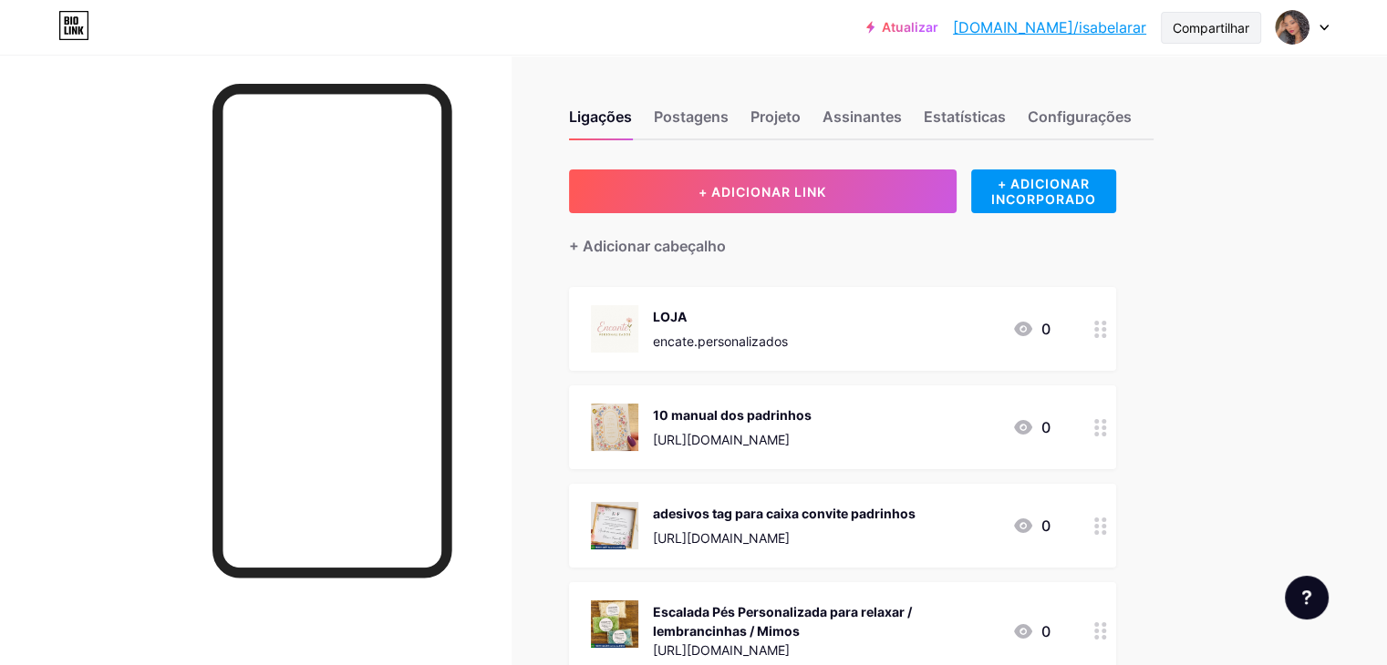
click at [1212, 34] on font "Compartilhar" at bounding box center [1210, 27] width 77 height 15
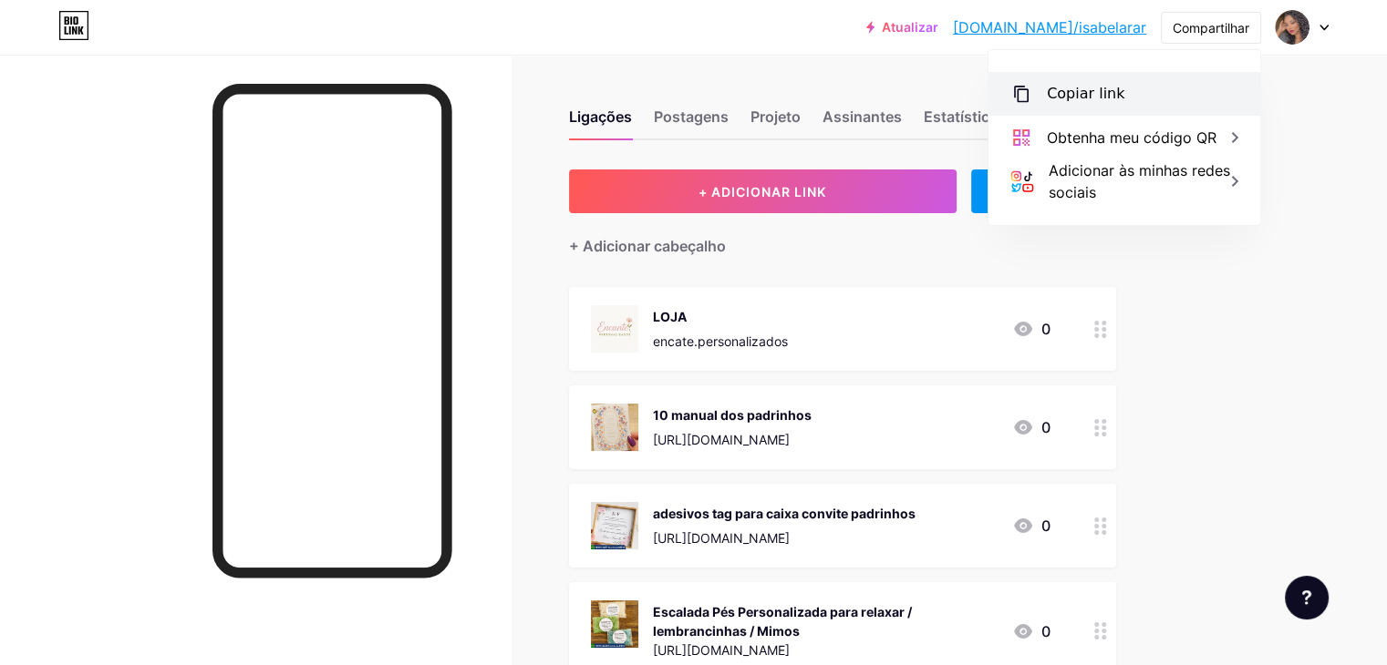
click at [1129, 96] on div "Copiar link" at bounding box center [1124, 94] width 272 height 44
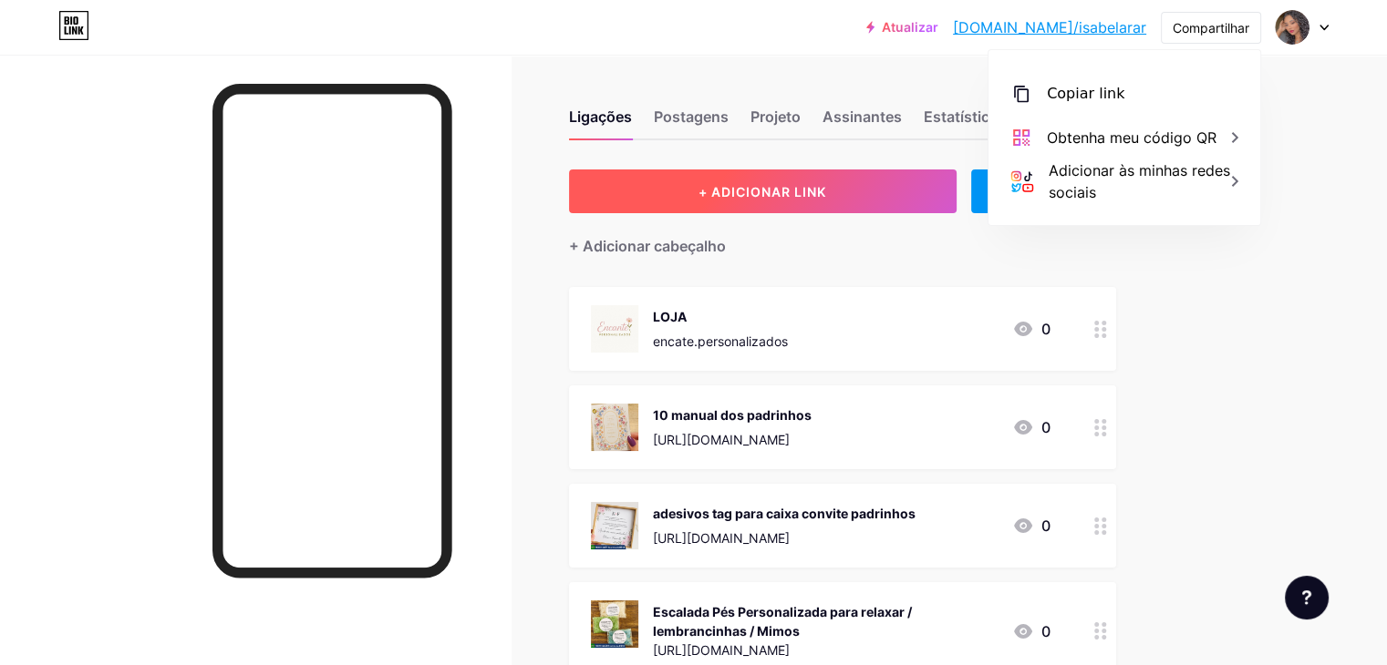
click at [953, 185] on button "+ ADICIONAR LINK" at bounding box center [762, 192] width 387 height 44
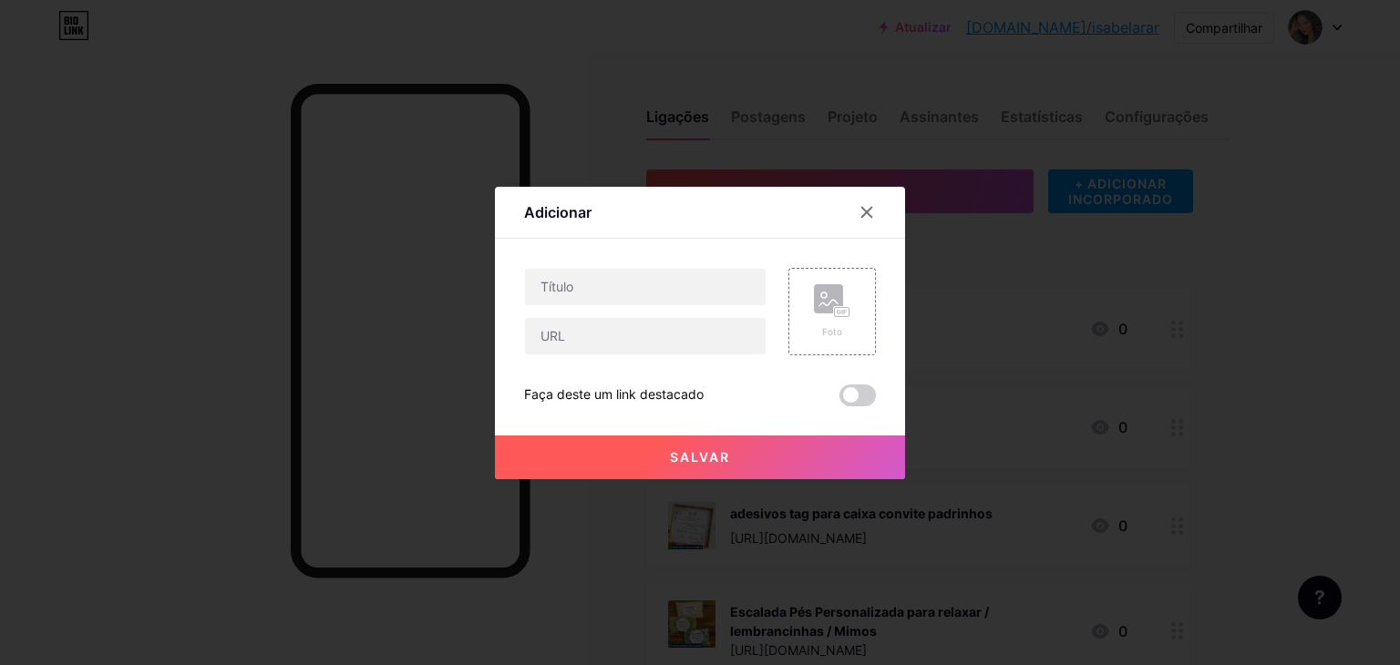
click at [598, 366] on div "Foto Faça deste um link destacado Salvar" at bounding box center [700, 337] width 352 height 139
click at [601, 346] on input "text" at bounding box center [645, 336] width 241 height 36
click at [604, 289] on input "text" at bounding box center [645, 287] width 241 height 36
paste input "Lembrancinha bastizado ou primeira comunhão mini terço"
click at [604, 289] on input "Lembrancinha bastizado ou primeira comunhão mini terço" at bounding box center [645, 287] width 241 height 36
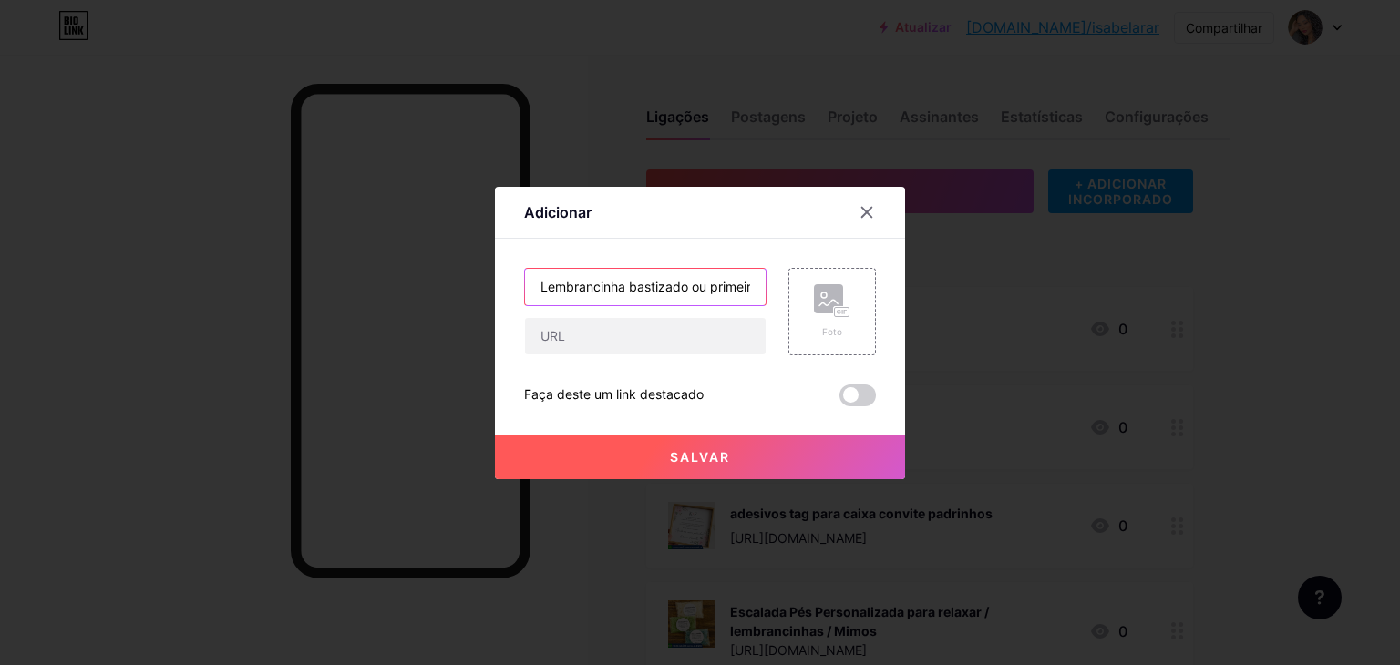
scroll to position [0, 139]
type input "Lembrancinha bastizado ou primeira comunhão mini terço"
click at [672, 339] on input "text" at bounding box center [645, 336] width 241 height 36
paste input "ou"
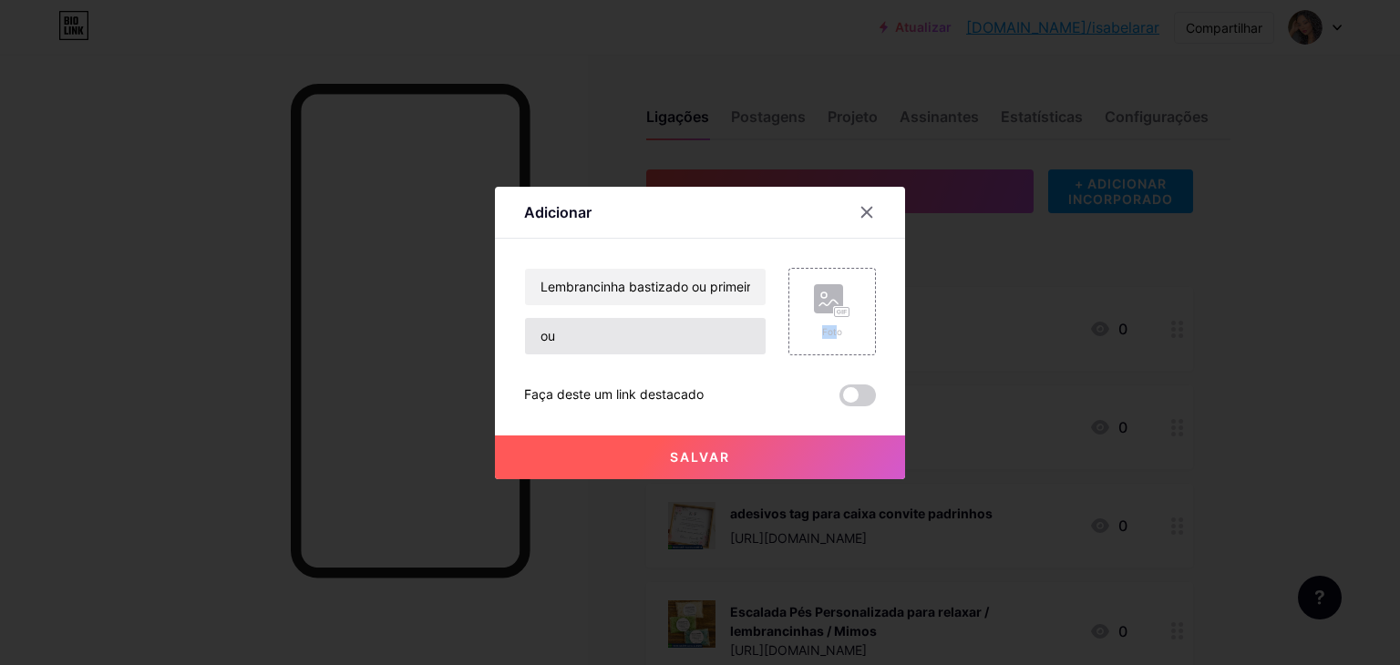
drag, startPoint x: 777, startPoint y: 325, endPoint x: 752, endPoint y: 340, distance: 28.6
click at [775, 325] on div "Foto" at bounding box center [821, 312] width 109 height 88
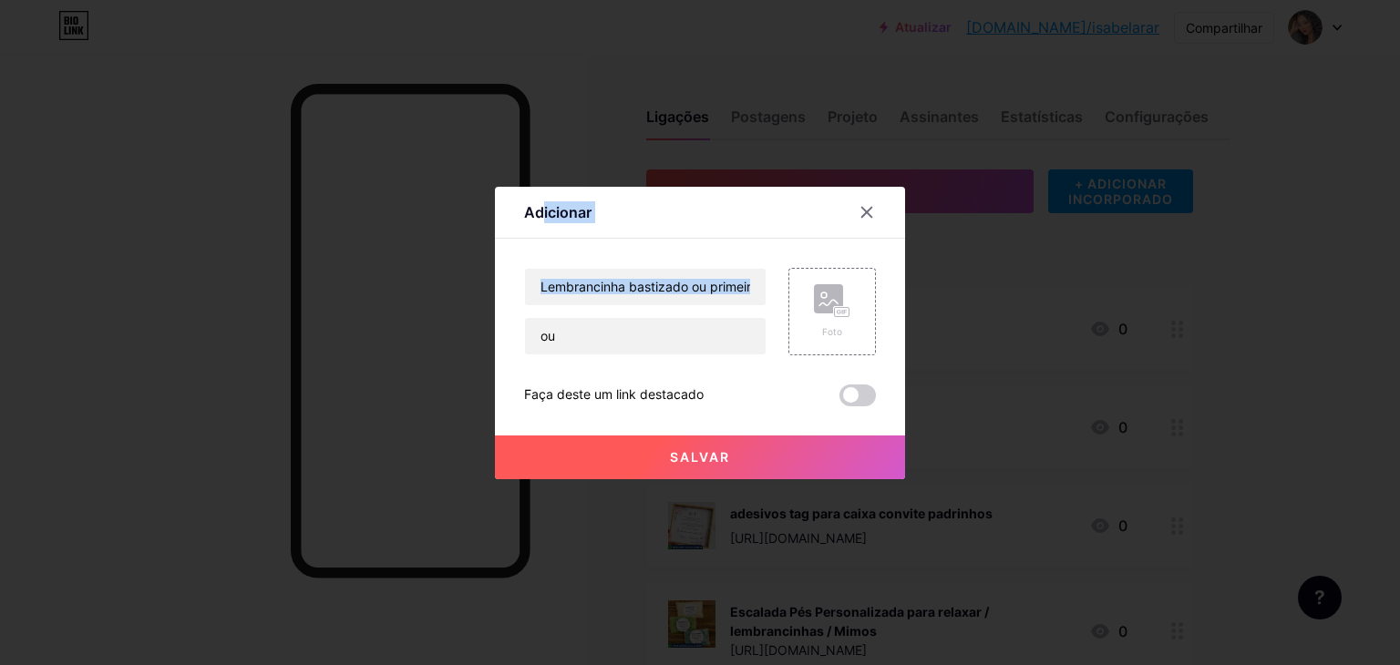
drag, startPoint x: 552, startPoint y: 216, endPoint x: 613, endPoint y: 311, distance: 112.3
click at [613, 311] on div "Adicionar Contente YouTube Reproduza vídeos do YouTube sem sair da sua página. …" at bounding box center [700, 333] width 410 height 293
click at [613, 311] on div "Lembrancinha bastizado ou primeira comunhão mini terço ou" at bounding box center [645, 312] width 242 height 88
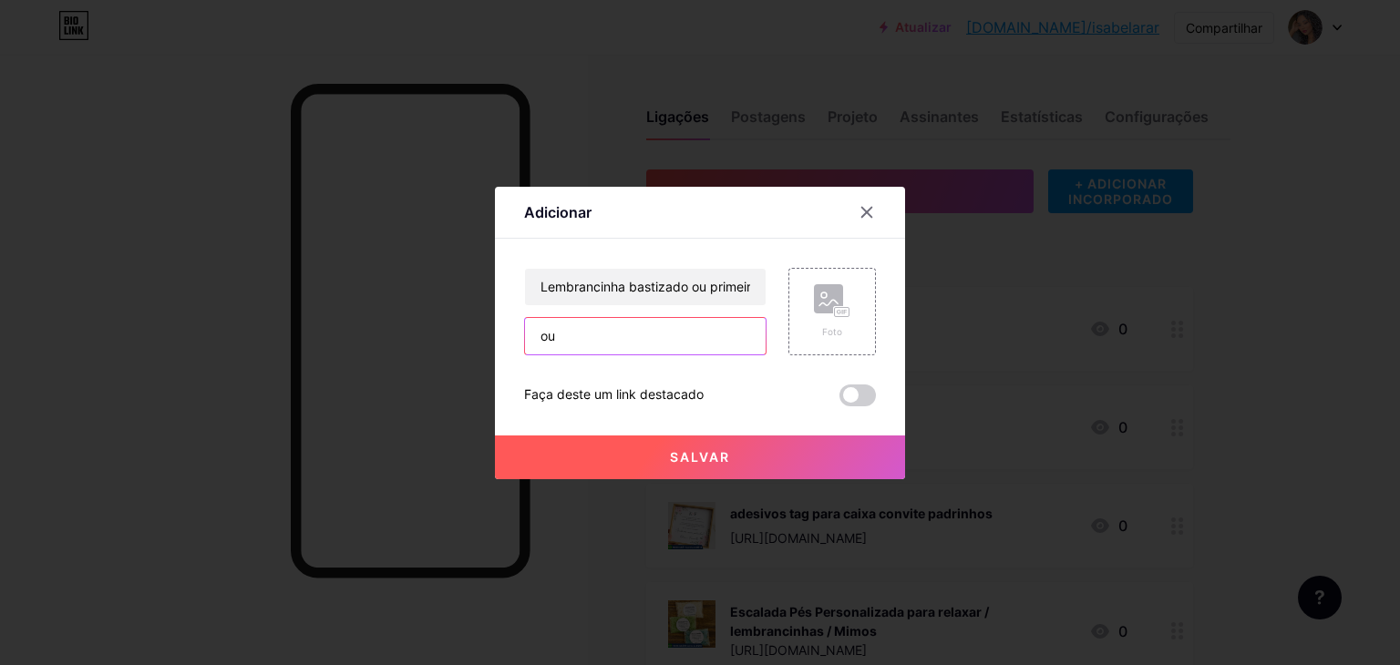
click at [616, 344] on input "ou" at bounding box center [645, 336] width 241 height 36
paste input "https://shopee.com.br/Lembrancinha-bastizado-ou-primeira-comunh%C3%A3o-mini-ter…"
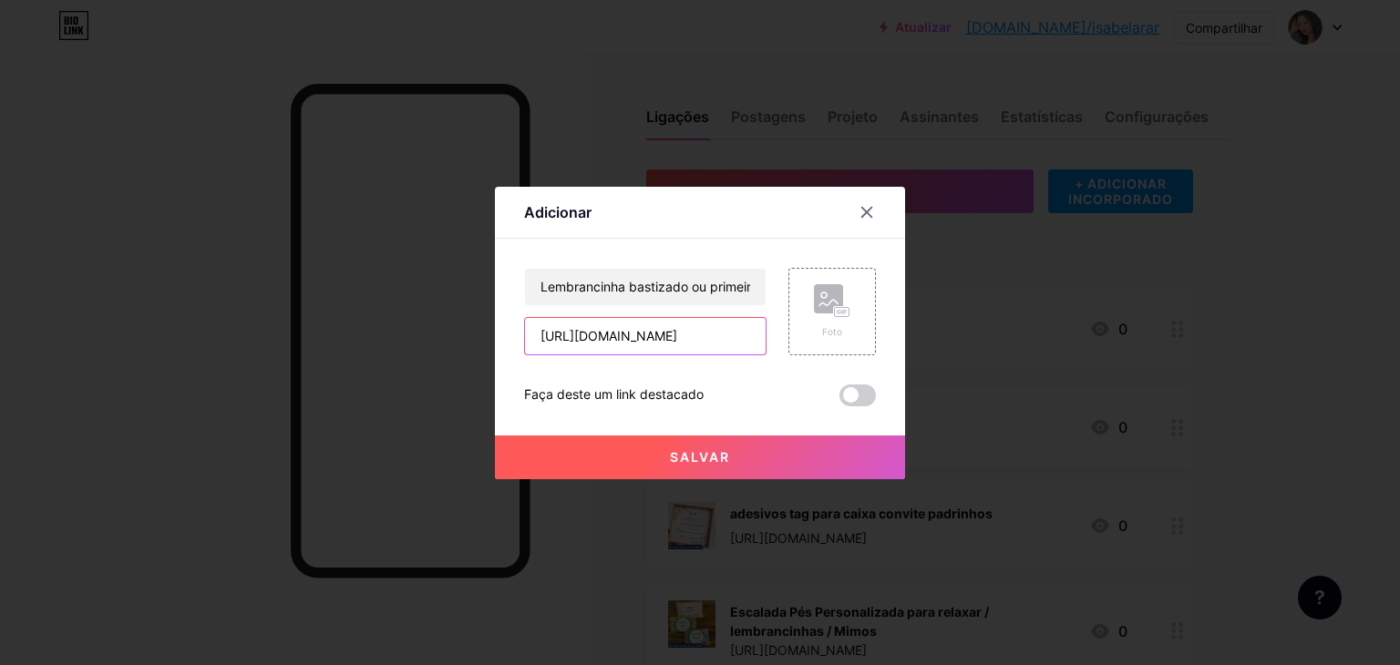
type input "https://shopee.com.br/Lembrancinha-bastizado-ou-primeira-comunh%C3%A3o-mini-ter…"
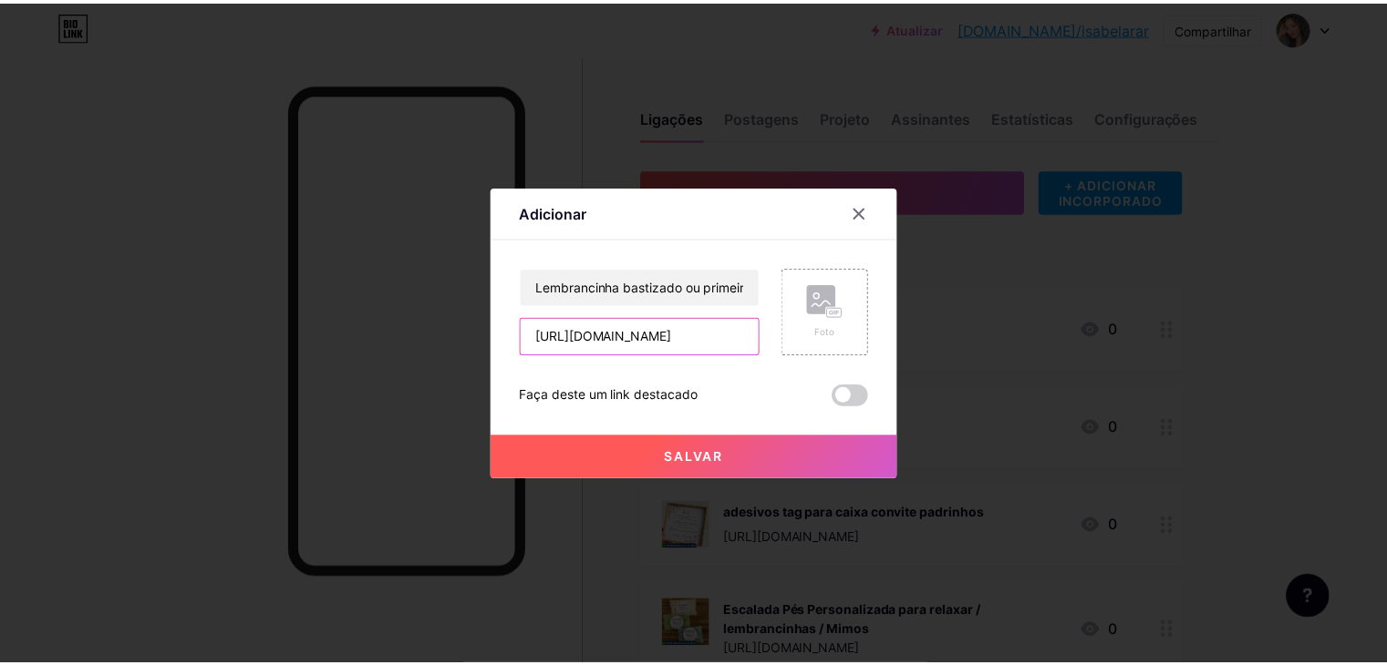
scroll to position [0, 0]
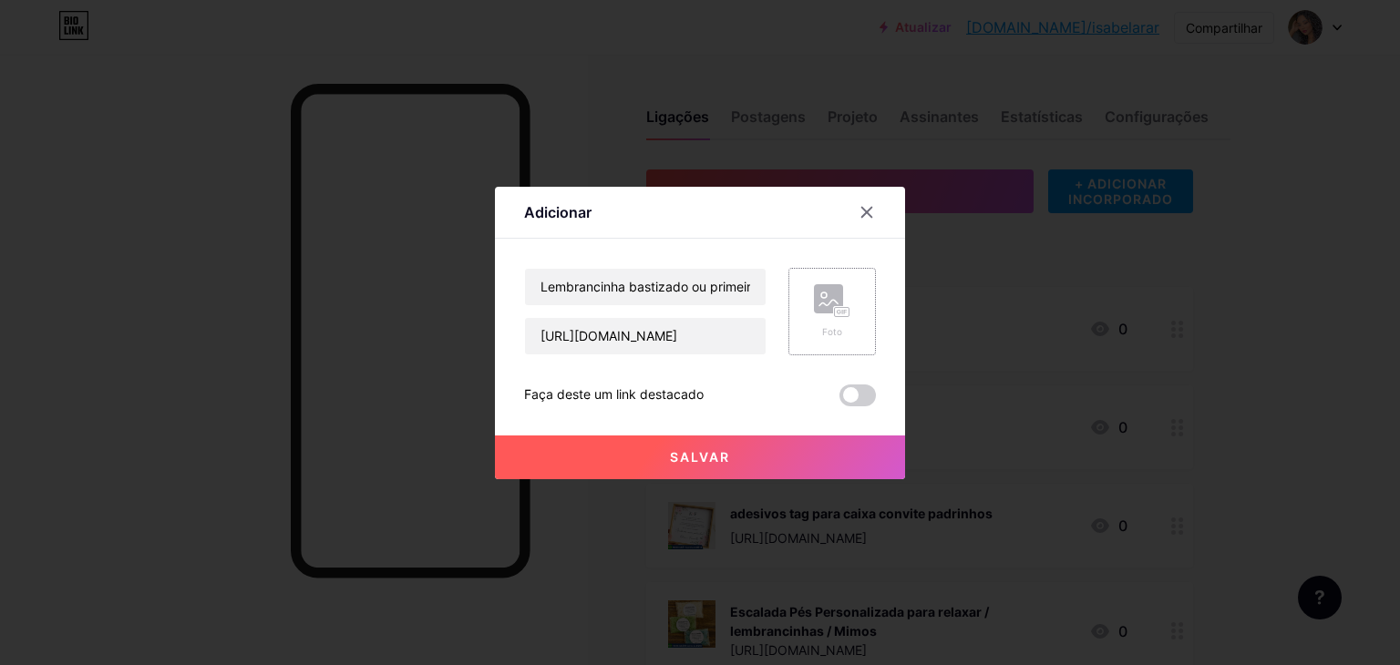
click at [861, 322] on div "Foto" at bounding box center [833, 312] width 88 height 88
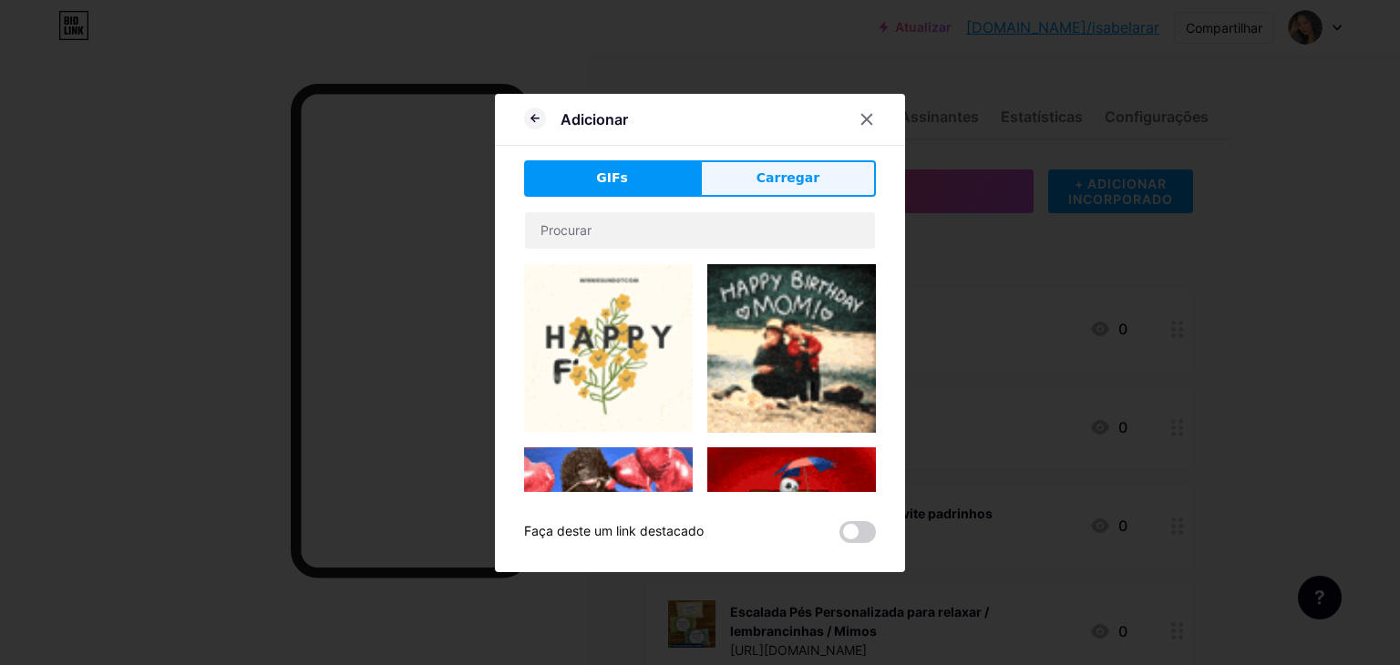
click at [768, 188] on button "Carregar" at bounding box center [788, 178] width 176 height 36
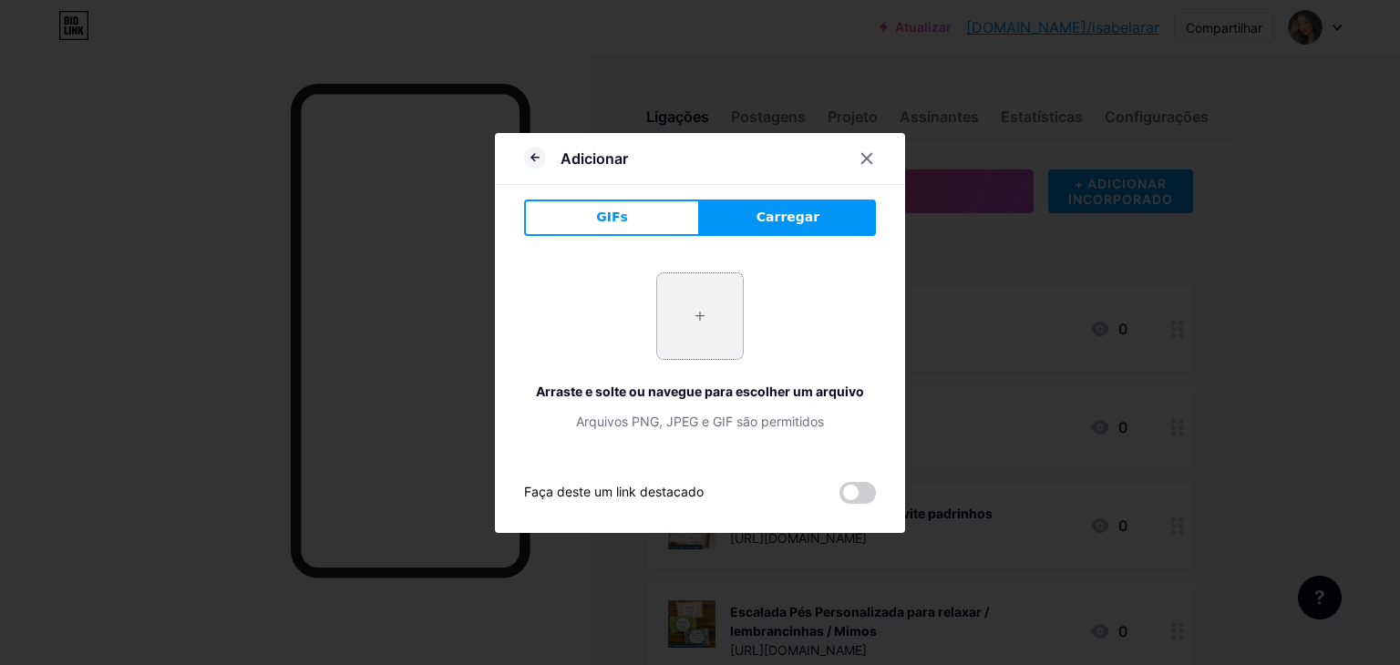
click at [695, 325] on input "file" at bounding box center [700, 316] width 86 height 86
type input "C:\fakepath\Captura de tela 2025-09-19 125040.png"
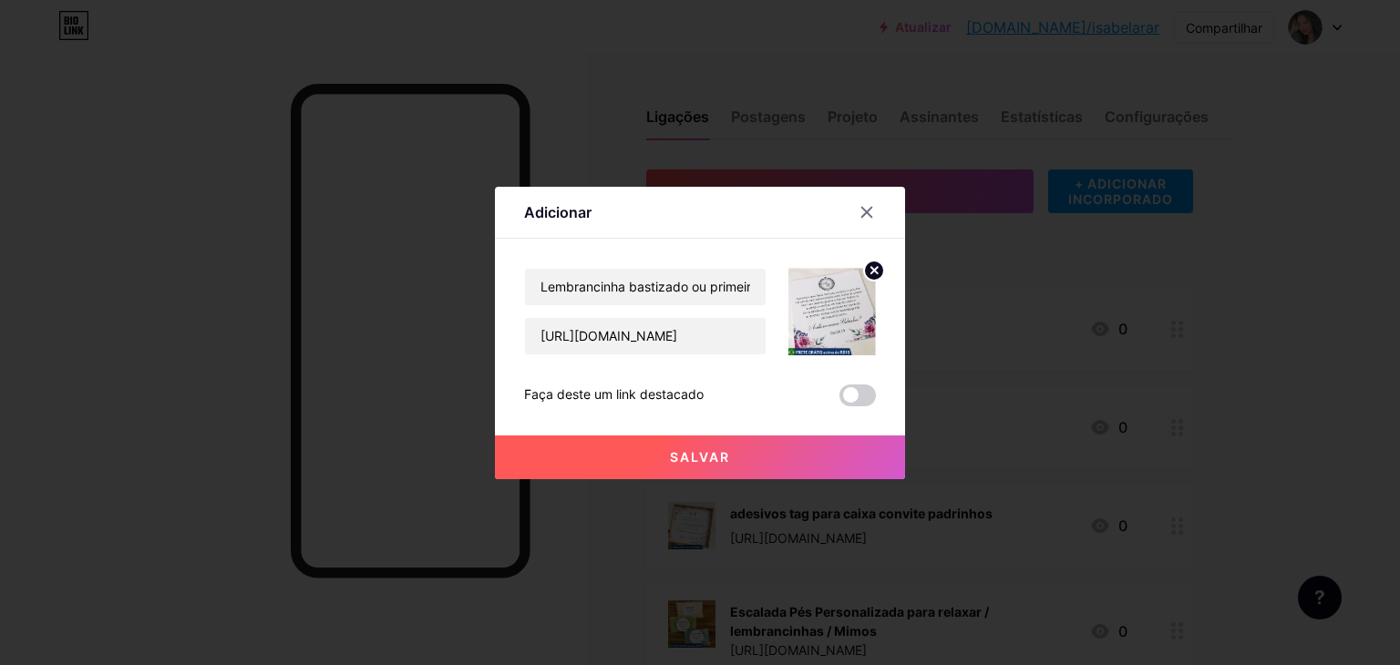
click at [873, 273] on circle at bounding box center [874, 271] width 20 height 20
click at [831, 335] on font "Foto" at bounding box center [832, 331] width 20 height 11
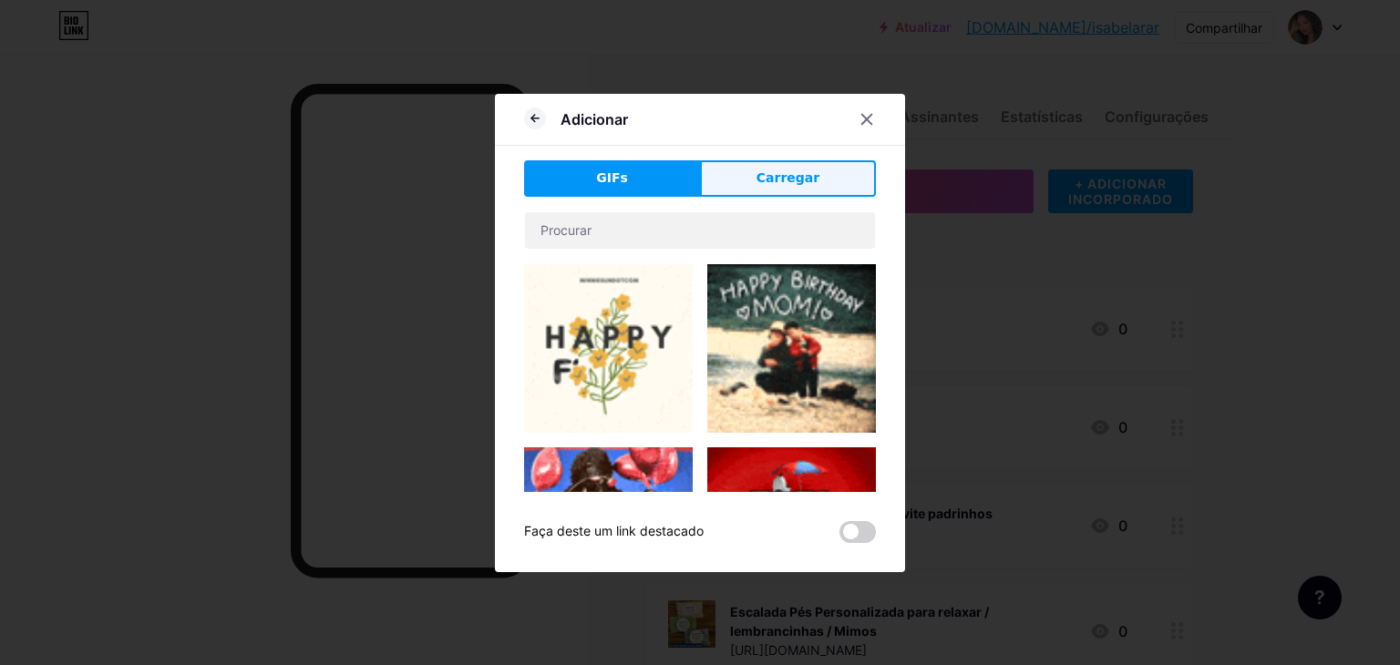
click at [748, 181] on button "Carregar" at bounding box center [788, 178] width 176 height 36
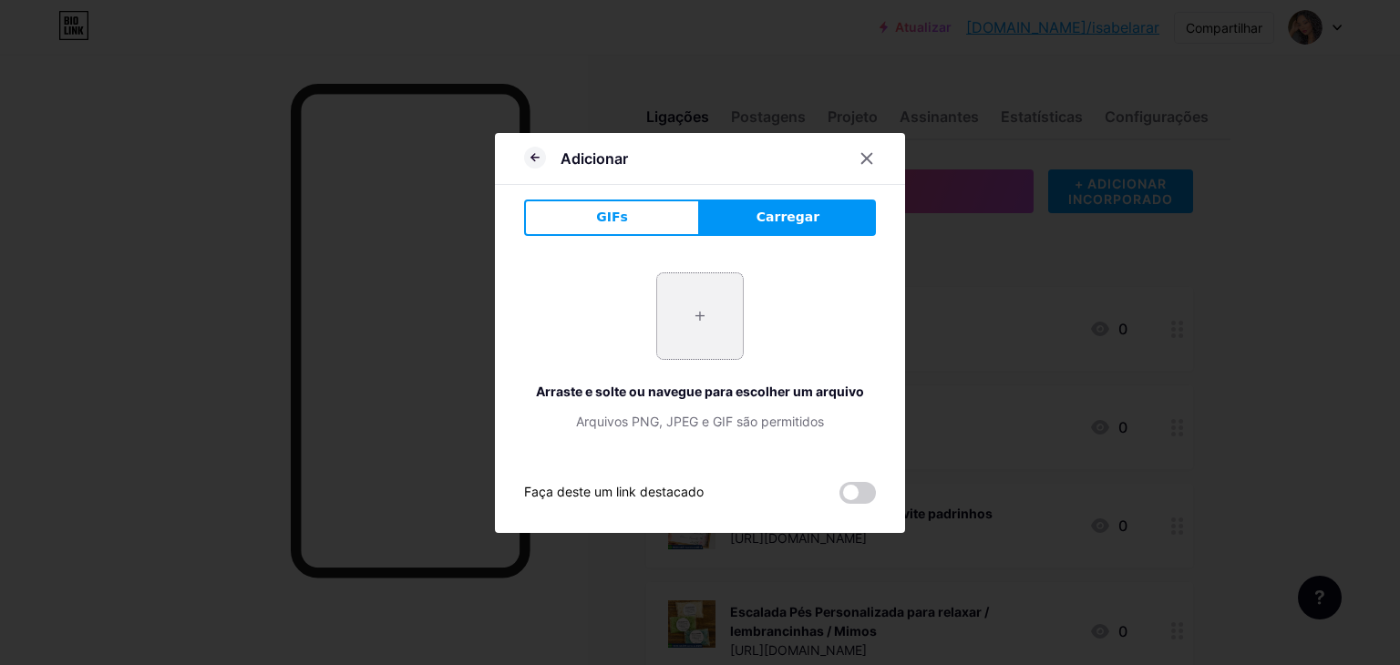
click at [698, 307] on input "file" at bounding box center [700, 316] width 86 height 86
type input "C:\fakepath\Captura de tela 2025-09-19 125429.png"
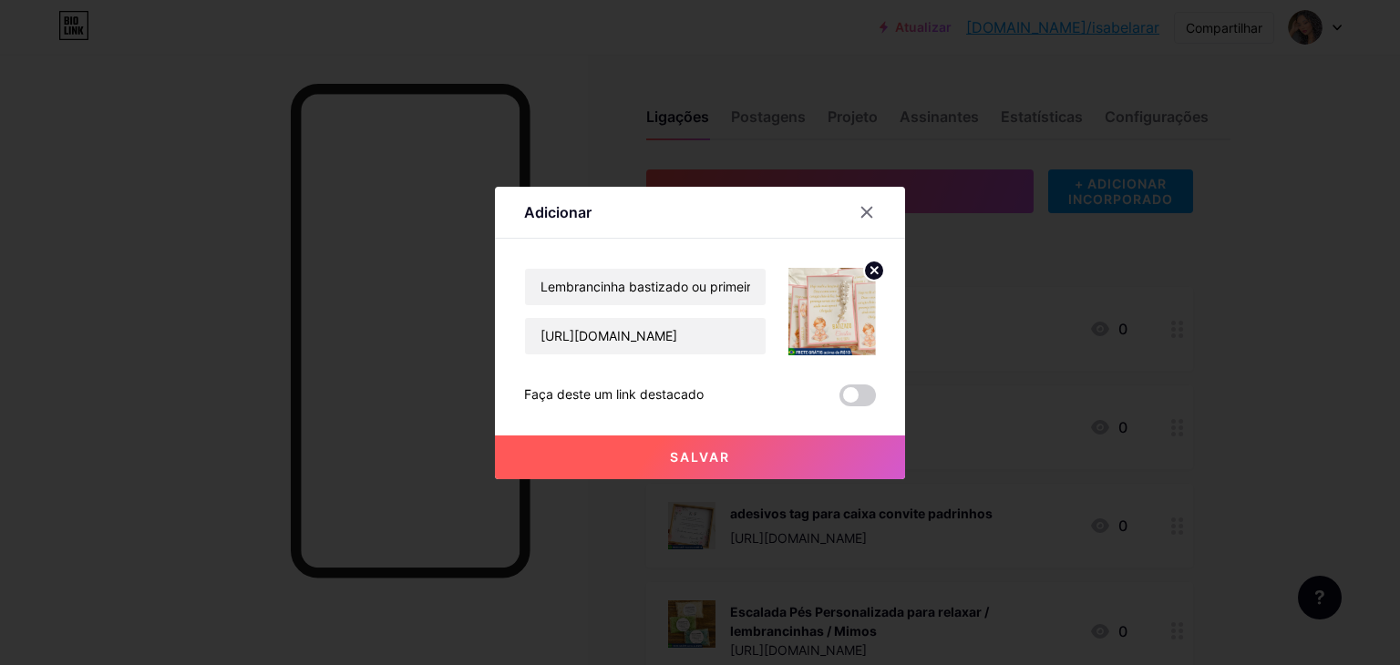
click at [760, 471] on button "Salvar" at bounding box center [700, 458] width 410 height 44
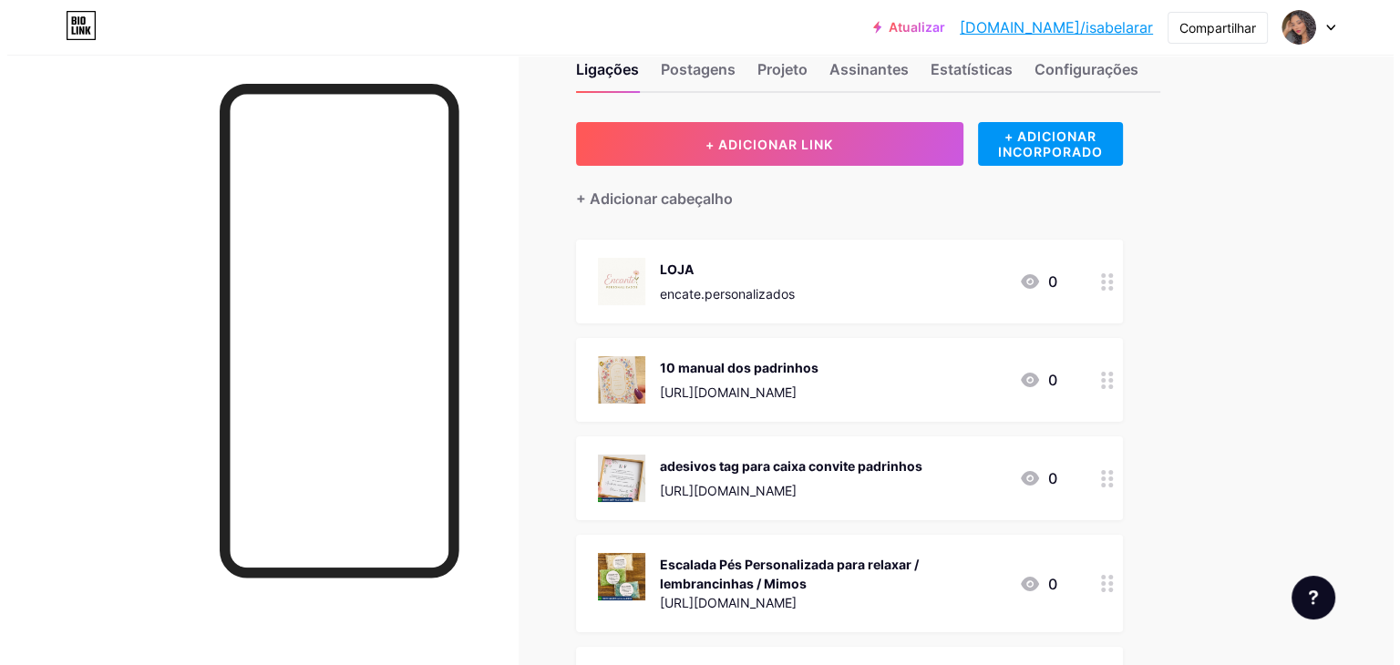
scroll to position [91, 0]
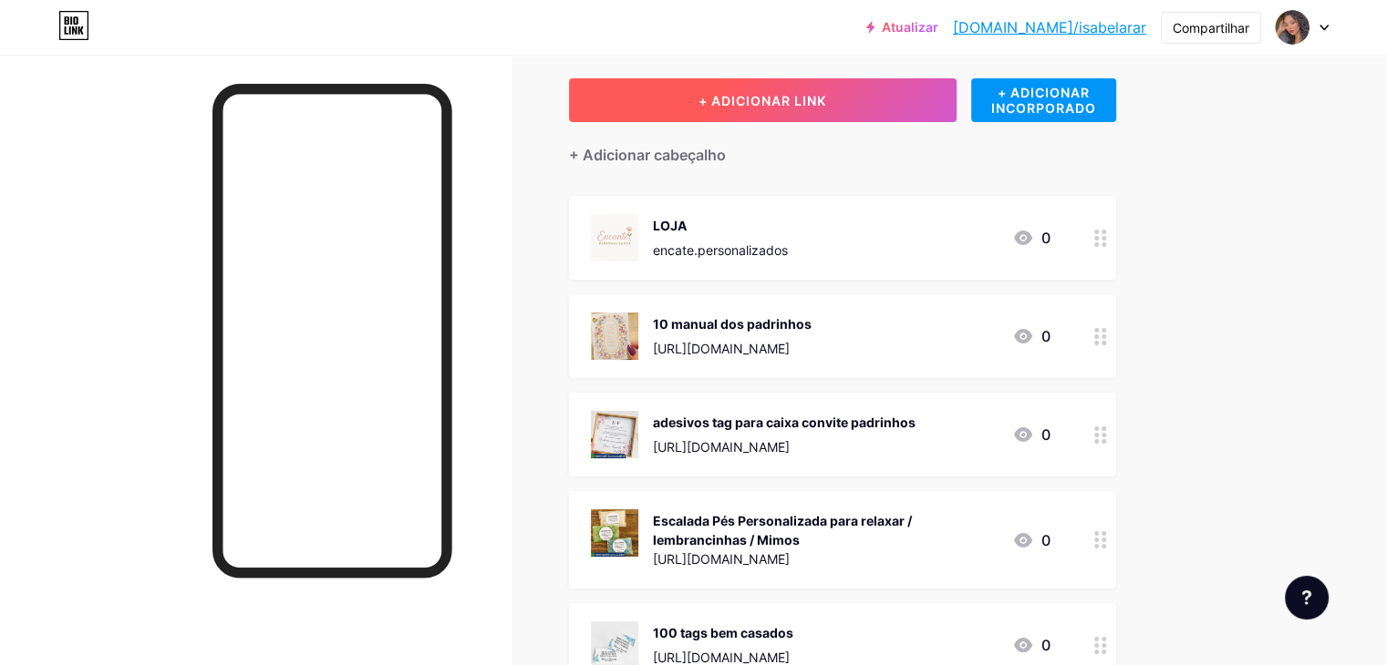
click at [826, 98] on font "+ ADICIONAR LINK" at bounding box center [762, 100] width 128 height 15
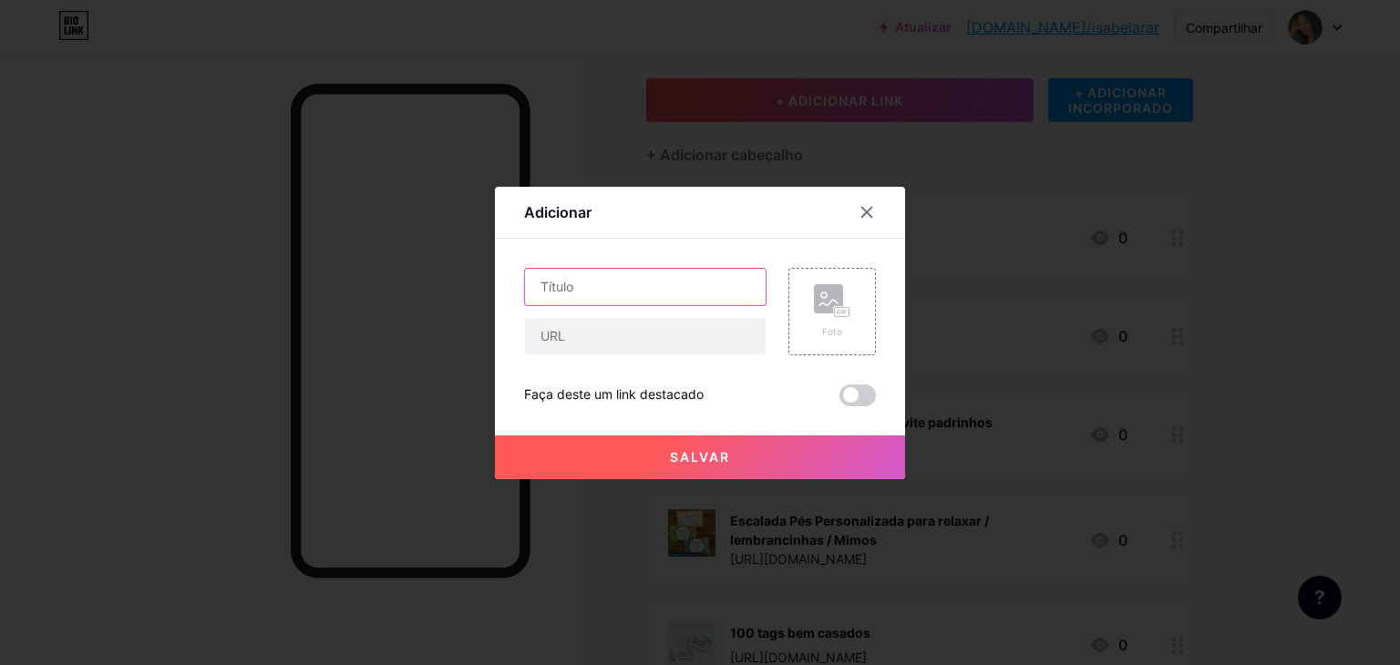
click at [666, 289] on input "text" at bounding box center [645, 287] width 241 height 36
click at [670, 287] on input "text" at bounding box center [645, 287] width 241 height 36
click at [638, 285] on input "text" at bounding box center [645, 287] width 241 height 36
drag, startPoint x: 627, startPoint y: 74, endPoint x: 653, endPoint y: 181, distance: 110.6
click at [653, 169] on div at bounding box center [700, 332] width 1400 height 665
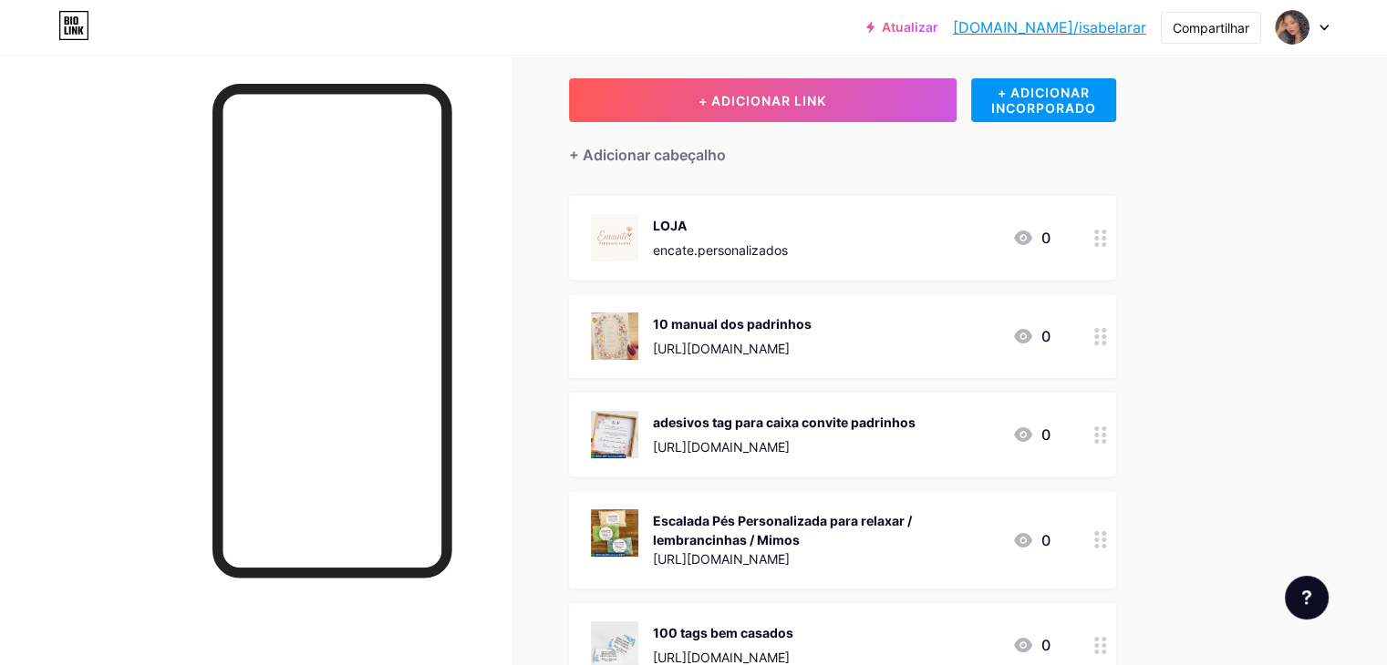
click at [748, 125] on div "+ Adicionar cabeçalho" at bounding box center [842, 144] width 547 height 45
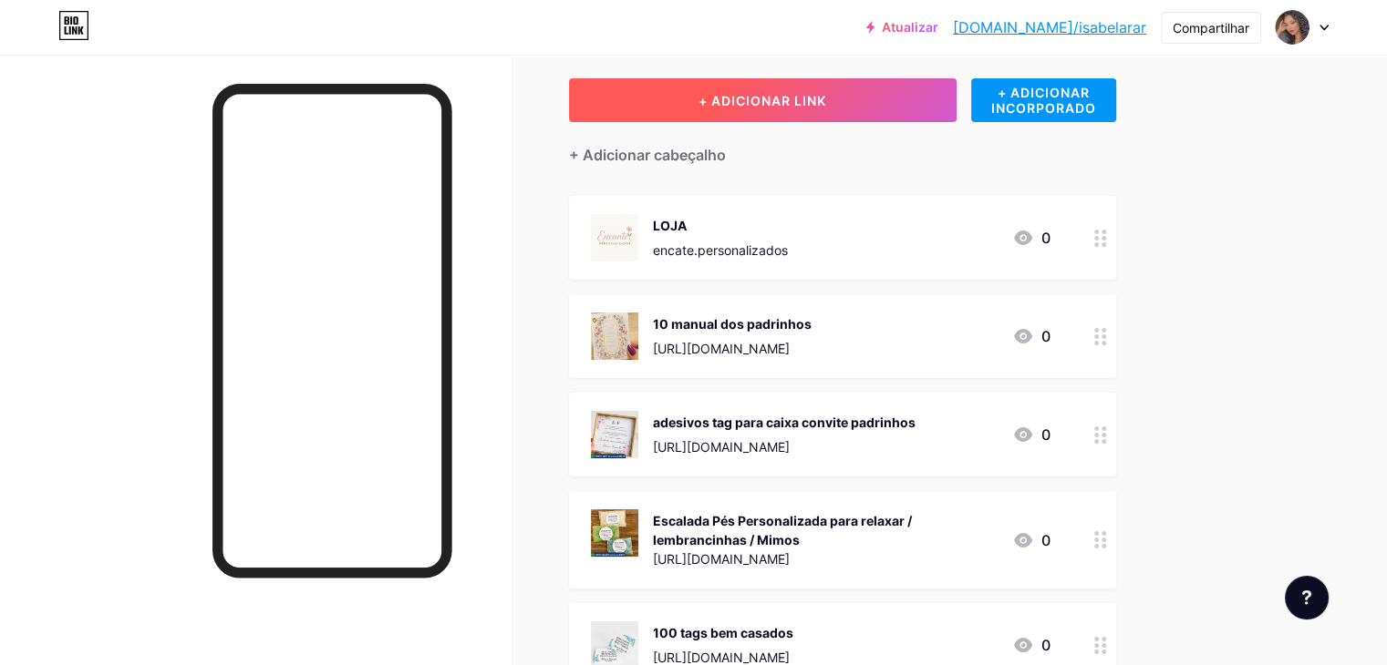
click at [757, 106] on button "+ ADICIONAR LINK" at bounding box center [762, 100] width 387 height 44
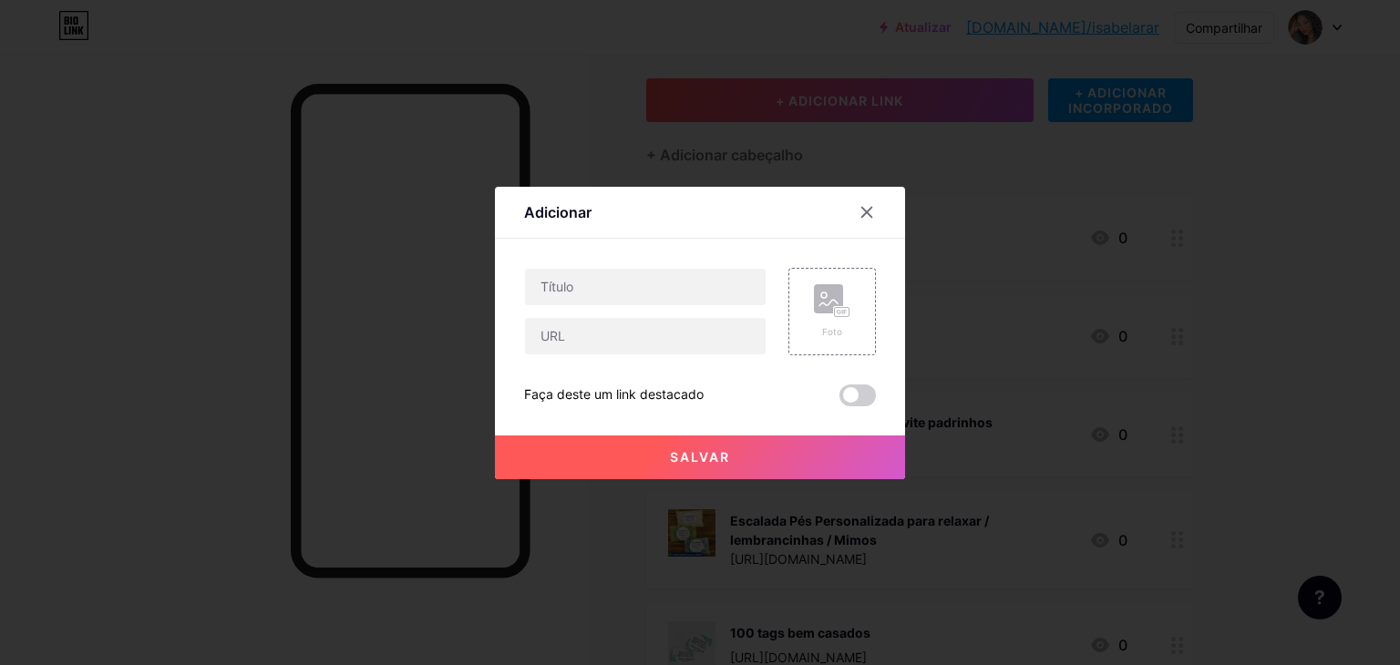
click at [634, 315] on div at bounding box center [645, 312] width 242 height 88
click at [637, 298] on input "text" at bounding box center [645, 287] width 241 height 36
paste input "12 manual padrinhos 10x7"
type input "12 manual padrinhos 10x7"
click at [844, 325] on div "Foto" at bounding box center [832, 332] width 36 height 14
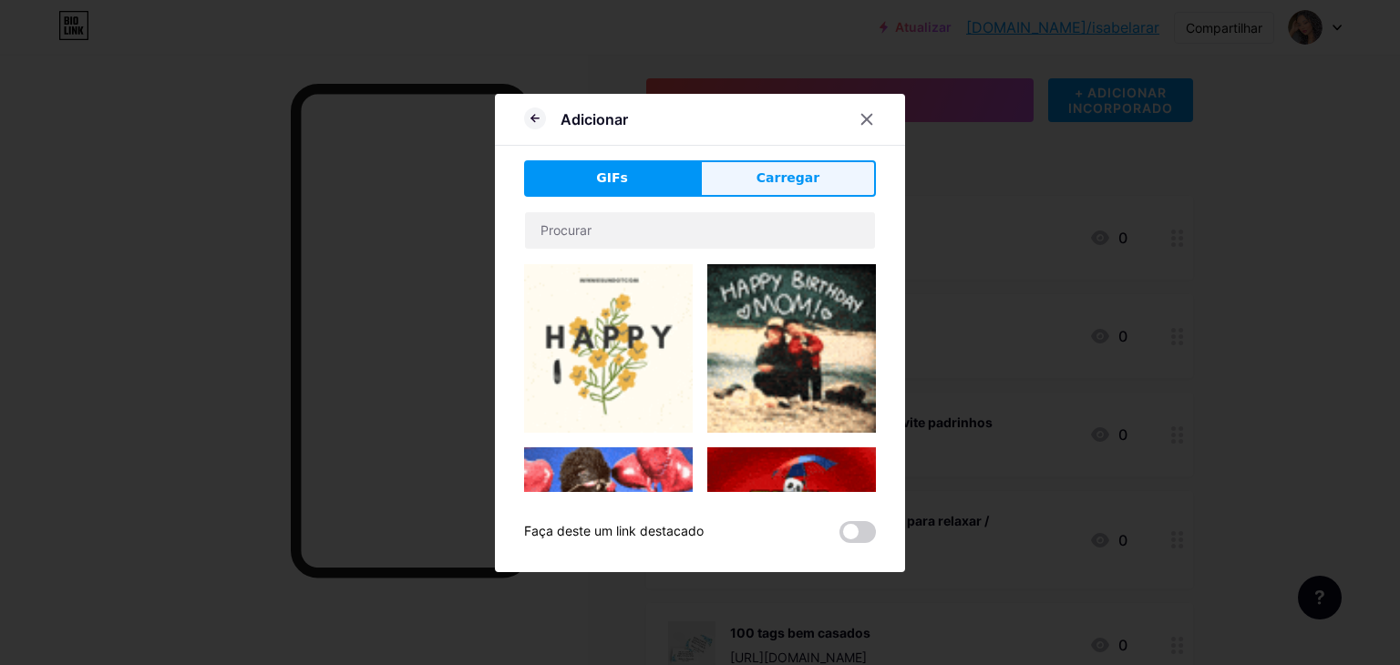
click at [718, 189] on button "Carregar" at bounding box center [788, 178] width 176 height 36
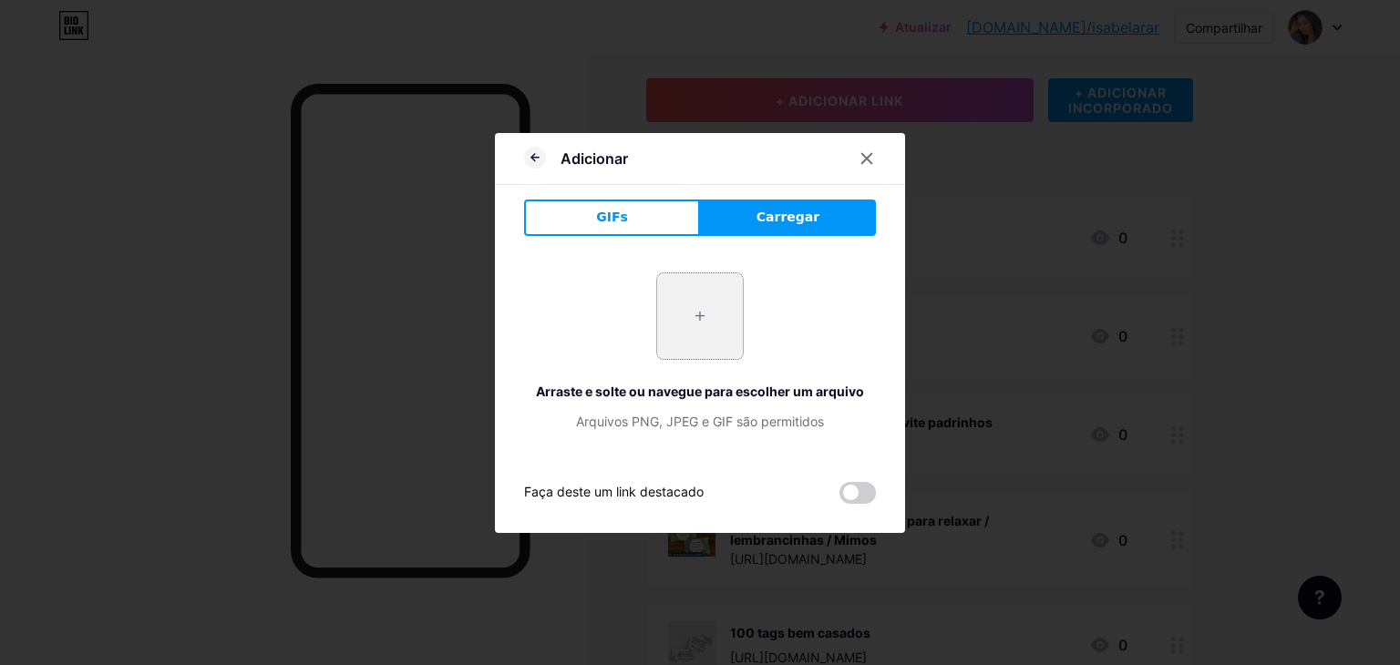
click at [707, 342] on input "file" at bounding box center [700, 316] width 86 height 86
type input "C:\fakepath\Captura de tela 2025-09-19 125553.png"
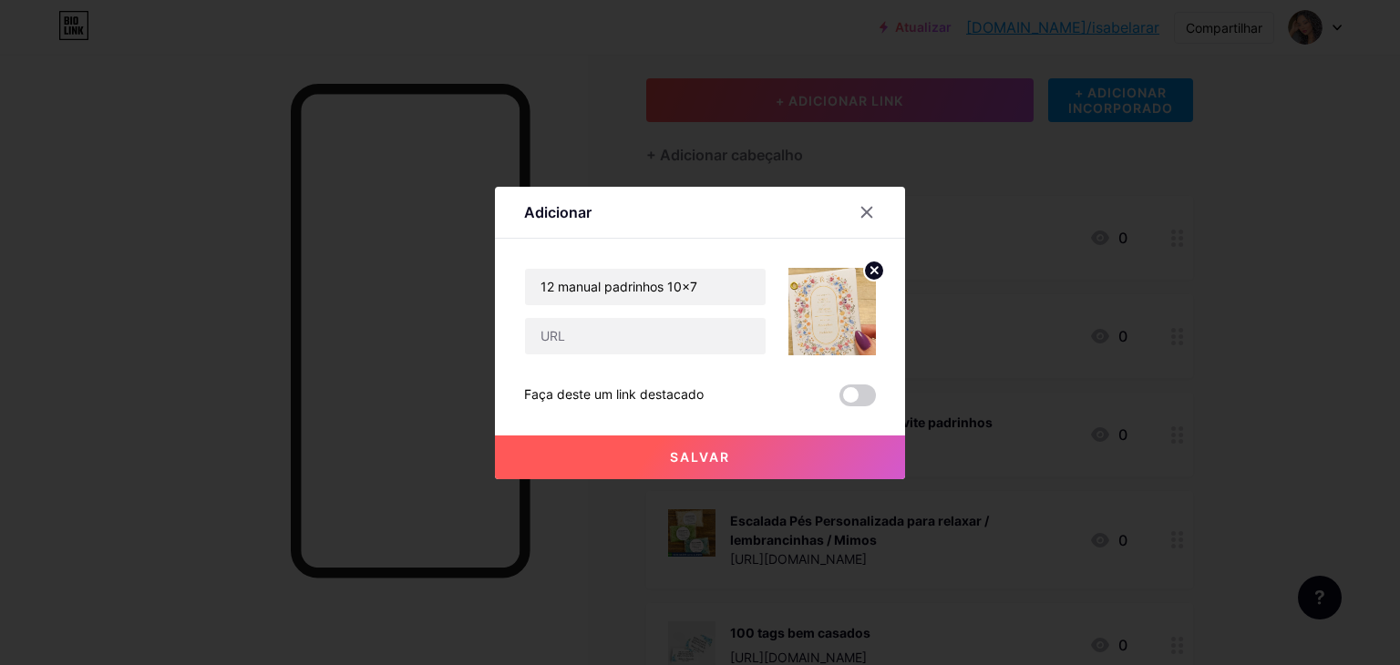
click at [686, 355] on div "12 manual padrinhos 10x7 Faça deste um link destacado Salvar" at bounding box center [700, 337] width 352 height 139
drag, startPoint x: 590, startPoint y: 253, endPoint x: 618, endPoint y: 318, distance: 70.6
click at [618, 318] on div "Adicionar Contente YouTube Reproduza vídeos do YouTube sem sair da sua página. …" at bounding box center [700, 332] width 1400 height 665
click at [619, 325] on input "text" at bounding box center [645, 336] width 241 height 36
paste input "https://shopee.com.br/12-manual-padrinhos-10x7-i.875820570.22598895699"
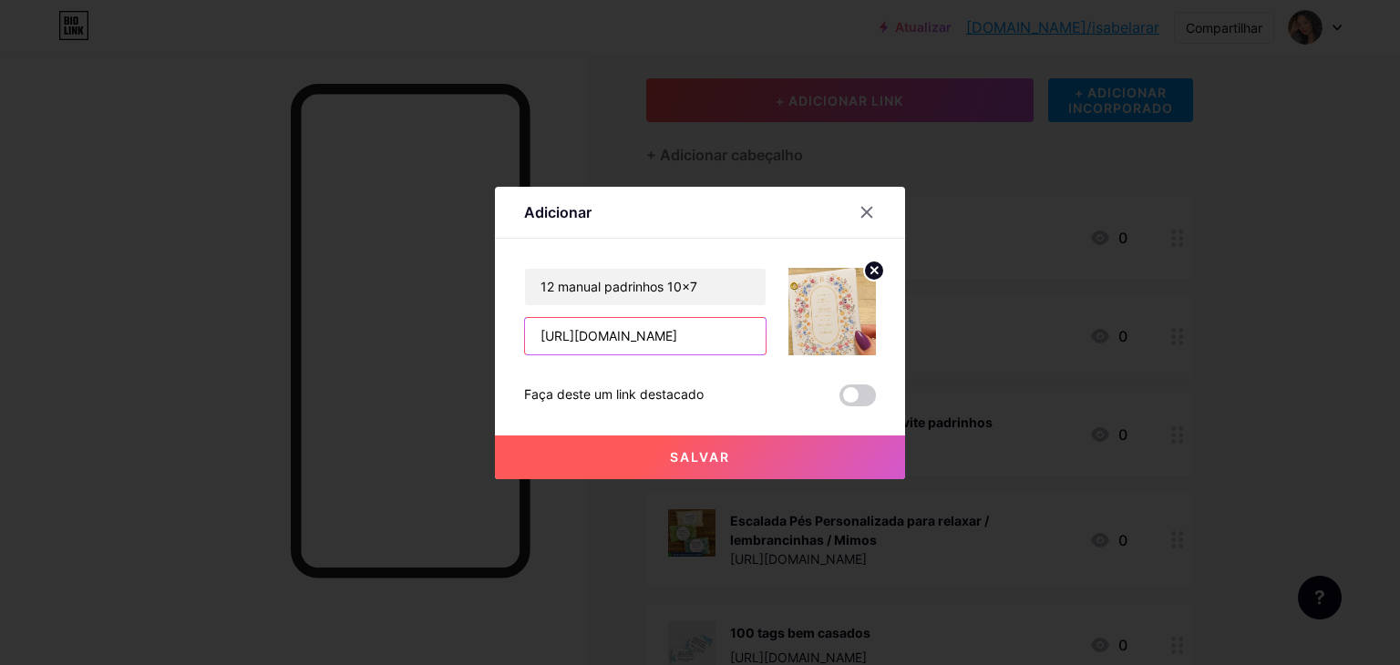
scroll to position [0, 263]
type input "https://shopee.com.br/12-manual-padrinhos-10x7-i.875820570.22598895699"
click at [616, 465] on button "Salvar" at bounding box center [700, 458] width 410 height 44
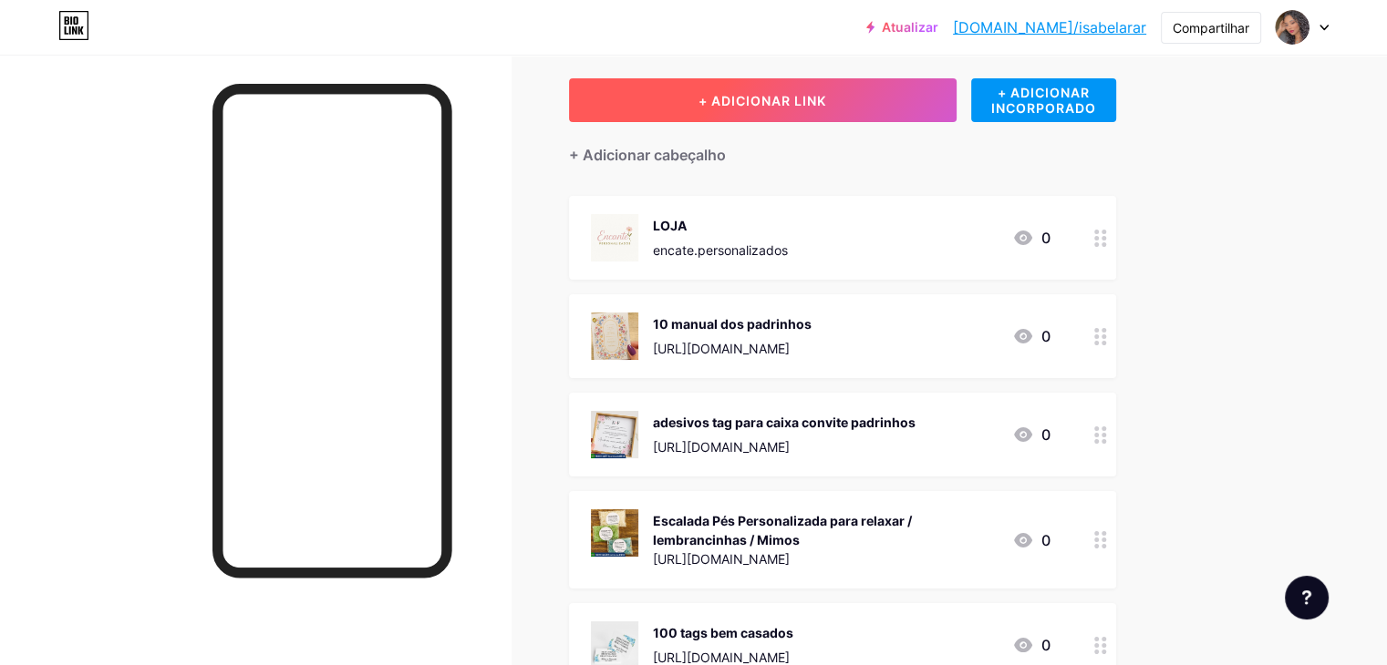
click at [956, 114] on button "+ ADICIONAR LINK" at bounding box center [762, 100] width 387 height 44
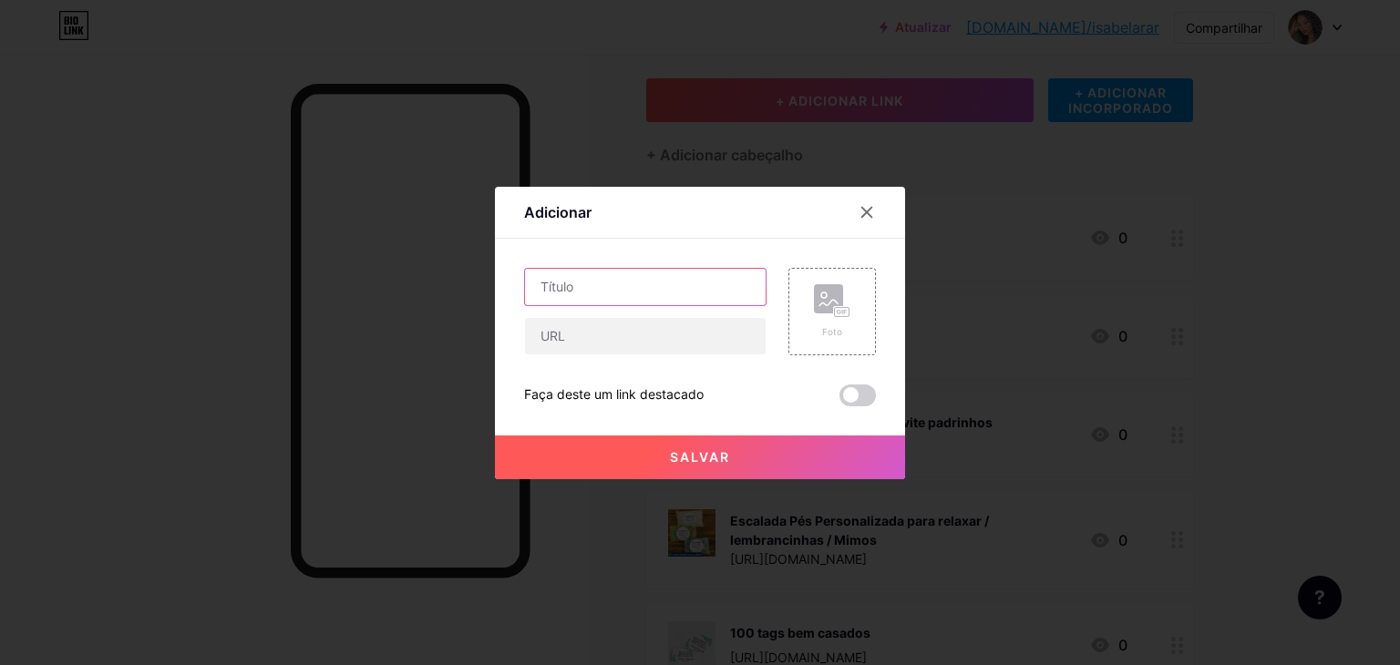
click at [729, 273] on input "text" at bounding box center [645, 287] width 241 height 36
click at [683, 337] on input "text" at bounding box center [645, 336] width 241 height 36
paste input "https://shopee.com.br/15-manual-dos-padrinhos-i.875820570.22898885136"
type input "https://shopee.com.br/15-manual-dos-padrinhos-i.875820570.22898885136"
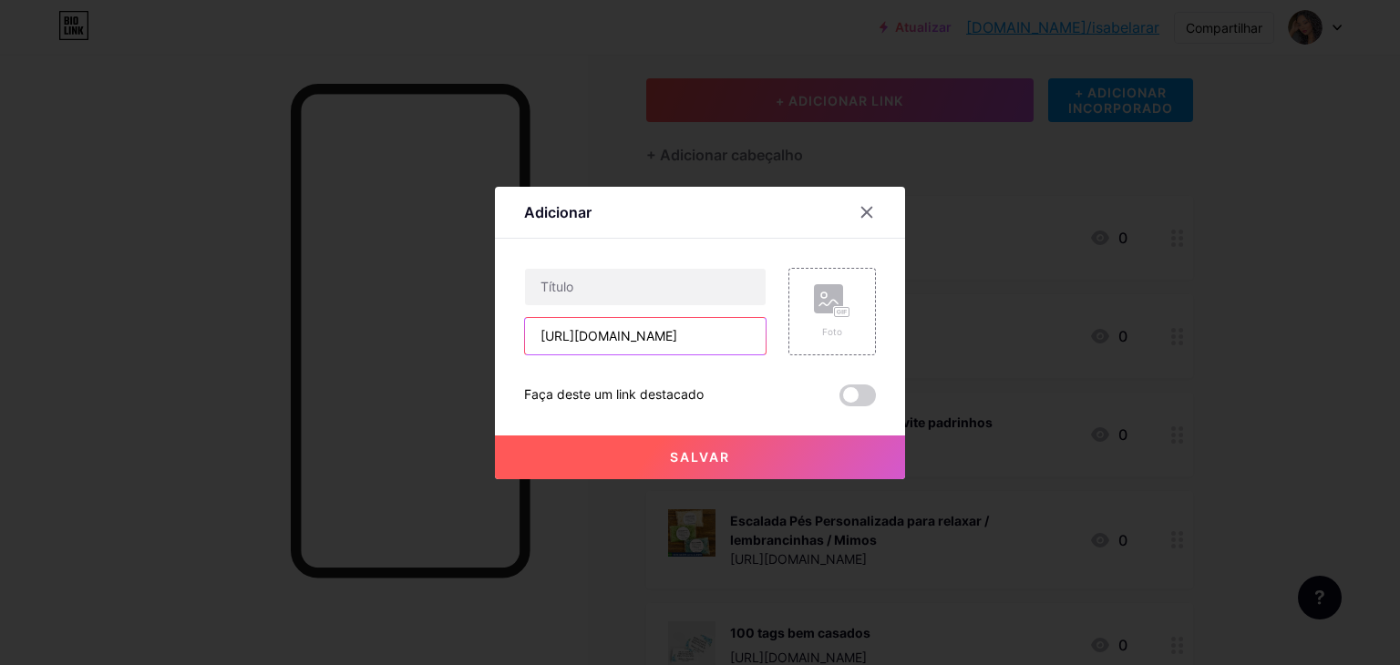
scroll to position [0, 0]
click at [667, 298] on input "text" at bounding box center [645, 287] width 241 height 36
paste input "15 manual dos padrinhos"
type input "15 manual dos padrinhos"
click at [771, 346] on div "Foto" at bounding box center [821, 312] width 109 height 88
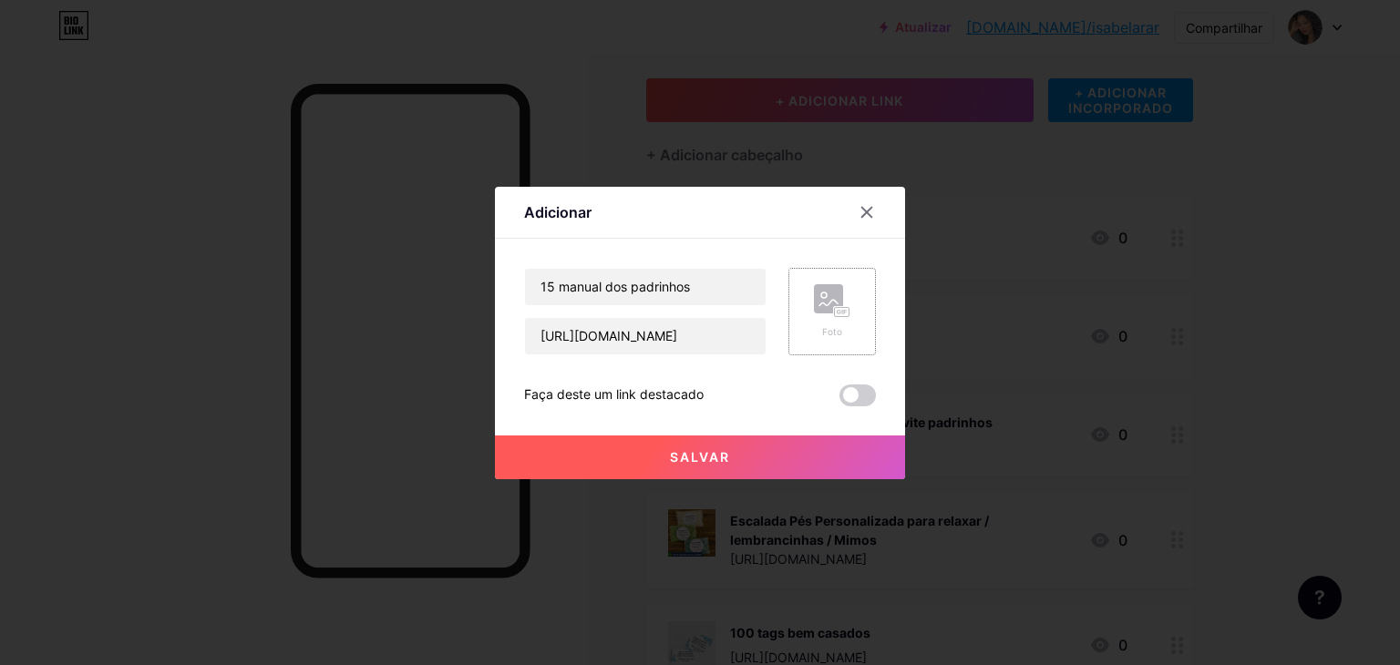
click at [802, 333] on div "Foto" at bounding box center [833, 312] width 88 height 88
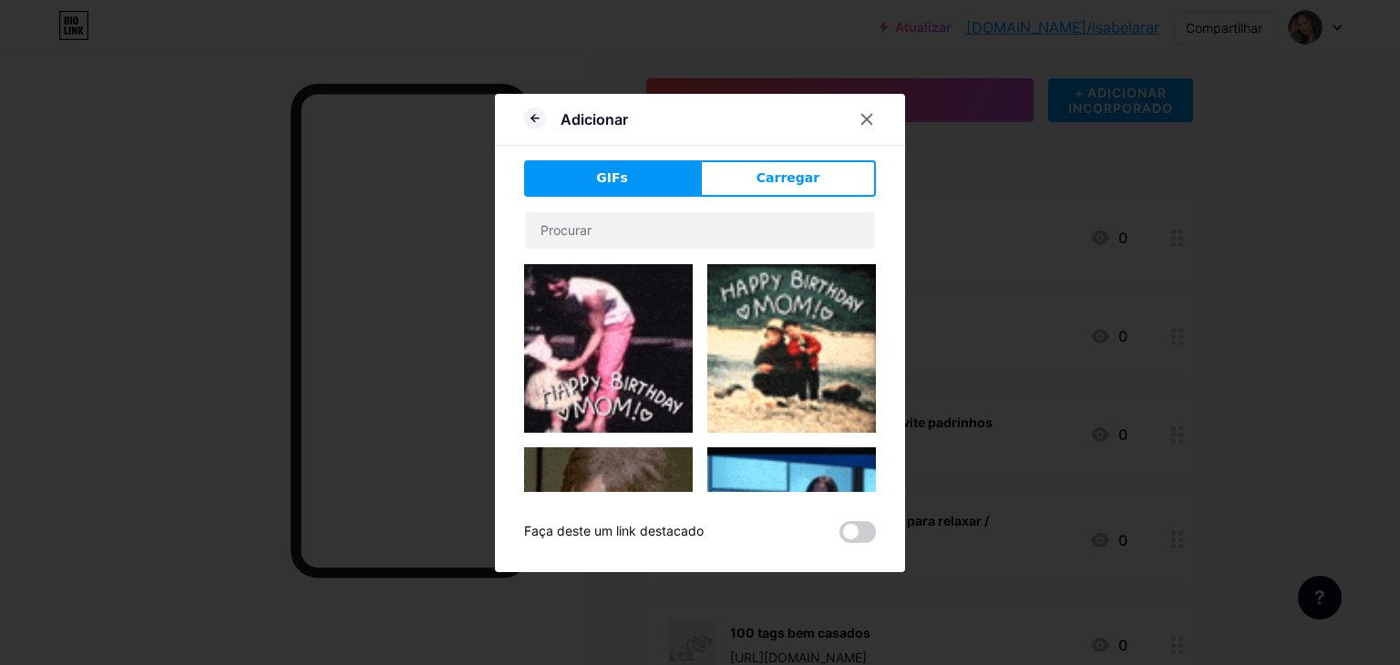
click at [773, 207] on div "GIFs Carregar Contente YouTube Reproduza vídeos do YouTube sem sair da sua pági…" at bounding box center [700, 351] width 352 height 383
click at [773, 187] on span "Carregar" at bounding box center [788, 178] width 63 height 19
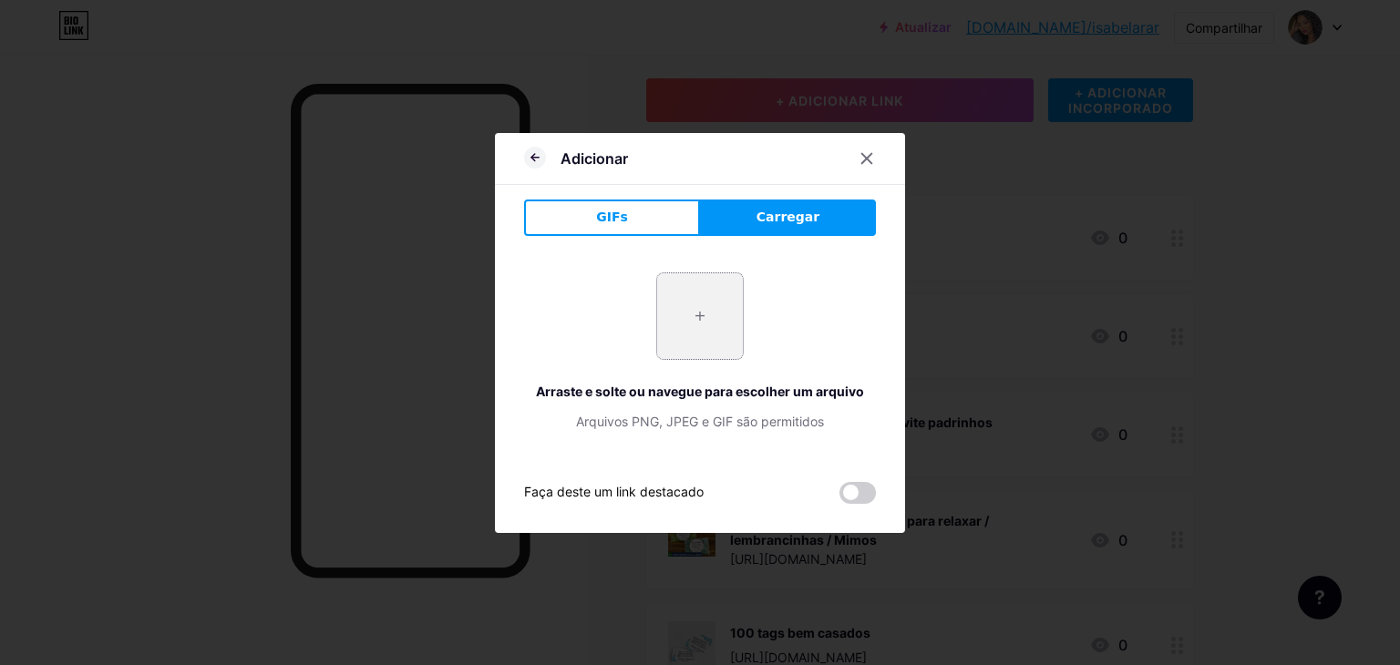
drag, startPoint x: 681, startPoint y: 317, endPoint x: 693, endPoint y: 332, distance: 18.8
click at [693, 332] on input "file" at bounding box center [700, 316] width 86 height 86
type input "C:\fakepath\Captura de tela 2025-09-19 125711.png"
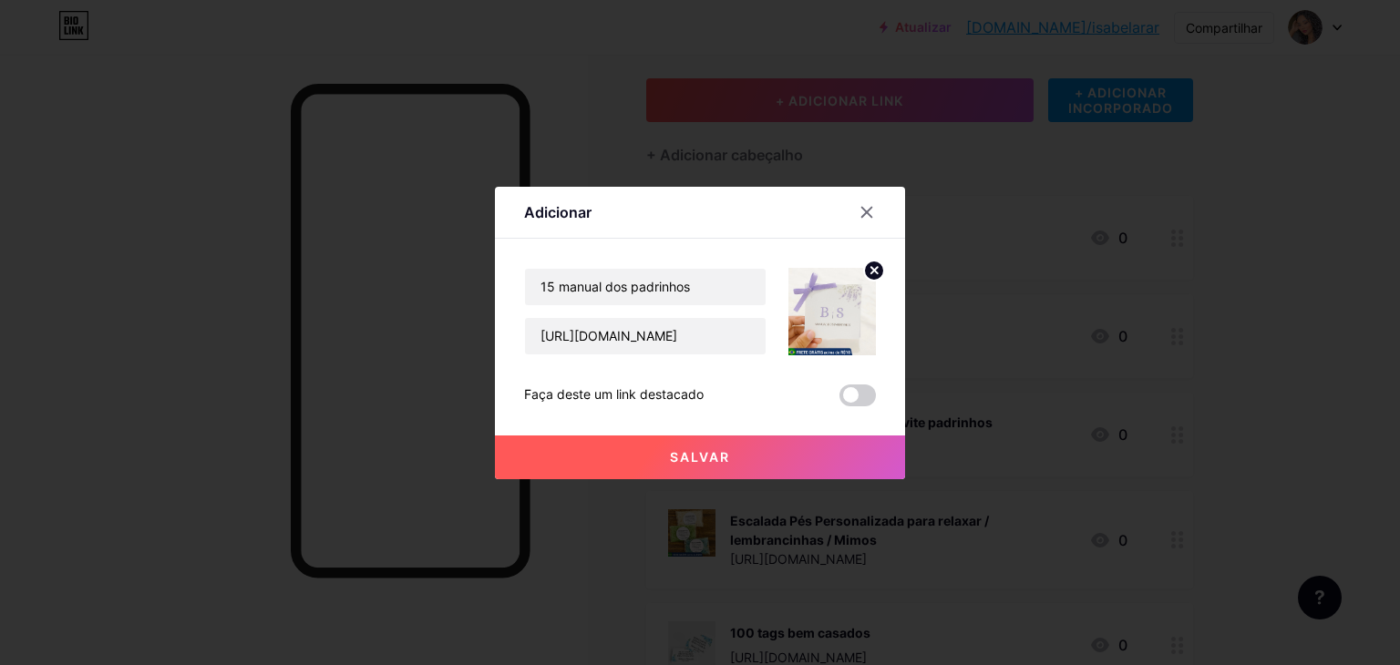
click at [750, 465] on button "Salvar" at bounding box center [700, 458] width 410 height 44
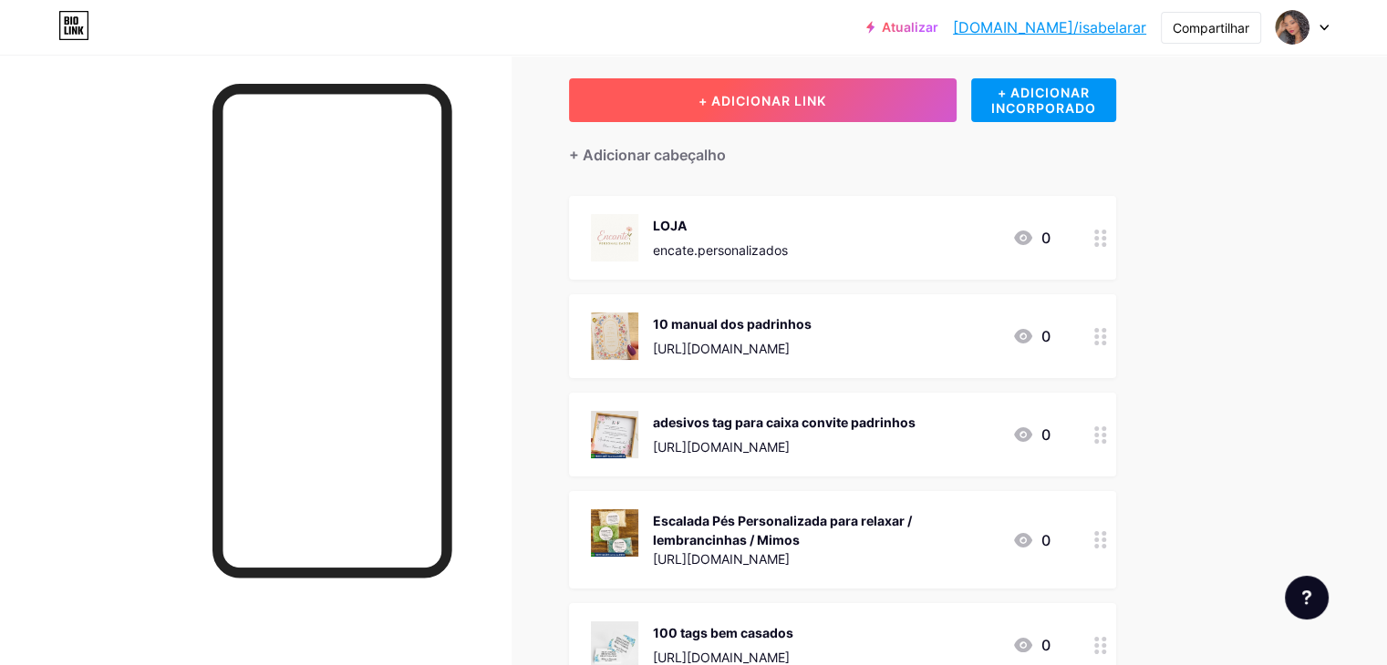
click at [804, 114] on button "+ ADICIONAR LINK" at bounding box center [762, 100] width 387 height 44
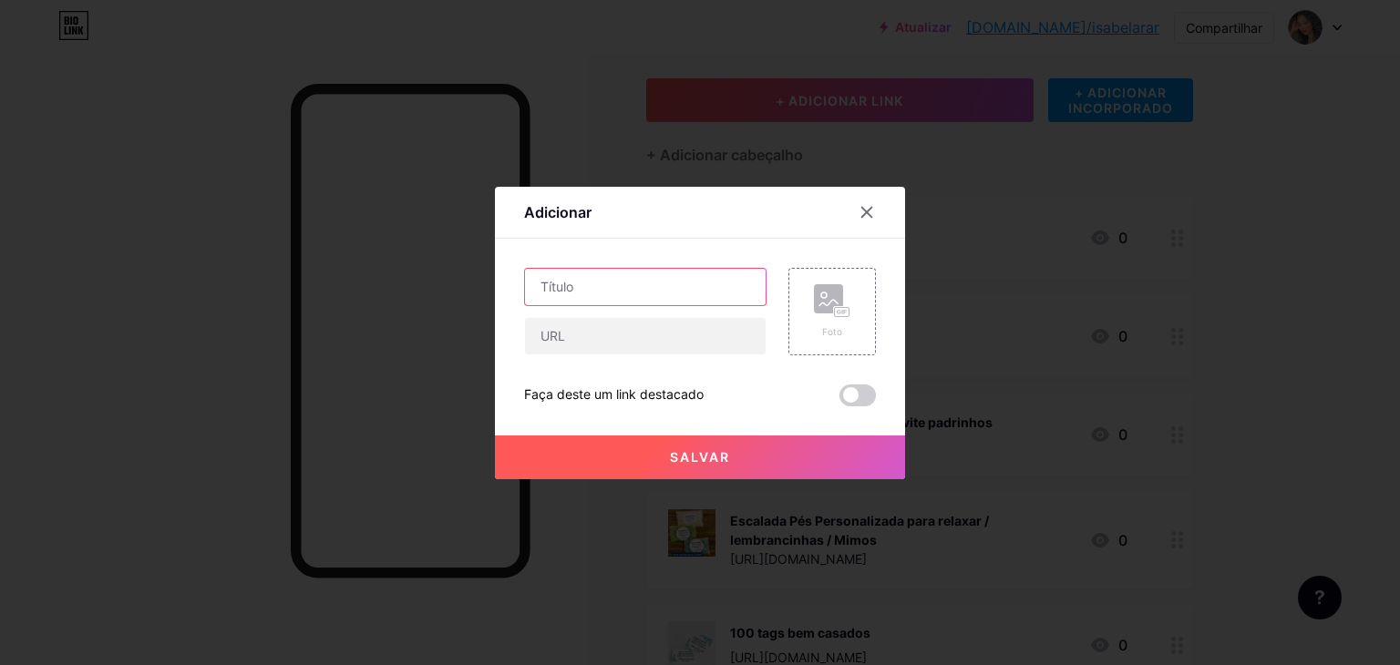
click at [683, 271] on input "text" at bounding box center [645, 287] width 241 height 36
paste input "Convite ou lembrancinha para pajens e daminhas"
type input "Convite ou lembrancinha para pajens e daminhas"
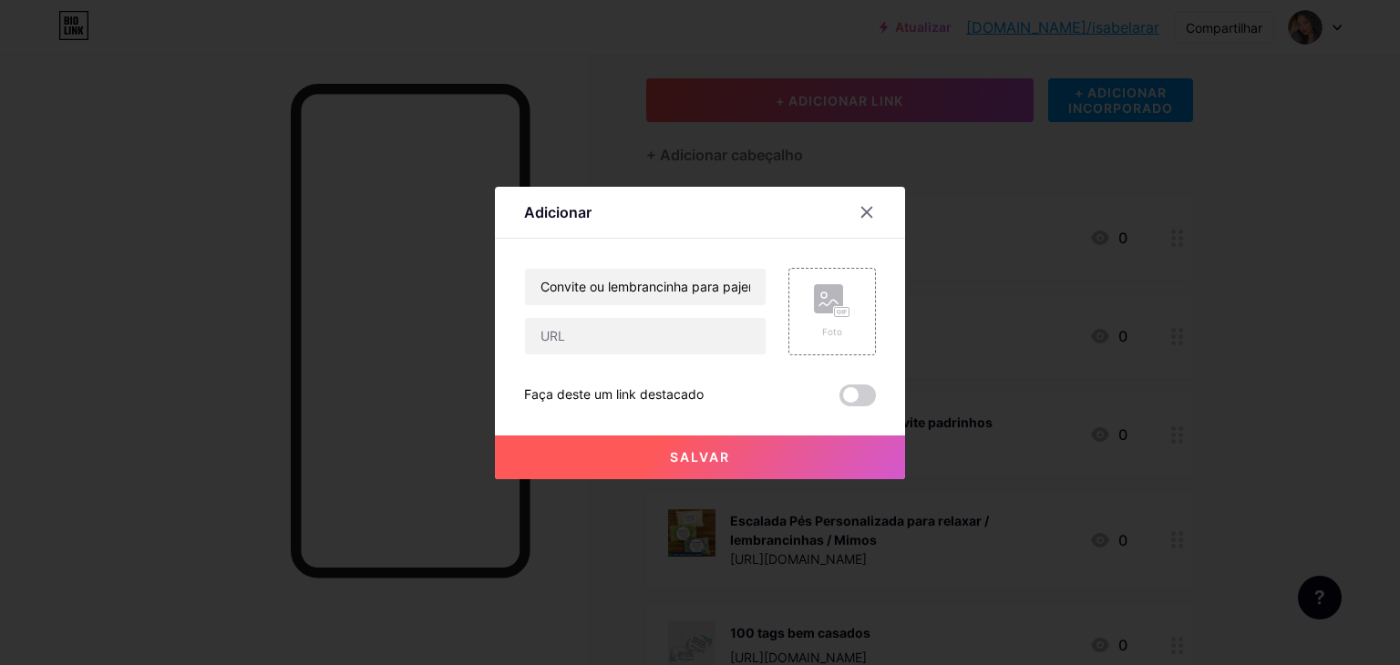
click at [642, 355] on div at bounding box center [645, 336] width 242 height 38
click at [642, 344] on input "text" at bounding box center [645, 336] width 241 height 36
paste input "https://shopee.com.br/Convite-ou-lembrancinha-para-pajens-e-daminhas-i.87582057…"
type input "https://shopee.com.br/Convite-ou-lembrancinha-para-pajens-e-daminhas-i.87582057…"
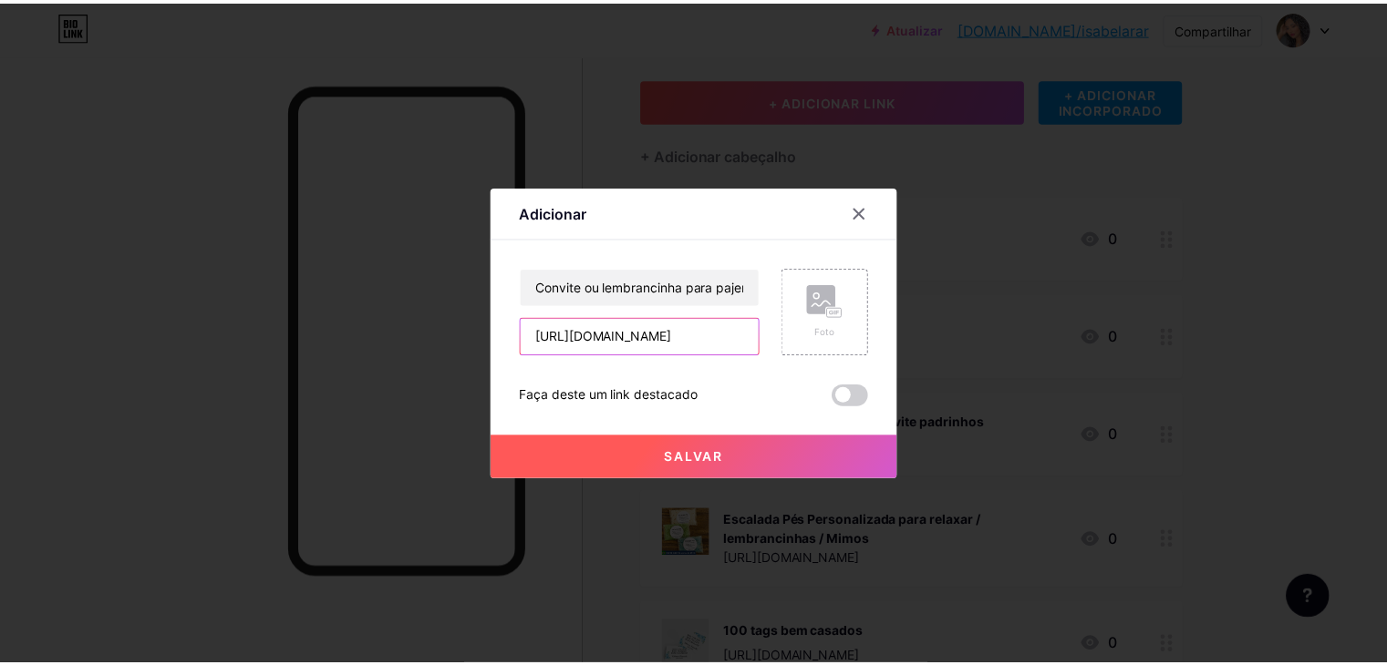
scroll to position [0, 0]
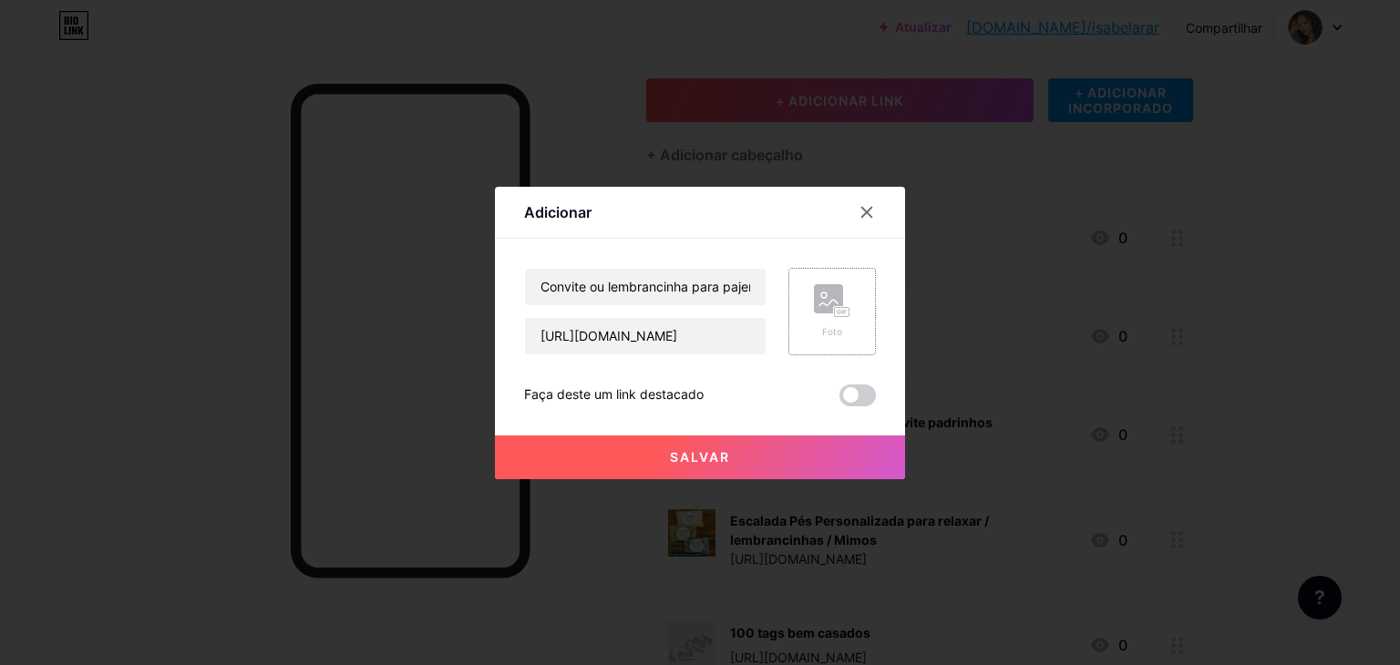
click at [816, 331] on div "Foto" at bounding box center [832, 332] width 36 height 14
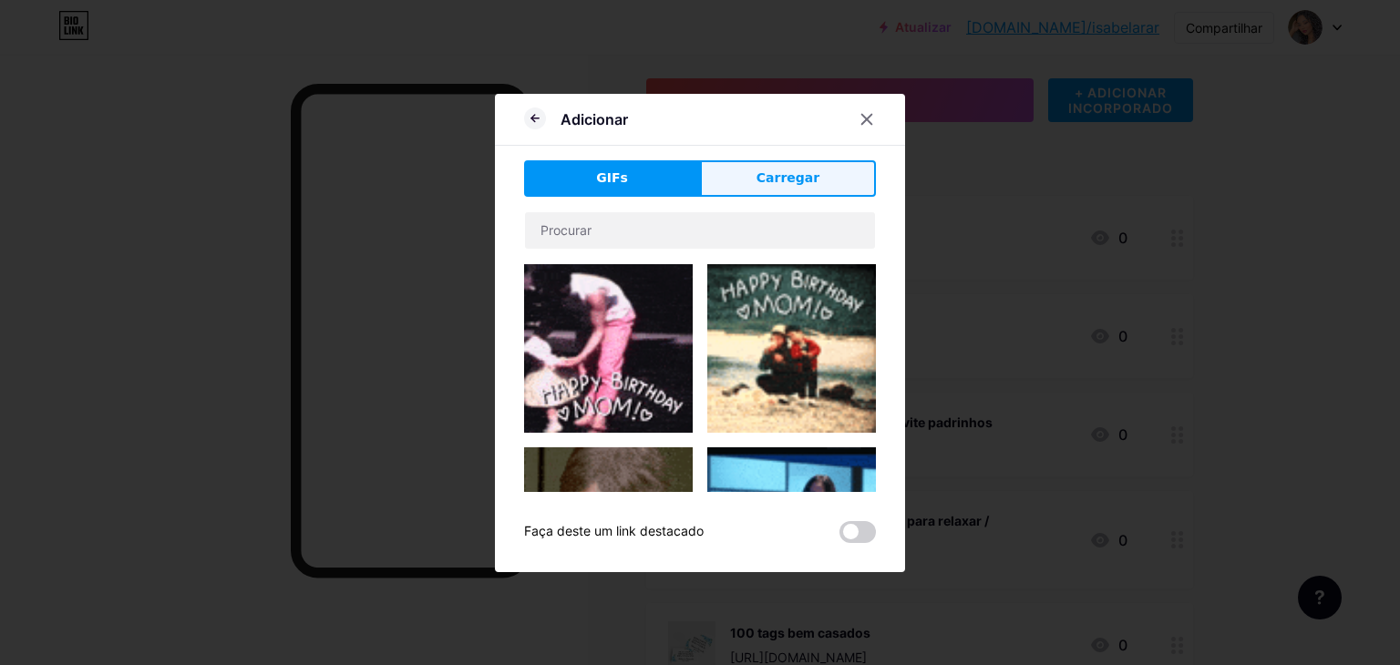
click at [745, 168] on button "Carregar" at bounding box center [788, 178] width 176 height 36
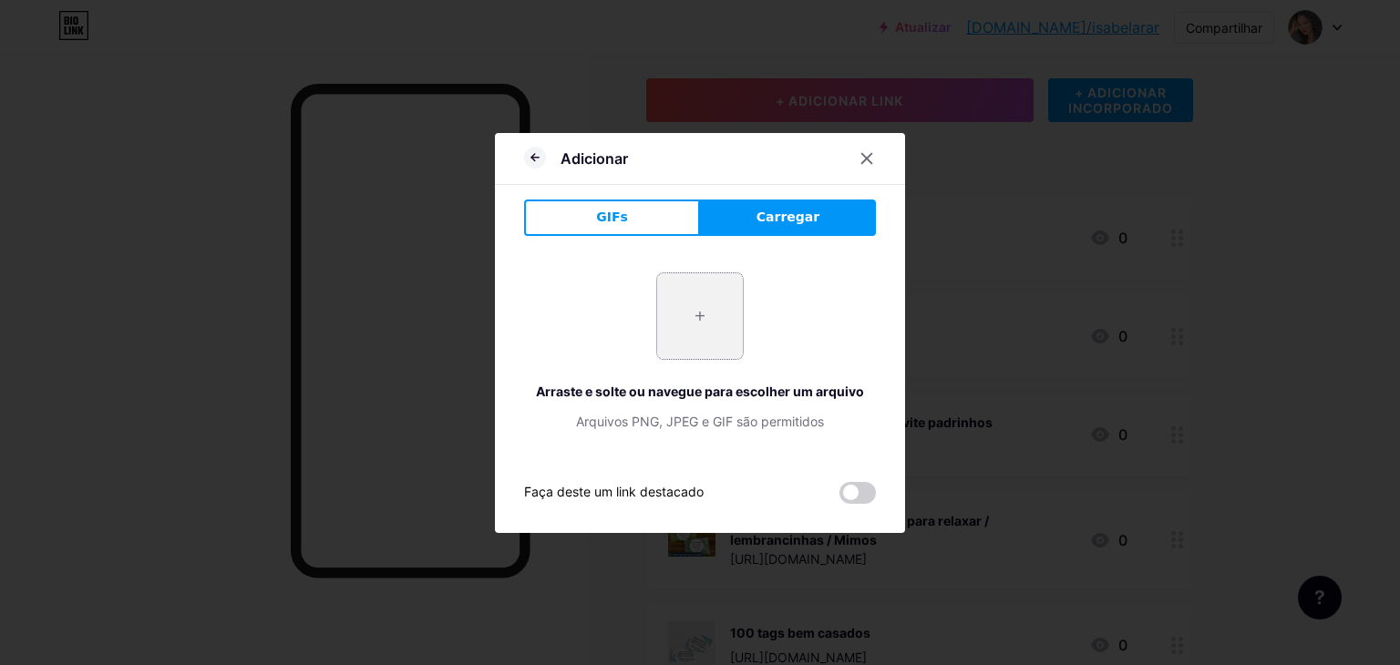
click at [693, 356] on input "file" at bounding box center [700, 316] width 86 height 86
type input "C:\fakepath\Captura de tela 2025-09-19 125751.png"
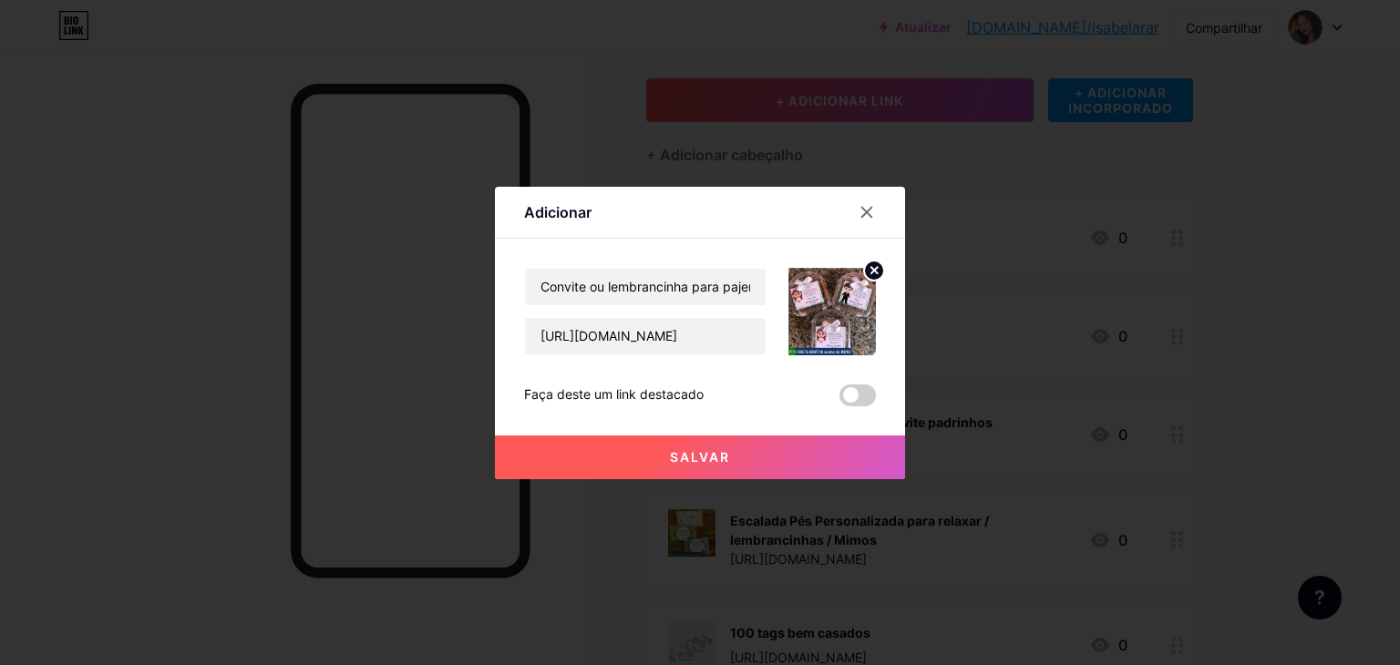
click at [717, 436] on button "Salvar" at bounding box center [700, 458] width 410 height 44
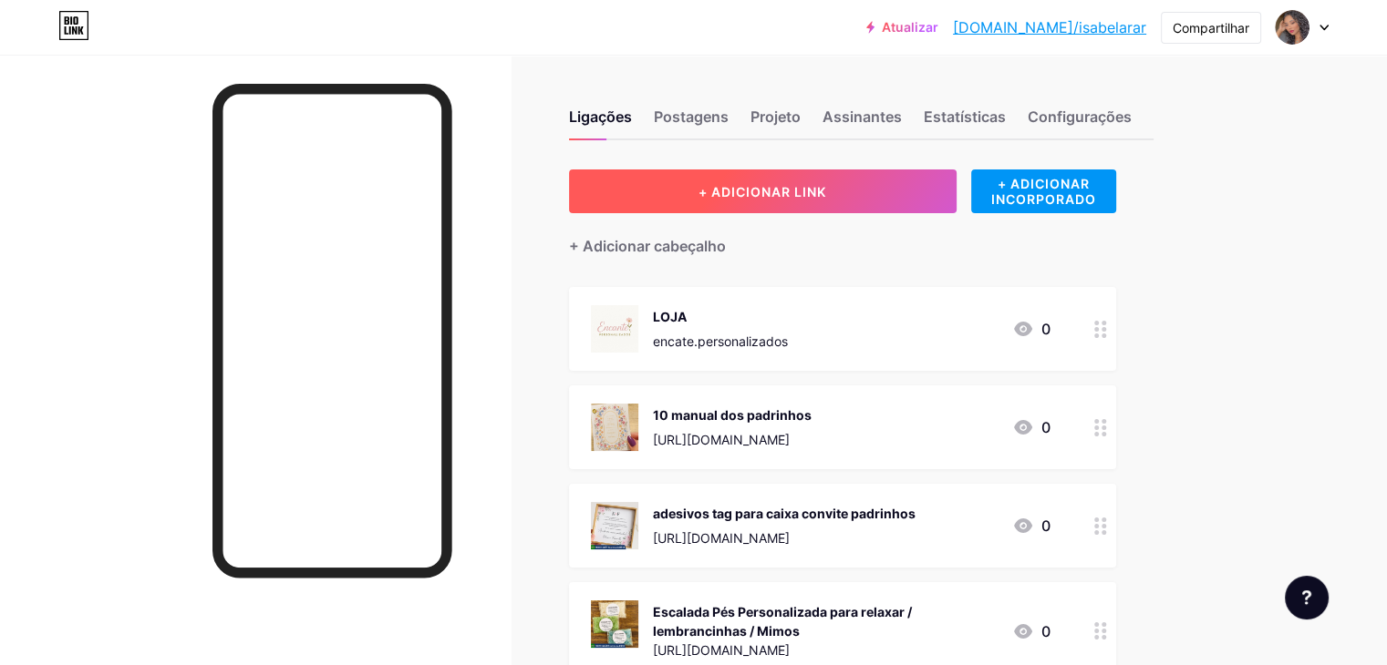
drag, startPoint x: 892, startPoint y: 219, endPoint x: 897, endPoint y: 206, distance: 13.6
click at [893, 216] on div "+ Adicionar cabeçalho" at bounding box center [842, 235] width 547 height 45
click at [897, 172] on button "+ ADICIONAR LINK" at bounding box center [762, 192] width 387 height 44
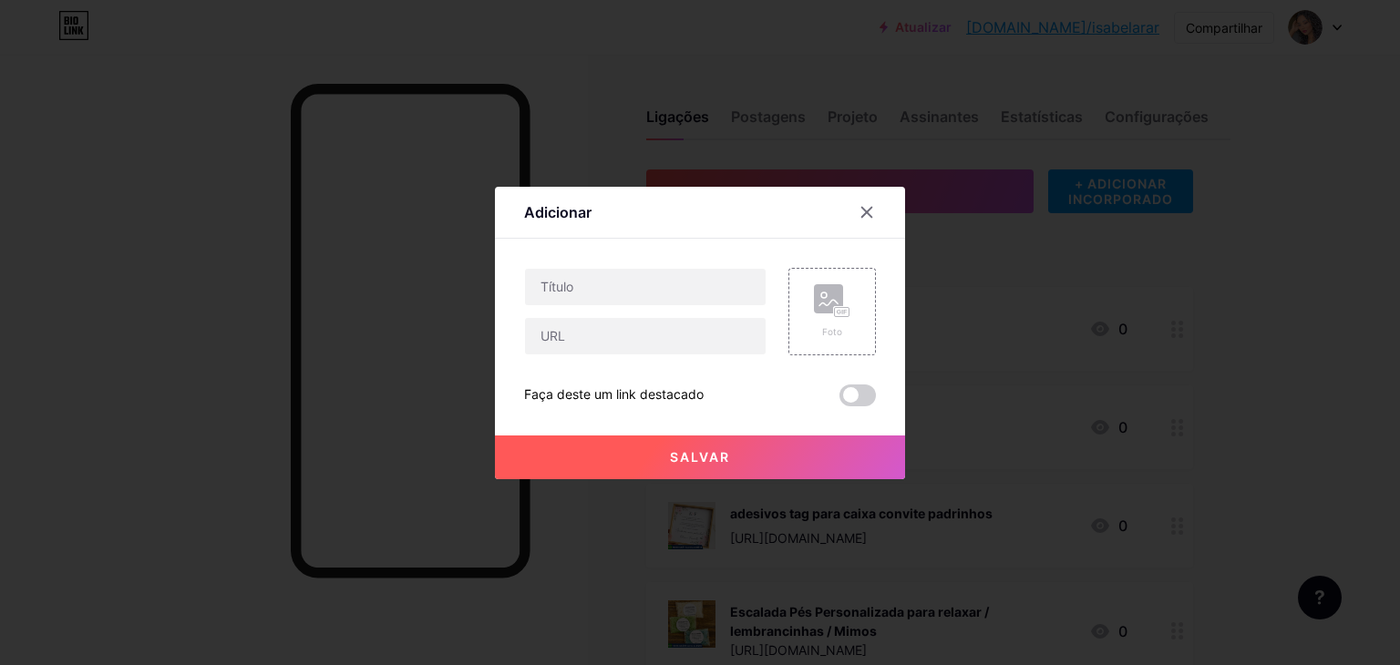
click at [645, 355] on div "Foto Faça deste um link destacado Salvar" at bounding box center [700, 337] width 352 height 139
click at [649, 339] on input "text" at bounding box center [645, 336] width 241 height 36
paste input "https://shopee.com.br/Saquinho-de-organza-com-tag-para-chuva-de-arroz-p%C3%A9ta…"
type input "https://shopee.com.br/Saquinho-de-organza-com-tag-para-chuva-de-arroz-p%C3%A9ta…"
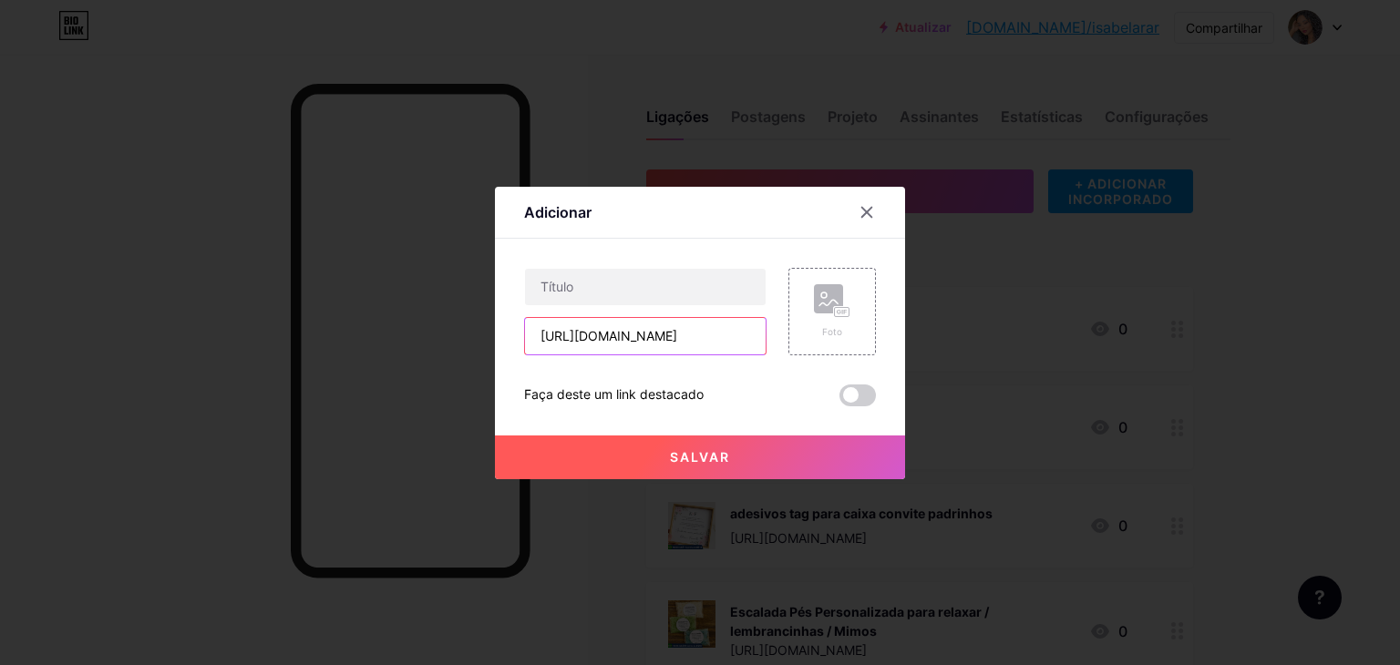
scroll to position [0, 0]
click at [676, 278] on input "text" at bounding box center [645, 287] width 241 height 36
paste input "Saquinho de organza com tag para chuva de arroz, pétalas, outros"
type input "Saquinho de organza com tag para chuva de arroz, pétalas, outros"
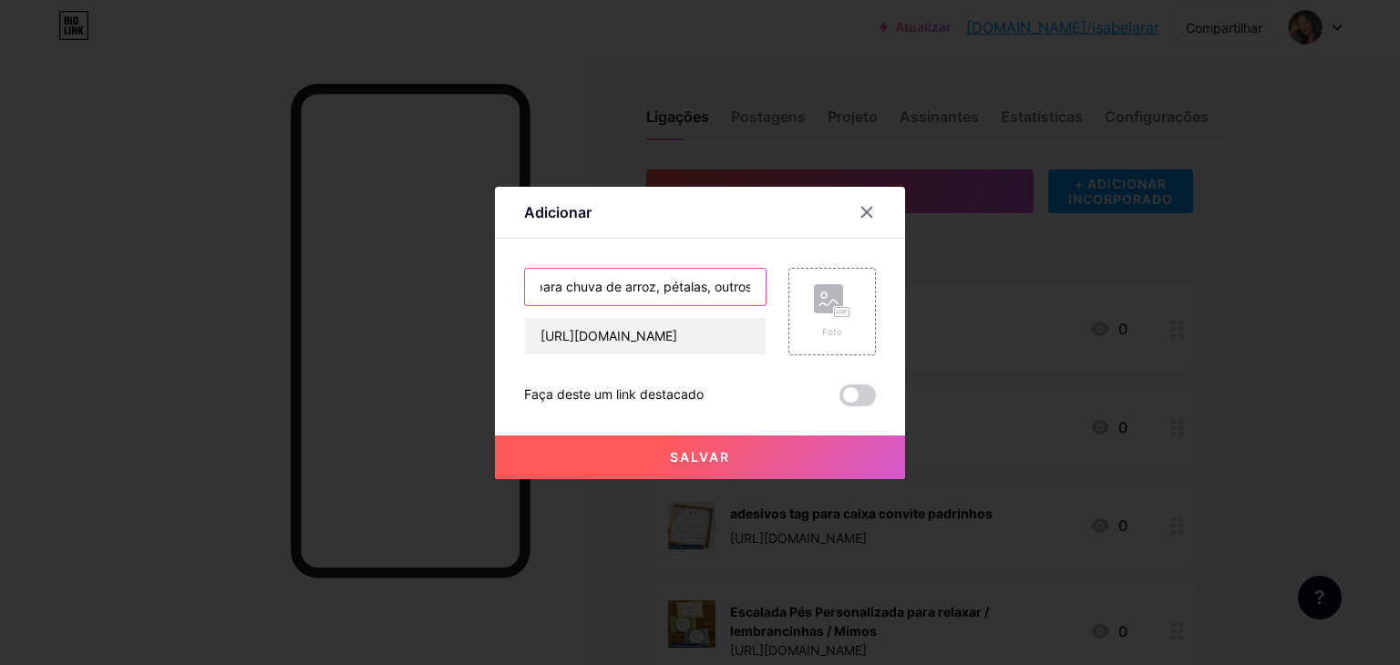
scroll to position [0, 0]
click at [839, 307] on rect at bounding box center [842, 311] width 15 height 9
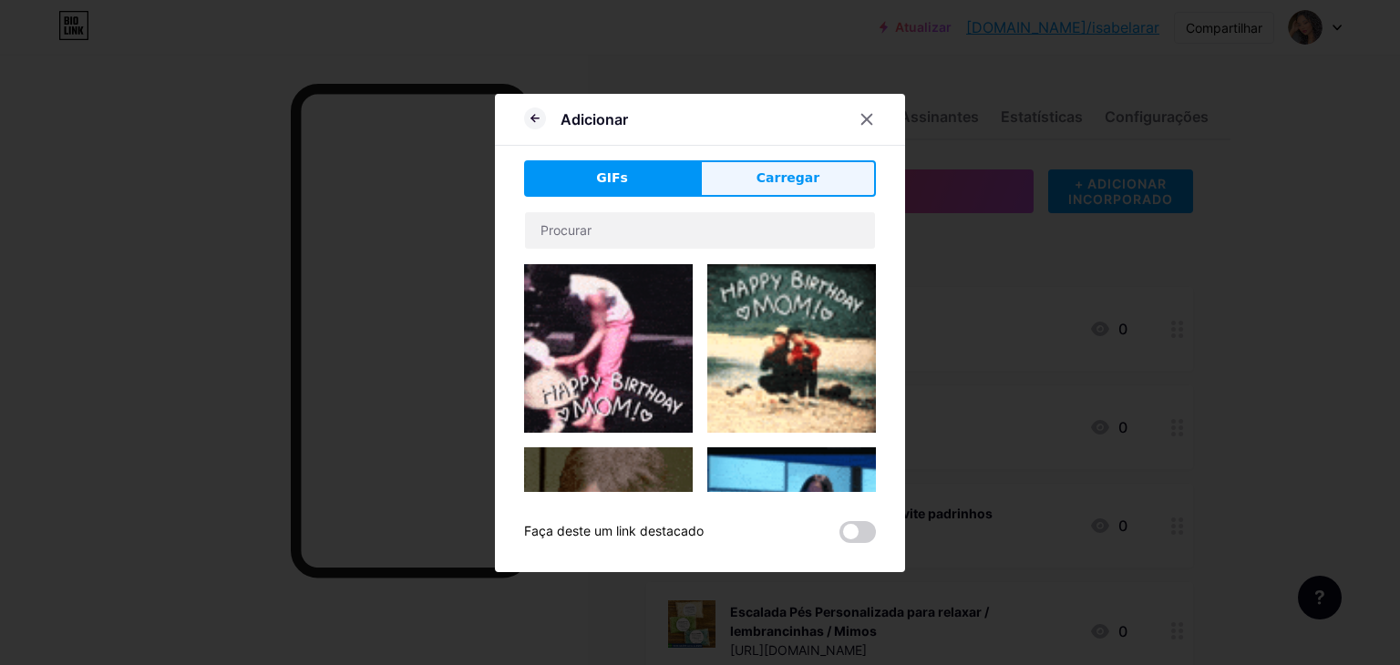
click at [789, 170] on font "Carregar" at bounding box center [788, 177] width 63 height 15
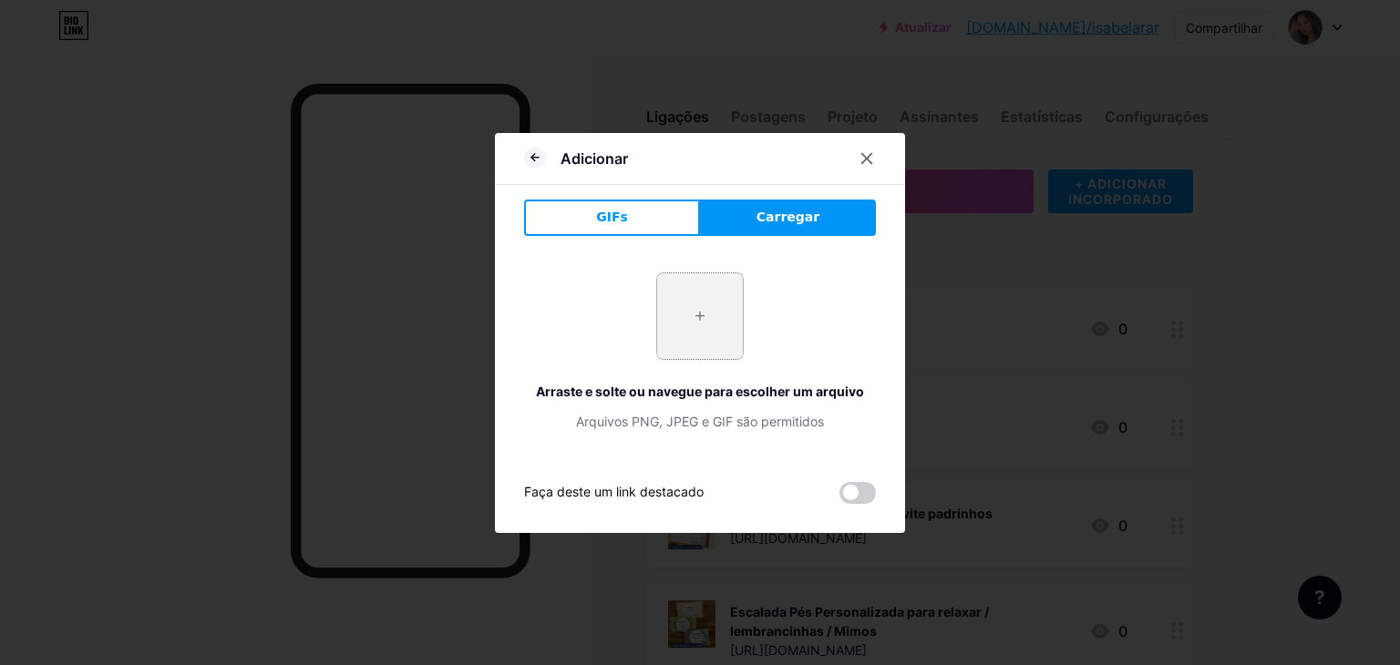
click at [709, 317] on input "file" at bounding box center [700, 316] width 86 height 86
type input "C:\fakepath\Captura de tela 2025-09-19 130352.png"
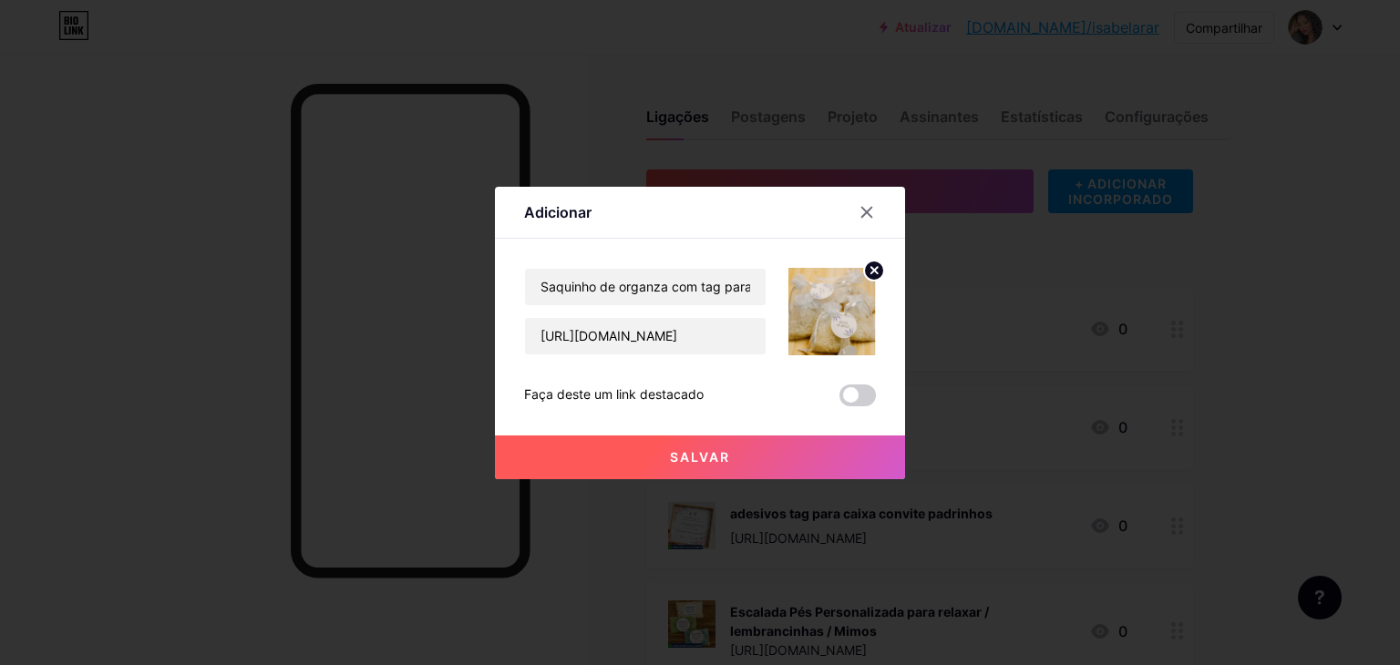
click at [713, 440] on div "Salvar" at bounding box center [700, 443] width 410 height 73
click at [713, 446] on button "Salvar" at bounding box center [700, 458] width 410 height 44
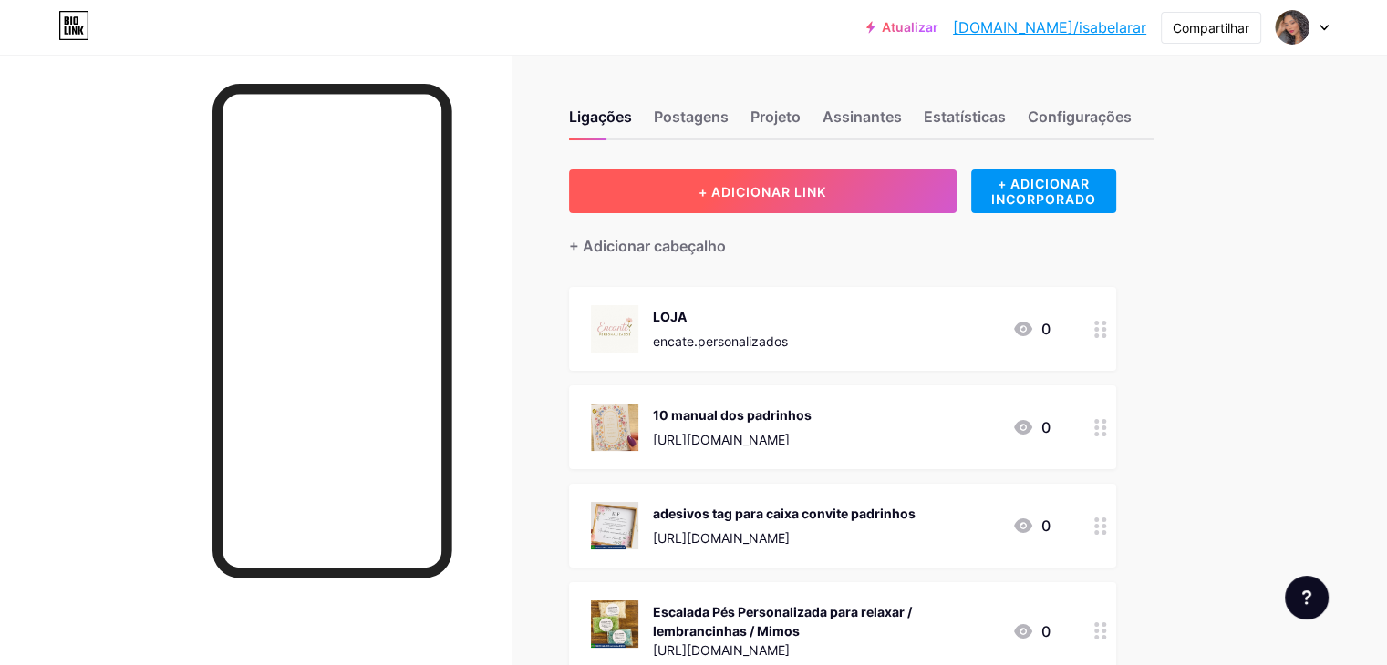
click at [816, 207] on button "+ ADICIONAR LINK" at bounding box center [762, 192] width 387 height 44
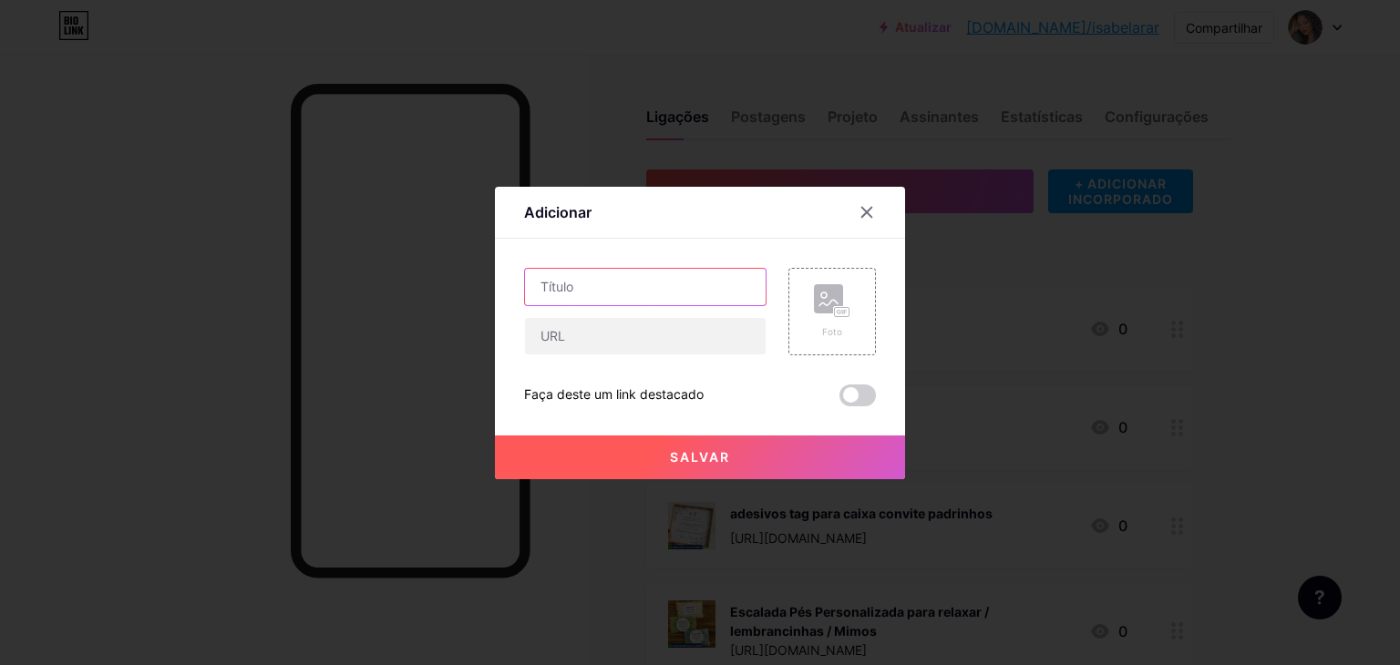
click at [705, 294] on input "text" at bounding box center [645, 287] width 241 height 36
paste input "https://shopee.com.br/110-kits-ventarola-e-lagrimas-de-alegria-i.875820570.2219…"
type input "https://shopee.com.br/110-kits-ventarola-e-lagrimas-de-alegria-i.875820570.2219…"
click at [705, 294] on input "https://shopee.com.br/110-kits-ventarola-e-lagrimas-de-alegria-i.875820570.2219…" at bounding box center [645, 287] width 241 height 36
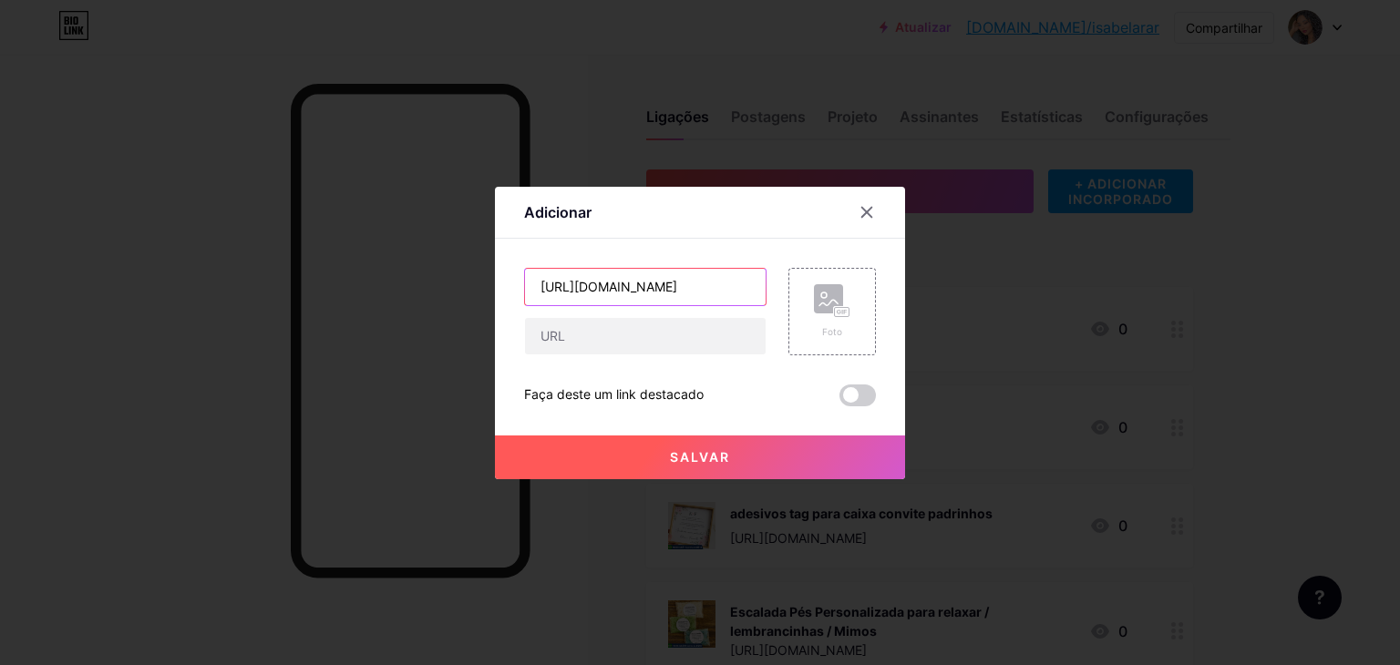
click at [705, 294] on input "https://shopee.com.br/110-kits-ventarola-e-lagrimas-de-alegria-i.875820570.2219…" at bounding box center [645, 287] width 241 height 36
click at [705, 294] on input "[URL][DOMAIN_NAME]" at bounding box center [645, 287] width 241 height 36
click at [680, 335] on input "text" at bounding box center [645, 336] width 241 height 36
paste input "[URL][DOMAIN_NAME]"
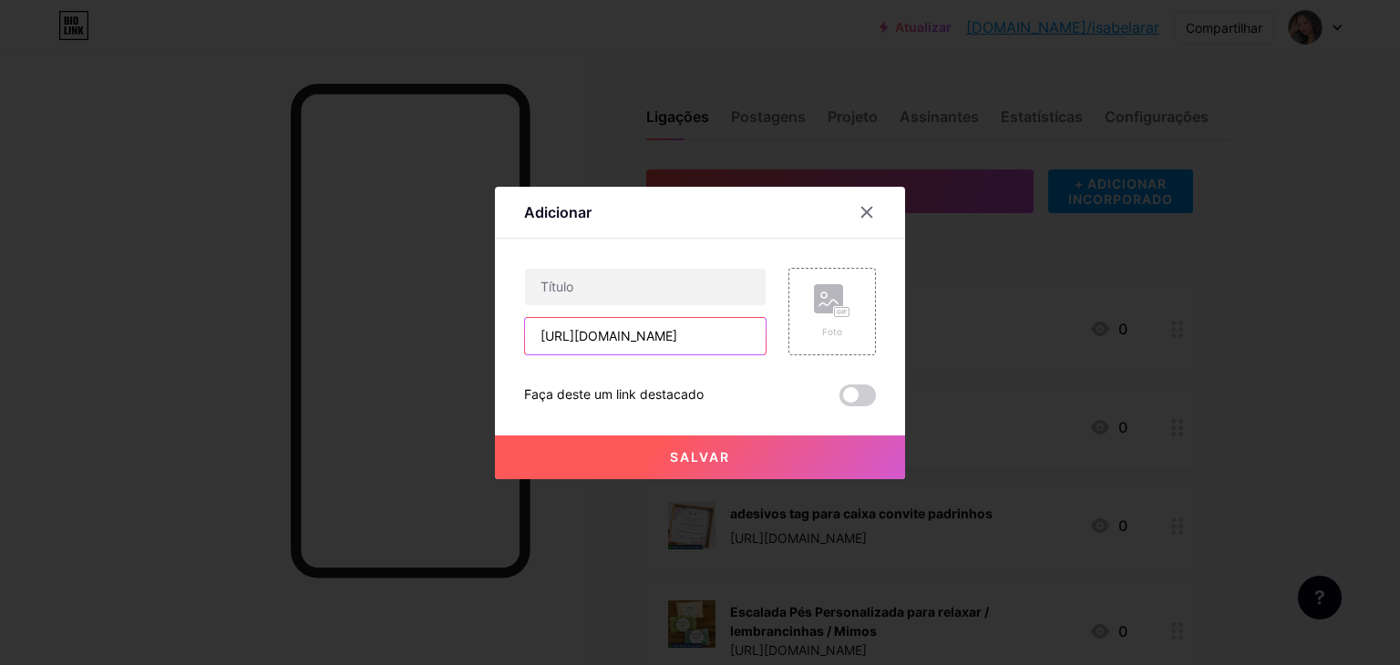
scroll to position [0, 340]
type input "[URL][DOMAIN_NAME]"
click at [645, 285] on input "text" at bounding box center [645, 287] width 241 height 36
paste input "110 kits ventarola e lagrimas de alegria"
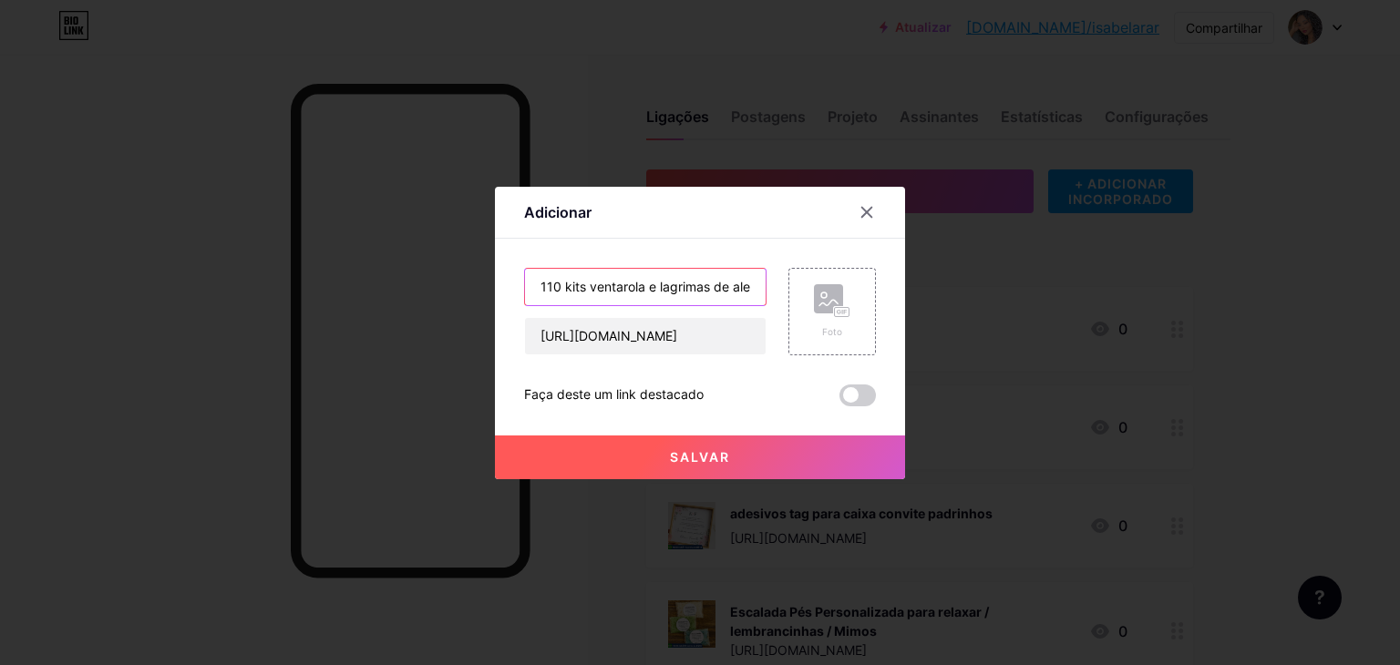
scroll to position [0, 22]
type input "110 kits ventarola e lagrimas de alegria"
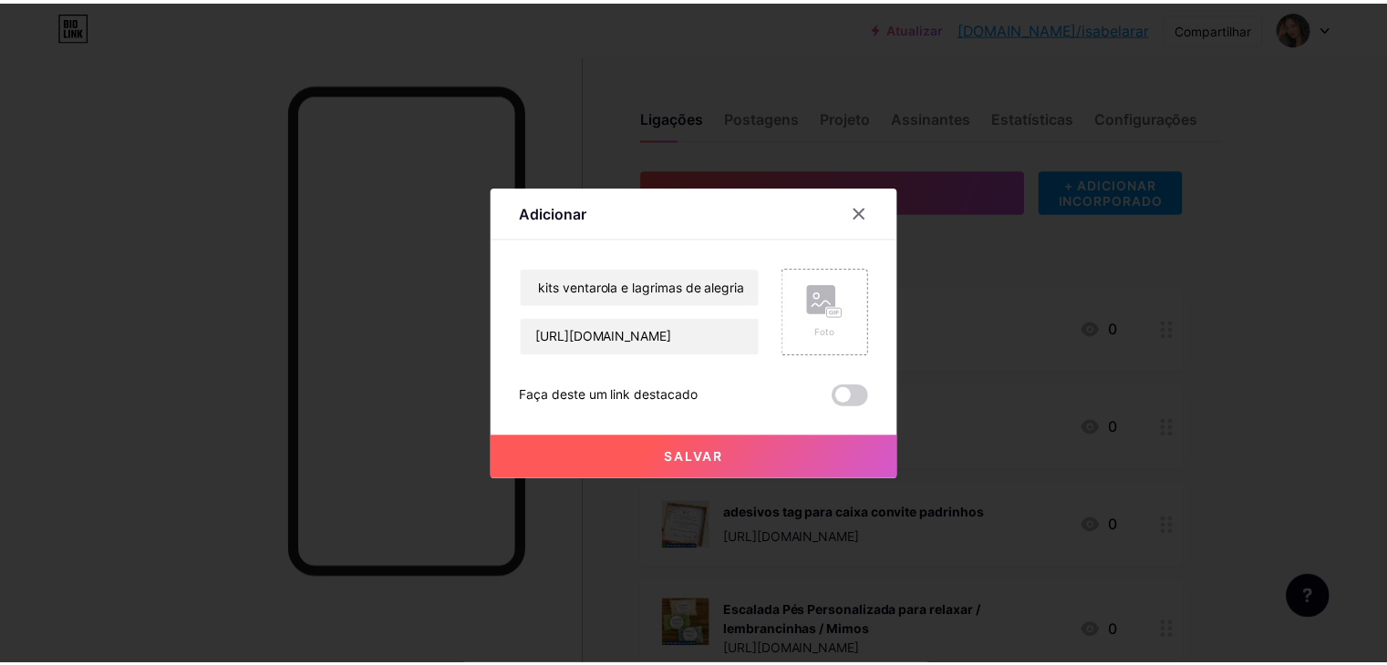
scroll to position [0, 0]
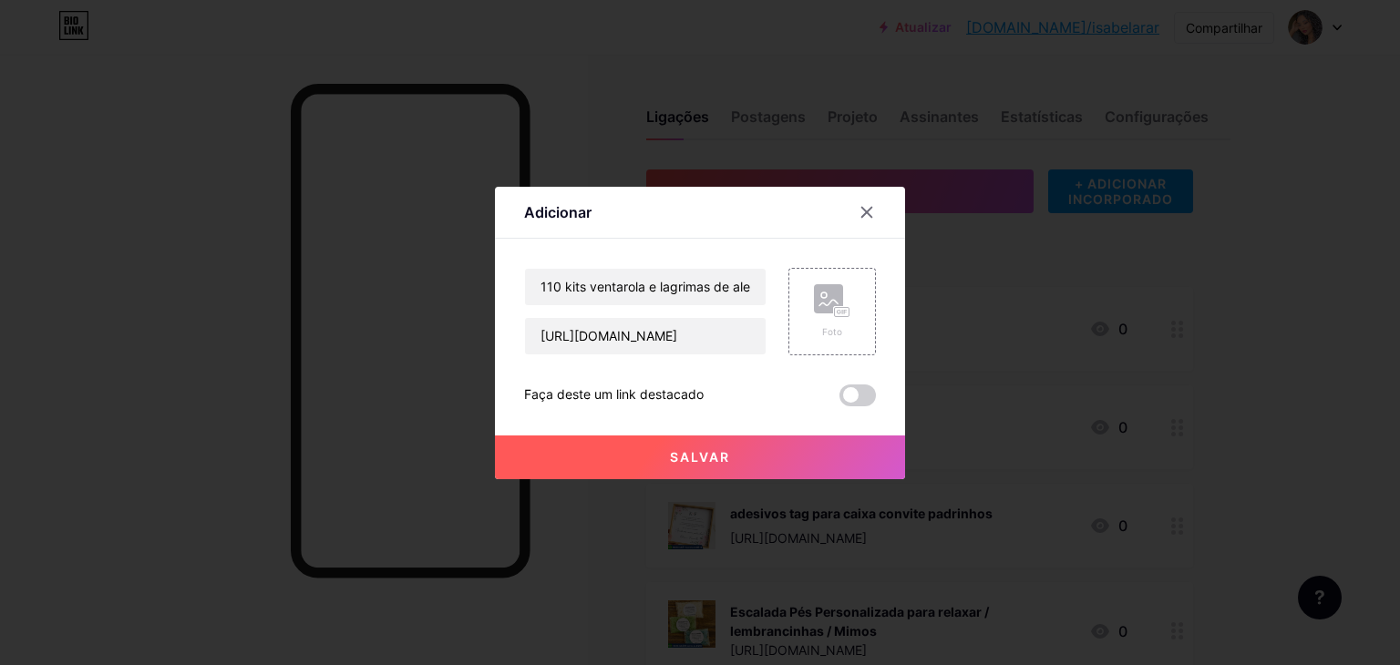
click at [789, 325] on div "Foto" at bounding box center [833, 312] width 88 height 88
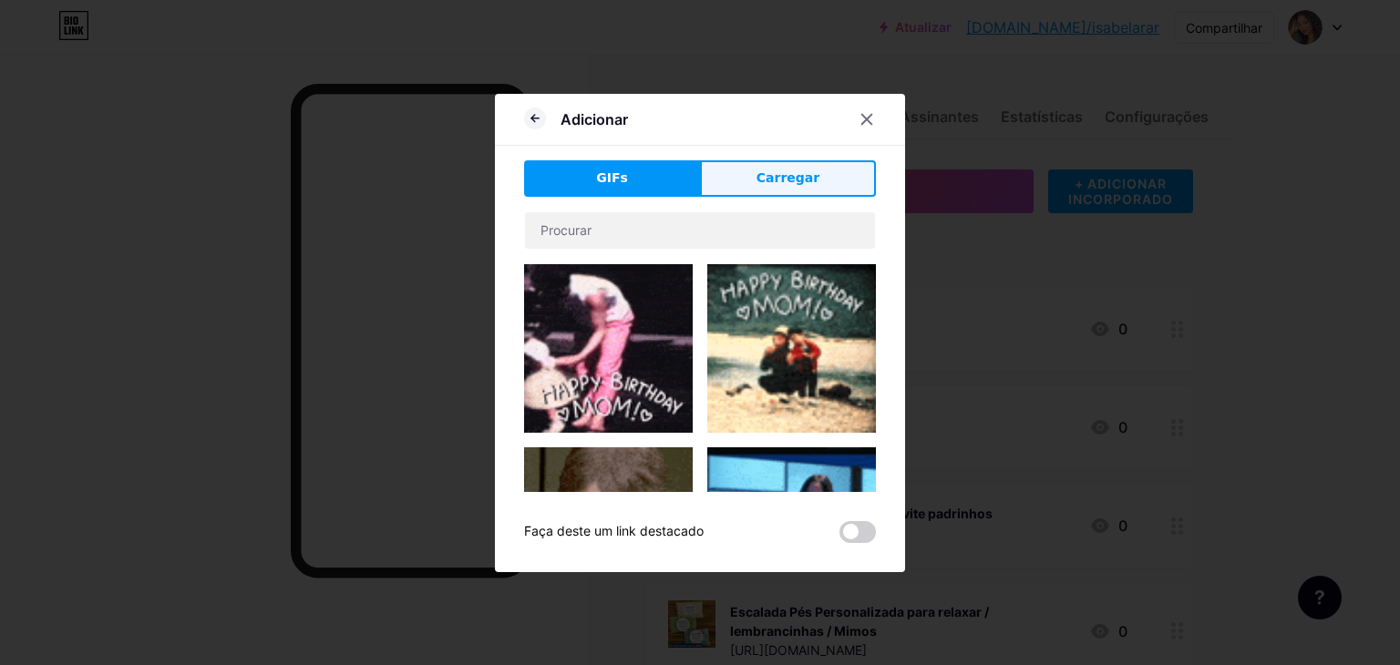
click at [761, 189] on button "Carregar" at bounding box center [788, 178] width 176 height 36
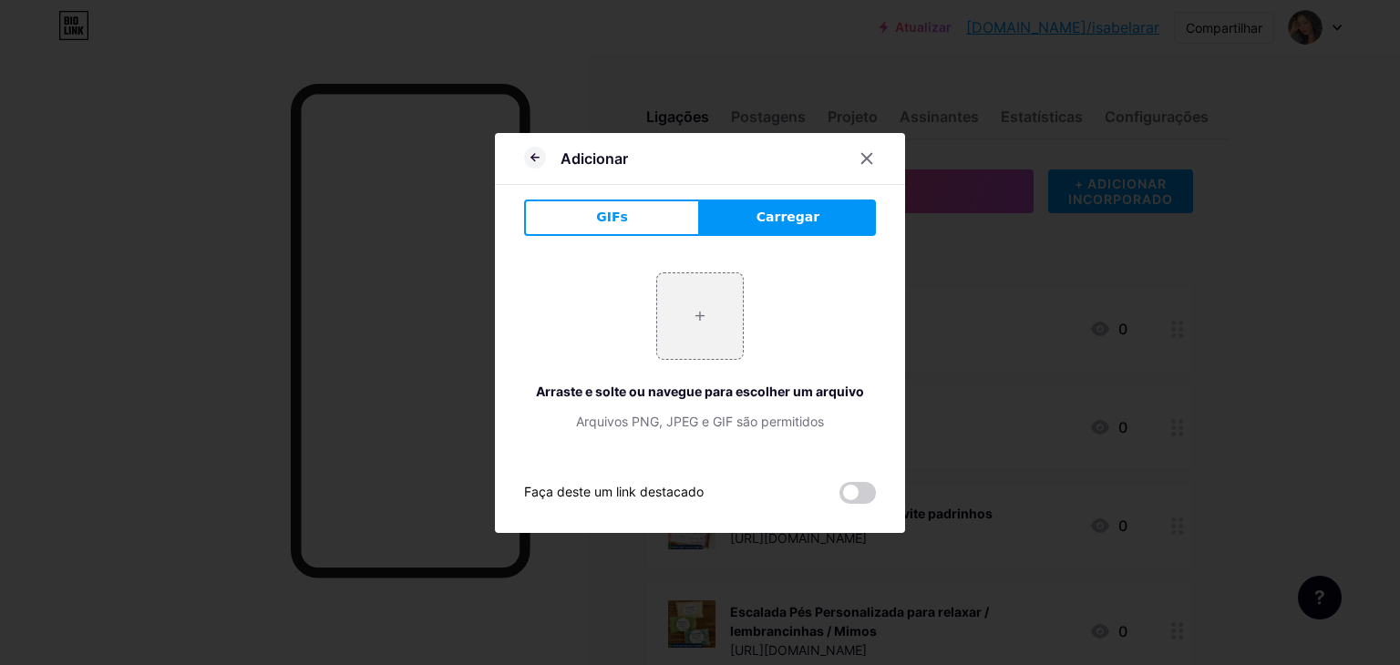
click at [624, 367] on div "+ Arraste e solte ou navegue para escolher um arquivo Arquivos PNG, JPEG e GIF …" at bounding box center [700, 352] width 352 height 159
click at [741, 316] on input "file" at bounding box center [700, 316] width 86 height 86
type input "C:\fakepath\Captura de tela 2025-09-19 130600.png"
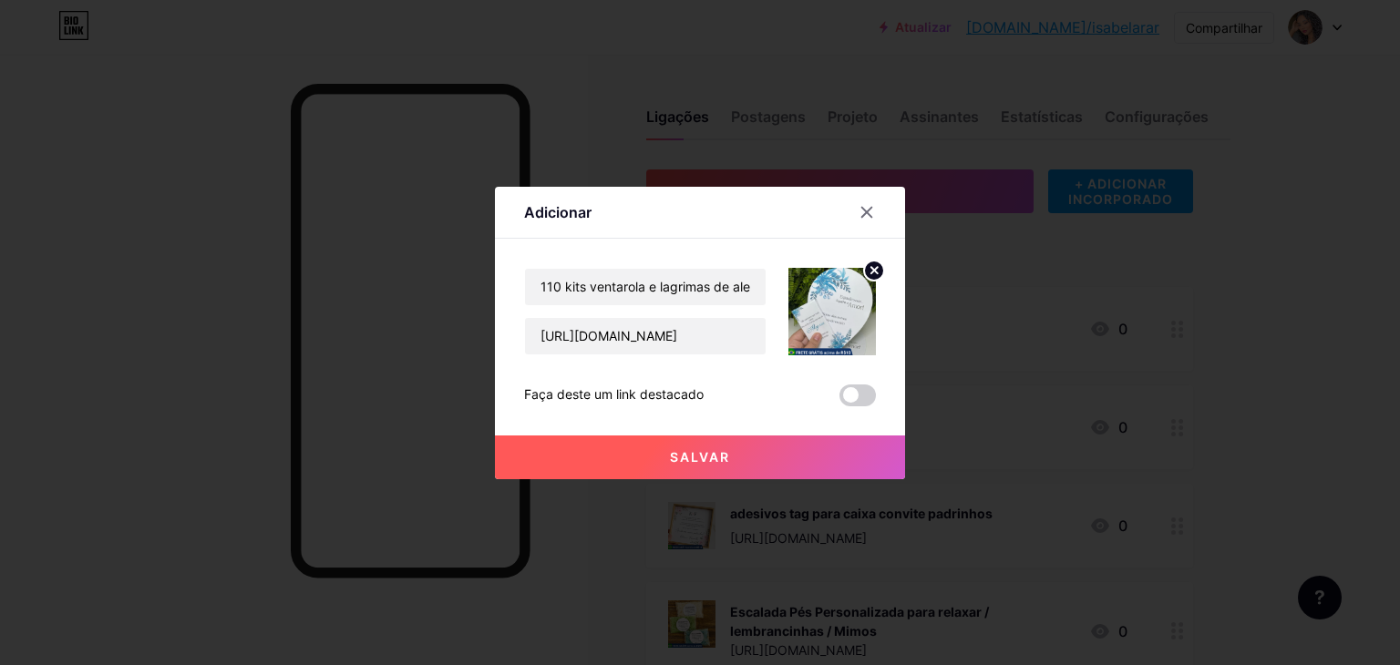
click at [793, 460] on button "Salvar" at bounding box center [700, 458] width 410 height 44
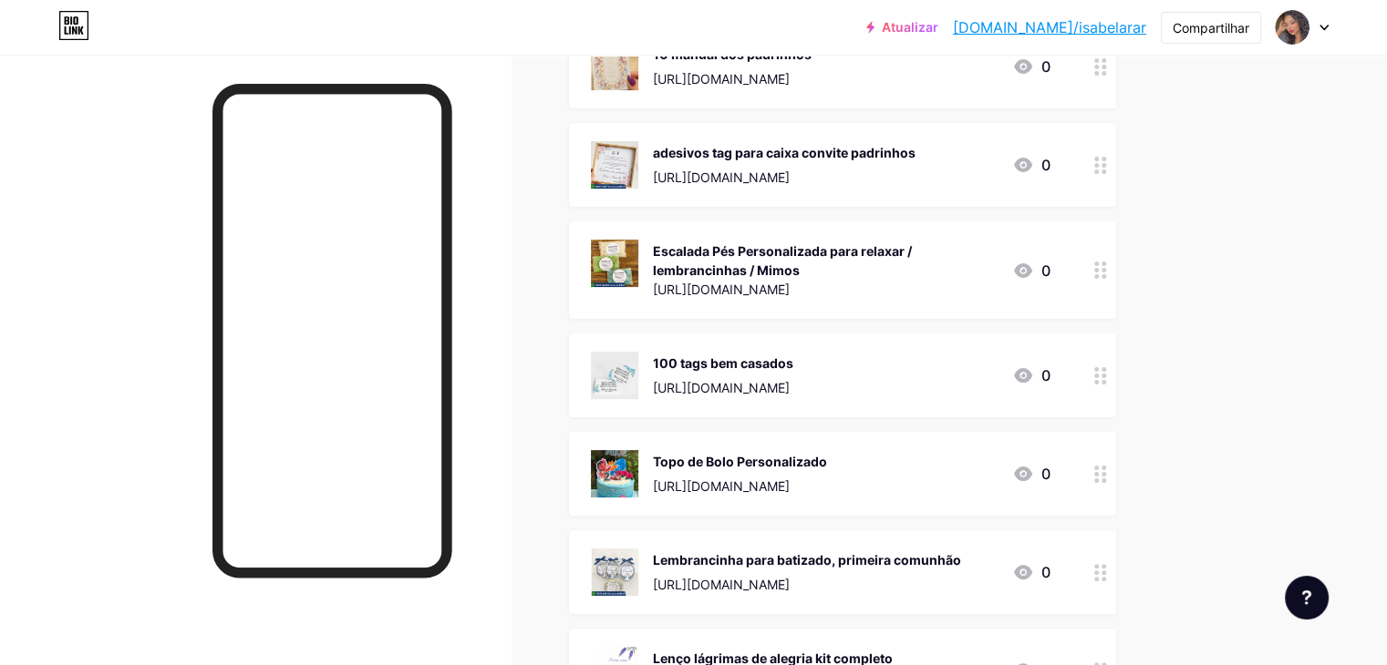
drag, startPoint x: 827, startPoint y: 314, endPoint x: 878, endPoint y: 391, distance: 92.8
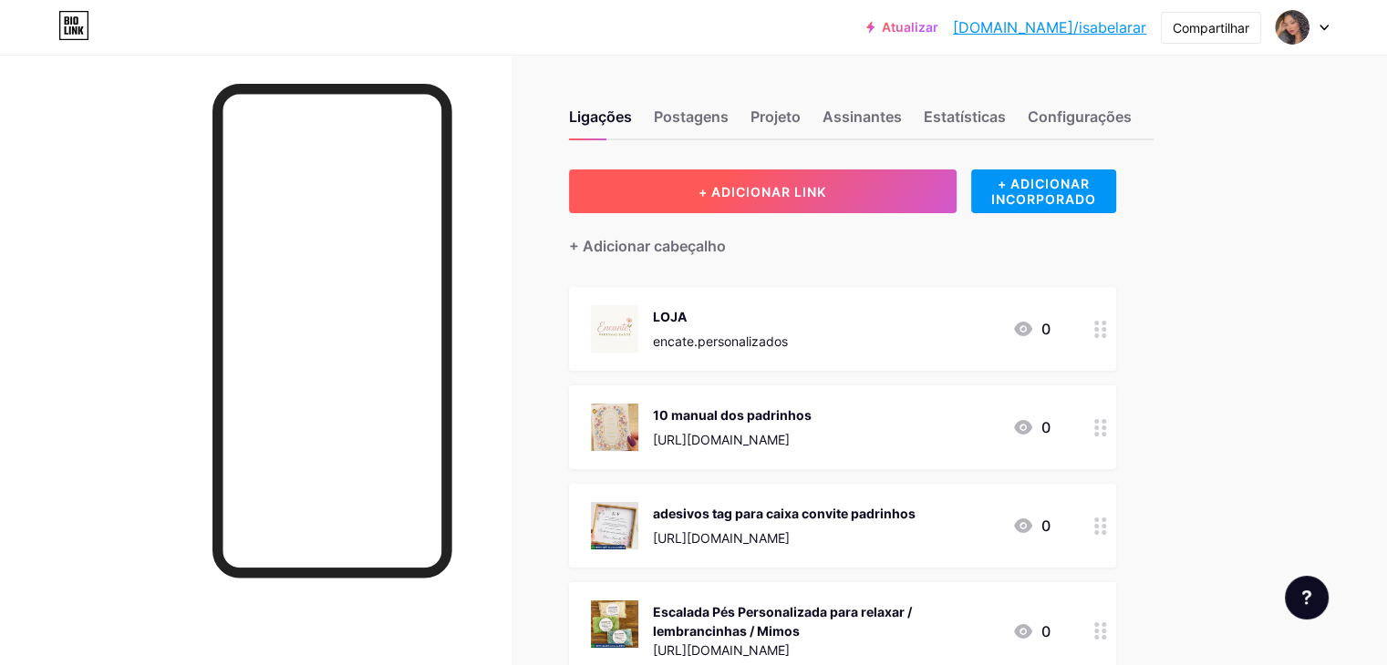
click at [886, 199] on button "+ ADICIONAR LINK" at bounding box center [762, 192] width 387 height 44
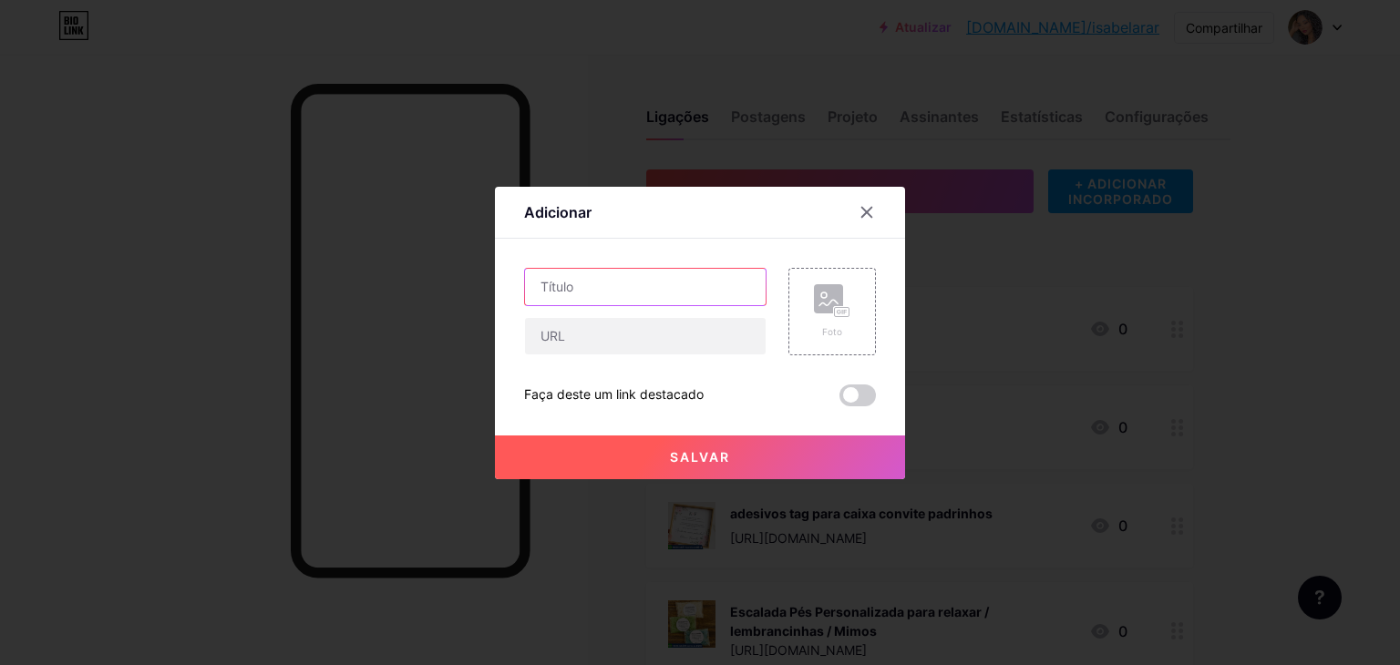
click at [656, 294] on input "text" at bounding box center [645, 287] width 241 height 36
paste input "Tag gravata padrinhos"
type input "Tag gravata padrinhos"
click at [590, 329] on input "text" at bounding box center [645, 336] width 241 height 36
paste input "[URL][DOMAIN_NAME]"
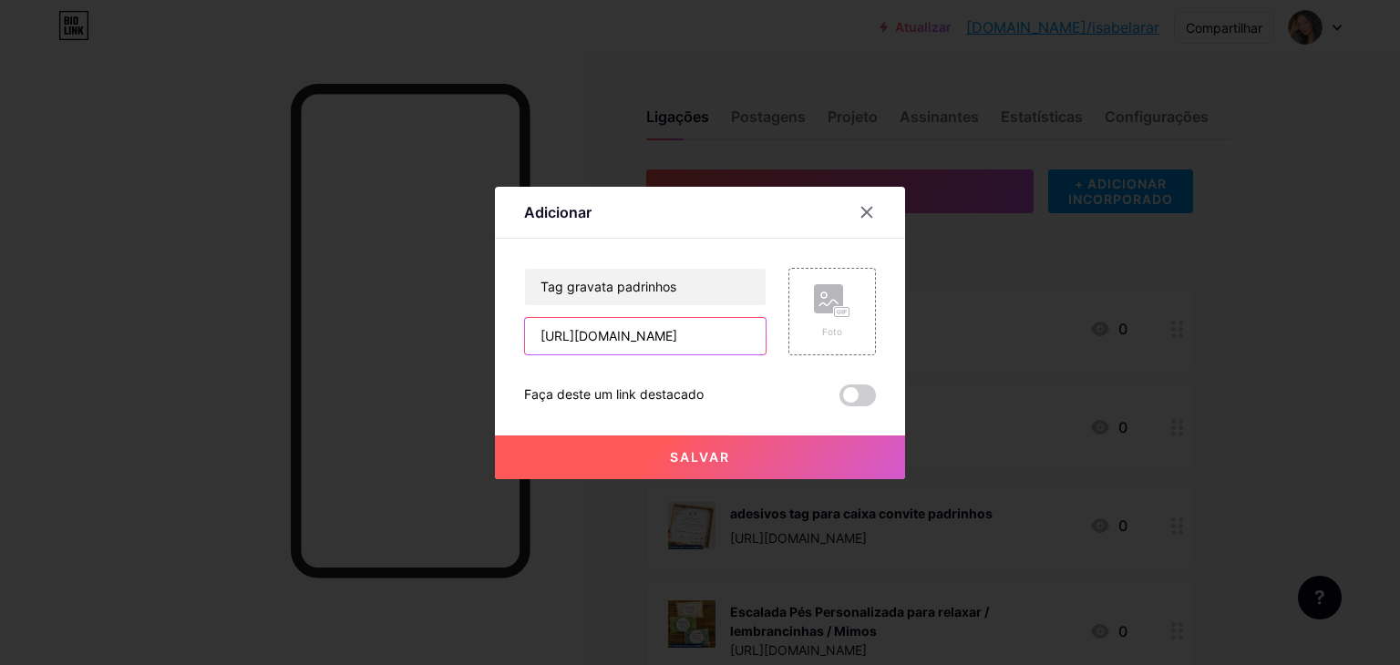
scroll to position [0, 237]
type input "[URL][DOMAIN_NAME]"
click at [826, 329] on font "Foto" at bounding box center [832, 331] width 20 height 11
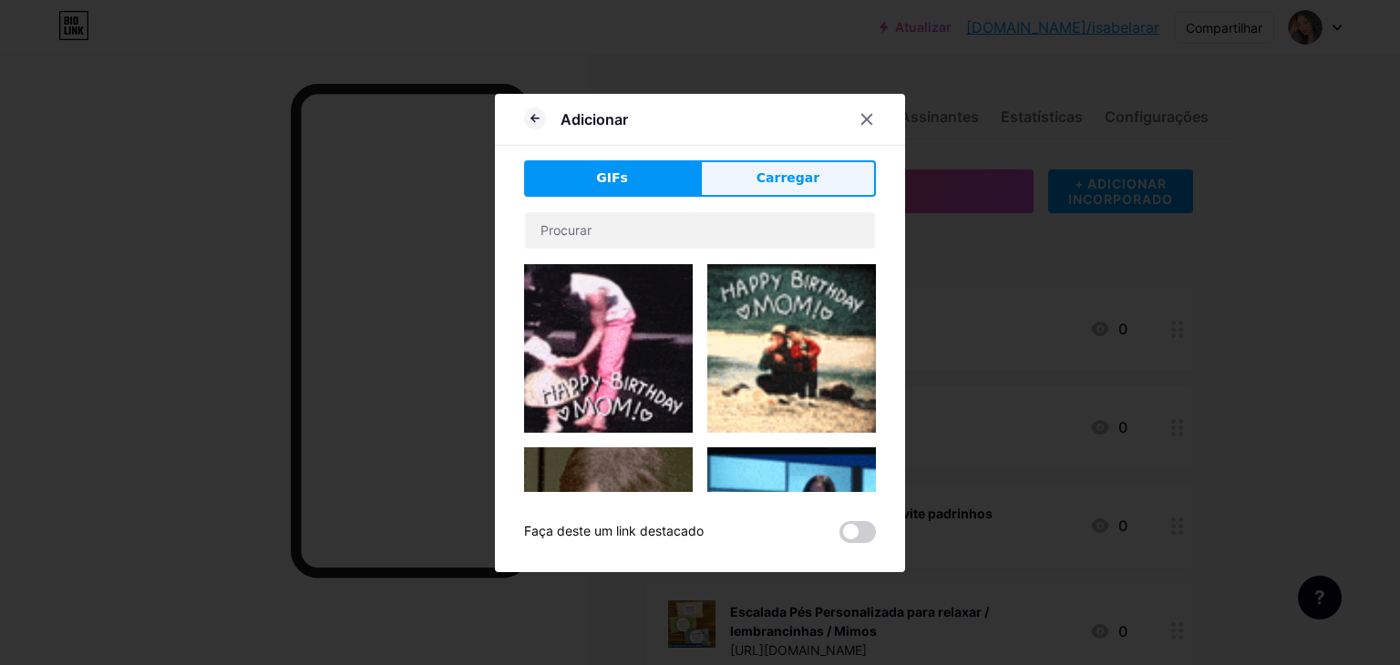
click at [788, 190] on button "Carregar" at bounding box center [788, 178] width 176 height 36
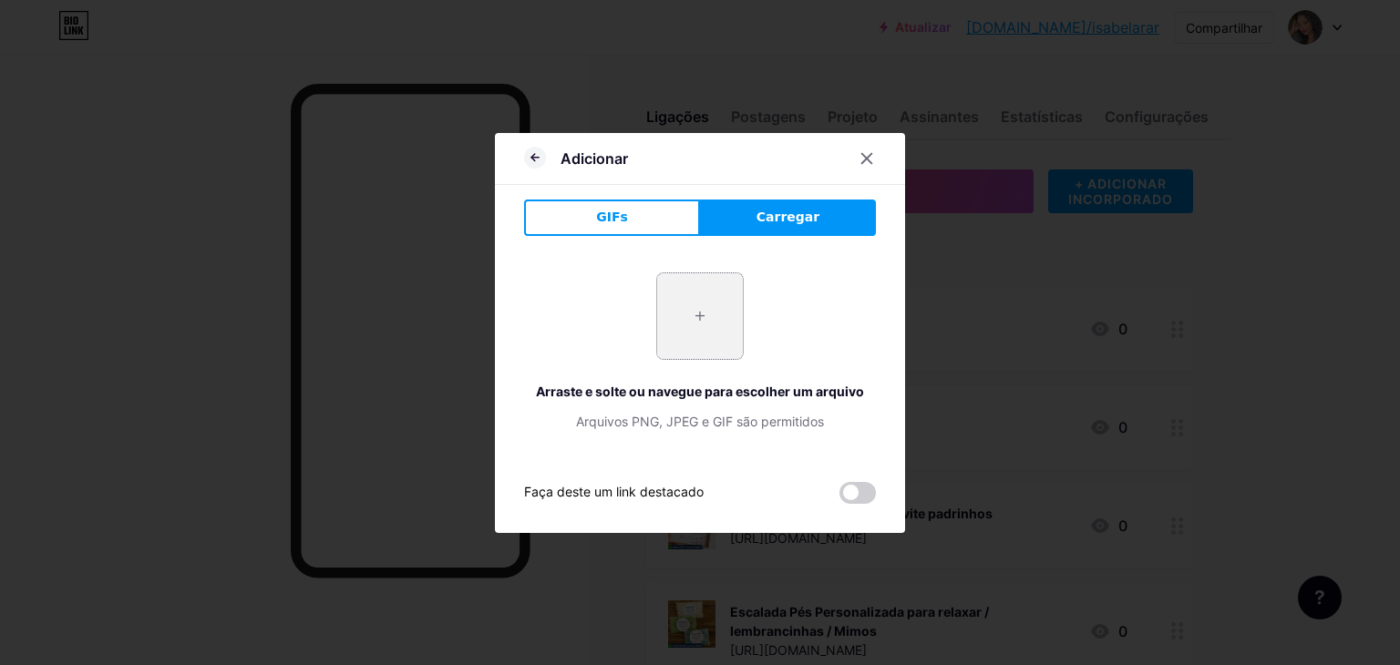
click at [677, 336] on input "file" at bounding box center [700, 316] width 86 height 86
type input "C:\fakepath\Captura de tela 2025-09-19 130719.png"
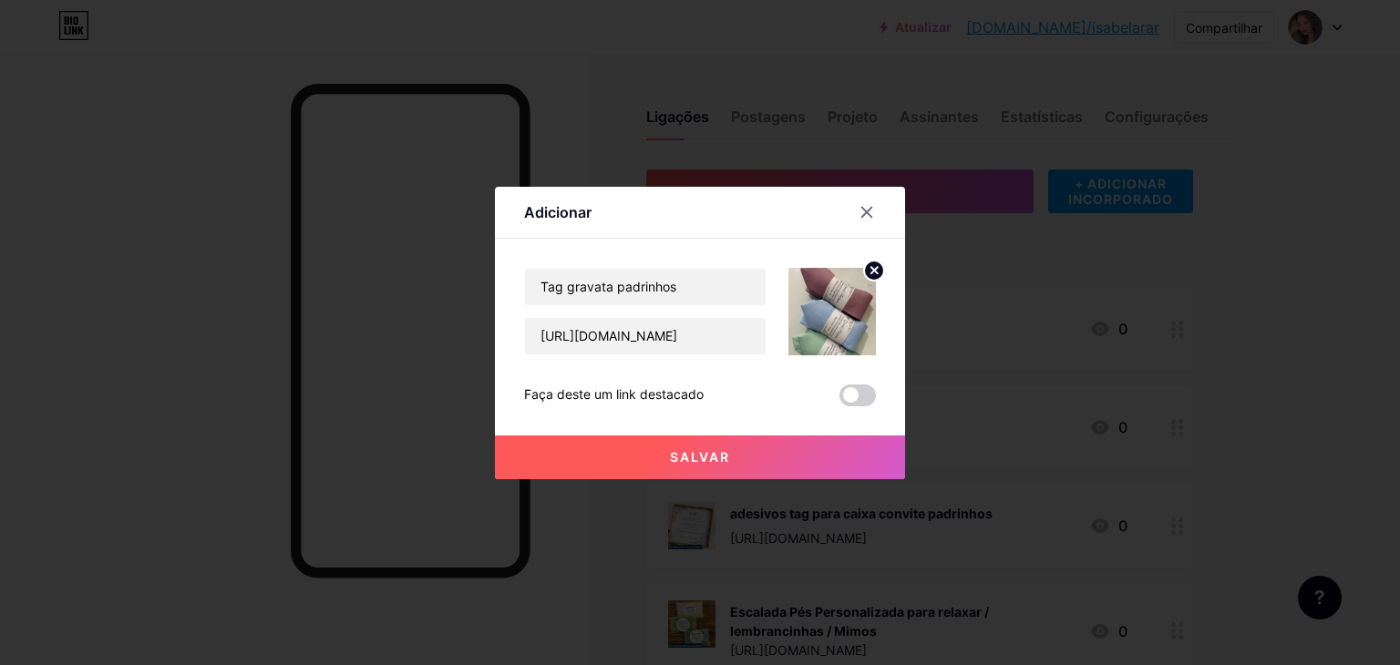
click at [777, 478] on button "Salvar" at bounding box center [700, 458] width 410 height 44
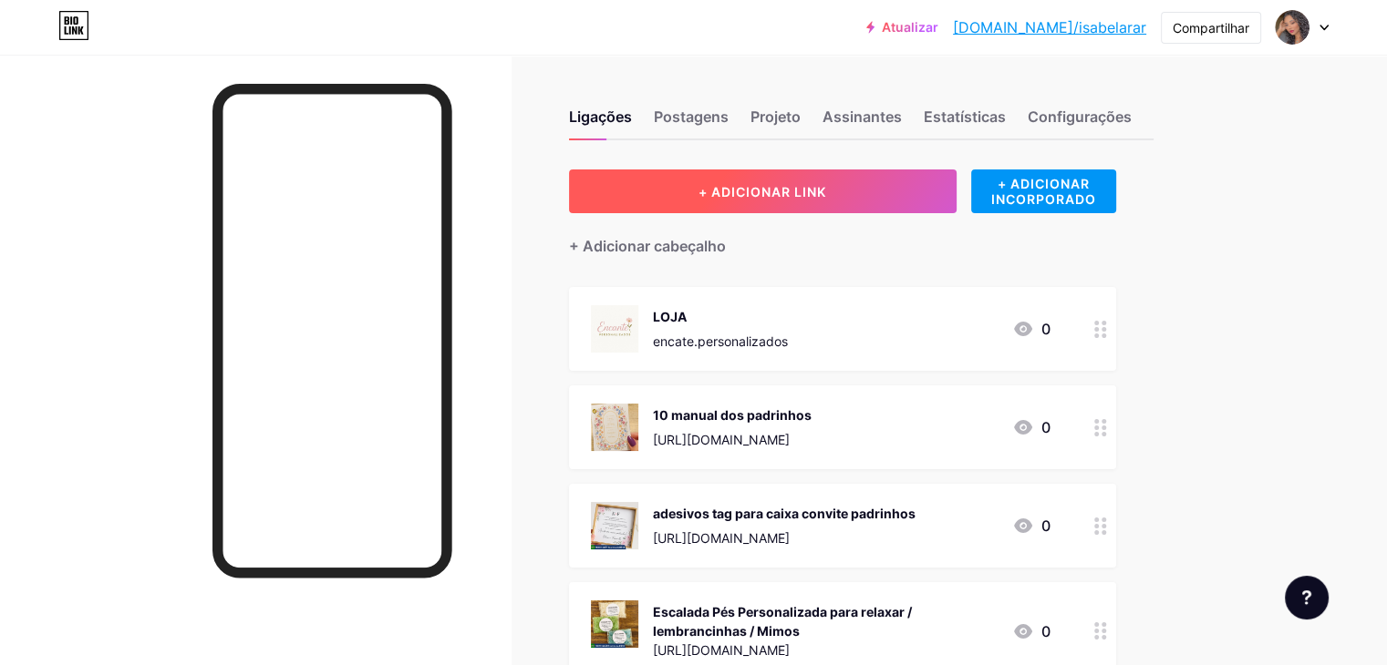
click at [805, 194] on font "+ ADICIONAR LINK" at bounding box center [762, 191] width 128 height 15
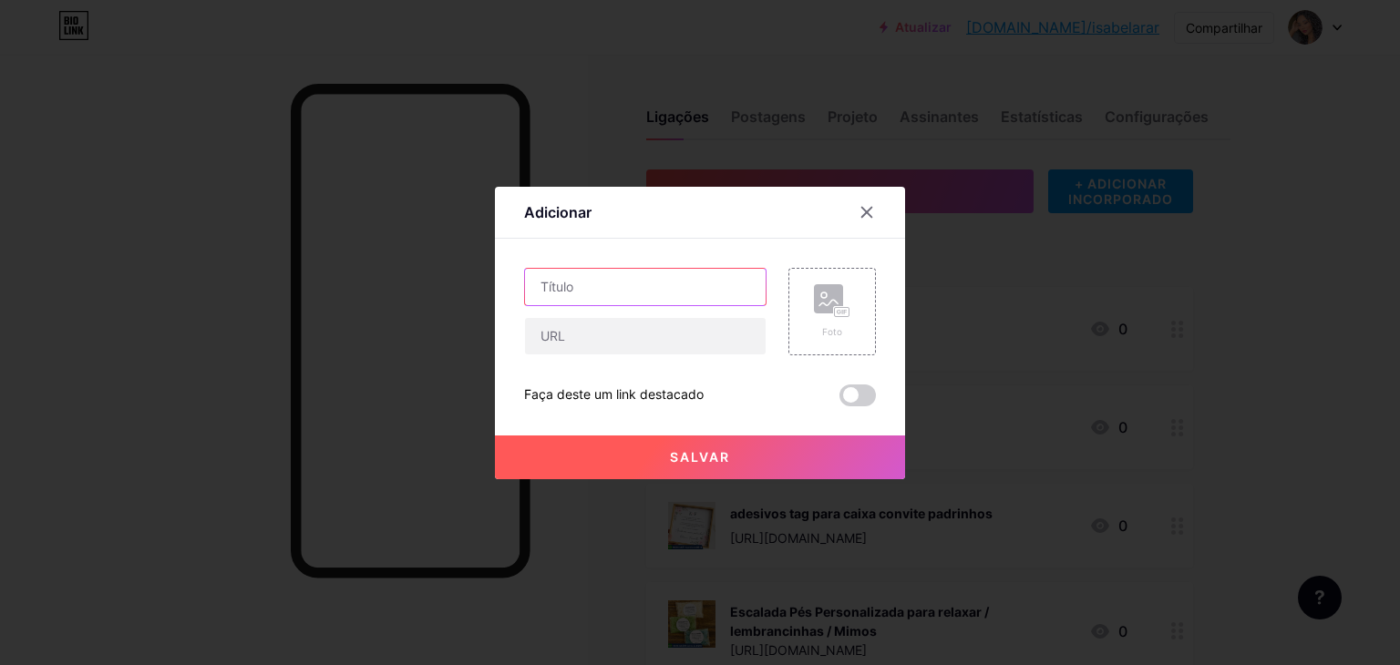
click at [603, 273] on input "text" at bounding box center [645, 287] width 241 height 36
paste input "50 Ventarolas leques personalizados"
type input "50 Ventarolas leques personalizados"
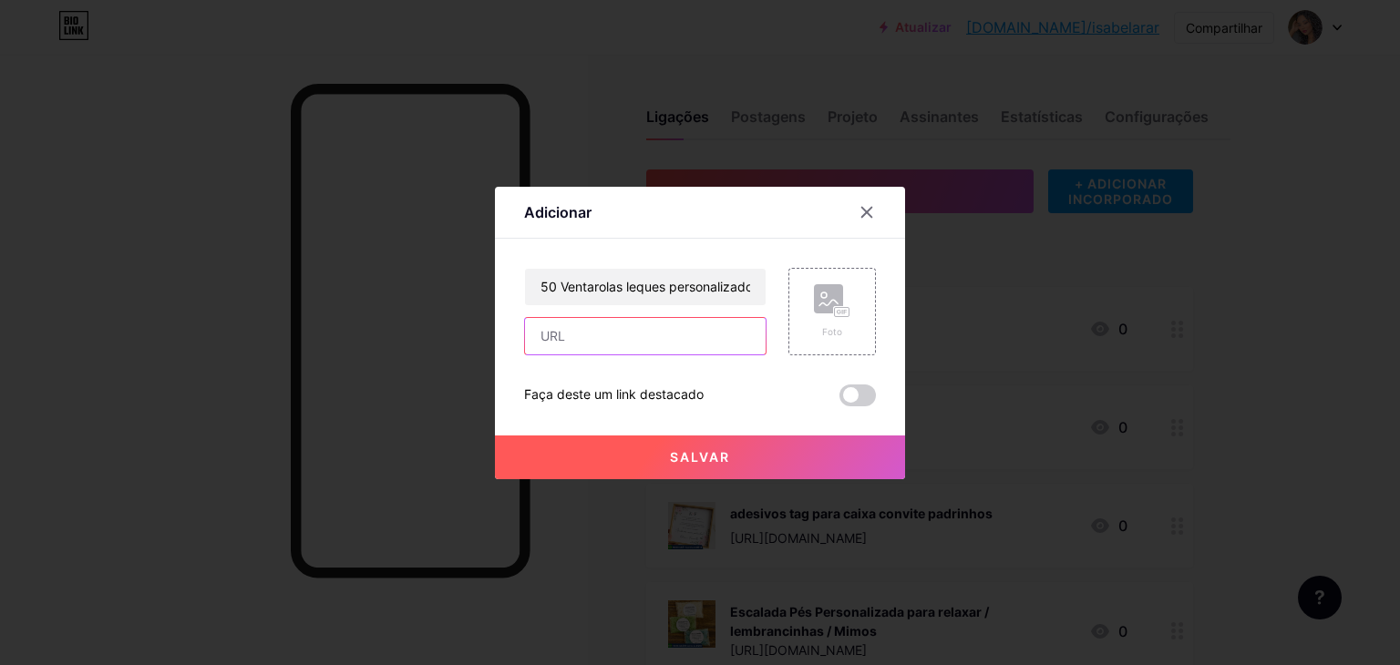
click at [686, 353] on input "text" at bounding box center [645, 336] width 241 height 36
paste input "[URL][DOMAIN_NAME]"
type input "[URL][DOMAIN_NAME]"
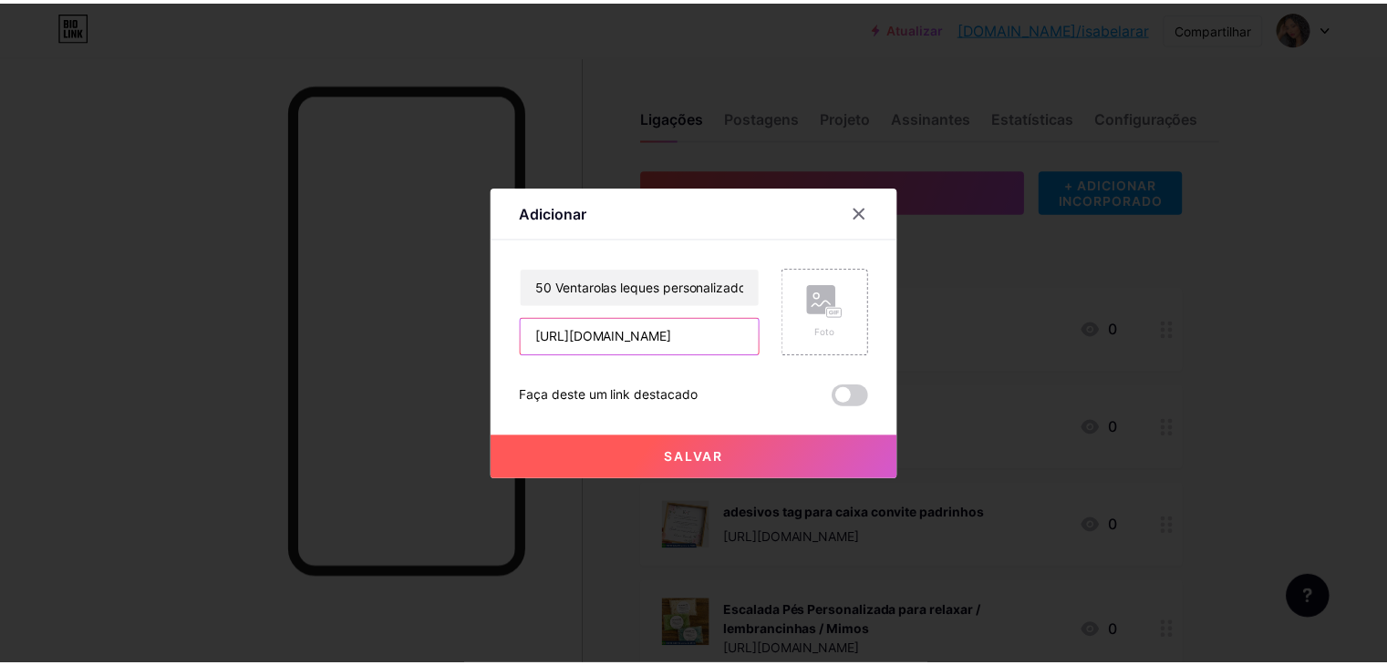
scroll to position [0, 0]
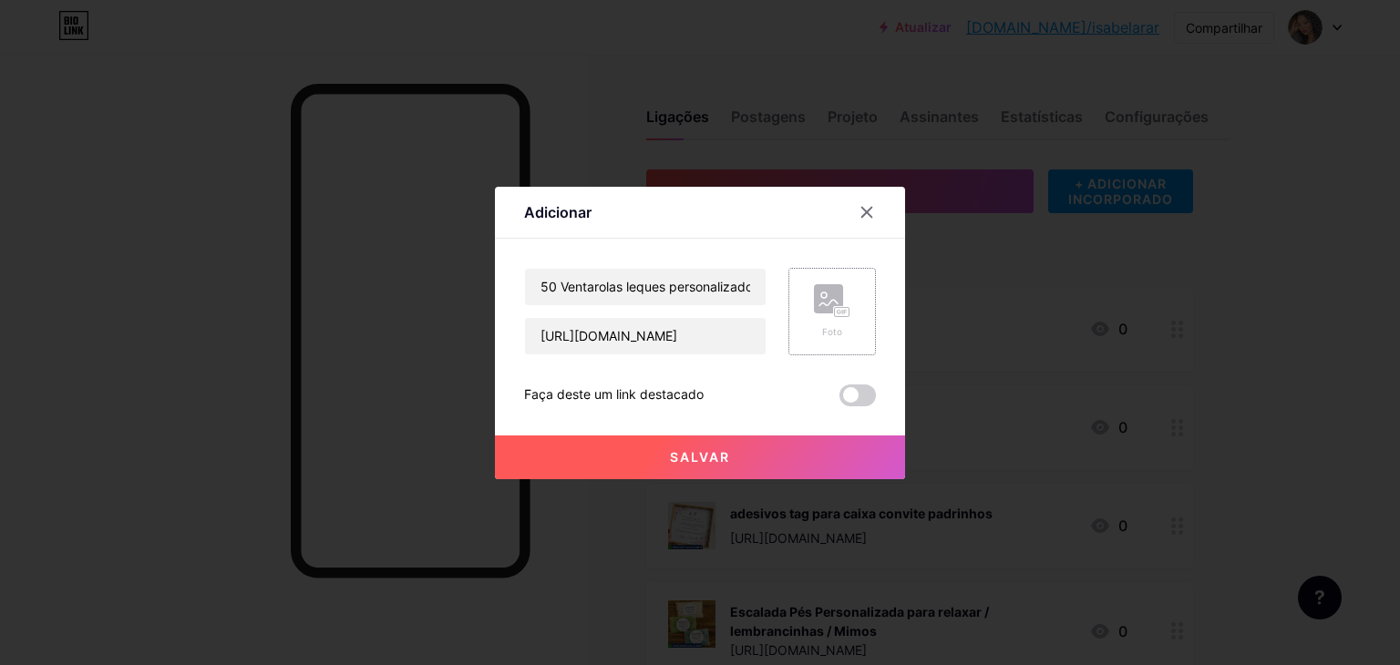
click at [850, 307] on rect at bounding box center [842, 311] width 16 height 11
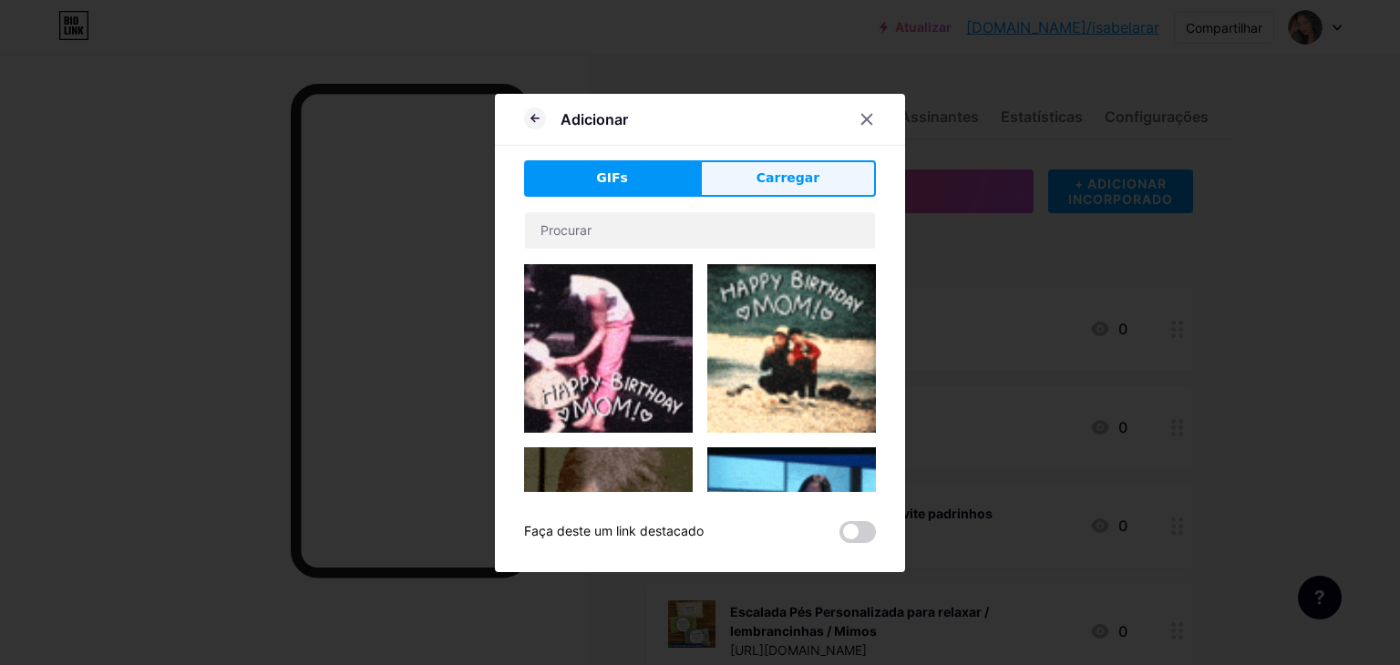
click at [806, 183] on font "Carregar" at bounding box center [788, 177] width 63 height 15
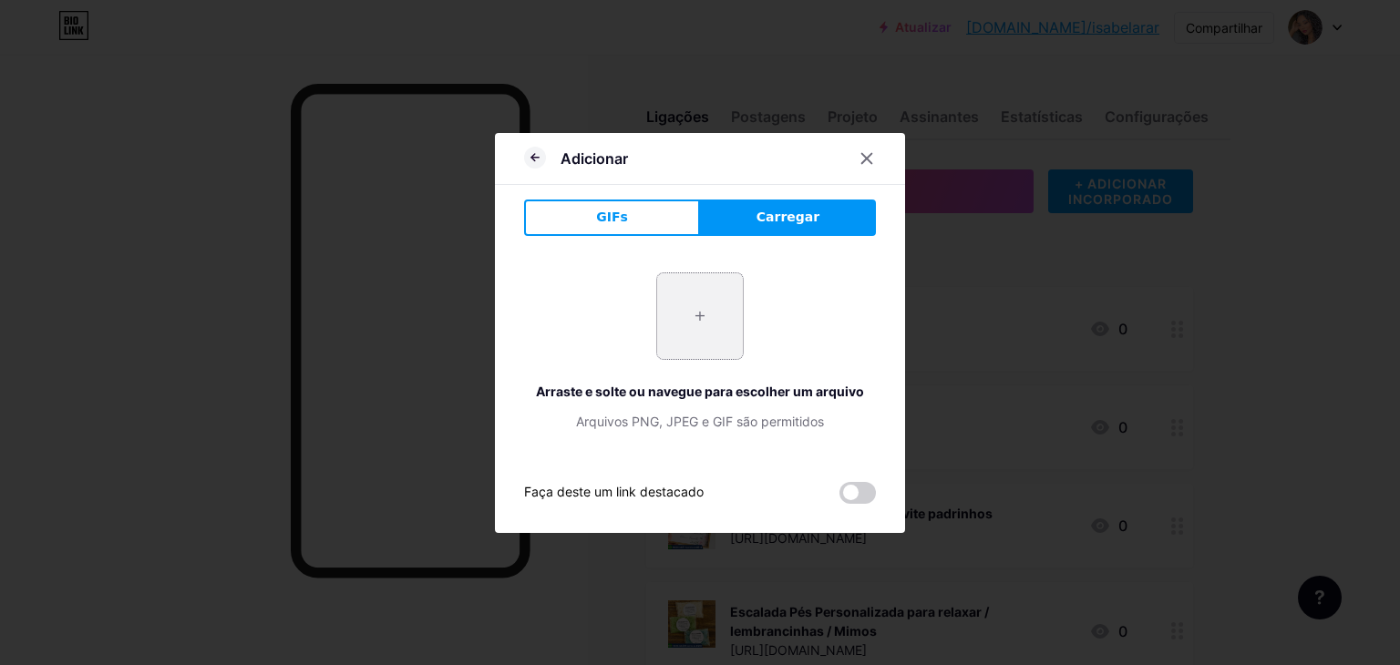
drag, startPoint x: 743, startPoint y: 251, endPoint x: 658, endPoint y: 322, distance: 110.7
click at [743, 266] on div "+ Arraste e solte ou navegue para escolher um arquivo Arquivos PNG, JPEG e GIF …" at bounding box center [700, 352] width 352 height 202
click at [657, 324] on input "file" at bounding box center [700, 316] width 86 height 86
type input "C:\fakepath\Captura de tela 2025-09-19 130838.png"
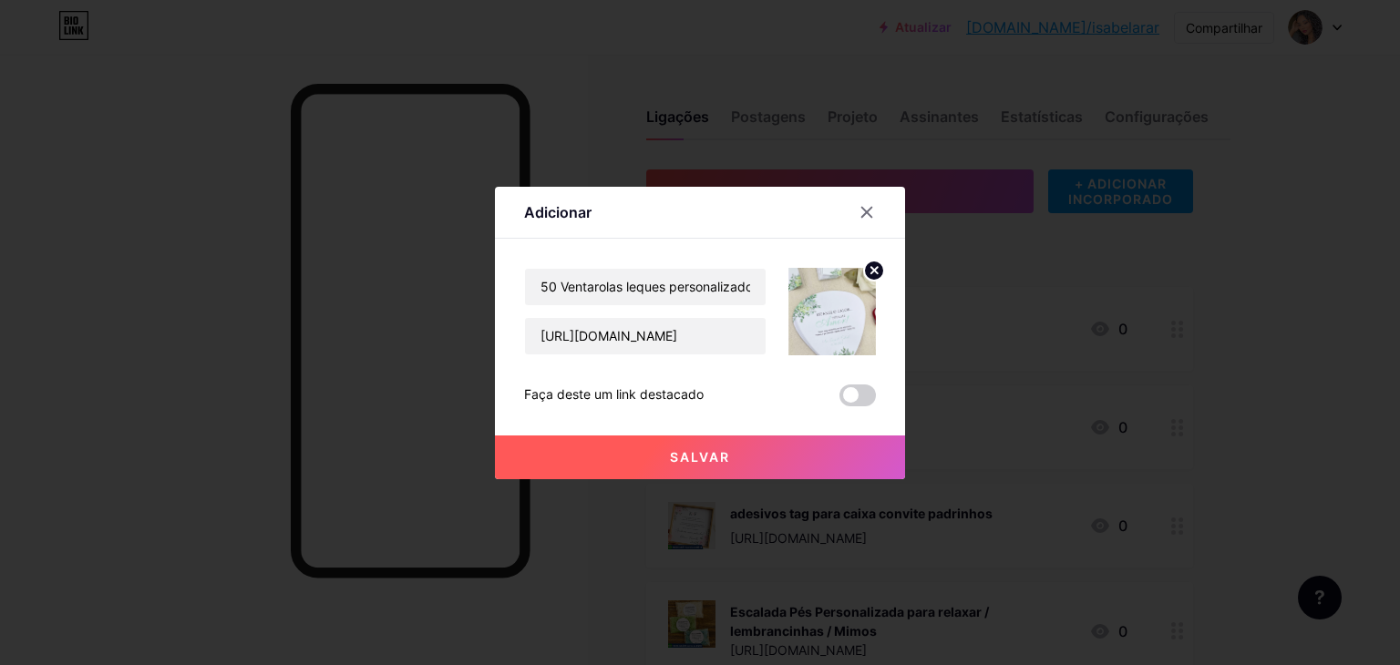
click at [739, 480] on div at bounding box center [700, 332] width 1400 height 665
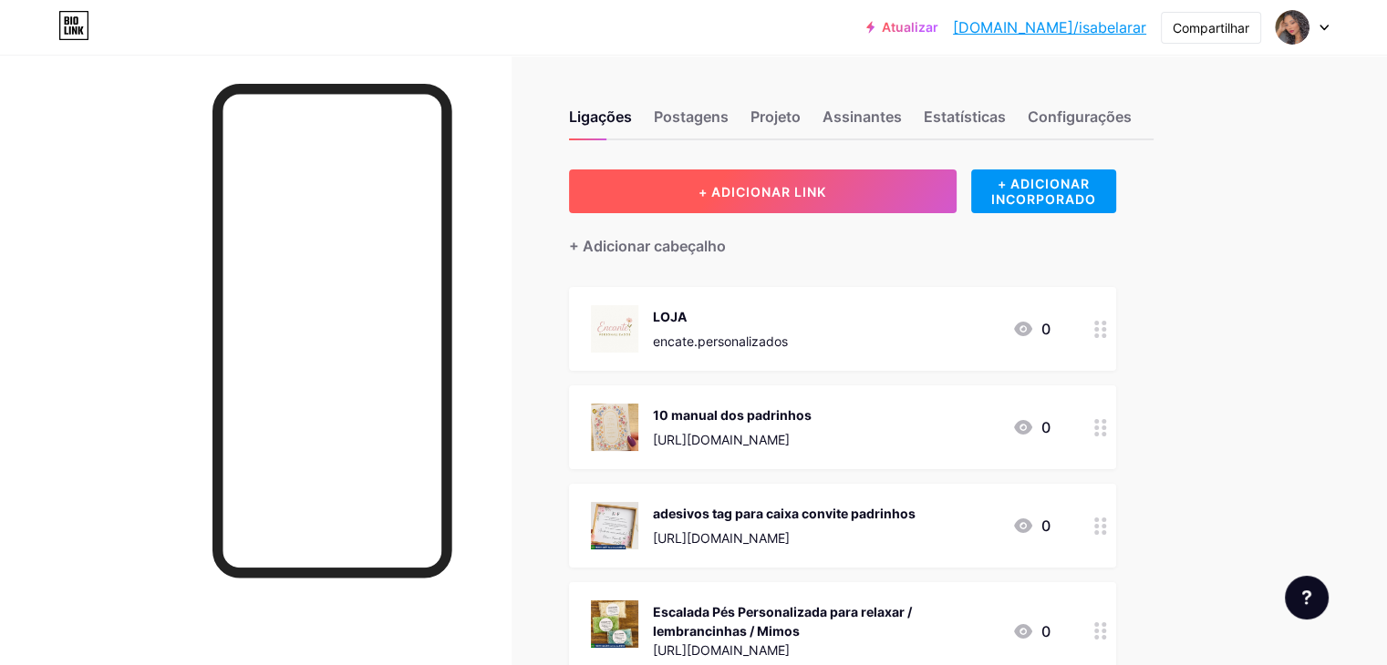
click at [684, 195] on button "+ ADICIONAR LINK" at bounding box center [762, 192] width 387 height 44
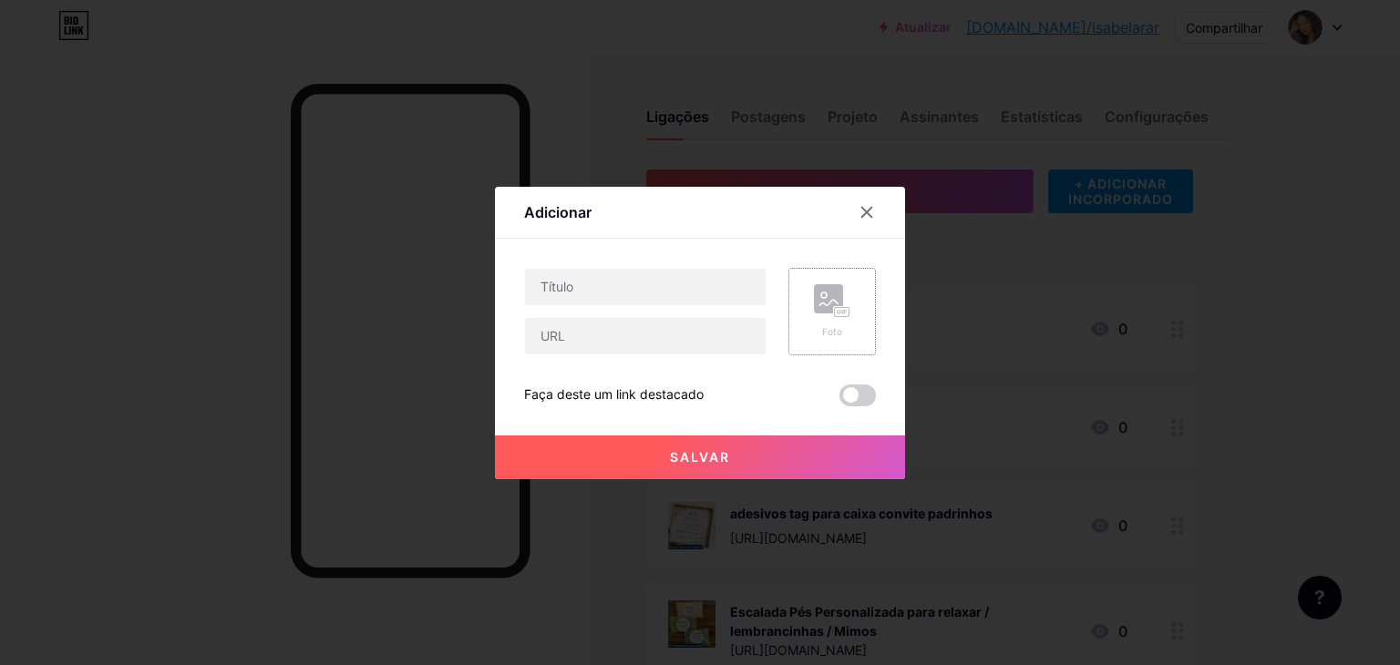
click at [810, 318] on div "Foto" at bounding box center [833, 312] width 88 height 88
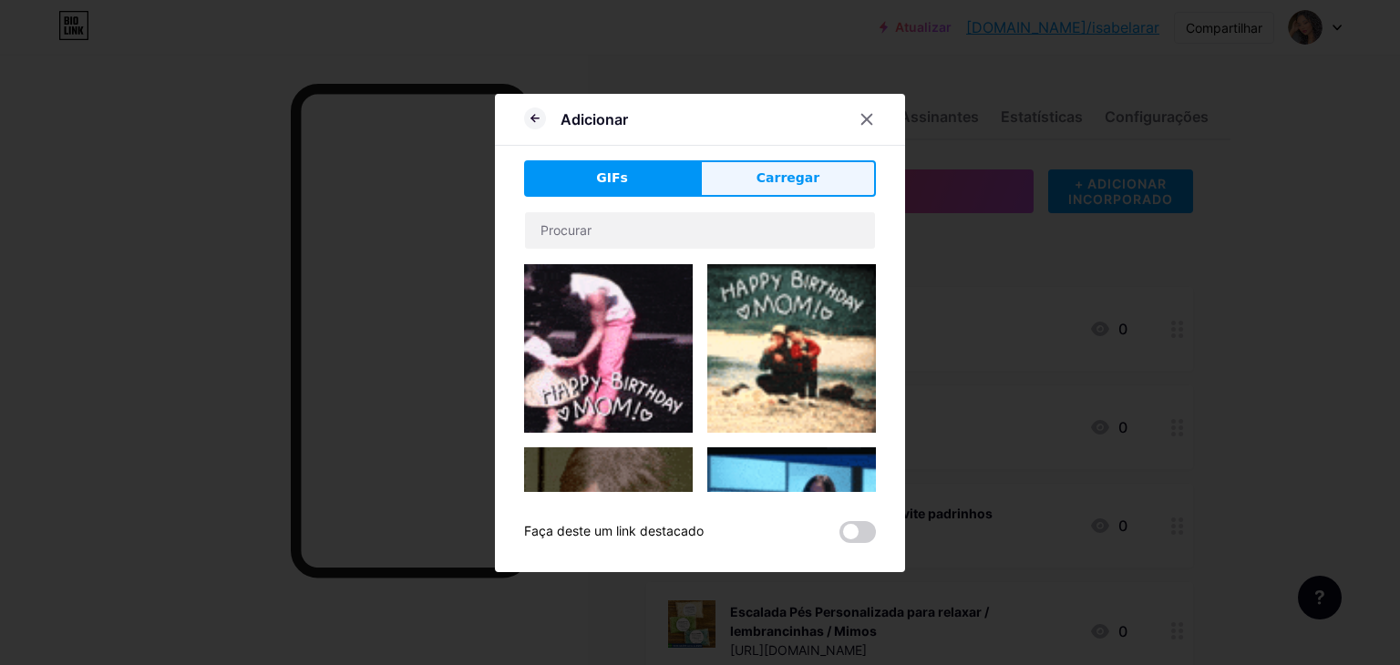
click at [782, 180] on font "Carregar" at bounding box center [788, 177] width 63 height 15
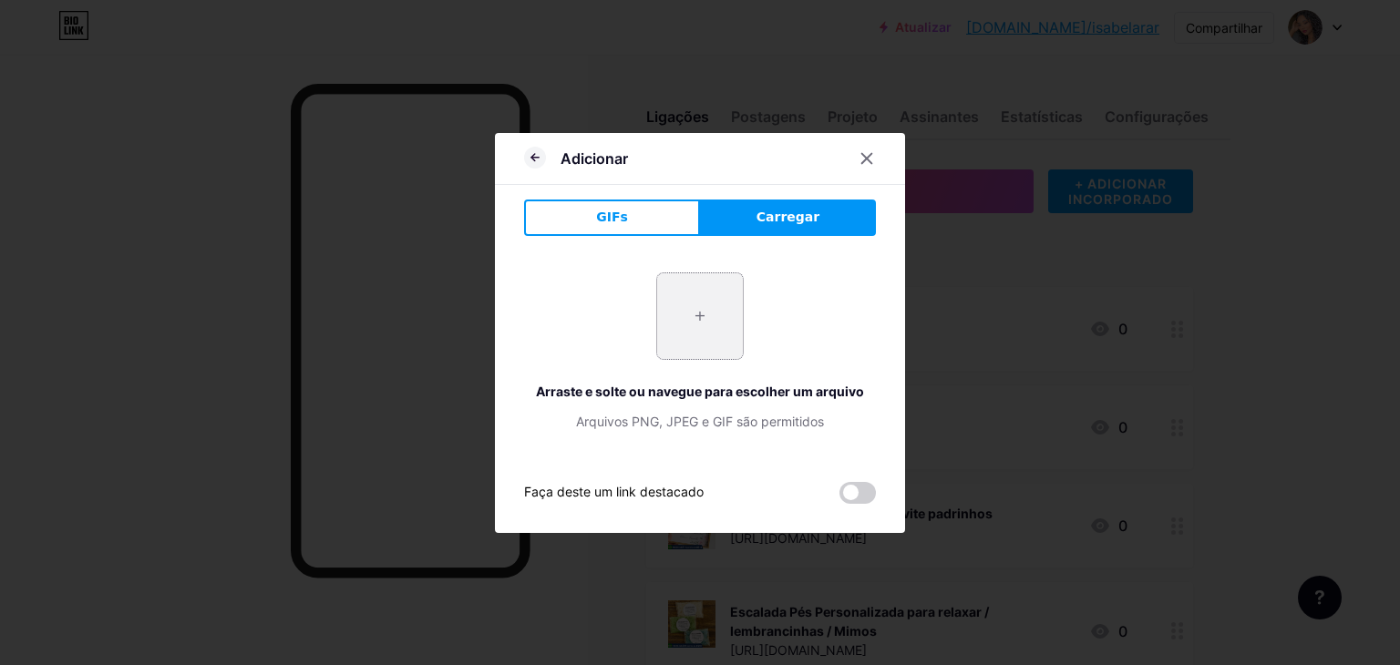
click at [707, 324] on input "file" at bounding box center [700, 316] width 86 height 86
type input "C:\fakepath\Captura de tela 2025-09-19 130838.png"
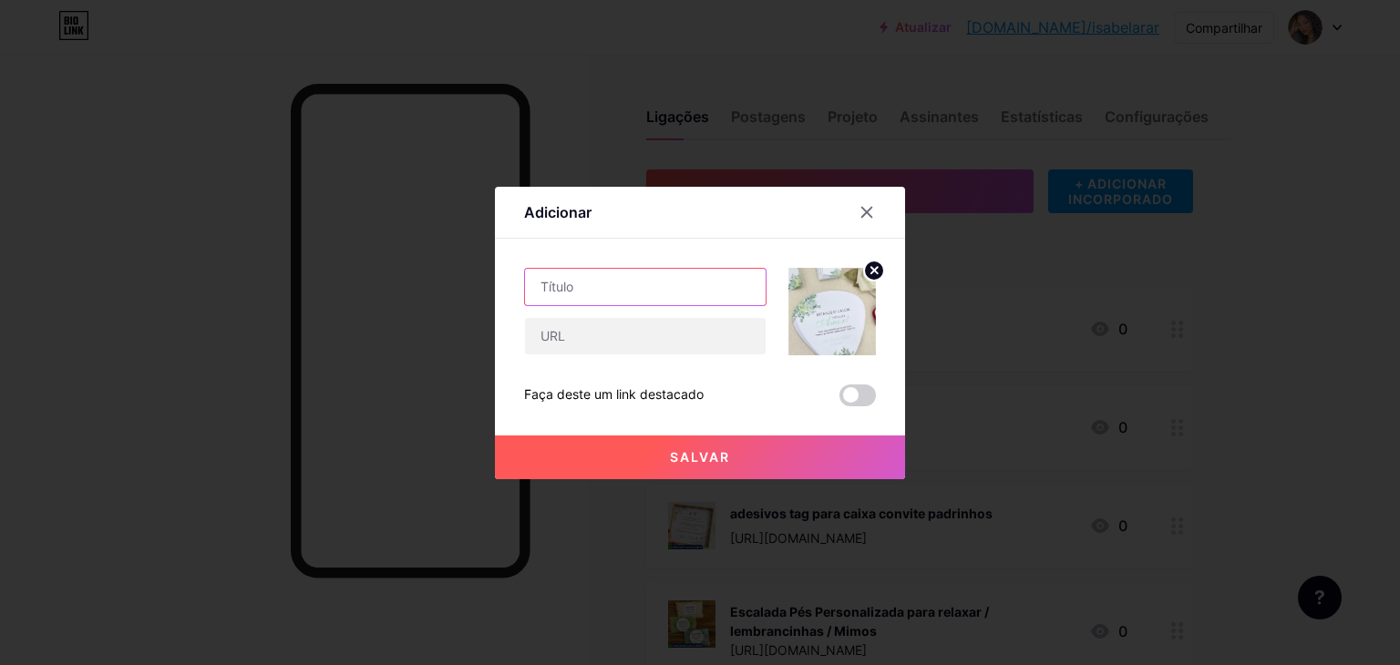
click at [630, 294] on input "text" at bounding box center [645, 287] width 241 height 36
paste input "50 Ventarolas leques personalizados"
type input "50 Ventarolas leques personalizados"
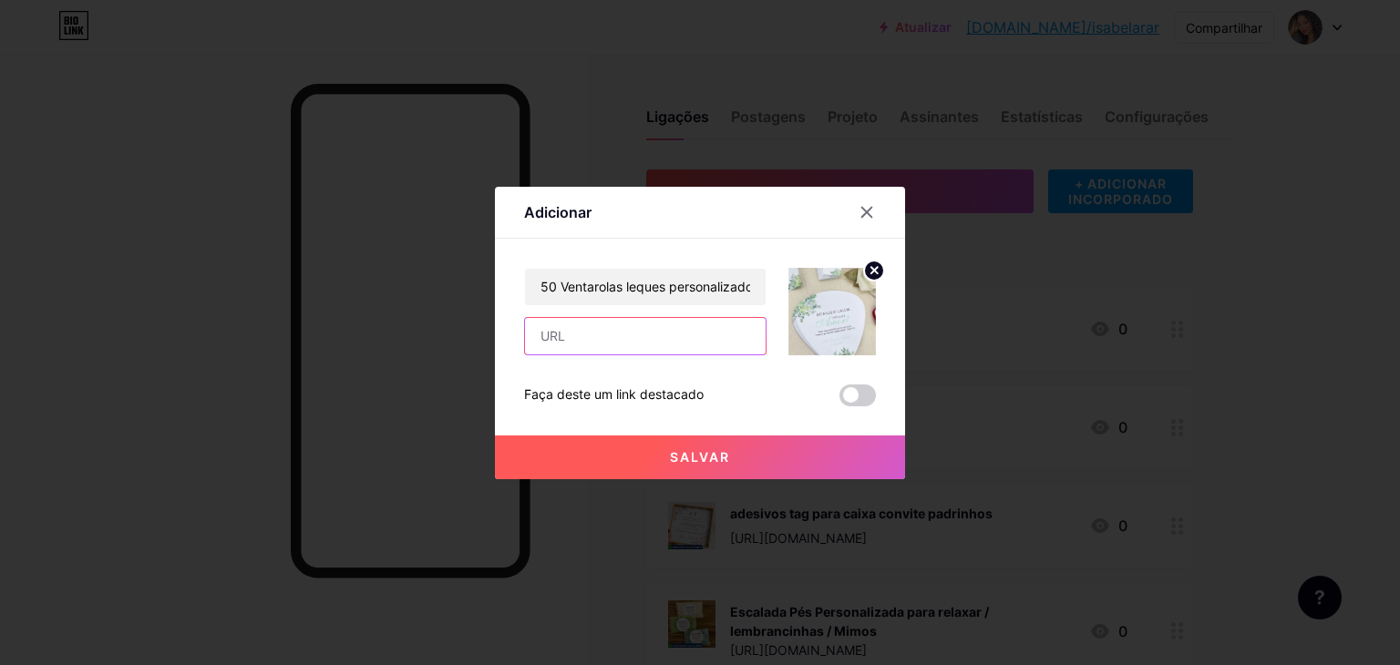
click at [603, 325] on input "text" at bounding box center [645, 336] width 241 height 36
paste input "https://shopee.com.br/50-Ventarolas-leques-personalizados-i.875820570.205983139…"
type input "https://shopee.com.br/50-Ventarolas-leques-personalizados-i.875820570.205983139…"
click at [573, 482] on div at bounding box center [700, 332] width 1400 height 665
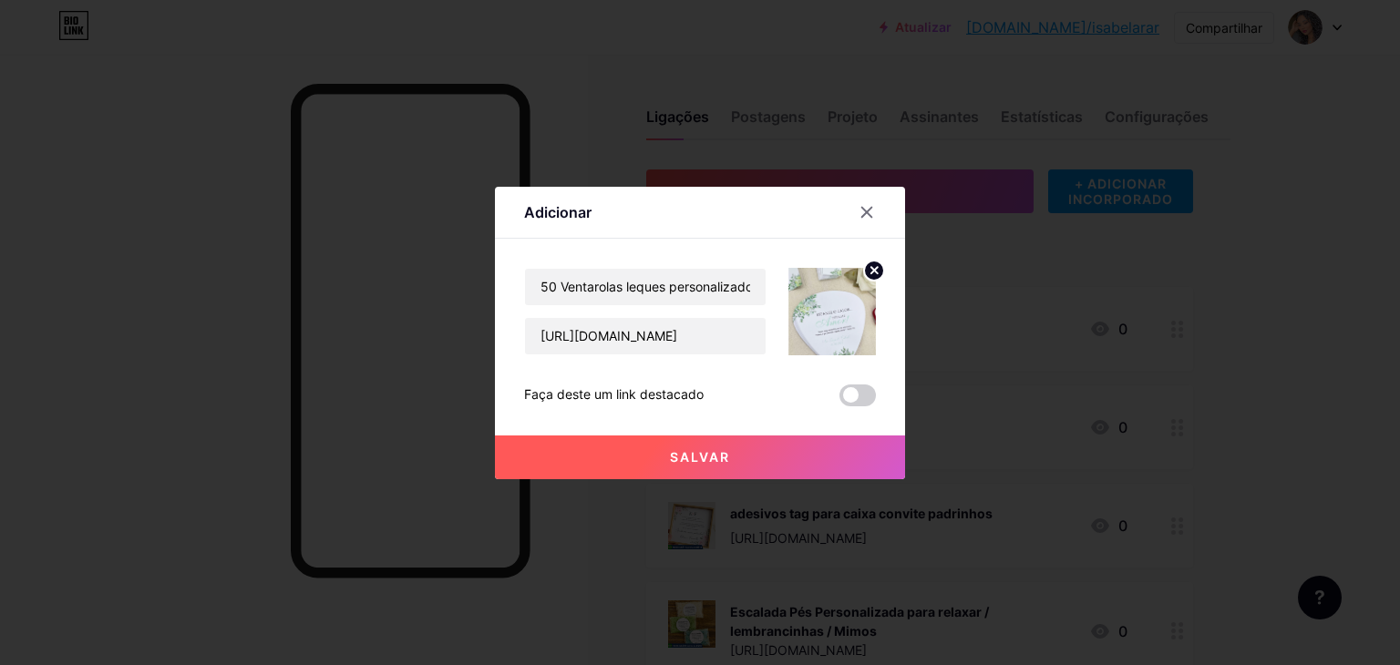
scroll to position [0, 0]
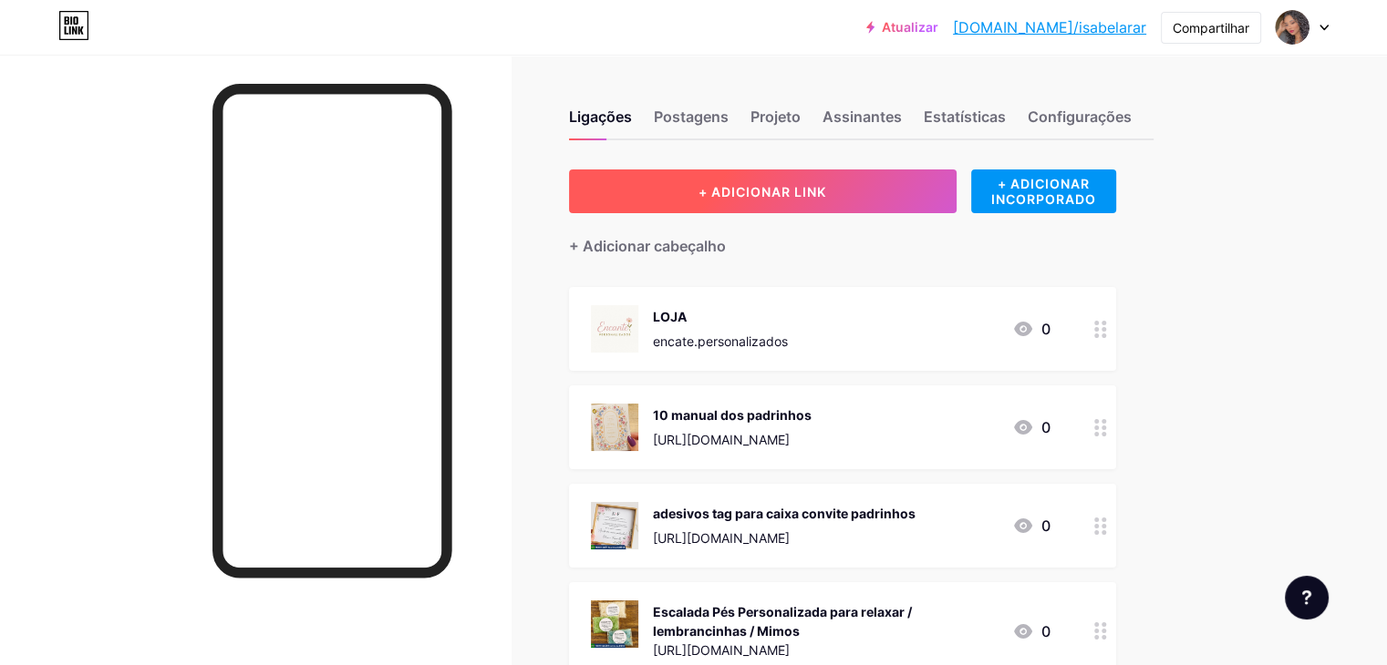
click at [839, 177] on button "+ ADICIONAR LINK" at bounding box center [762, 192] width 387 height 44
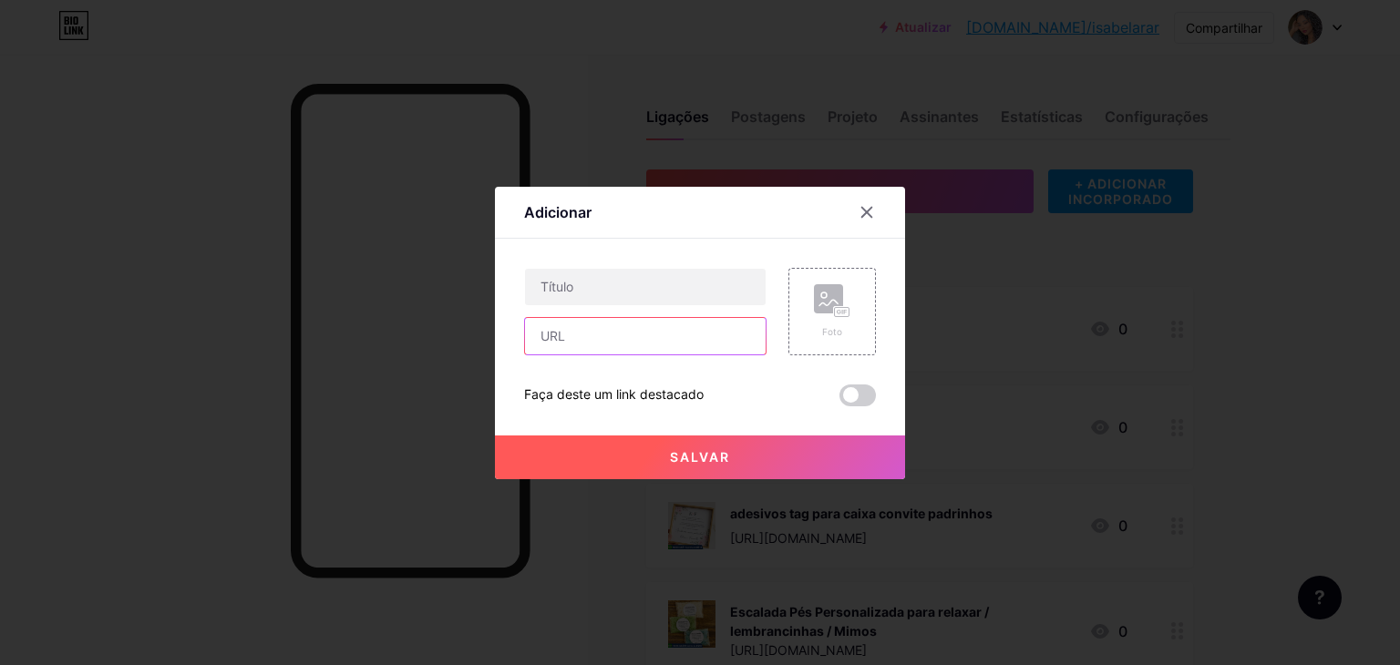
click at [542, 335] on input "text" at bounding box center [645, 336] width 241 height 36
paste input "https://shopee.com.br/50-Ventarolas-leques-personalizados-i.875820570.205983139…"
type input "https://shopee.com.br/50-Ventarolas-leques-personalizados-i.875820570.205983139…"
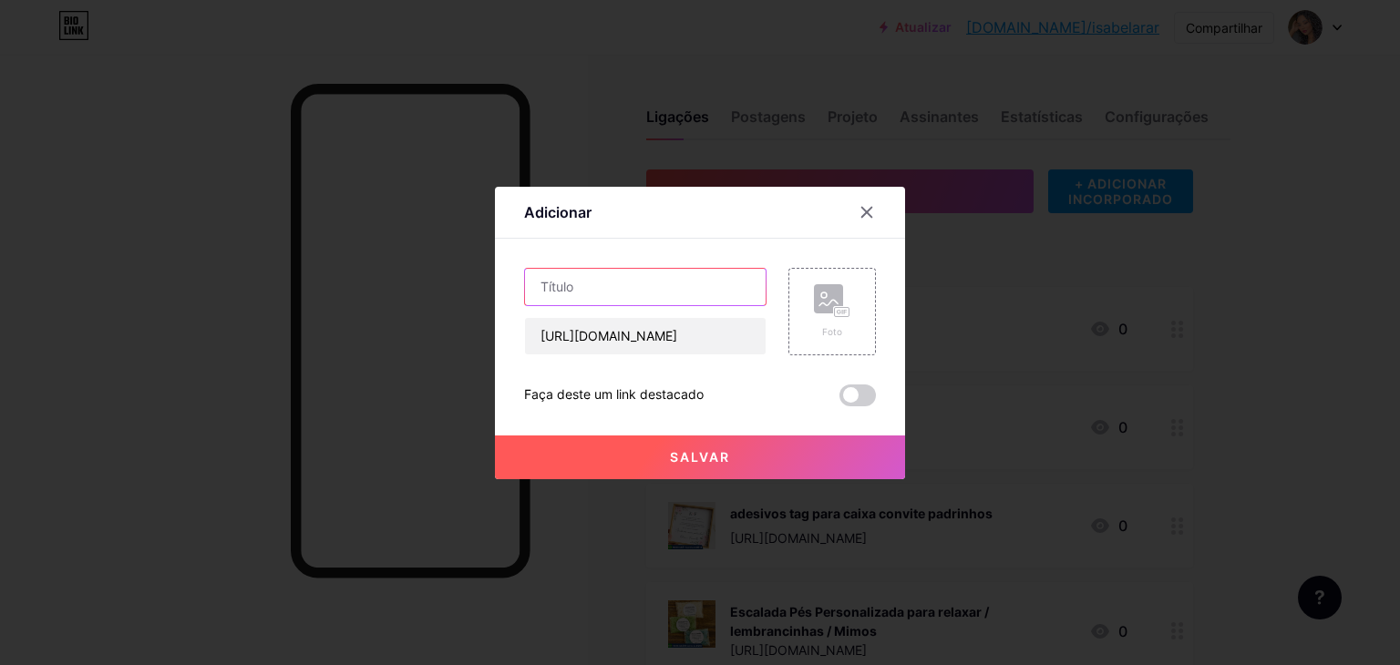
click at [572, 291] on input "text" at bounding box center [645, 287] width 241 height 36
paste input "50 Ventarolas leques personalizados"
type input "50 Ventarolas leques personalizados"
drag, startPoint x: 930, startPoint y: 349, endPoint x: 812, endPoint y: 322, distance: 120.7
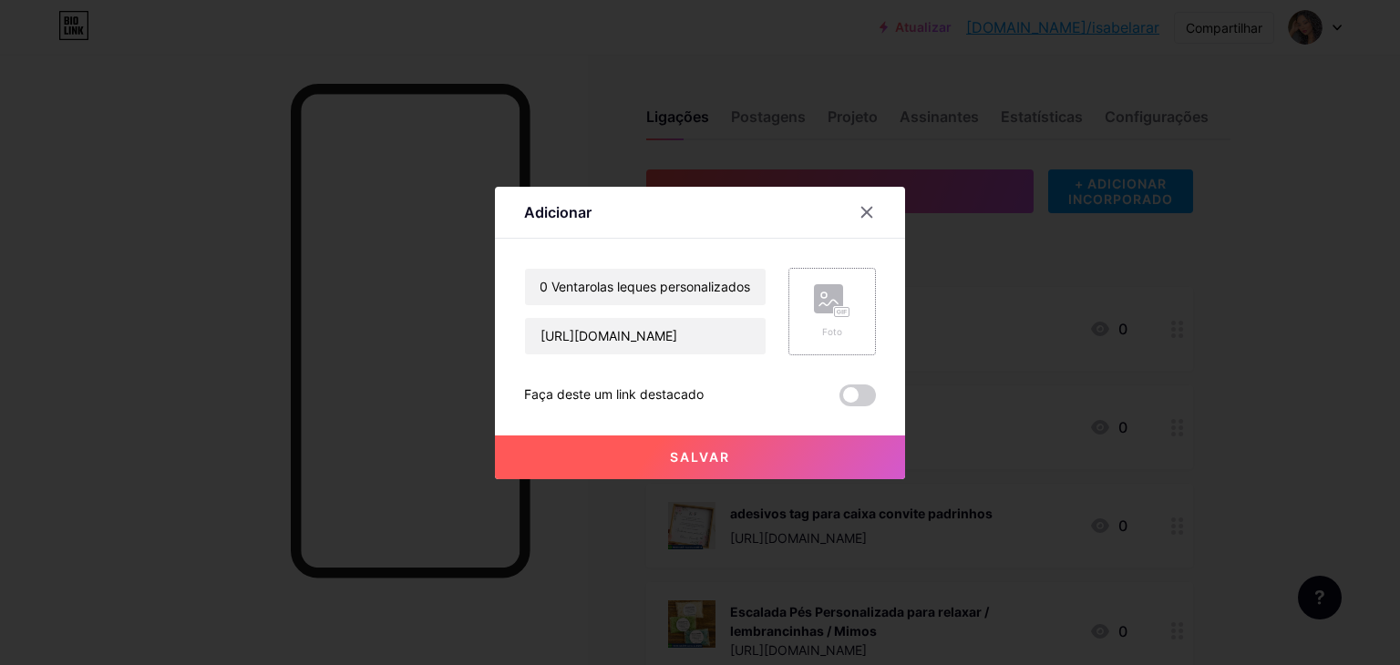
click at [892, 345] on div "Adicionar Contente YouTube Reproduza vídeos do YouTube sem sair da sua página. …" at bounding box center [700, 332] width 1400 height 665
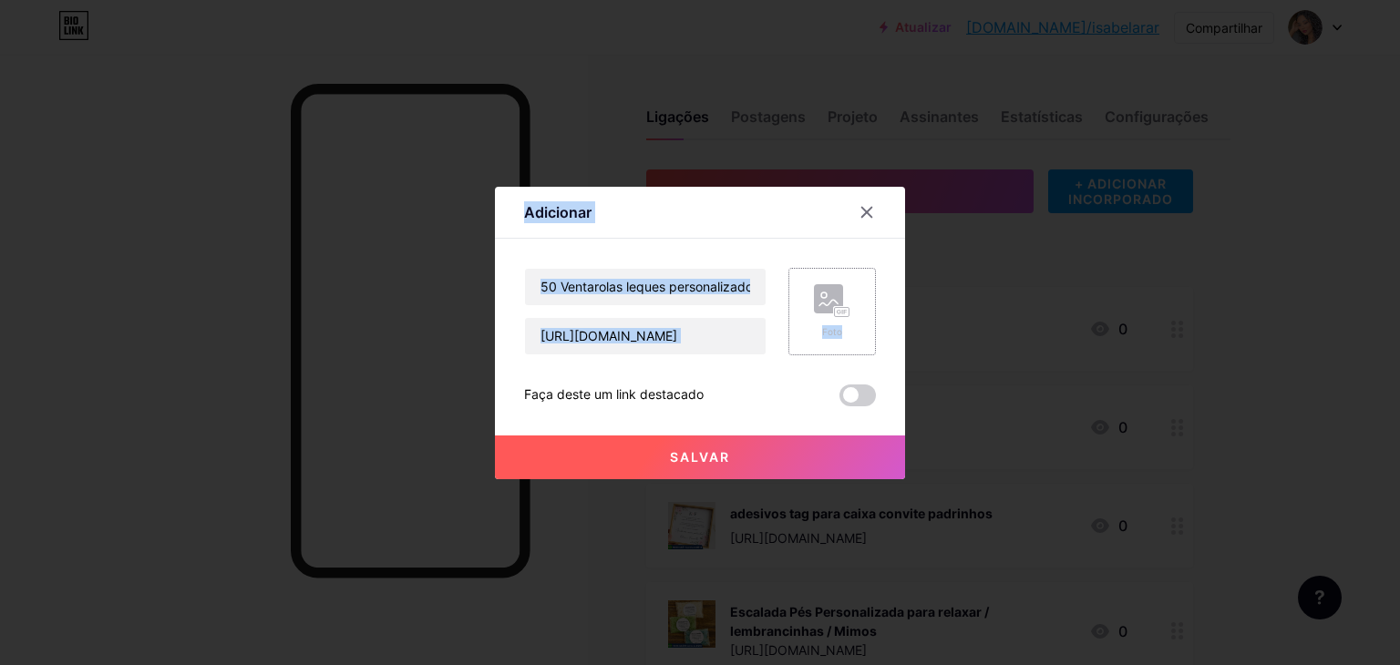
click at [823, 322] on div "Foto" at bounding box center [832, 311] width 36 height 55
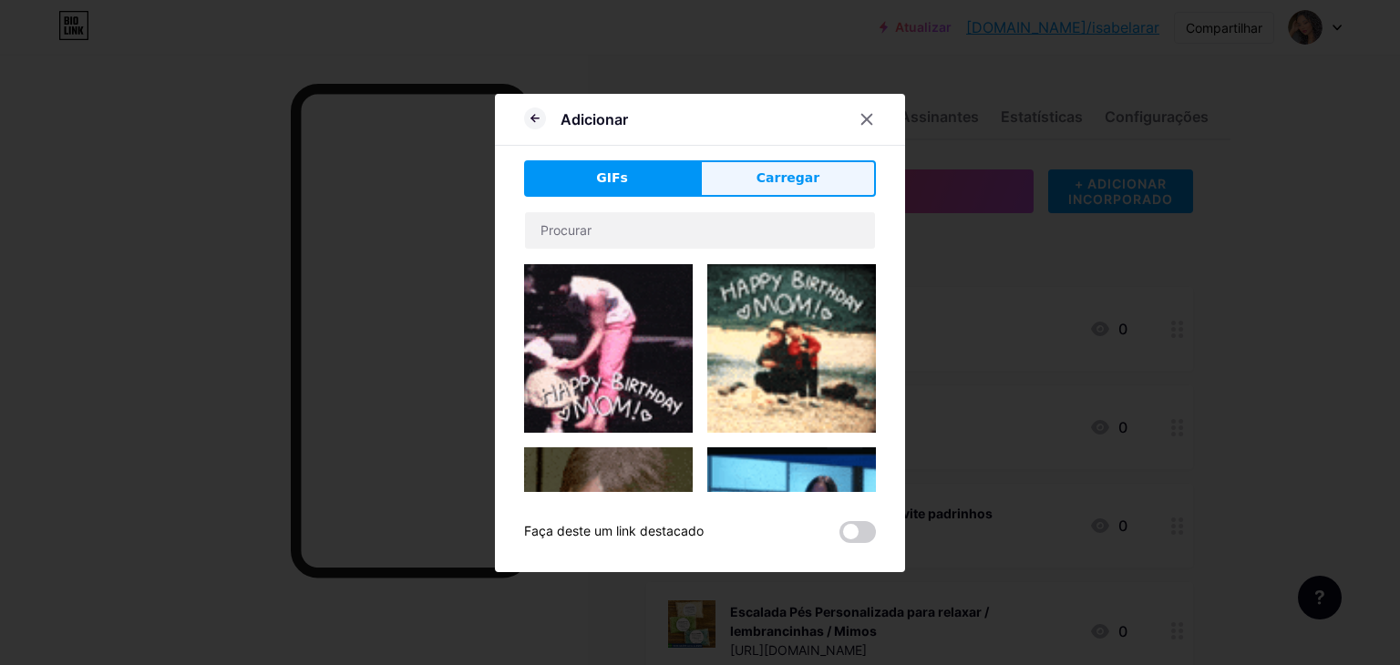
click at [716, 175] on button "Carregar" at bounding box center [788, 178] width 176 height 36
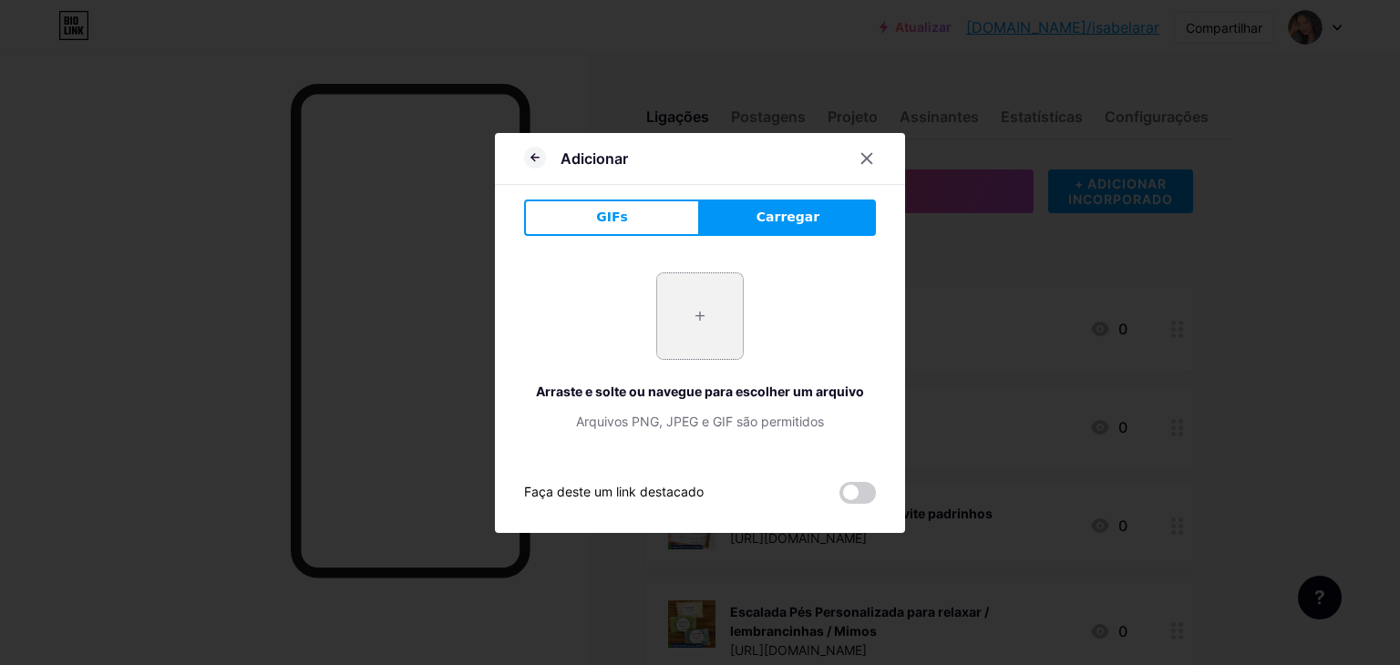
click at [713, 306] on input "file" at bounding box center [700, 316] width 86 height 86
type input "C:\fakepath\Captura de tela 2025-09-19 130838.png"
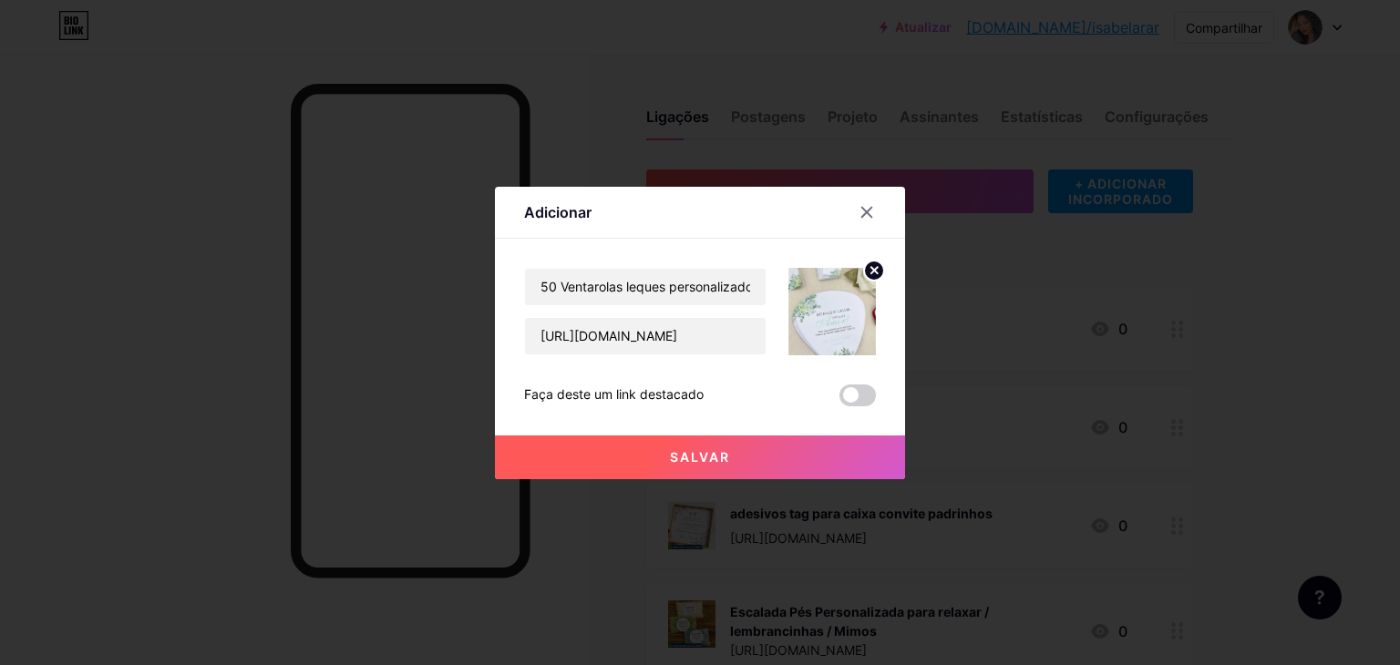
click at [810, 458] on button "Salvar" at bounding box center [700, 458] width 410 height 44
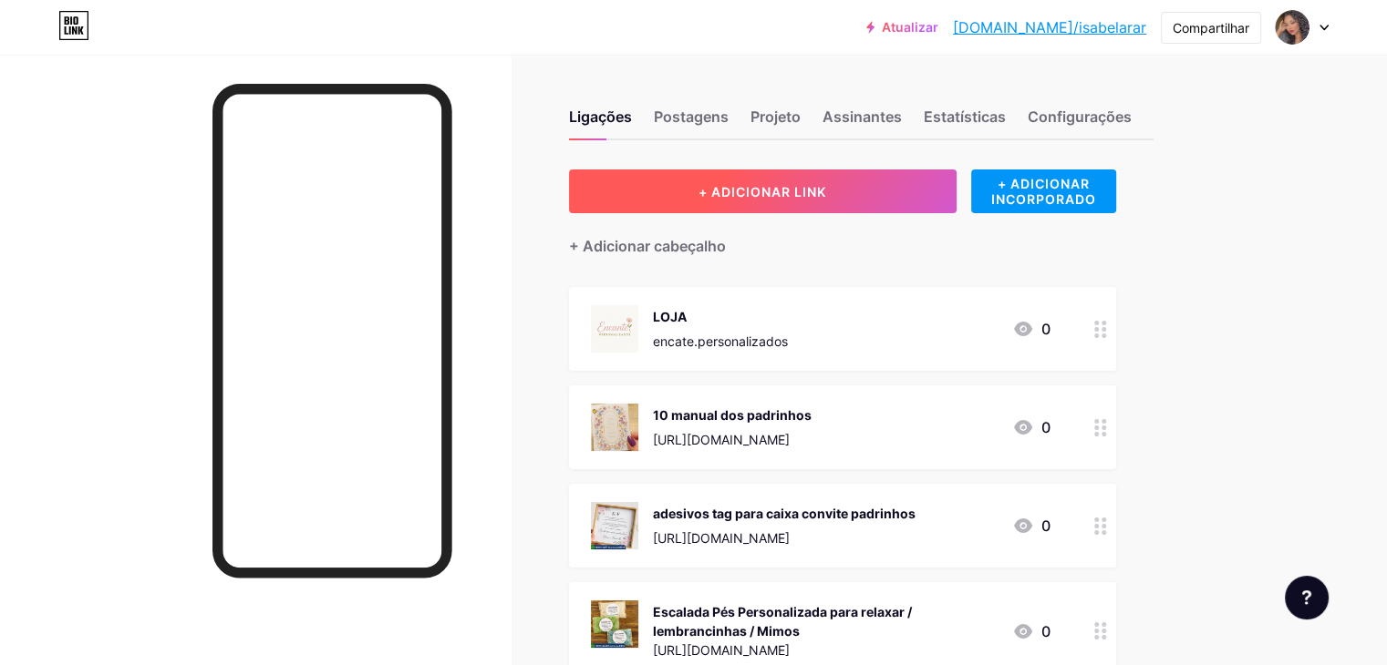
click at [687, 185] on button "+ ADICIONAR LINK" at bounding box center [762, 192] width 387 height 44
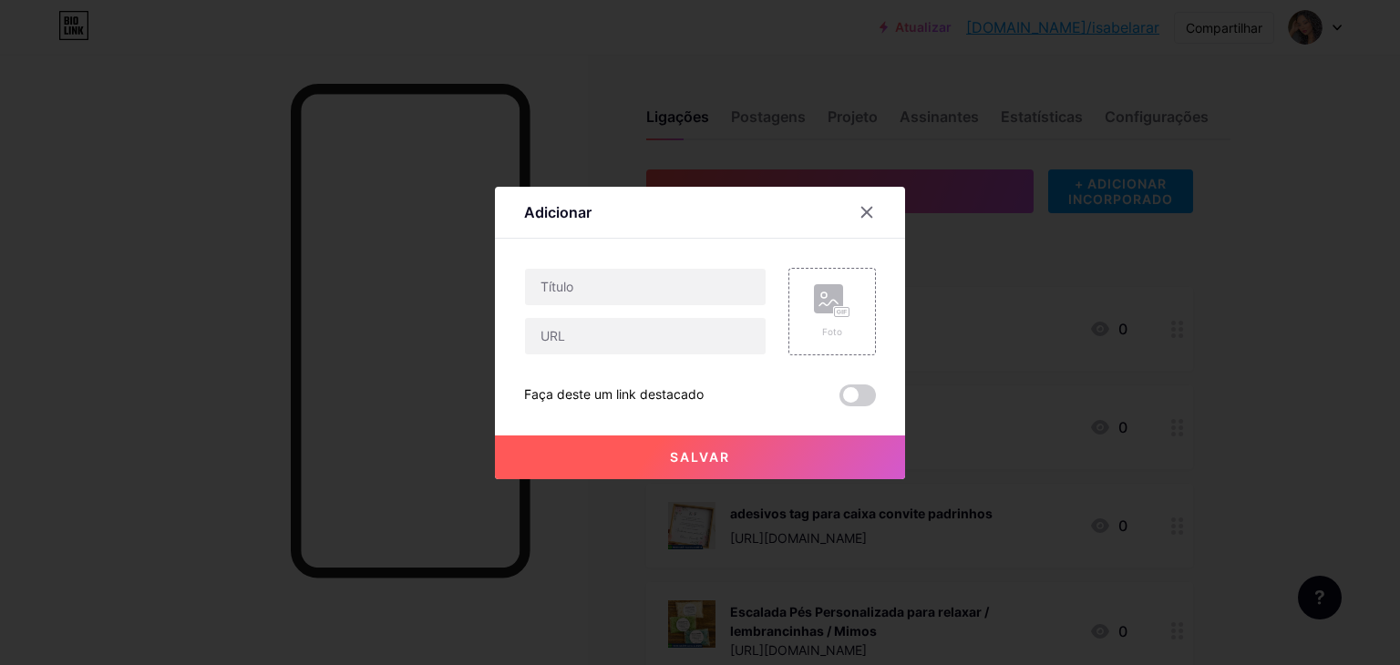
click at [575, 306] on div at bounding box center [645, 312] width 242 height 88
click at [579, 291] on input "text" at bounding box center [645, 287] width 241 height 36
paste input "6 manuais padrinhos de casamento"
type input "6 manuais padrinhos de casamento"
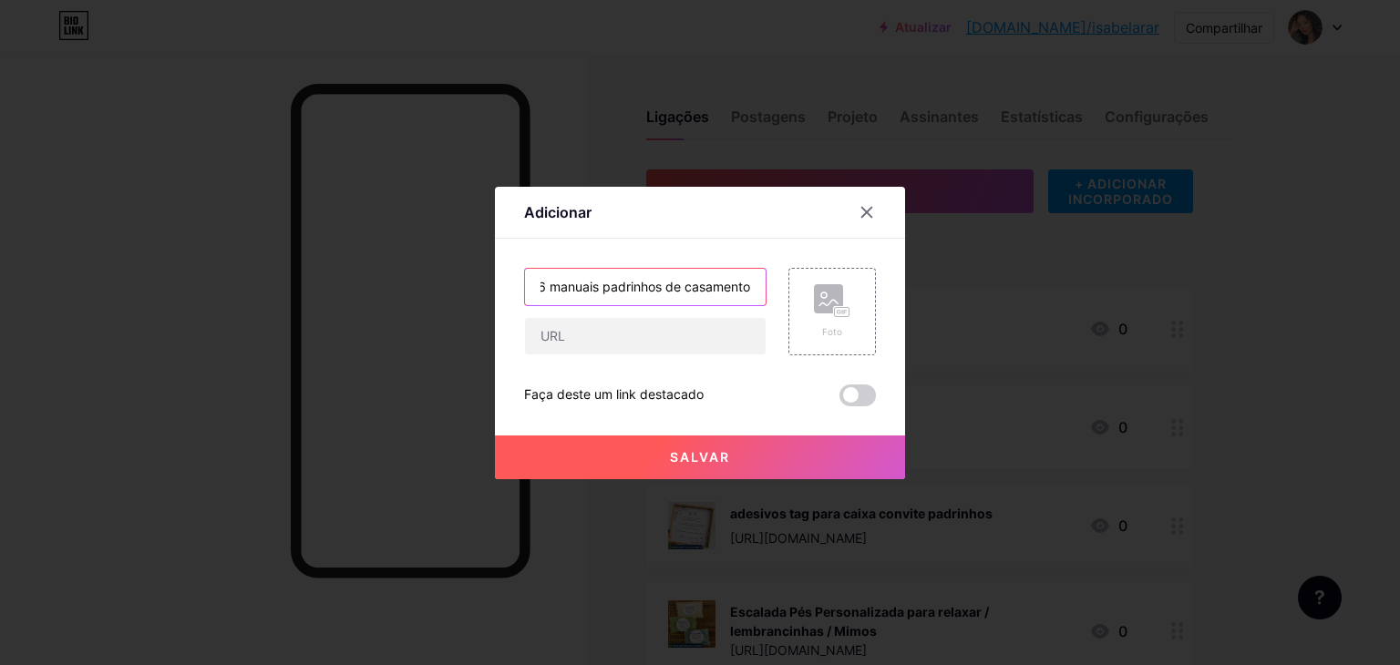
scroll to position [0, 0]
click at [676, 324] on input "text" at bounding box center [645, 336] width 241 height 36
paste input "https://shopee.com.br/6-manuais-padrinhos-de-casamento-i.875820570.22594399127"
type input "https://shopee.com.br/6-manuais-padrinhos-de-casamento-i.875820570.22594399127"
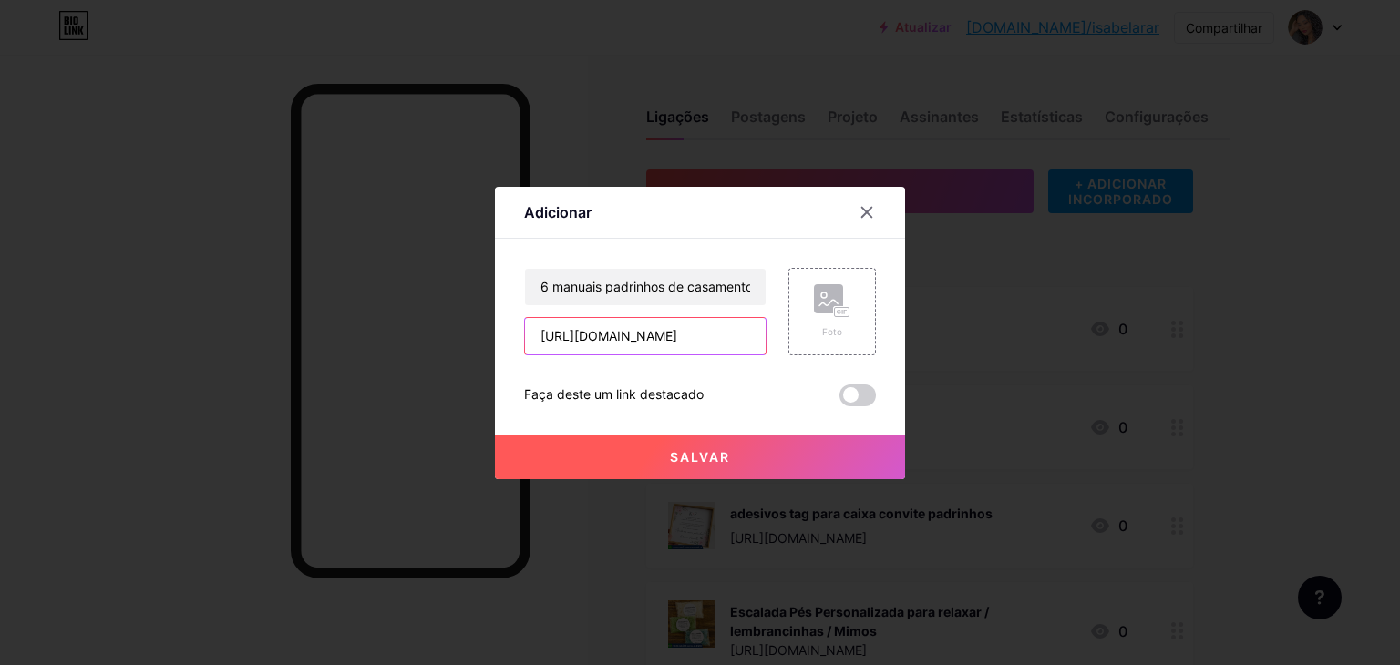
scroll to position [0, 0]
click at [831, 328] on font "Foto" at bounding box center [832, 331] width 20 height 11
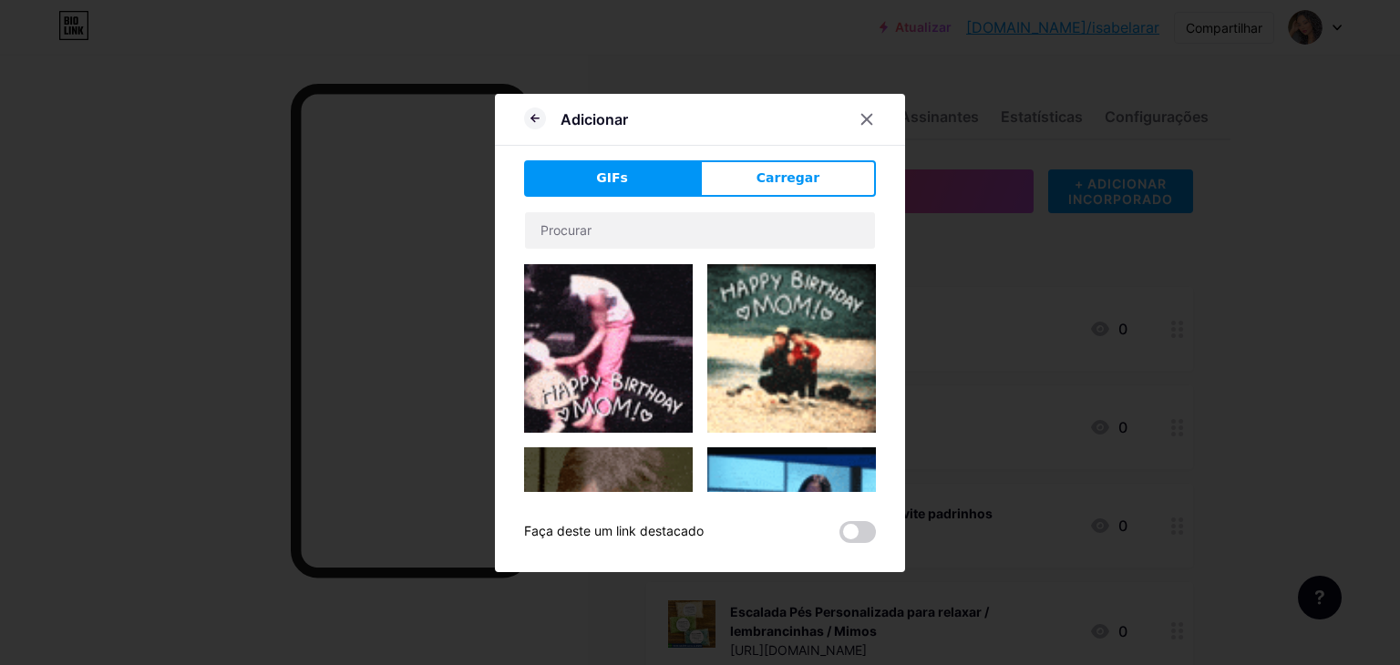
click at [787, 175] on font "Carregar" at bounding box center [788, 177] width 63 height 15
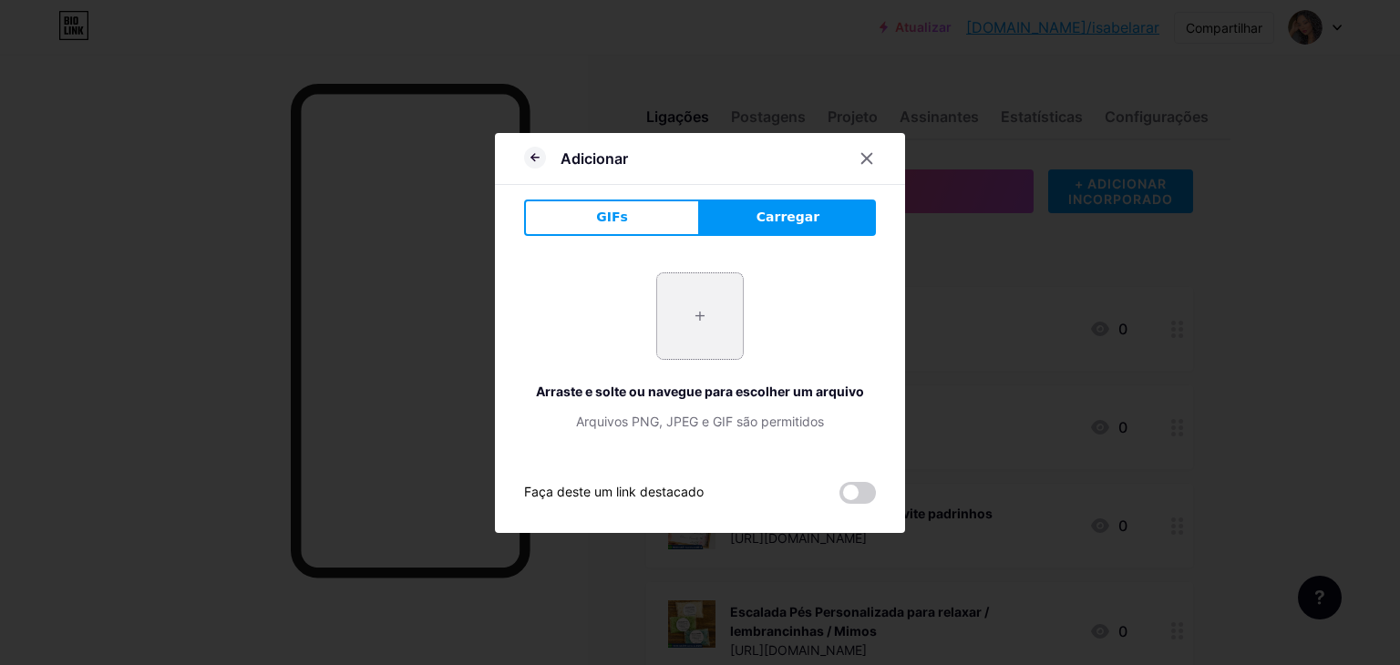
click at [711, 284] on input "file" at bounding box center [700, 316] width 86 height 86
type input "C:\fakepath\Captura de tela 2025-09-19 131100.png"
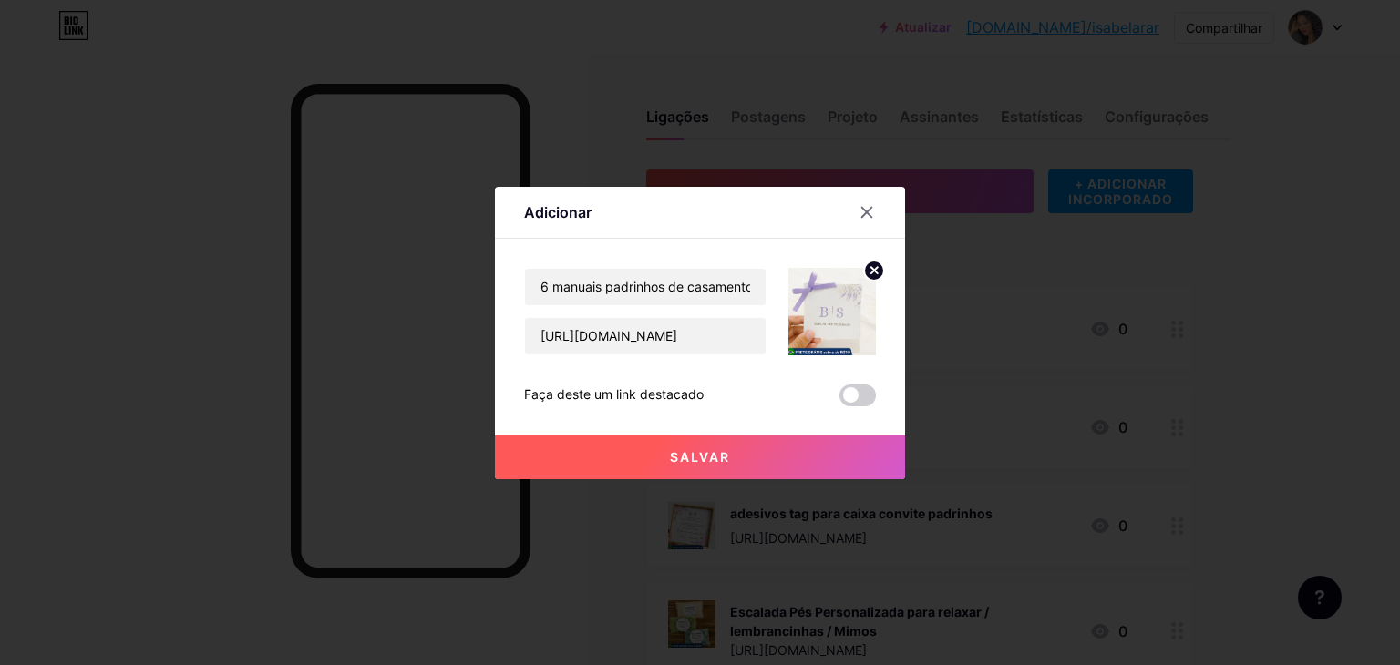
click at [795, 459] on button "Salvar" at bounding box center [700, 458] width 410 height 44
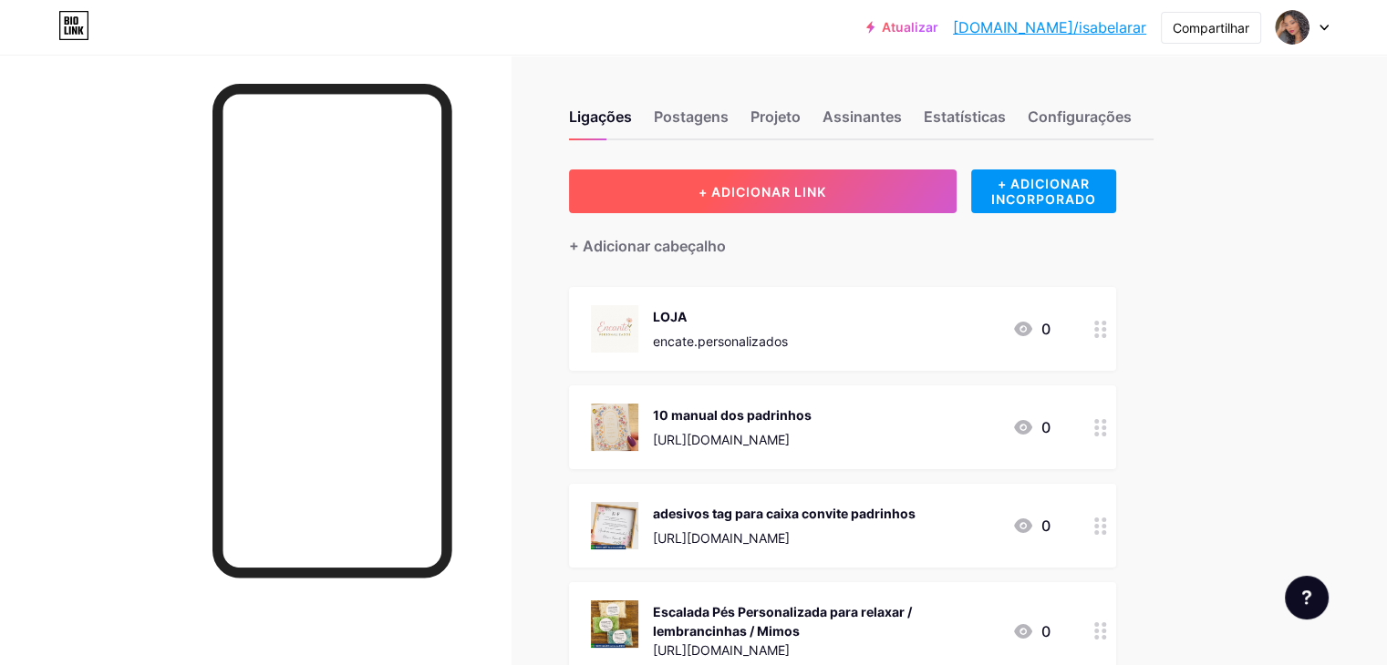
click at [855, 211] on button "+ ADICIONAR LINK" at bounding box center [762, 192] width 387 height 44
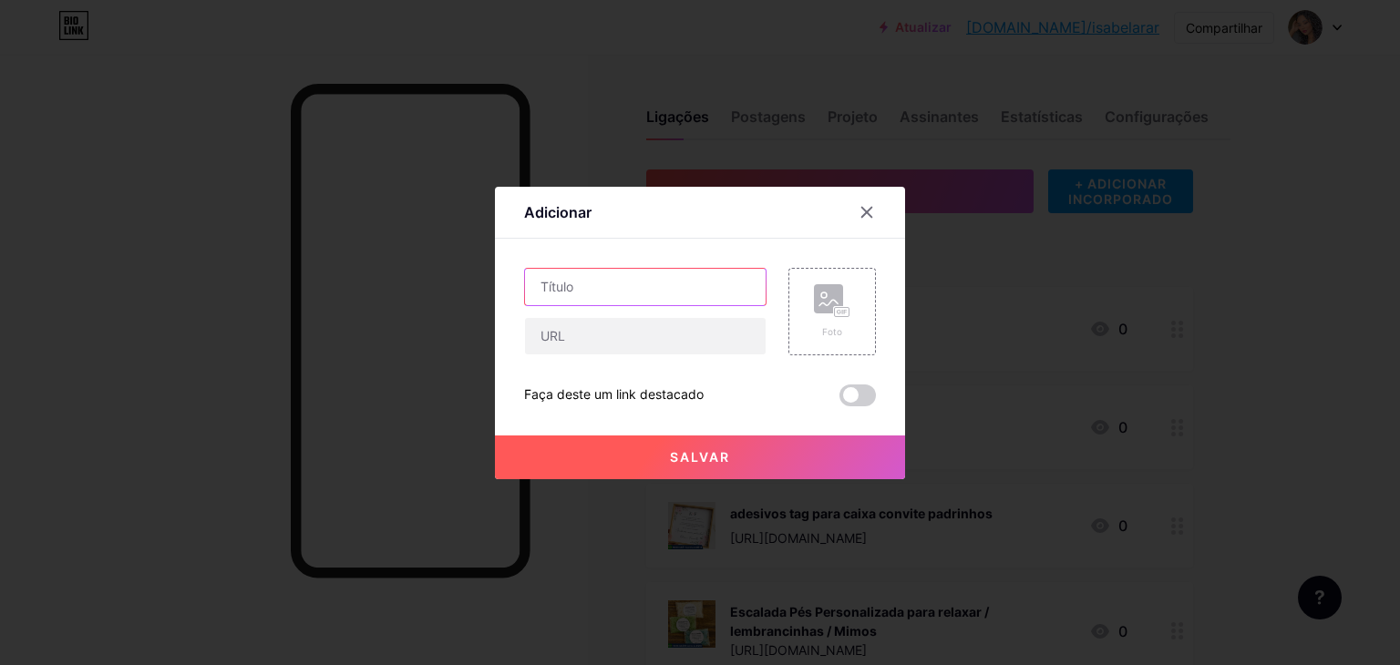
click at [653, 289] on input "text" at bounding box center [645, 287] width 241 height 36
paste input "8 manual dos padrinhos"
type input "8 manual dos padrinhos"
click at [667, 340] on input "text" at bounding box center [645, 336] width 241 height 36
paste input "https://shopee.com.br/8-manual-dos-padrinhos-i.875820570.22594399058"
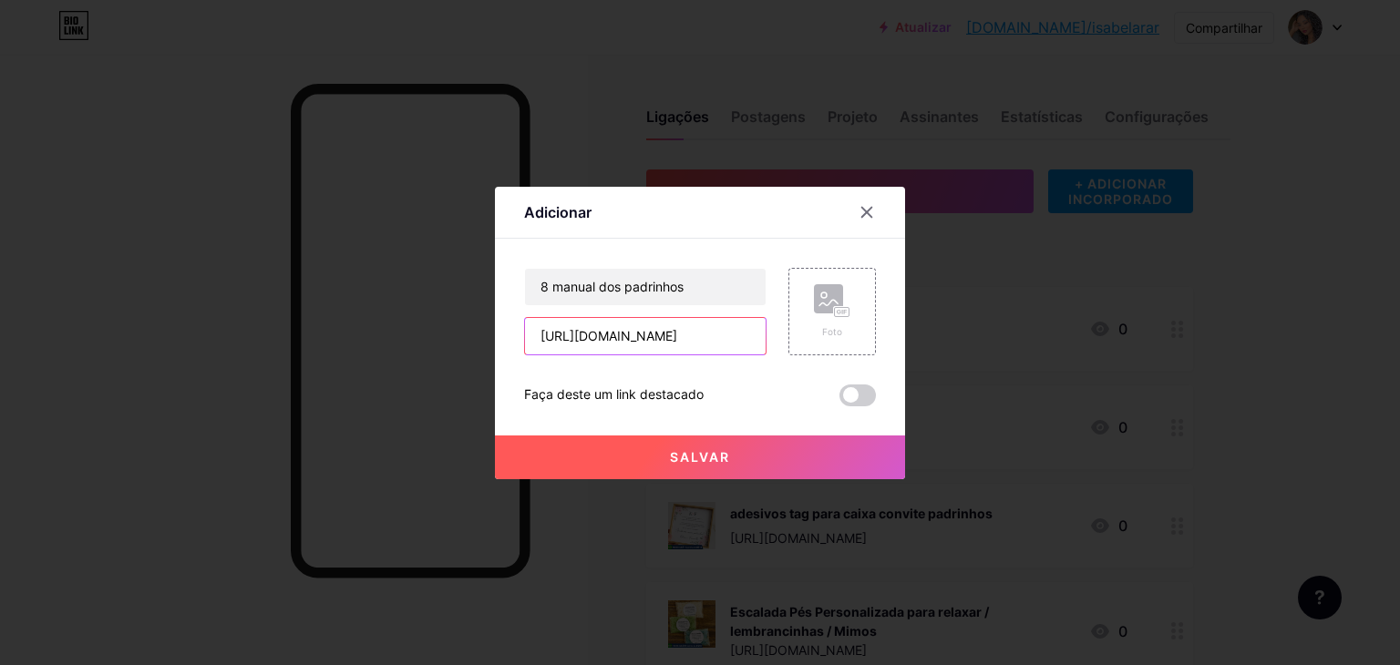
scroll to position [0, 250]
drag, startPoint x: 667, startPoint y: 340, endPoint x: 842, endPoint y: 345, distance: 175.1
click at [782, 351] on div "8 manual dos padrinhos https://shopee.com.br/8-manual-dos-padrinhos-i.875820570…" at bounding box center [700, 312] width 352 height 88
type input "https://shopee.com.br/8-manual-dos-padrinhos-i.875820570.22594399058"
click at [851, 344] on div "Foto" at bounding box center [833, 312] width 88 height 88
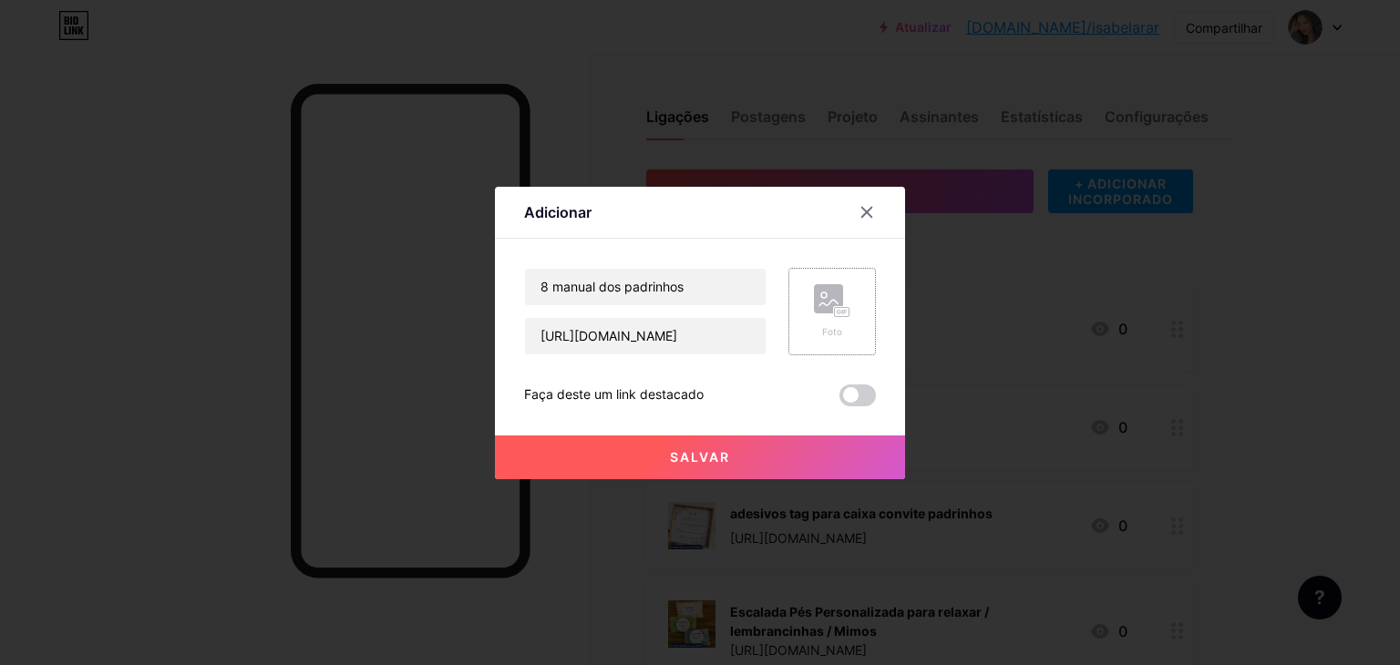
scroll to position [0, 0]
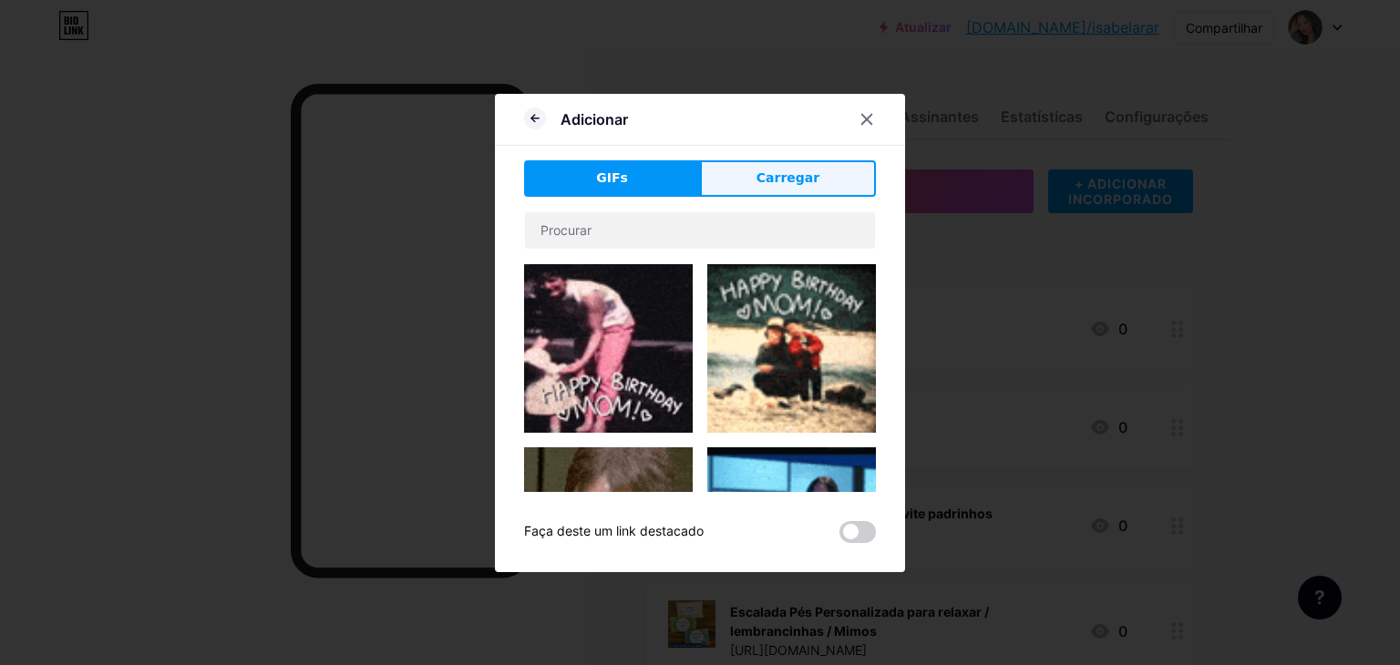
click at [784, 162] on button "Carregar" at bounding box center [788, 178] width 176 height 36
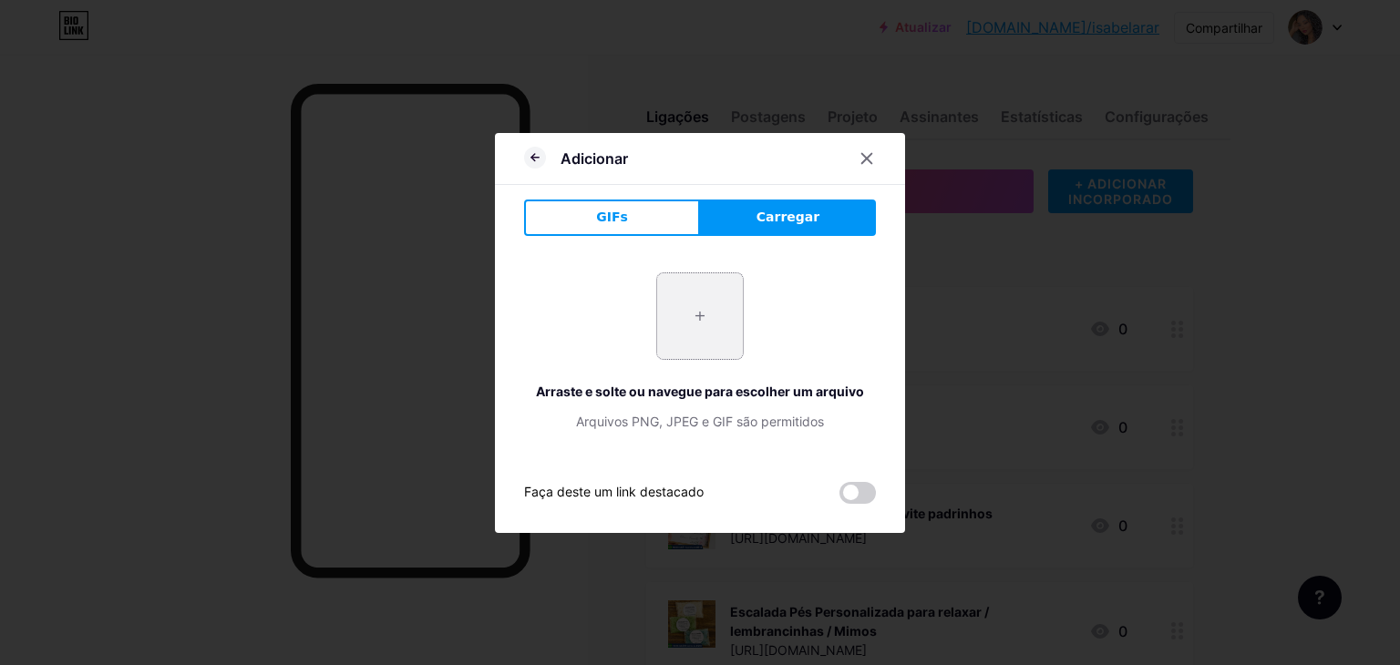
click at [699, 304] on input "file" at bounding box center [700, 316] width 86 height 86
type input "C:\fakepath\Captura de tela 2025-09-19 131100.png"
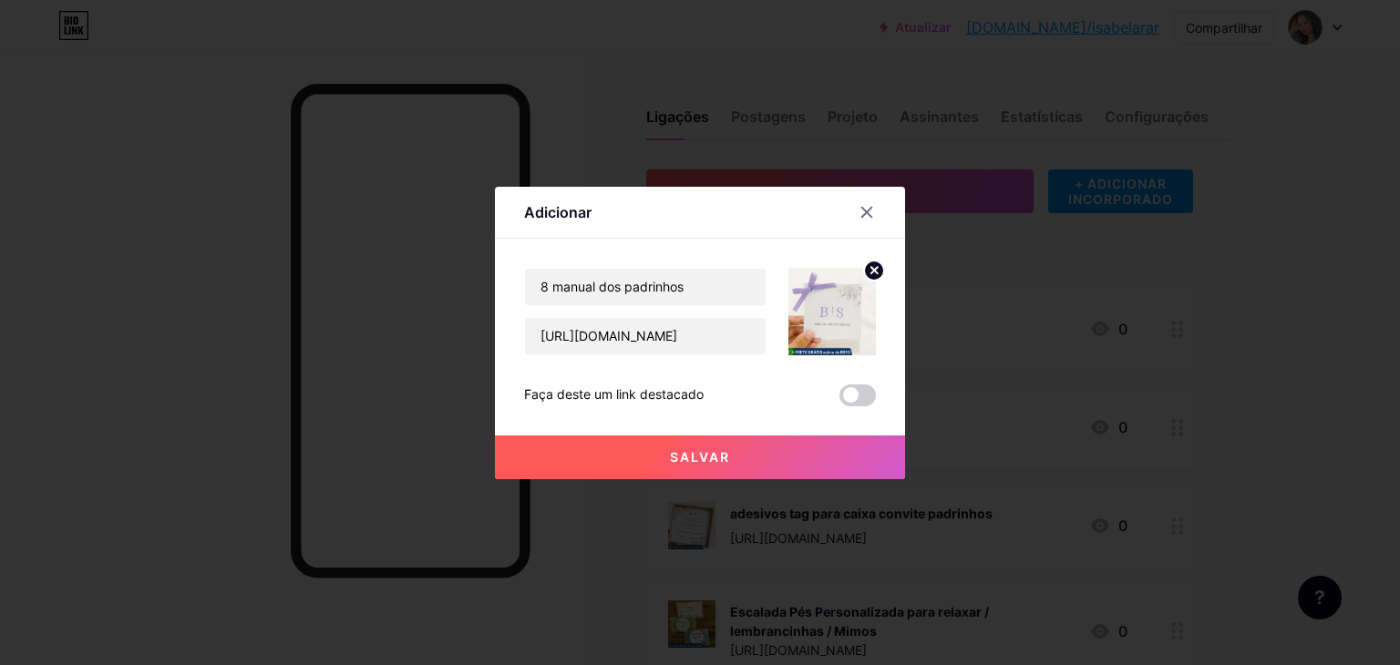
click at [790, 461] on button "Salvar" at bounding box center [700, 458] width 410 height 44
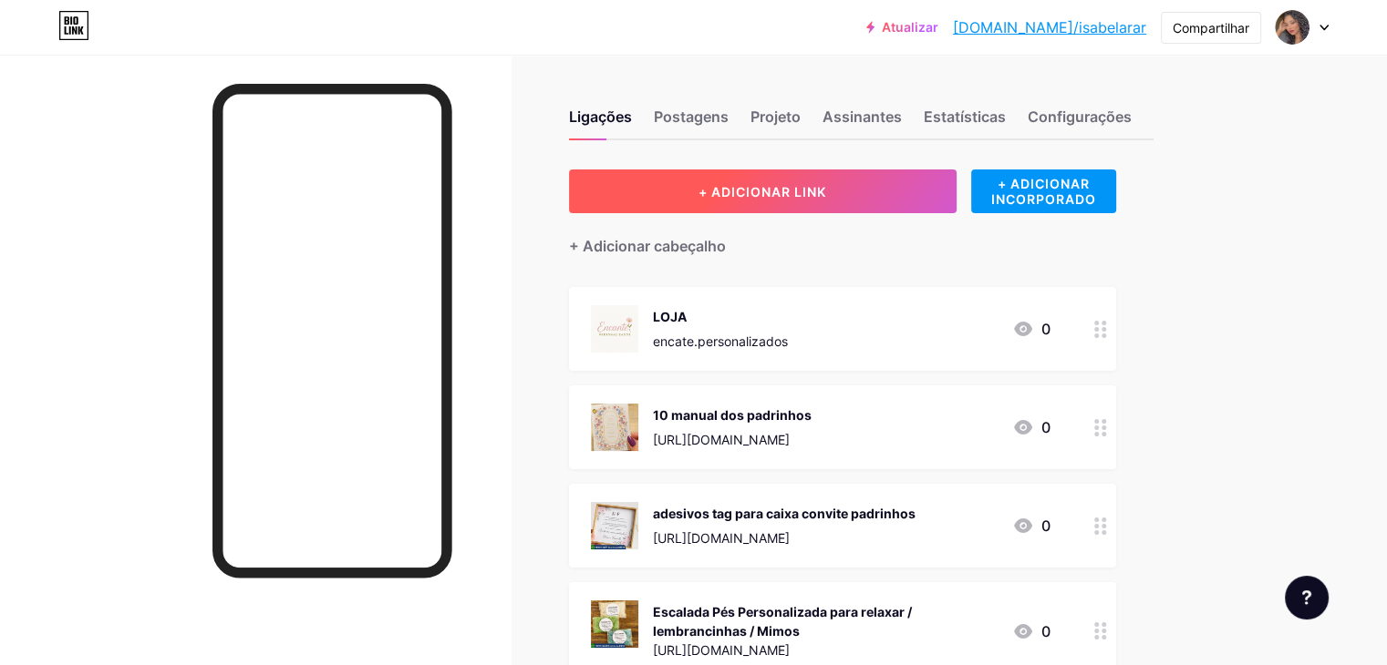
click at [726, 201] on button "+ ADICIONAR LINK" at bounding box center [762, 192] width 387 height 44
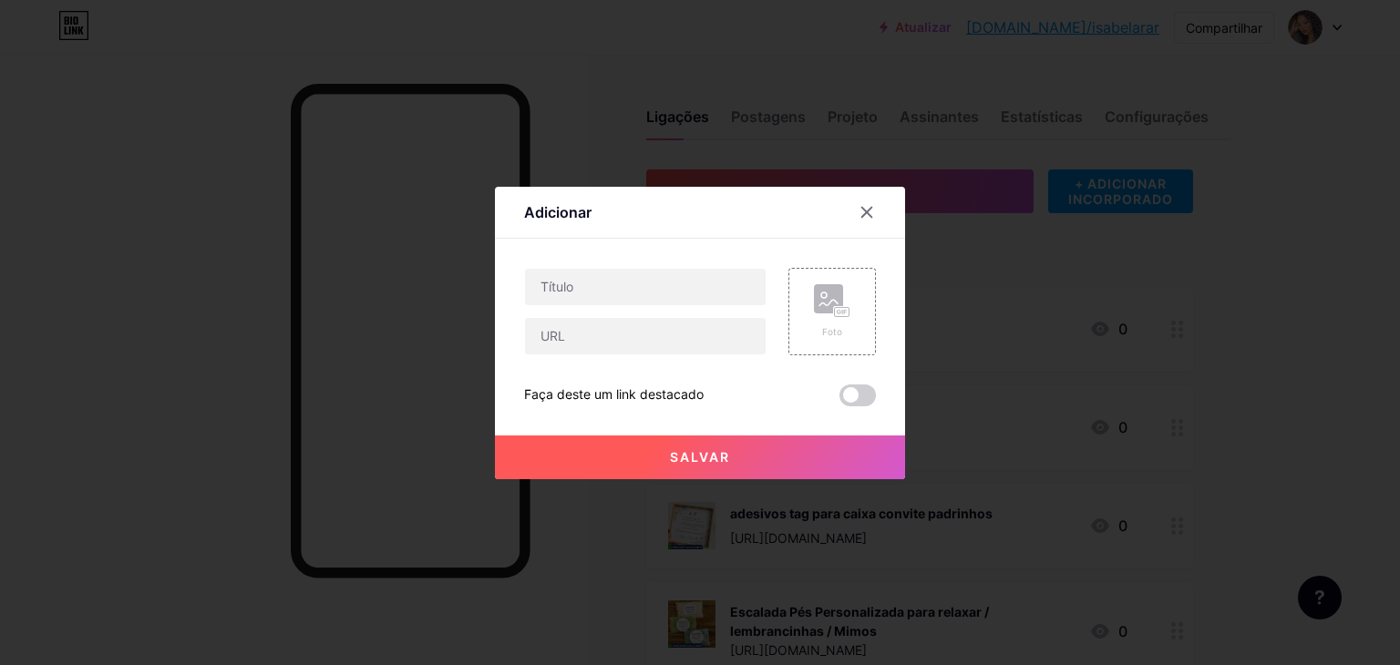
click at [731, 267] on div "Contente YouTube Reproduza vídeos do YouTube sem sair da sua página. ADICIONAR …" at bounding box center [700, 323] width 352 height 168
click at [730, 294] on input "text" at bounding box center [645, 287] width 241 height 36
paste input "10 tag para caixa padrinhos grande"
type input "10 tag para caixa padrinhos grande"
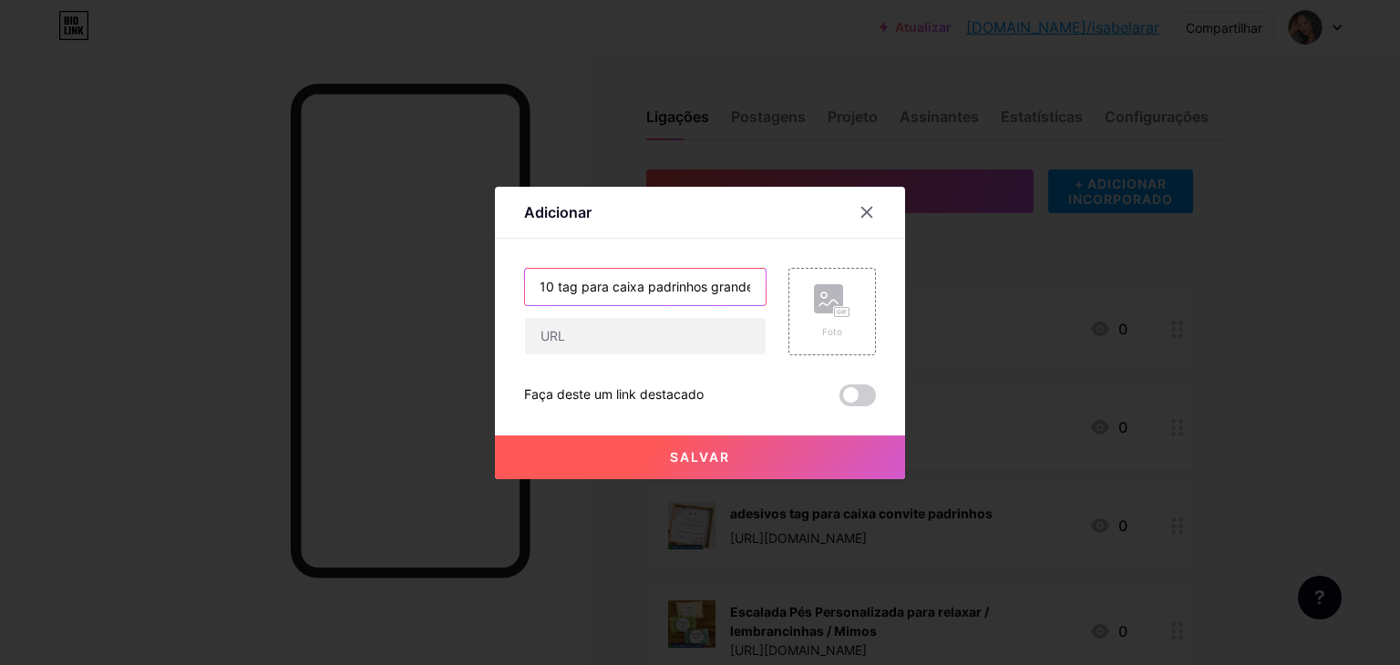
scroll to position [0, 0]
click at [673, 332] on input "text" at bounding box center [645, 336] width 241 height 36
paste input "https://shopee.com.br/10-tag-para-caixa-padrinhos-grande-i.875820570.22498903964"
type input "https://shopee.com.br/10-tag-para-caixa-padrinhos-grande-i.875820570.22498903964"
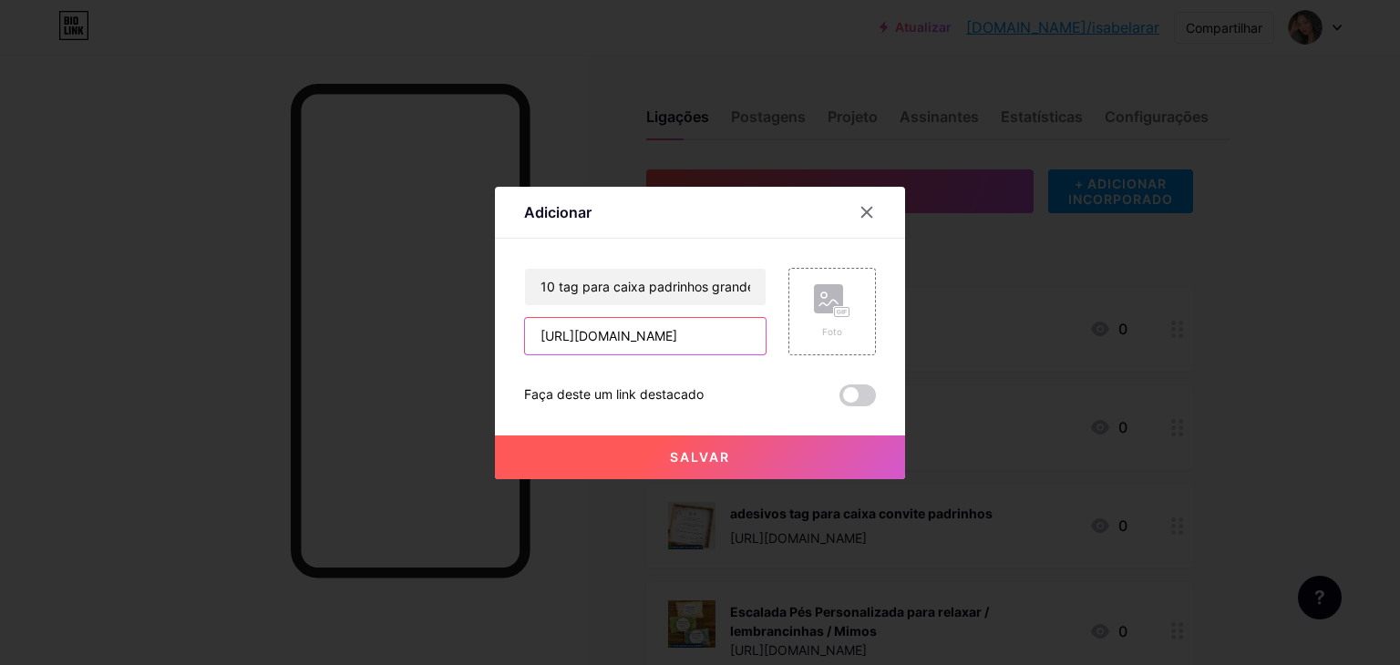
scroll to position [0, 0]
click at [829, 326] on font "Foto" at bounding box center [832, 331] width 20 height 11
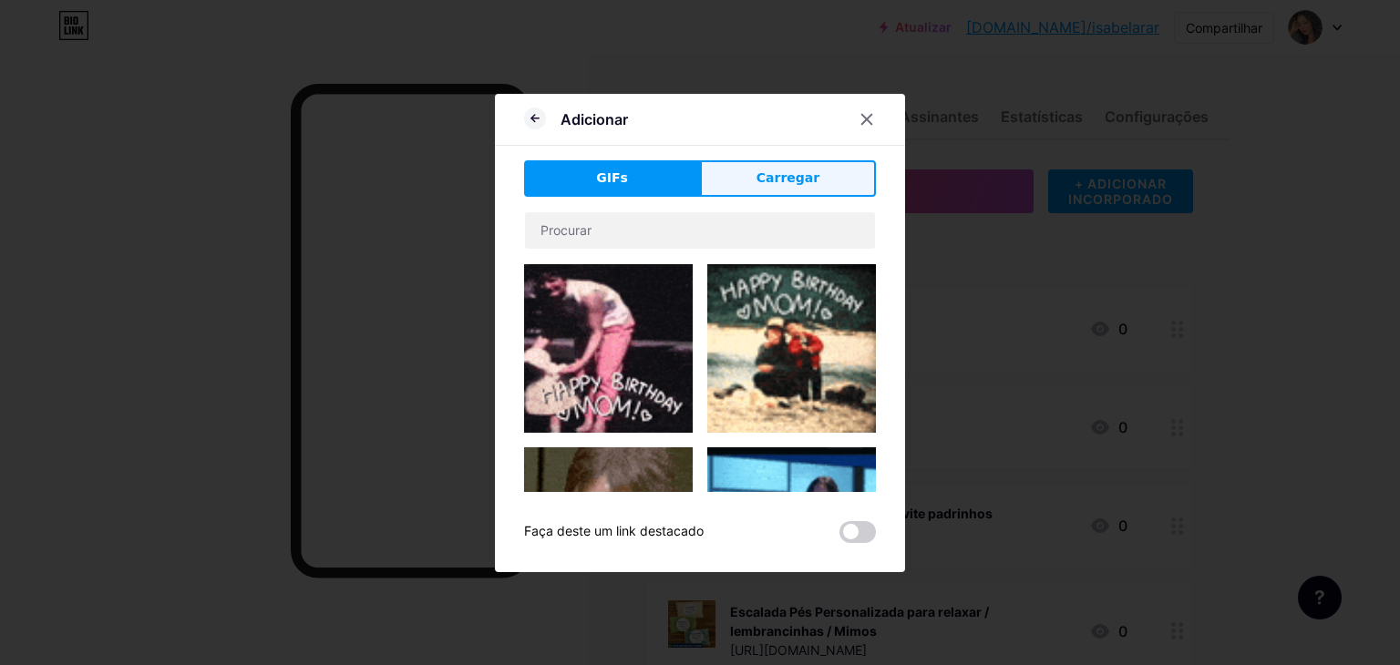
click at [719, 178] on button "Carregar" at bounding box center [788, 178] width 176 height 36
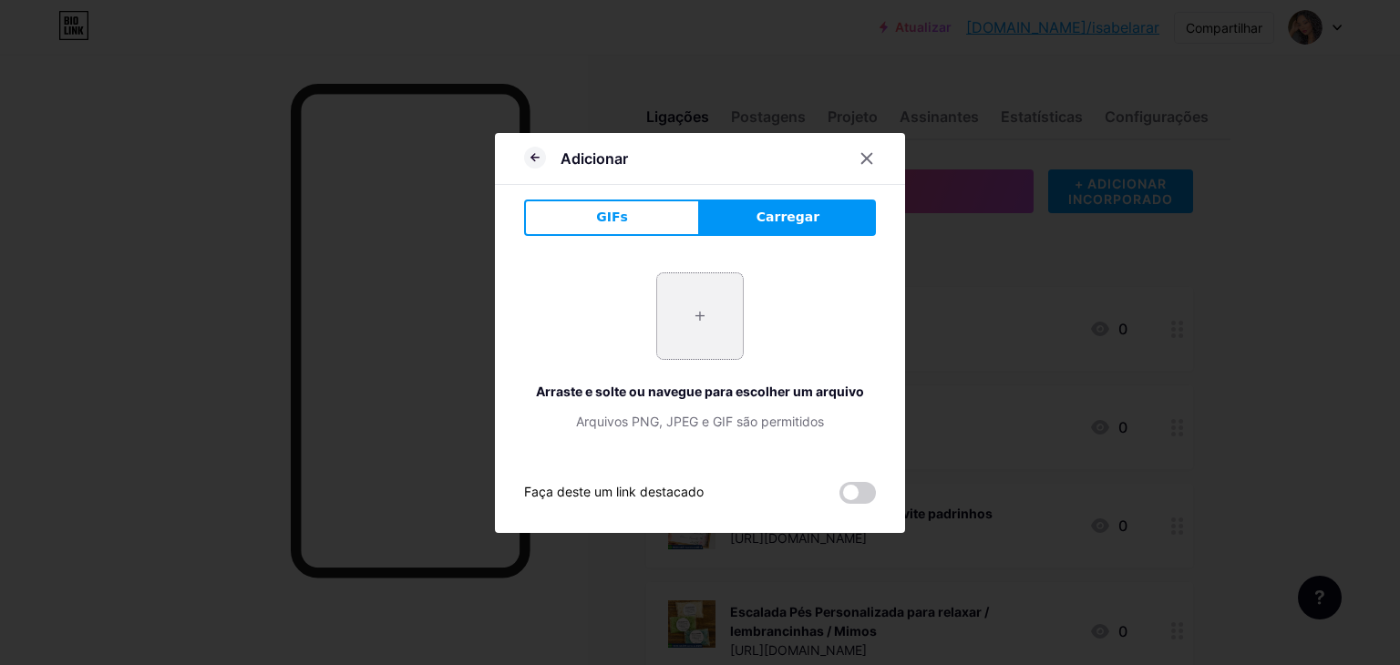
drag, startPoint x: 721, startPoint y: 242, endPoint x: 699, endPoint y: 290, distance: 53.0
click at [721, 250] on div "GIFs Carregar Contente YouTube Reproduza vídeos do YouTube sem sair da sua pági…" at bounding box center [700, 352] width 352 height 304
click at [696, 295] on input "file" at bounding box center [700, 316] width 86 height 86
type input "C:\fakepath\Captura de tela 2025-09-19 131222.png"
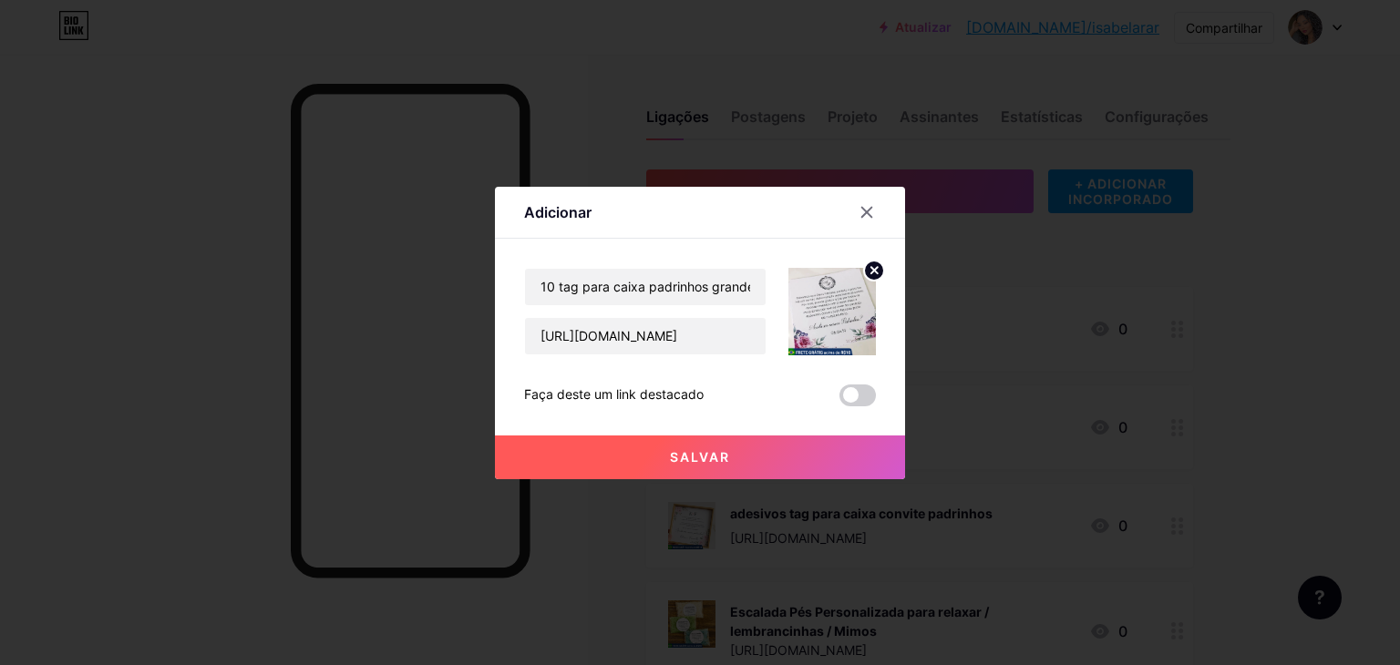
click at [727, 453] on font "Salvar" at bounding box center [700, 456] width 60 height 15
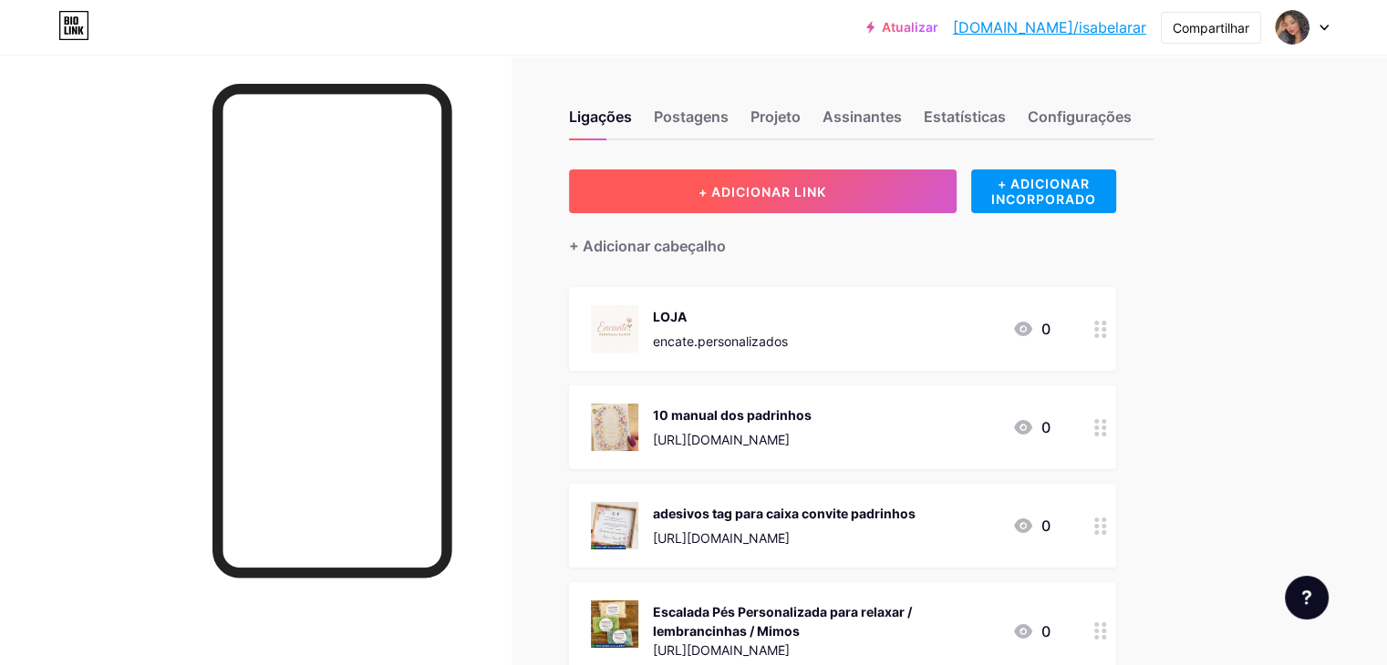
click at [826, 198] on font "+ ADICIONAR LINK" at bounding box center [762, 191] width 128 height 15
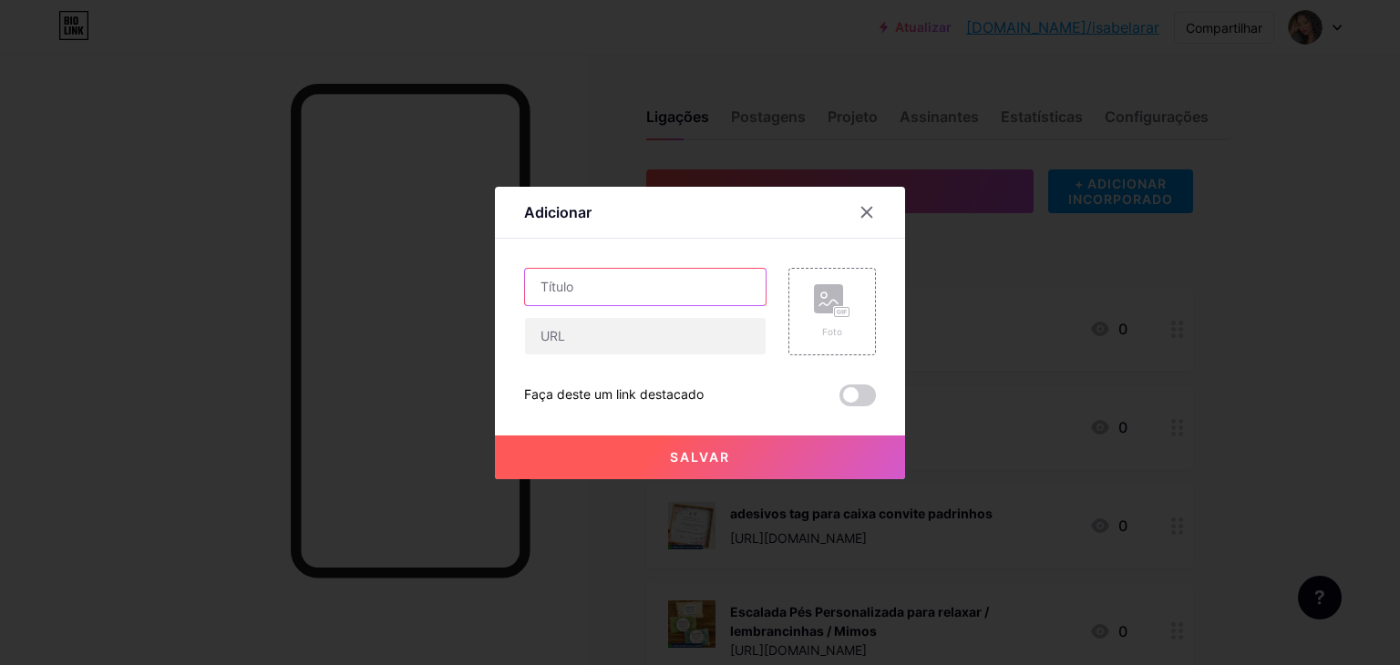
click at [607, 301] on input "text" at bounding box center [645, 287] width 241 height 36
paste input "10 Tag Adesivo Para Caixa Padrinhos Média"
type input "10 Tag Adesivo Para Caixa Padrinhos Média"
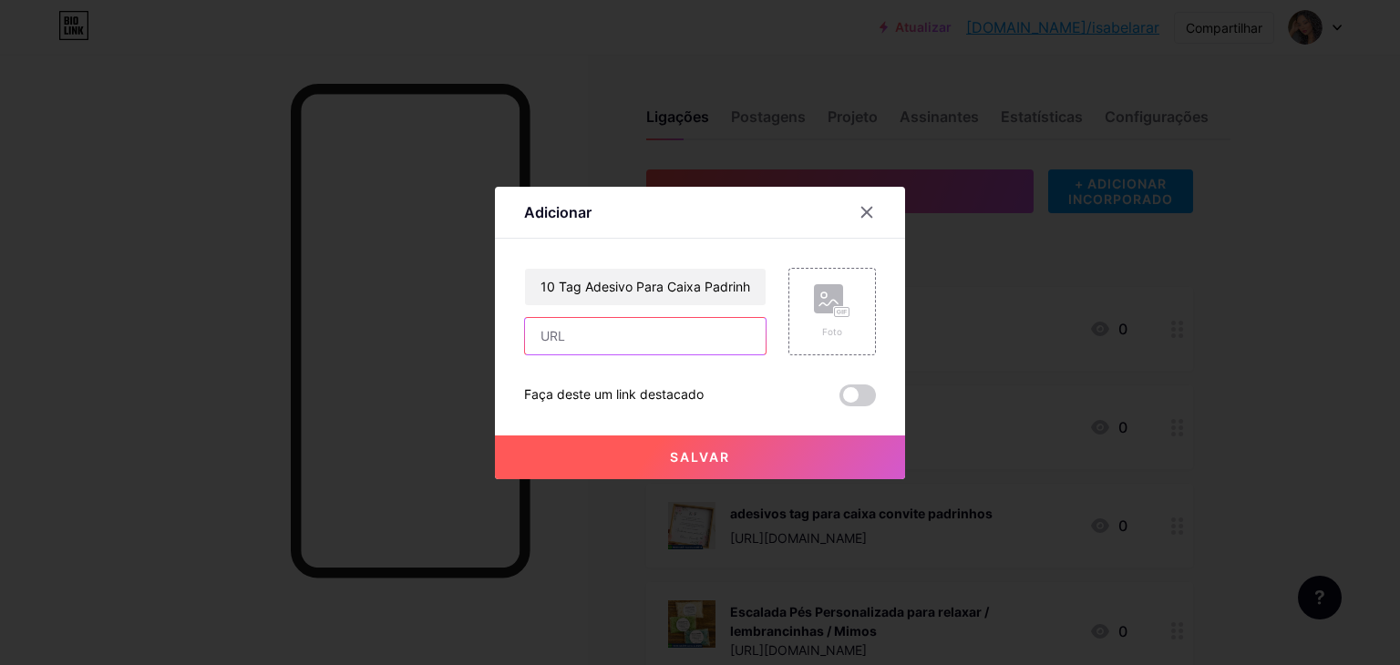
click at [644, 343] on input "text" at bounding box center [645, 336] width 241 height 36
paste input "https://shopee.com.br/10-Tag-Adesivo-Para-Caixa-Padrinhos-M%C3%A9dia-i.87582057…"
type input "https://shopee.com.br/10-Tag-Adesivo-Para-Caixa-Padrinhos-M%C3%A9dia-i.87582057…"
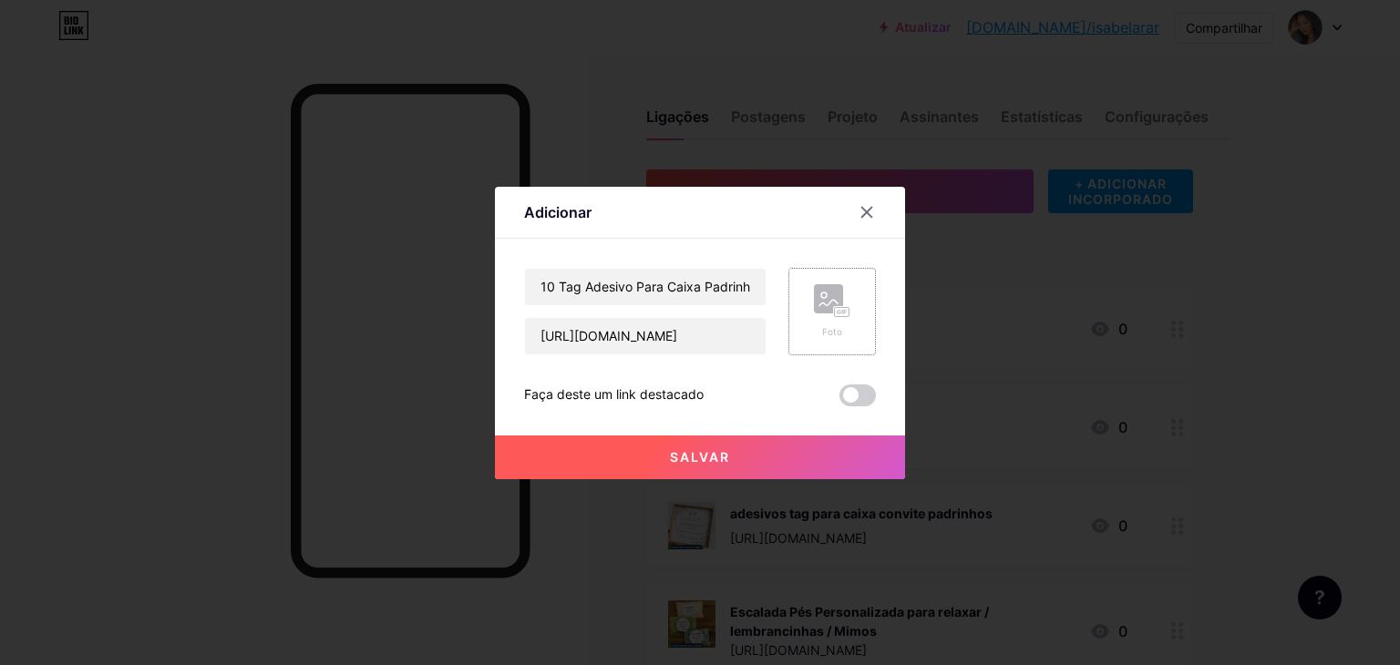
click at [842, 342] on div "Foto" at bounding box center [833, 312] width 88 height 88
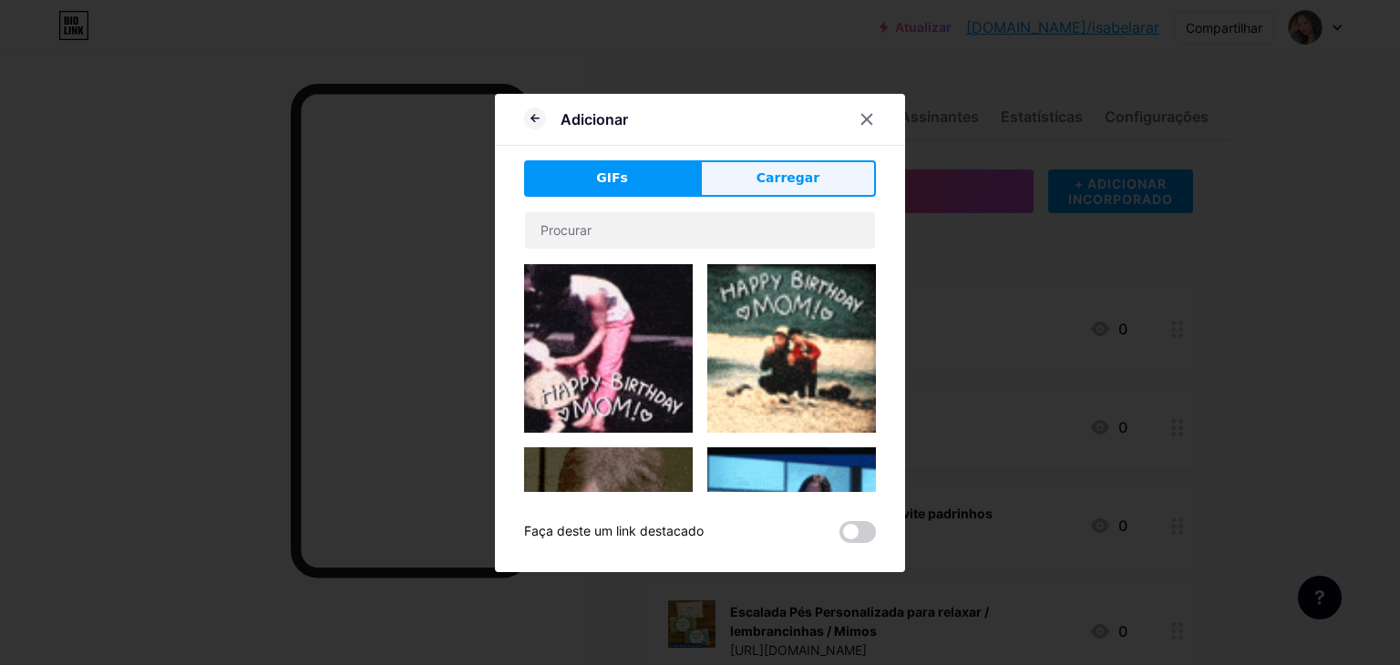
click at [704, 172] on button "Carregar" at bounding box center [788, 178] width 176 height 36
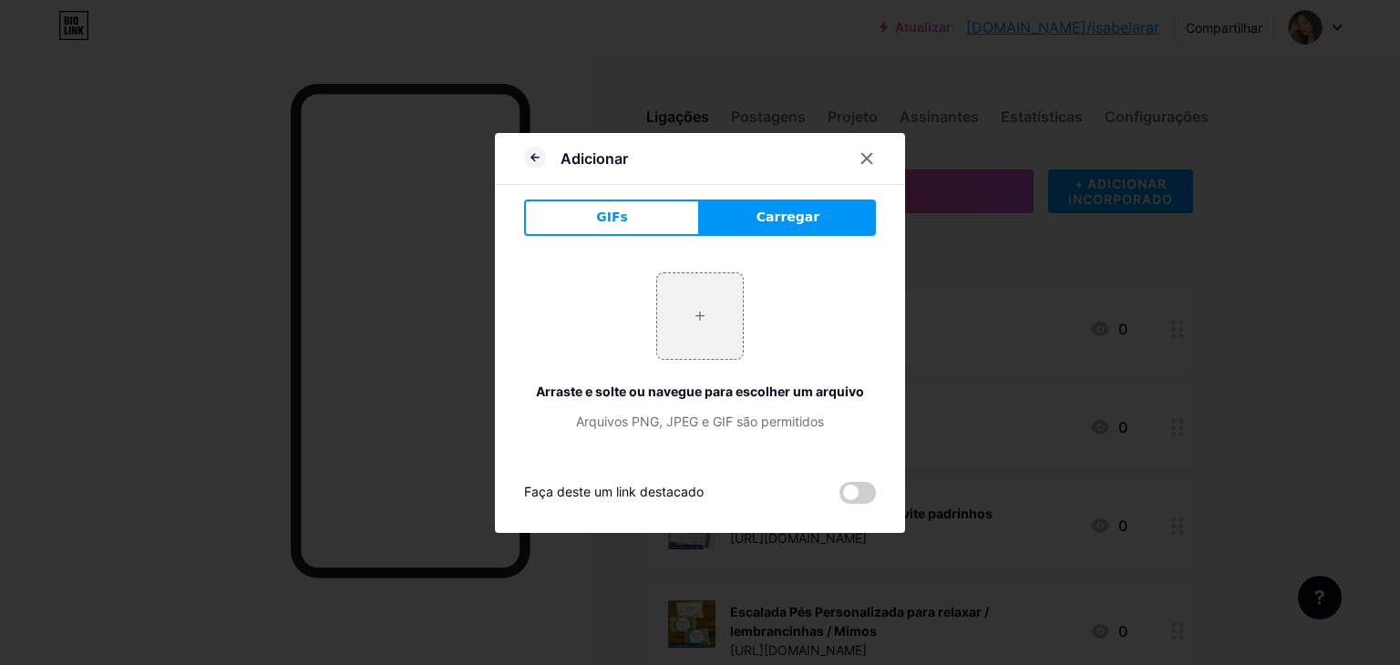
click at [721, 371] on div "+ Arraste e solte ou navegue para escolher um arquivo Arquivos PNG, JPEG e GIF …" at bounding box center [700, 352] width 352 height 159
click at [717, 346] on input "file" at bounding box center [700, 316] width 86 height 86
type input "C:\fakepath\Captura de tela 2025-09-19 131305.png"
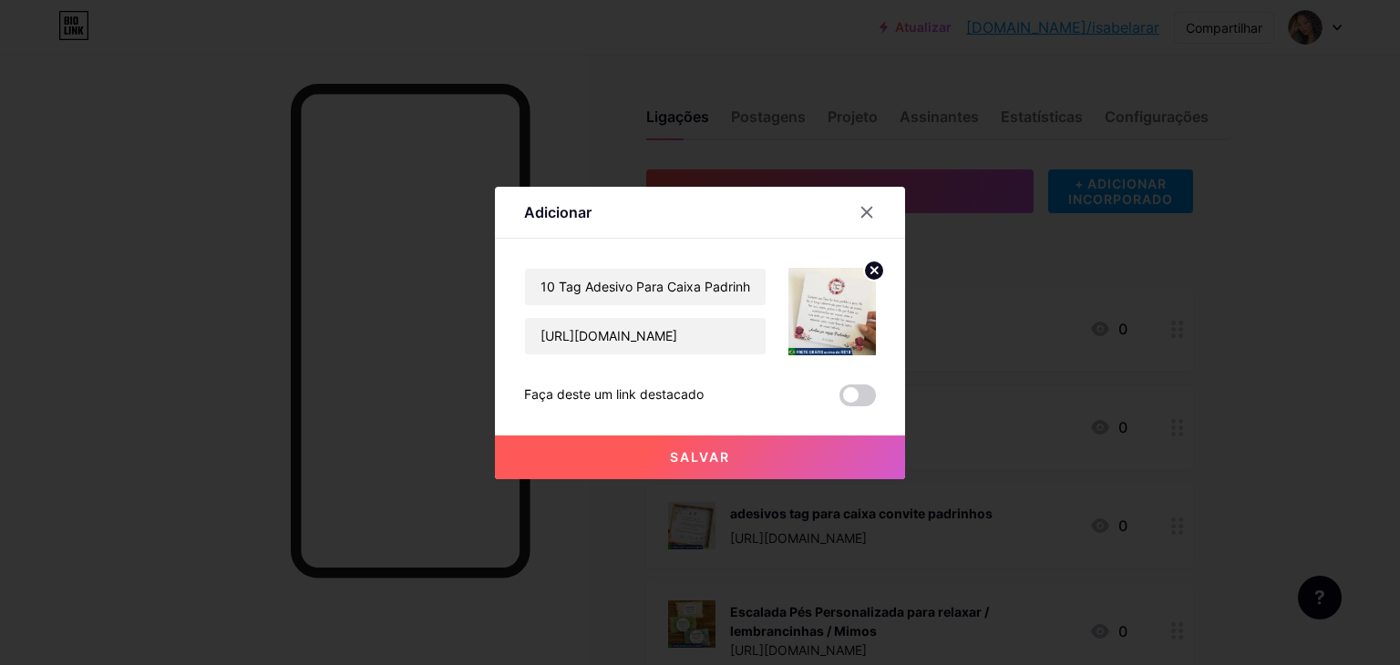
click at [737, 482] on div at bounding box center [700, 332] width 1400 height 665
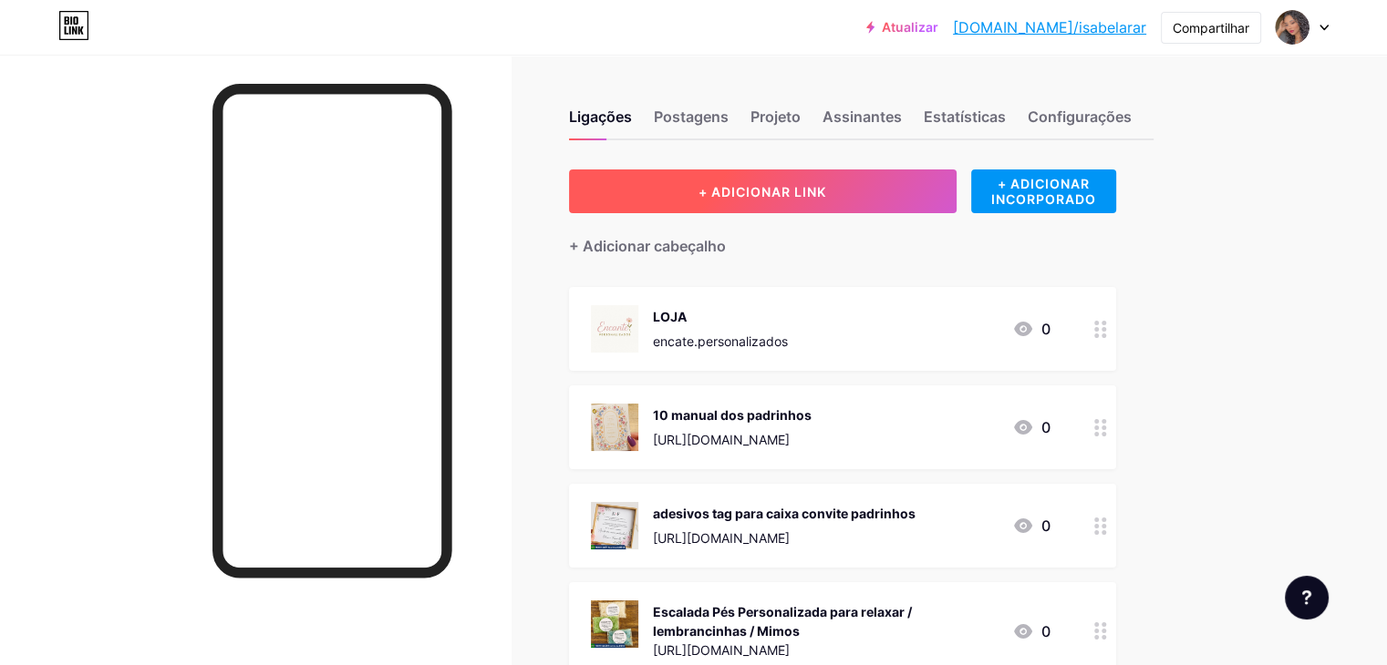
click at [945, 201] on button "+ ADICIONAR LINK" at bounding box center [762, 192] width 387 height 44
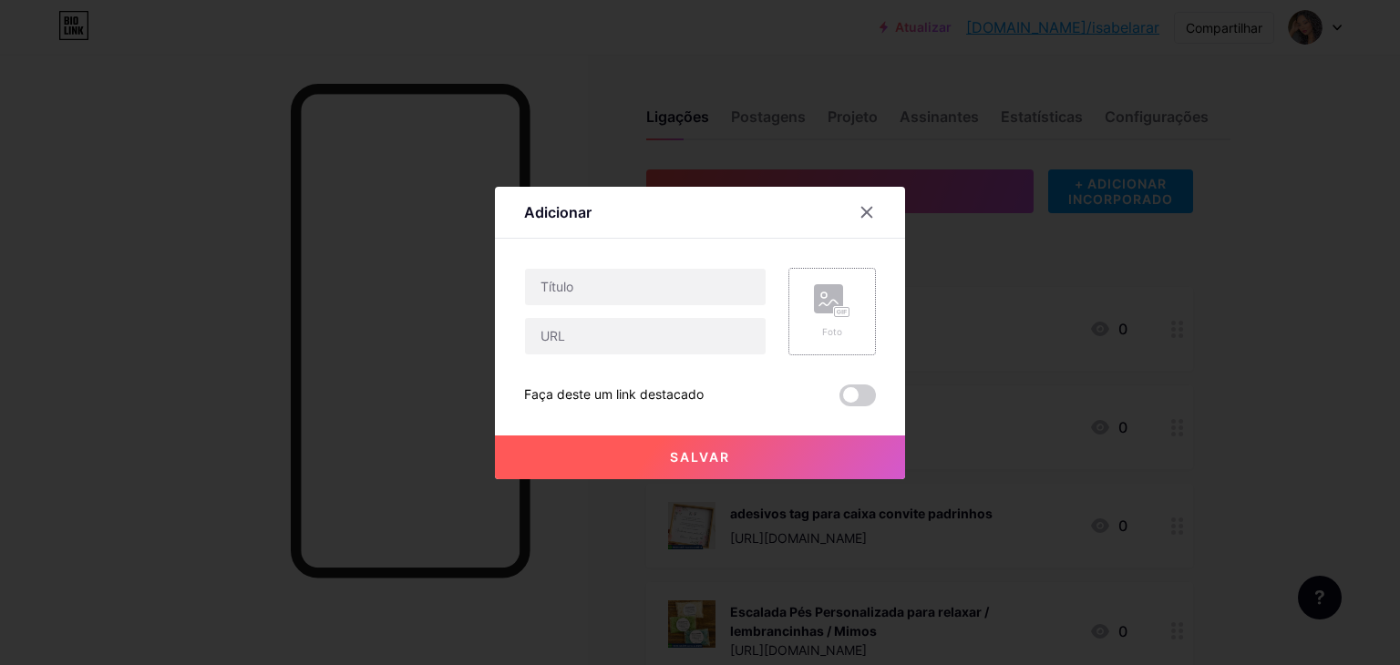
click at [851, 298] on div "Foto" at bounding box center [833, 312] width 88 height 88
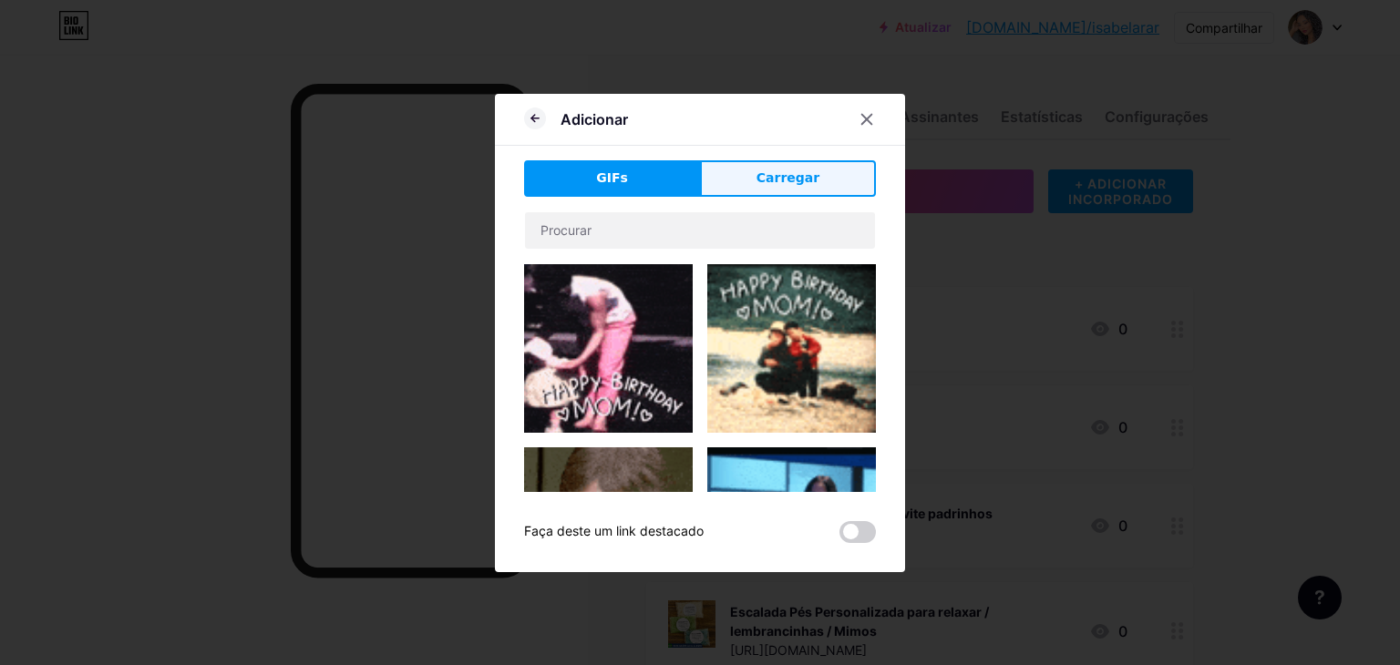
click at [761, 187] on button "Carregar" at bounding box center [788, 178] width 176 height 36
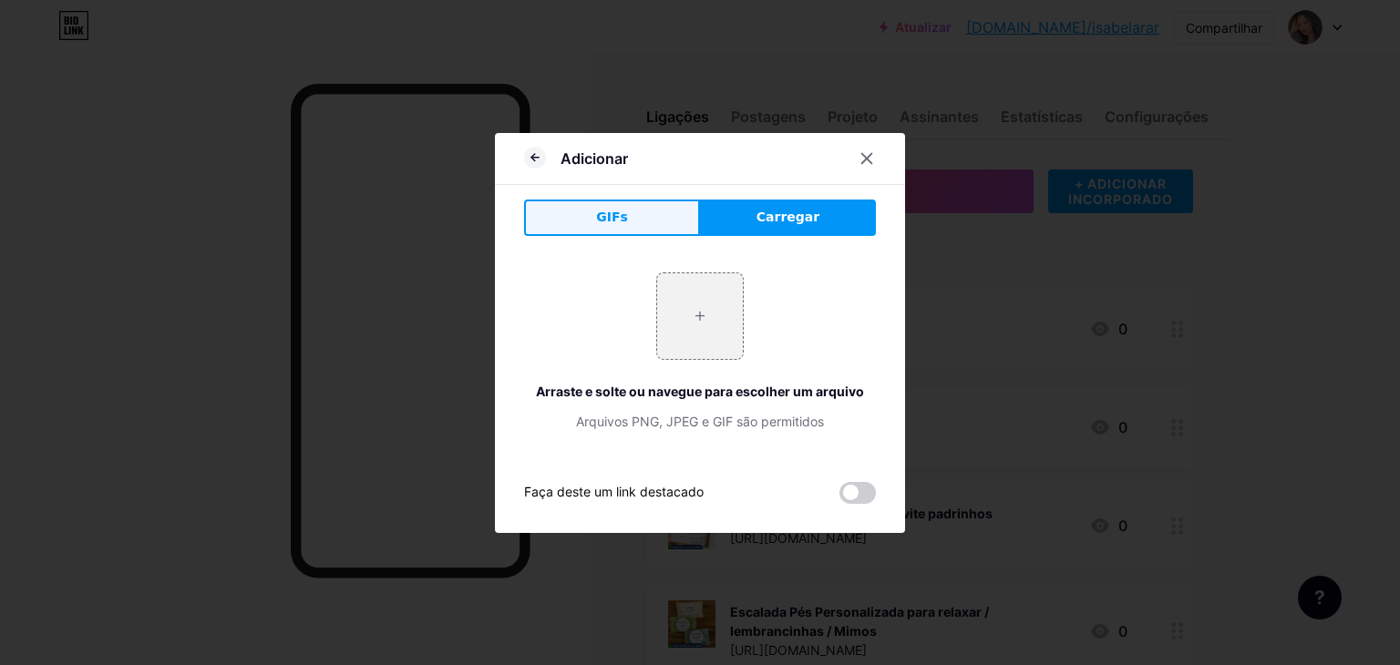
click at [644, 216] on button "GIFs" at bounding box center [612, 218] width 176 height 36
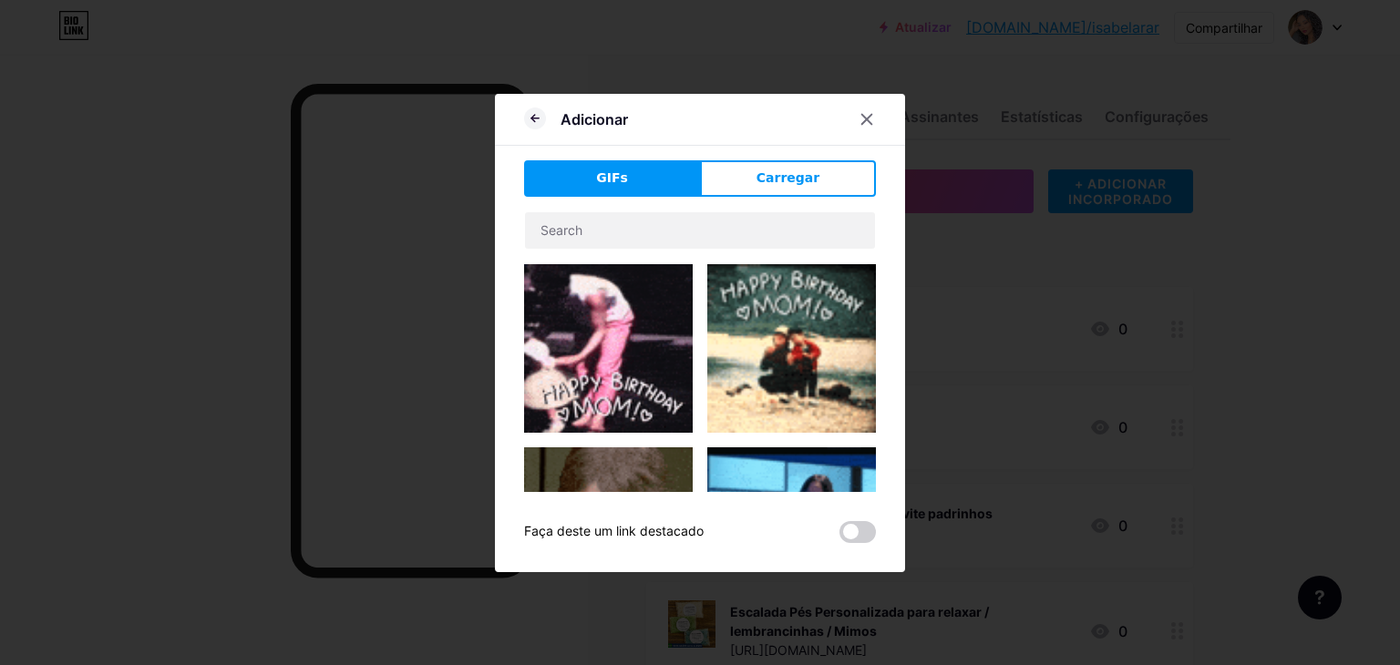
click at [895, 151] on div "Adicionar GIFs Carregar Contente YouTube Reproduza vídeos do YouTube sem sair d…" at bounding box center [700, 333] width 410 height 479
click at [832, 175] on button "Carregar" at bounding box center [788, 178] width 176 height 36
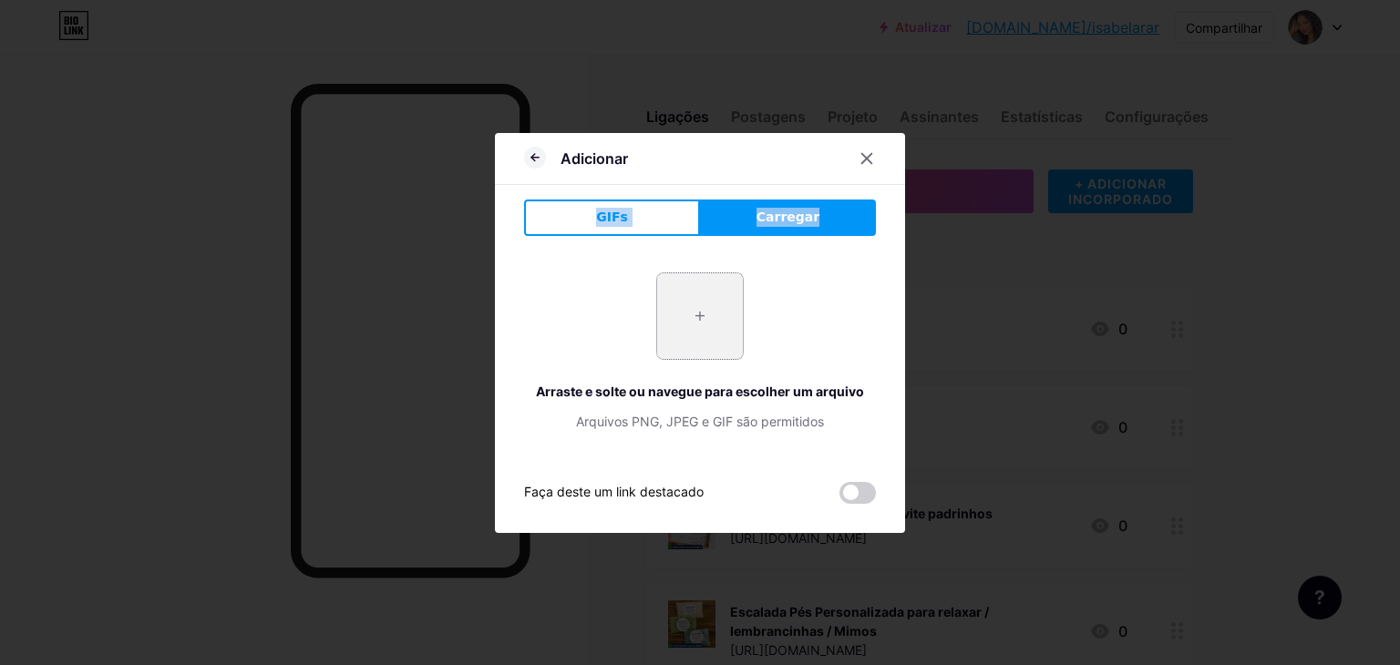
click at [692, 313] on input "file" at bounding box center [700, 316] width 86 height 86
type input "C:\fakepath\Captura de tela 2025-09-19 131305.png"
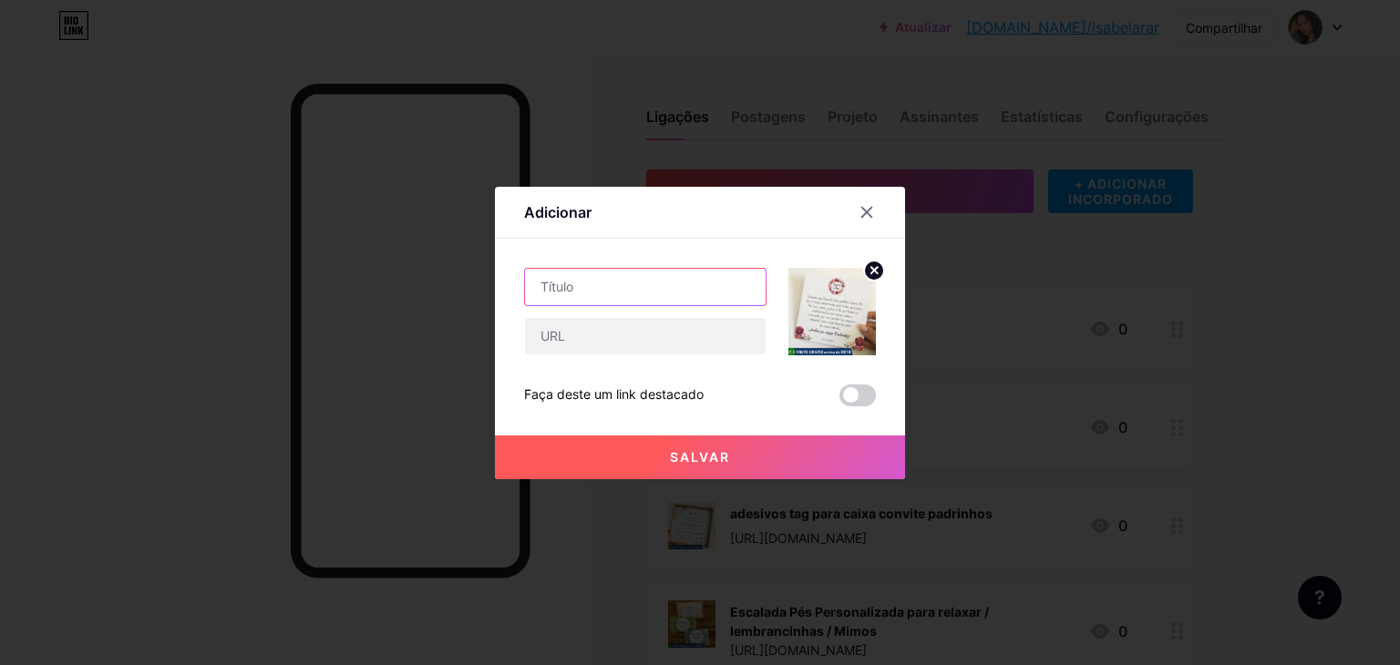
click at [671, 277] on input "text" at bounding box center [645, 287] width 241 height 36
click at [666, 335] on input "text" at bounding box center [645, 336] width 241 height 36
click at [667, 345] on input "text" at bounding box center [645, 336] width 241 height 36
paste input "https://shopee.com.br/10-Tag-Adesivo-Para-Caixa-Padrinhos-M%C3%A9dia-i.87582057…"
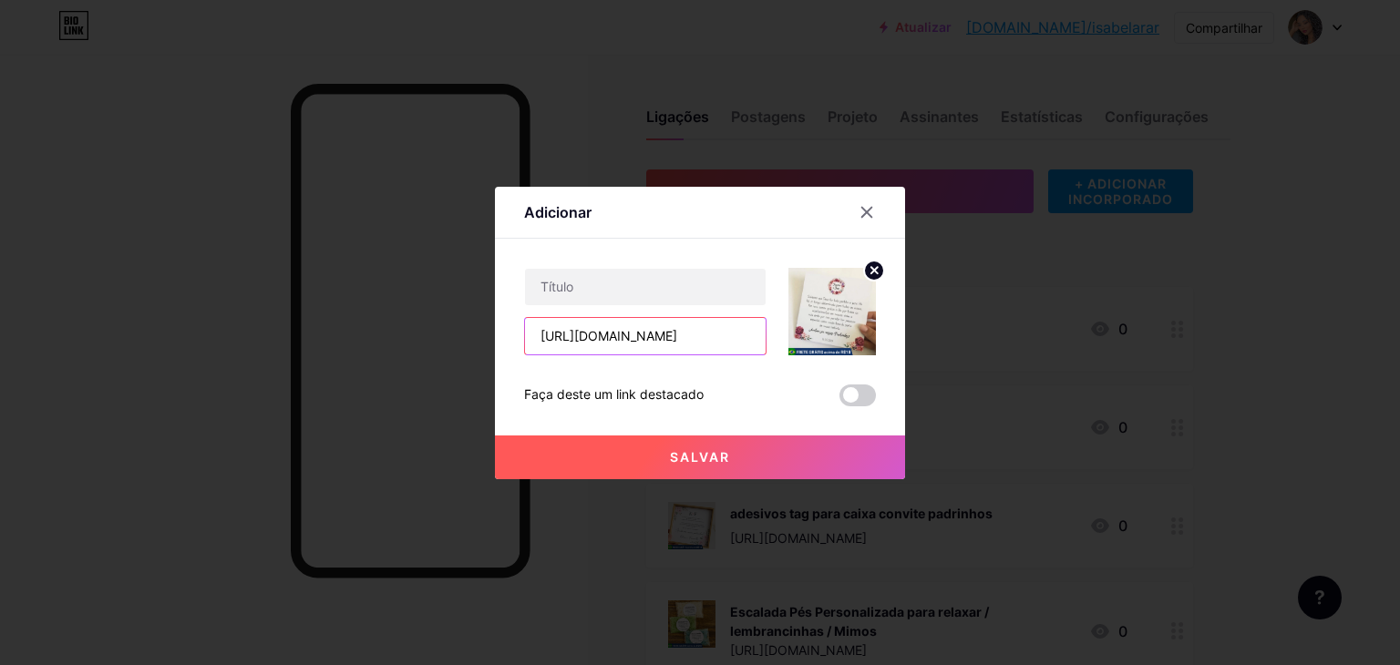
type input "https://shopee.com.br/10-Tag-Adesivo-Para-Caixa-Padrinhos-M%C3%A9dia-i.87582057…"
click at [661, 271] on input "text" at bounding box center [645, 287] width 241 height 36
paste input "10 Tag Adesivo Para Caixa Padrinhos Média"
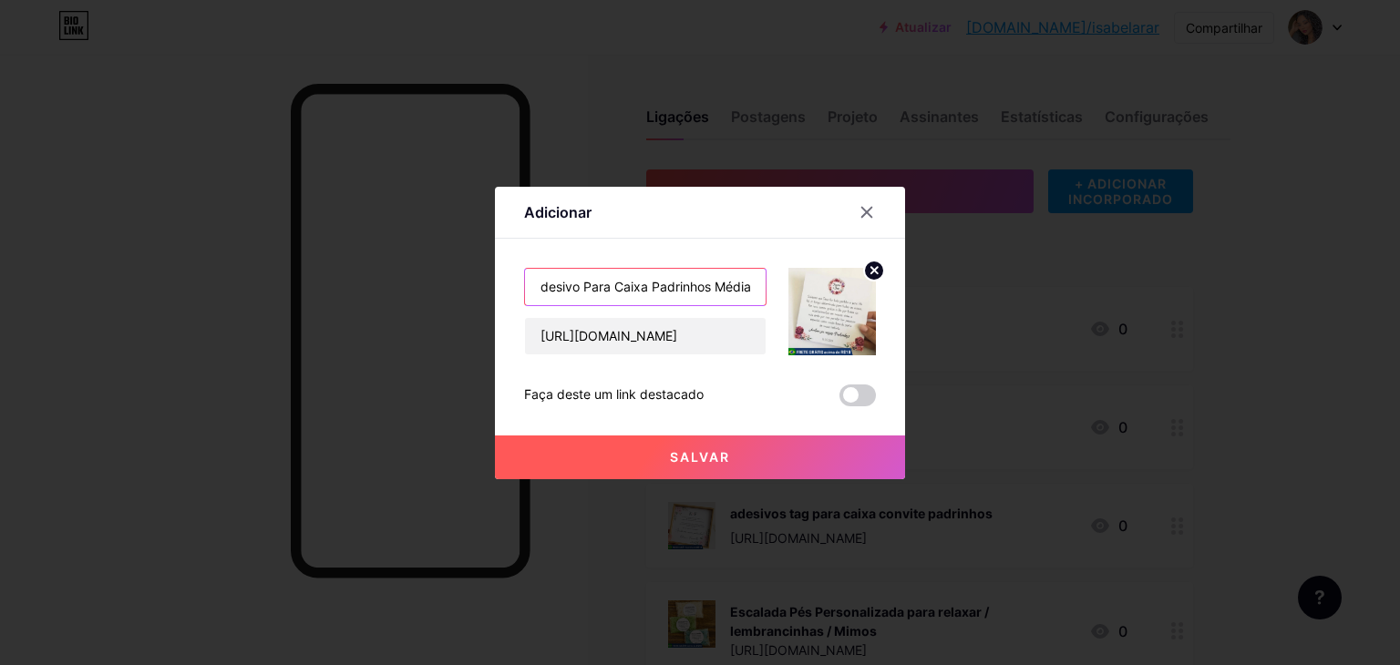
type input "10 Tag Adesivo Para Caixa Padrinhos Média"
click at [690, 457] on font "Salvar" at bounding box center [700, 456] width 60 height 15
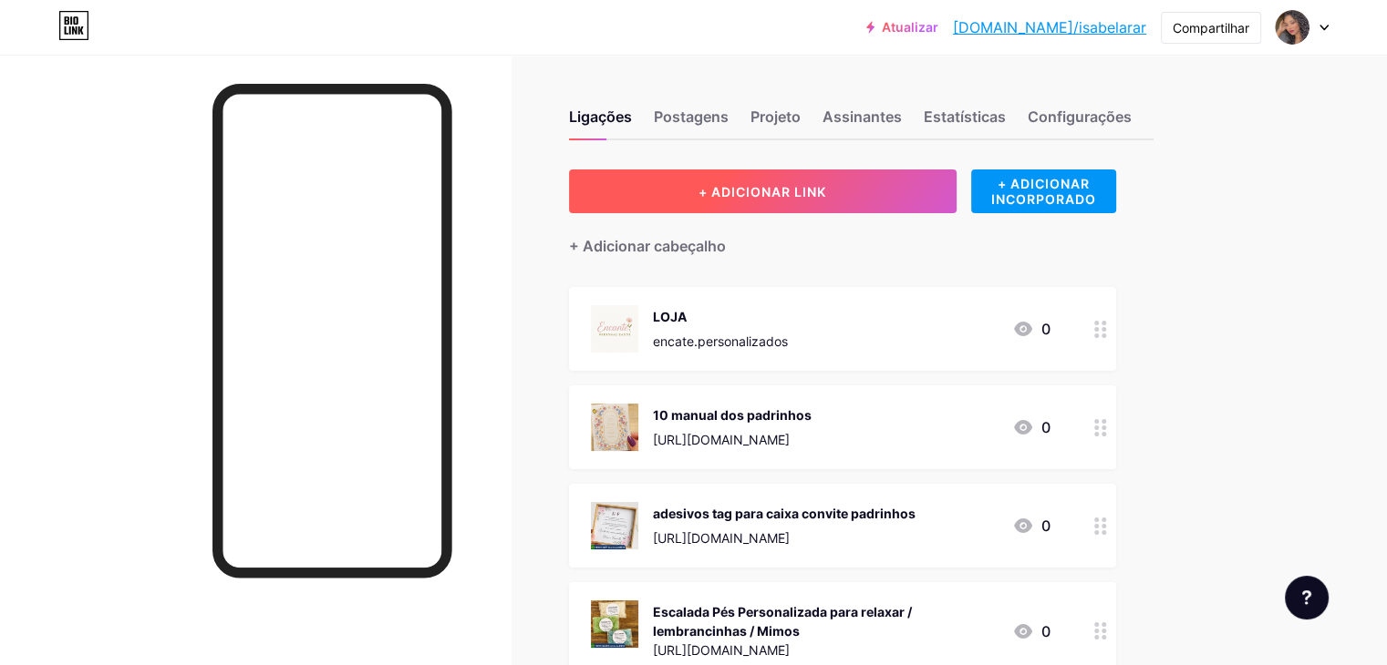
click at [946, 186] on button "+ ADICIONAR LINK" at bounding box center [762, 192] width 387 height 44
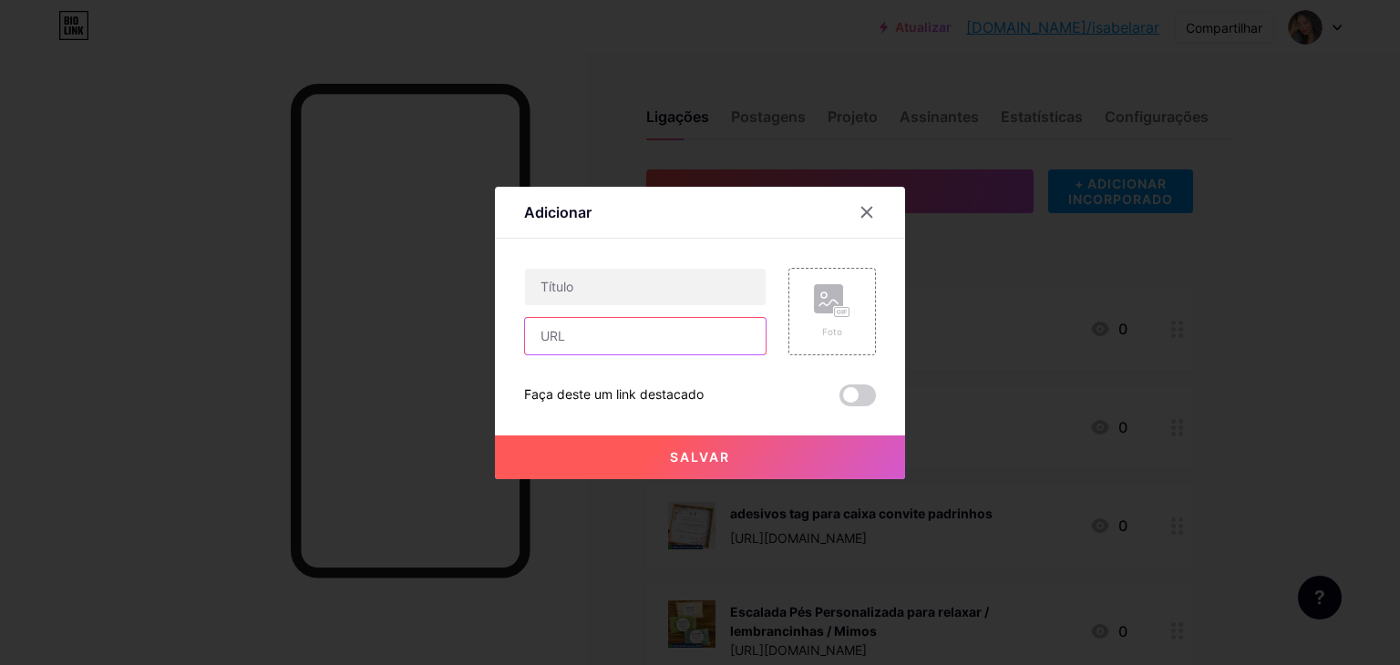
click at [682, 330] on input "text" at bounding box center [645, 336] width 241 height 36
paste input "https://shopee.com.br/15-manuais-padrinhos-10x7-i.875820570.22294412338"
type input "https://shopee.com.br/15-manuais-padrinhos-10x7-i.875820570.22294412338"
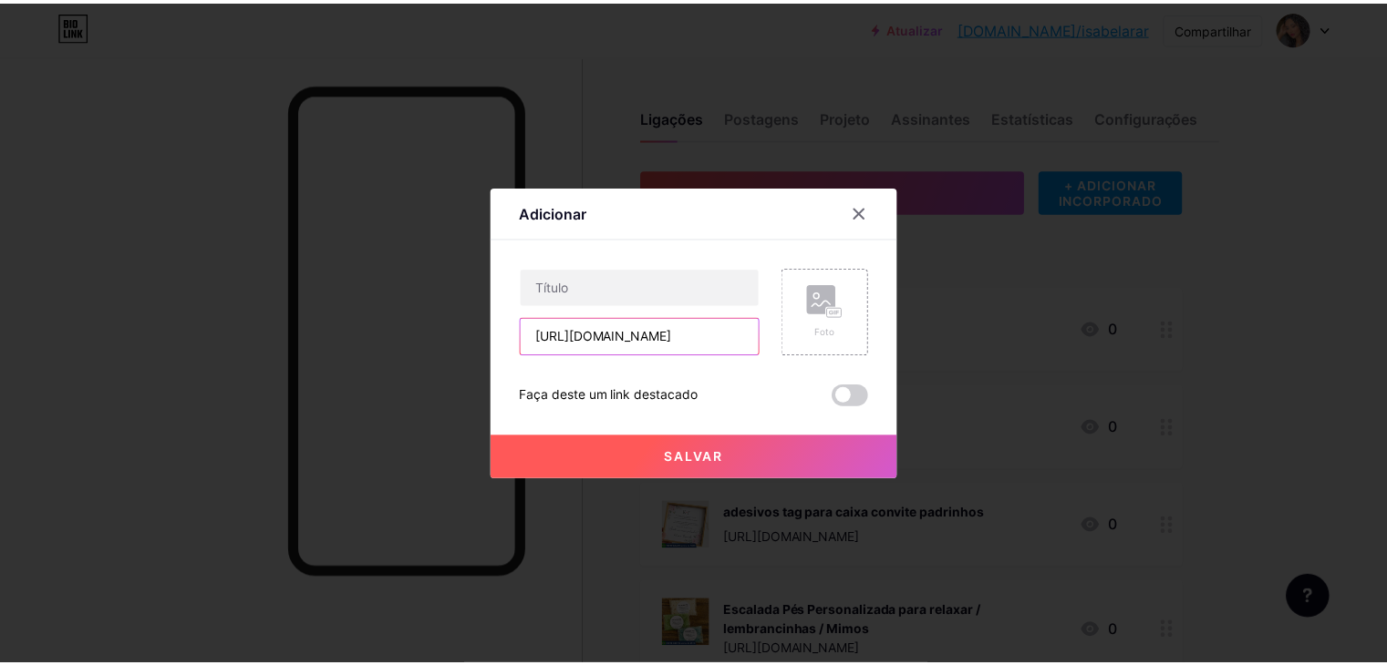
scroll to position [0, 0]
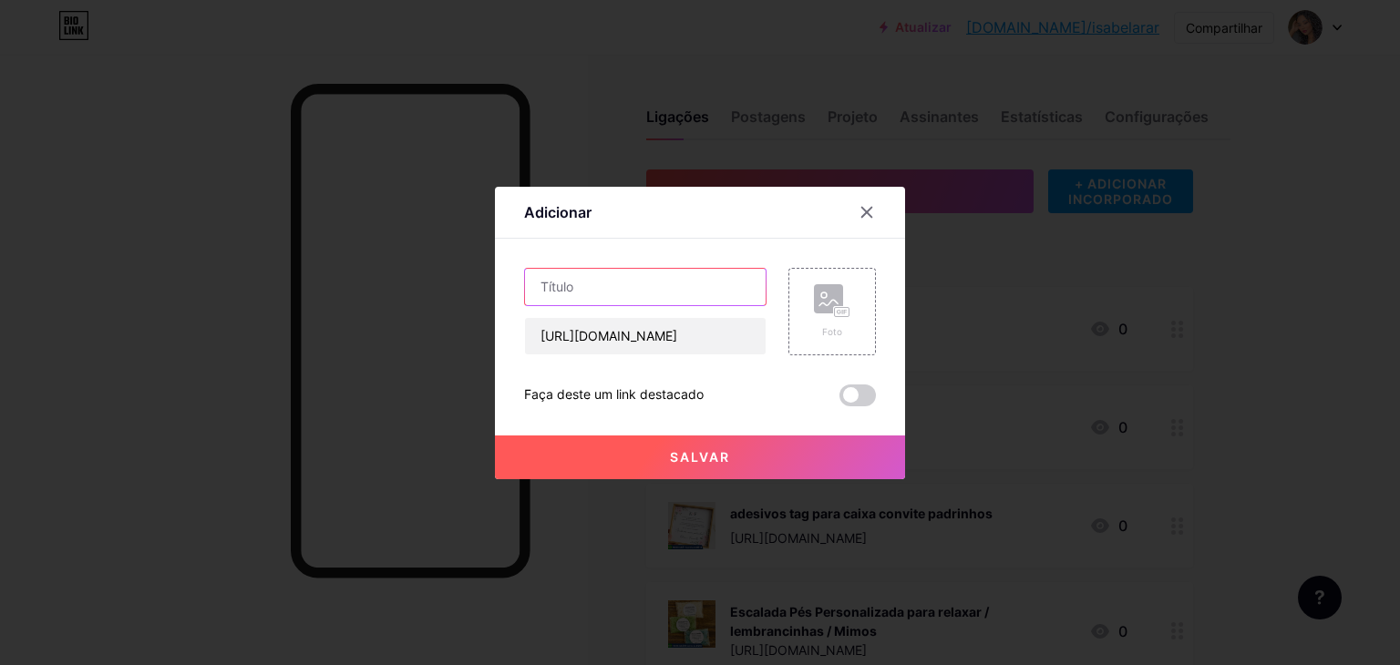
click at [636, 295] on input "text" at bounding box center [645, 287] width 241 height 36
paste input "15 manuais padrinhos 10x7"
type input "15 manuais padrinhos 10x7"
click at [795, 316] on div "Foto" at bounding box center [833, 312] width 88 height 88
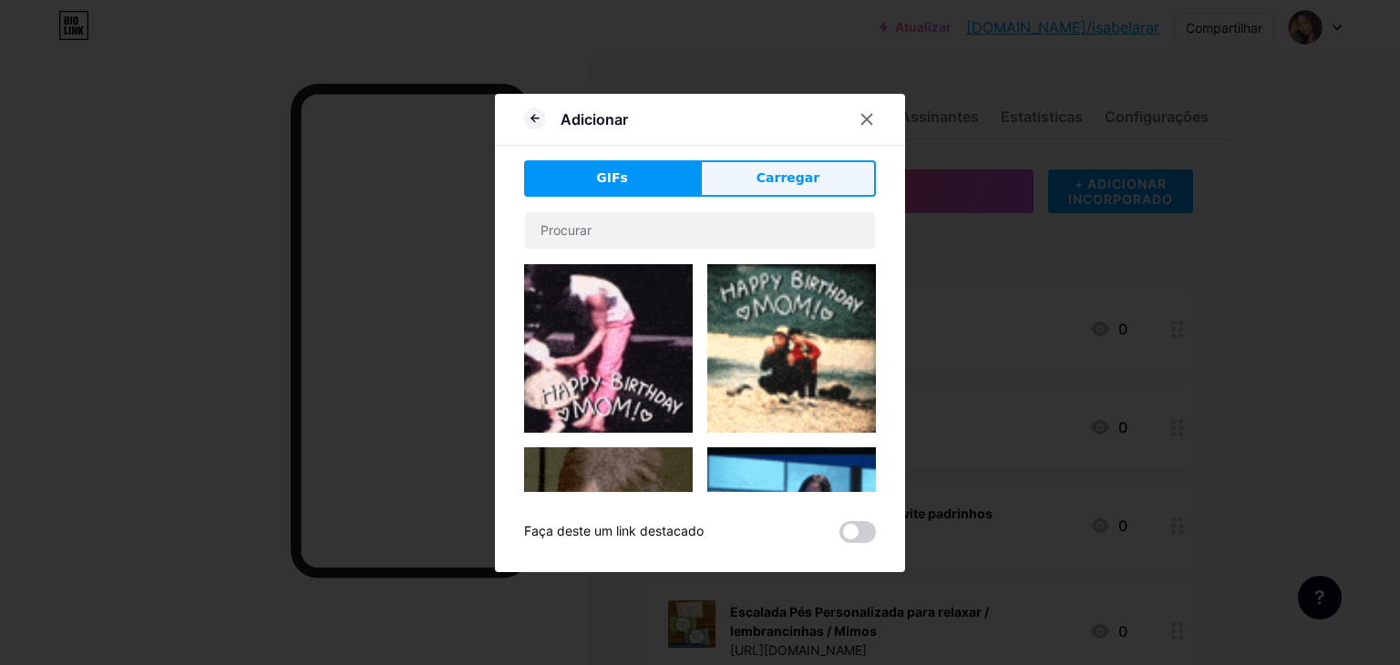
click at [778, 167] on button "Carregar" at bounding box center [788, 178] width 176 height 36
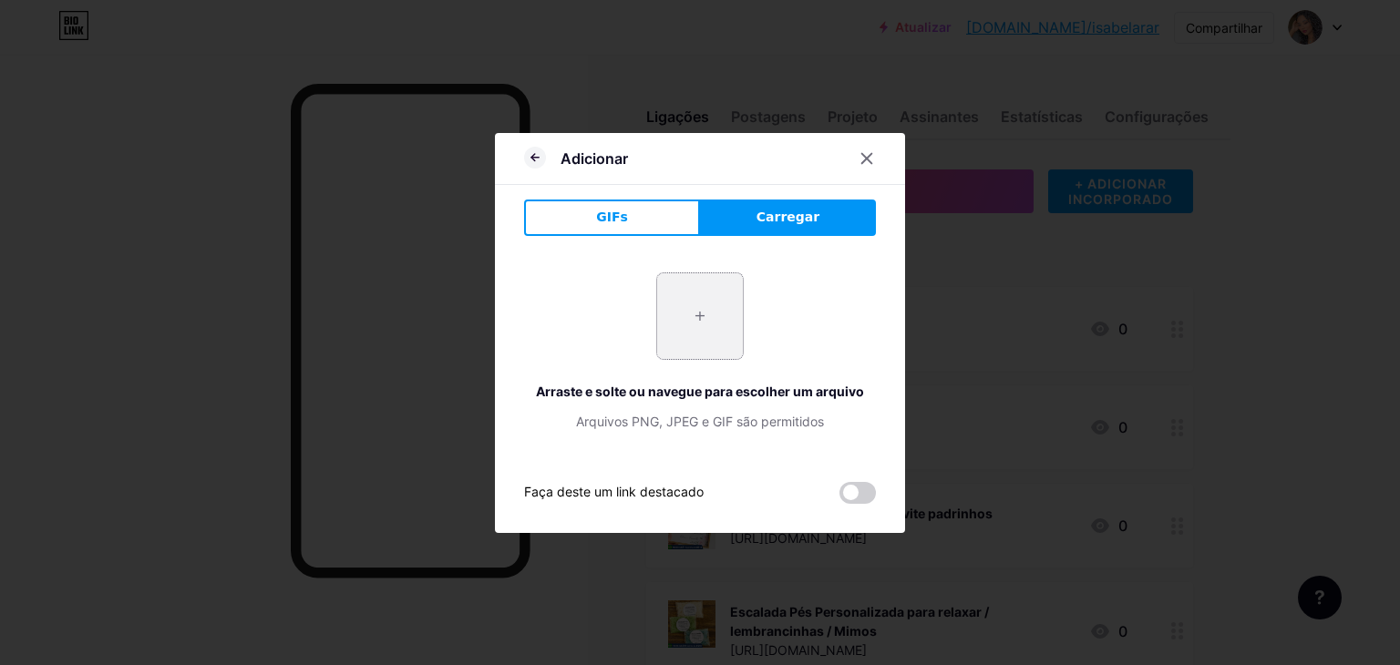
click at [712, 307] on input "file" at bounding box center [700, 316] width 86 height 86
type input "C:\fakepath\Captura de tela 2025-09-19 125553.png"
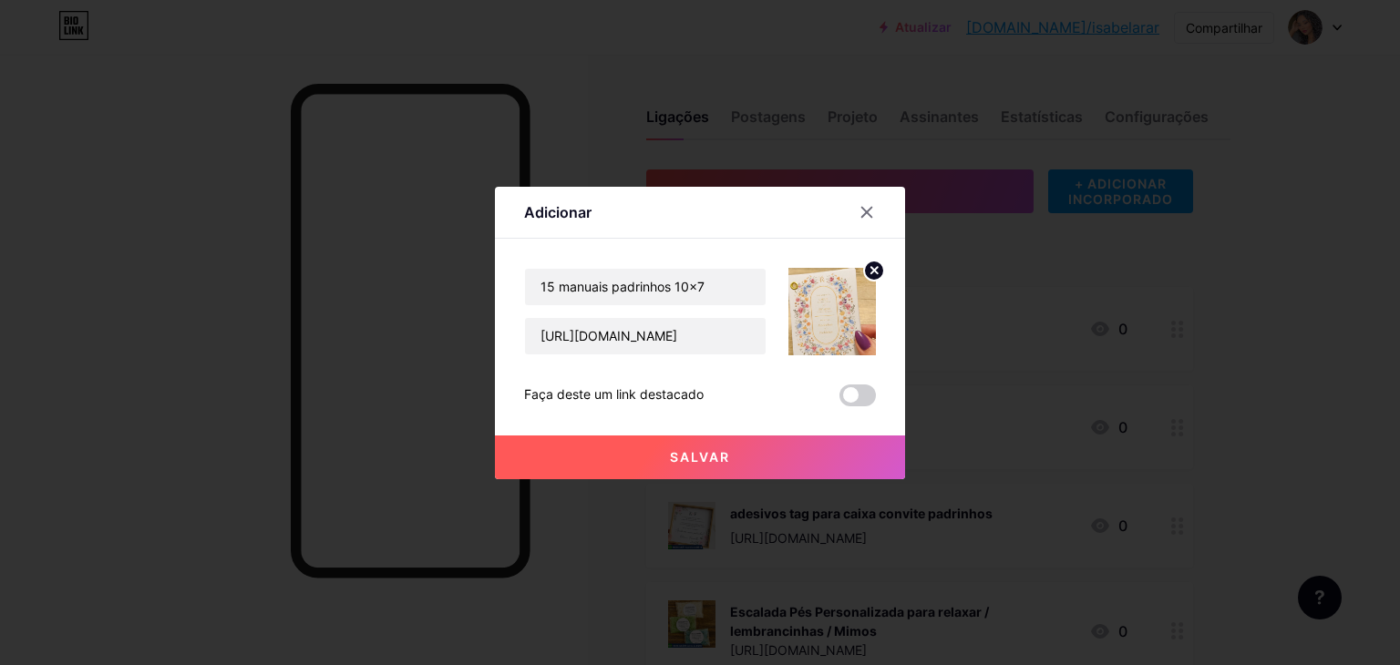
click at [751, 461] on button "Salvar" at bounding box center [700, 458] width 410 height 44
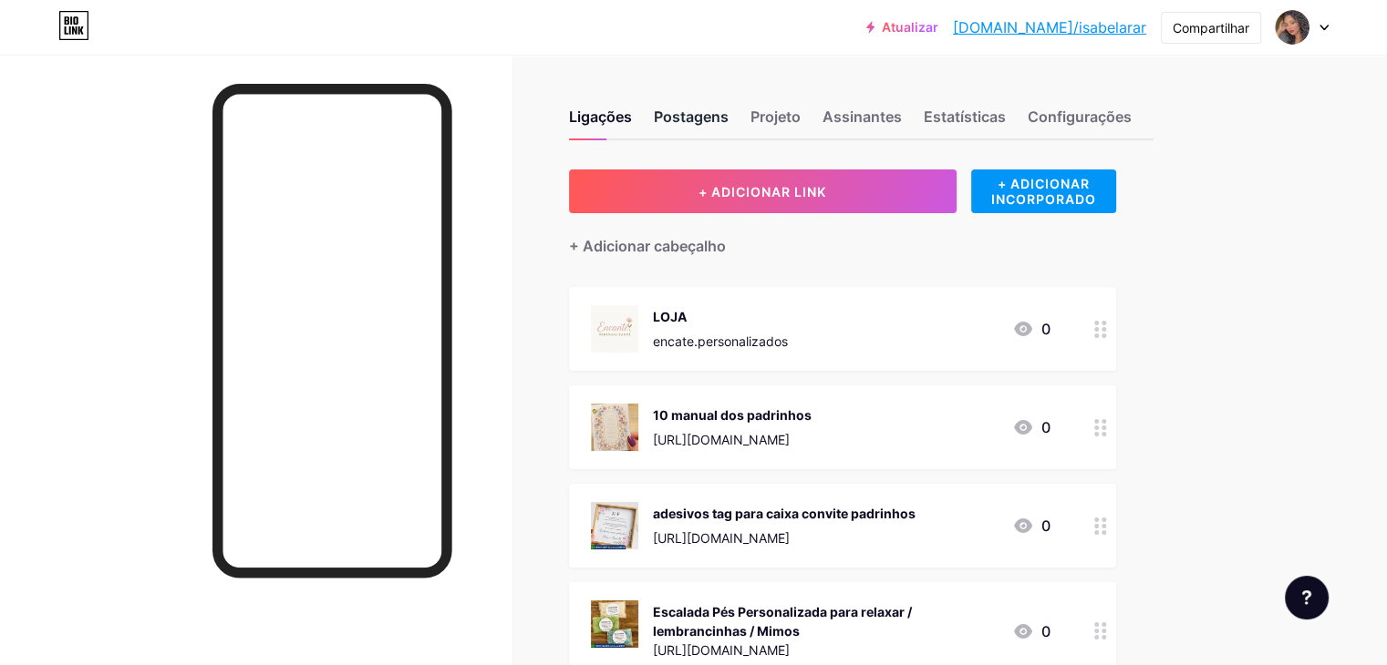
click at [728, 114] on font "Postagens" at bounding box center [691, 117] width 75 height 18
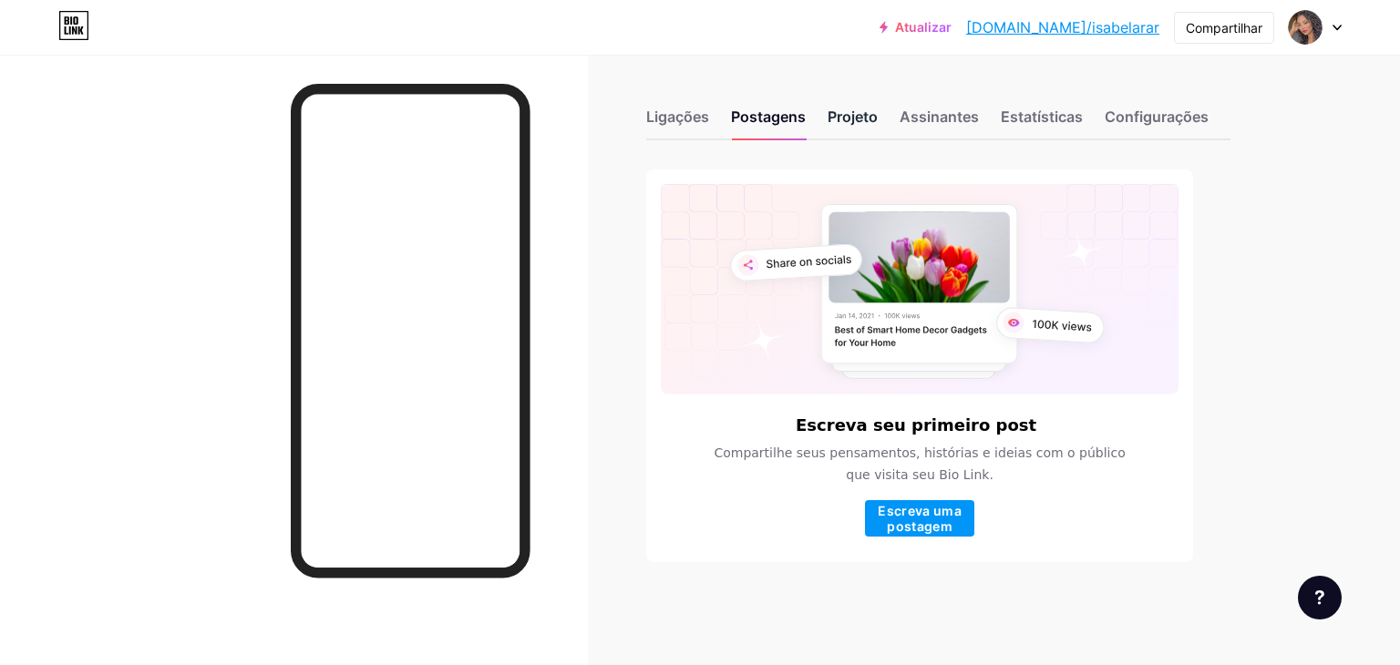
click at [869, 127] on div "Projeto" at bounding box center [853, 122] width 50 height 33
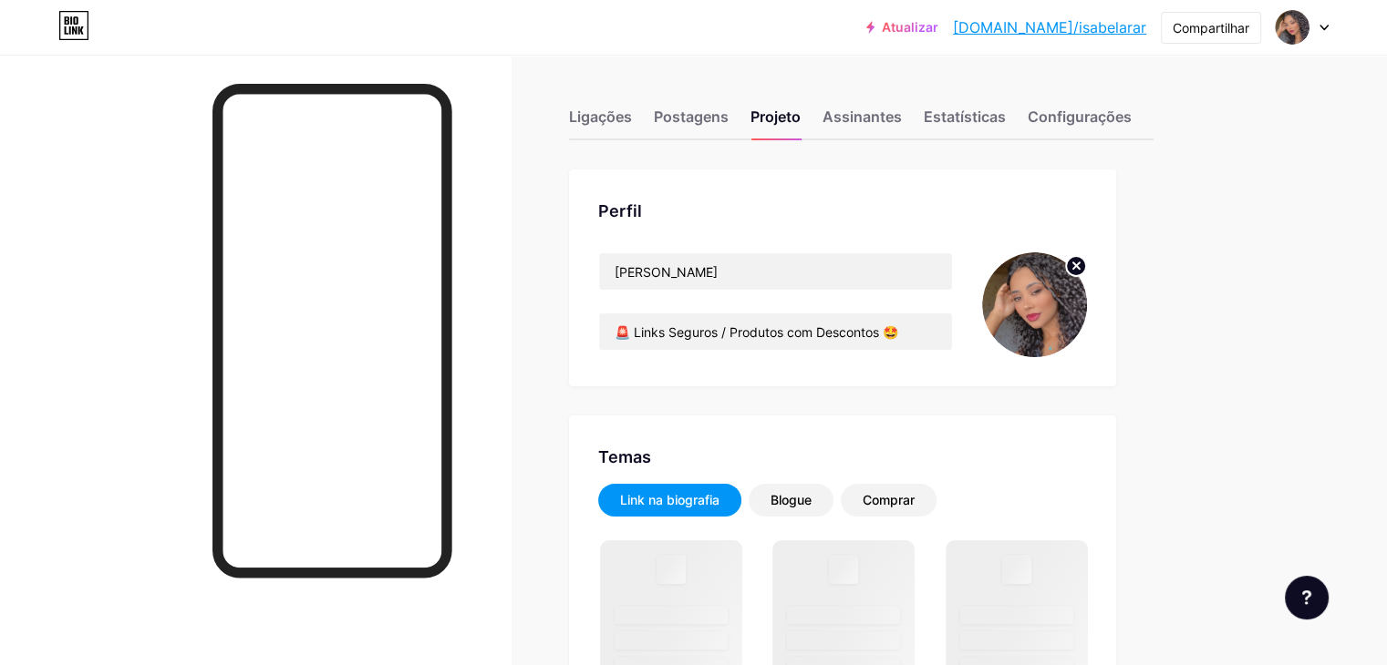
scroll to position [91, 0]
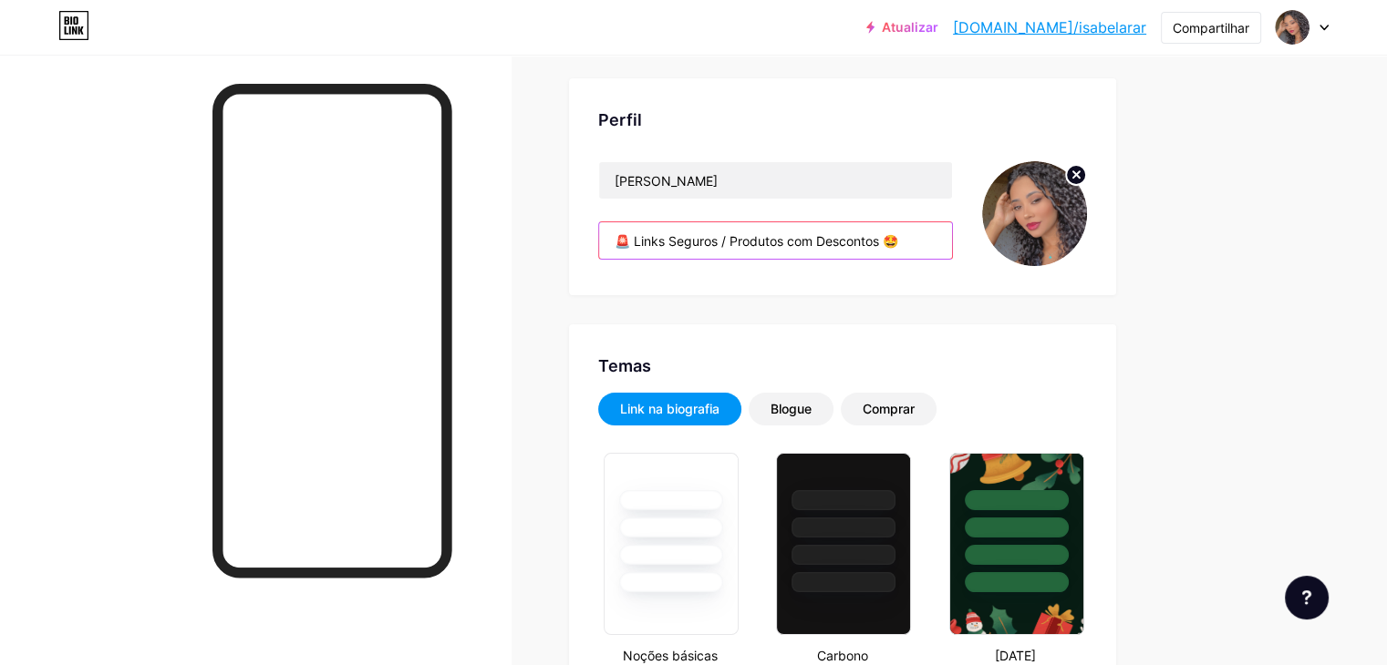
click at [773, 239] on input "🚨 Links Seguros / Produtos com Descontos 🤩" at bounding box center [775, 240] width 353 height 36
paste input "✨Personalizados feitos com amor 🏷️ Tags • Etiquetas • Rótulos • Caixinhas 🎀 Det…"
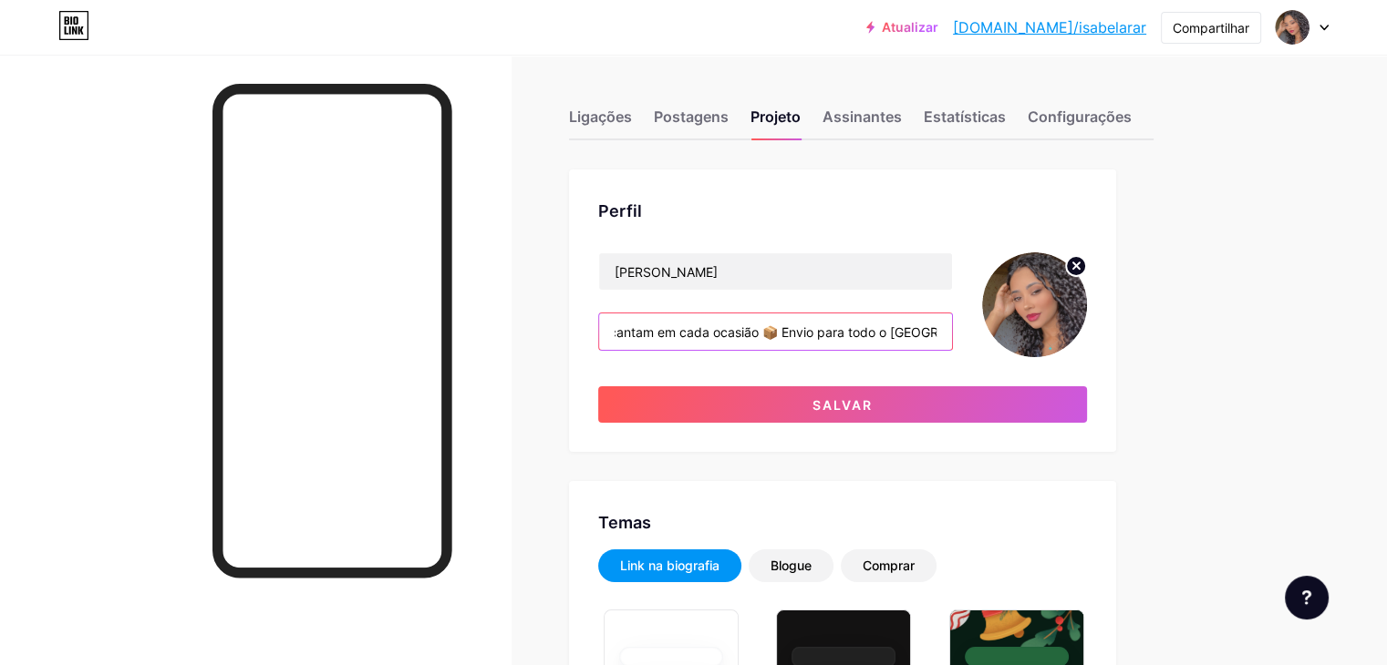
scroll to position [0, 0]
type input "✨Personalizados feitos com amor 🏷️ Tags • Etiquetas • Rótulos • Caixinhas 🎀 Det…"
click at [1086, 271] on circle at bounding box center [1076, 266] width 20 height 20
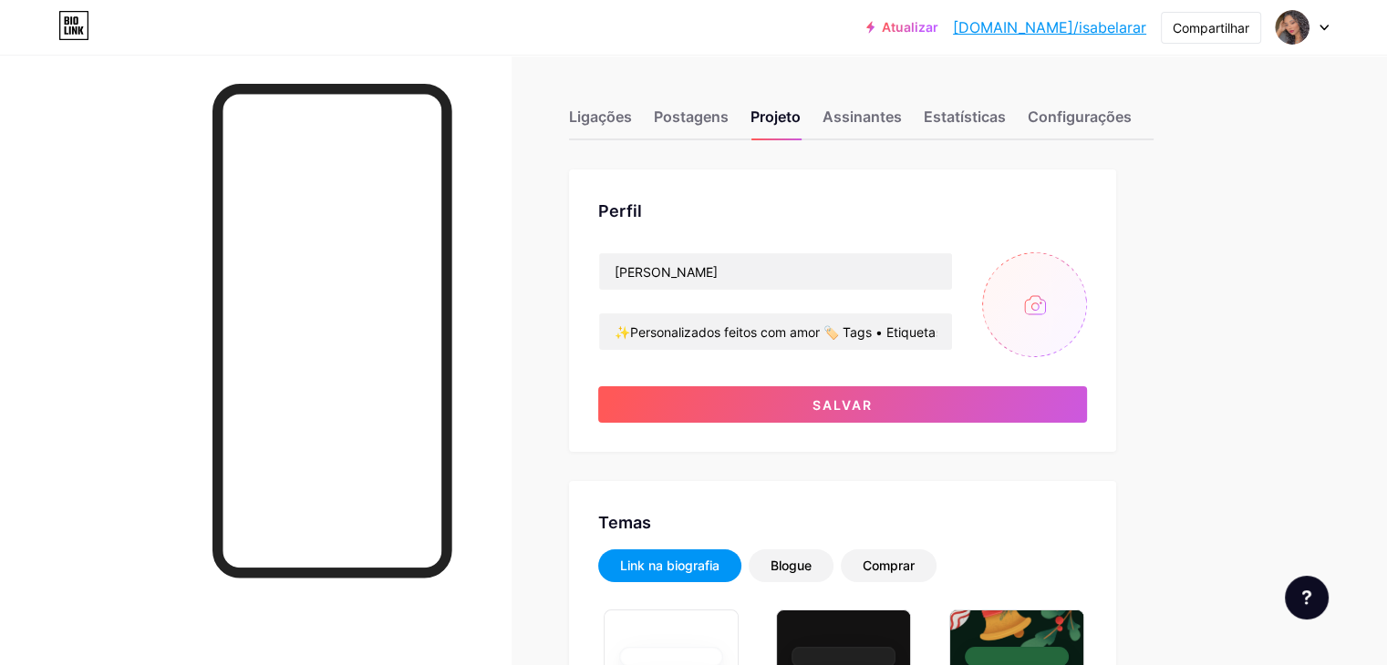
click at [1087, 307] on input "file" at bounding box center [1034, 305] width 105 height 105
type input "C:\fakepath\542558362_17842381677573973_251283293443495568_n.jpg"
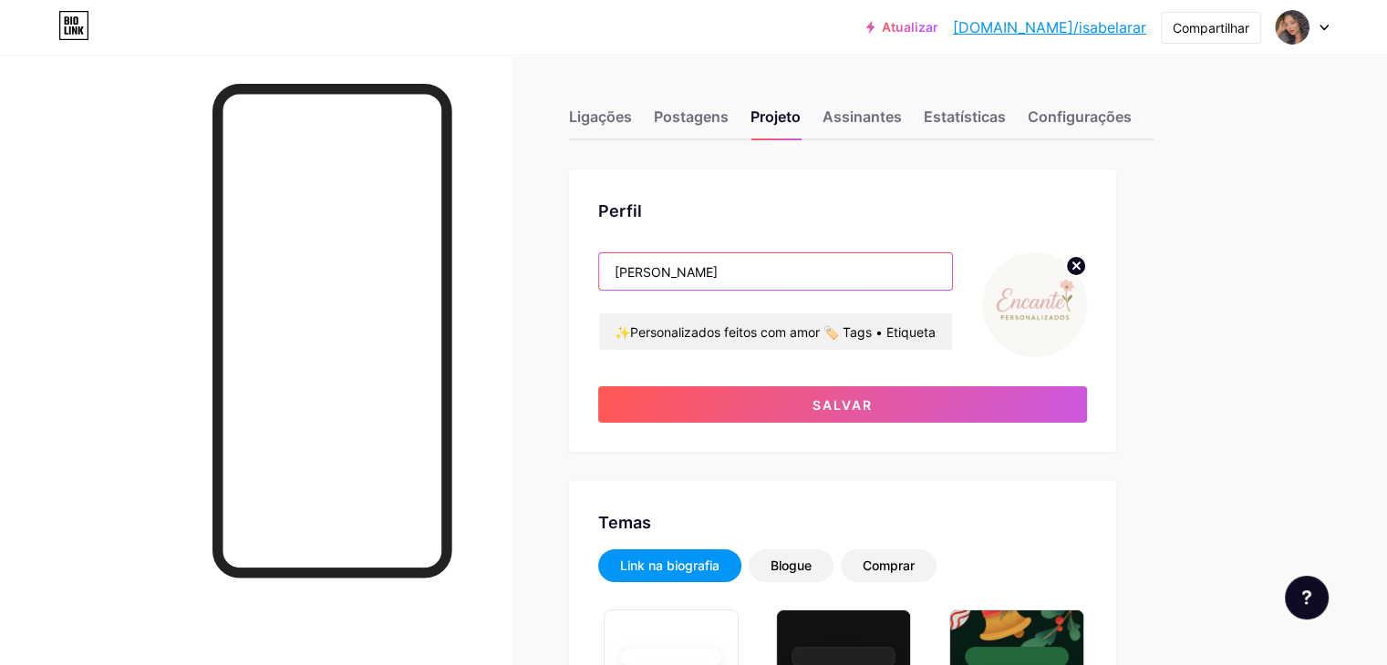
click at [820, 258] on input "Isabela Maulais" at bounding box center [775, 271] width 353 height 36
type input "W"
type input "w"
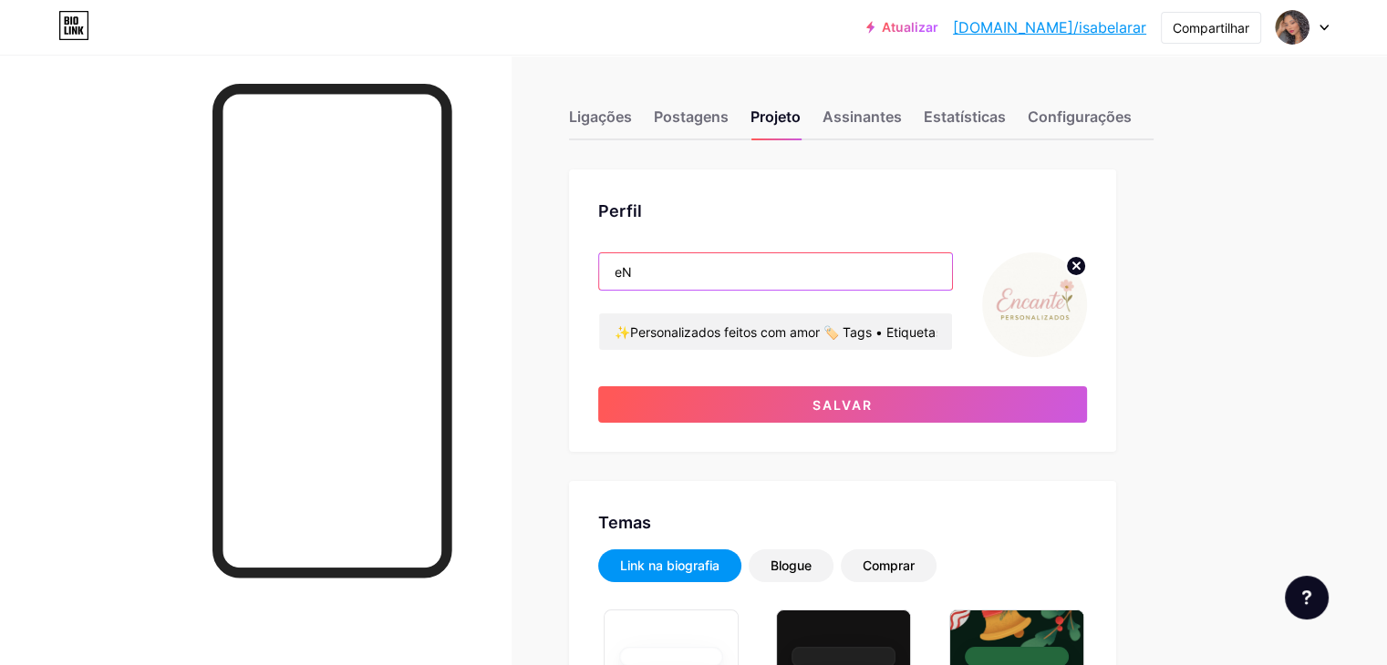
type input "e"
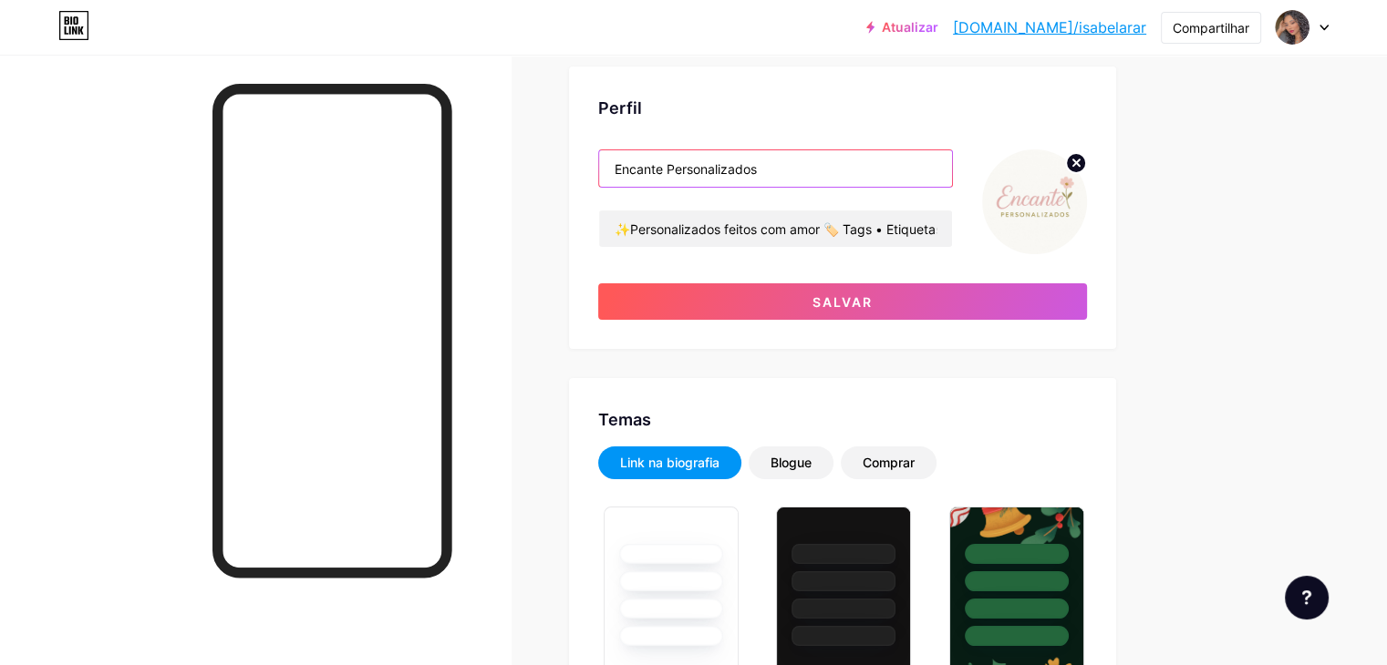
scroll to position [91, 0]
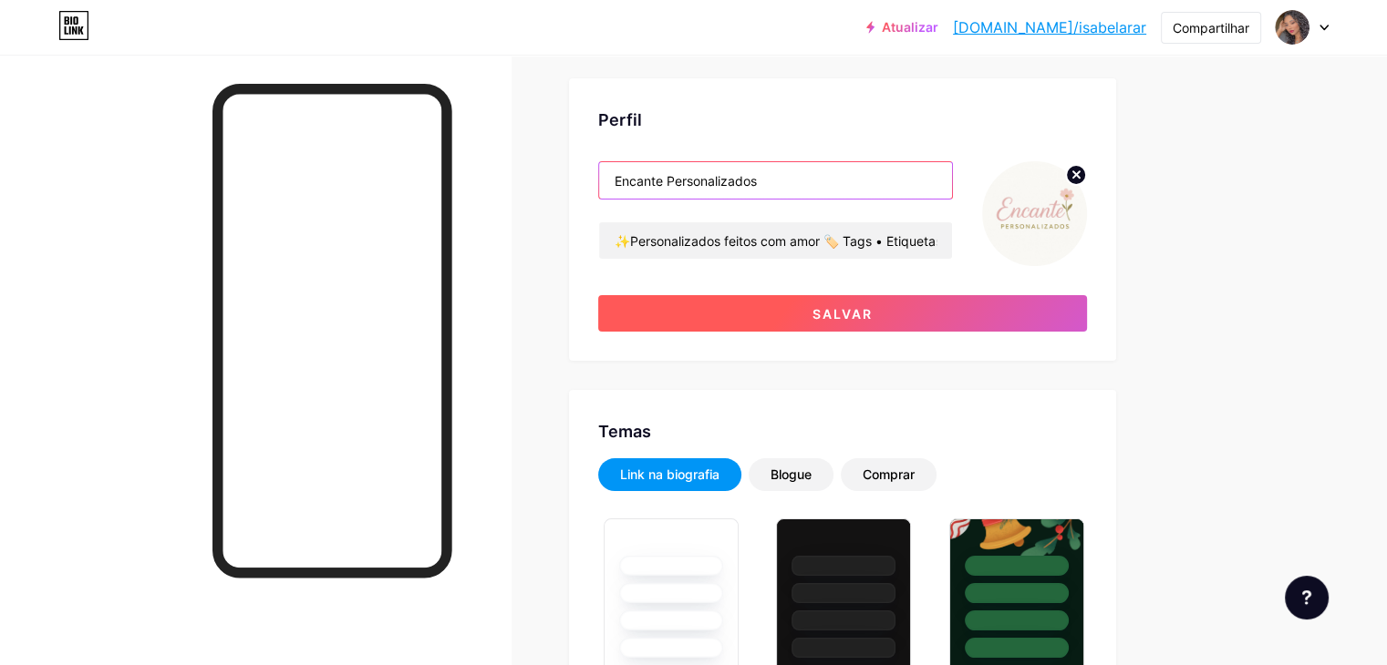
type input "Encante Personalizados"
click at [891, 304] on button "Salvar" at bounding box center [842, 313] width 489 height 36
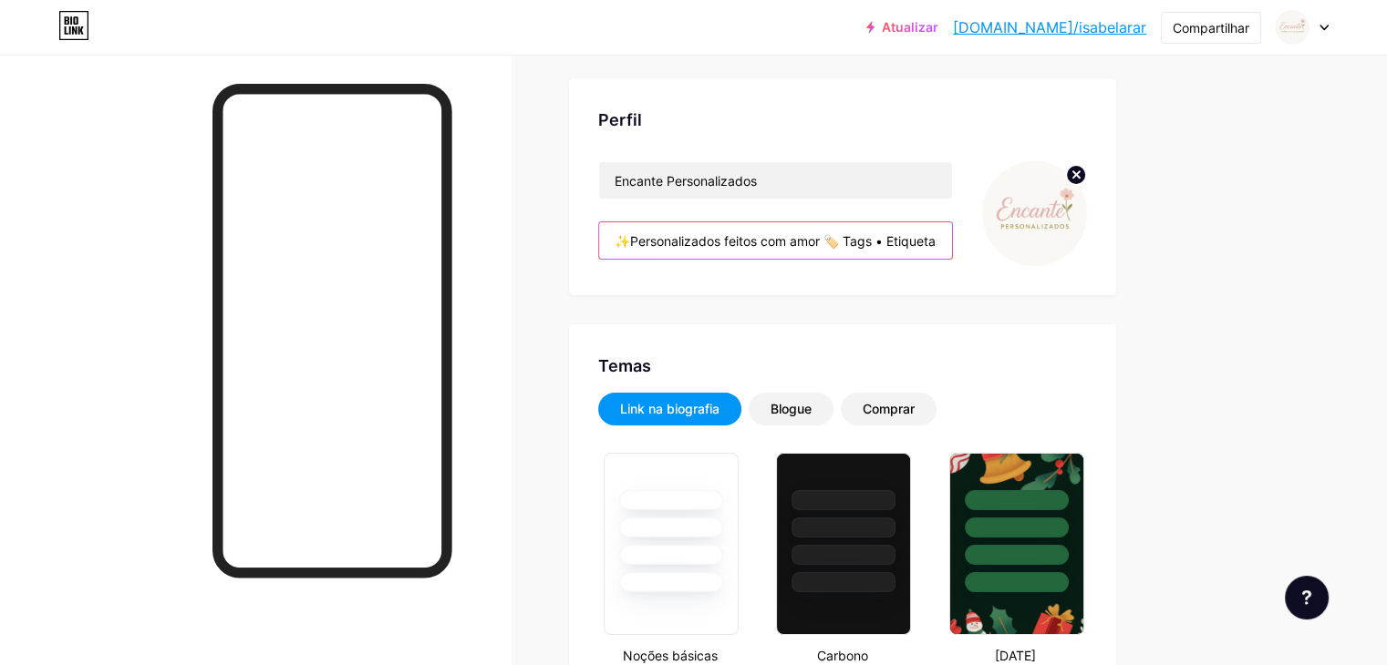
click at [952, 238] on input "✨Personalizados feitos com amor 🏷️ Tags • Etiquetas • Rótulos • Caixinhas 🎀 Det…" at bounding box center [775, 240] width 353 height 36
click at [941, 244] on input "✨Personalizados feitos com amor 🏷️ Tags • Etiquetas • Rótulos • Caixinhas 🎀 Det…" at bounding box center [775, 240] width 353 height 36
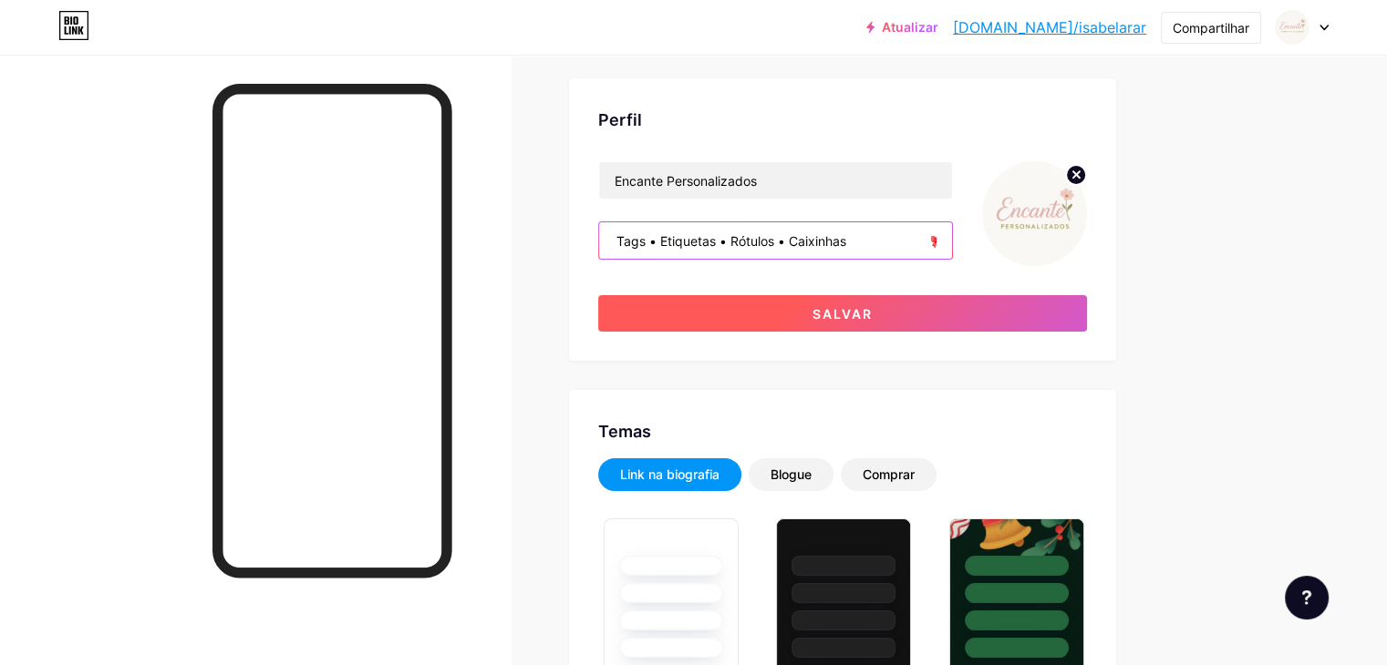
type input "✨Personalizados feitos com amor 🏷️ Tags • Etiquetas • Rótulos • Caixinhas 🎀 Det…"
click at [1068, 318] on button "Salvar" at bounding box center [842, 313] width 489 height 36
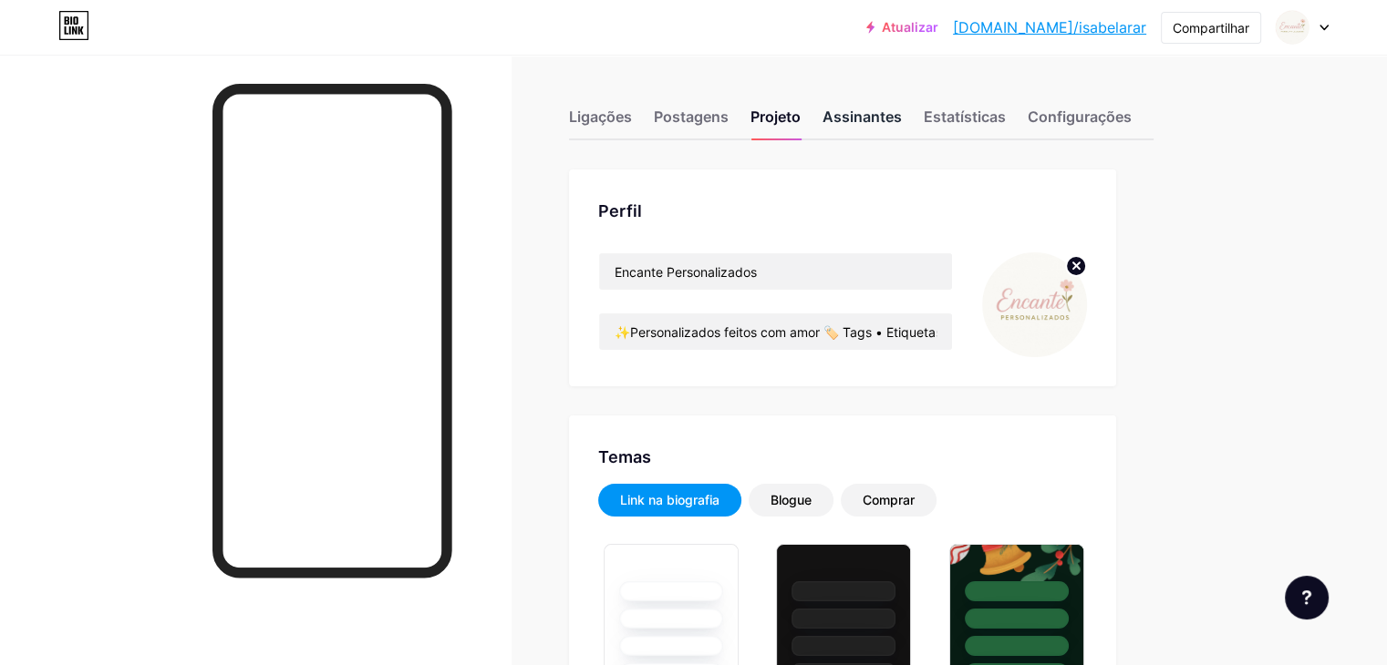
click at [902, 114] on font "Assinantes" at bounding box center [861, 117] width 79 height 18
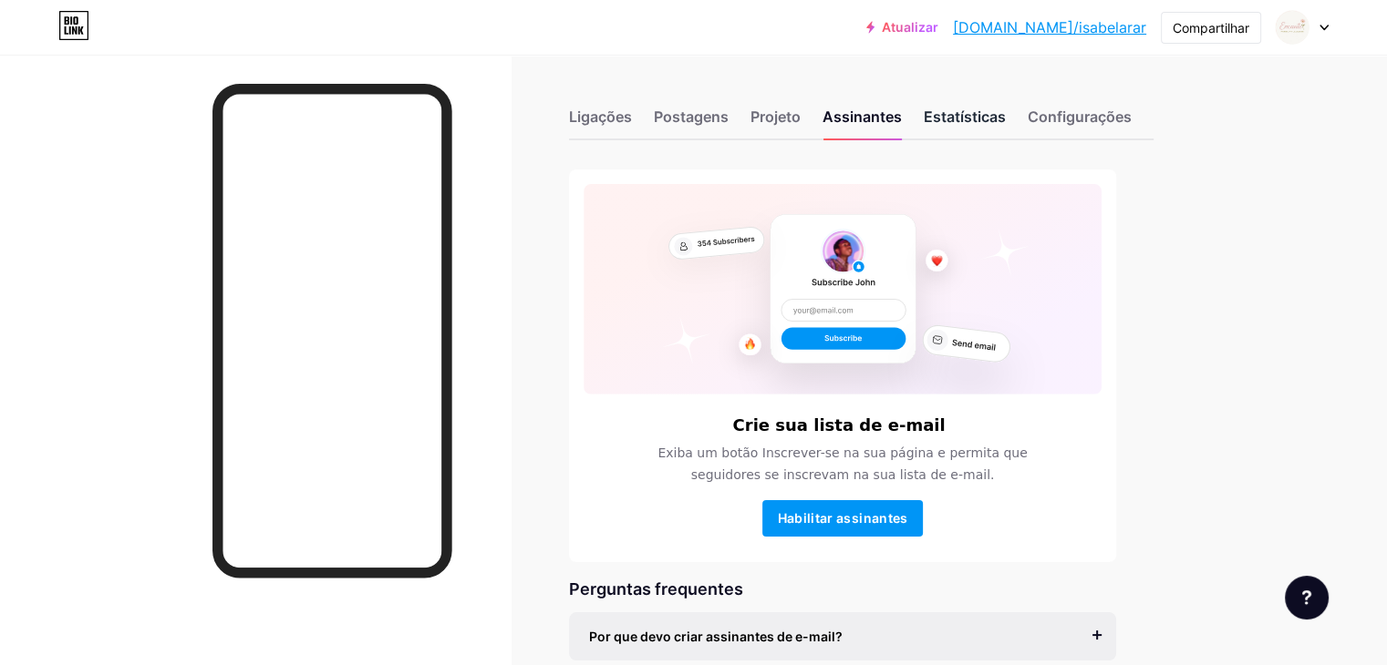
click at [1006, 117] on font "Estatísticas" at bounding box center [964, 117] width 82 height 18
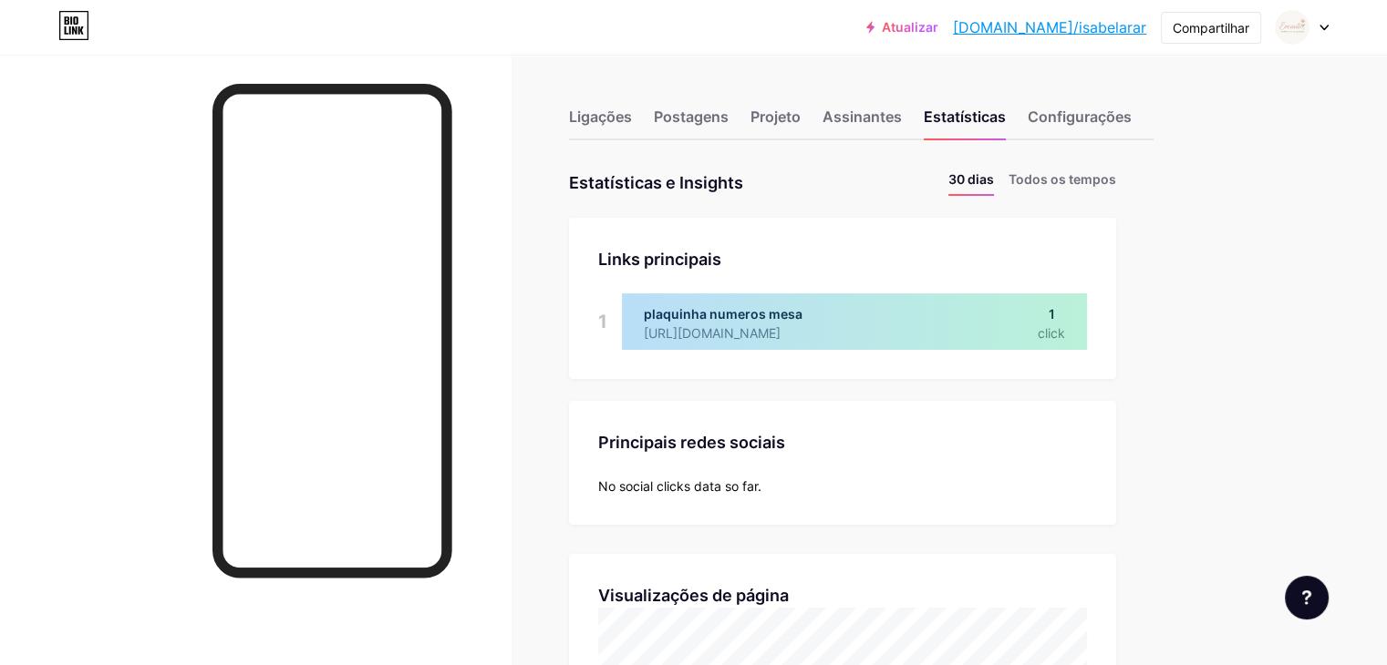
scroll to position [665, 1386]
click at [1194, 29] on font "Compartilhar" at bounding box center [1210, 27] width 77 height 15
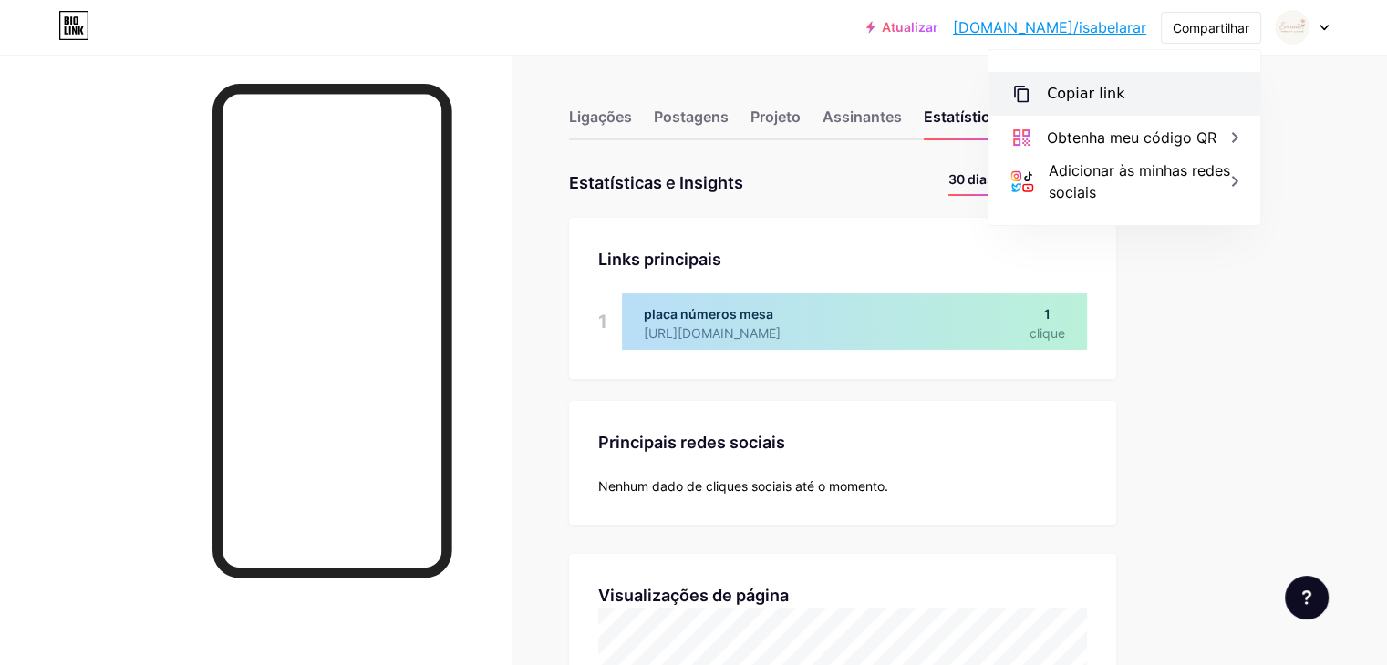
click at [1146, 88] on div "Copiar link" at bounding box center [1124, 94] width 272 height 44
click at [1146, 98] on div "Copiar link" at bounding box center [1124, 94] width 272 height 44
click at [1093, 94] on font "Copiar link" at bounding box center [1085, 93] width 77 height 17
click at [831, 235] on div "Links principais Ligações 1 placa números mesa https://shopee.com.br/plaquinha-…" at bounding box center [842, 298] width 547 height 161
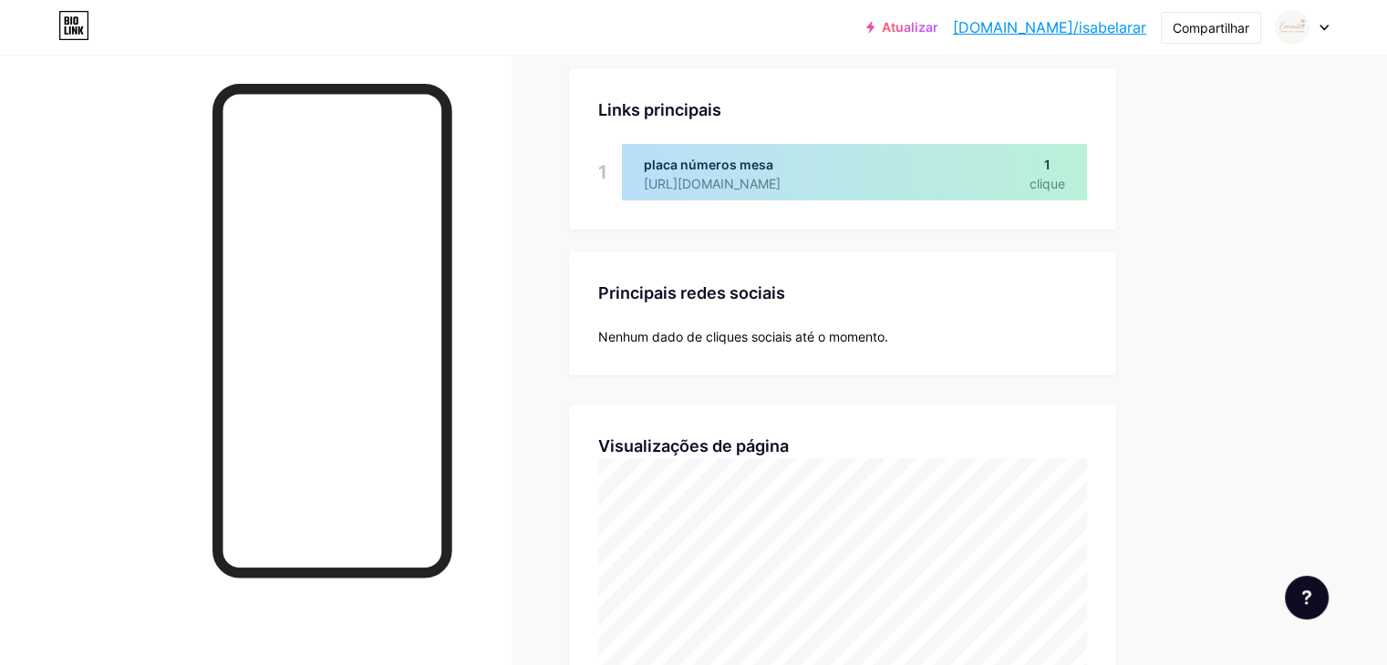
scroll to position [0, 0]
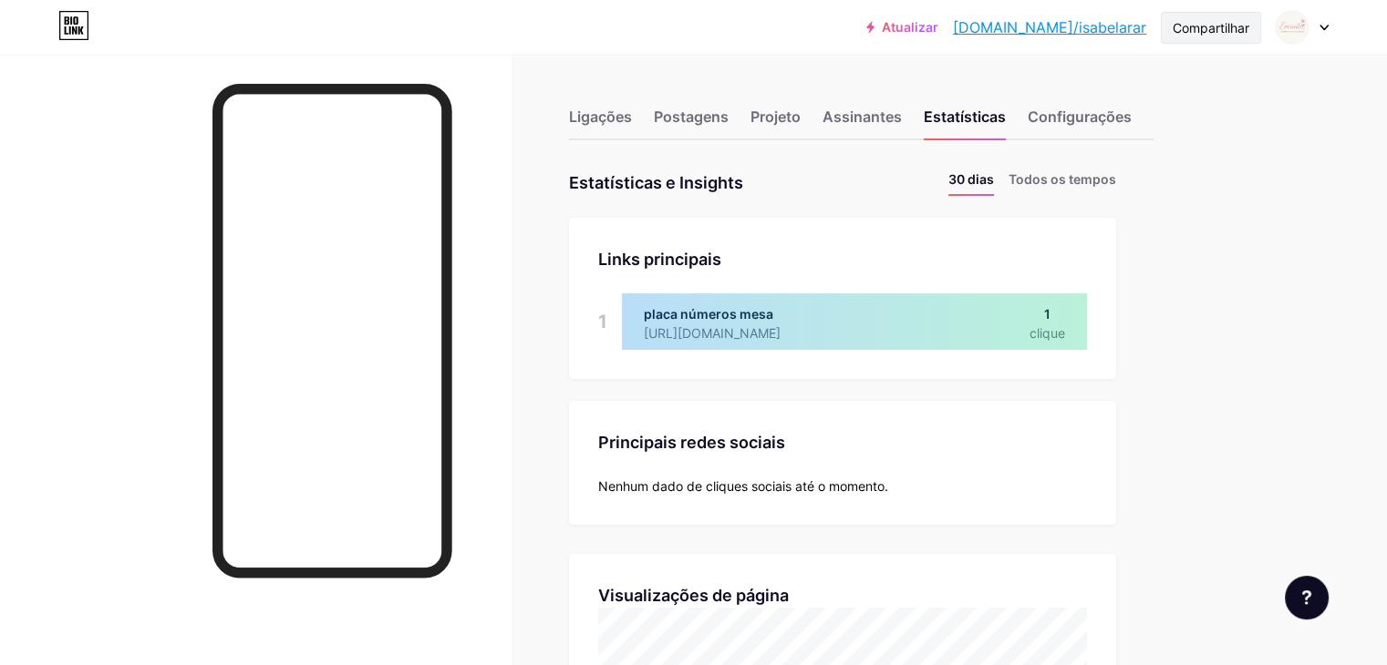
click at [1173, 37] on div "Compartilhar" at bounding box center [1211, 28] width 100 height 32
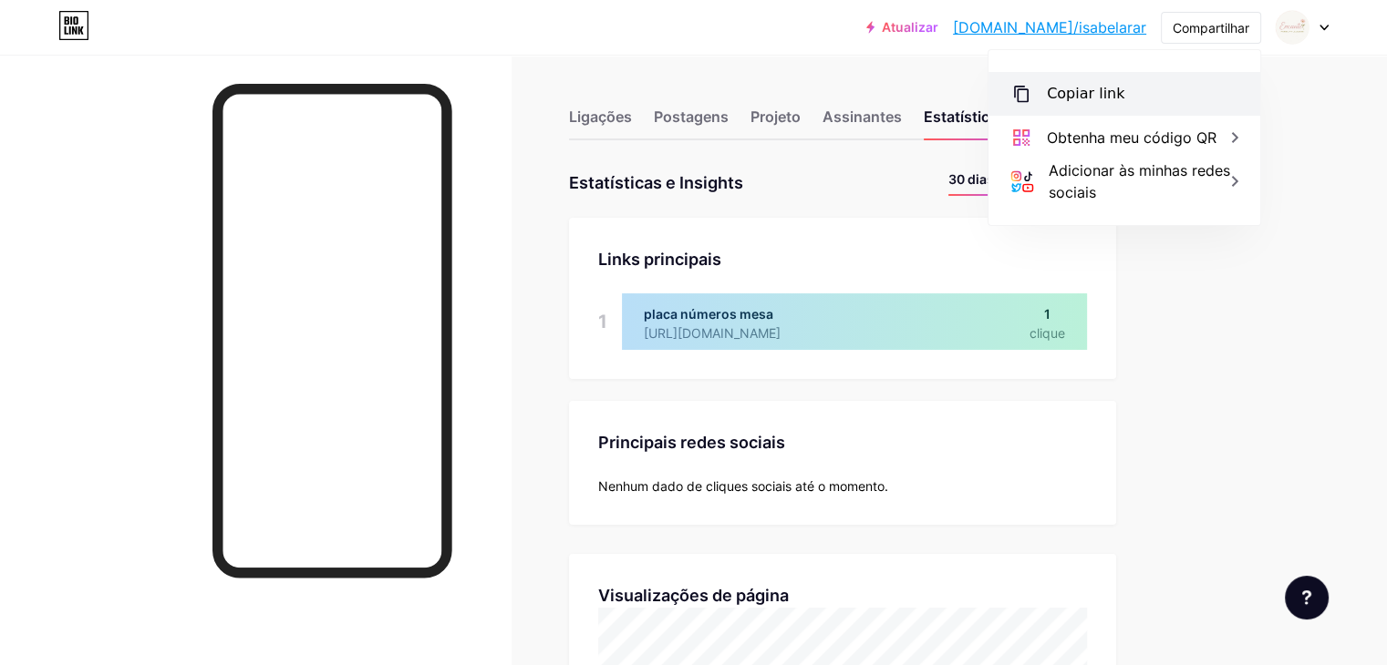
click at [1045, 91] on div "Copiar link" at bounding box center [1124, 94] width 272 height 44
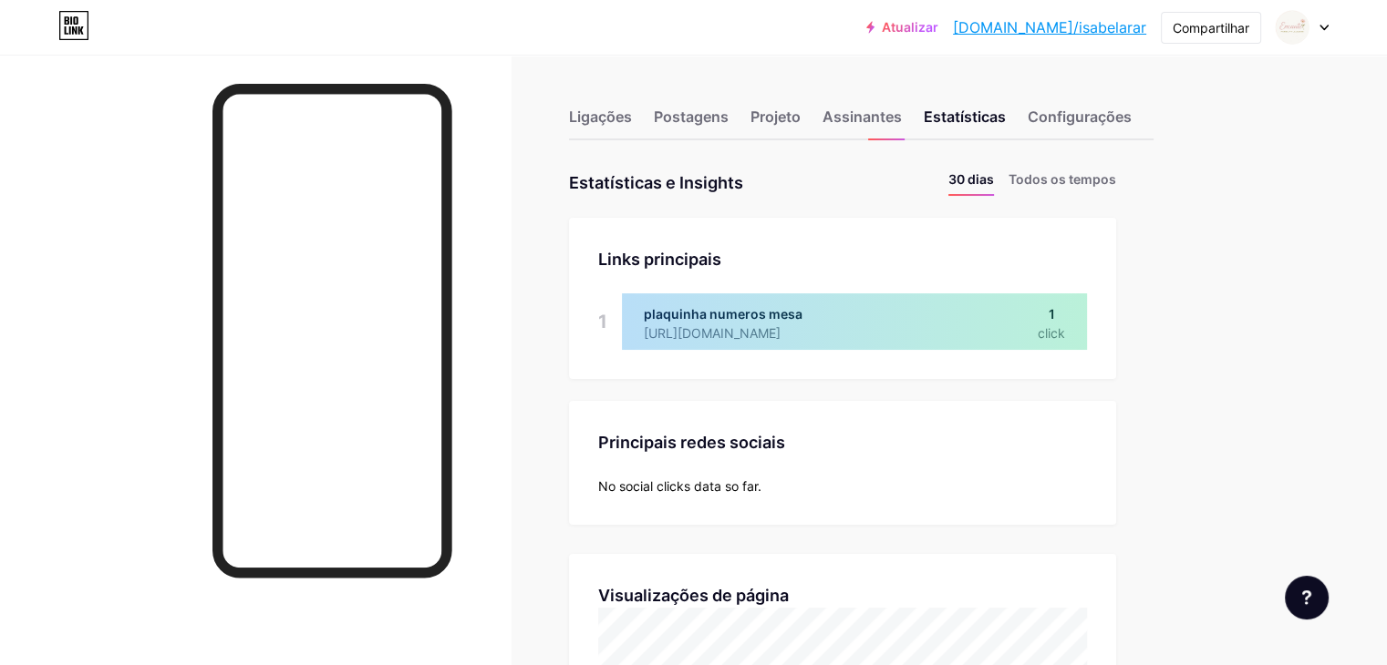
scroll to position [665, 1386]
click at [1016, 180] on ul "30 dias Todos os tempos" at bounding box center [1025, 183] width 182 height 26
click at [632, 119] on font "Ligações" at bounding box center [600, 117] width 63 height 18
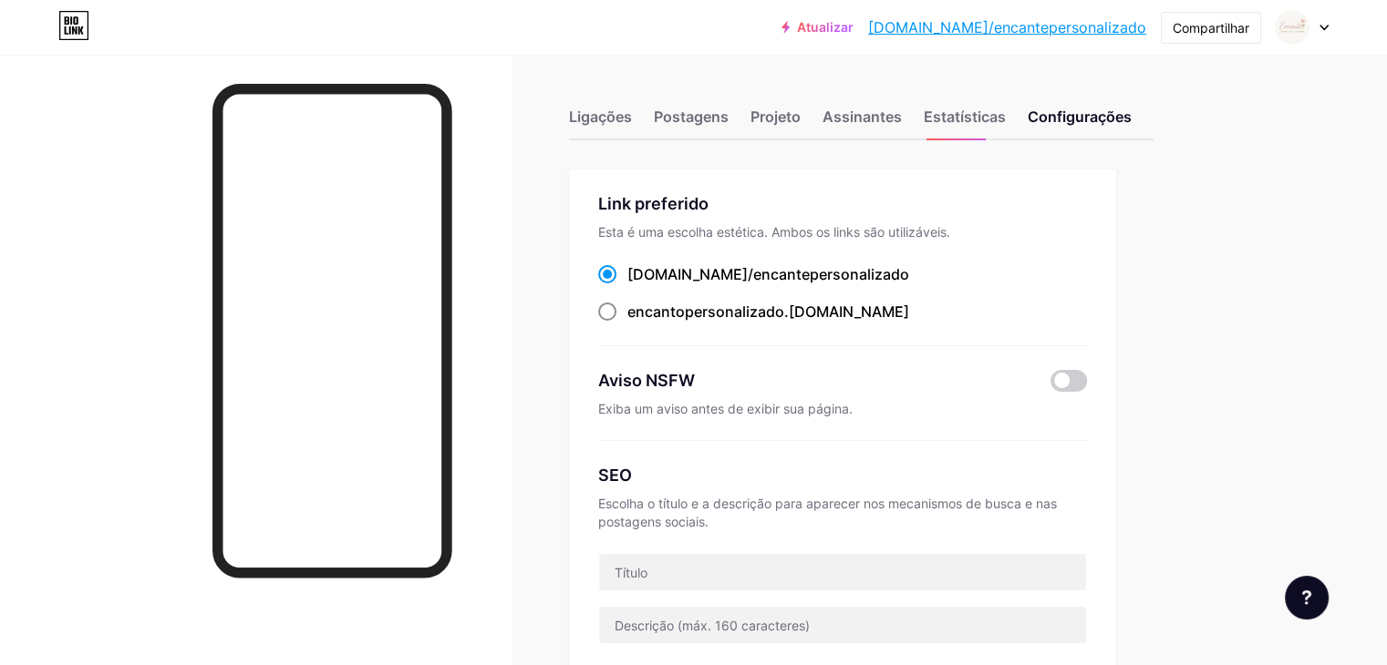
click at [784, 313] on font "encantopersonalizado" at bounding box center [705, 312] width 157 height 18
click at [639, 323] on input "encantopersonalizado .[DOMAIN_NAME]" at bounding box center [633, 329] width 12 height 12
radio input "true"
click at [1213, 26] on font "Compartilhar" at bounding box center [1210, 27] width 77 height 15
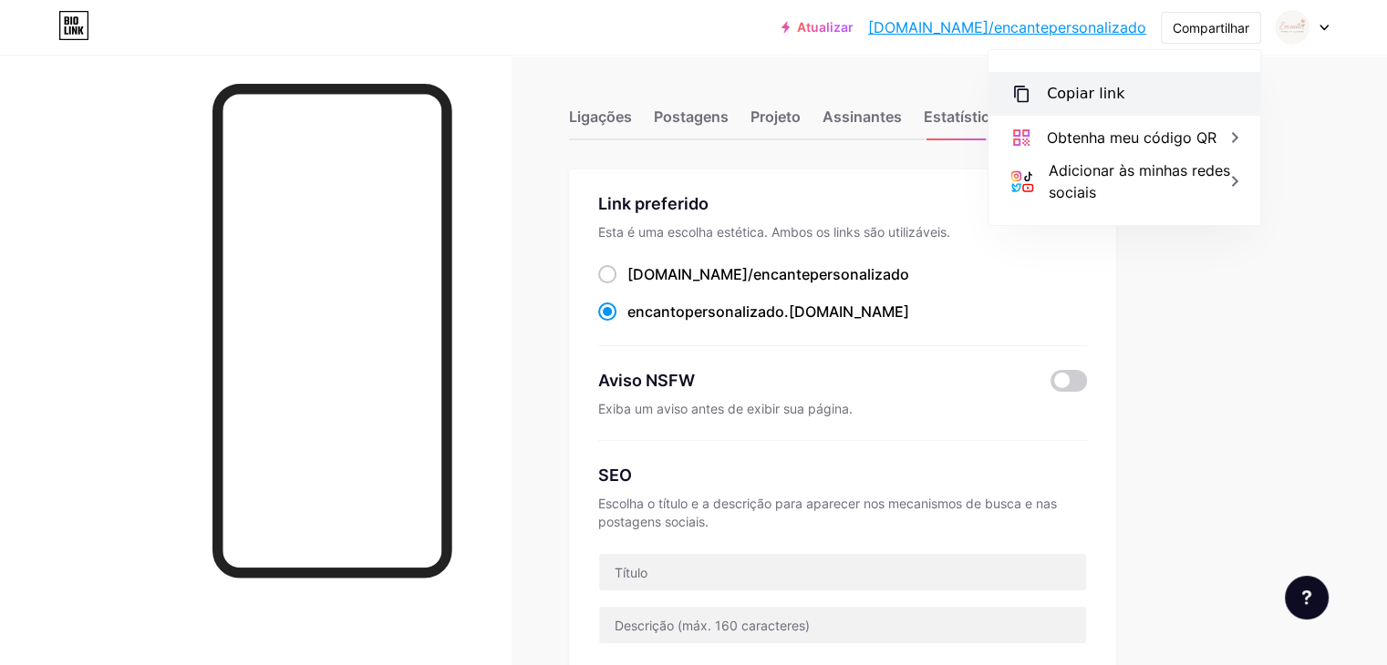
click at [1119, 85] on div "Copiar link" at bounding box center [1124, 94] width 272 height 44
click at [1119, 105] on div "Copiar link" at bounding box center [1124, 94] width 272 height 44
